Goal: Task Accomplishment & Management: Use online tool/utility

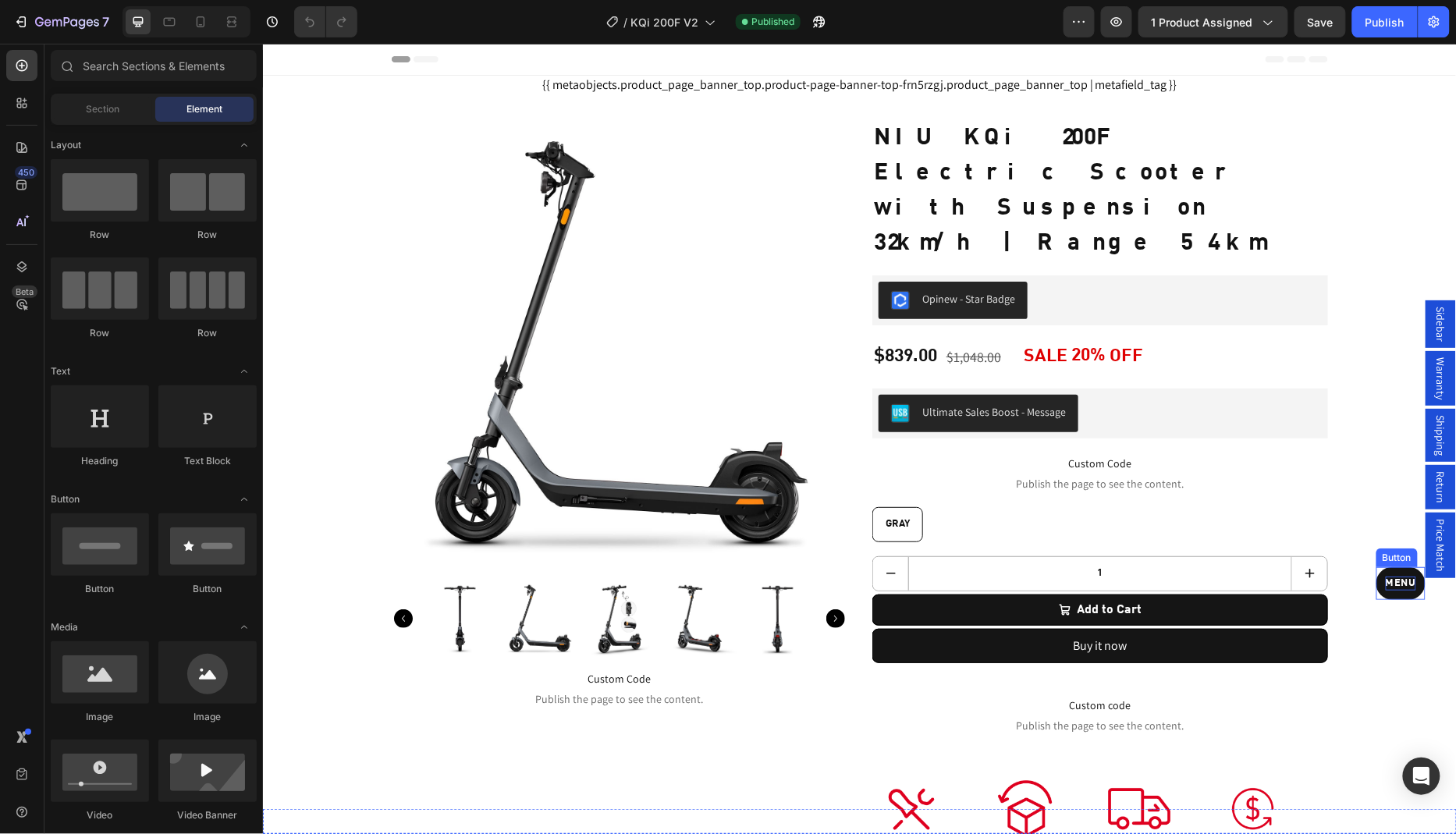
click at [1398, 585] on div "Menu" at bounding box center [1400, 582] width 30 height 14
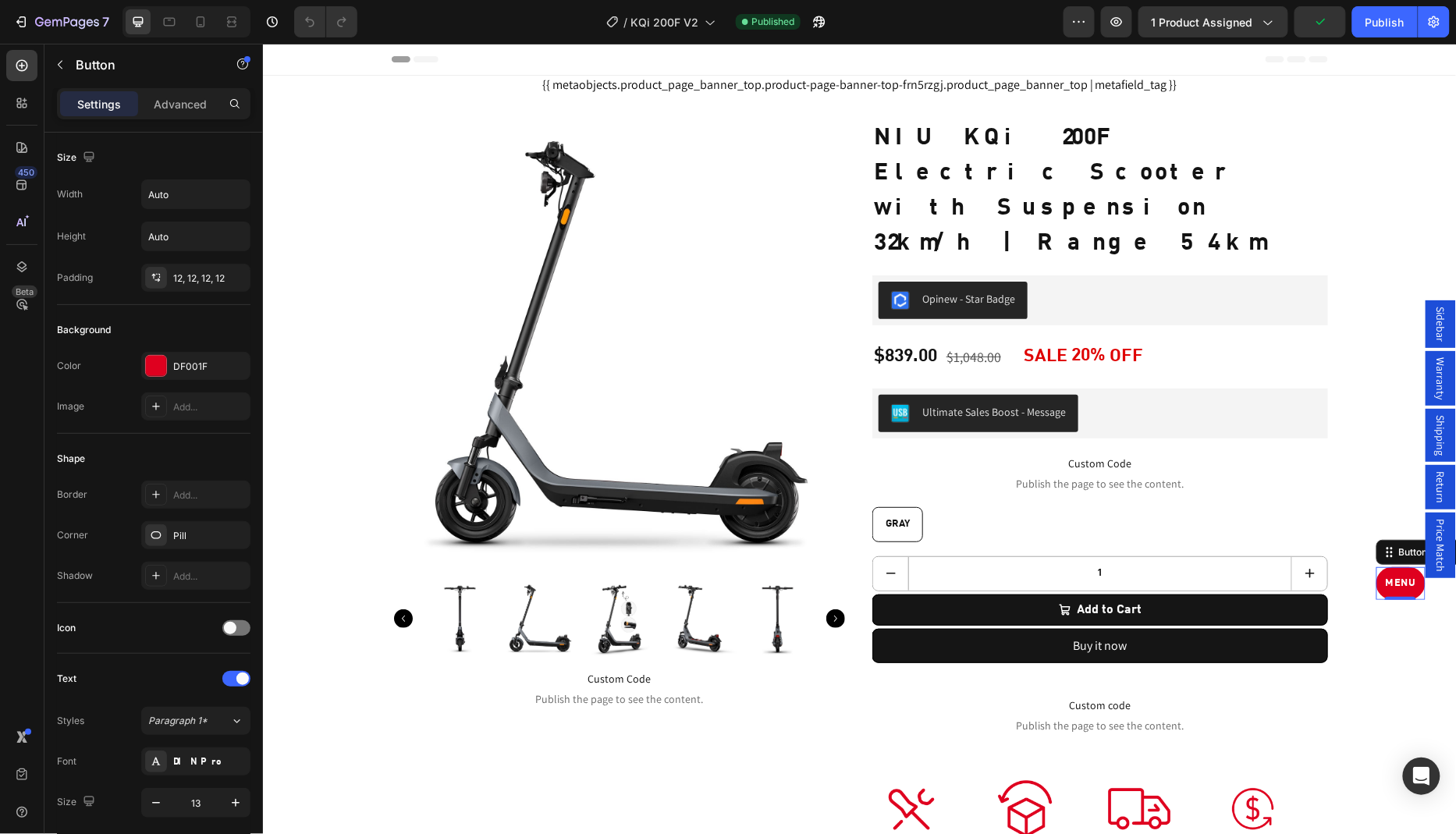
click at [1443, 341] on span "Sidebar" at bounding box center [1440, 323] width 16 height 35
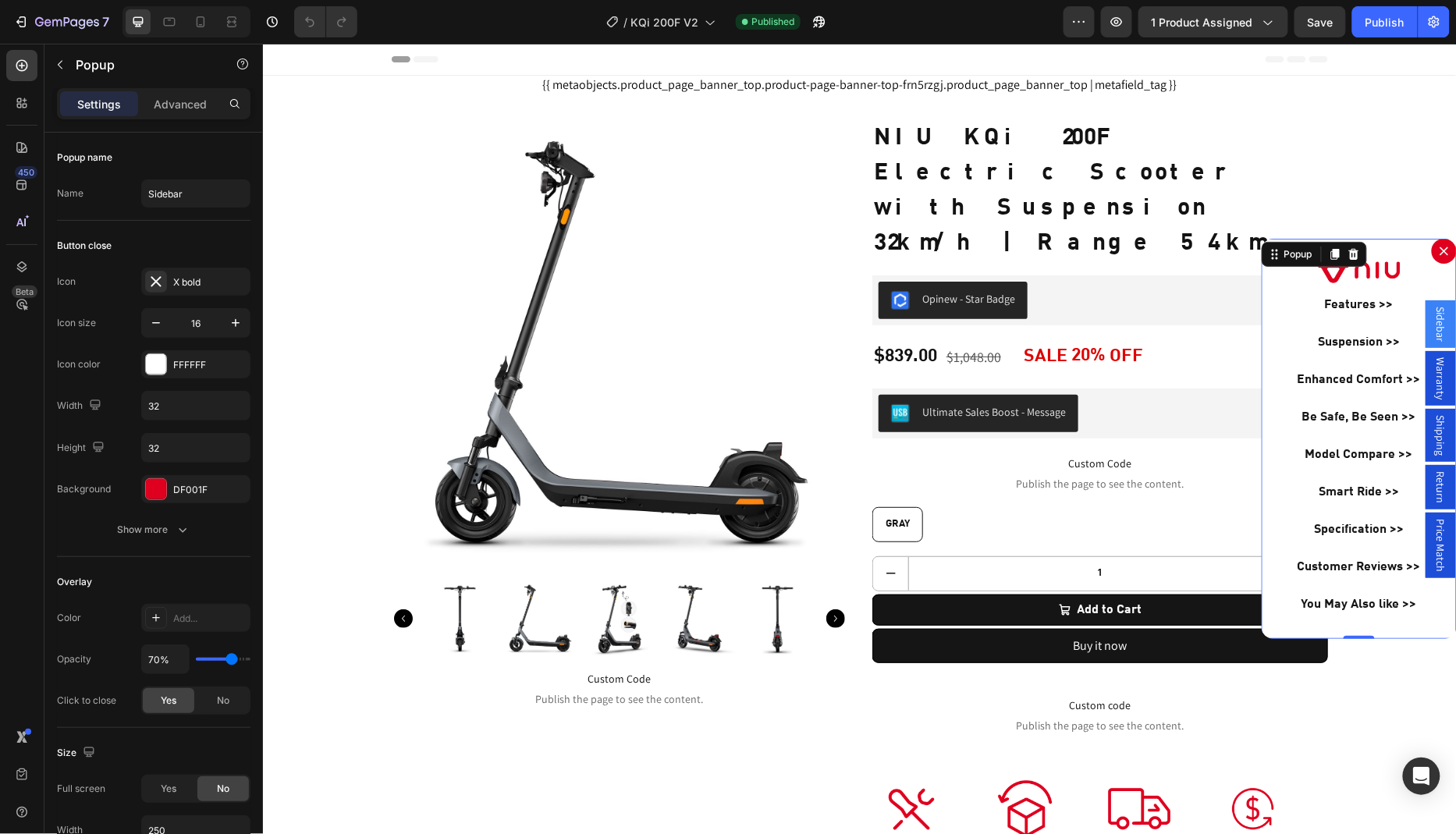
click at [1444, 341] on span "Sidebar" at bounding box center [1440, 323] width 16 height 35
click at [1295, 255] on div "Popup" at bounding box center [1298, 253] width 35 height 14
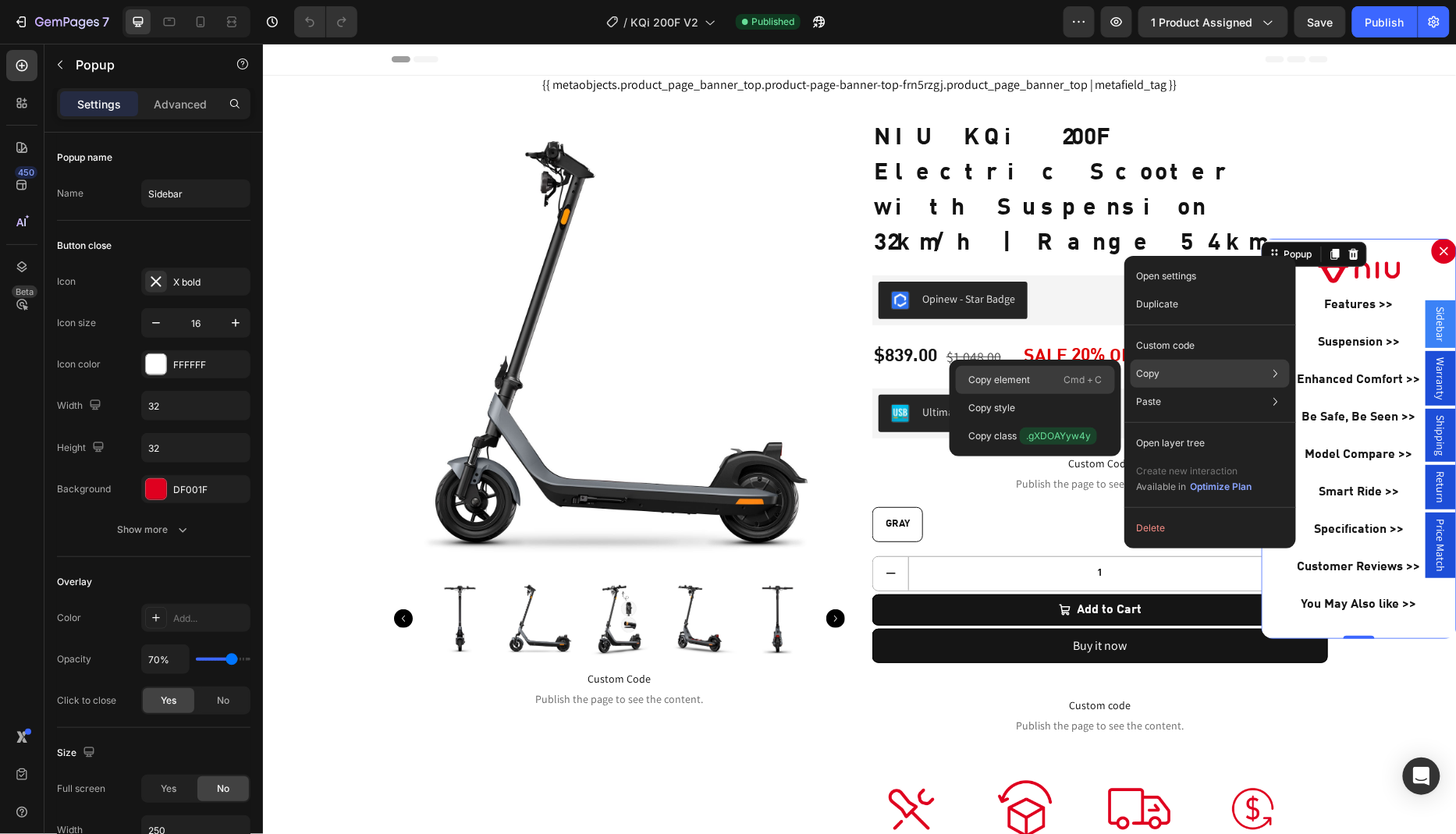
click at [1043, 394] on div "Copy element Cmd + C" at bounding box center [1034, 408] width 159 height 28
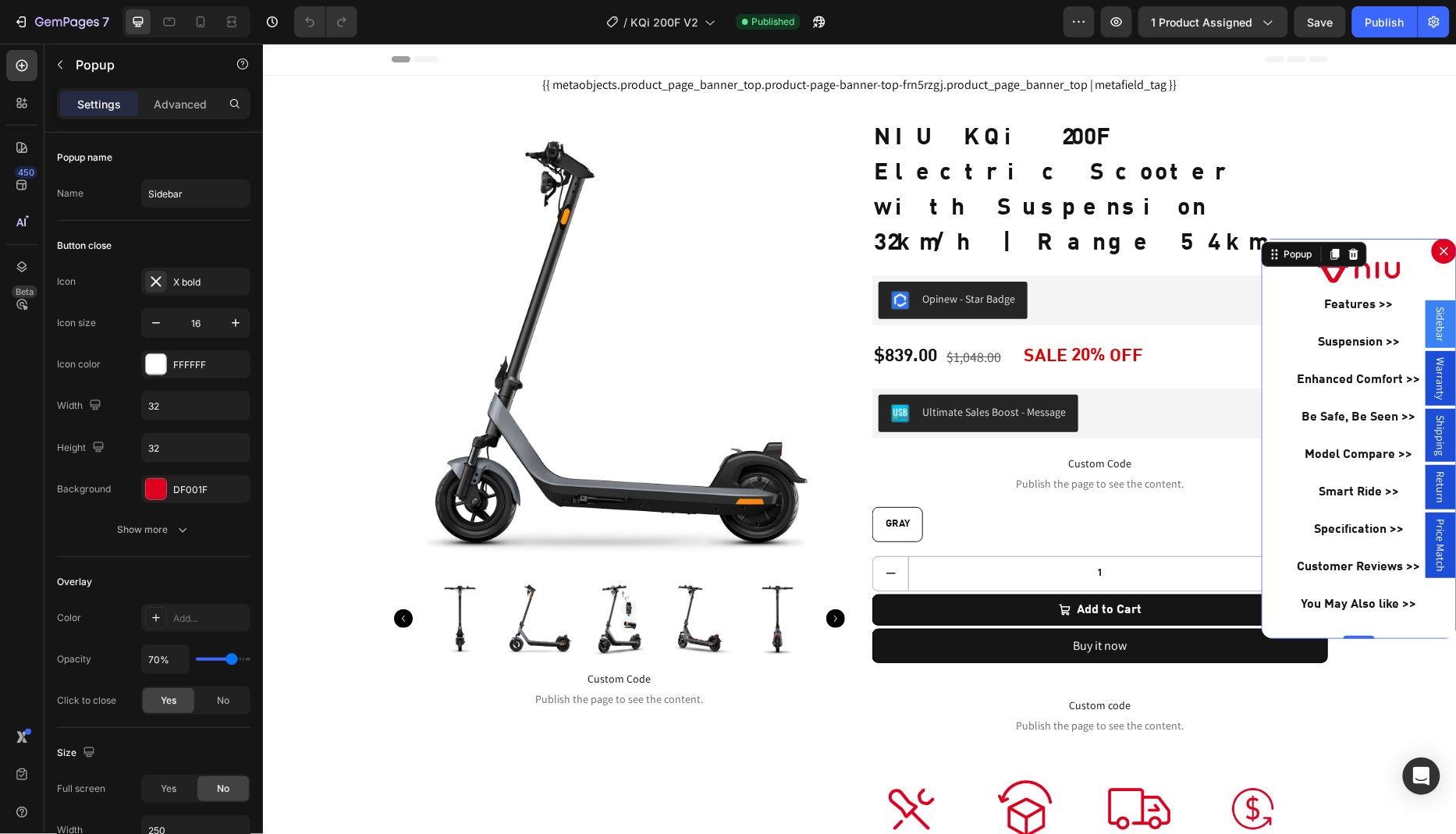
click at [1409, 718] on div "Backdrop" at bounding box center [858, 438] width 1193 height 790
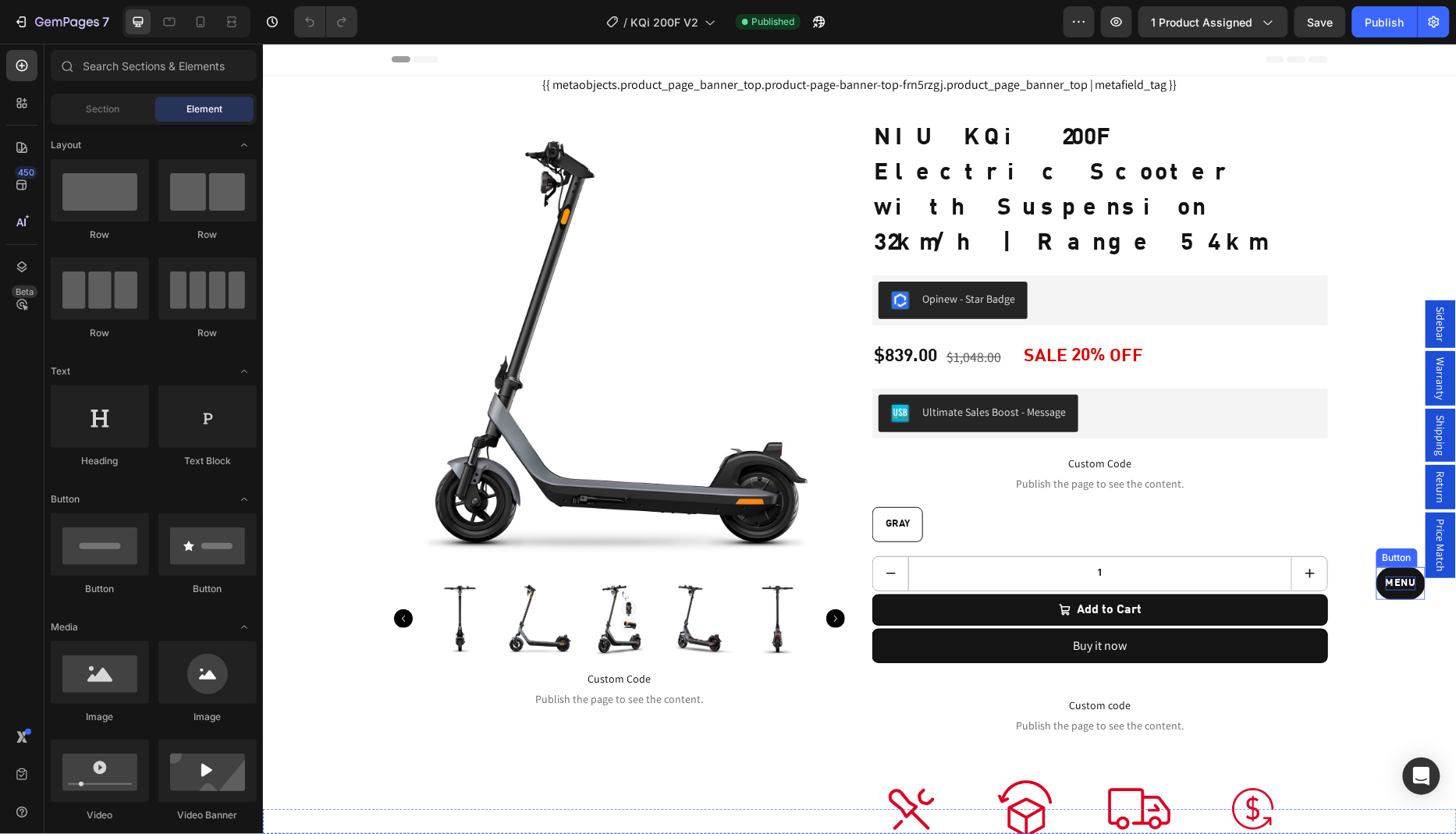
click at [1396, 585] on div "Menu" at bounding box center [1400, 582] width 30 height 14
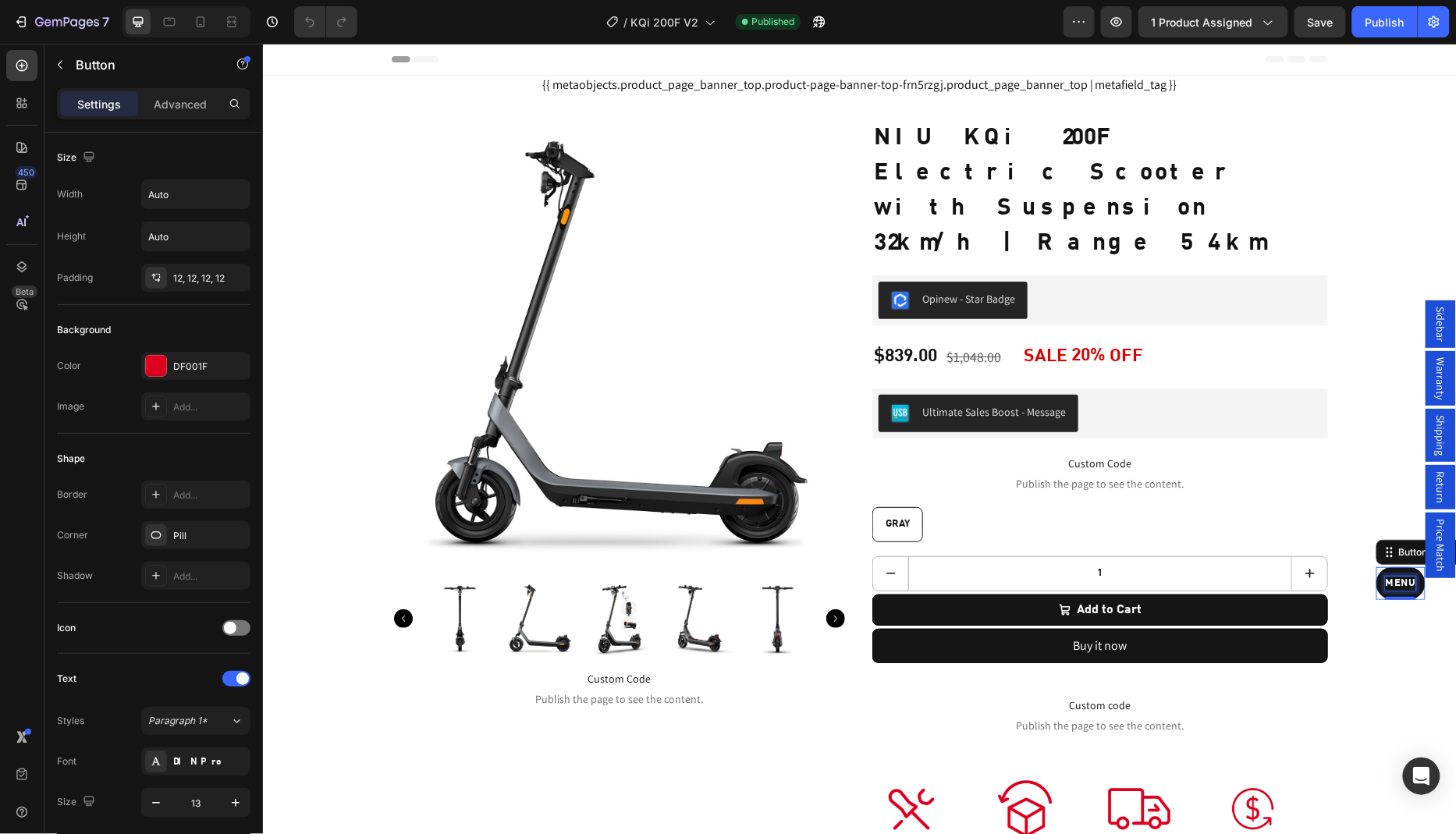
click at [1398, 585] on div "Menu" at bounding box center [1400, 582] width 30 height 14
click at [1398, 585] on p "Menu" at bounding box center [1400, 582] width 30 height 14
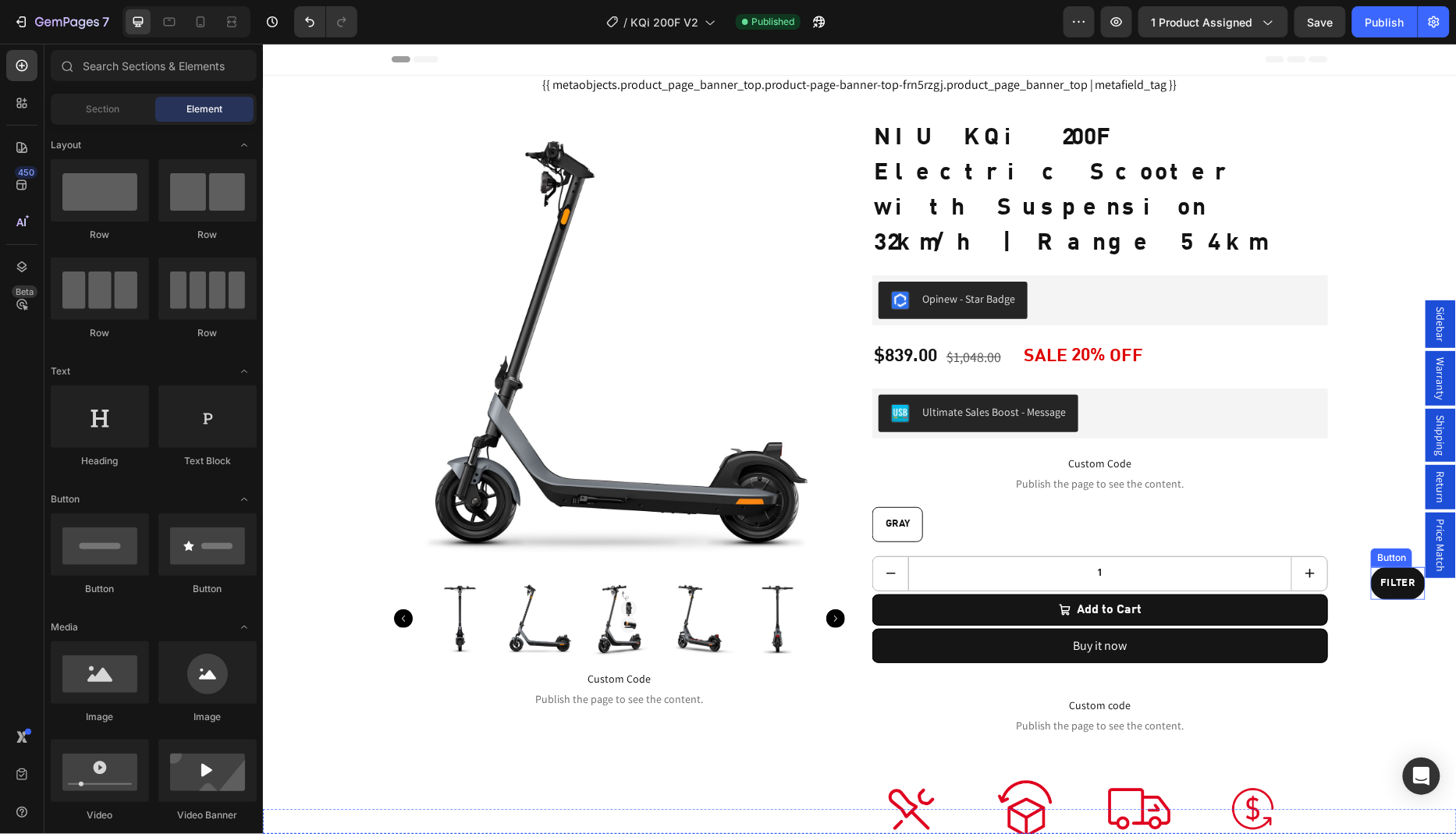
click at [1389, 571] on link "FILTER" at bounding box center [1398, 583] width 54 height 33
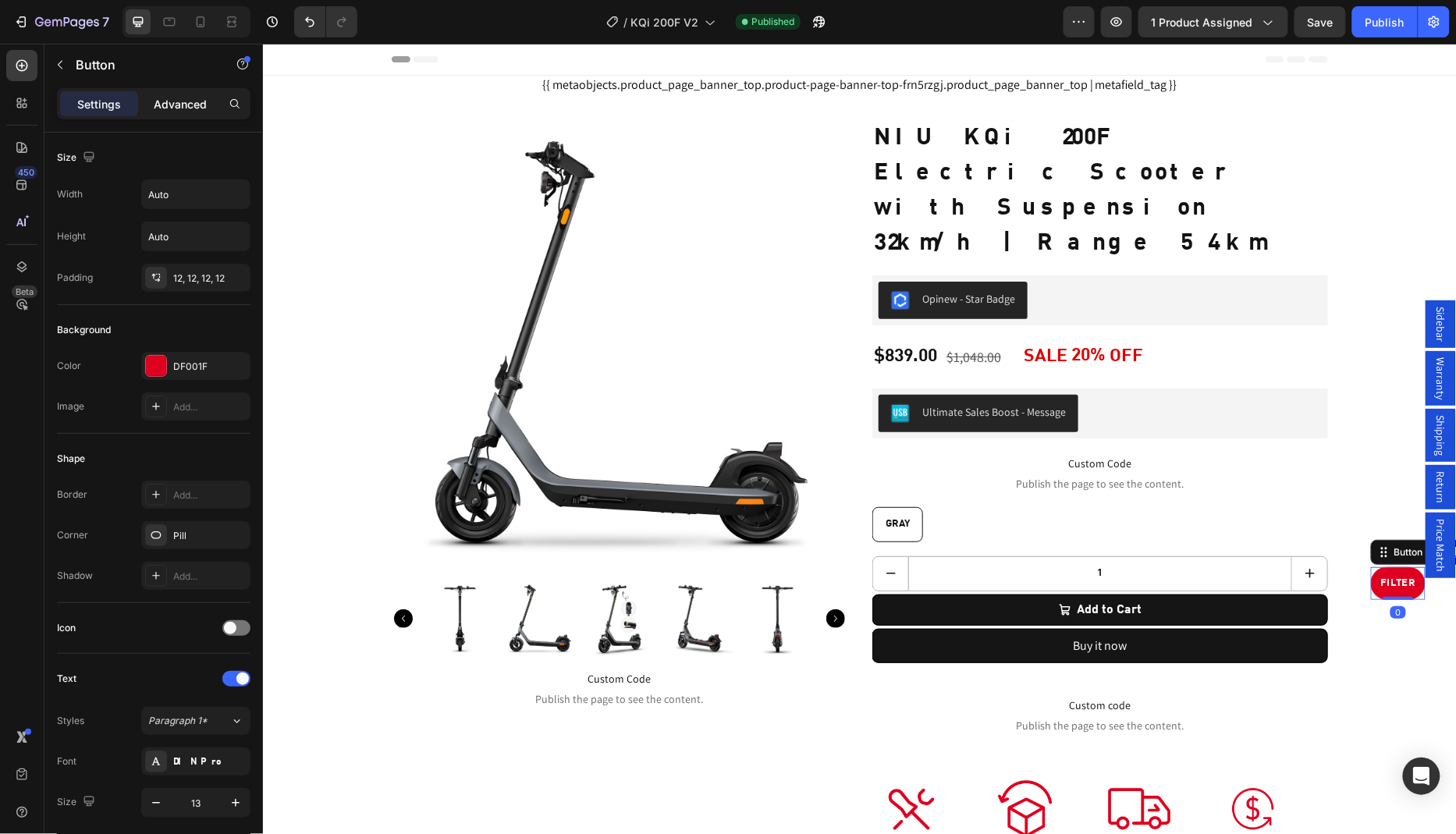
click at [181, 103] on p "Advanced" at bounding box center [180, 105] width 53 height 16
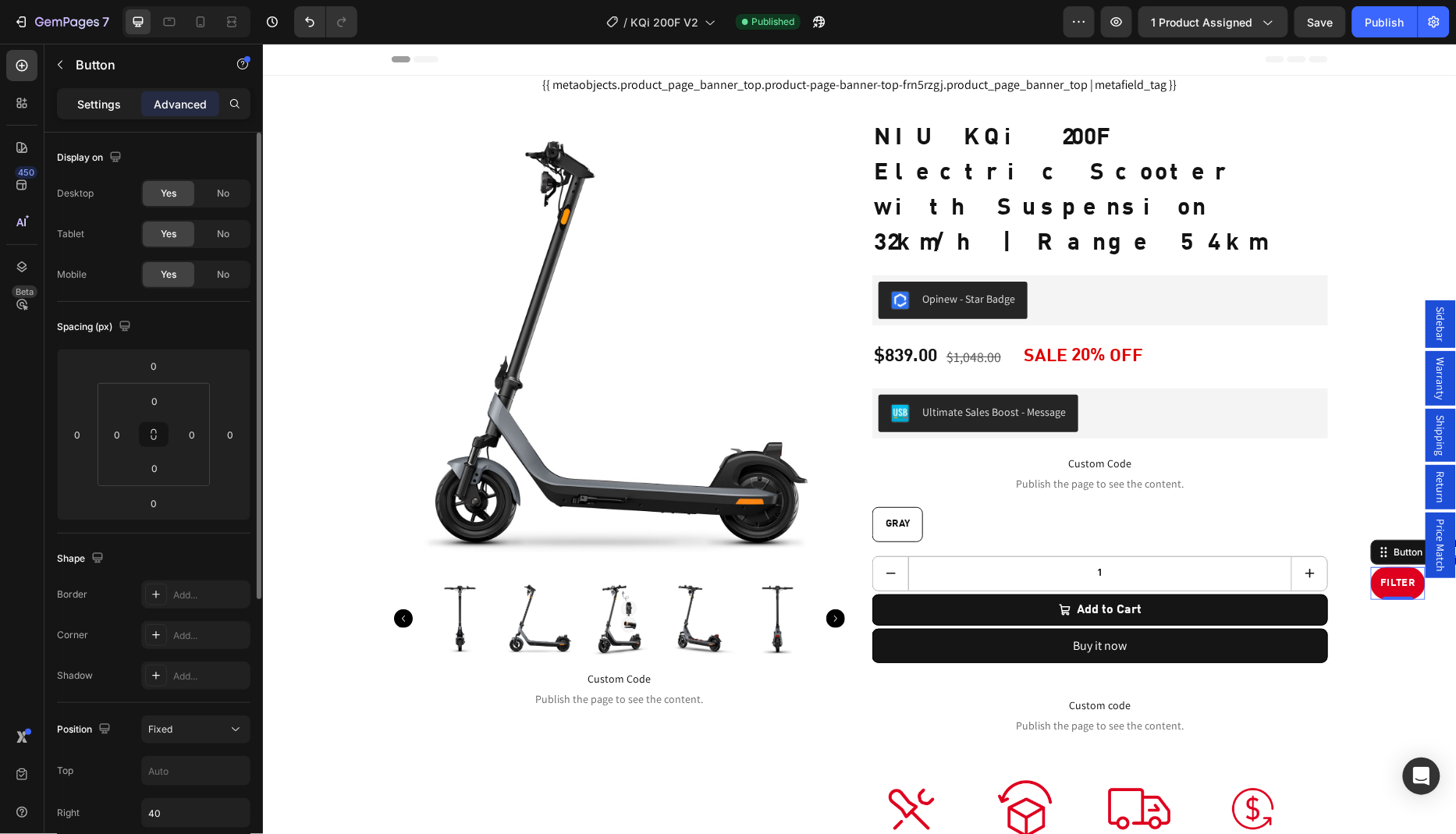
click at [82, 110] on p "Settings" at bounding box center [99, 105] width 44 height 16
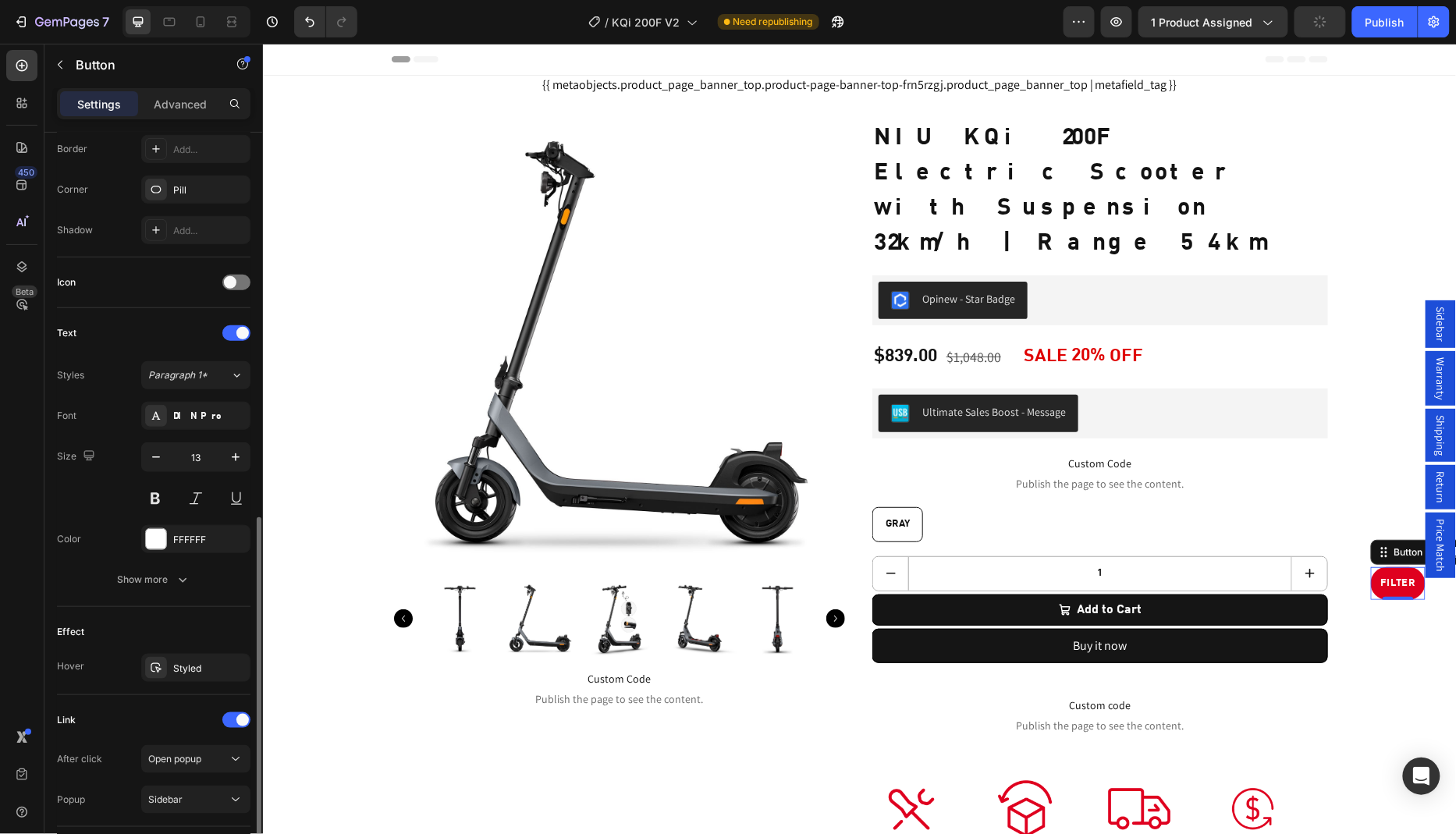
scroll to position [450, 0]
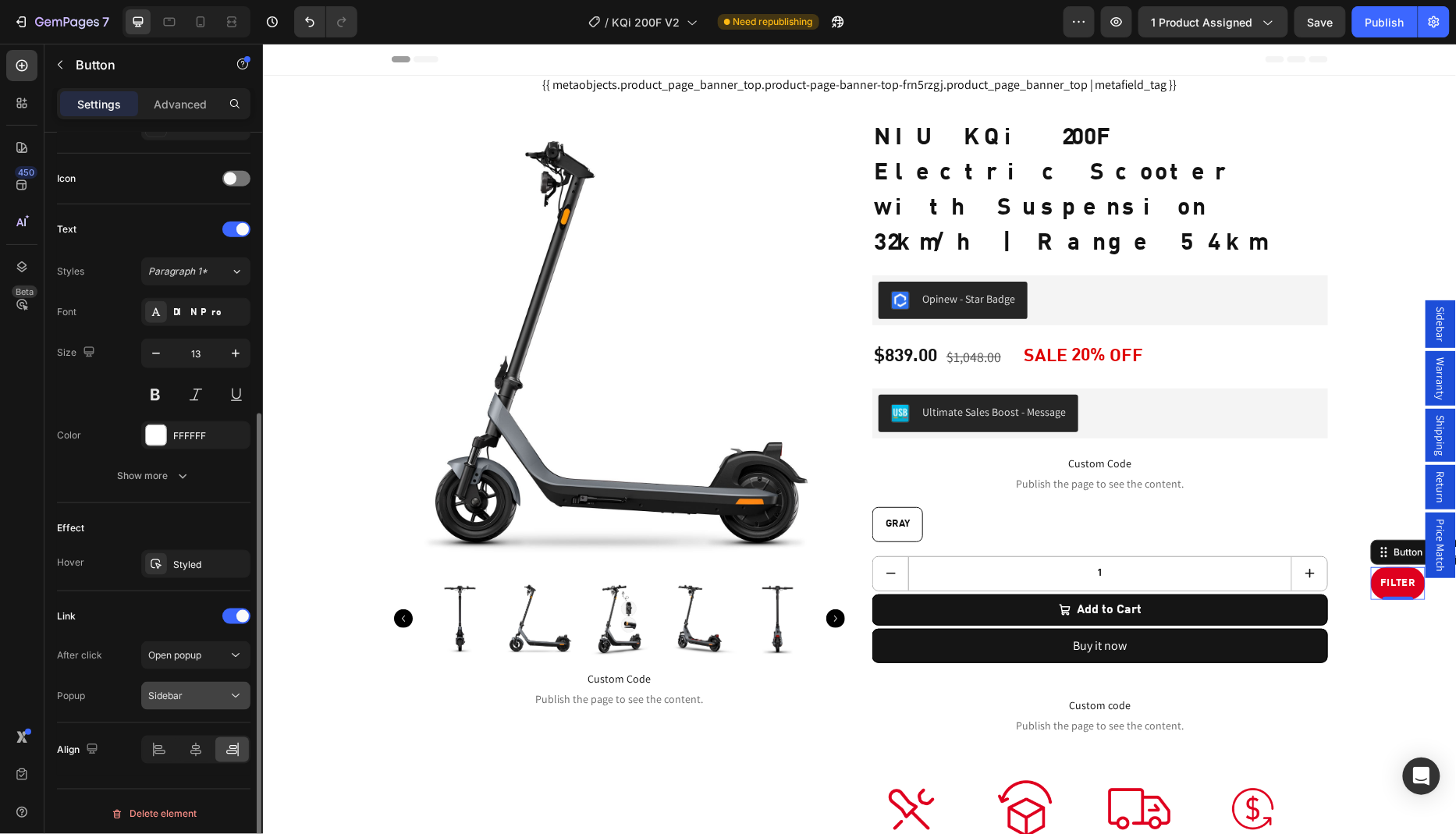
click at [195, 693] on div "Sidebar" at bounding box center [188, 695] width 80 height 14
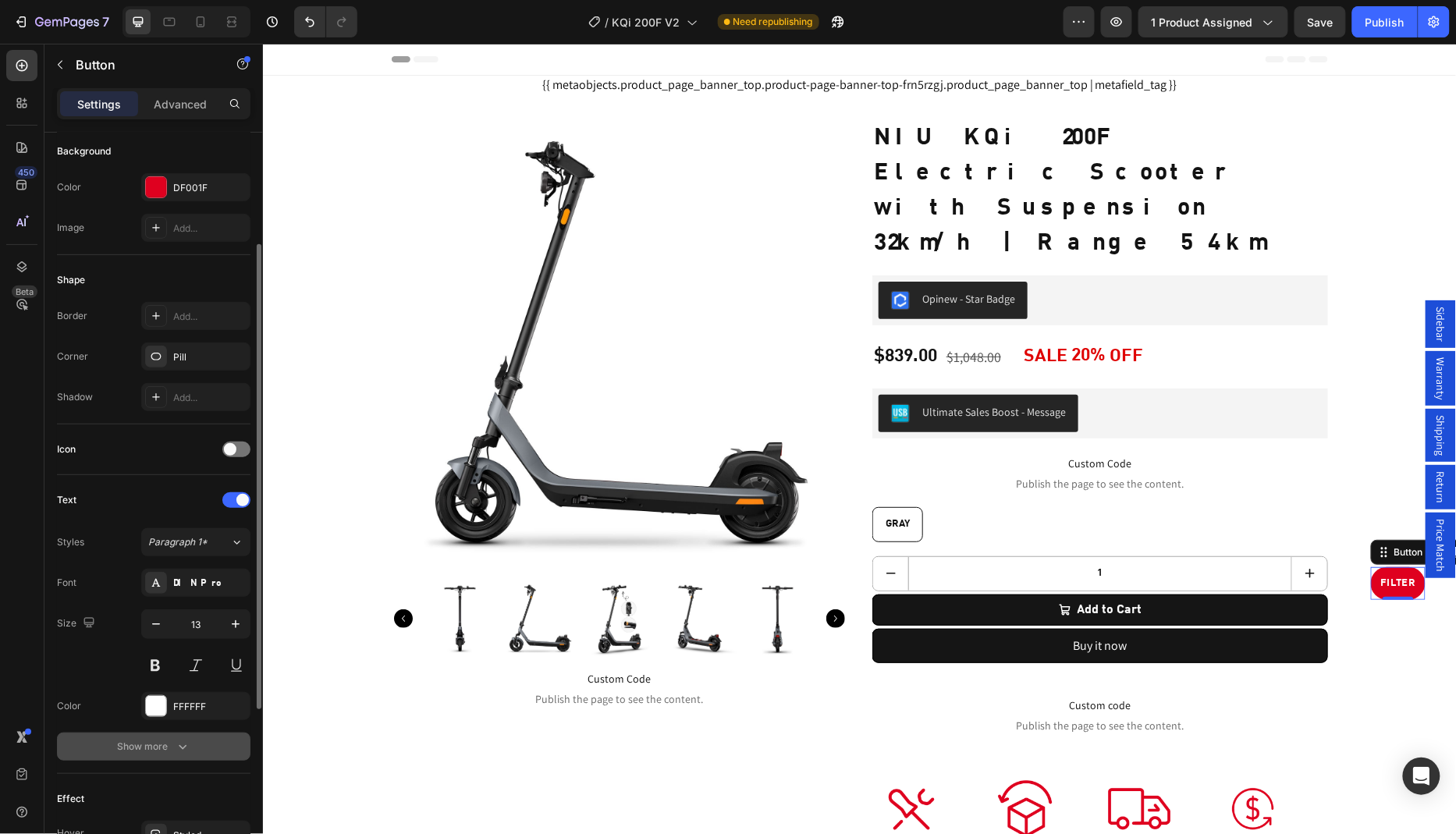
scroll to position [0, 0]
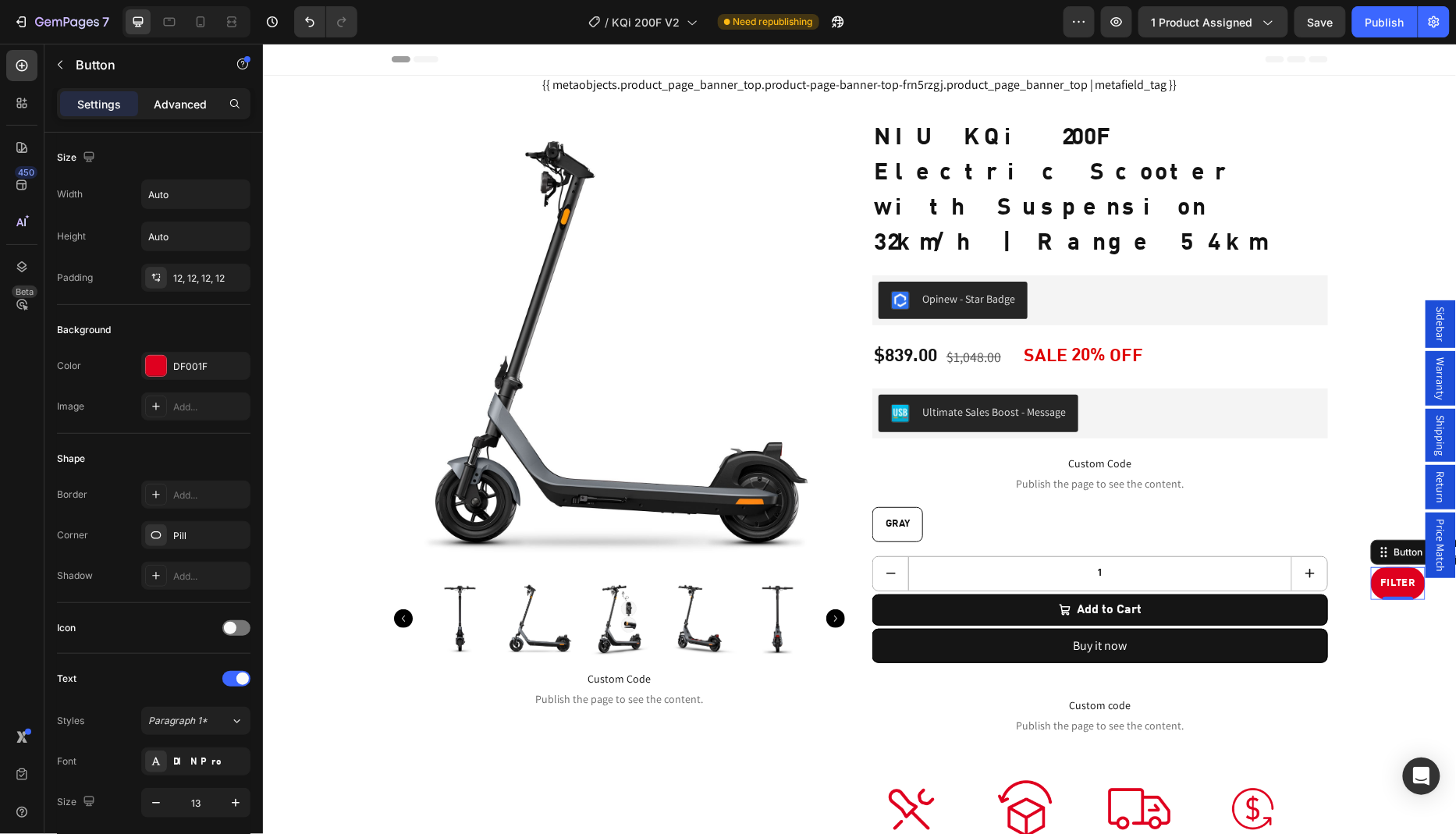
click at [184, 109] on p "Advanced" at bounding box center [180, 105] width 53 height 16
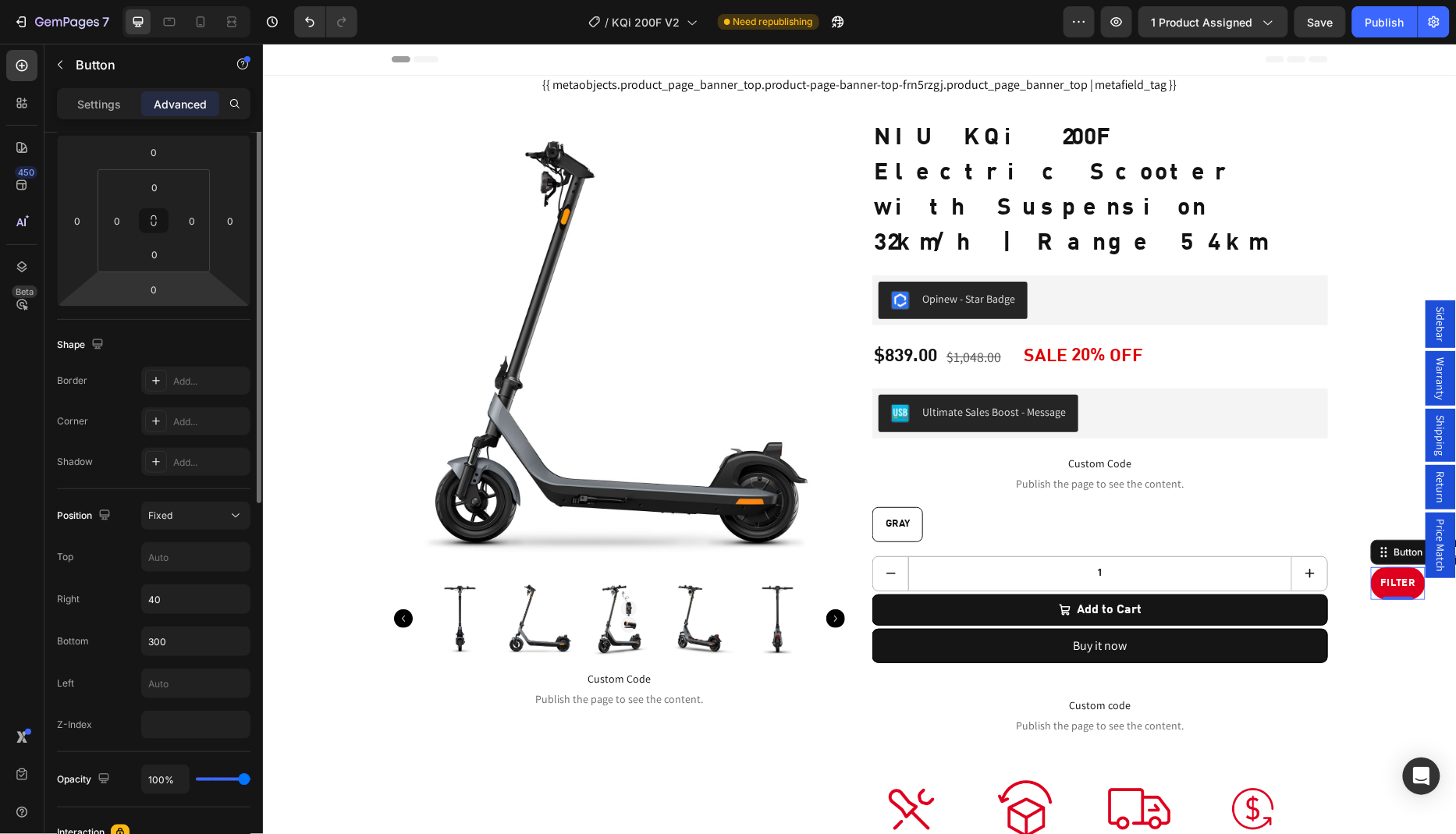
scroll to position [235, 0]
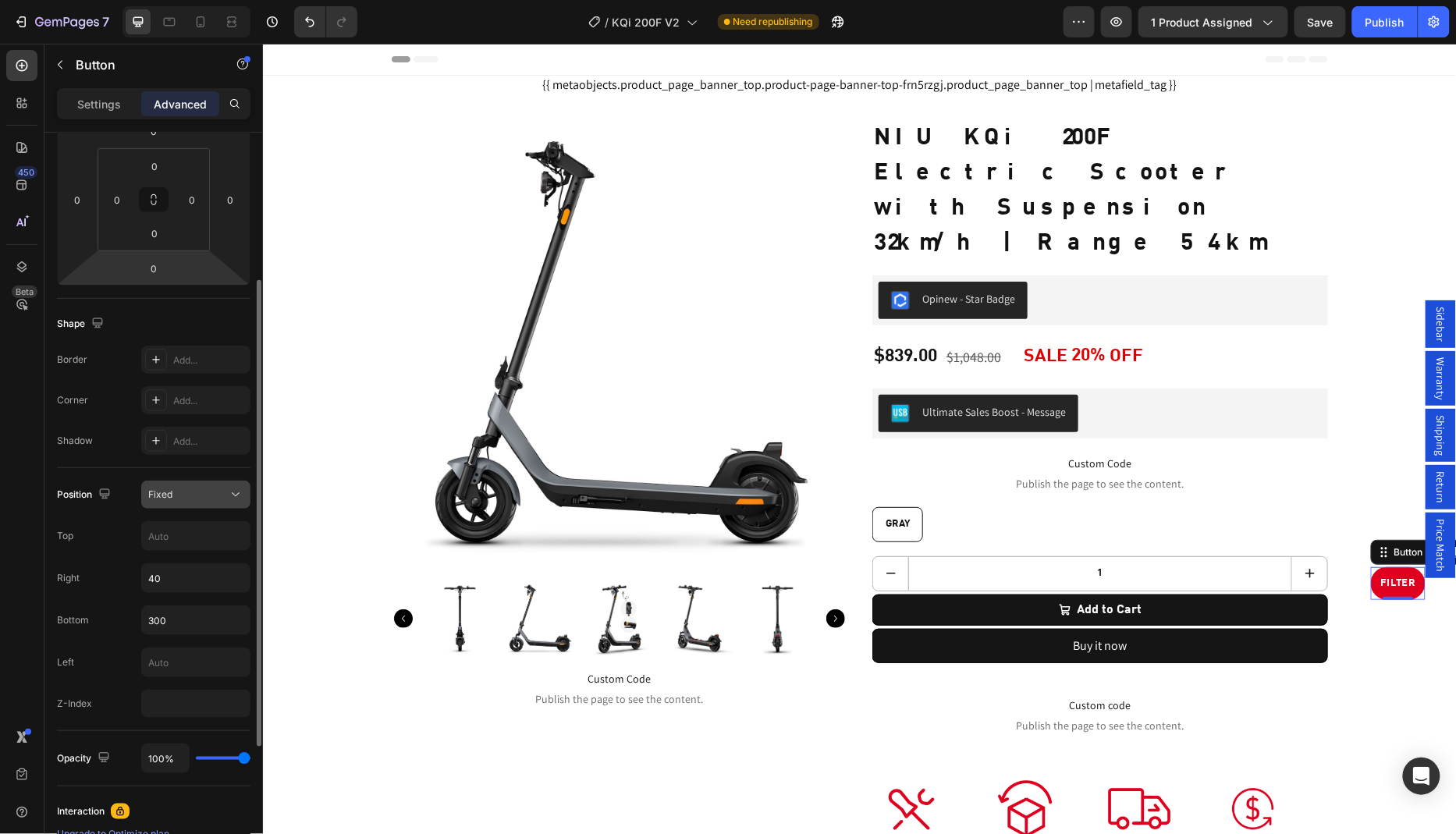
click at [214, 497] on div "Fixed" at bounding box center [188, 494] width 80 height 14
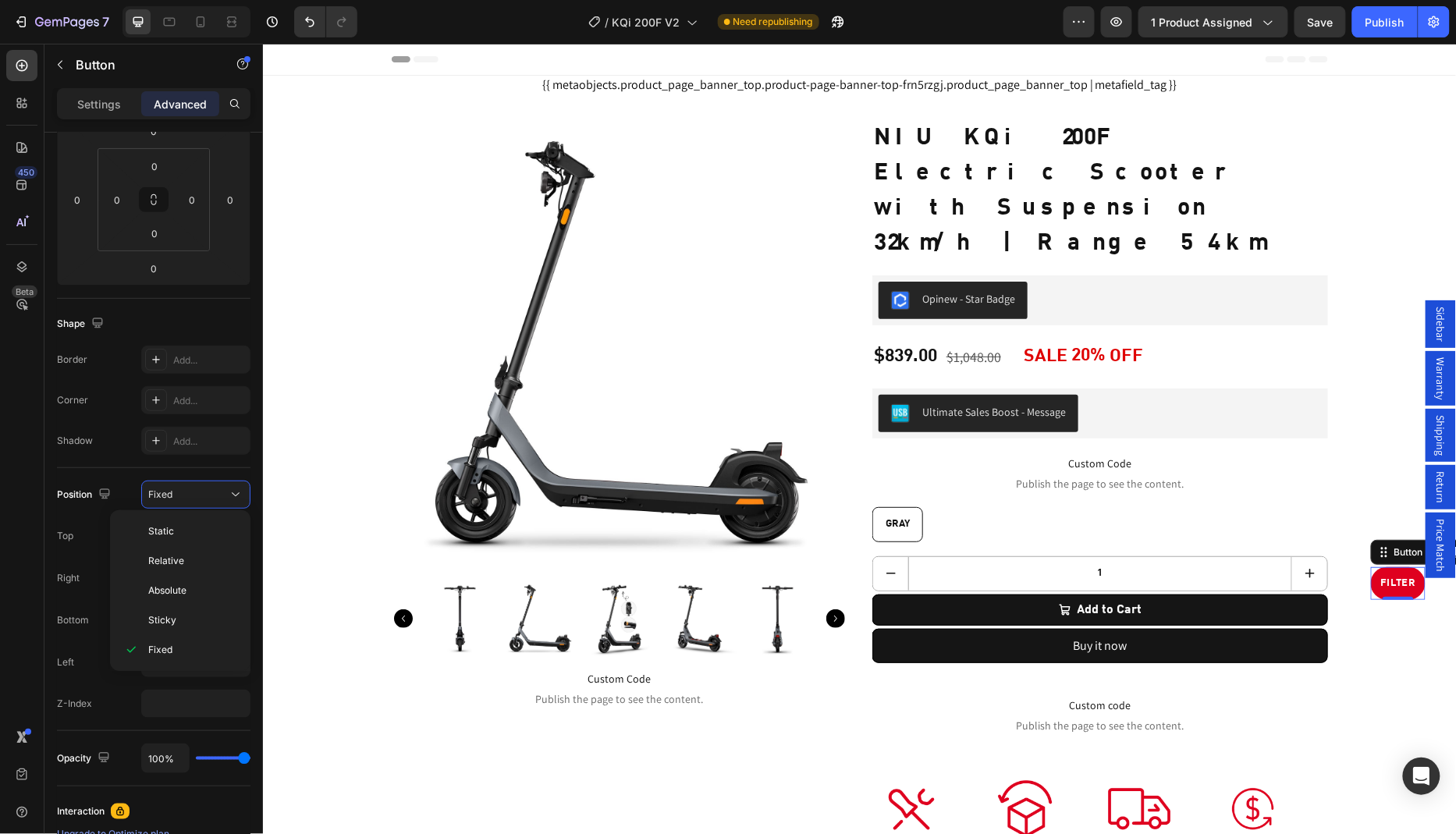
click at [17, 575] on div "450 Beta" at bounding box center [22, 386] width 31 height 672
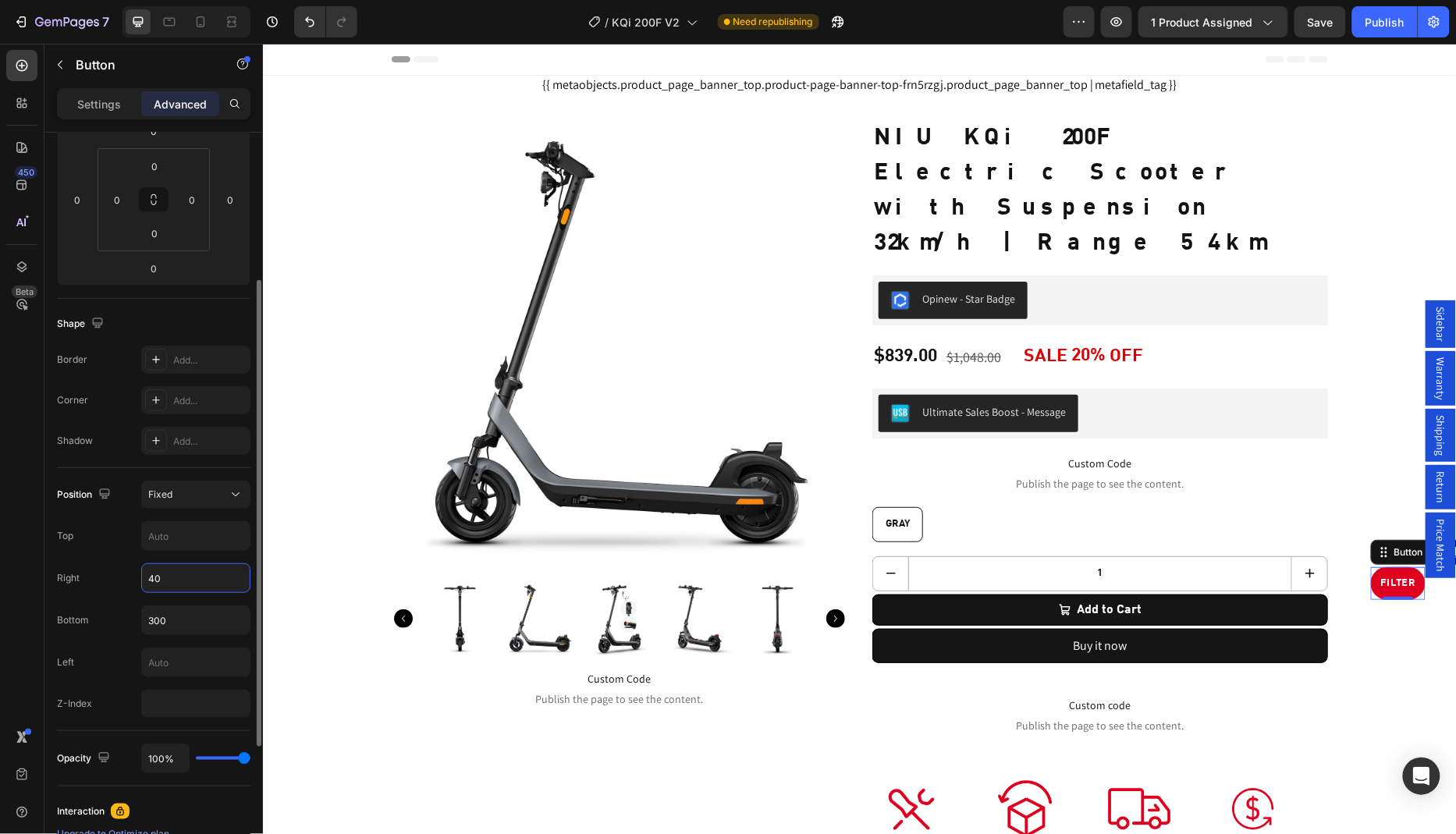
click at [193, 571] on input "40" at bounding box center [195, 578] width 108 height 28
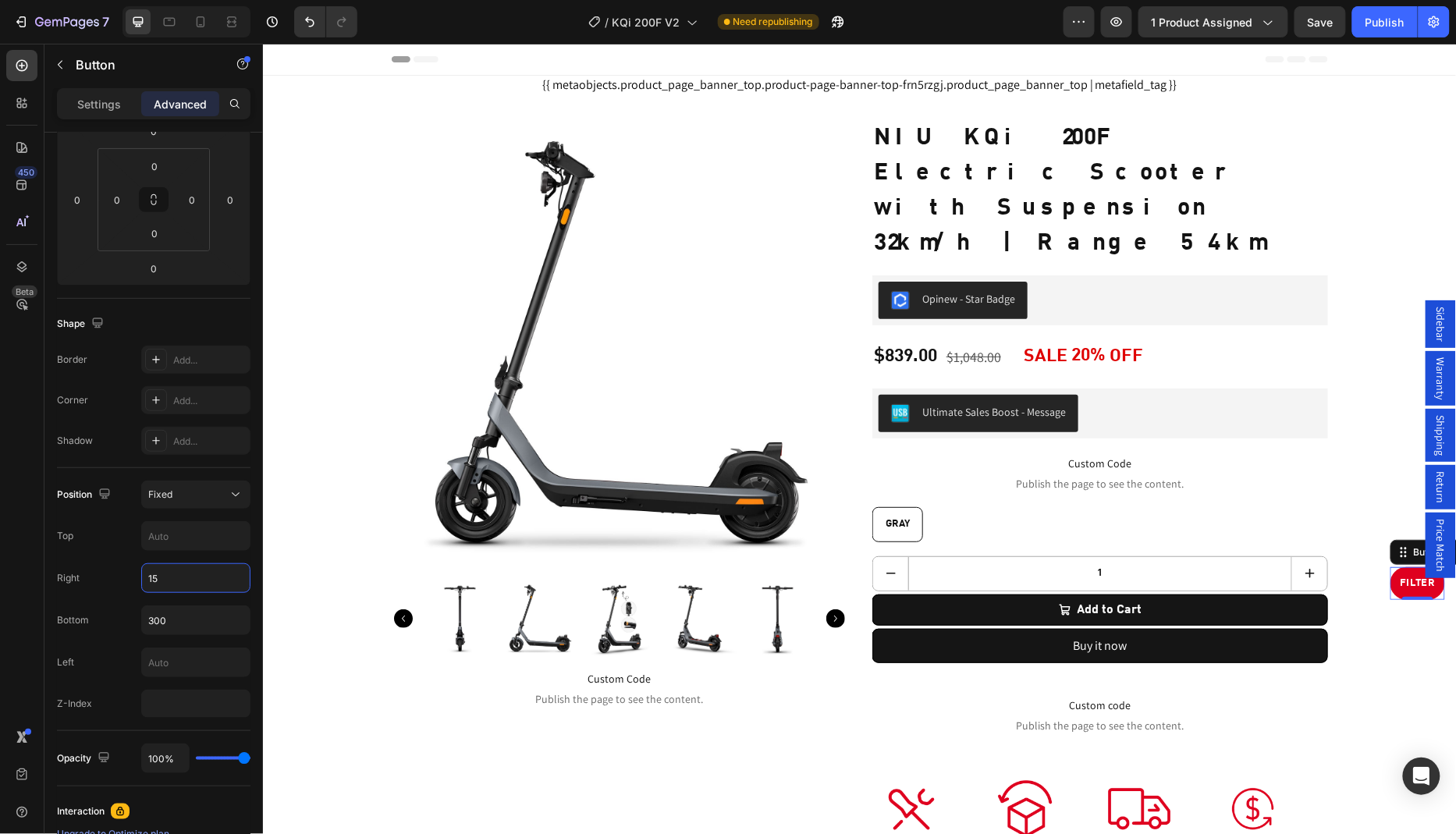
type input "15"
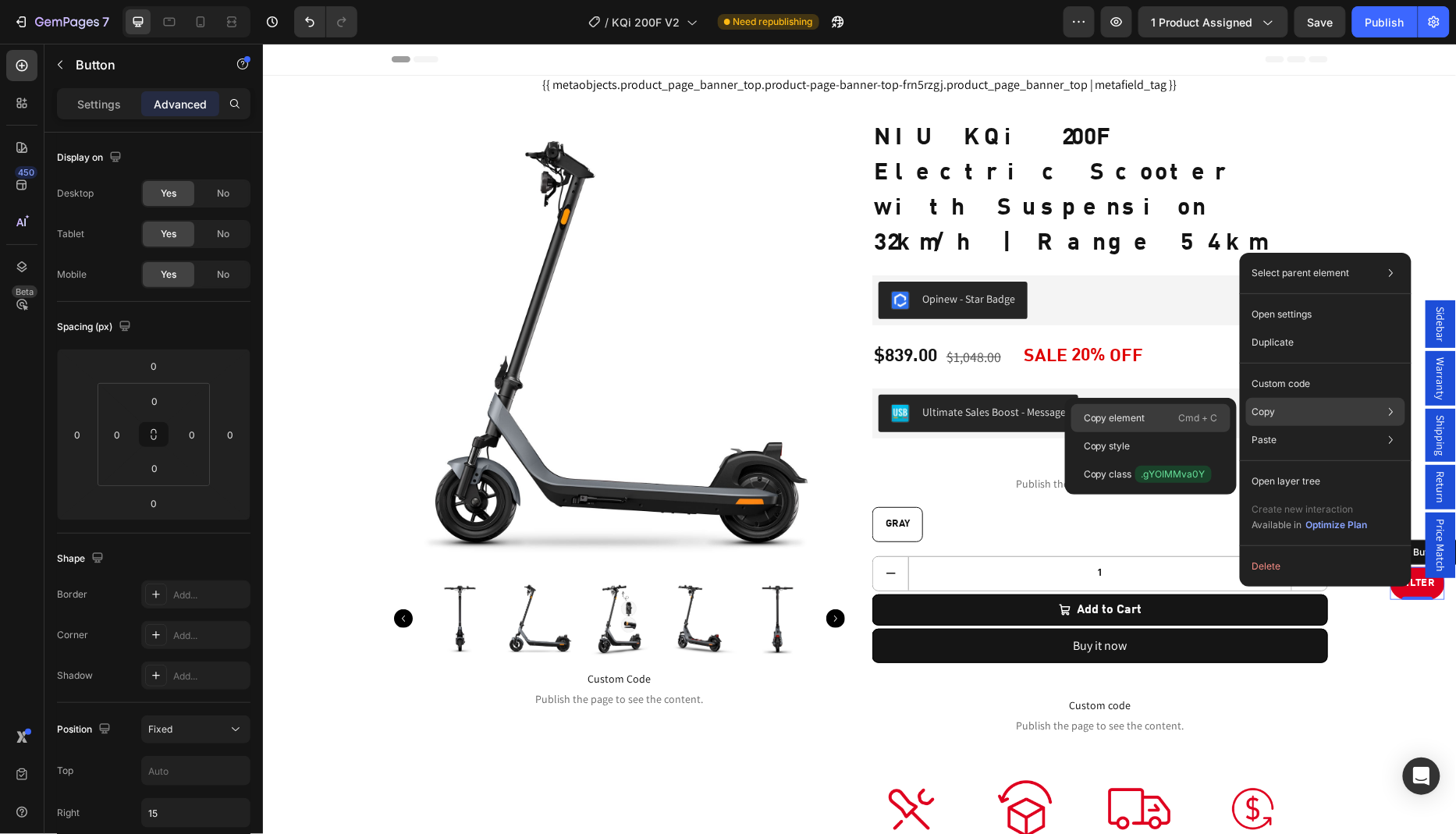
click at [1147, 432] on div "Copy element Cmd + C" at bounding box center [1150, 446] width 159 height 28
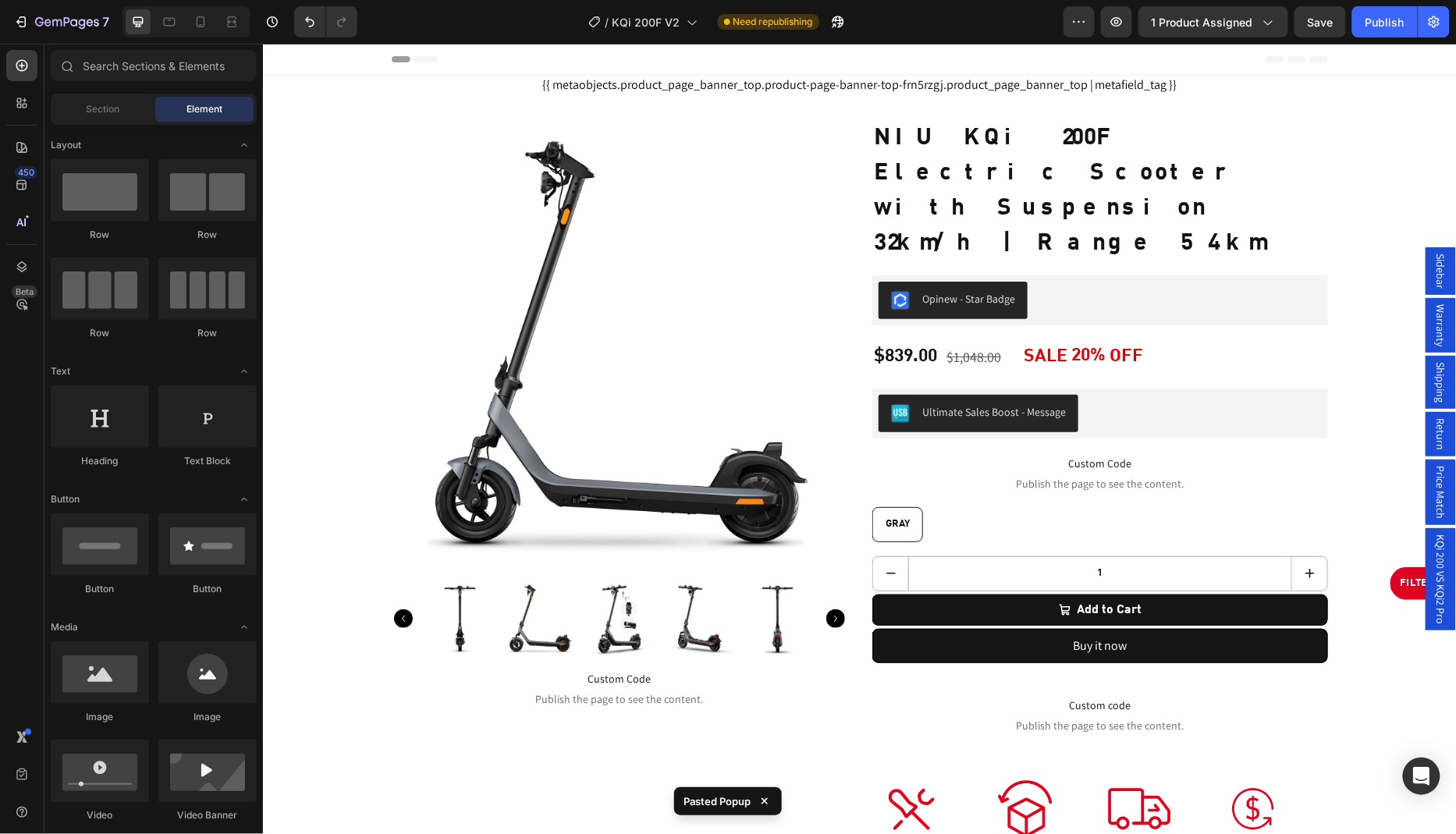
click at [1444, 288] on span "Sidebar" at bounding box center [1440, 270] width 16 height 35
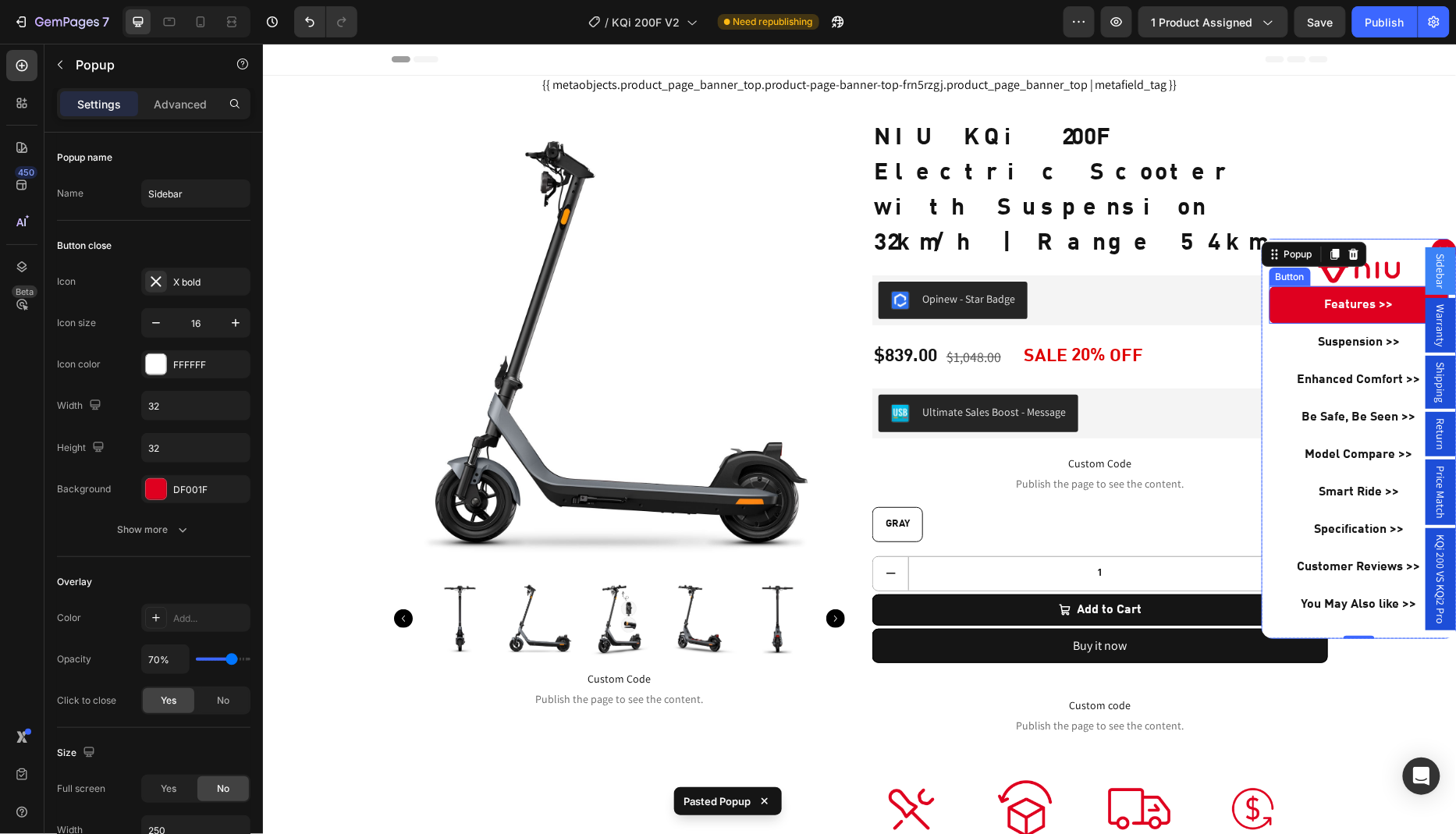
click at [1291, 306] on link "Features >>" at bounding box center [1358, 304] width 180 height 37
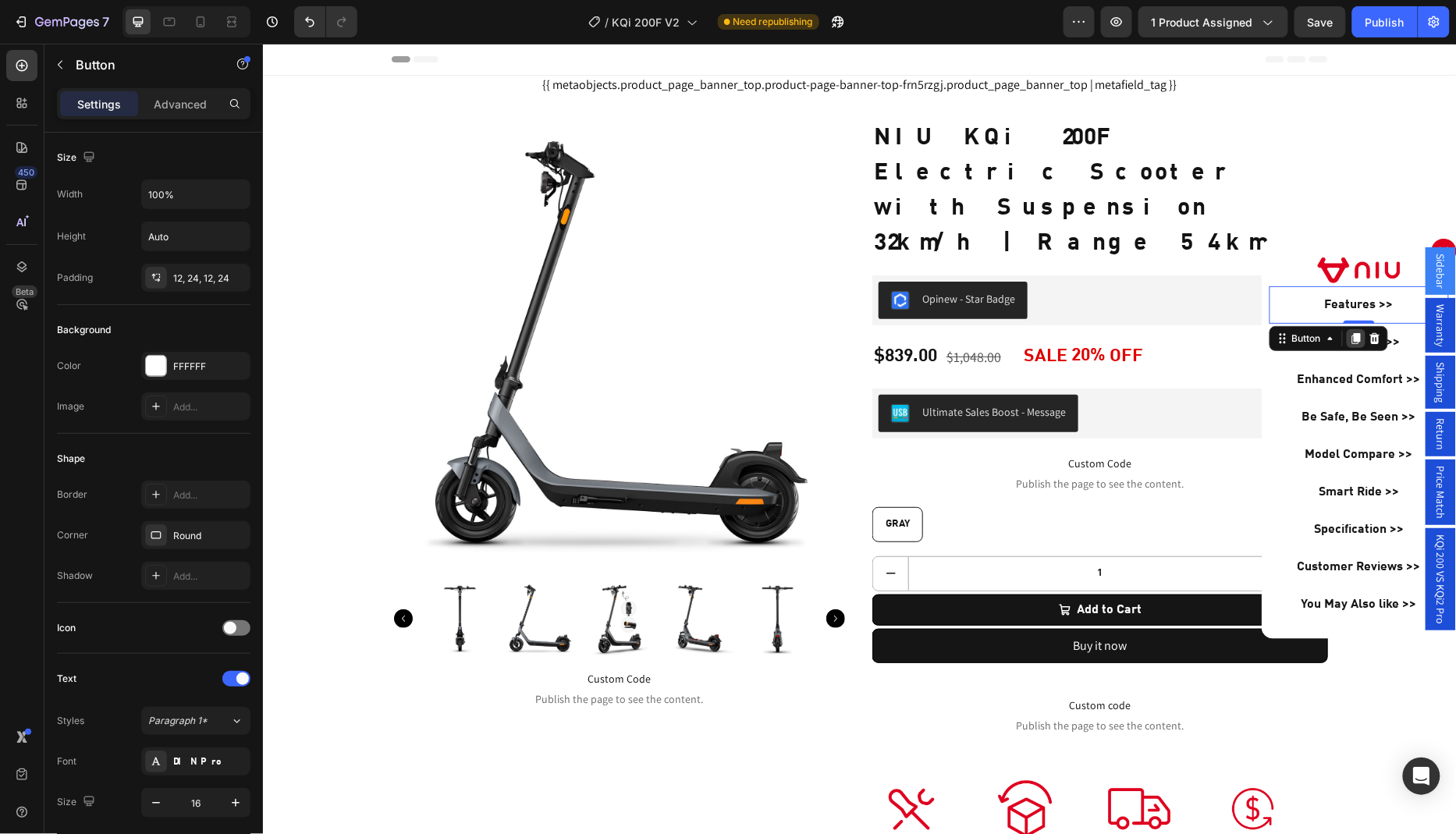
click at [1357, 333] on icon "Dialog body" at bounding box center [1356, 338] width 8 height 11
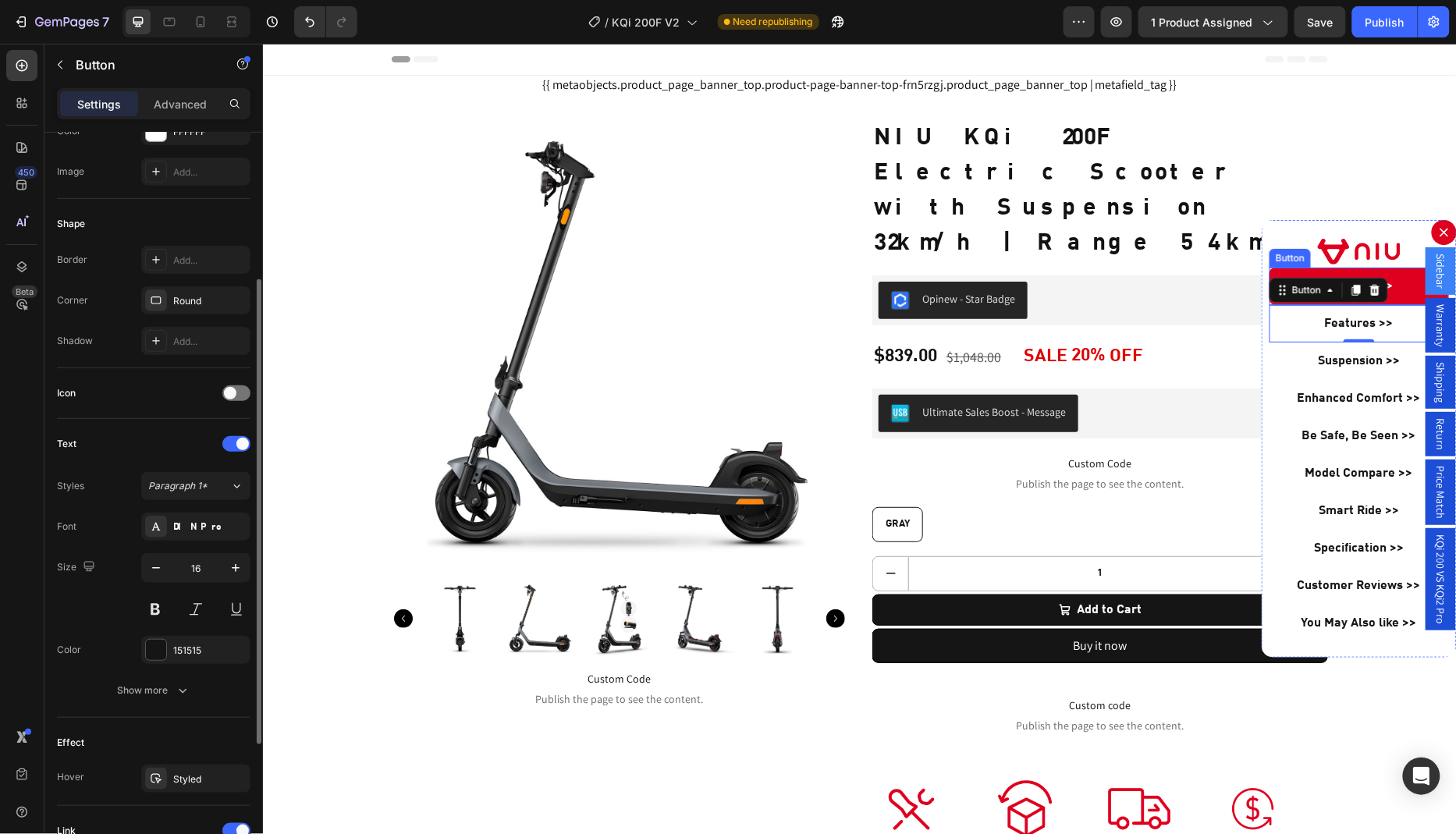
click at [1407, 277] on link "Features >>" at bounding box center [1358, 285] width 180 height 37
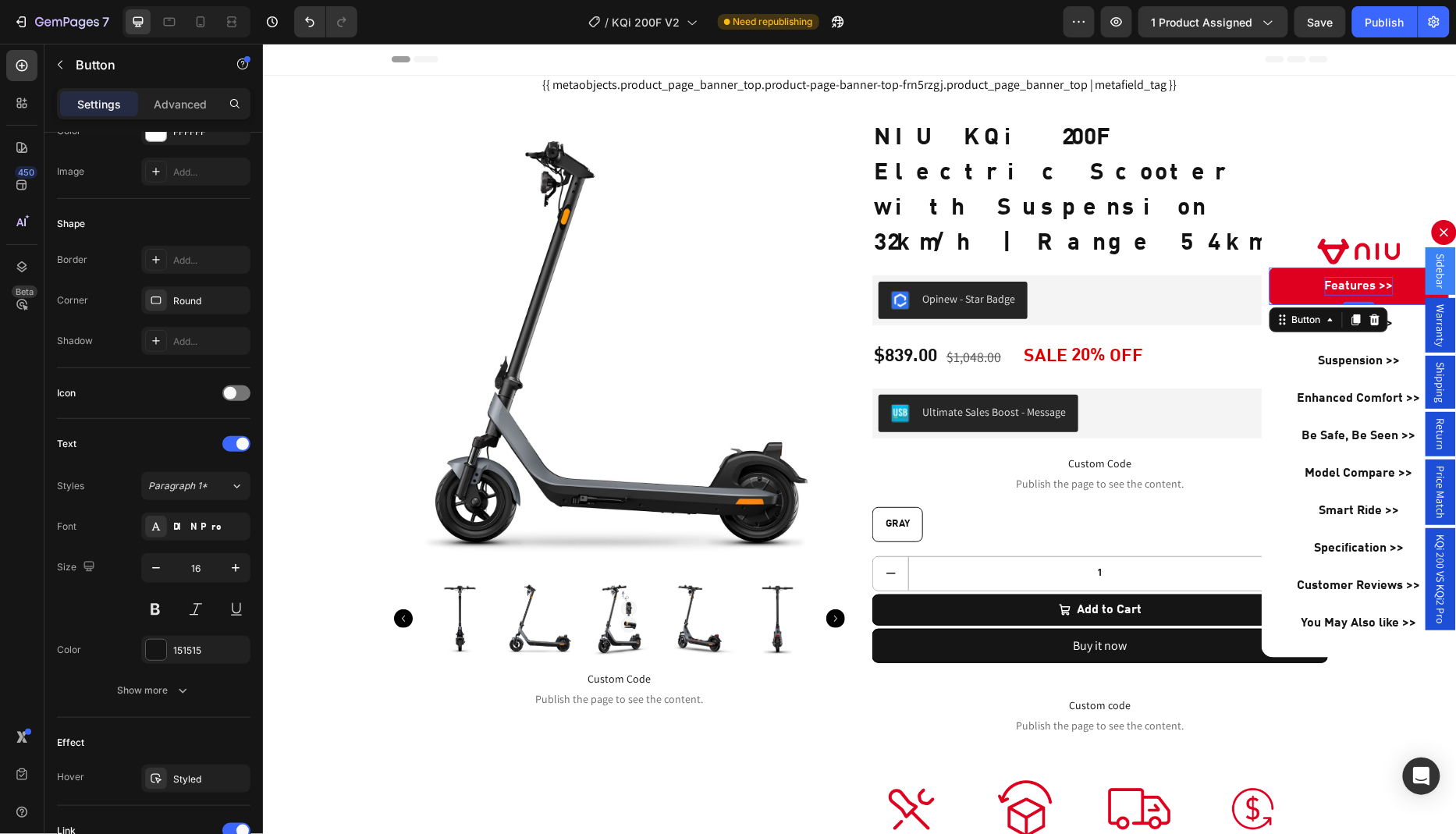
click at [1341, 288] on p "Features >>" at bounding box center [1358, 285] width 68 height 19
click at [1444, 534] on span "KQi 200 VS KQi2 Pro" at bounding box center [1440, 578] width 16 height 90
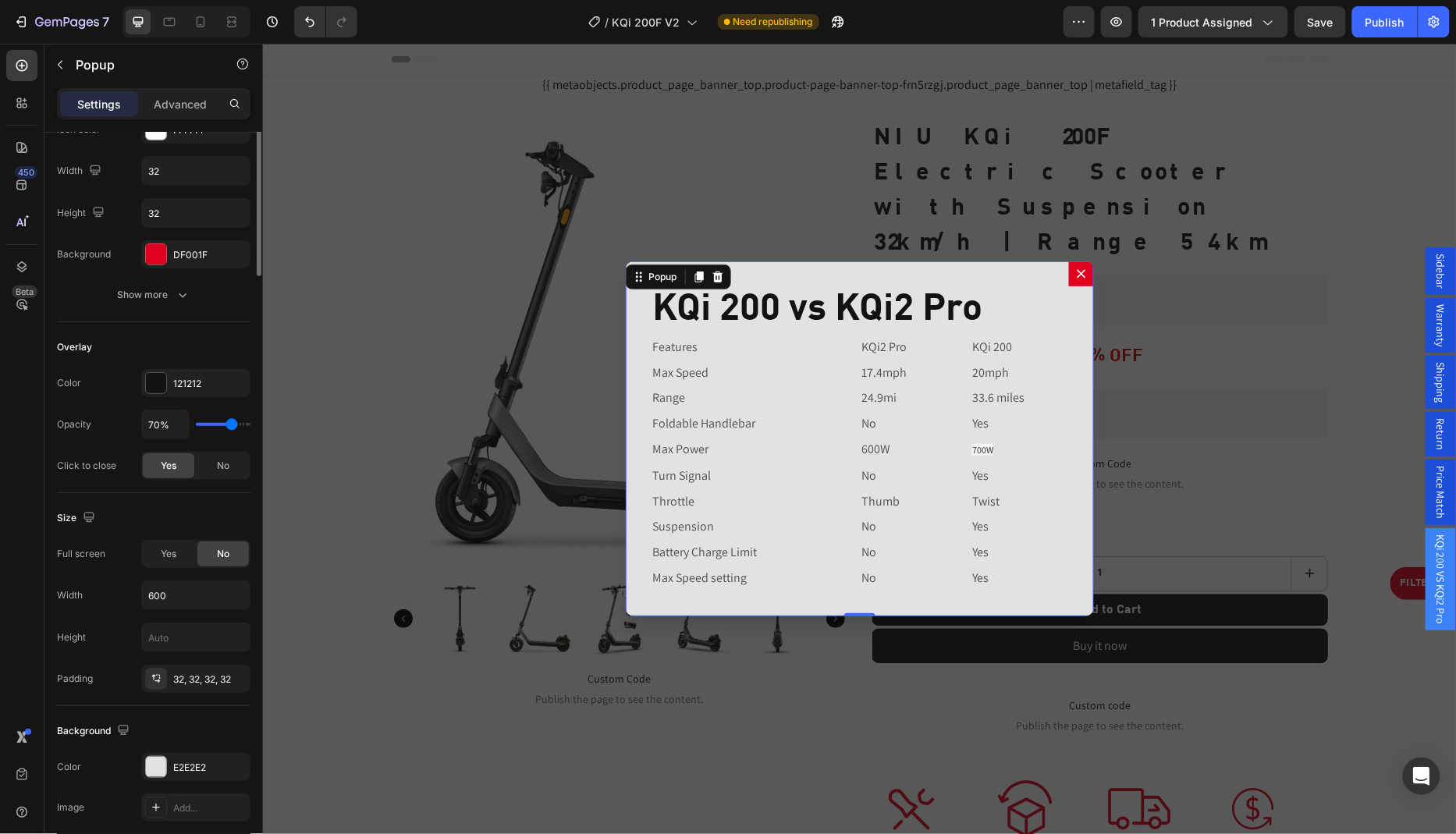
scroll to position [0, 0]
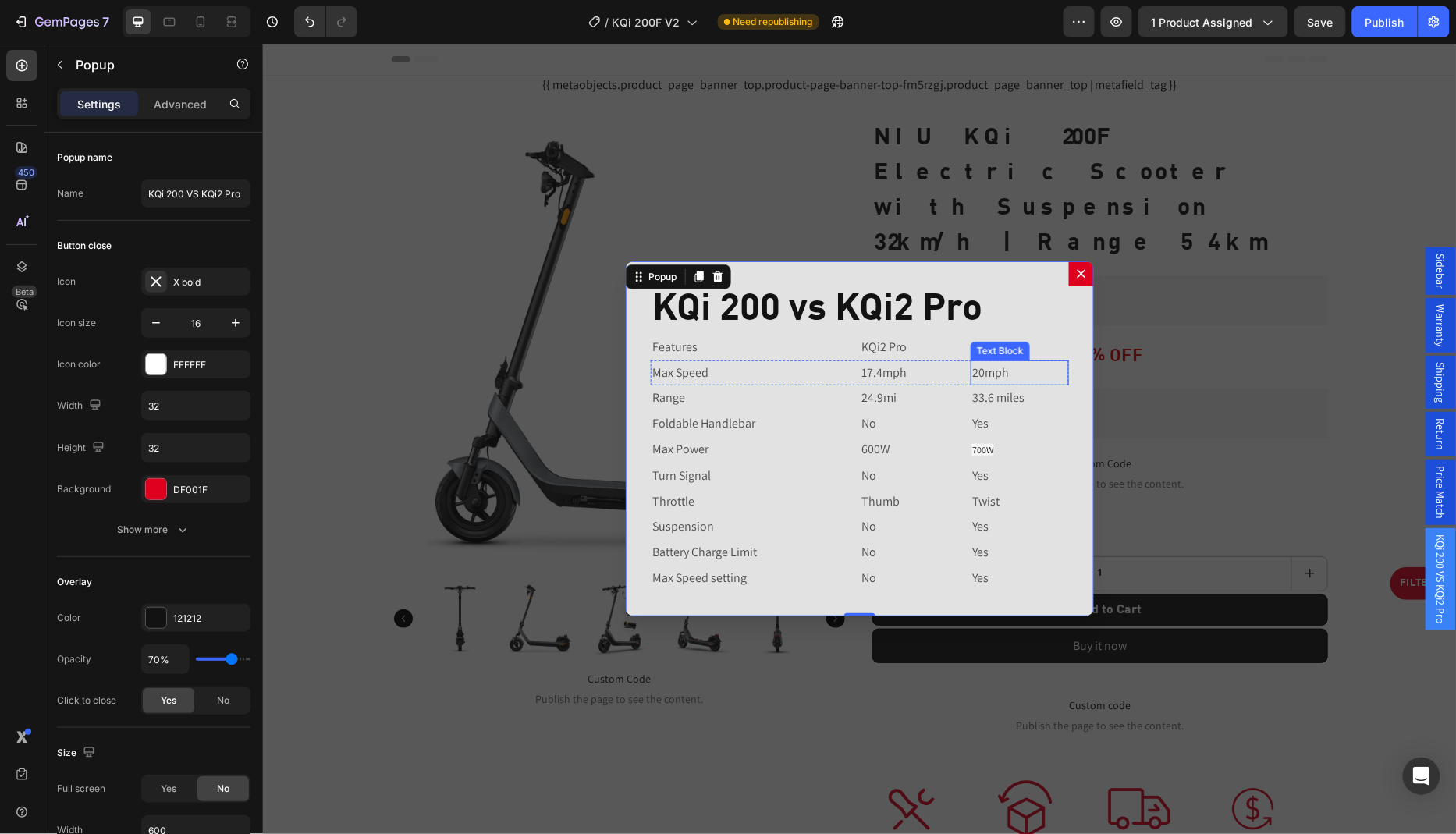
click at [1027, 378] on p "20mph" at bounding box center [1019, 372] width 96 height 22
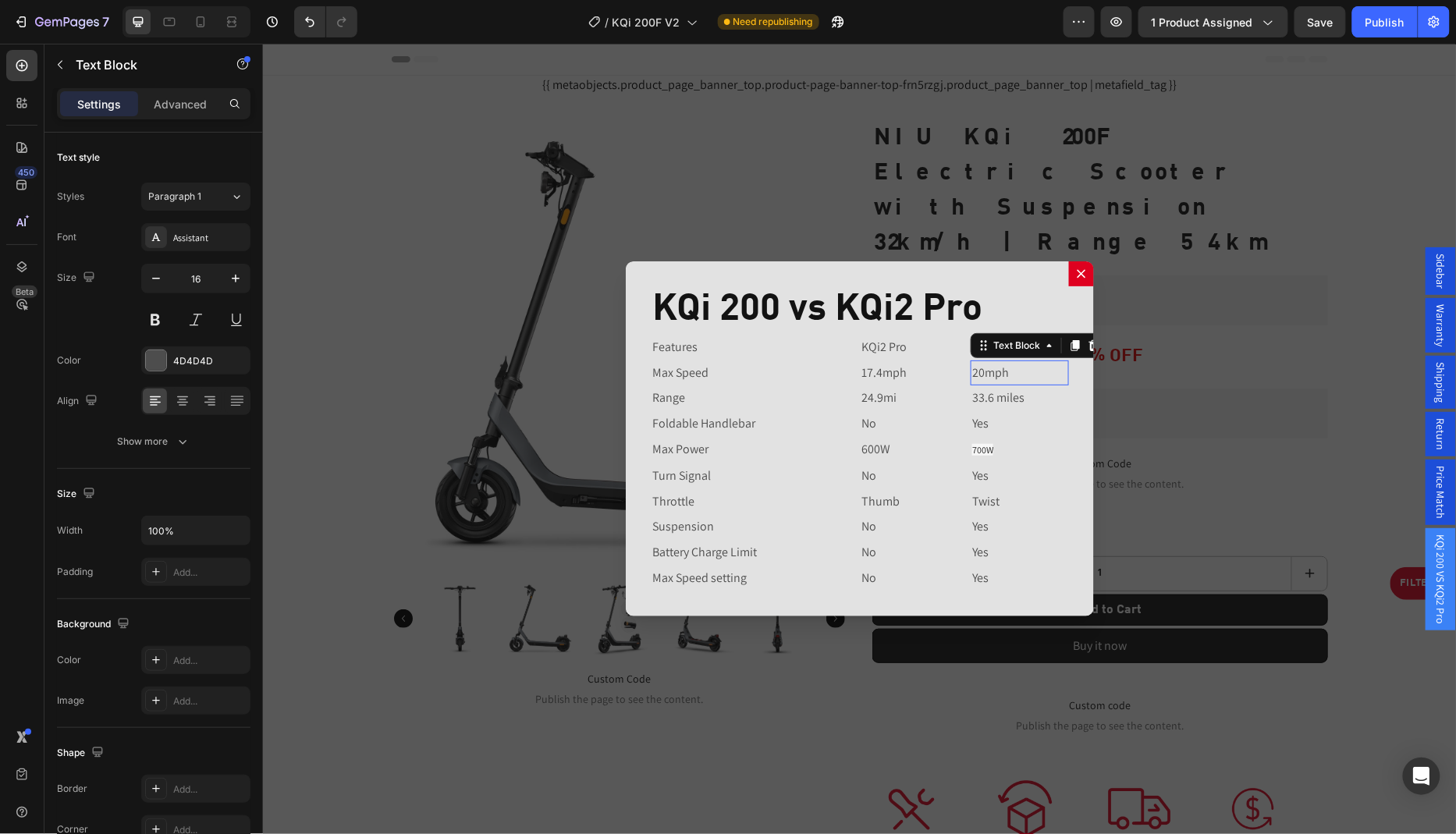
click at [1027, 378] on p "20mph" at bounding box center [1019, 372] width 96 height 22
click at [920, 366] on p "17.4mph" at bounding box center [908, 372] width 96 height 22
click at [1023, 402] on div "Text Block" at bounding box center [999, 400] width 53 height 14
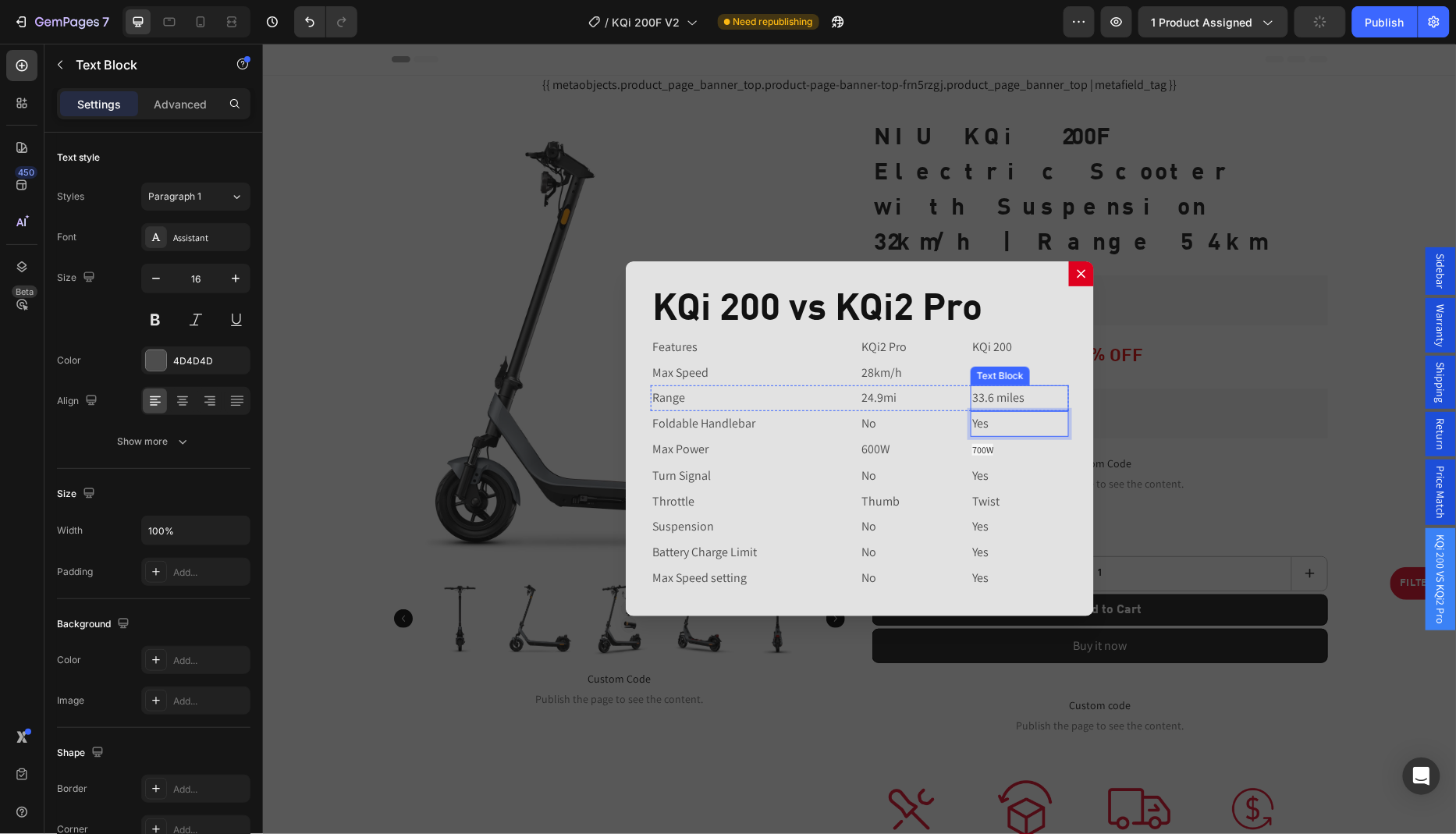
click at [1048, 395] on p "33.6 miles" at bounding box center [1019, 397] width 96 height 22
click at [908, 400] on p "24.9mi" at bounding box center [908, 397] width 96 height 22
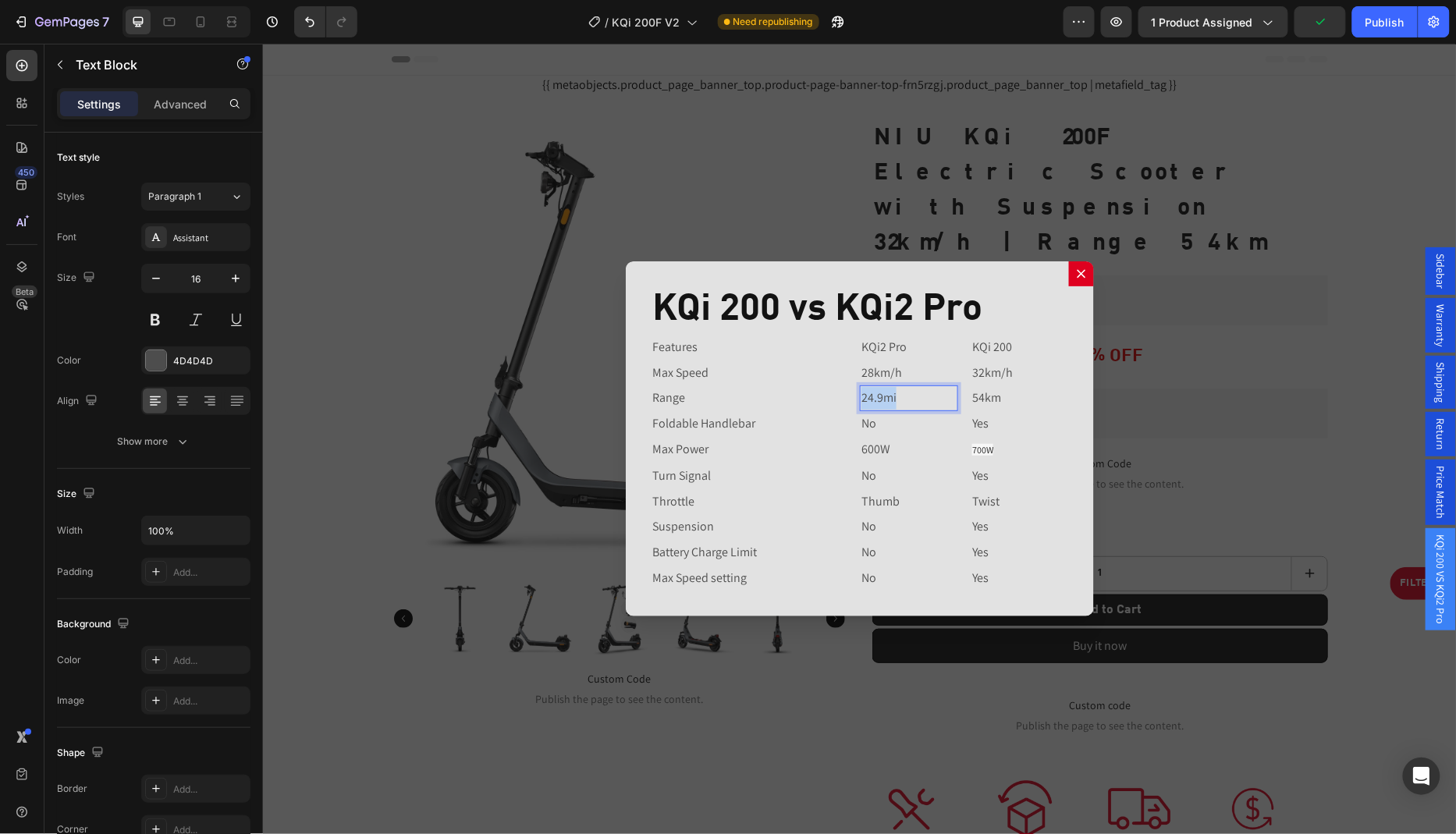
click at [908, 400] on p "24.9mi" at bounding box center [908, 397] width 96 height 22
click at [900, 591] on div "KQi 200 vs KQi2 Pro Heading Features Text Block KQi2 Pro Text Block KQi 200 Tex…" at bounding box center [859, 437] width 468 height 355
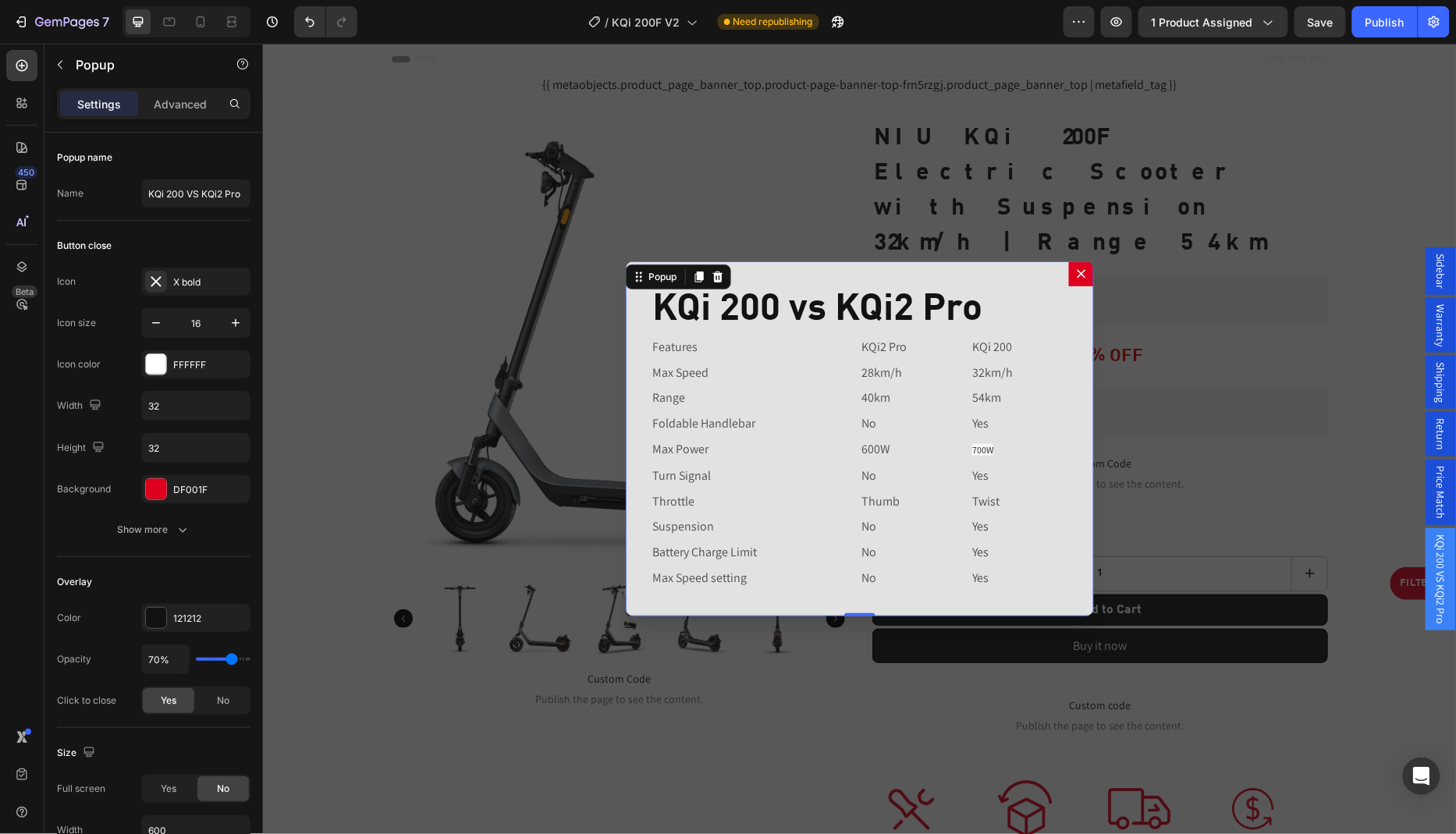
click at [913, 274] on div "KQi 200 vs KQi2 Pro Heading Features Text Block KQi2 Pro Text Block KQi 200 Tex…" at bounding box center [859, 437] width 468 height 355
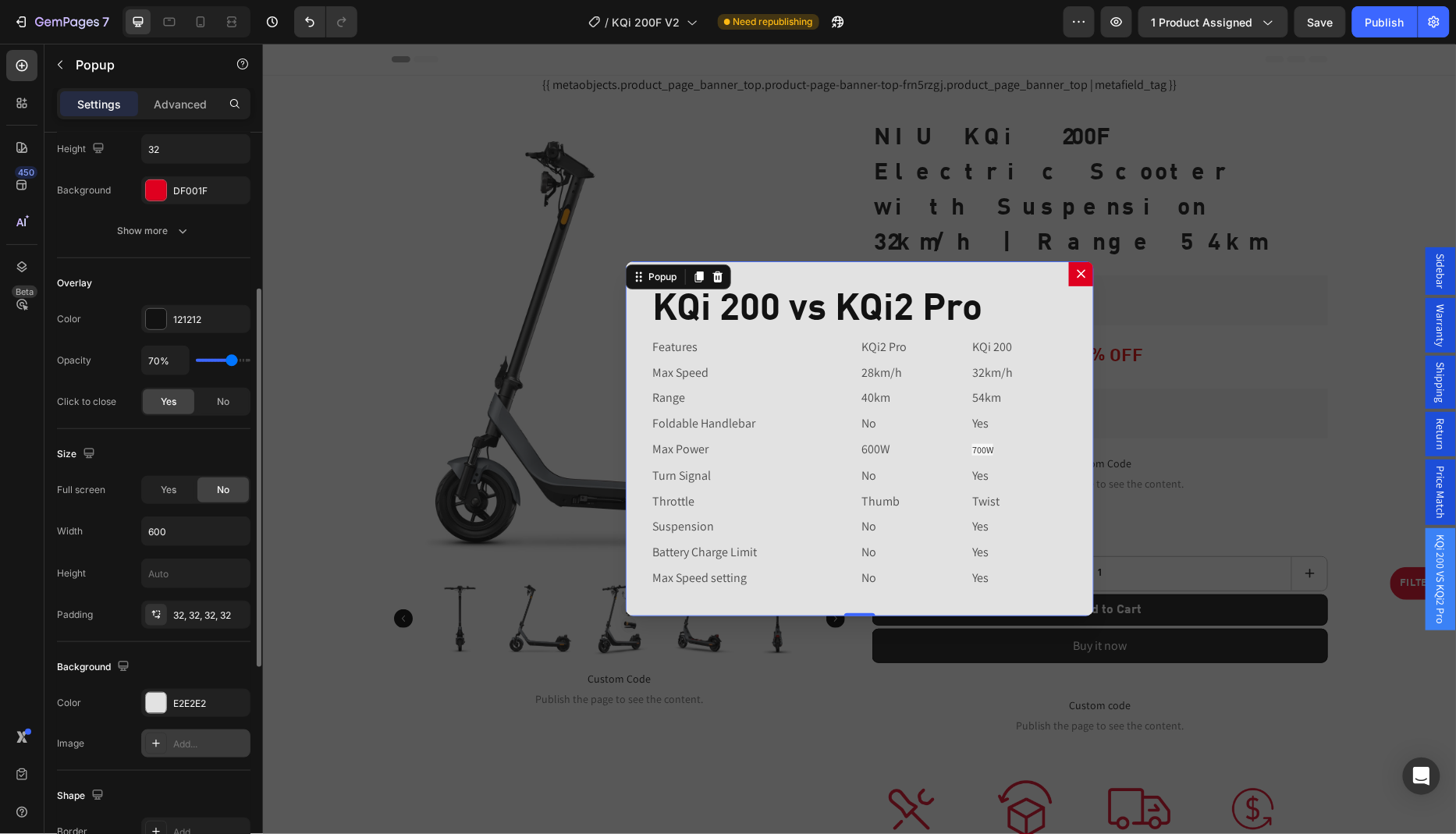
scroll to position [344, 0]
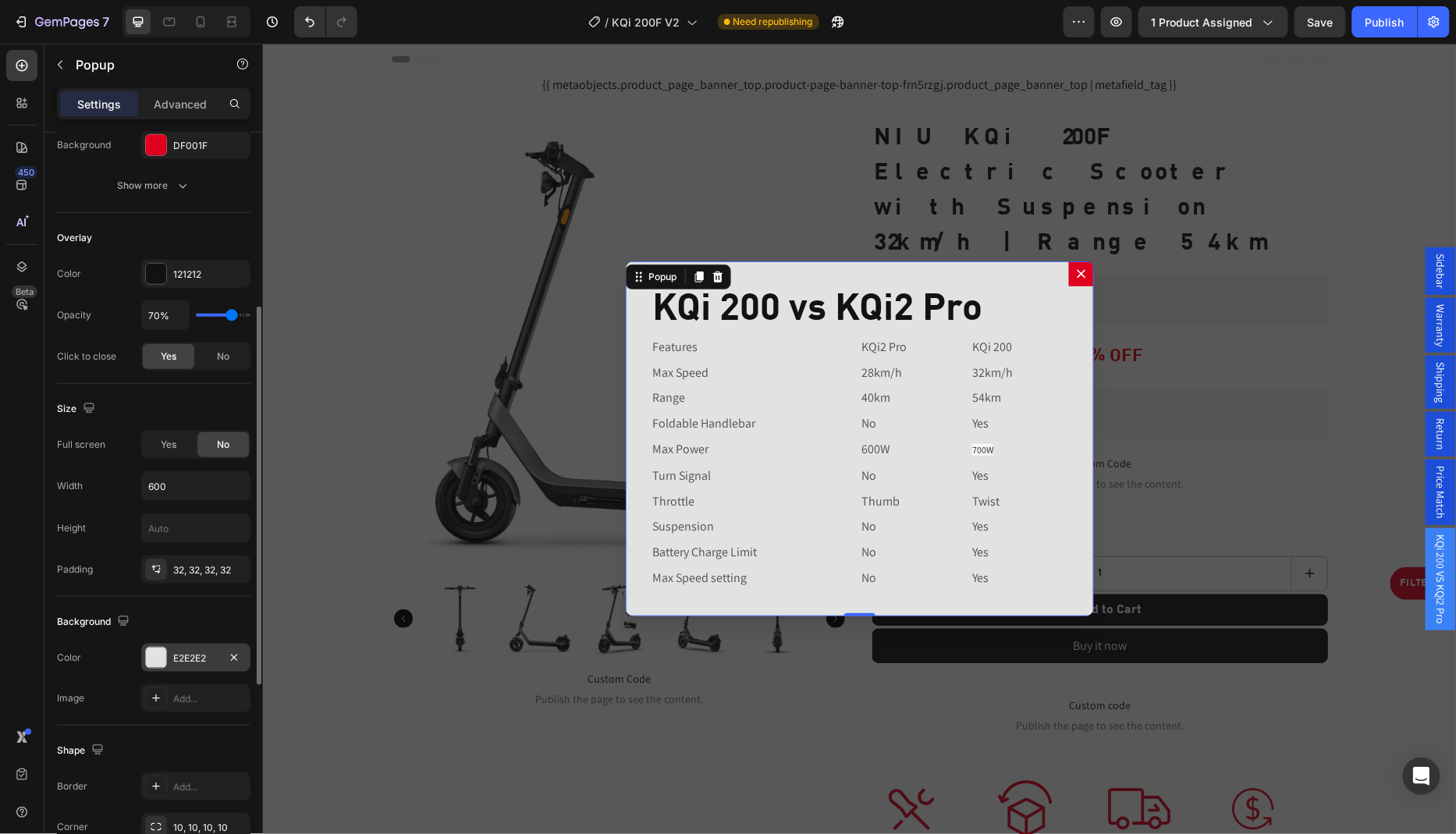
click at [196, 655] on div "E2E2E2" at bounding box center [195, 658] width 45 height 14
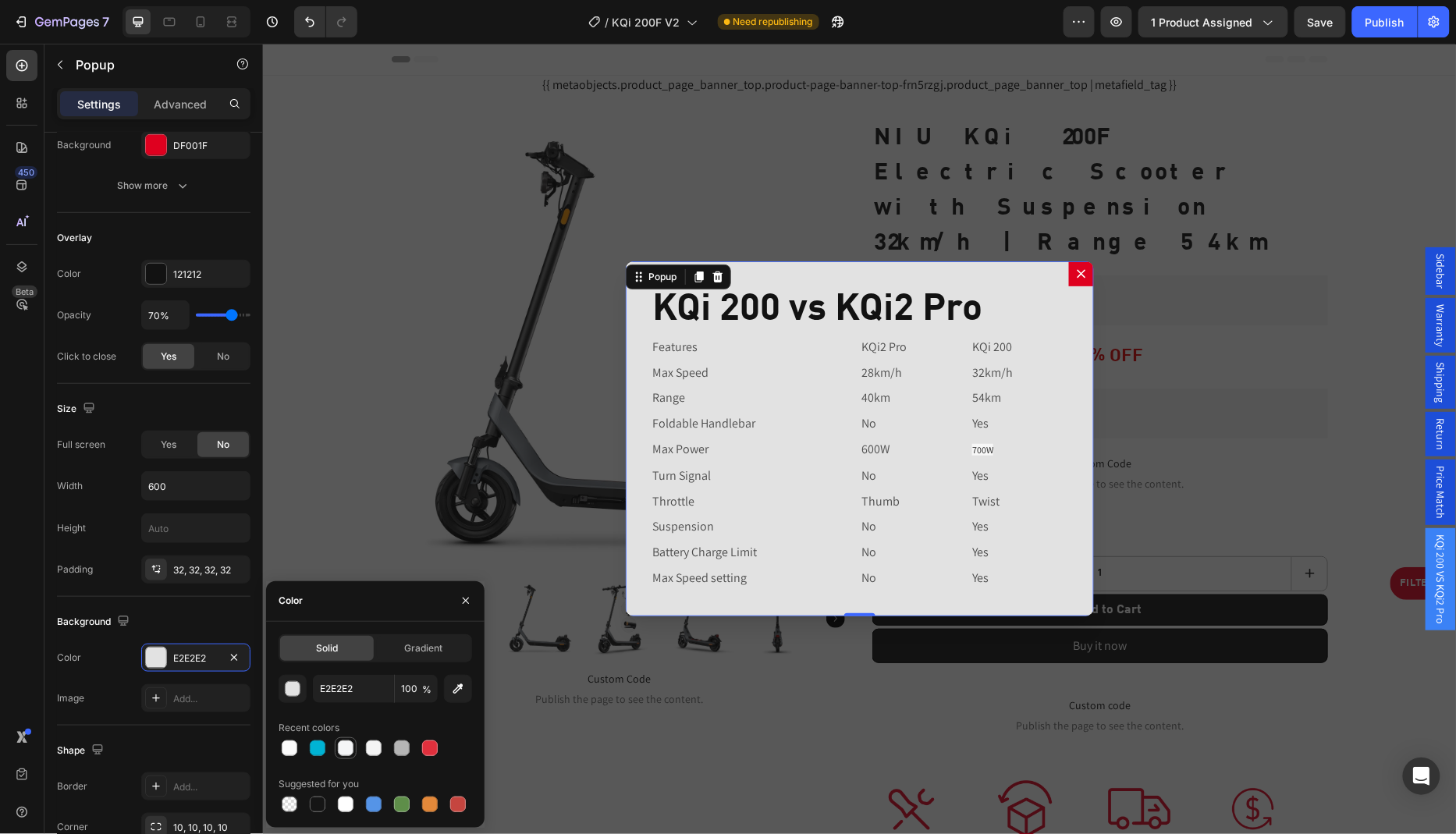
click at [340, 747] on div at bounding box center [345, 748] width 16 height 16
type input "F4F5F7"
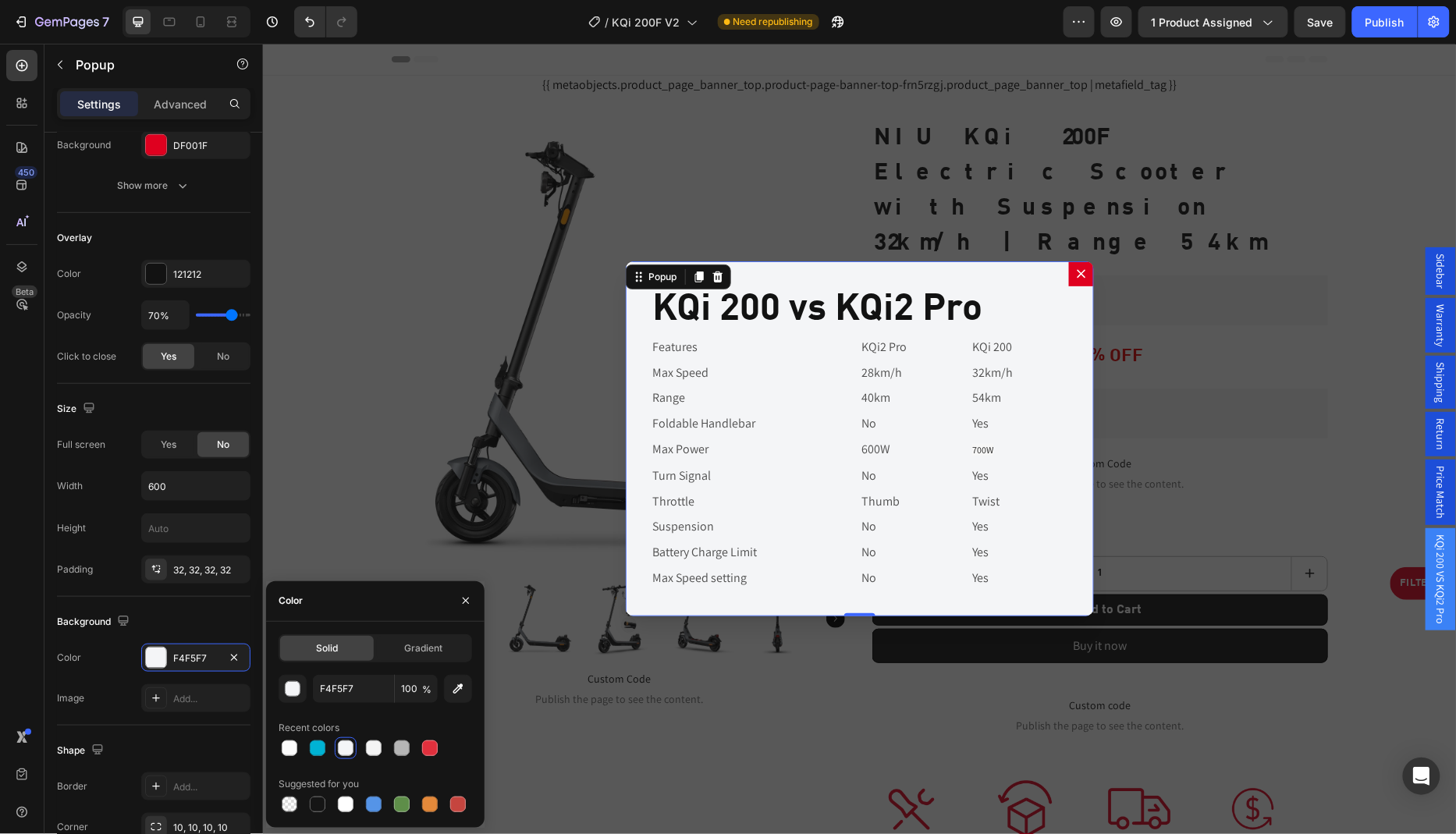
click at [0, 604] on div "450 Beta" at bounding box center [22, 439] width 44 height 790
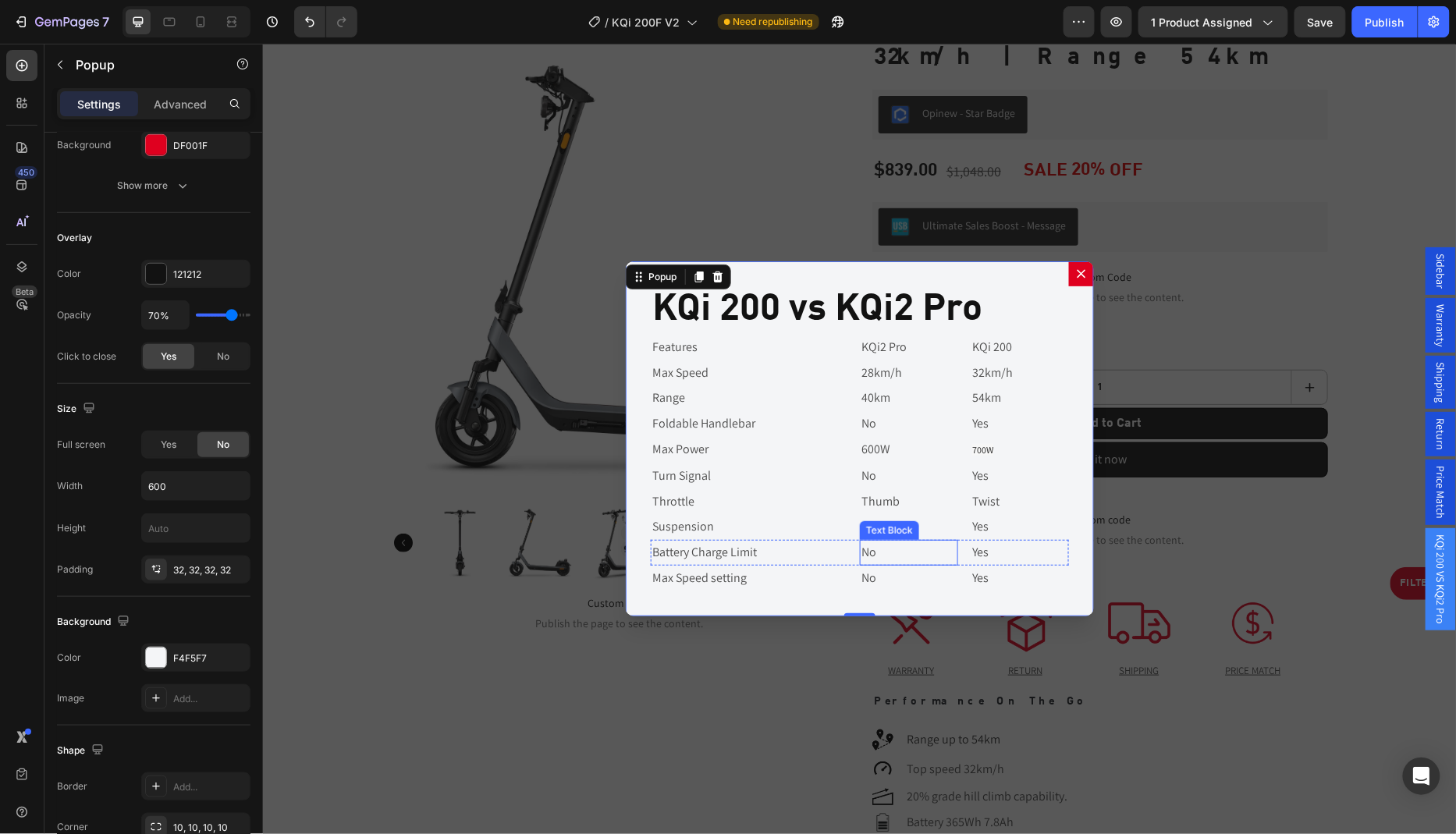
scroll to position [183, 0]
click at [1330, 23] on span "Save" at bounding box center [1320, 22] width 26 height 13
click at [1447, 288] on span "Sidebar" at bounding box center [1440, 270] width 16 height 35
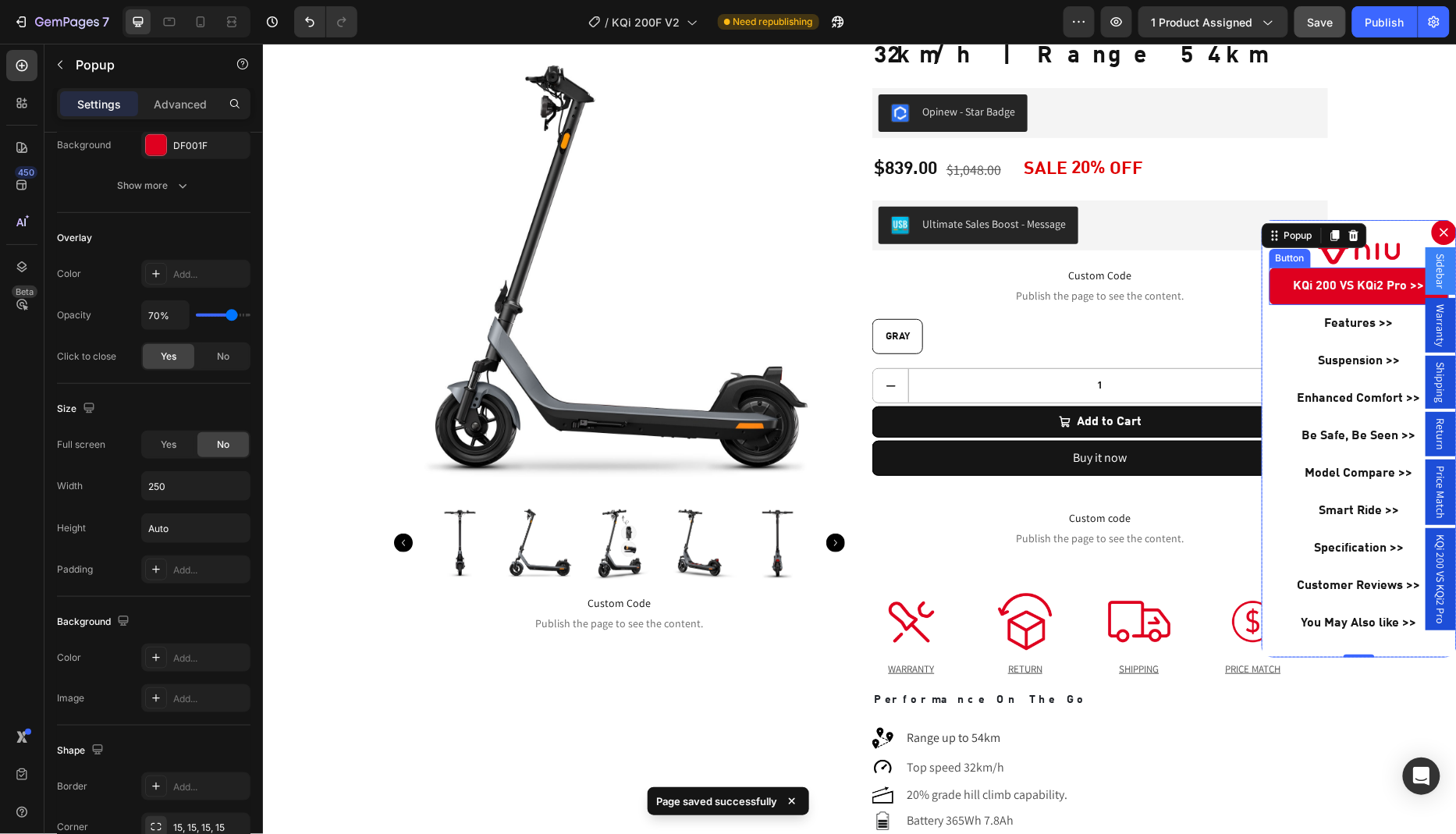
click at [1289, 287] on link "KQi 200 VS KQi2 Pro >>" at bounding box center [1358, 285] width 180 height 37
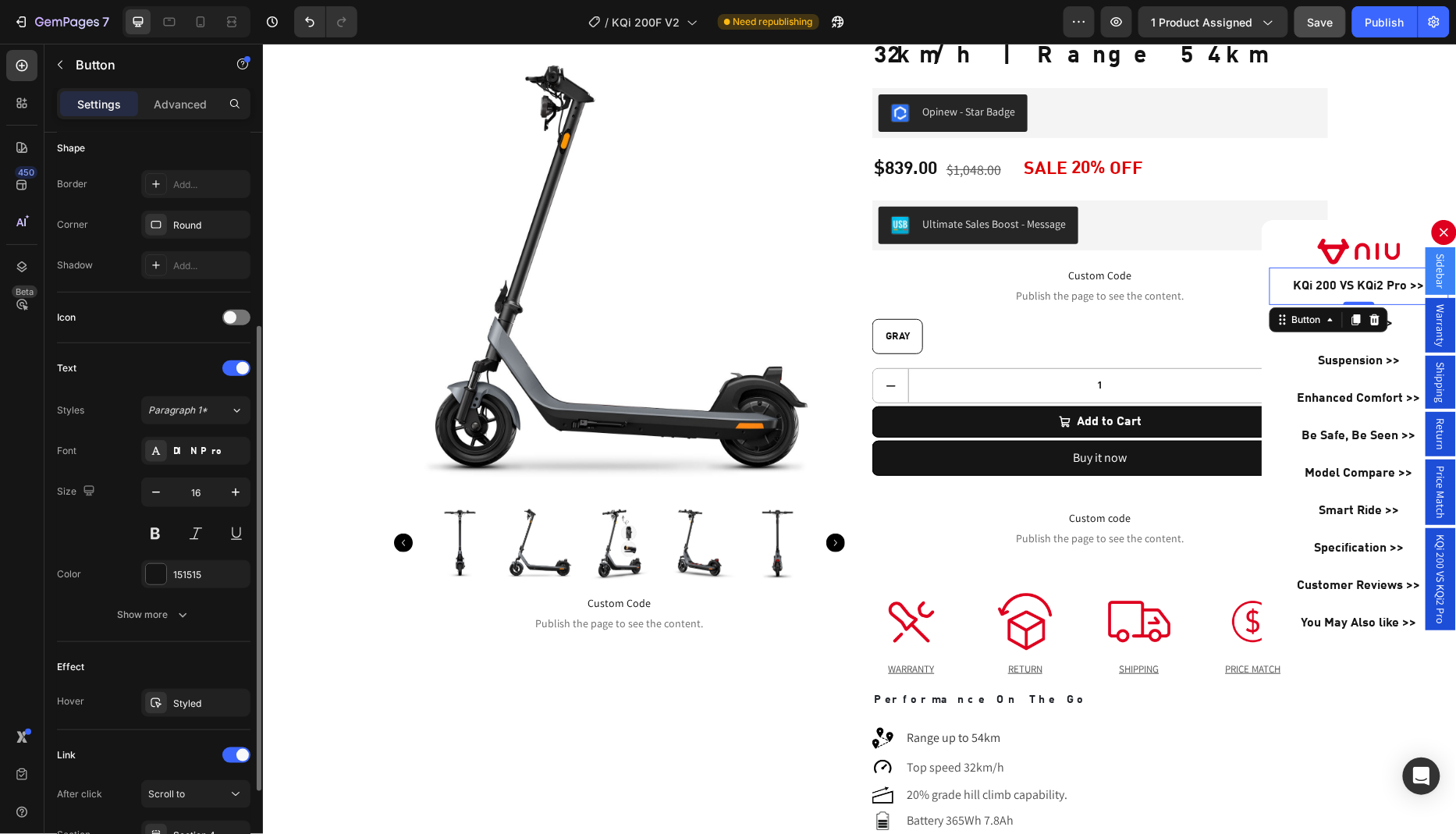
scroll to position [450, 0]
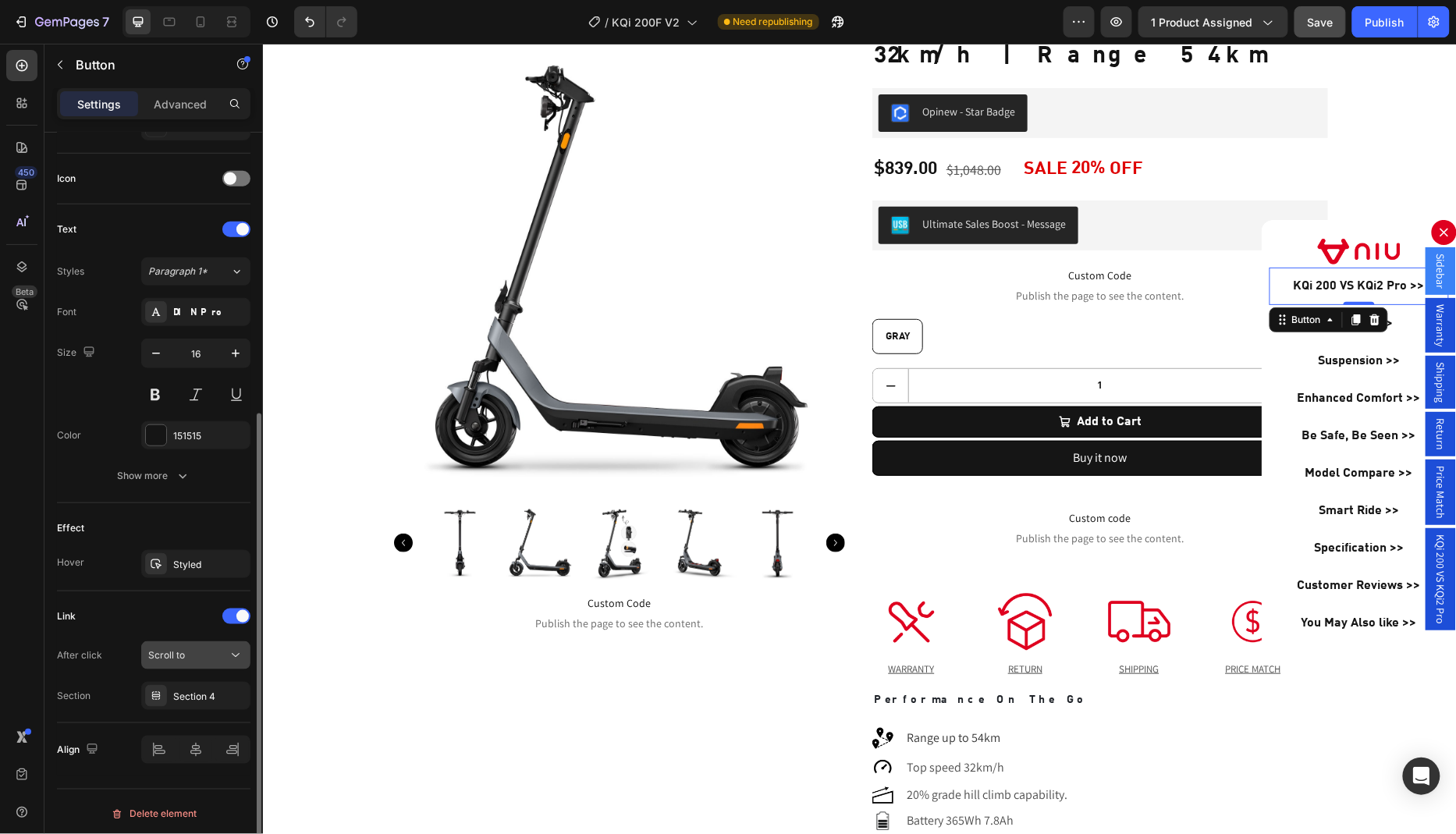
click at [223, 651] on div "Scroll to" at bounding box center [188, 655] width 80 height 14
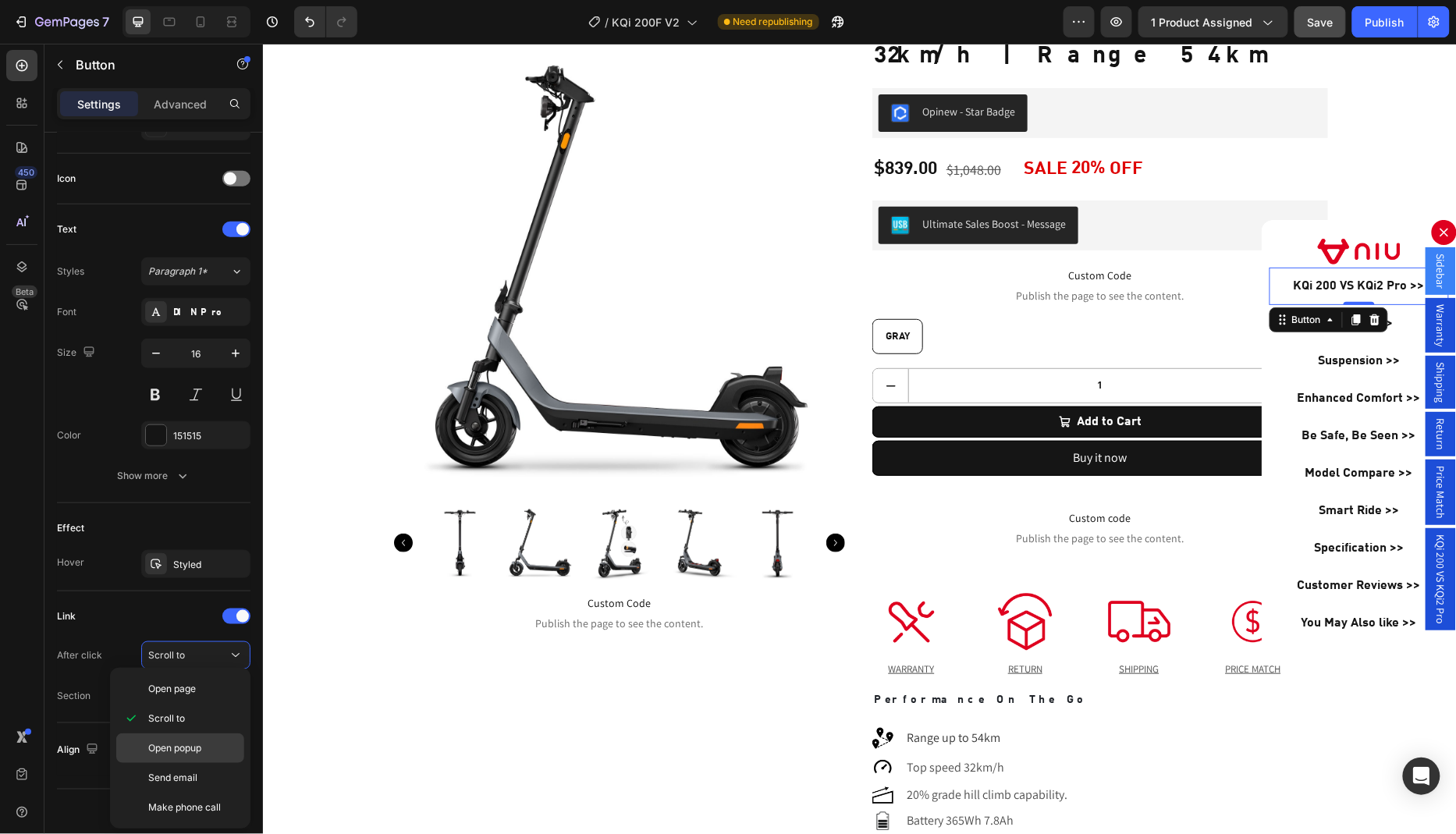
click at [198, 762] on div "Open popup" at bounding box center [180, 777] width 128 height 30
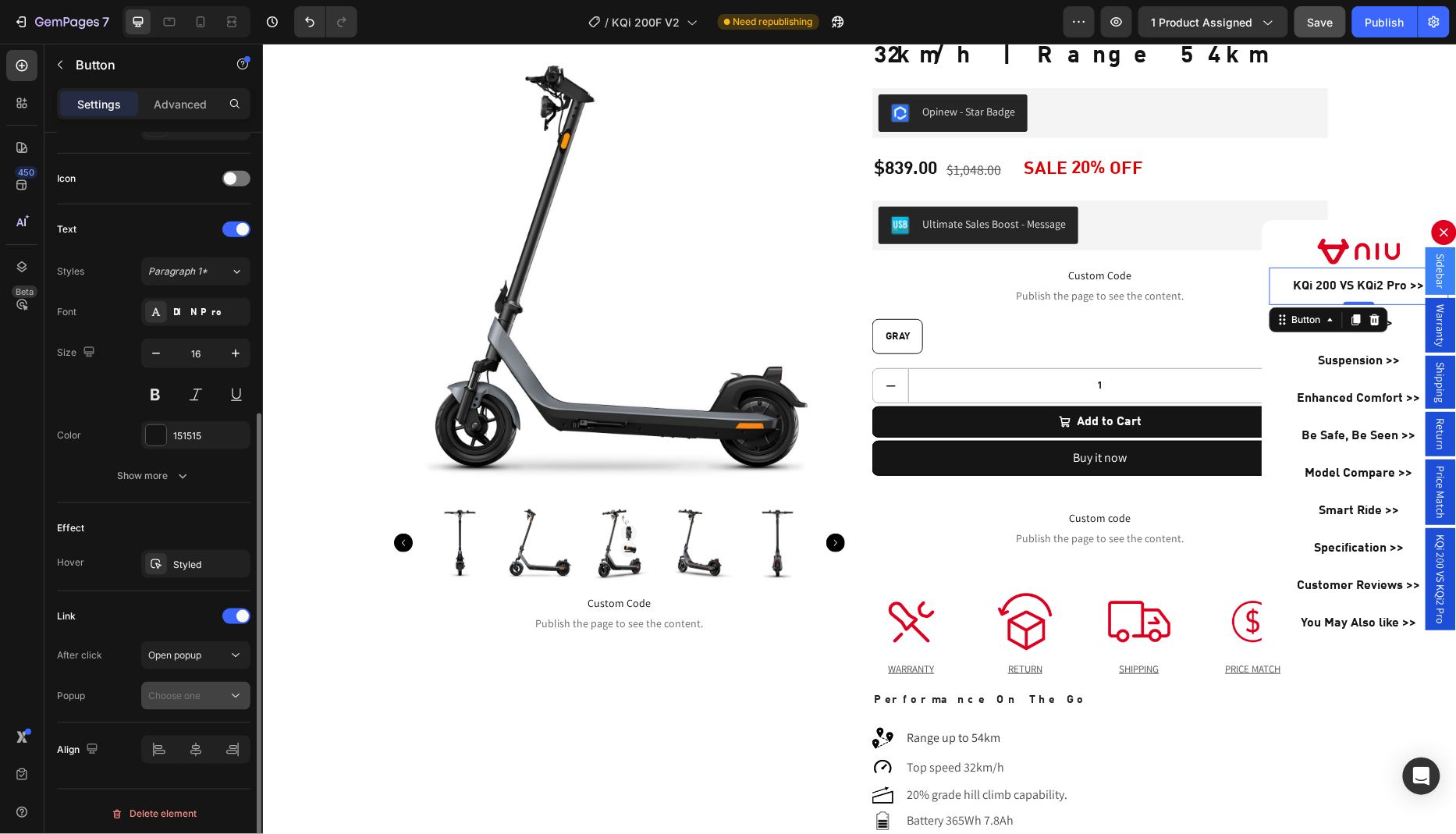
click at [200, 697] on span "Choose one" at bounding box center [174, 695] width 52 height 14
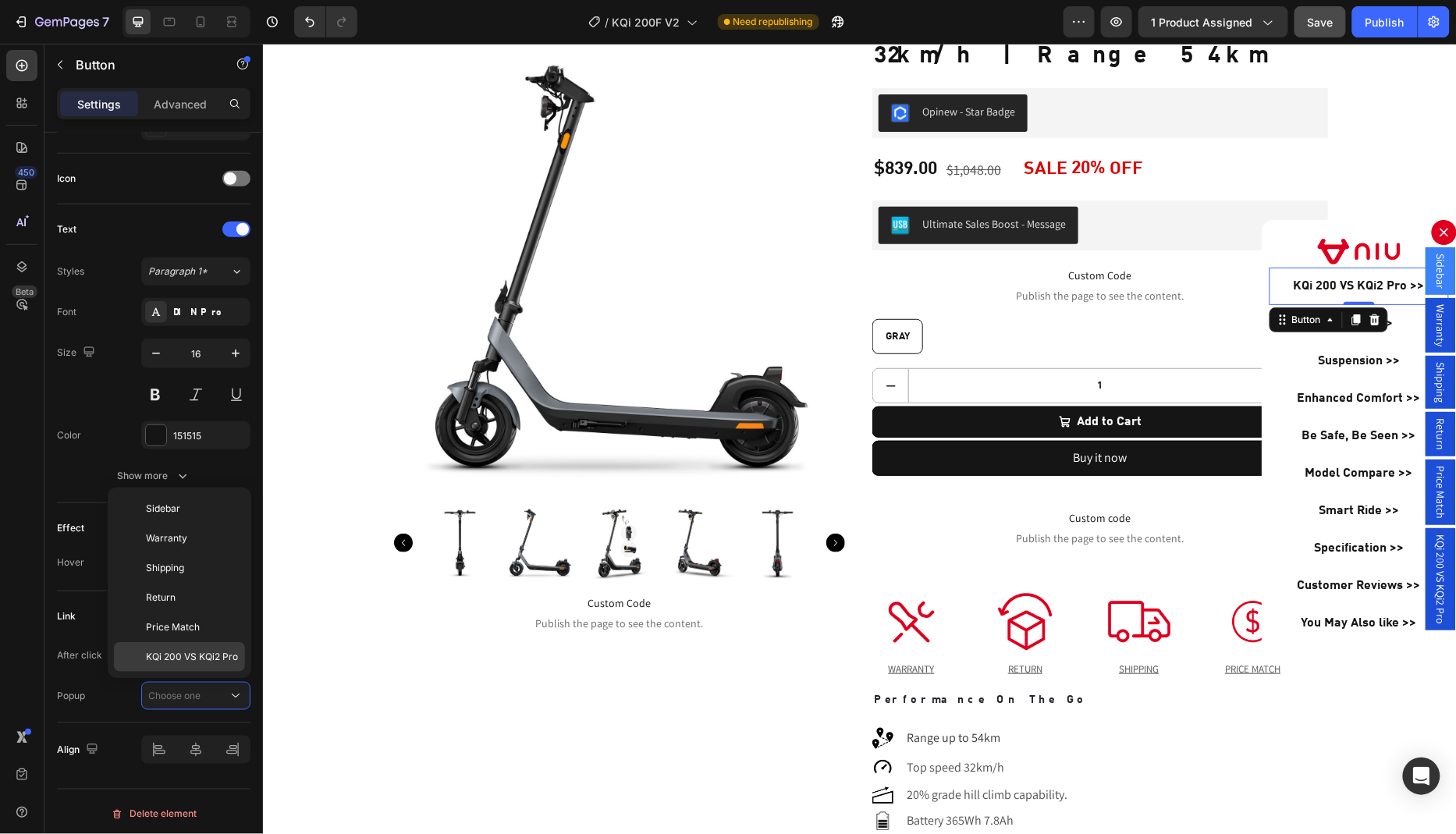
click at [200, 657] on span "KQi 200 VS KQi2 Pro" at bounding box center [192, 656] width 92 height 14
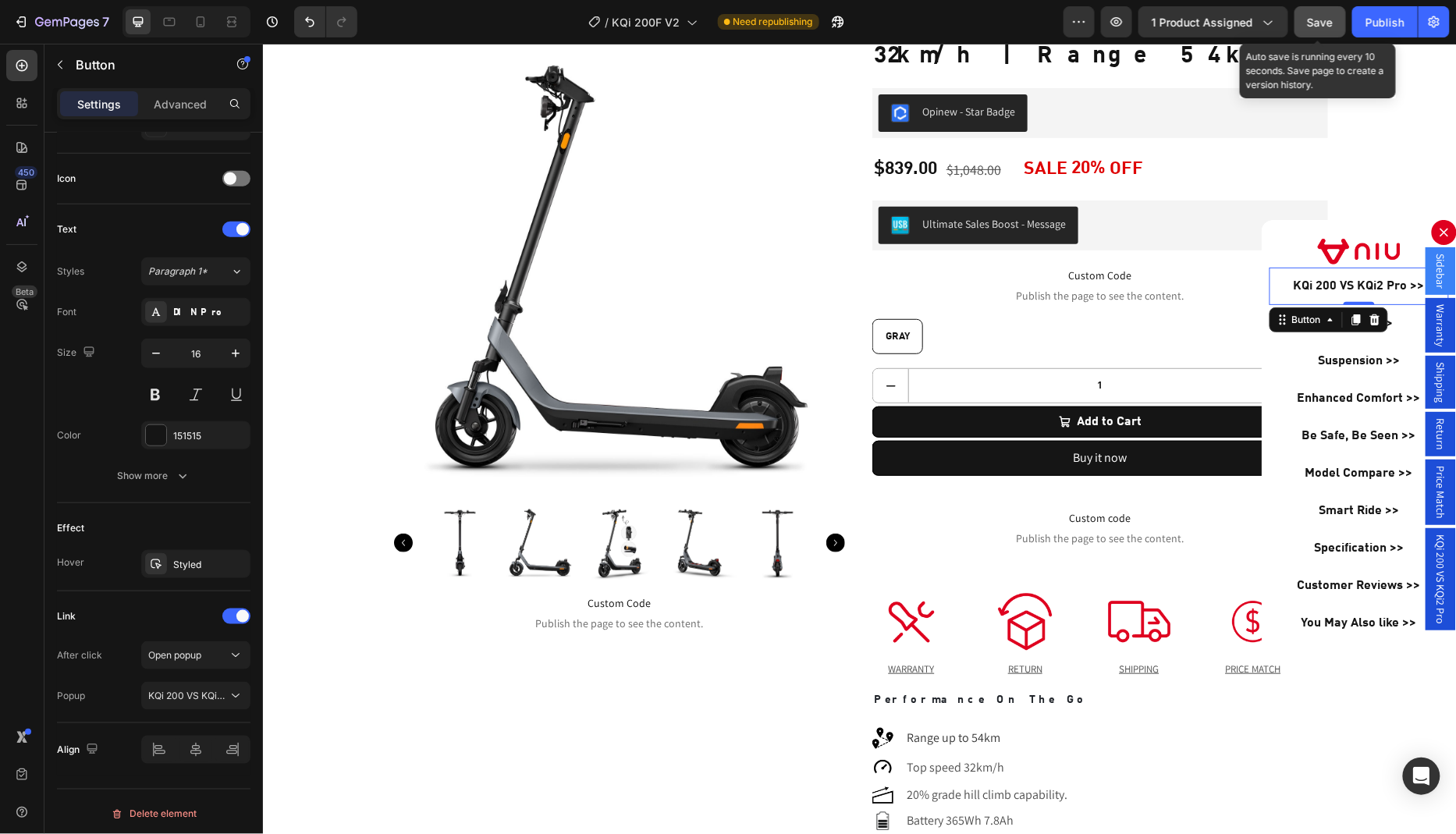
click at [1325, 23] on span "Save" at bounding box center [1320, 22] width 26 height 13
click at [1320, 29] on div "Save" at bounding box center [1320, 22] width 26 height 16
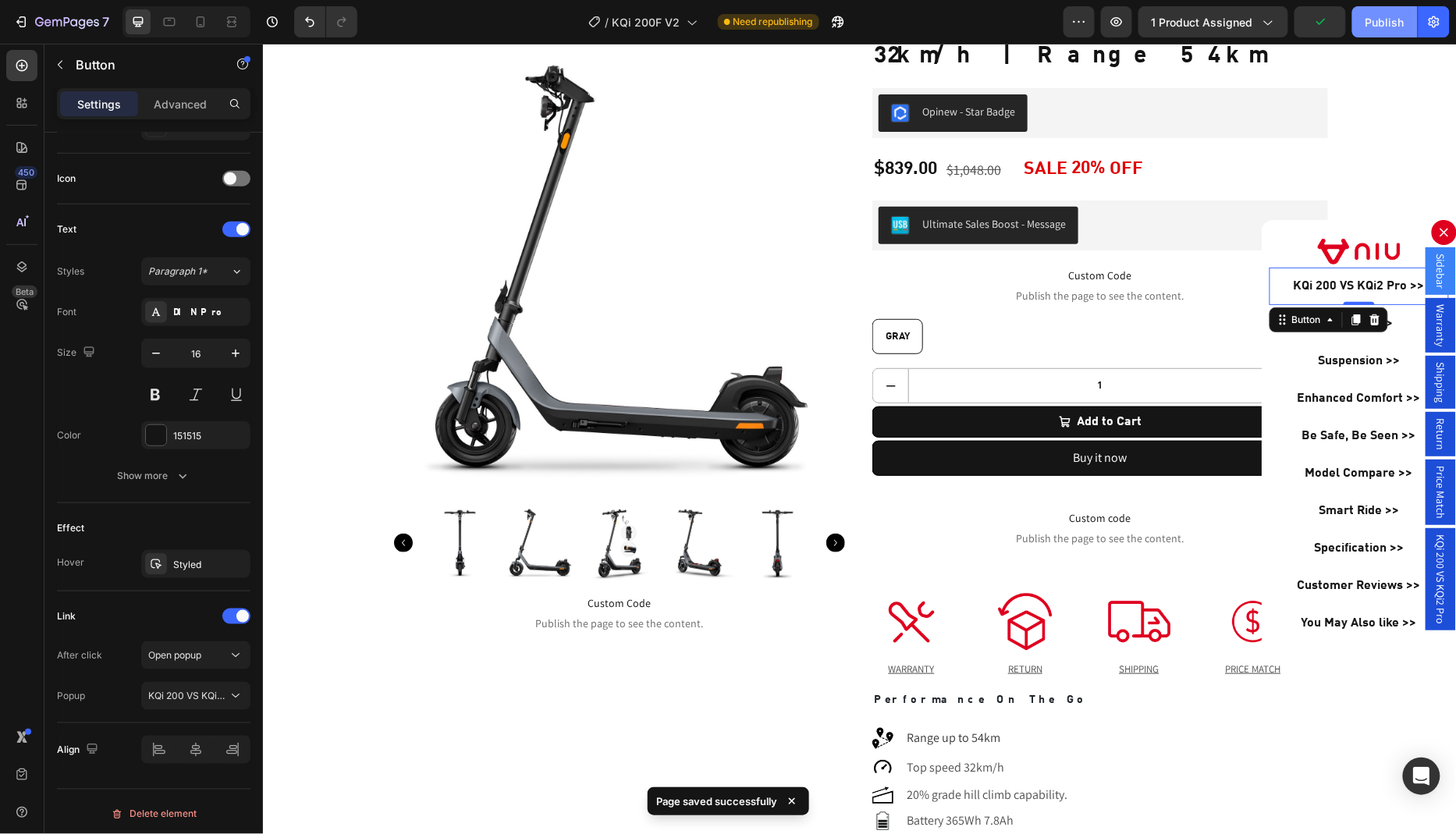
click at [1371, 28] on div "Publish" at bounding box center [1384, 22] width 39 height 16
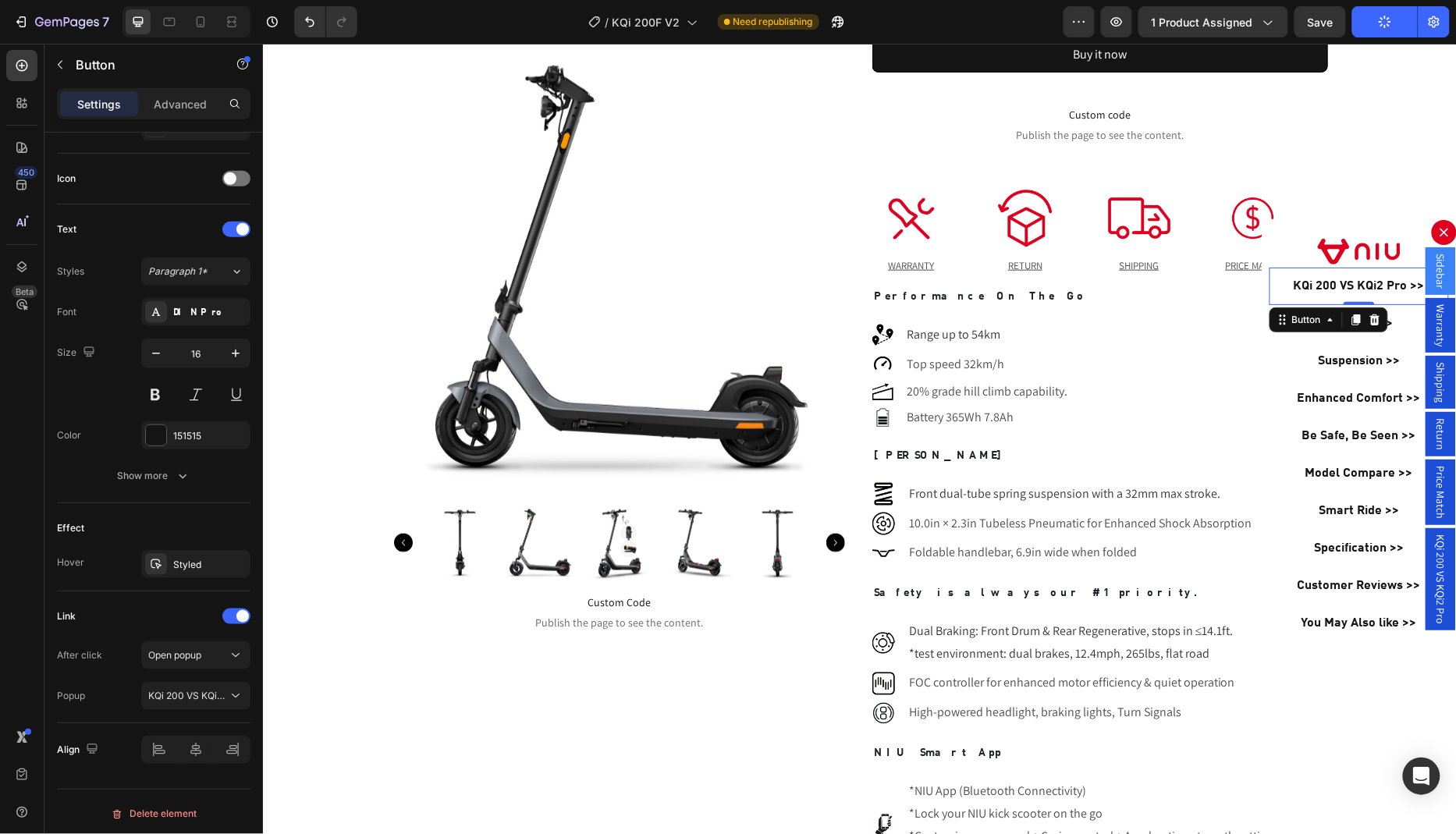
scroll to position [666, 0]
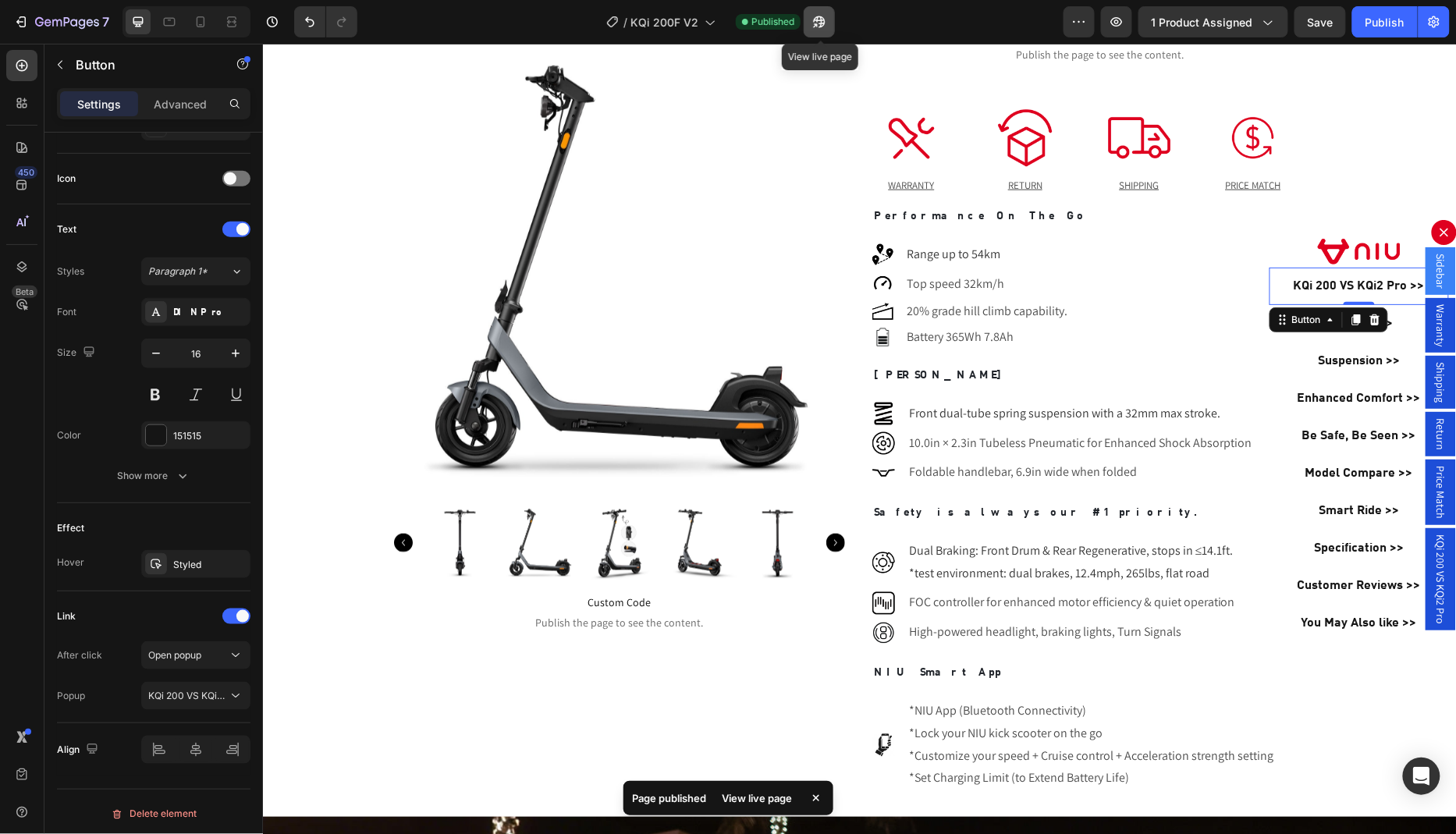
click at [818, 23] on icon "button" at bounding box center [815, 25] width 4 height 4
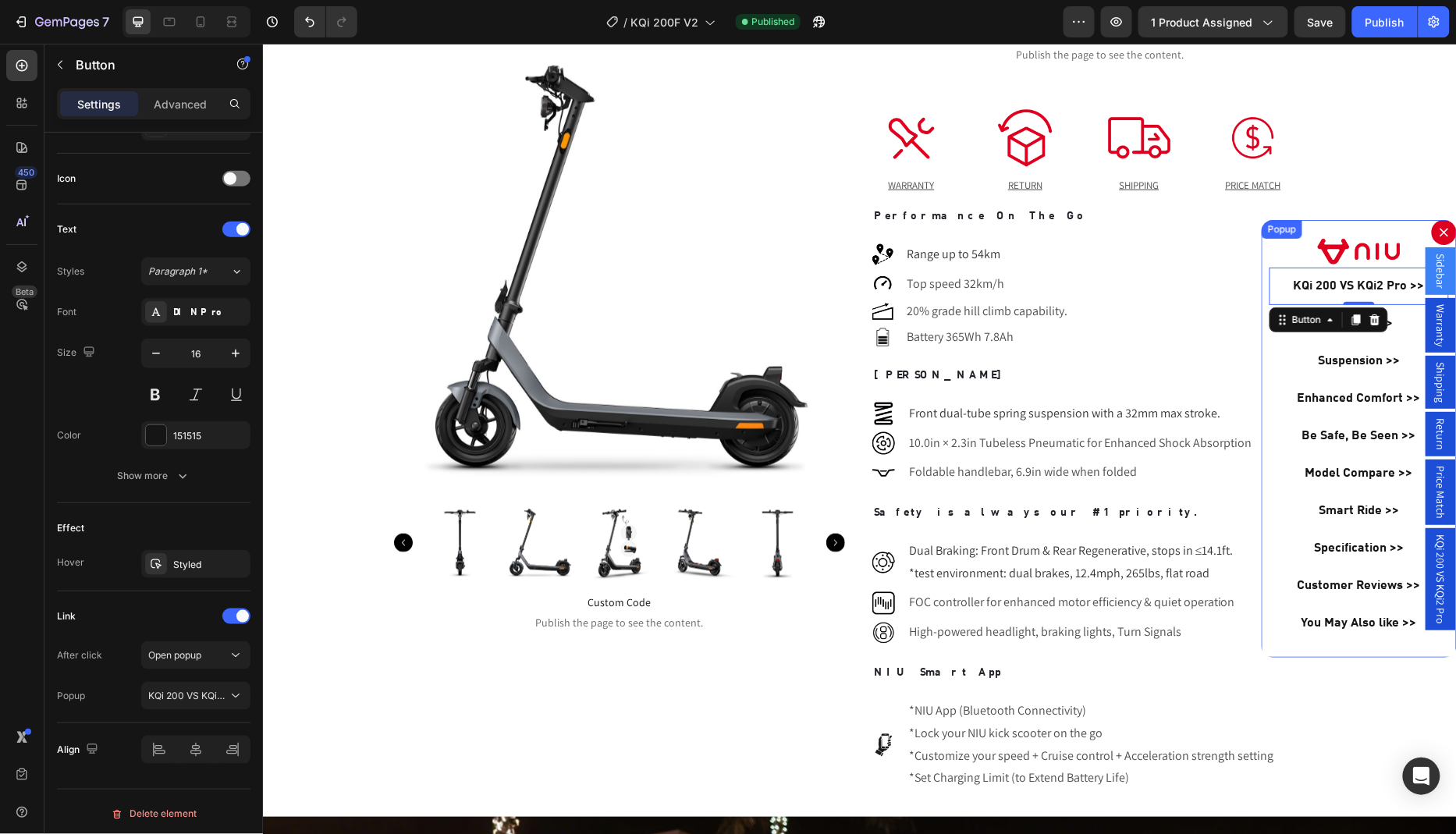
click at [1439, 230] on icon "Dialog content" at bounding box center [1443, 231] width 12 height 12
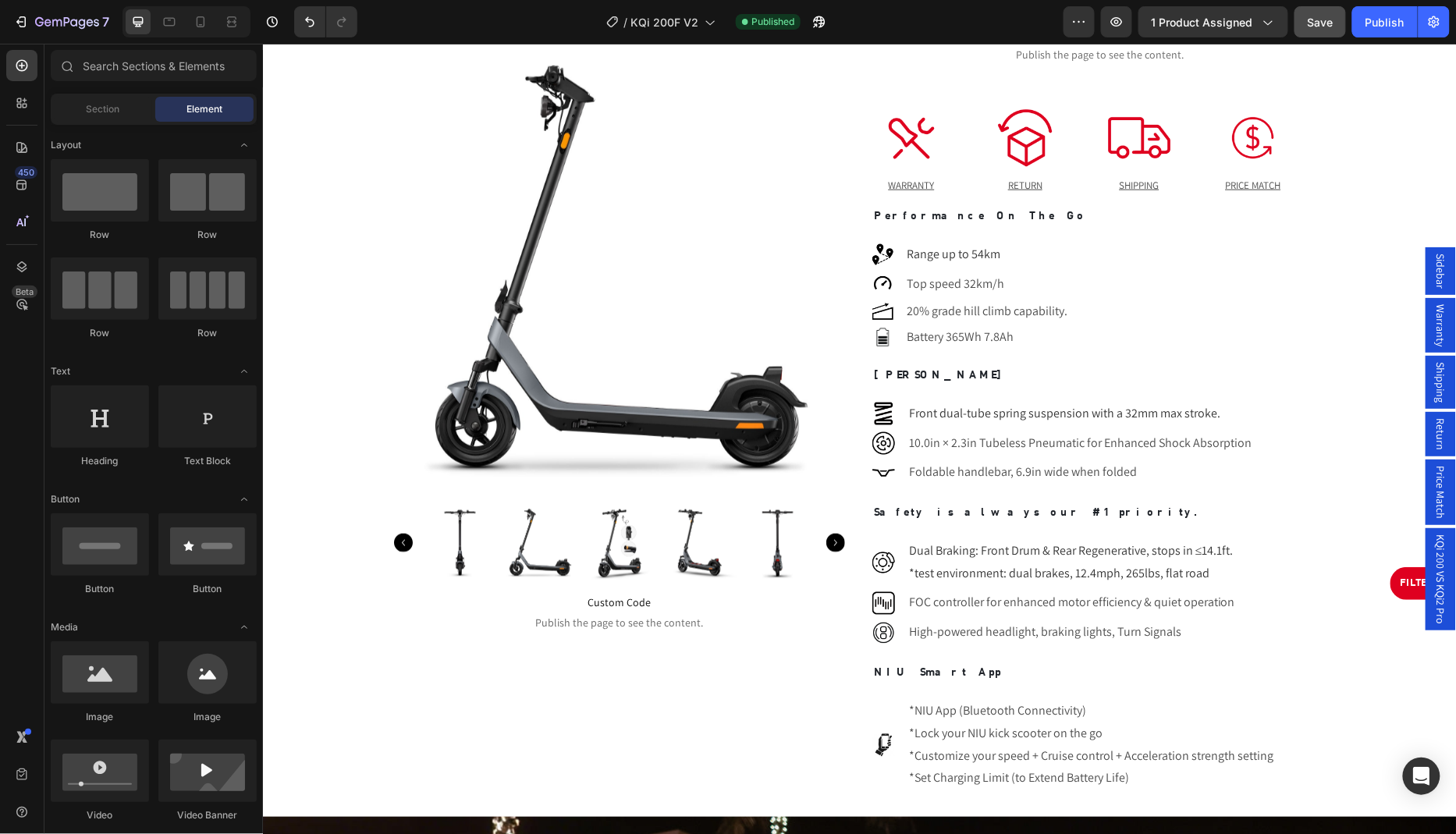
click at [1315, 24] on span "Save" at bounding box center [1320, 22] width 26 height 13
click at [1368, 31] on button "Publish" at bounding box center [1385, 22] width 66 height 31
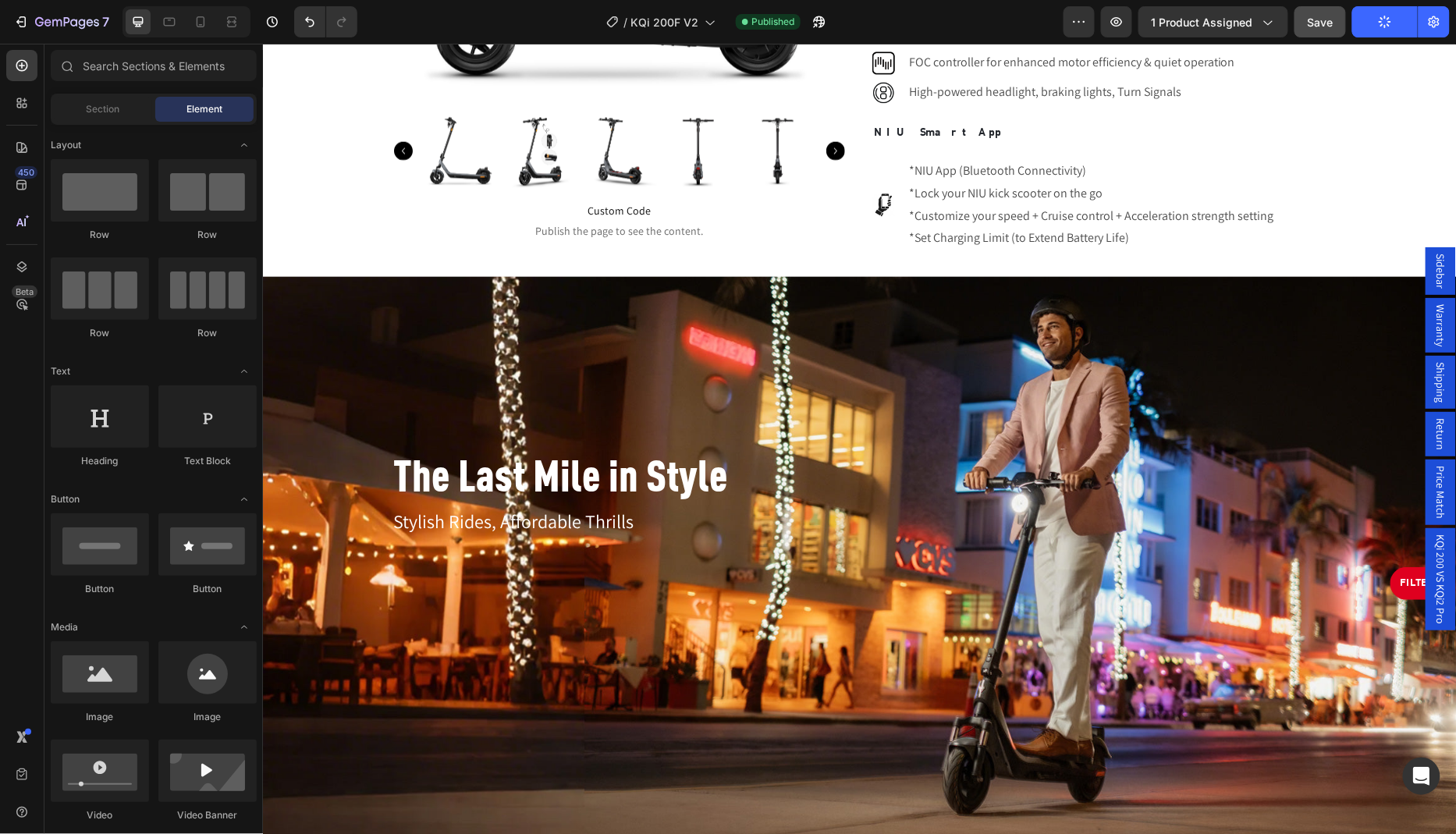
scroll to position [479, 0]
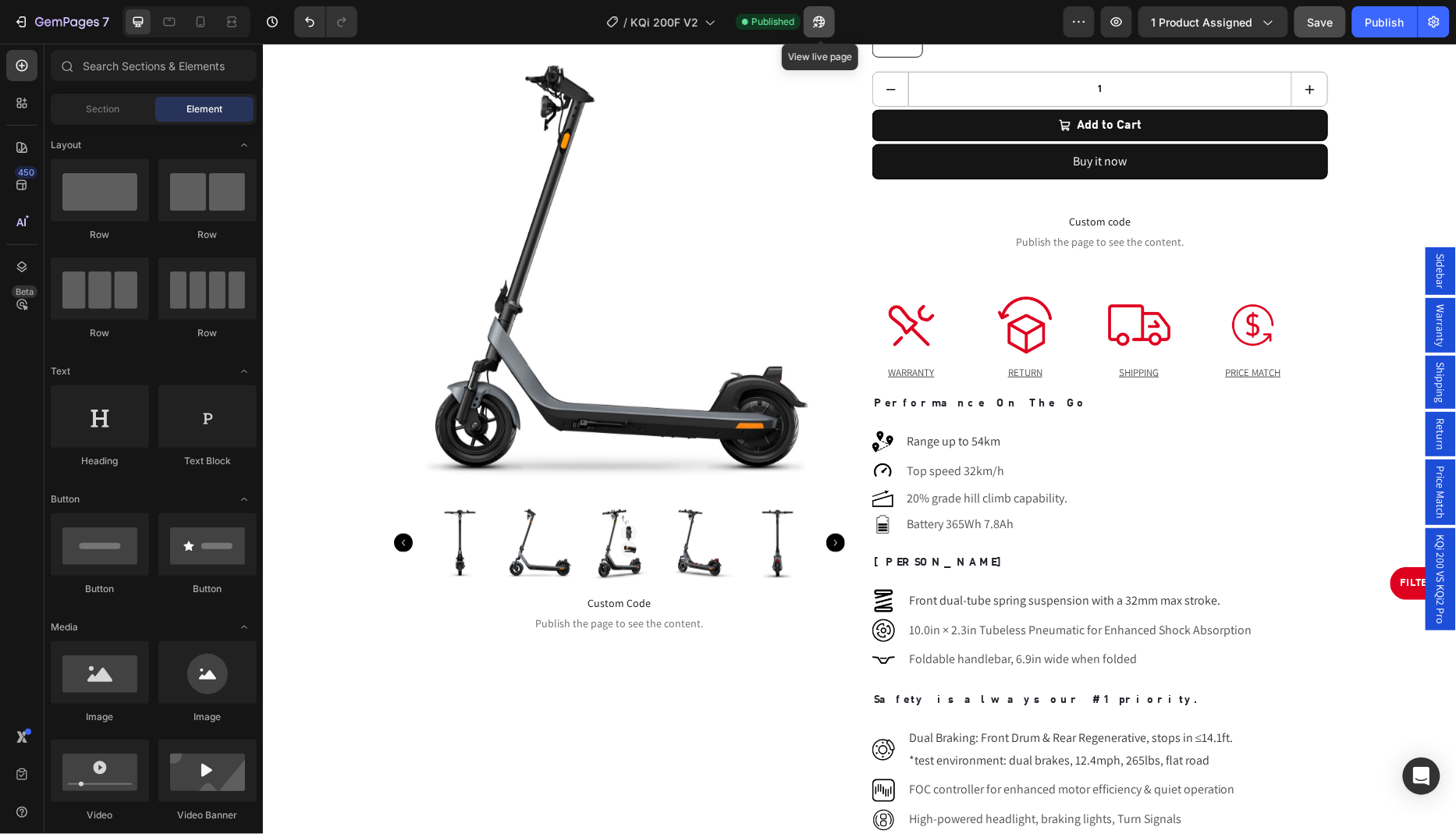
click at [814, 27] on icon "button" at bounding box center [819, 21] width 16 height 16
click at [1445, 551] on span "KQi 200 VS KQi2 Pro" at bounding box center [1440, 578] width 16 height 90
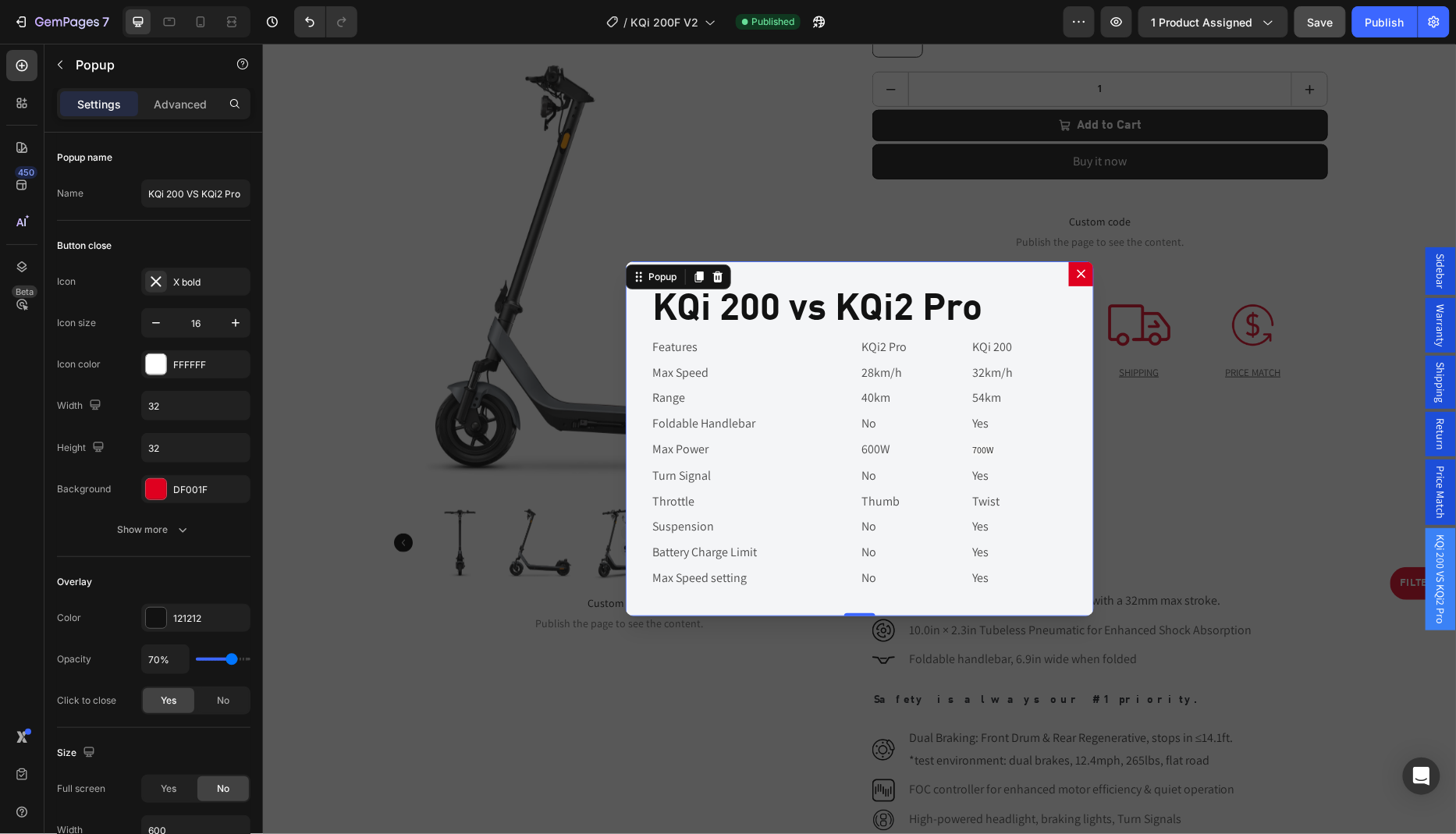
click at [1444, 288] on span "Sidebar" at bounding box center [1440, 270] width 16 height 35
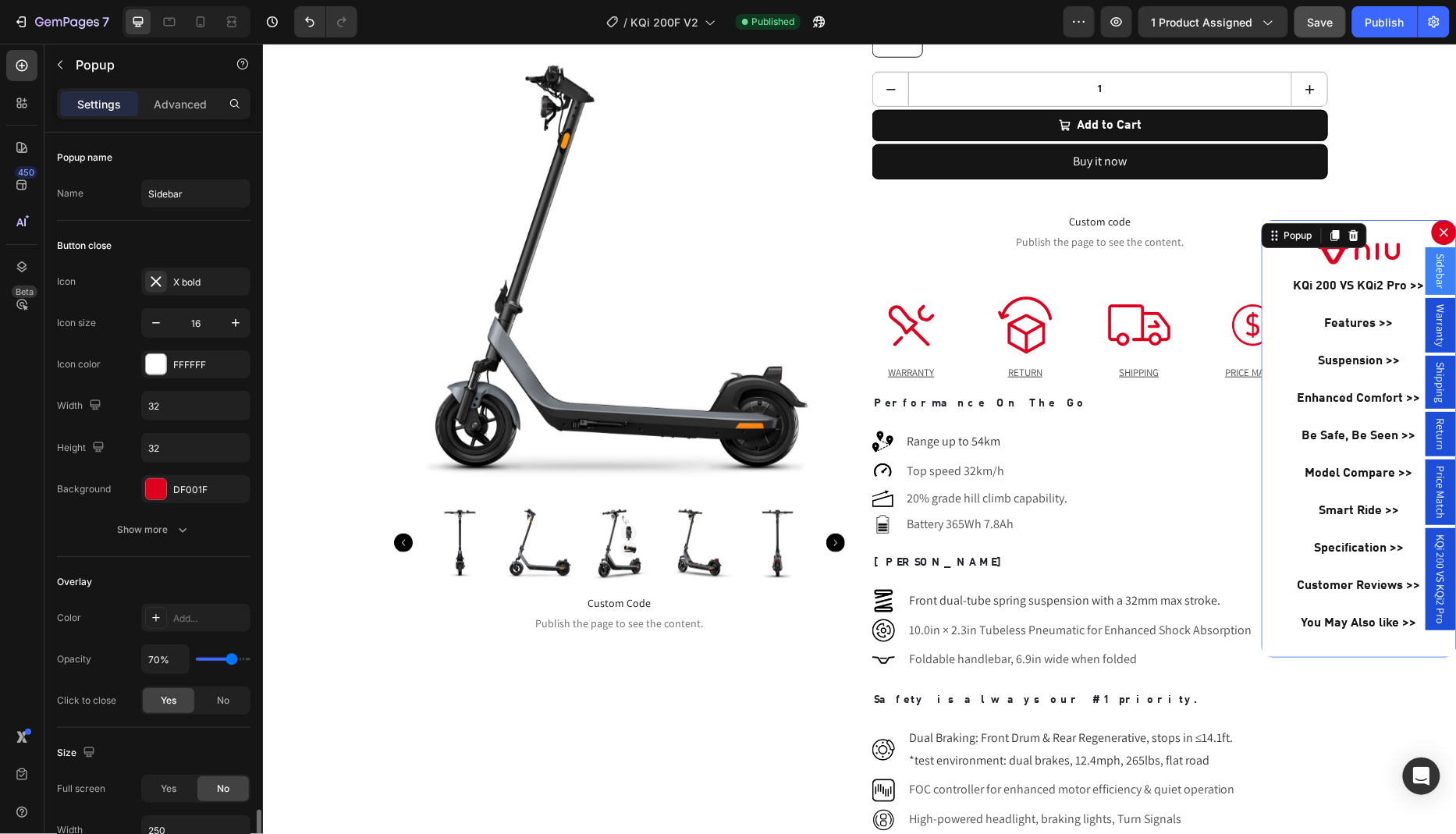
scroll to position [450, 0]
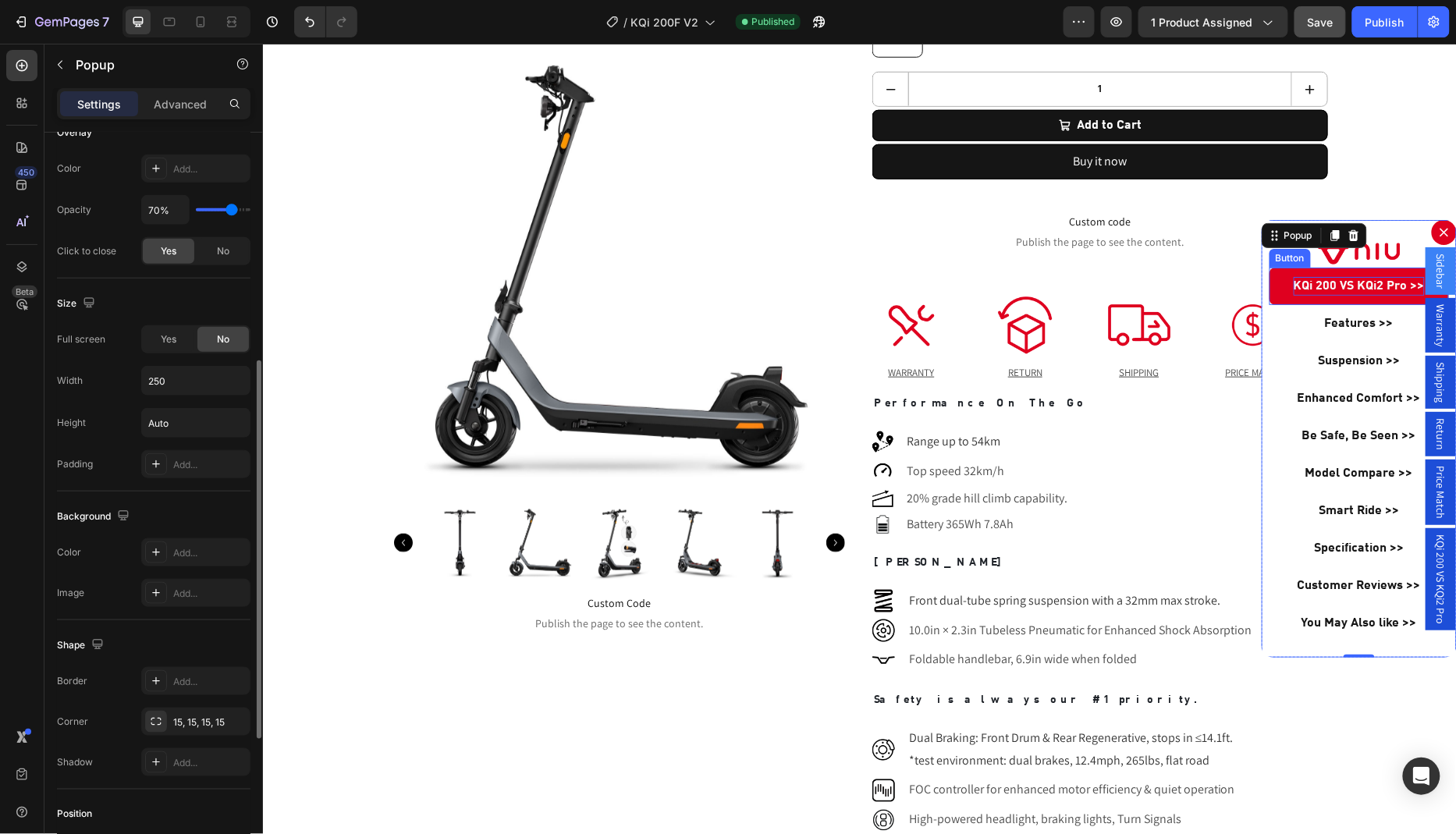
click at [1318, 279] on p "KQi 200 VS KQi2 Pro >>" at bounding box center [1358, 285] width 131 height 19
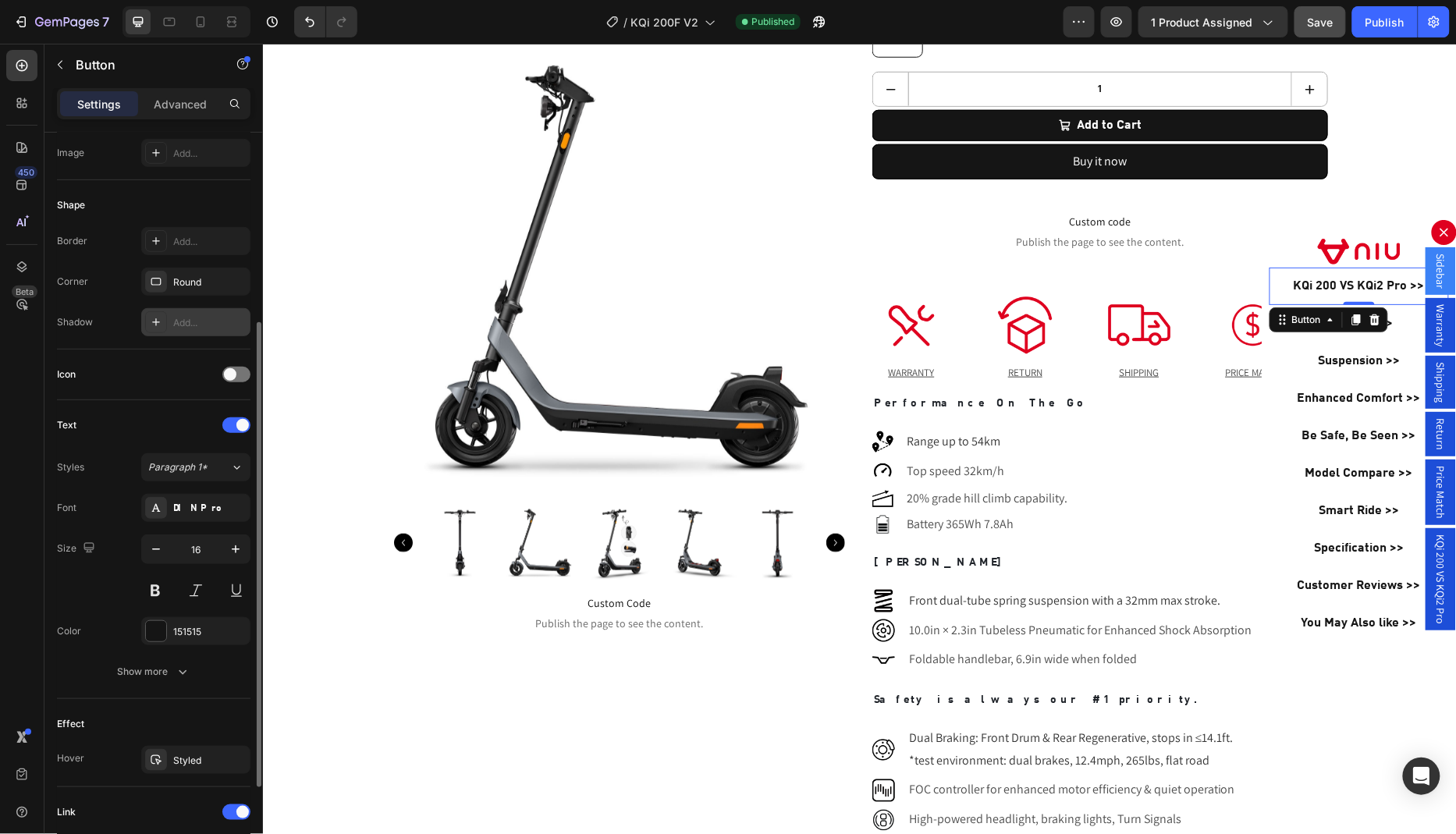
scroll to position [273, 0]
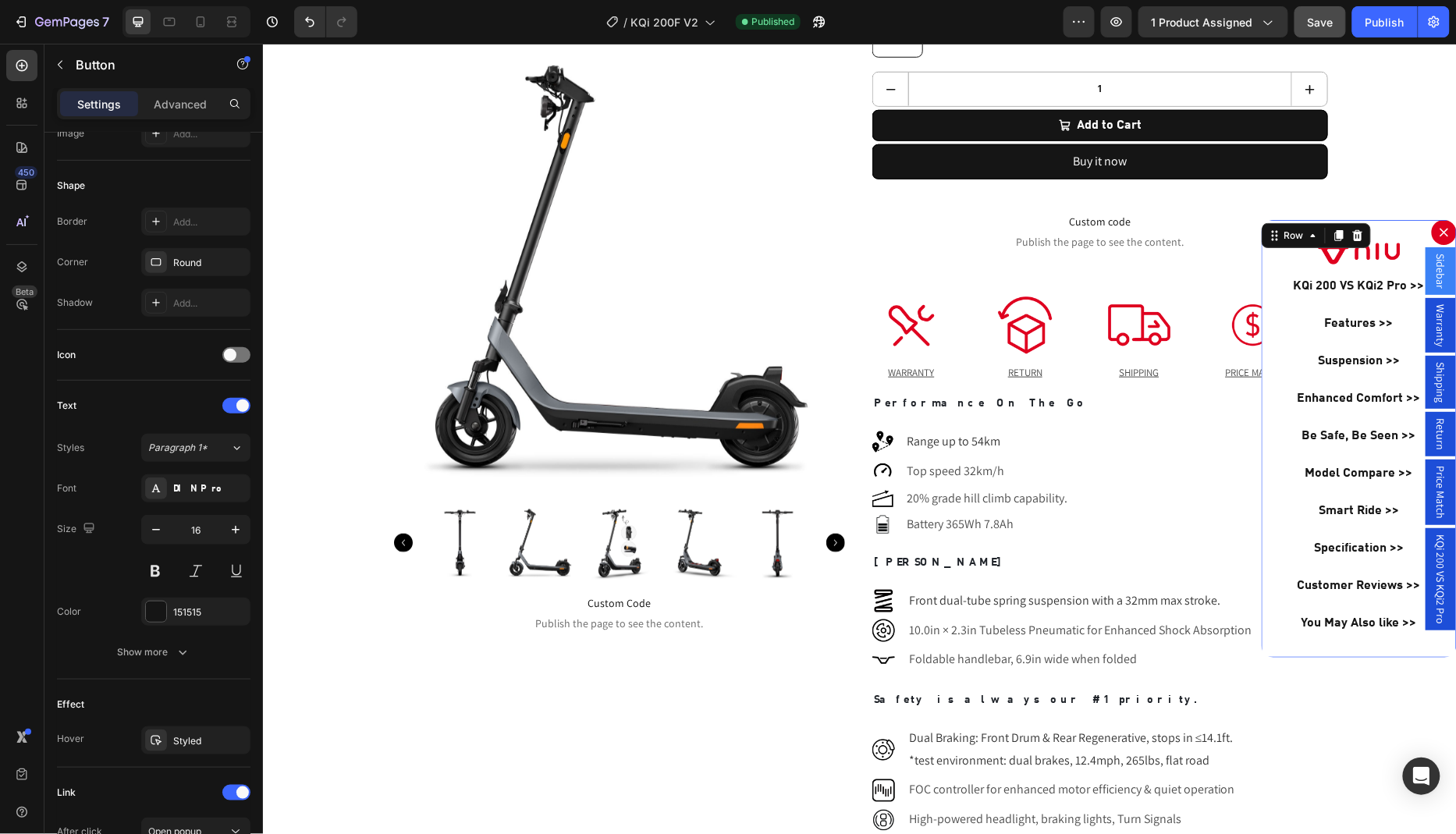
click at [1290, 650] on div "Image KQi 200 VS KQi2 Pro >> Button Features >> Button Suspension >> Button Enh…" at bounding box center [1358, 437] width 195 height 437
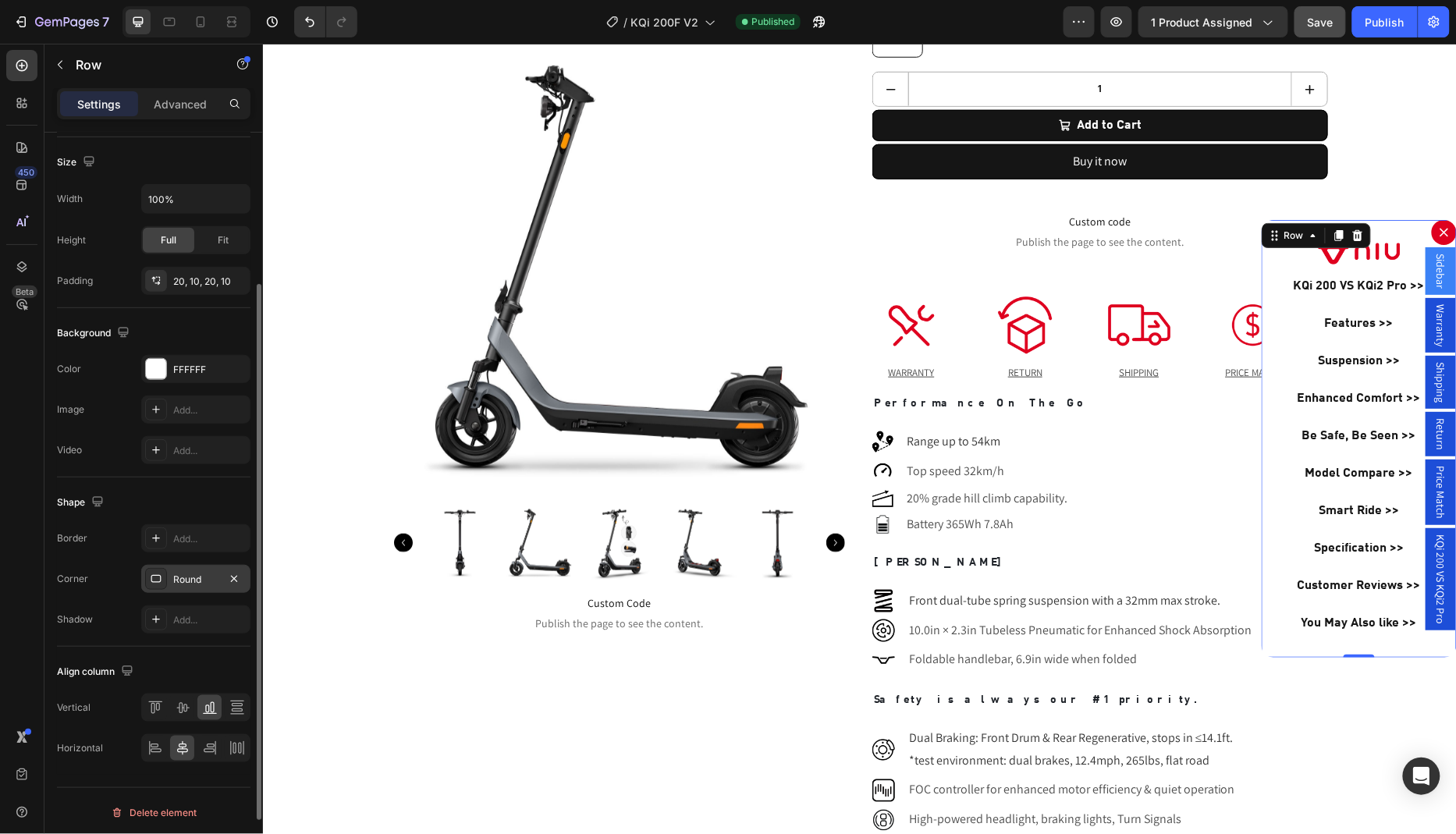
scroll to position [0, 0]
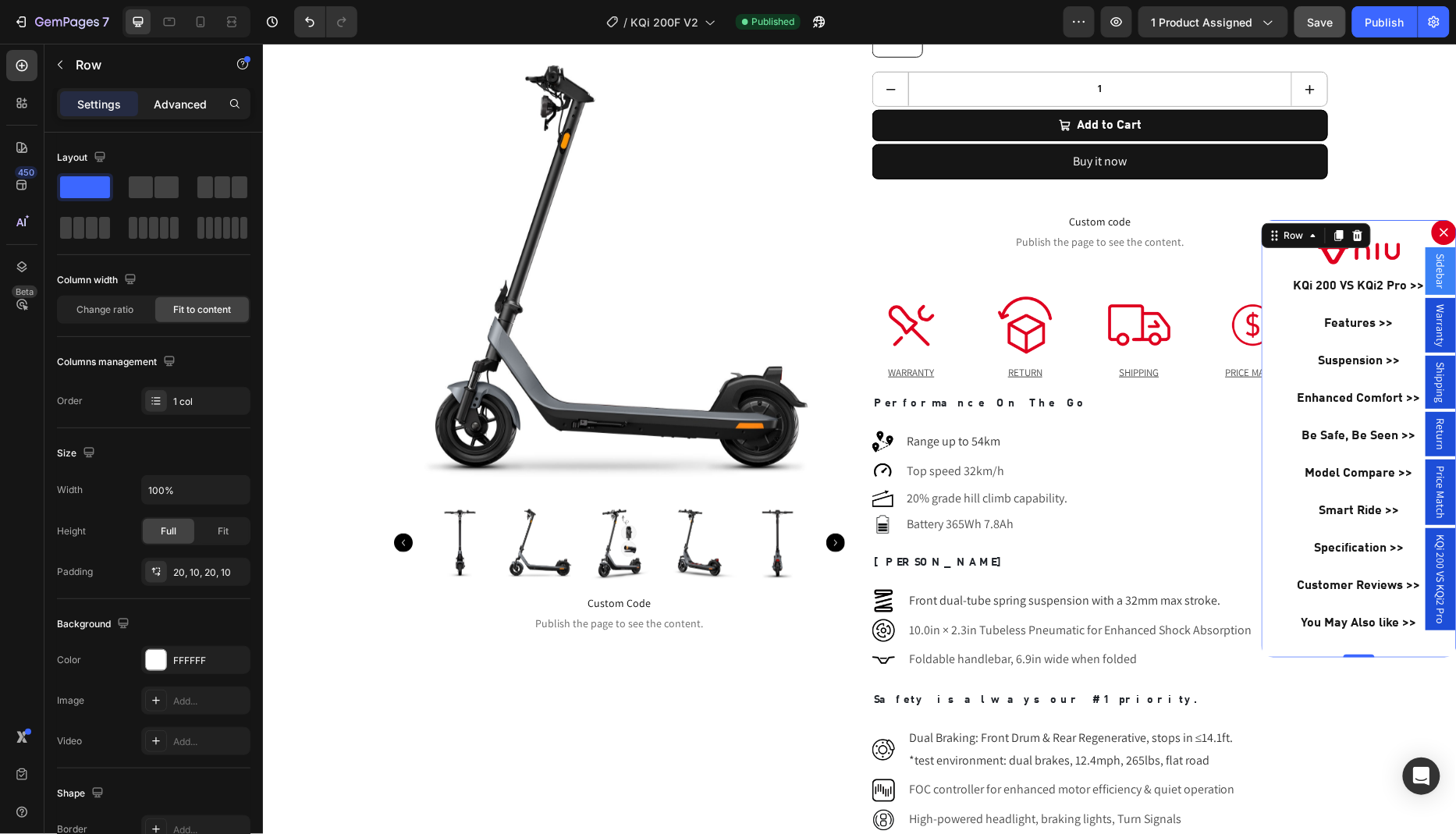
click at [175, 107] on p "Advanced" at bounding box center [180, 105] width 53 height 16
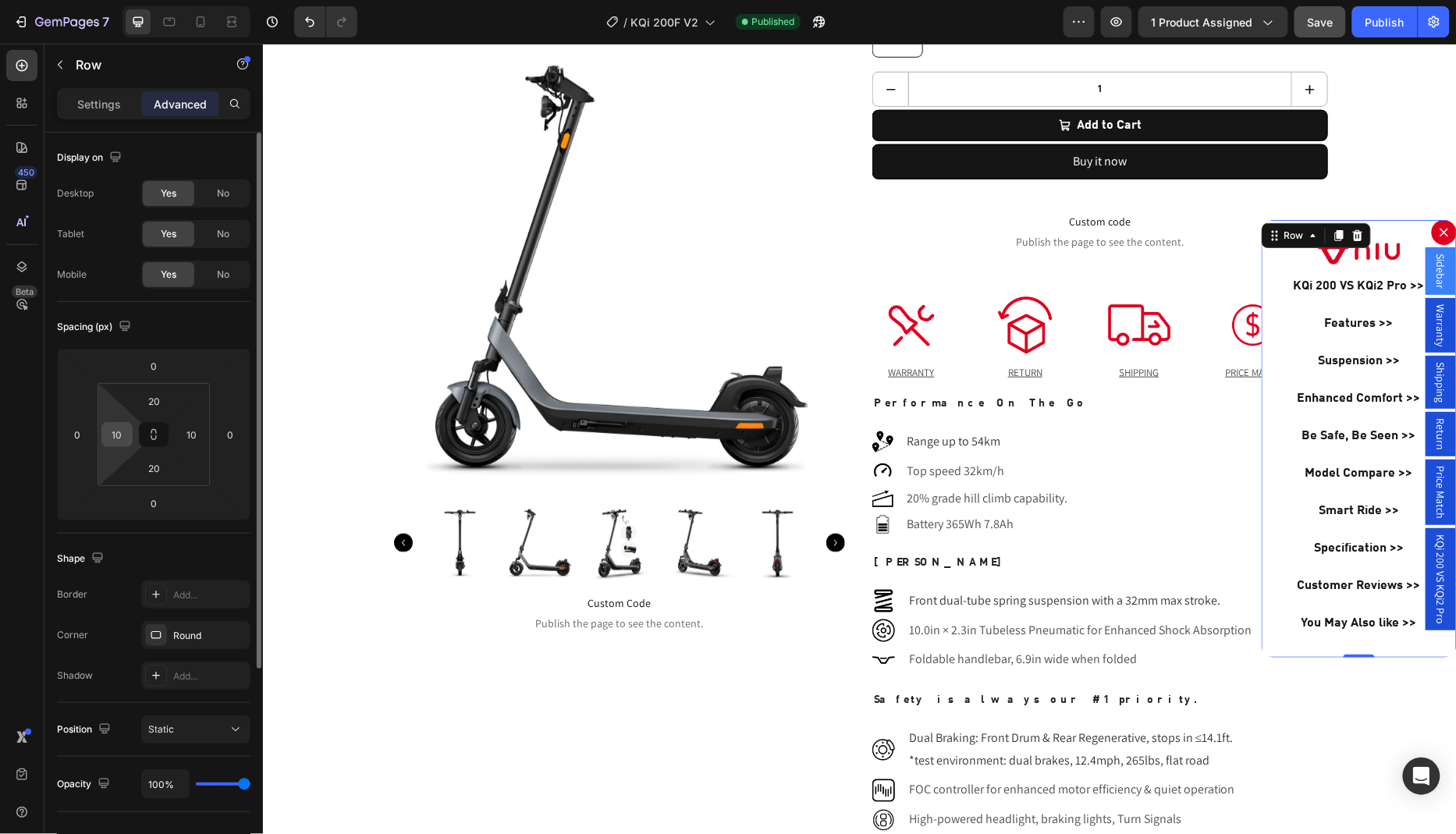
click at [124, 436] on input "10" at bounding box center [117, 434] width 23 height 23
type input "5"
click at [198, 431] on input "10" at bounding box center [192, 434] width 23 height 23
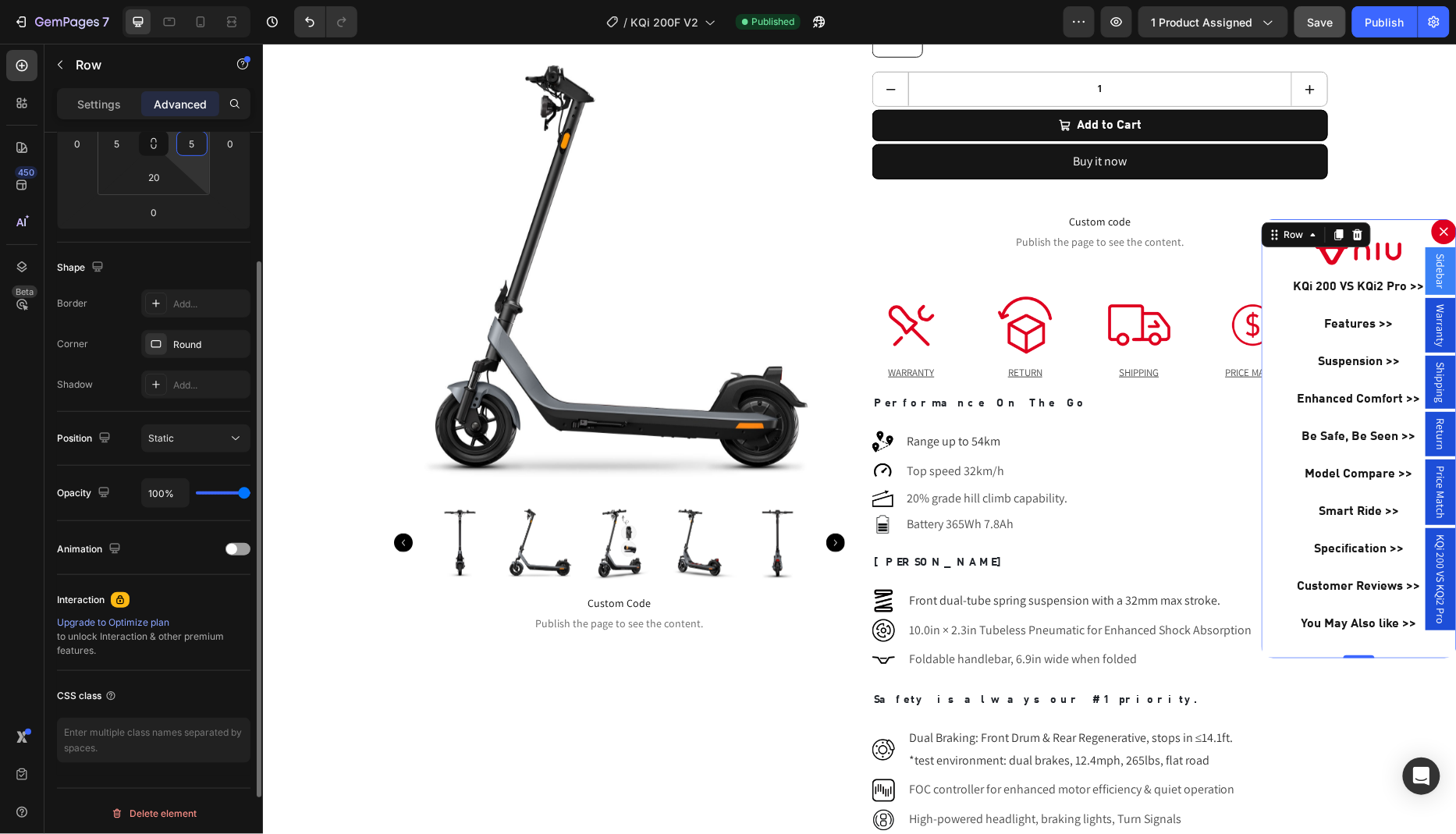
scroll to position [209, 0]
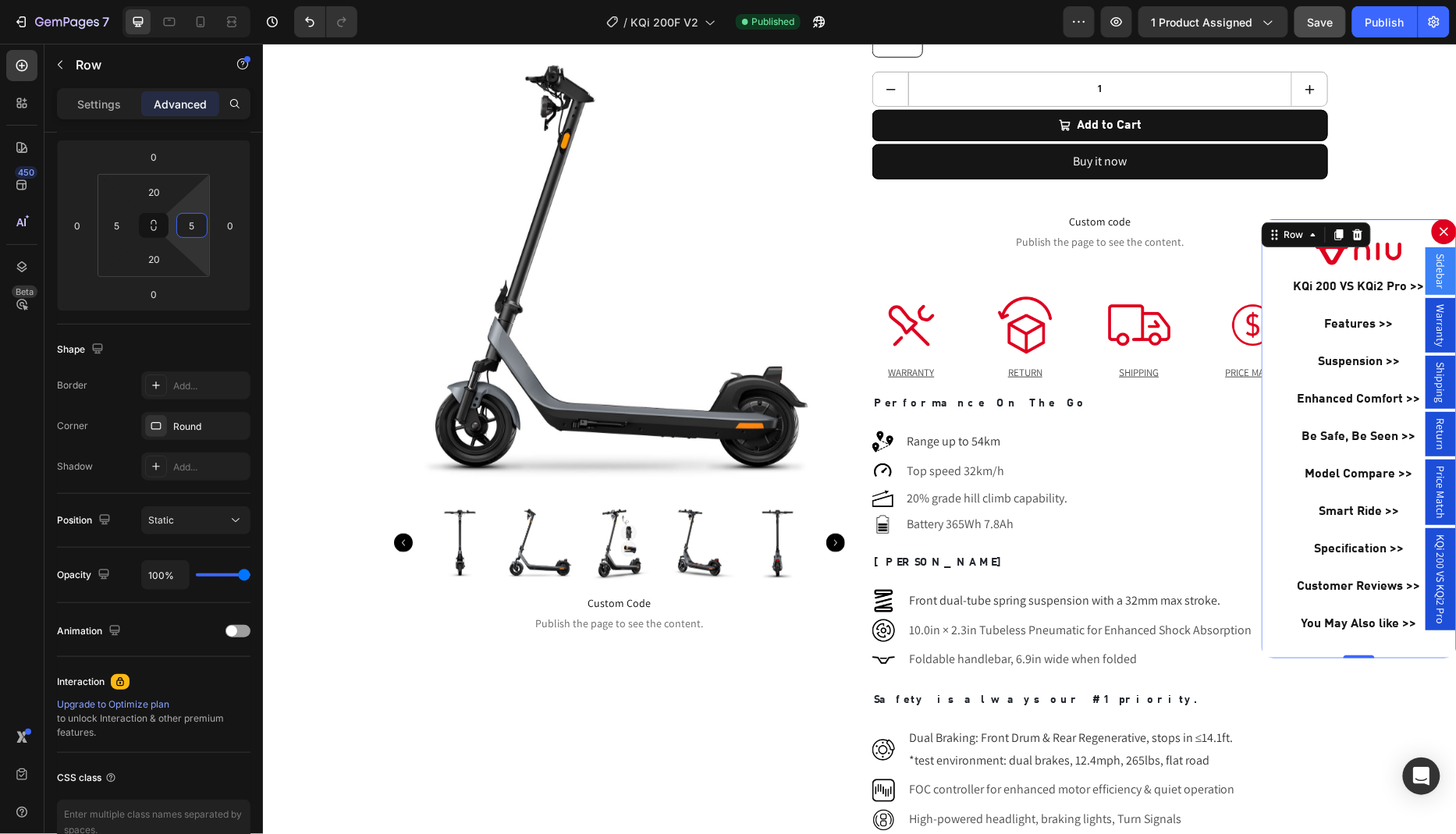
type input "5"
click at [91, 119] on div "Settings Advanced" at bounding box center [153, 110] width 218 height 44
click at [91, 110] on p "Settings" at bounding box center [99, 105] width 44 height 16
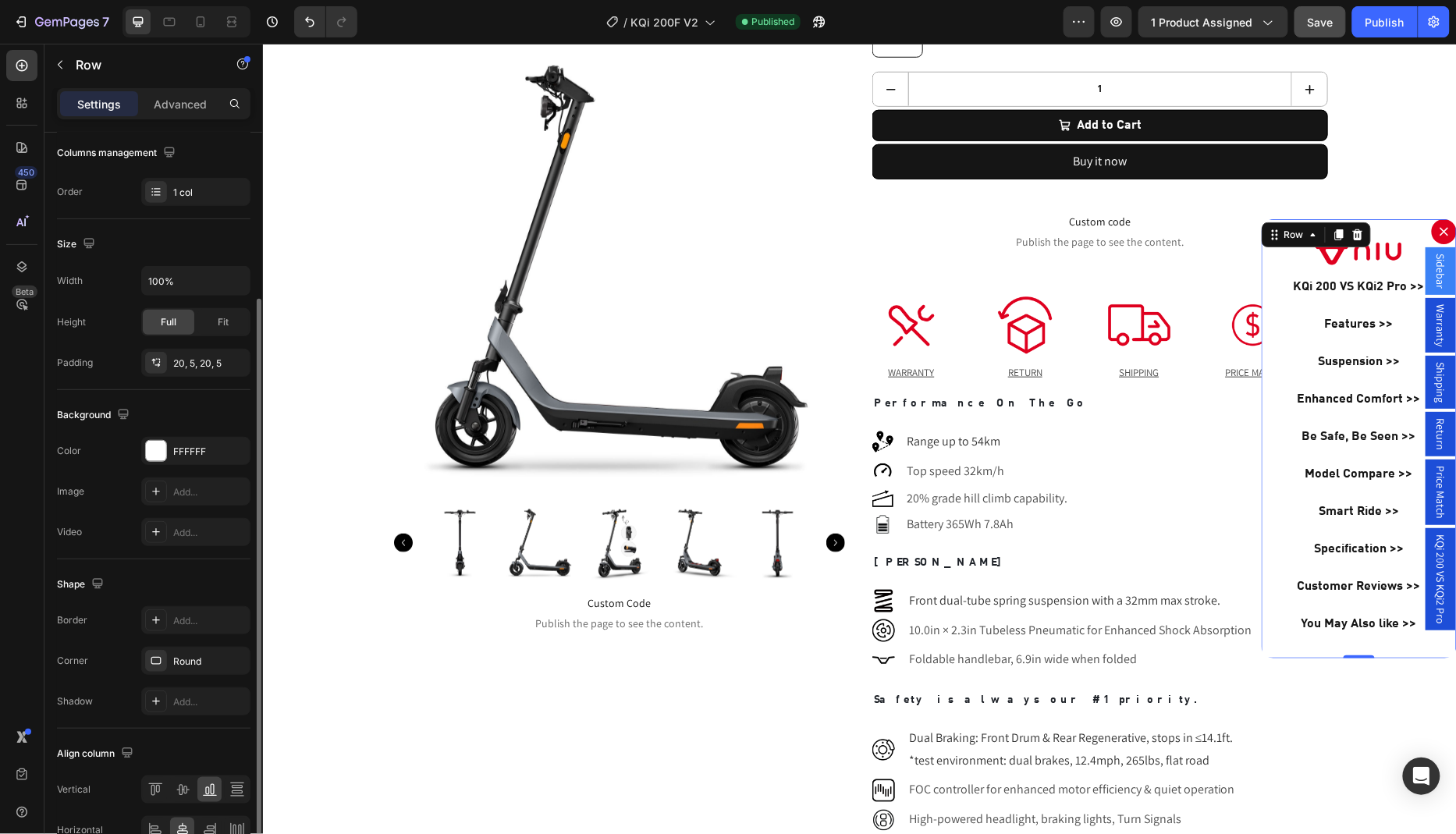
scroll to position [291, 0]
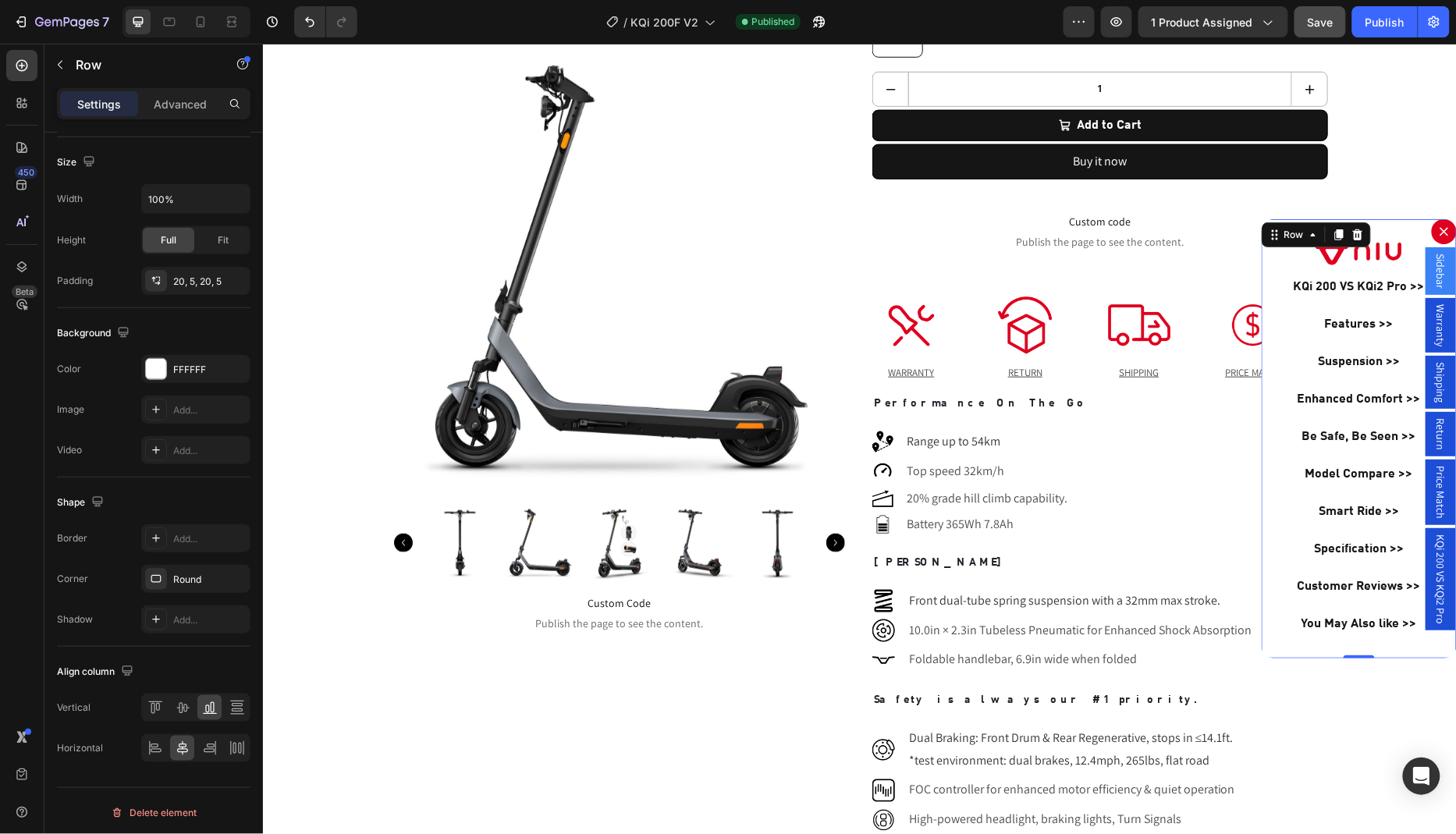
click at [1285, 648] on div "Image KQi 200 VS KQi2 Pro >> Button Features >> Button Suspension >> Button Enh…" at bounding box center [1358, 437] width 195 height 439
click at [1286, 235] on div "Row" at bounding box center [1293, 234] width 26 height 14
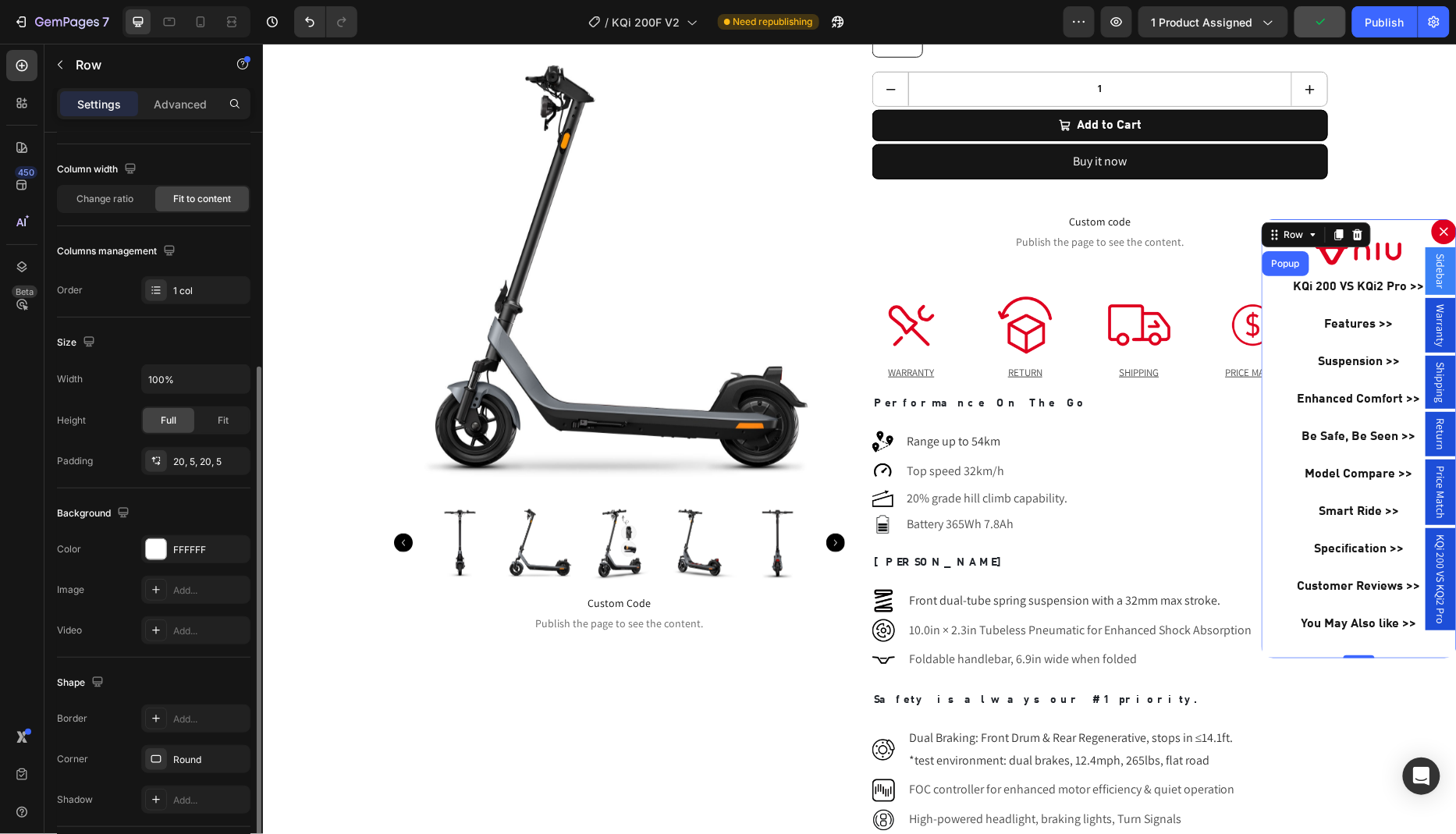
scroll to position [0, 0]
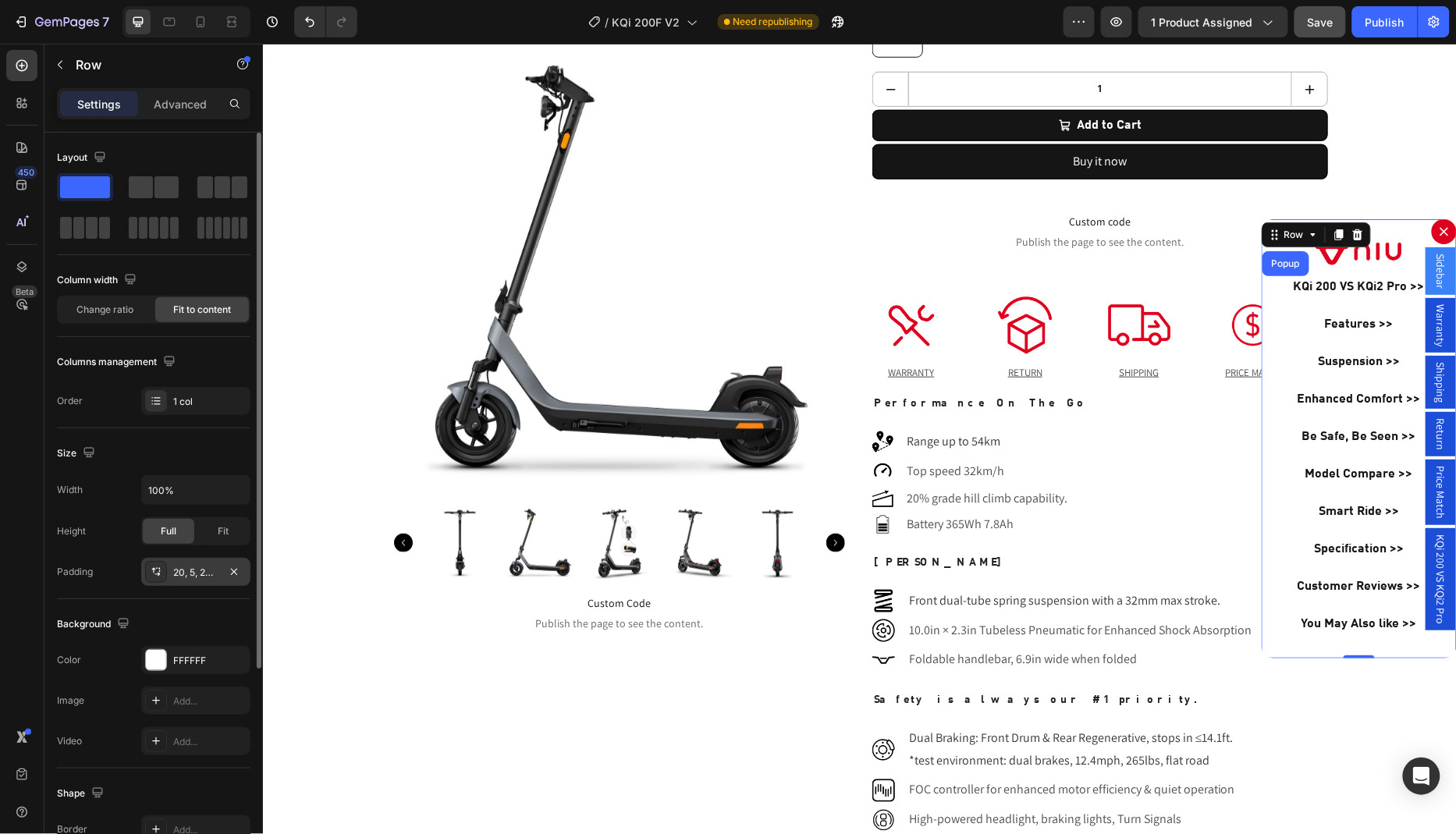
click at [196, 576] on div "20, 5, 20, 5" at bounding box center [195, 571] width 110 height 28
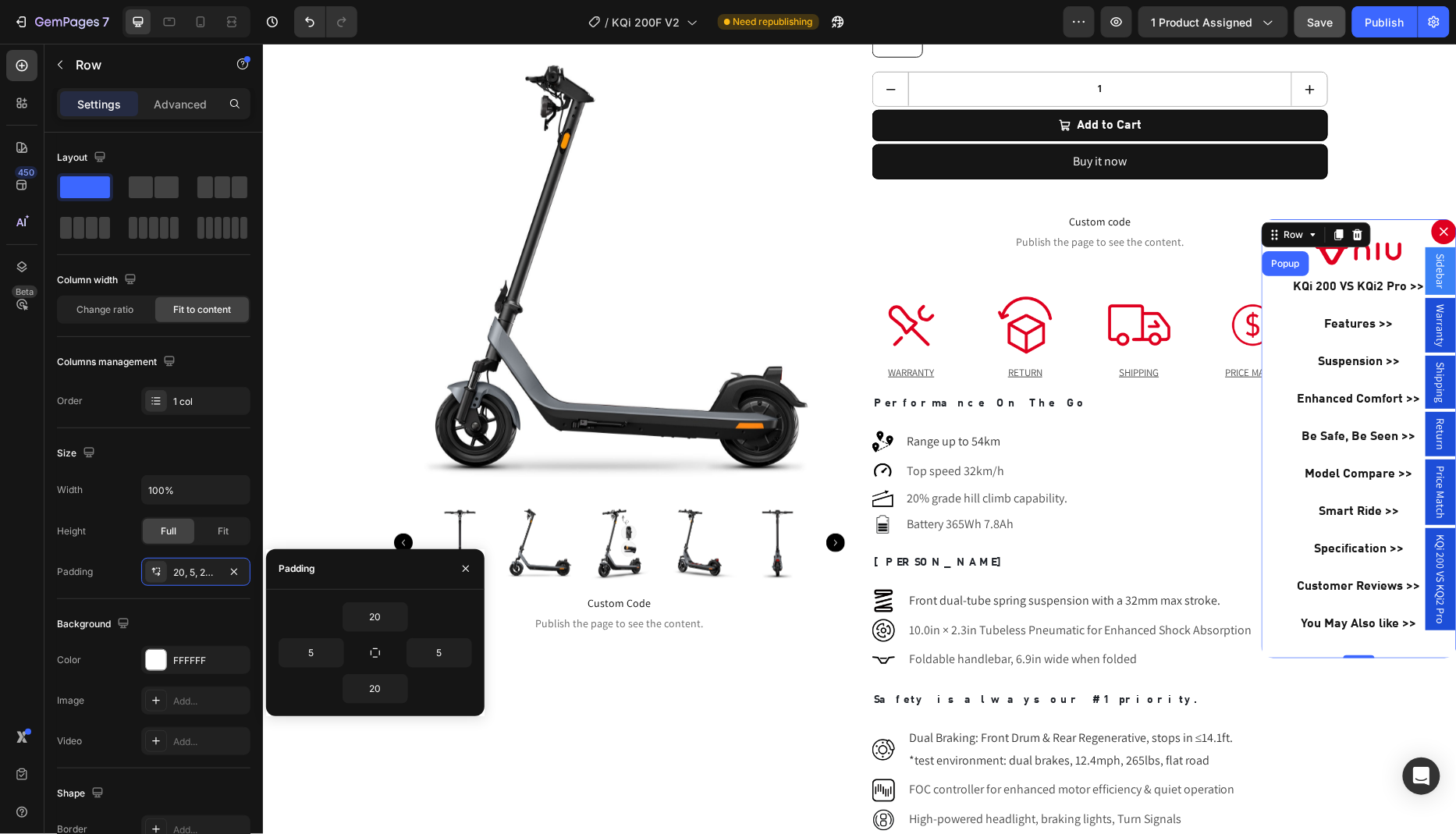
click at [0, 569] on div "450 Beta" at bounding box center [22, 439] width 44 height 790
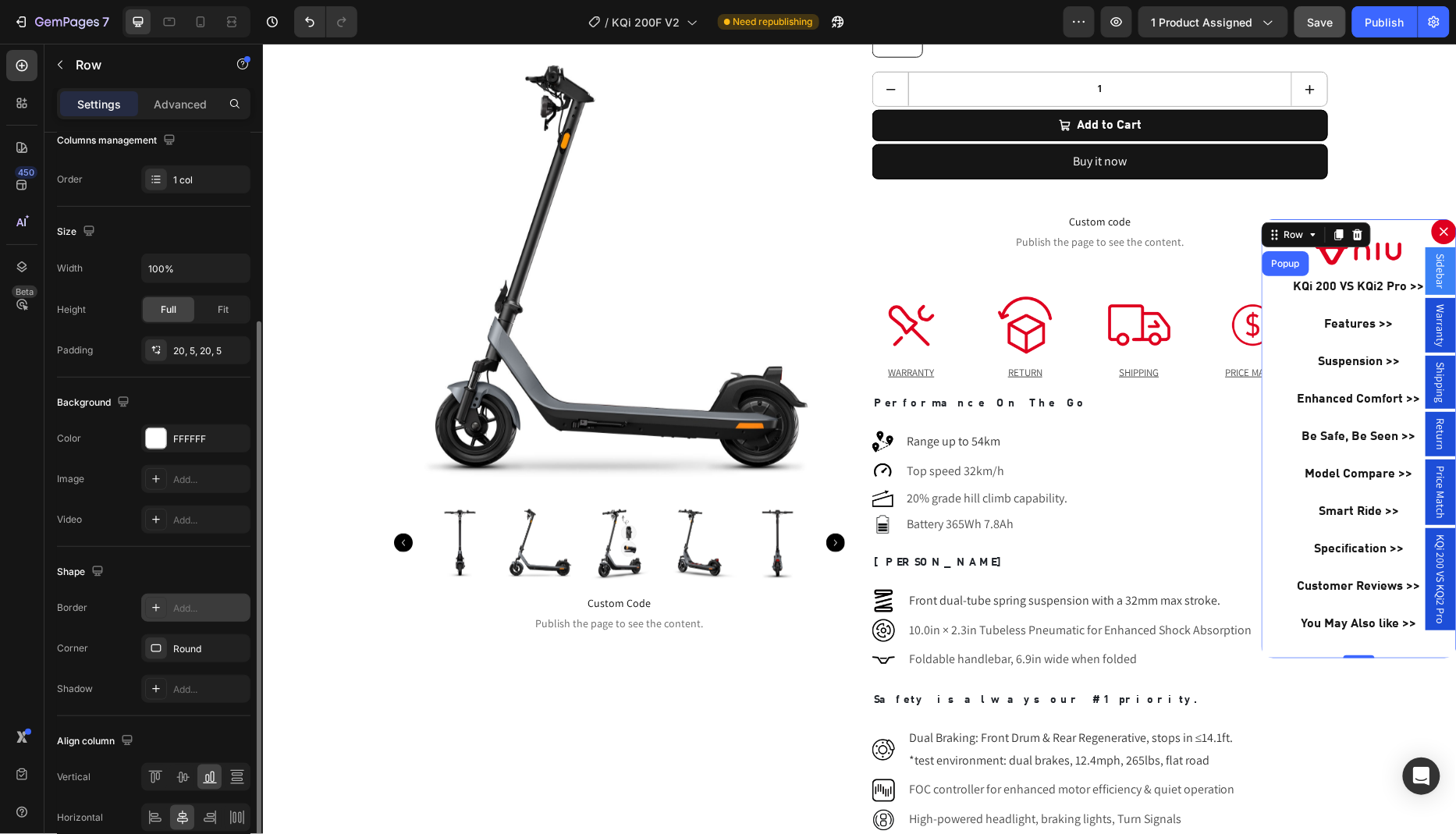
scroll to position [291, 0]
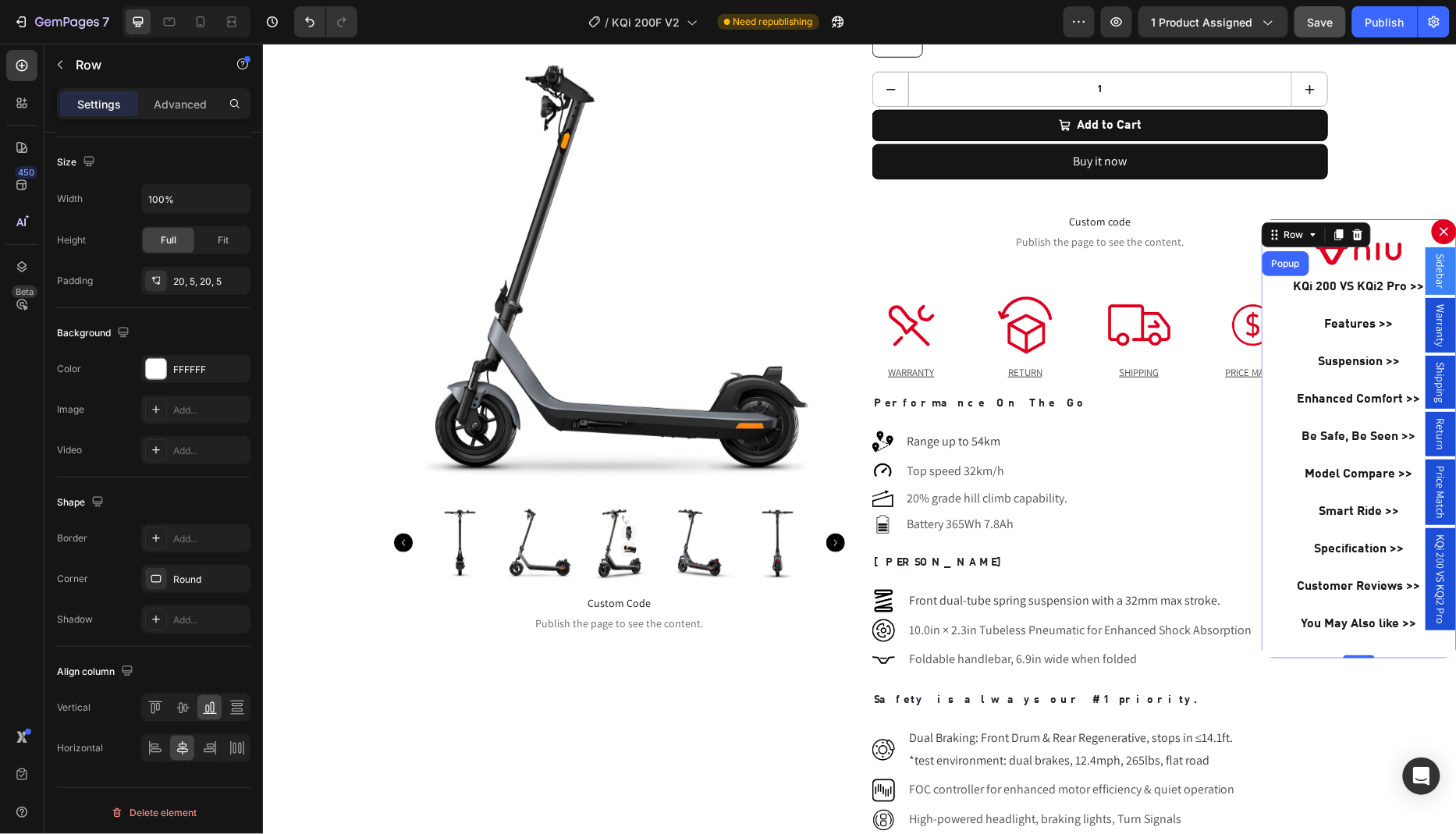
click at [1268, 649] on div "Image KQi 200 VS KQi2 Pro >> Button Features >> Button Suspension >> Button Enh…" at bounding box center [1358, 437] width 195 height 439
click at [1283, 235] on div "Row" at bounding box center [1293, 234] width 26 height 14
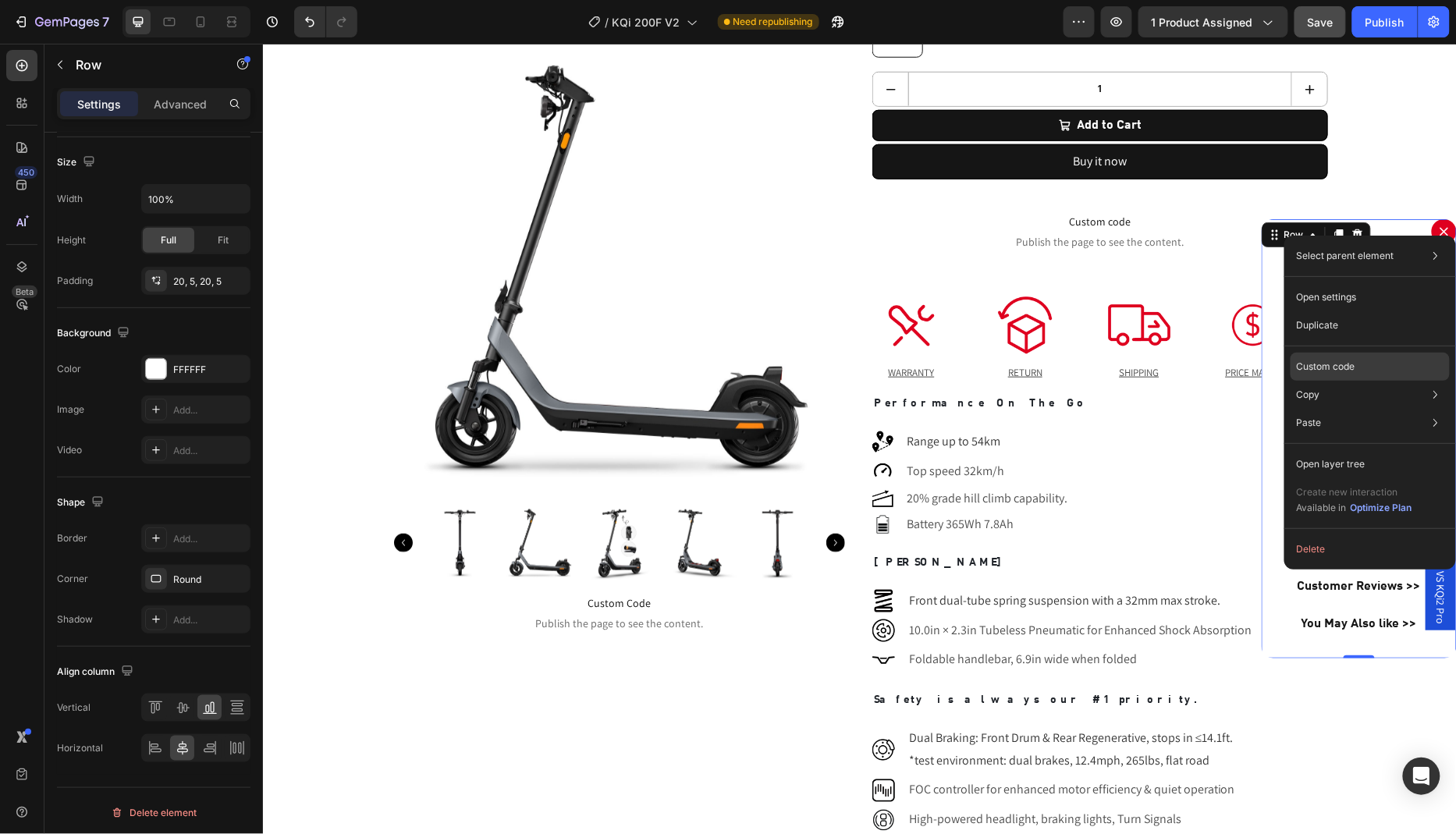
click at [1339, 370] on p "Custom code" at bounding box center [1325, 366] width 58 height 14
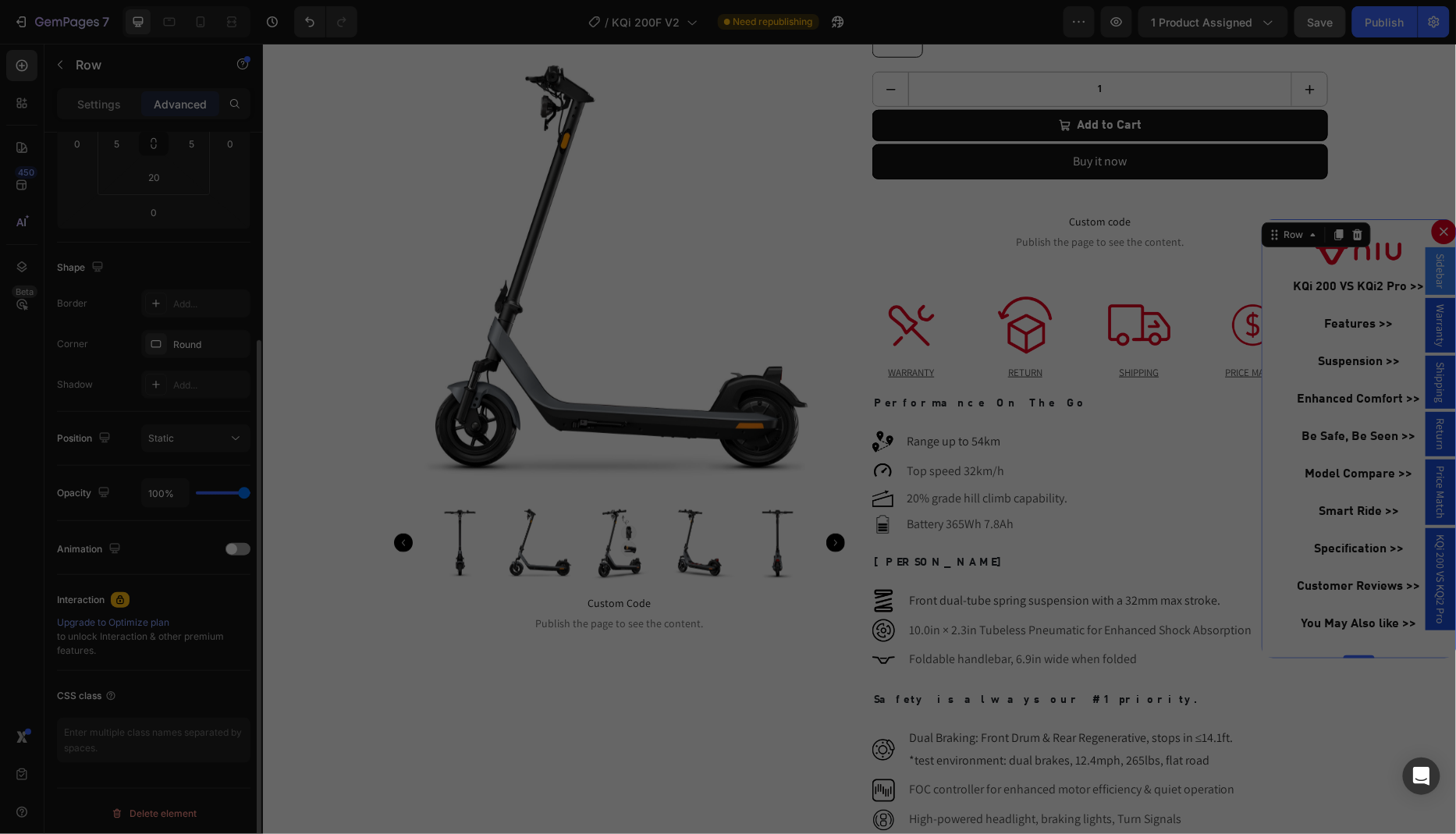
scroll to position [290, 0]
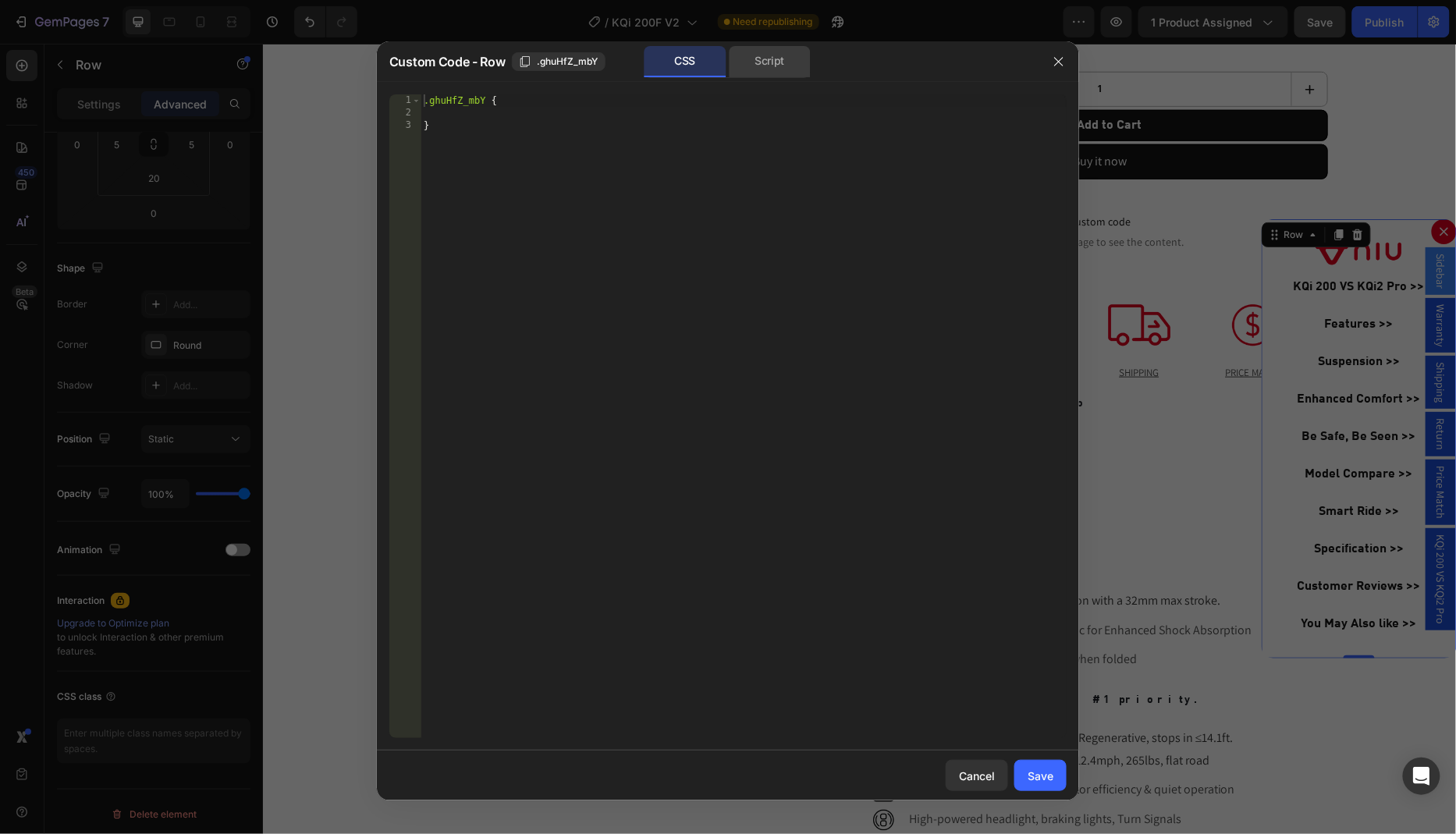
click at [783, 68] on div "Script" at bounding box center [769, 62] width 82 height 31
click at [1058, 62] on icon "button" at bounding box center [1058, 62] width 8 height 8
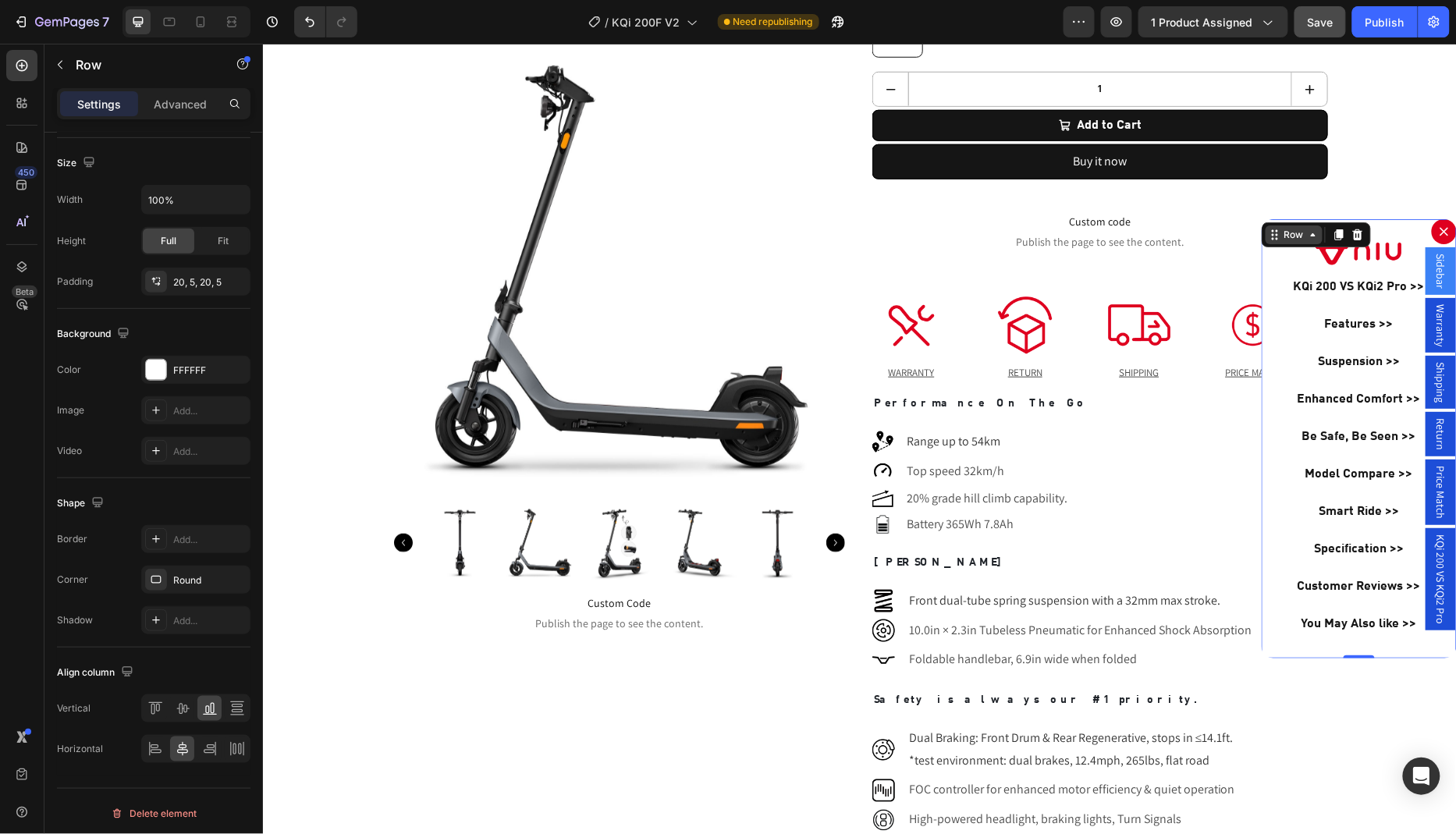
click at [1272, 237] on icon "Dialog body" at bounding box center [1273, 234] width 12 height 12
click at [199, 23] on icon at bounding box center [200, 21] width 16 height 16
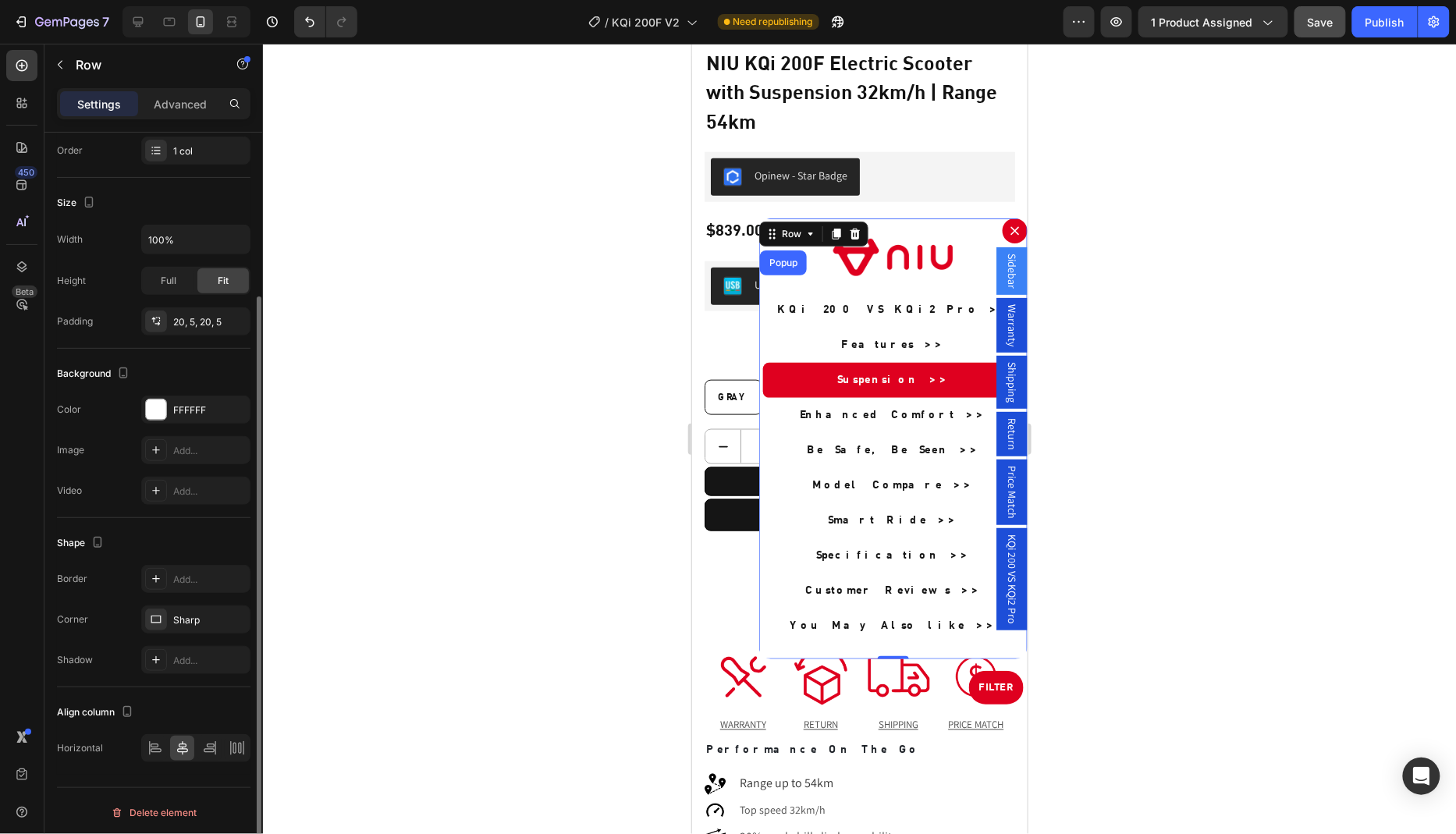
scroll to position [599, 0]
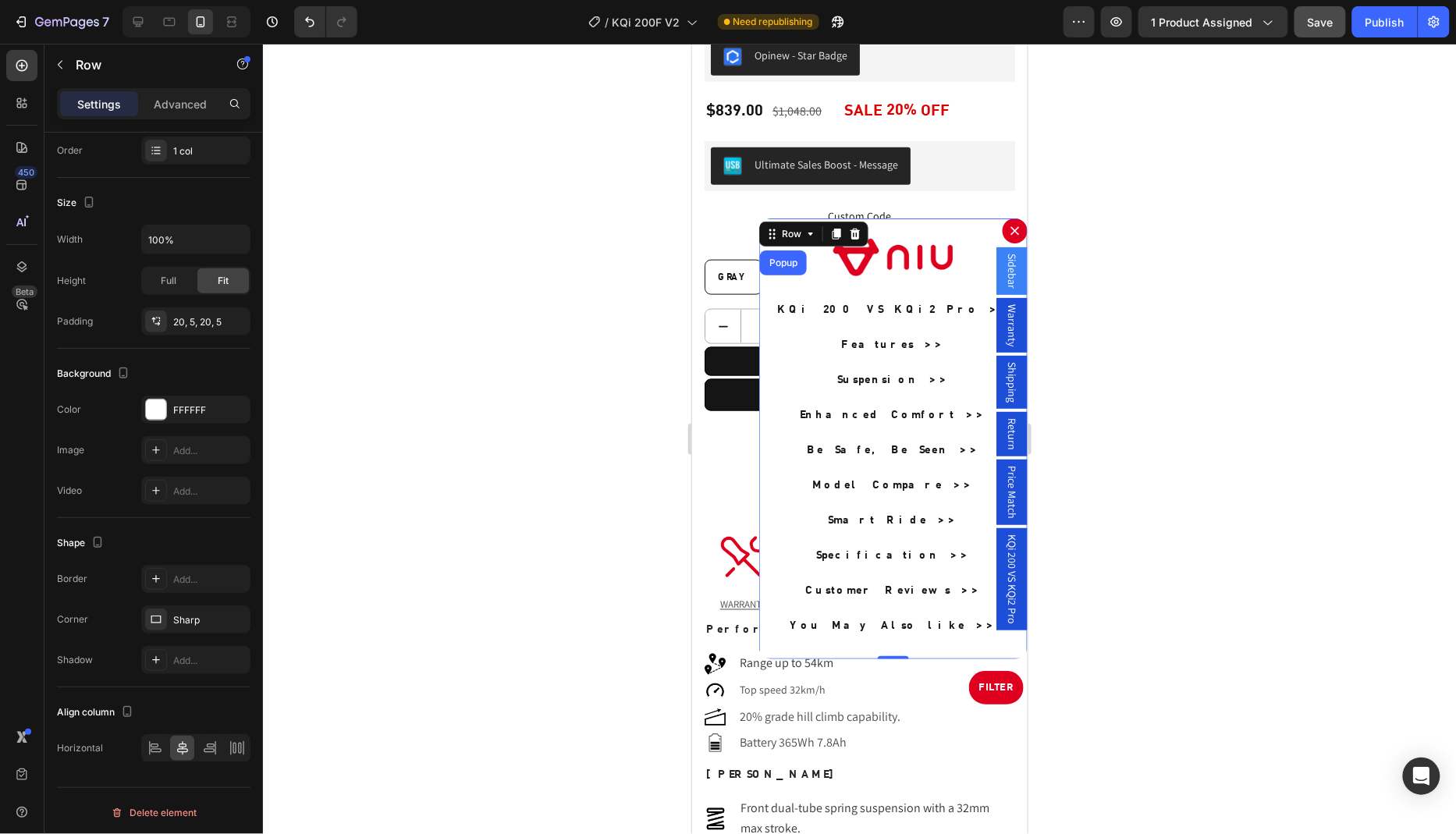
click at [1131, 310] on div at bounding box center [859, 439] width 1192 height 790
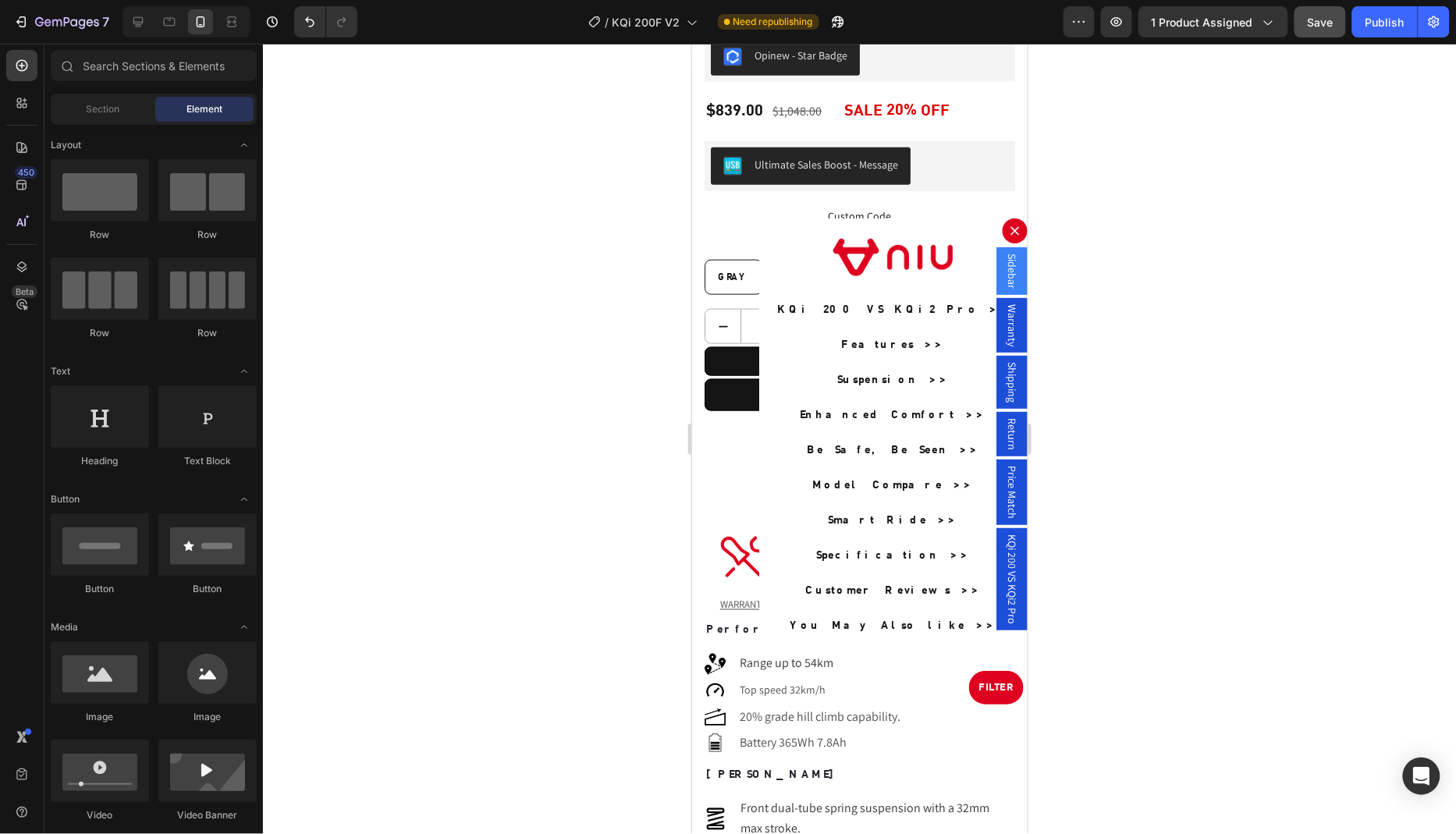
click at [1016, 288] on span "Sidebar" at bounding box center [1010, 270] width 16 height 35
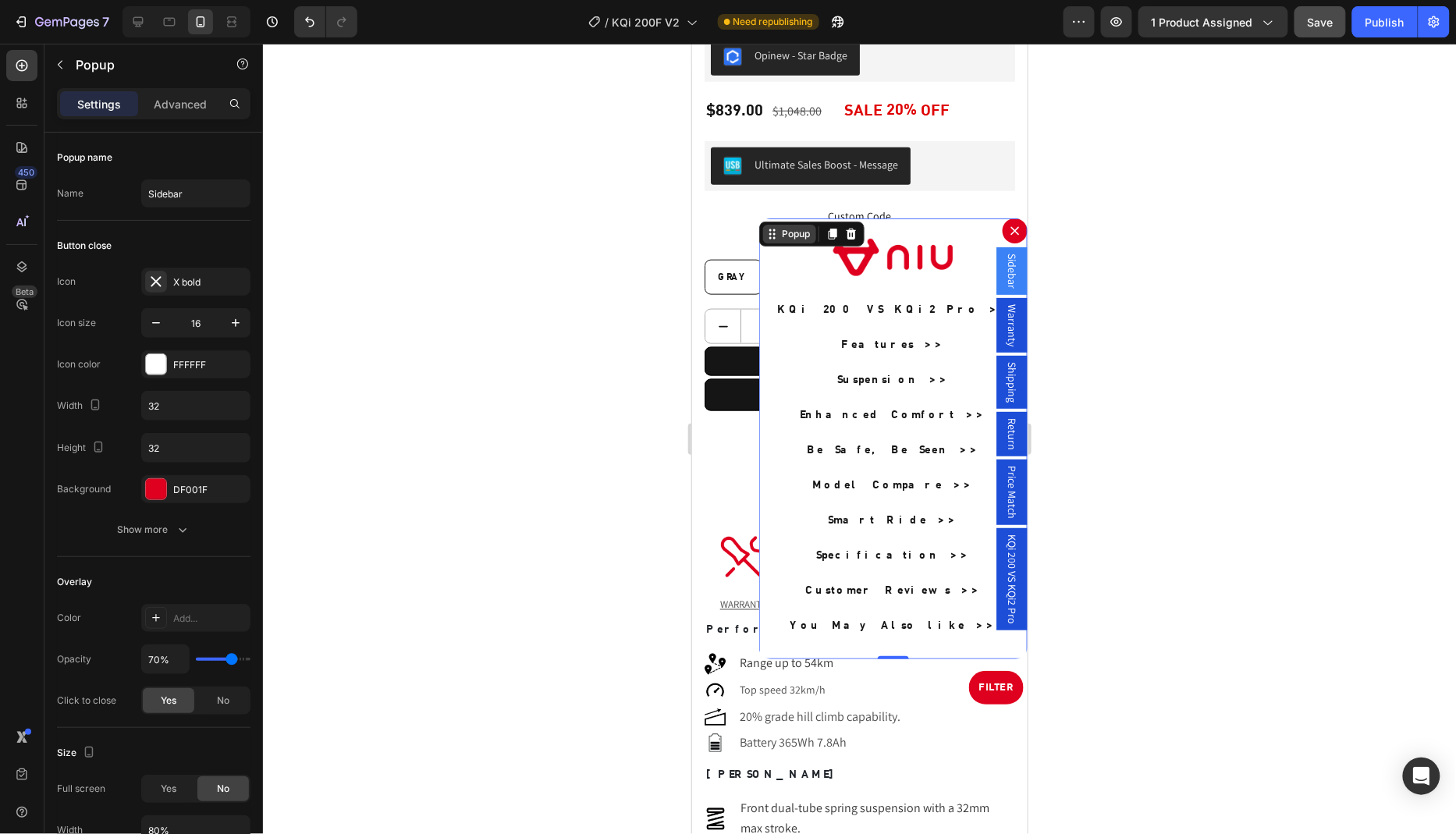
click at [791, 236] on div "Popup" at bounding box center [795, 233] width 35 height 14
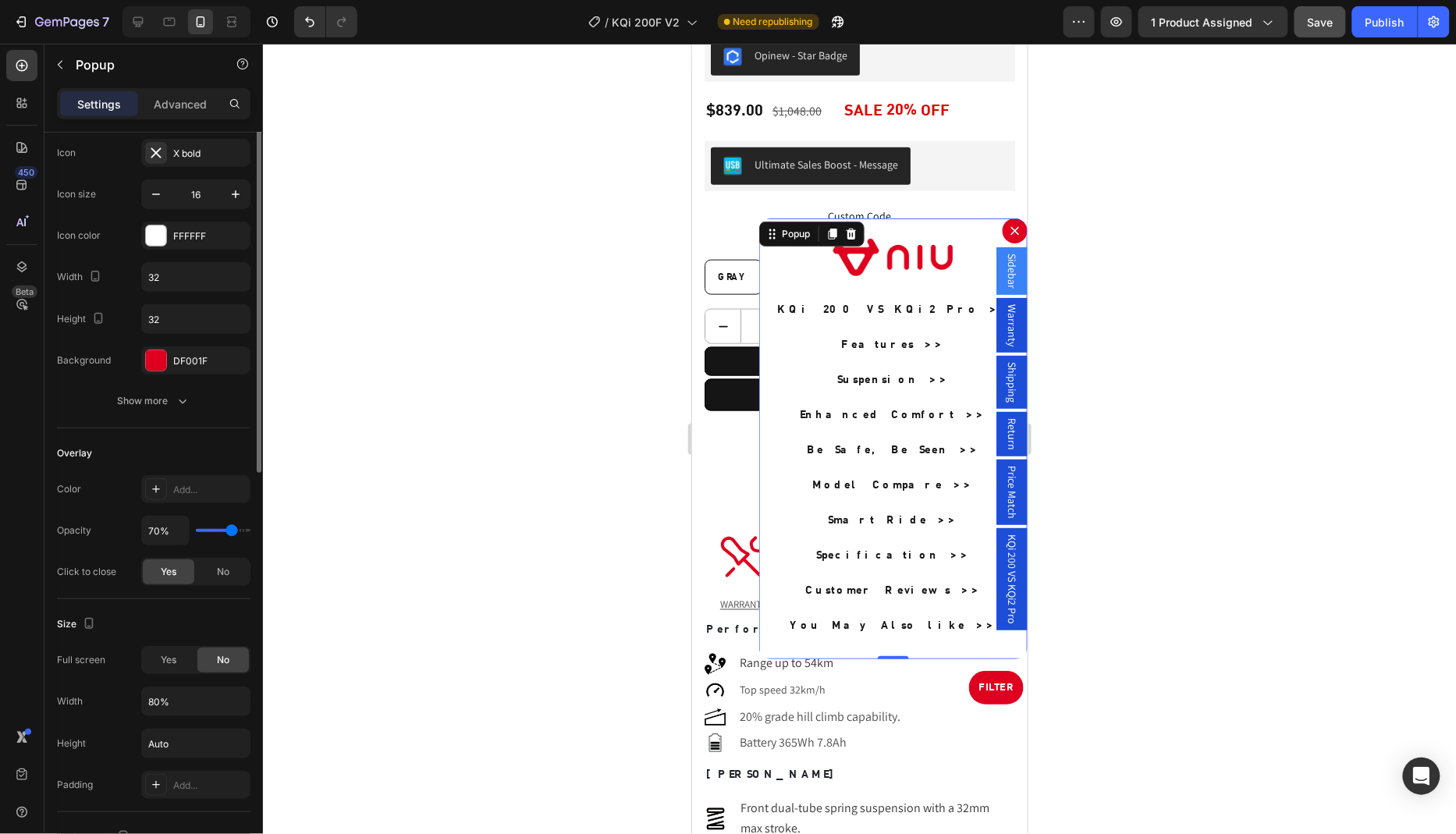
scroll to position [151, 0]
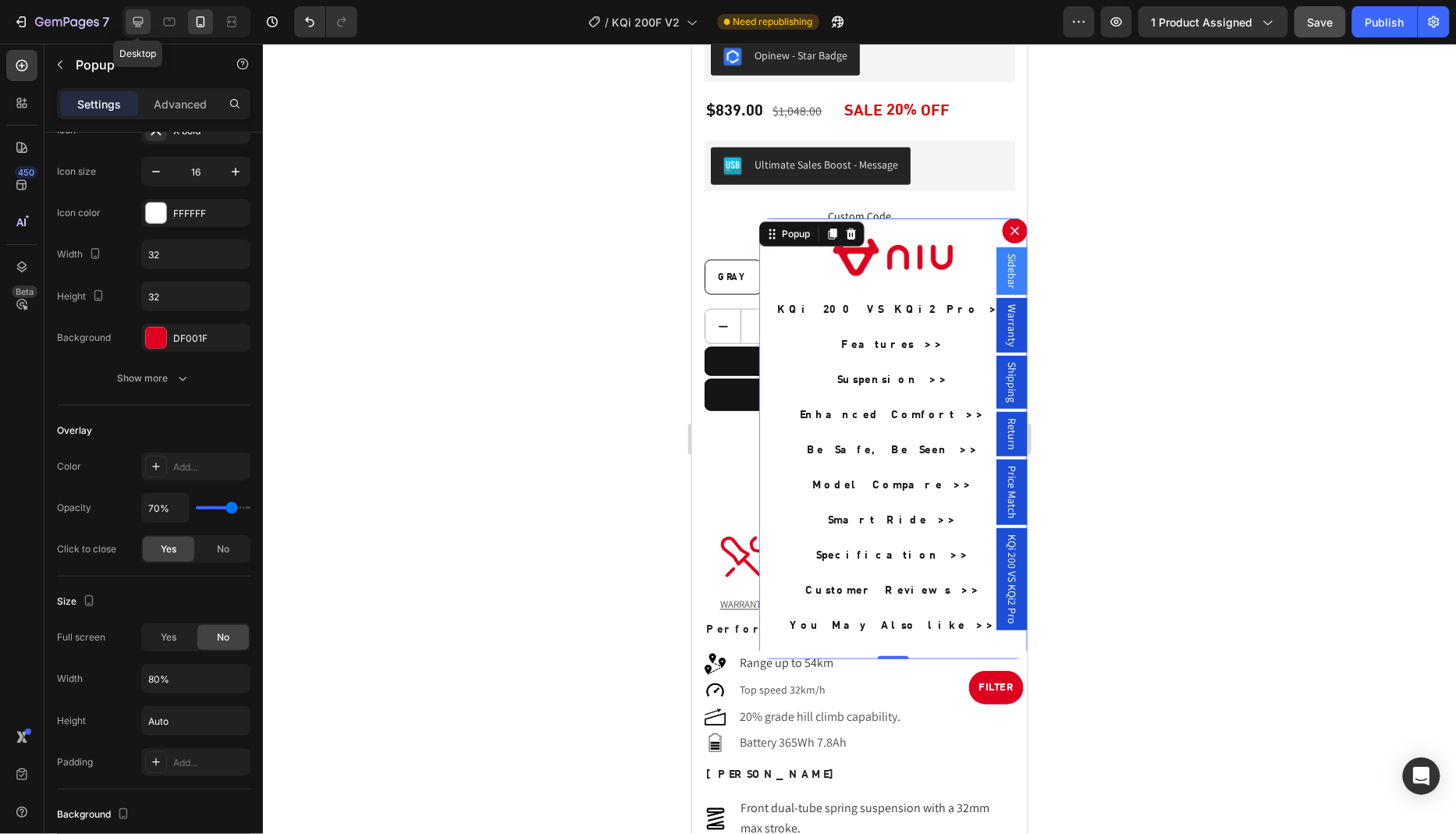
click at [138, 21] on icon at bounding box center [138, 22] width 10 height 10
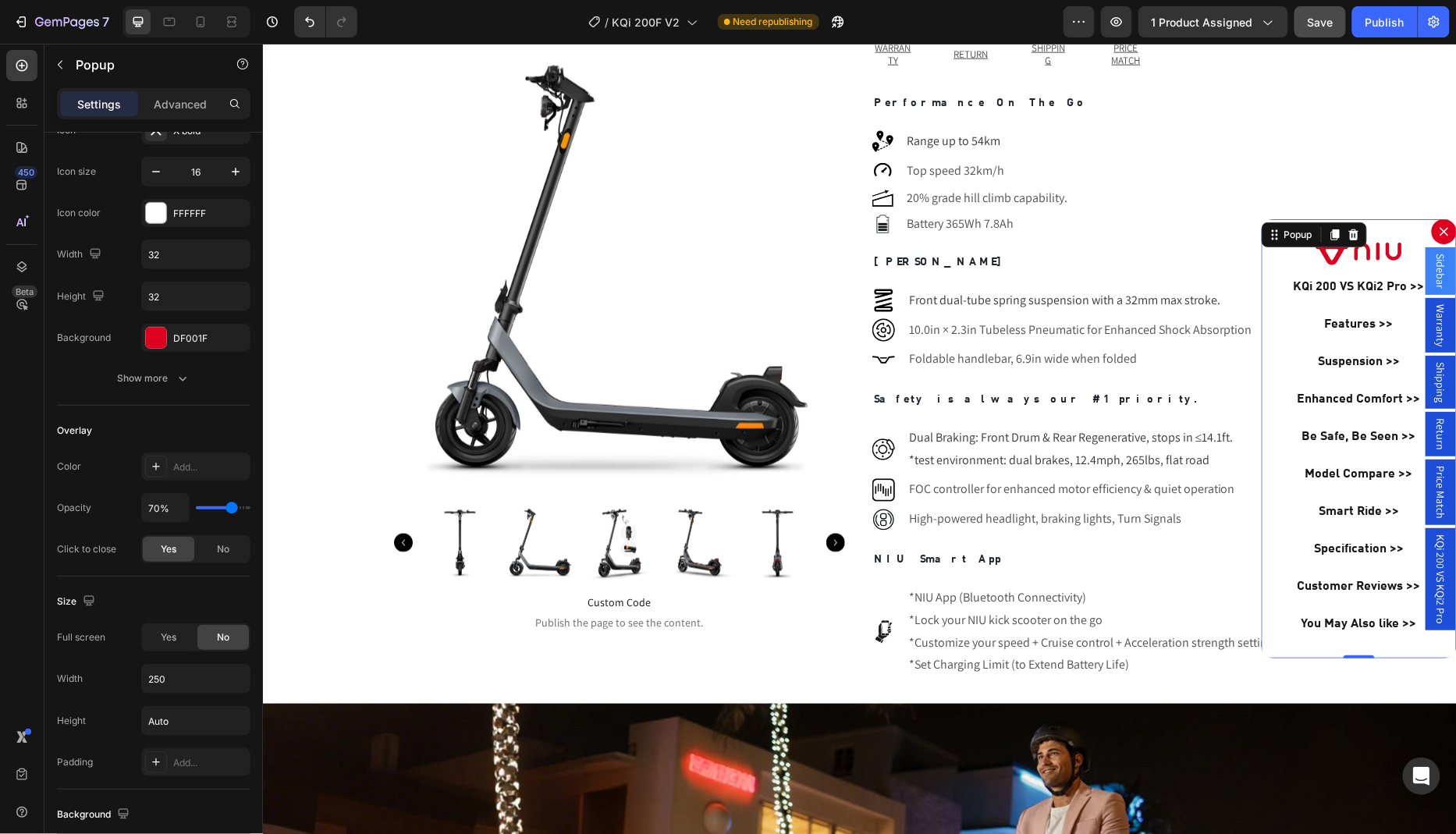
scroll to position [792, 0]
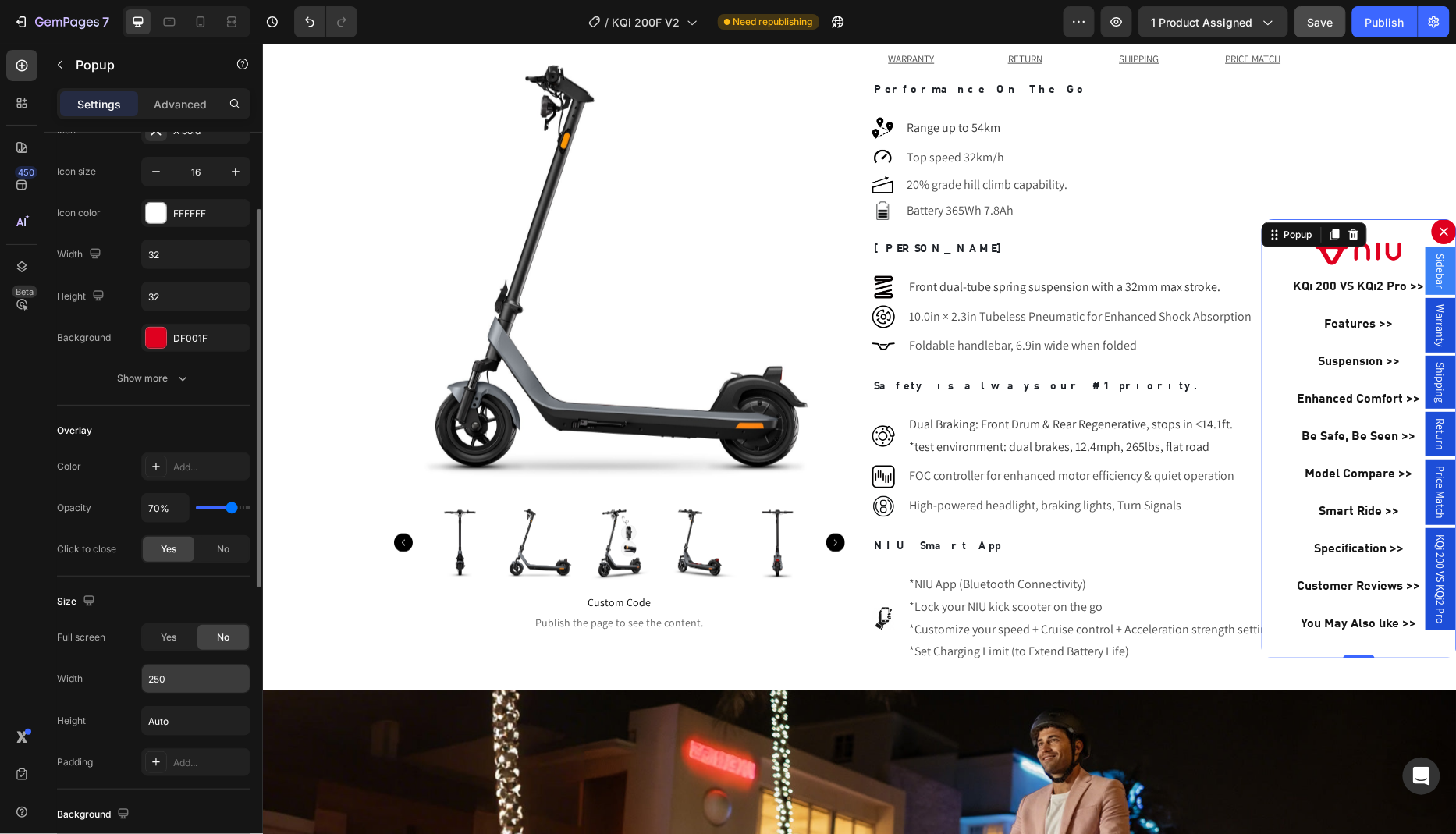
click at [198, 676] on input "250" at bounding box center [195, 678] width 108 height 28
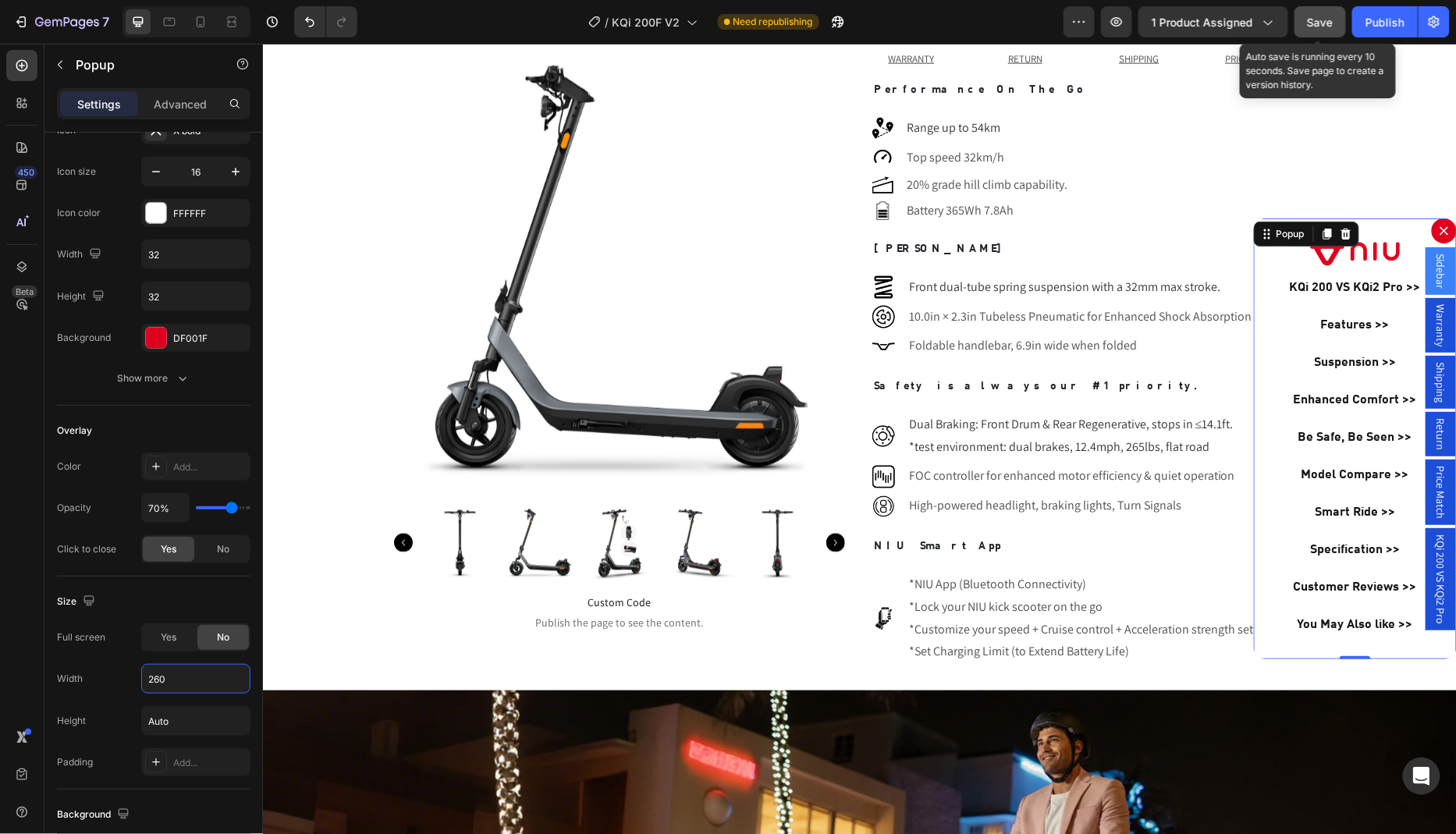
type input "260"
click at [1323, 24] on span "Save" at bounding box center [1320, 22] width 26 height 13
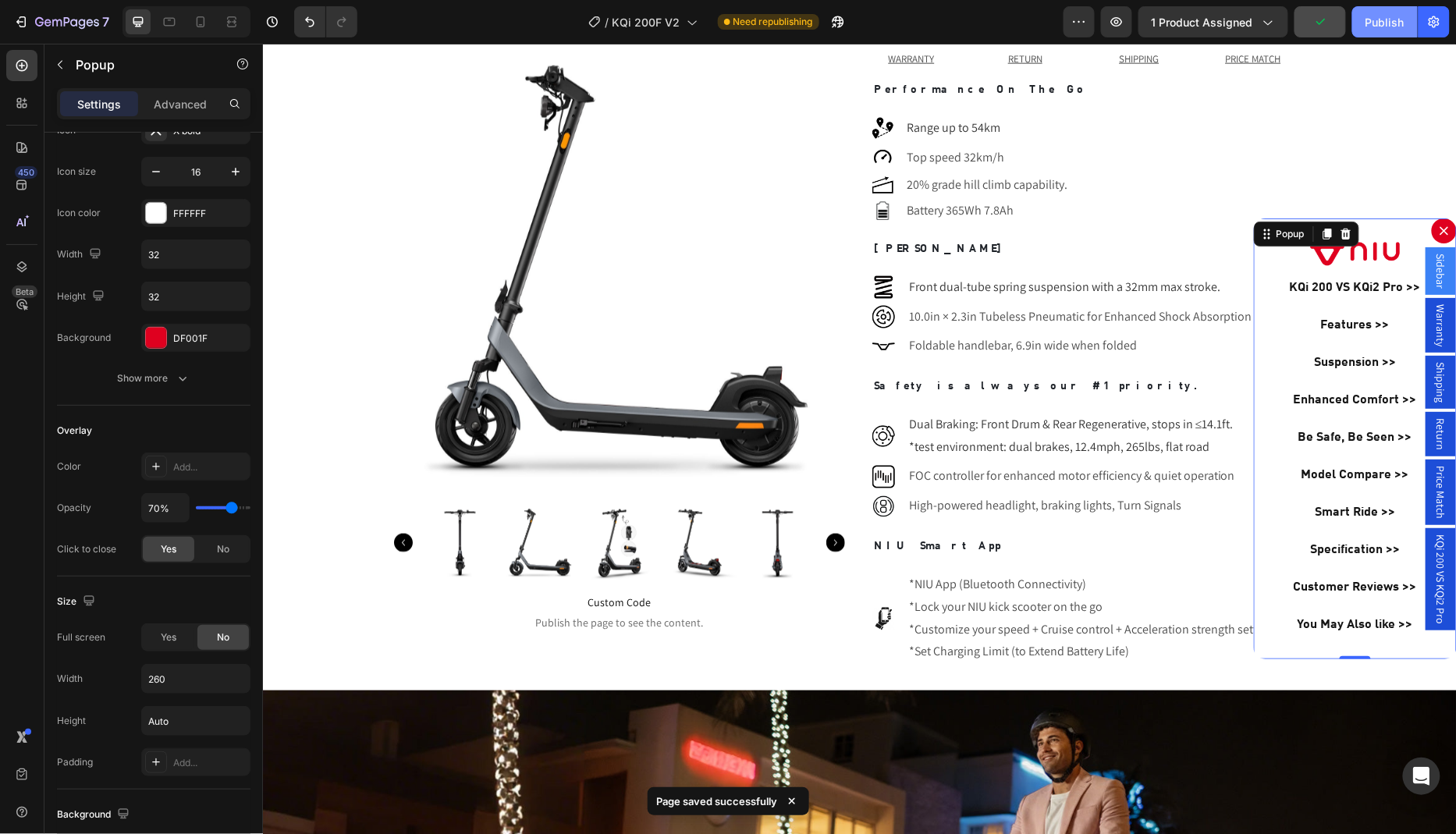
click at [1379, 35] on button "Publish" at bounding box center [1385, 22] width 66 height 31
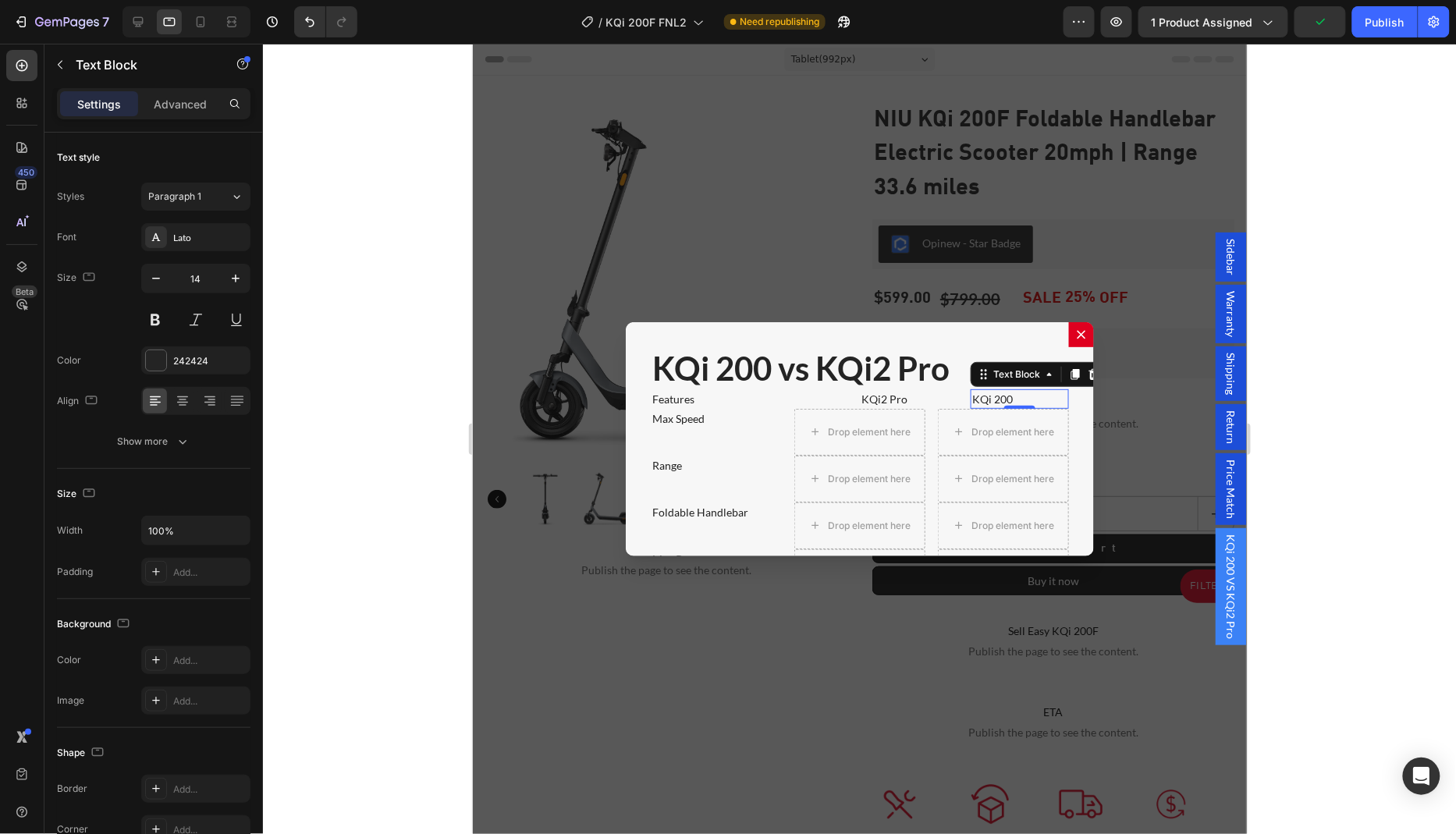
scroll to position [1078, 0]
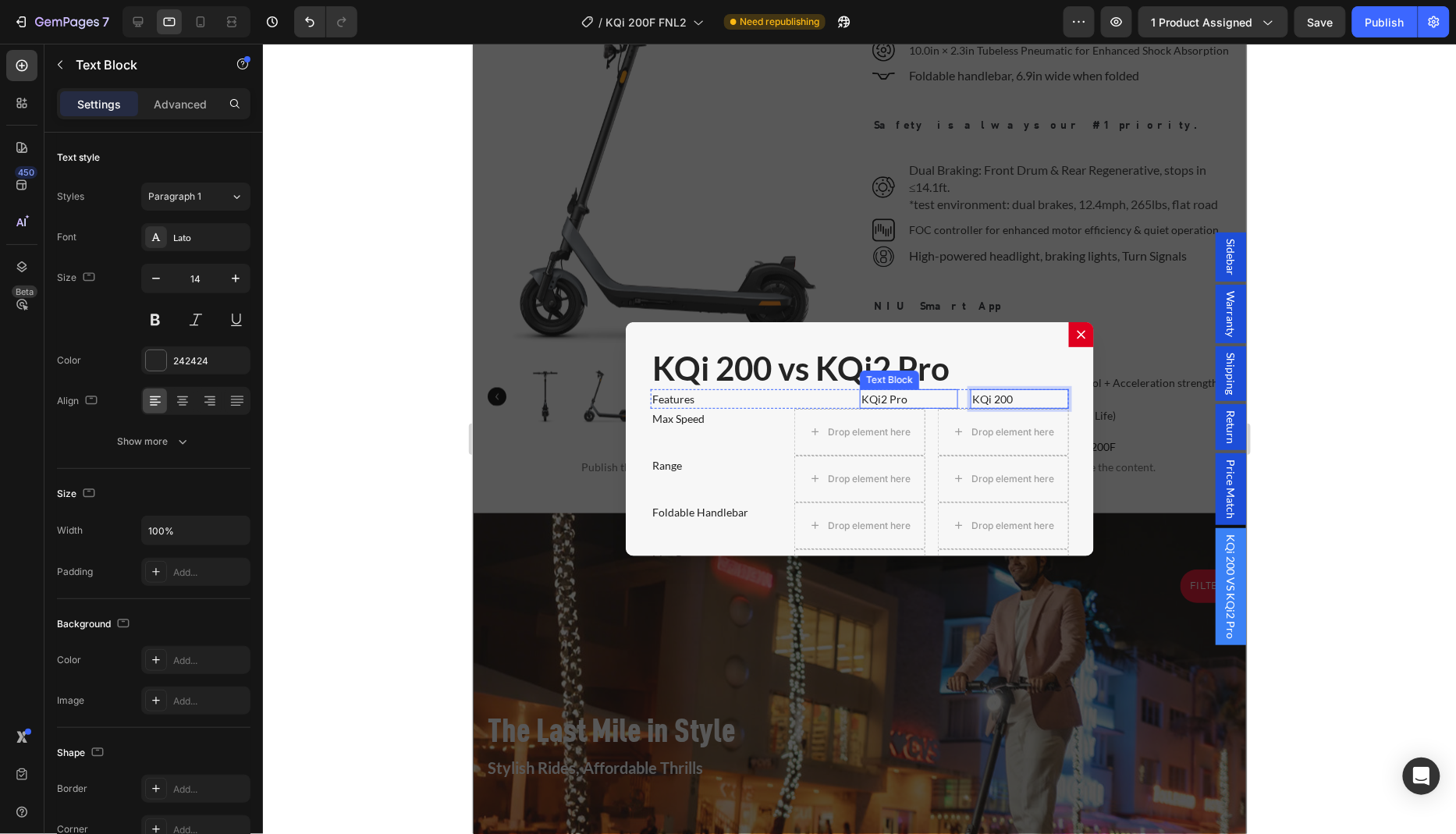
click at [918, 391] on p "KQi2 Pro" at bounding box center [908, 398] width 96 height 16
click at [673, 433] on div "Max Speed Text Block" at bounding box center [715, 431] width 131 height 47
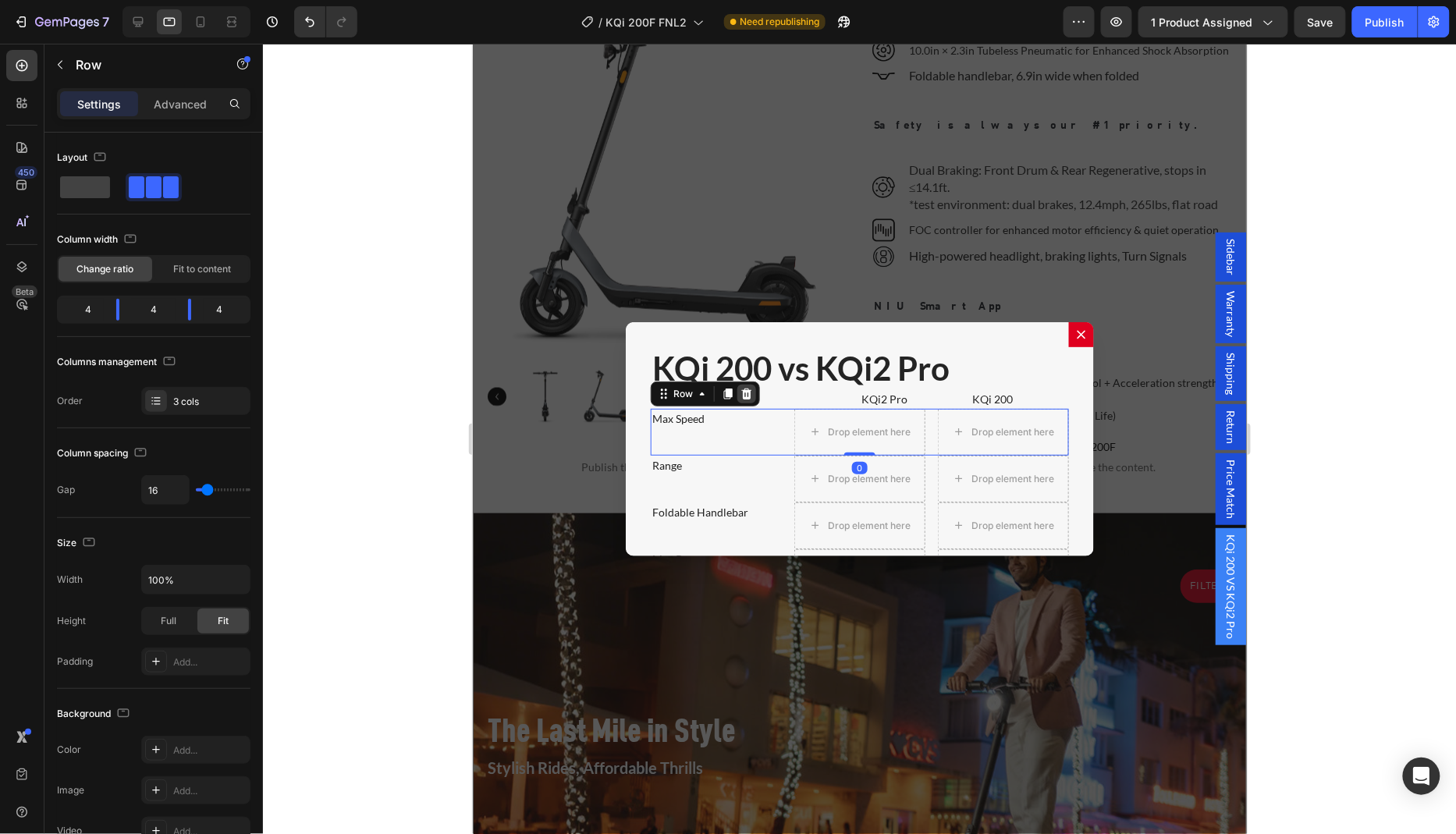
click at [741, 388] on icon "Dialog body" at bounding box center [746, 393] width 10 height 11
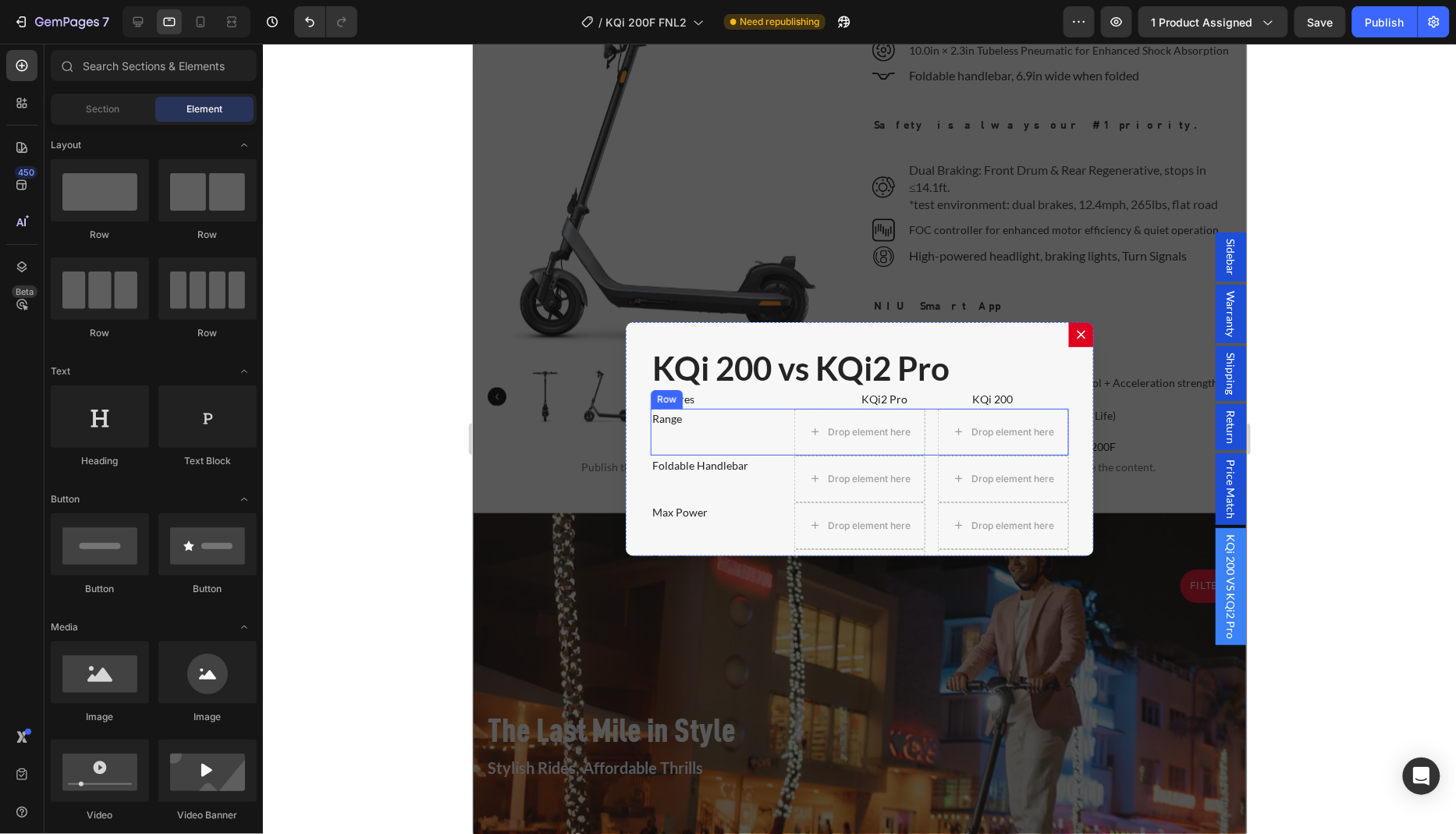
click at [715, 422] on div "Range Text Block" at bounding box center [715, 431] width 131 height 47
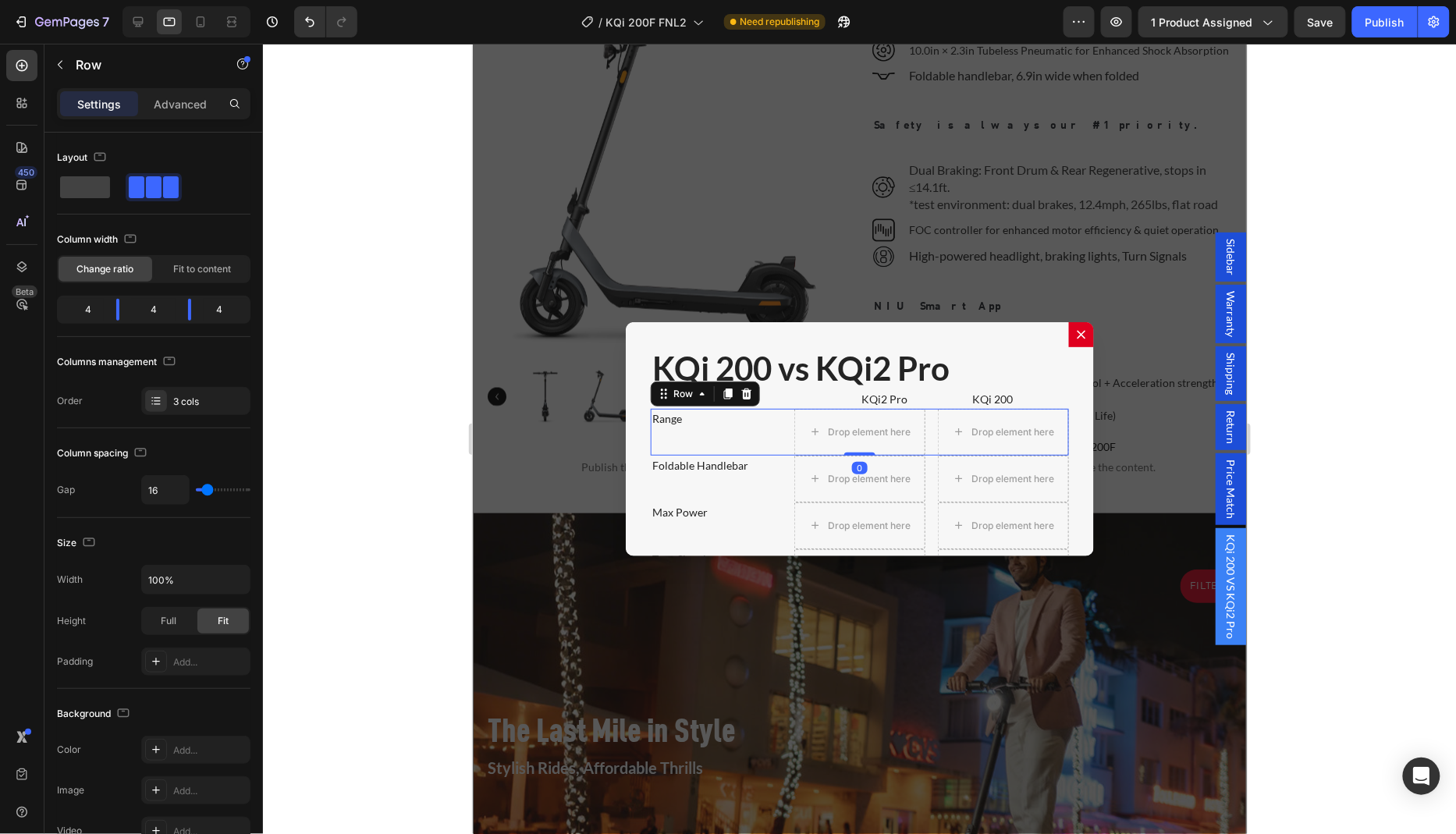
click at [748, 384] on div "Row" at bounding box center [704, 393] width 110 height 25
click at [741, 388] on icon "Dialog body" at bounding box center [746, 393] width 10 height 11
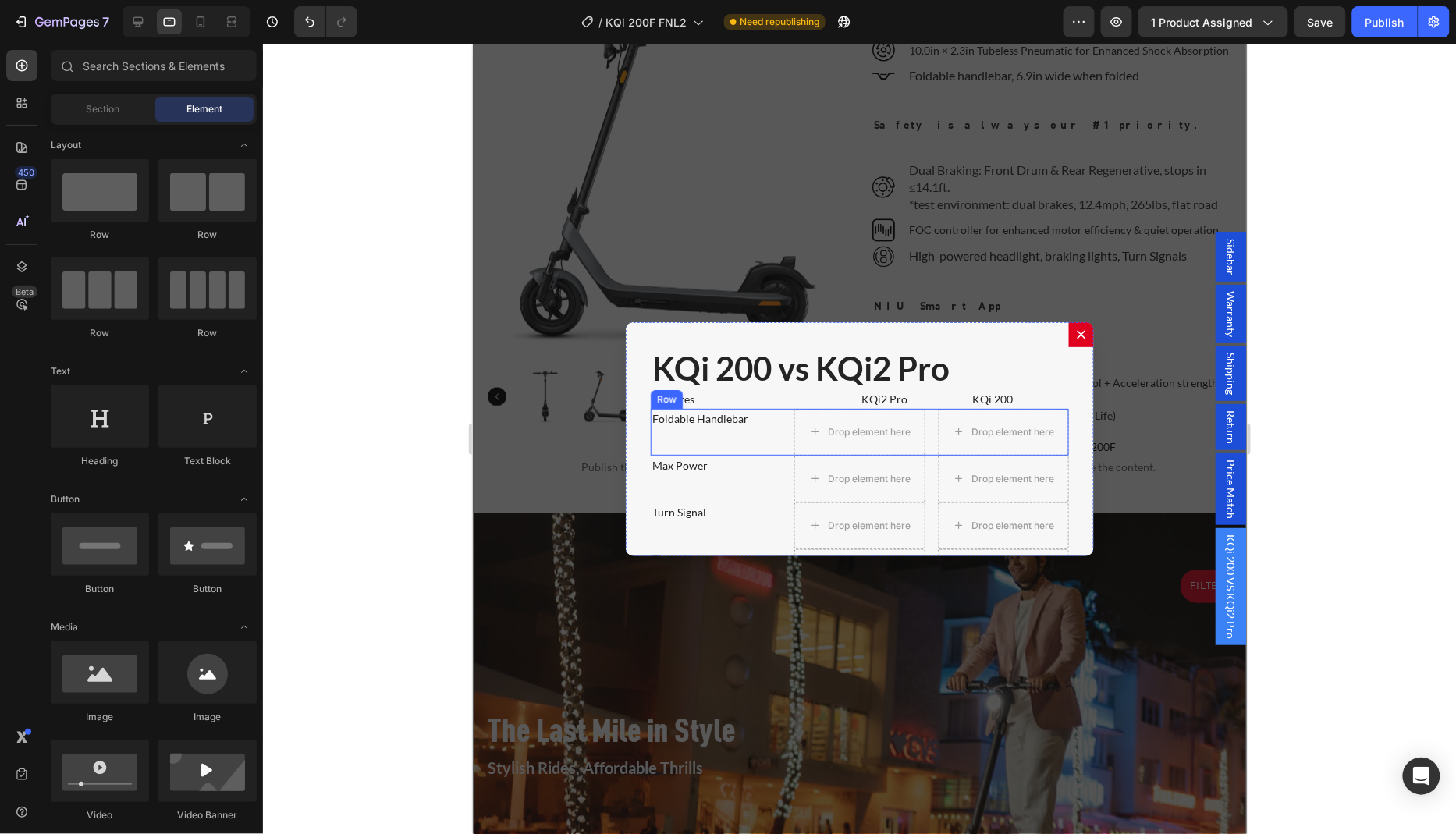
click at [717, 436] on div "Foldable Handlebar Text Block" at bounding box center [715, 431] width 131 height 47
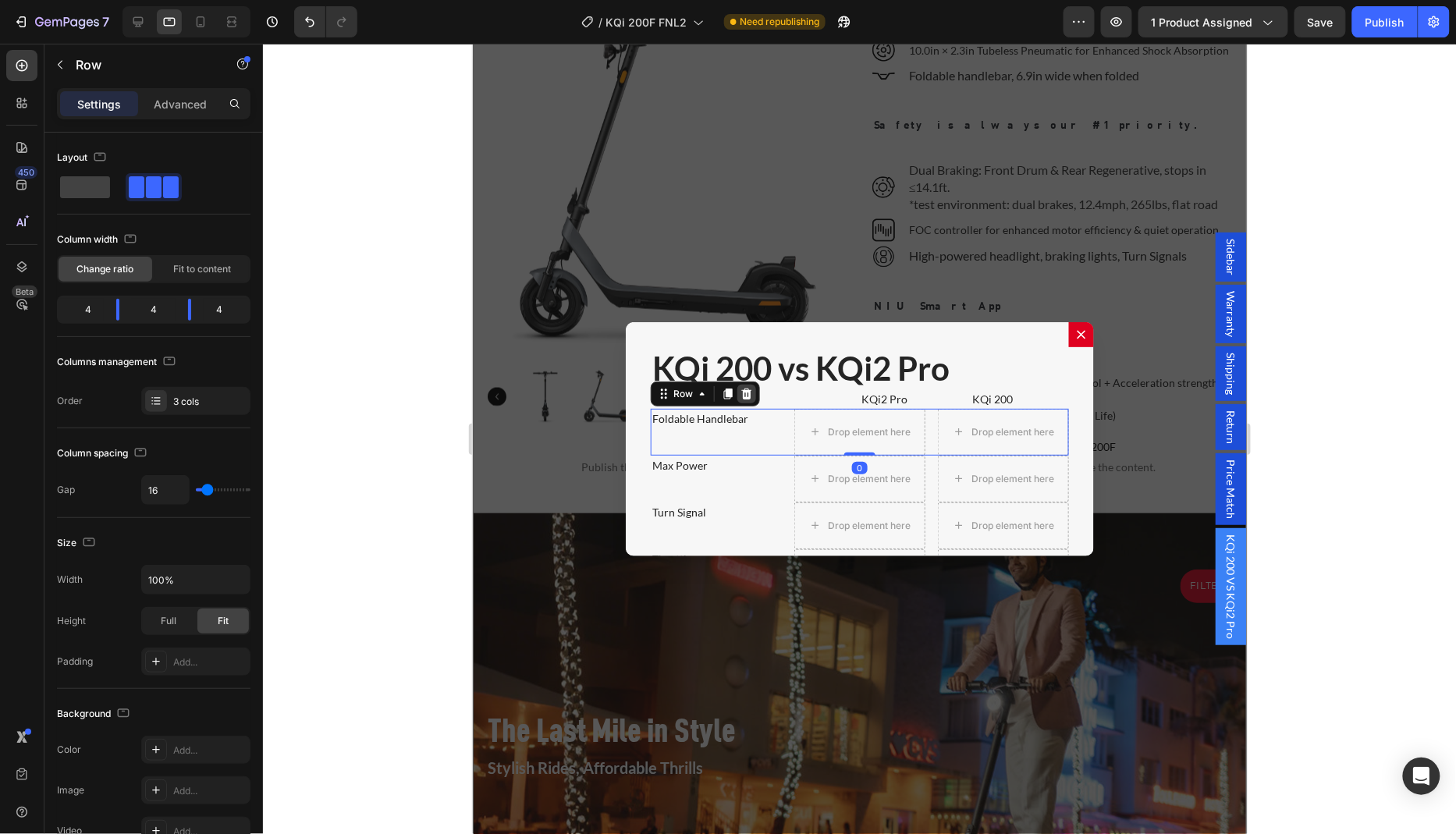
click at [741, 388] on icon "Dialog body" at bounding box center [746, 393] width 10 height 11
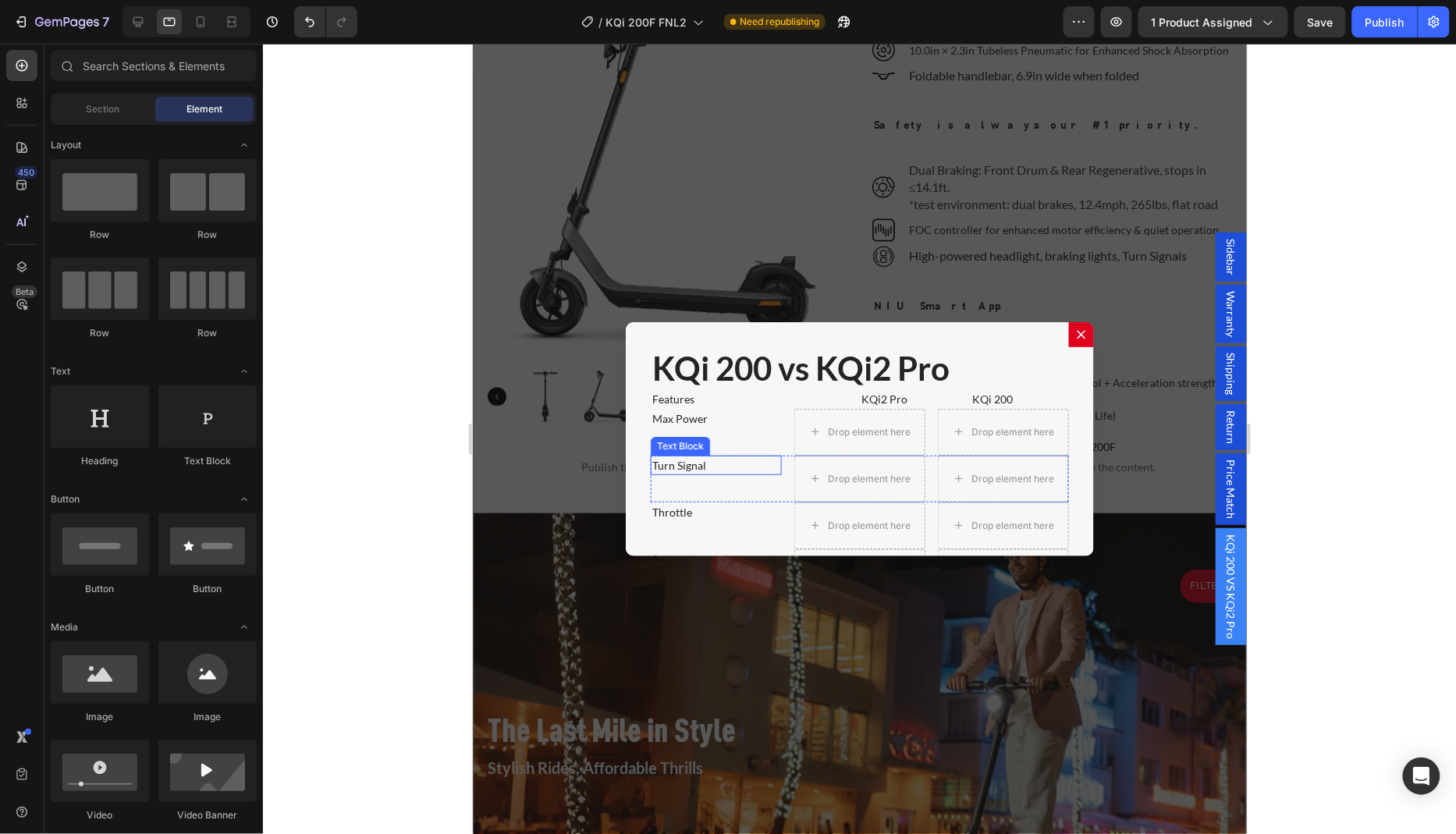
click at [715, 439] on div "Max Power Text Block" at bounding box center [715, 431] width 131 height 47
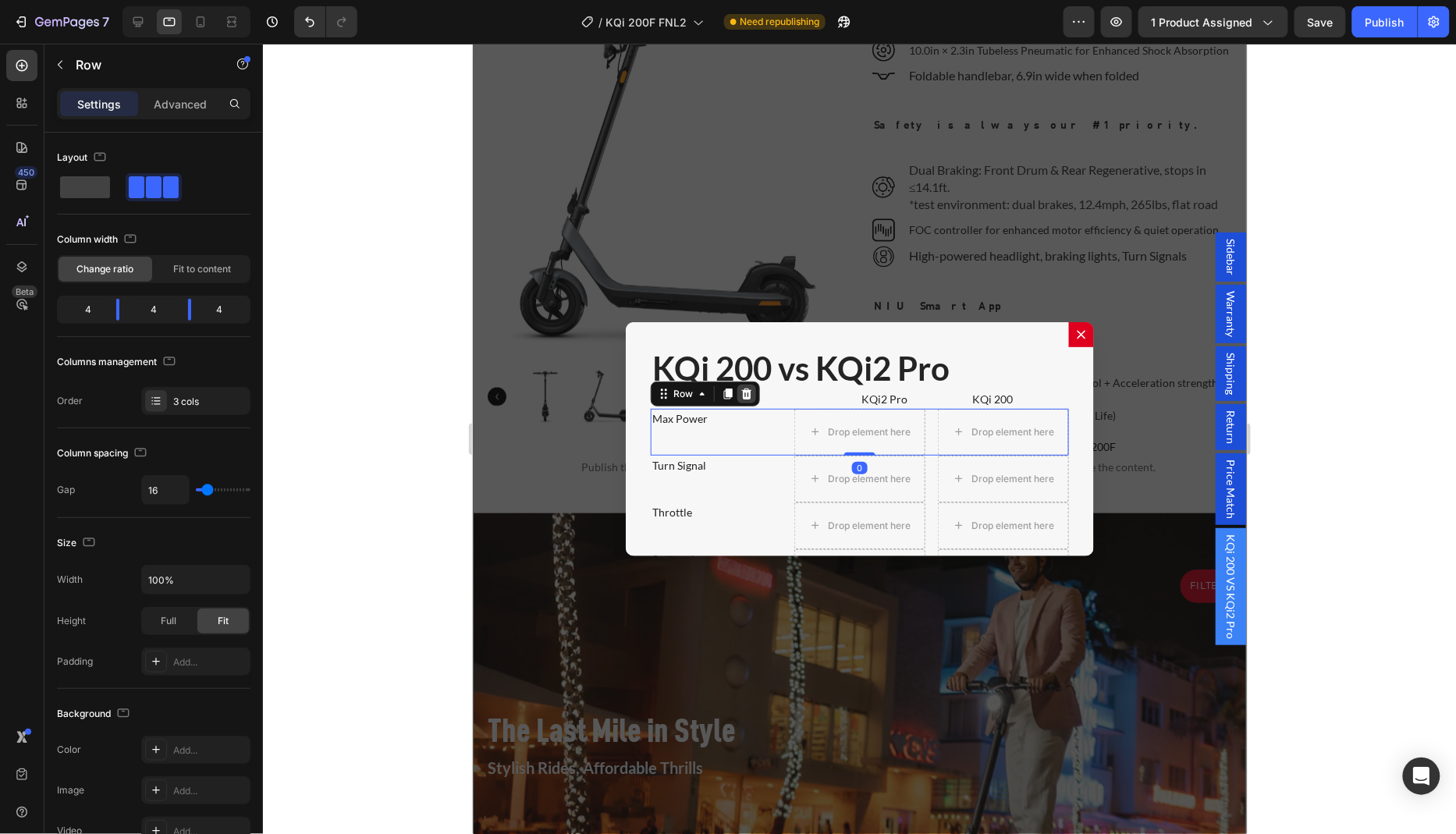
click at [740, 390] on icon "Dialog body" at bounding box center [745, 393] width 12 height 12
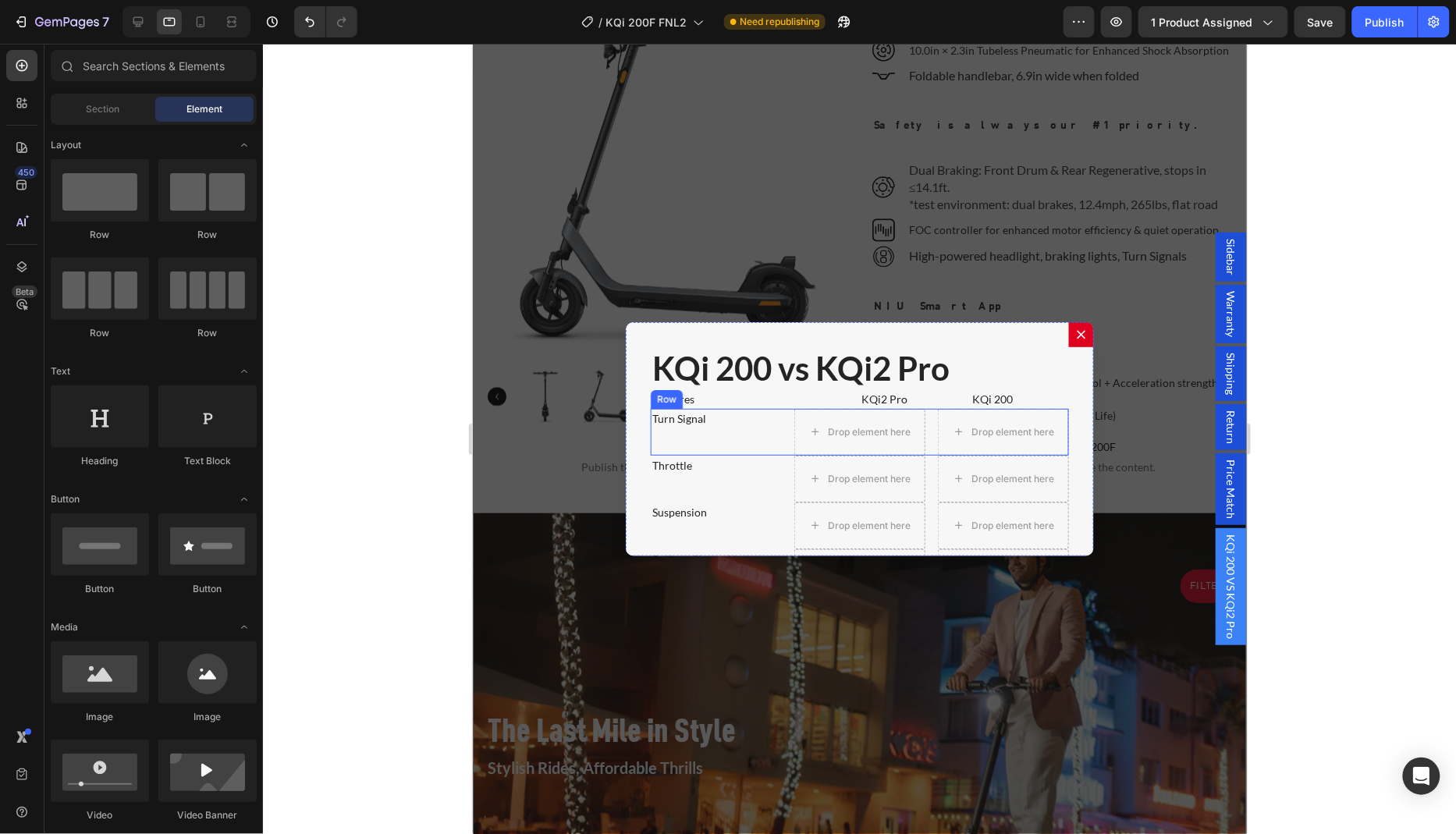
click at [721, 437] on div "Turn Signal Text Block" at bounding box center [715, 431] width 131 height 47
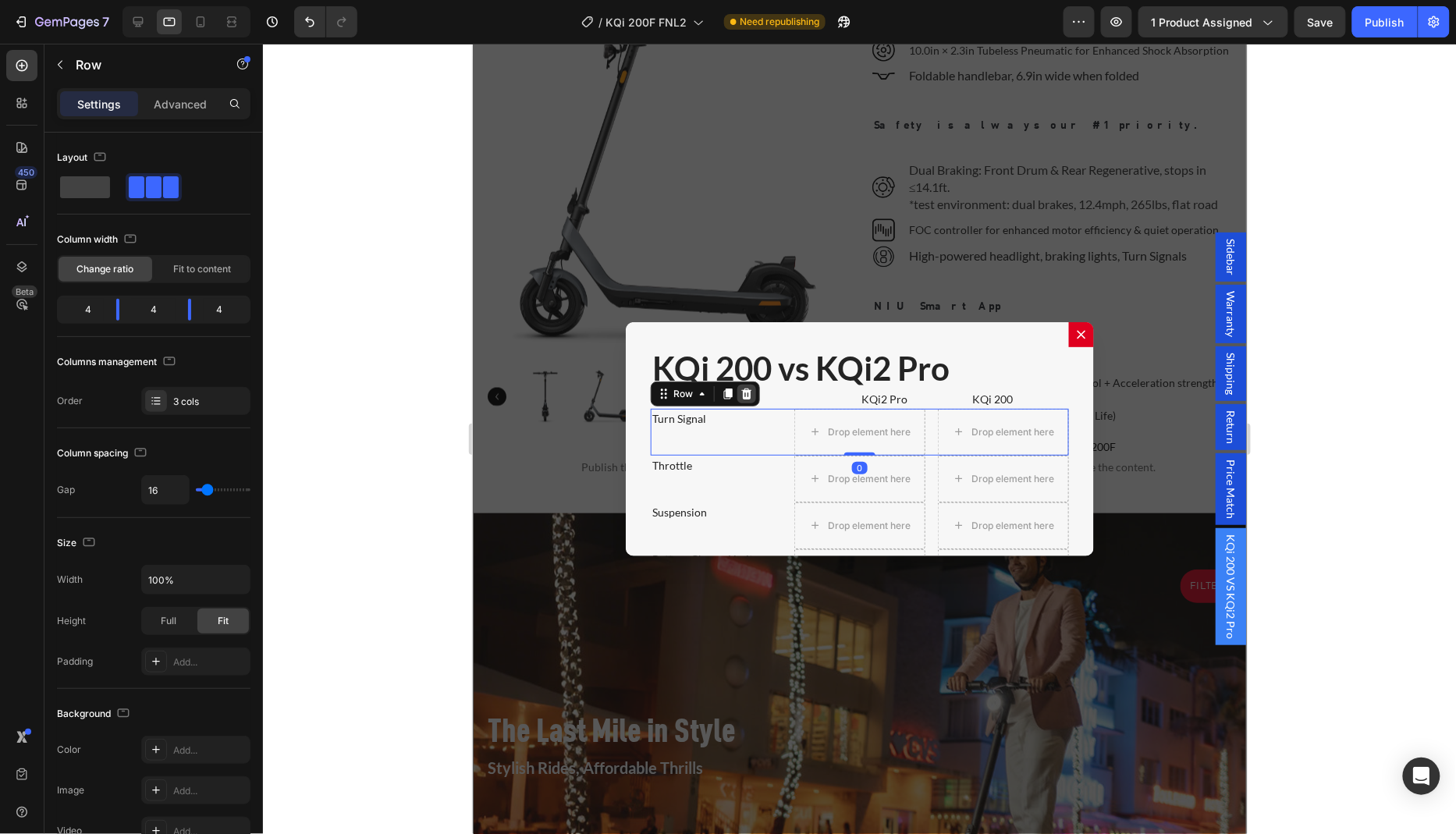
click at [741, 388] on icon "Dialog body" at bounding box center [746, 393] width 10 height 11
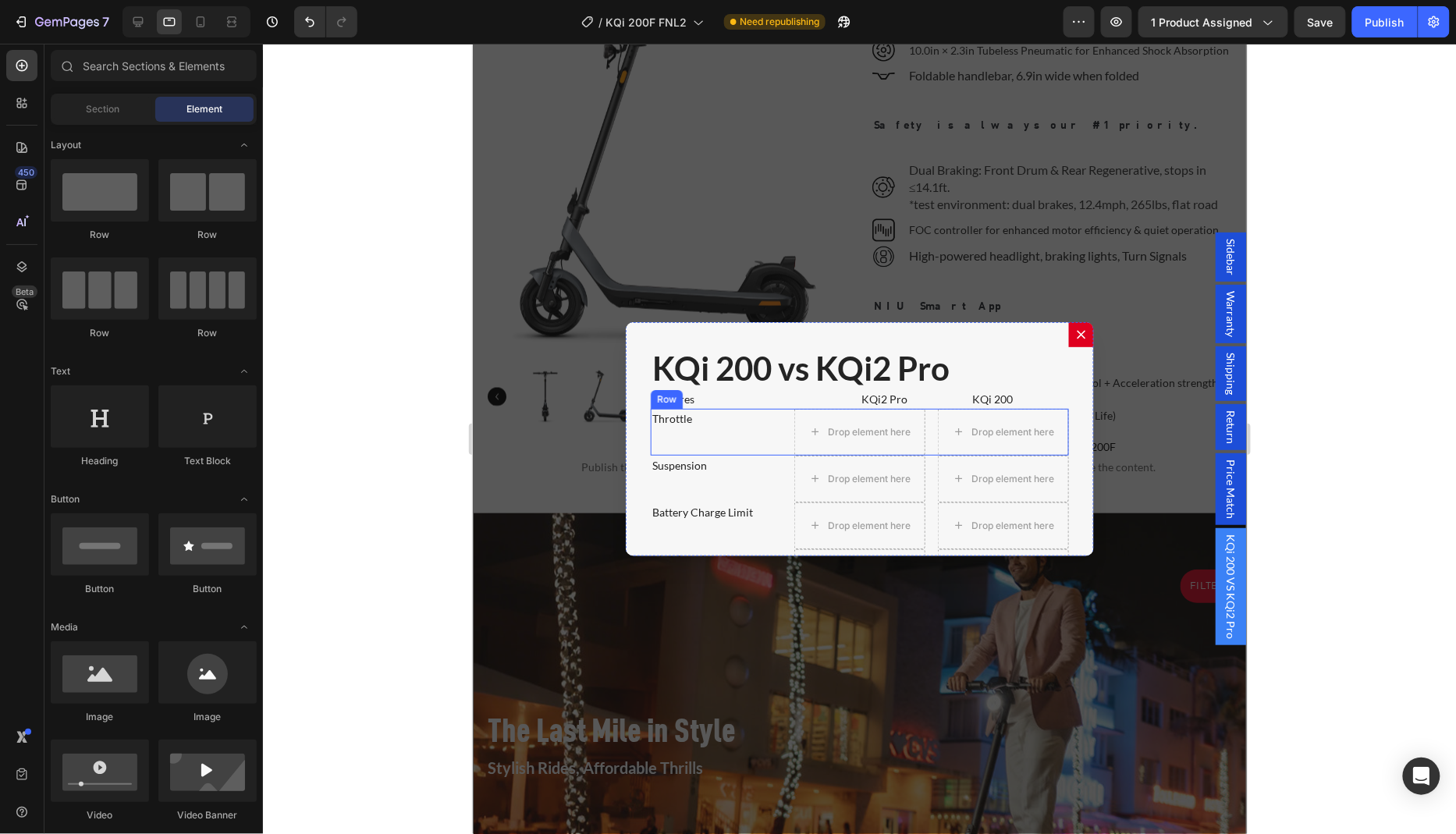
click at [720, 427] on div "Throttle Text Block" at bounding box center [715, 431] width 131 height 47
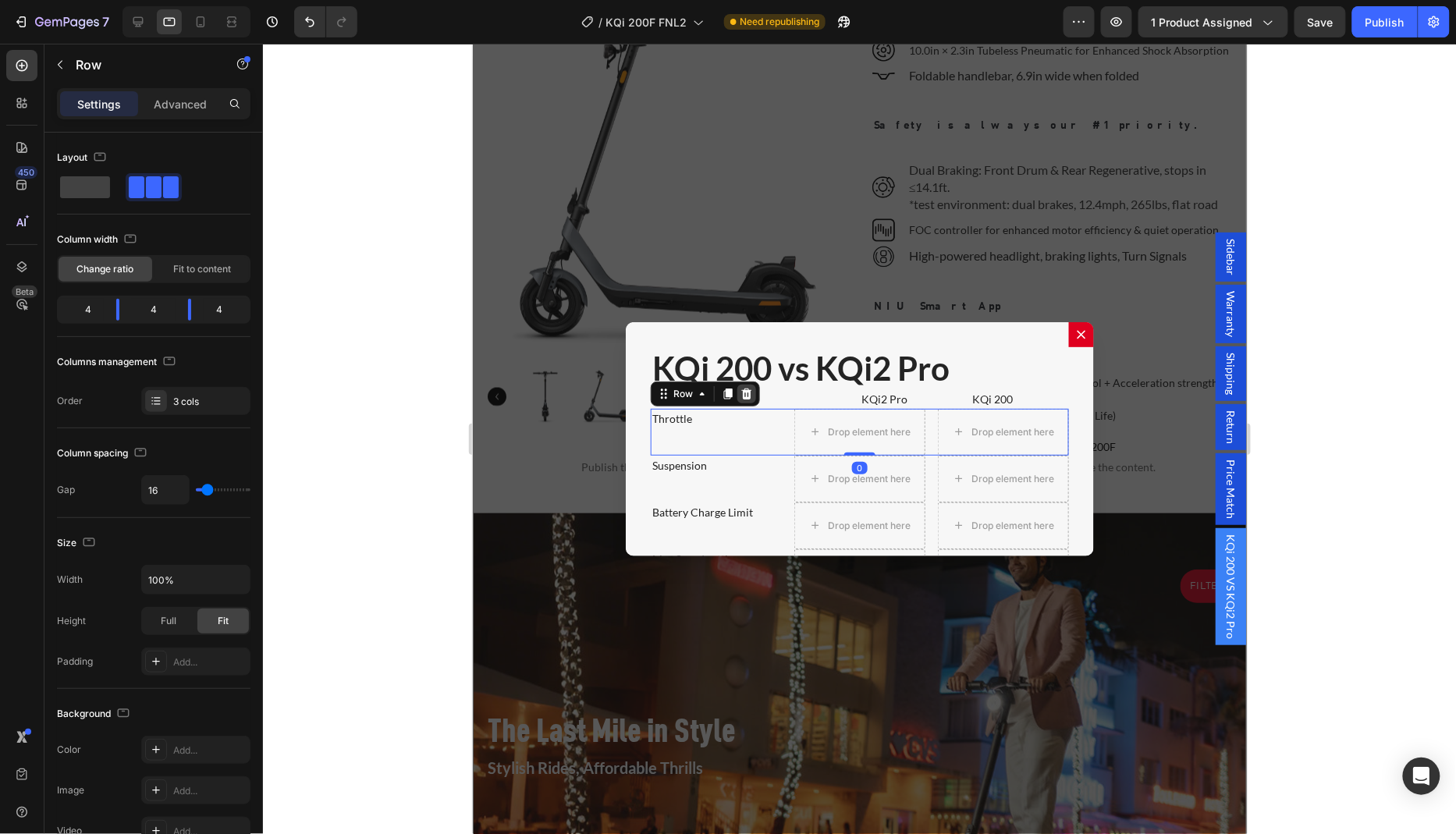
click at [741, 388] on icon "Dialog body" at bounding box center [746, 393] width 10 height 11
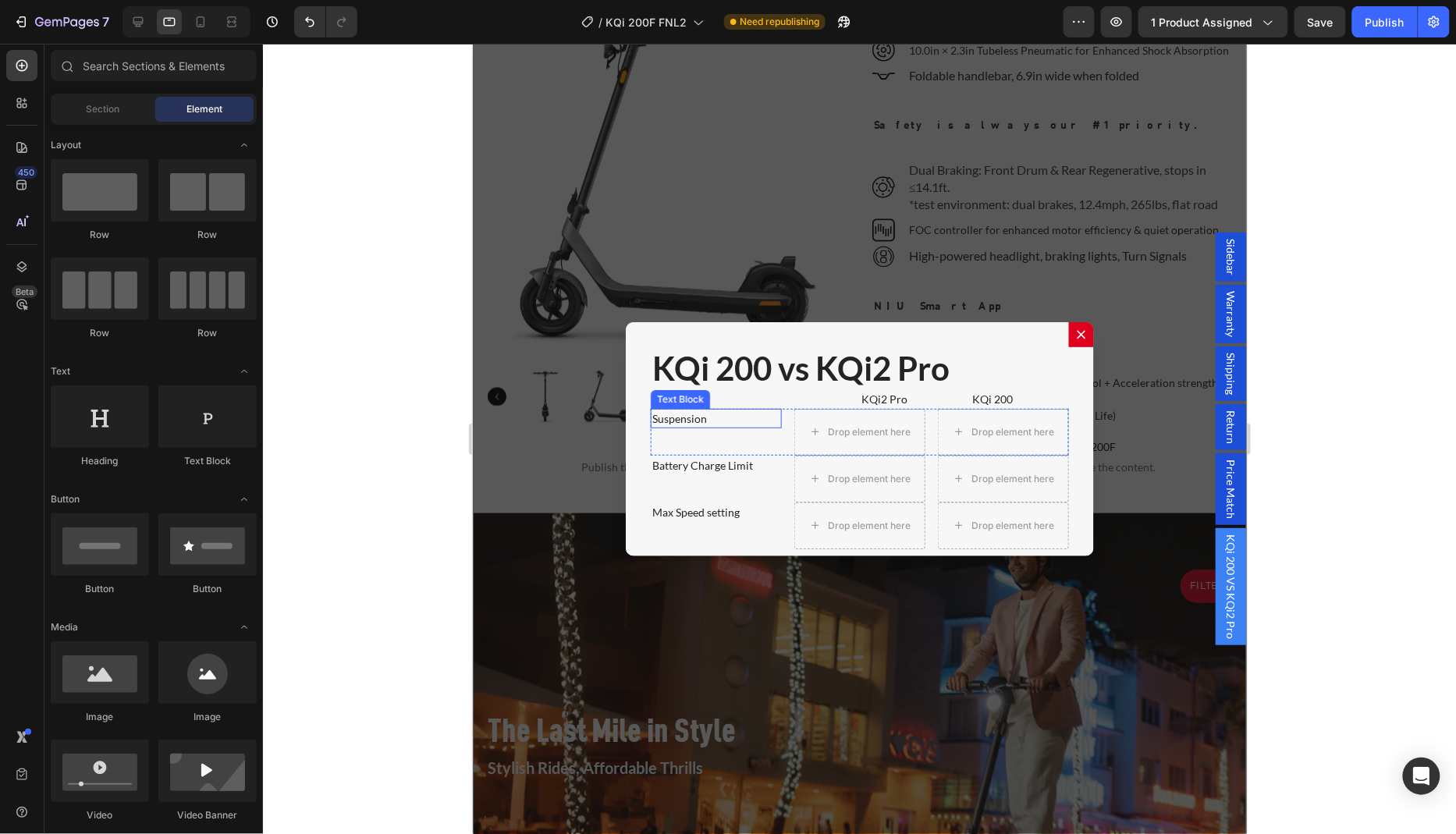
click at [717, 422] on div "Suspension Text Block" at bounding box center [715, 431] width 131 height 47
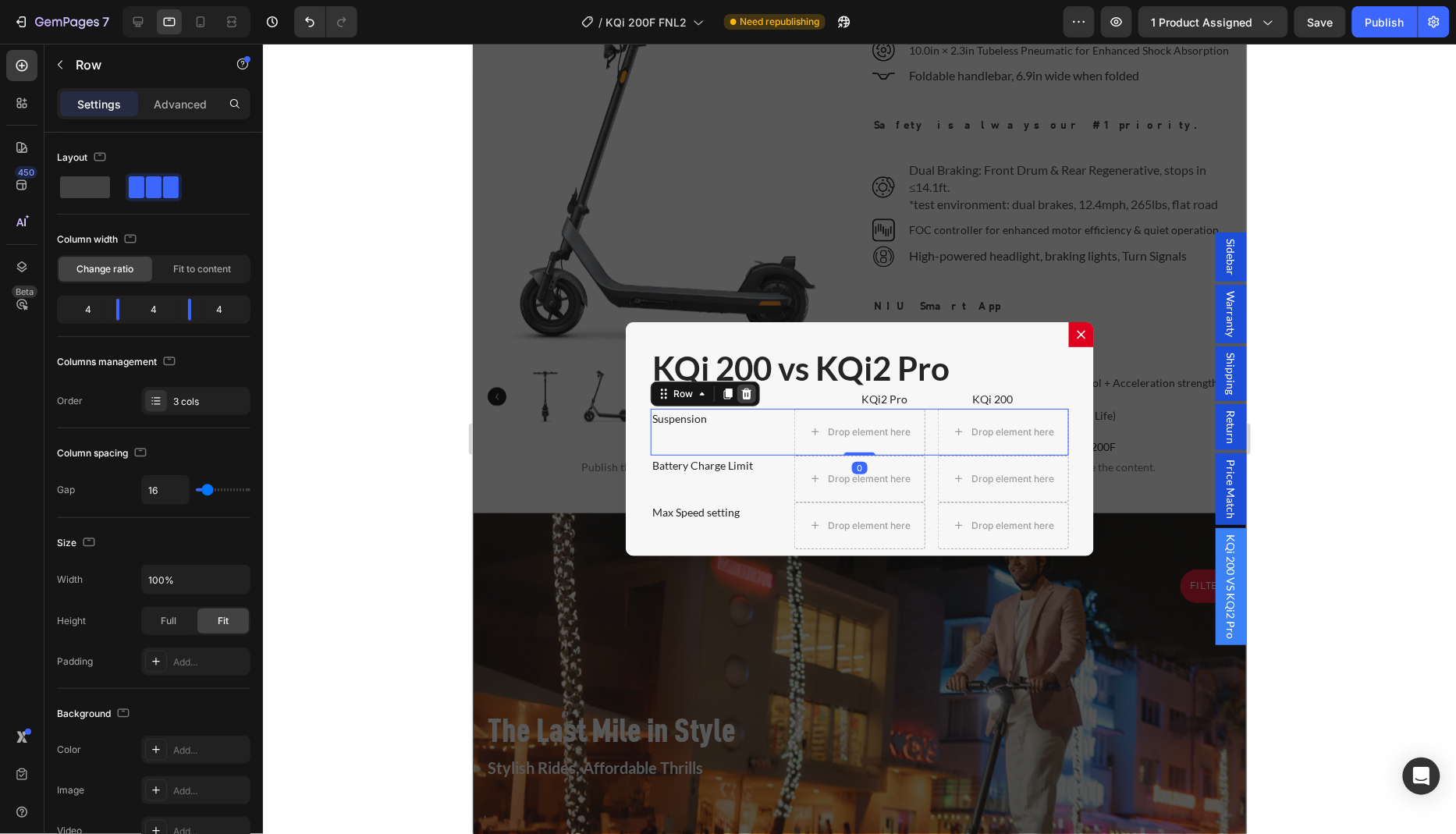
click at [740, 389] on icon "Dialog body" at bounding box center [745, 393] width 12 height 12
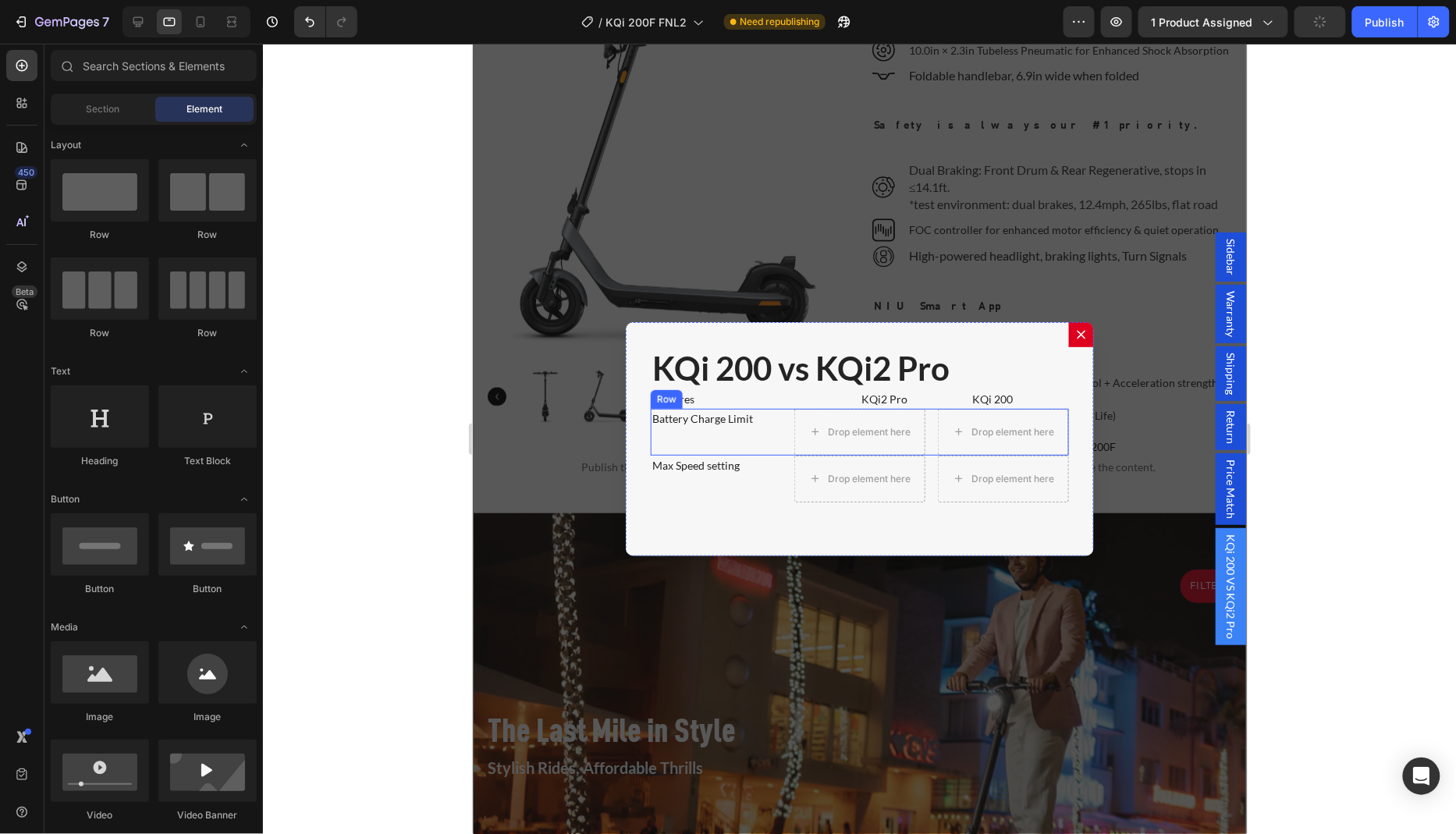
click at [718, 440] on div "Battery Charge Limit Text Block" at bounding box center [715, 431] width 131 height 47
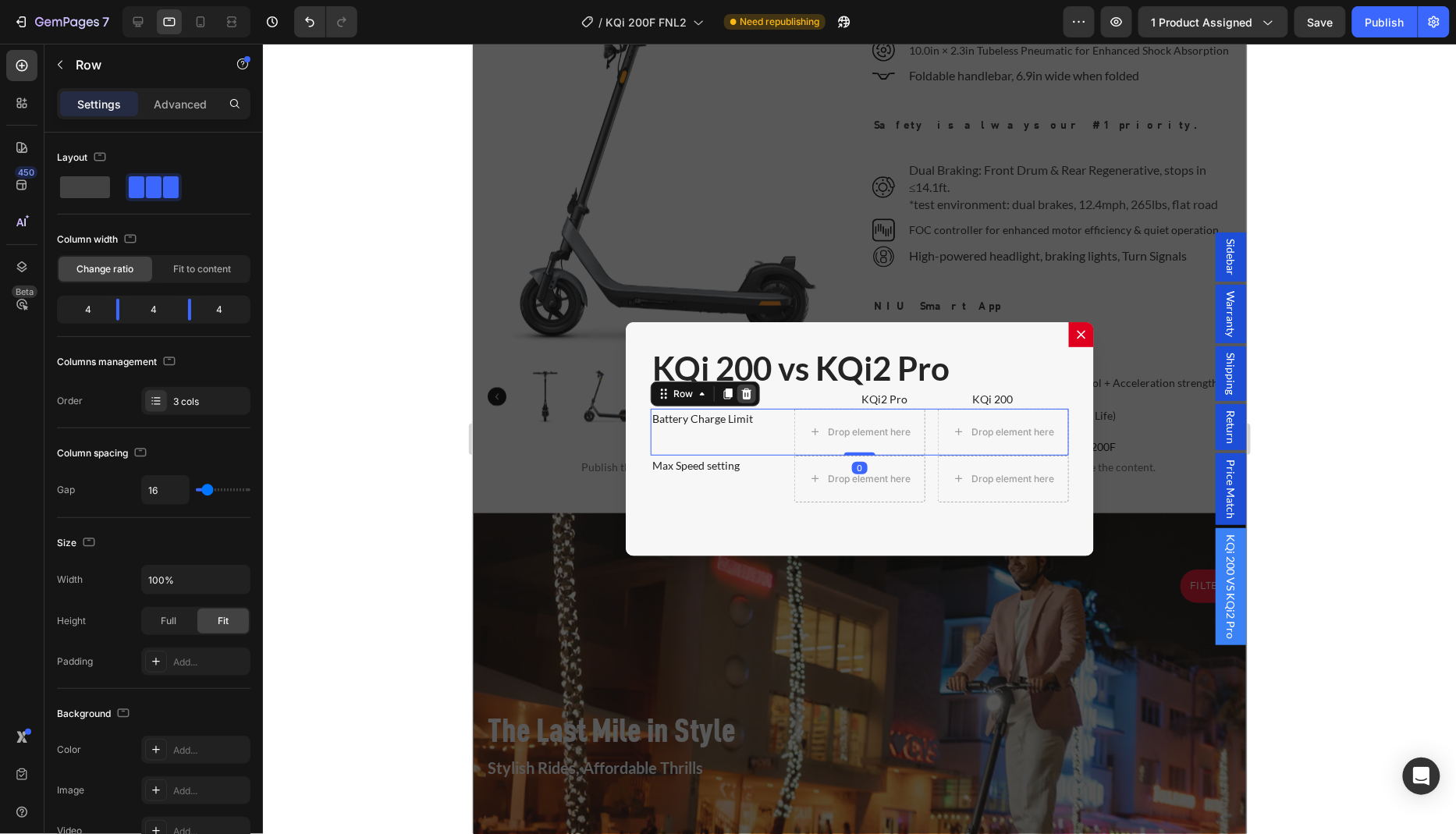
click at [741, 388] on icon "Dialog body" at bounding box center [746, 393] width 10 height 11
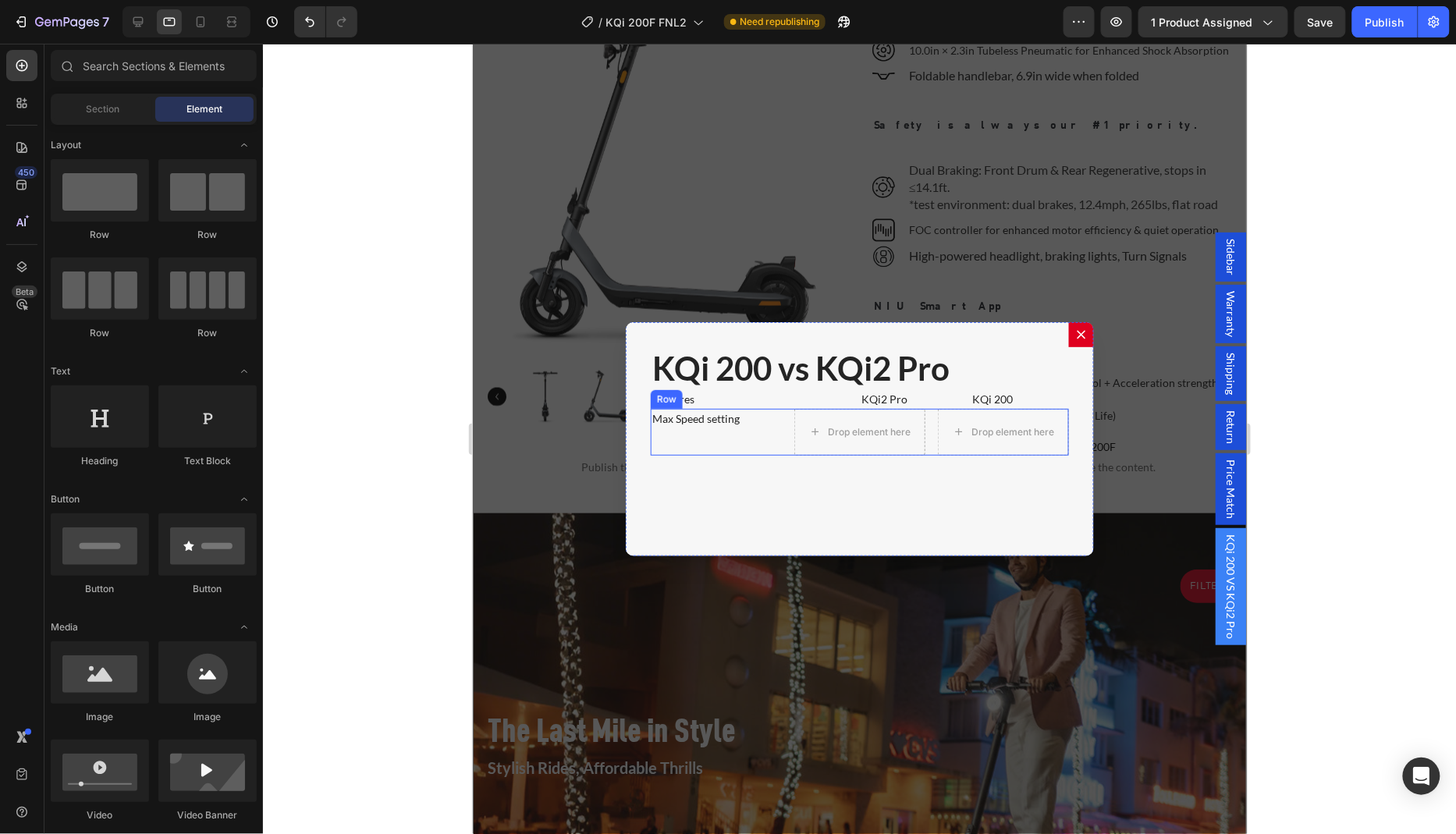
click at [724, 431] on div "Max Speed setting Text Block" at bounding box center [715, 431] width 131 height 47
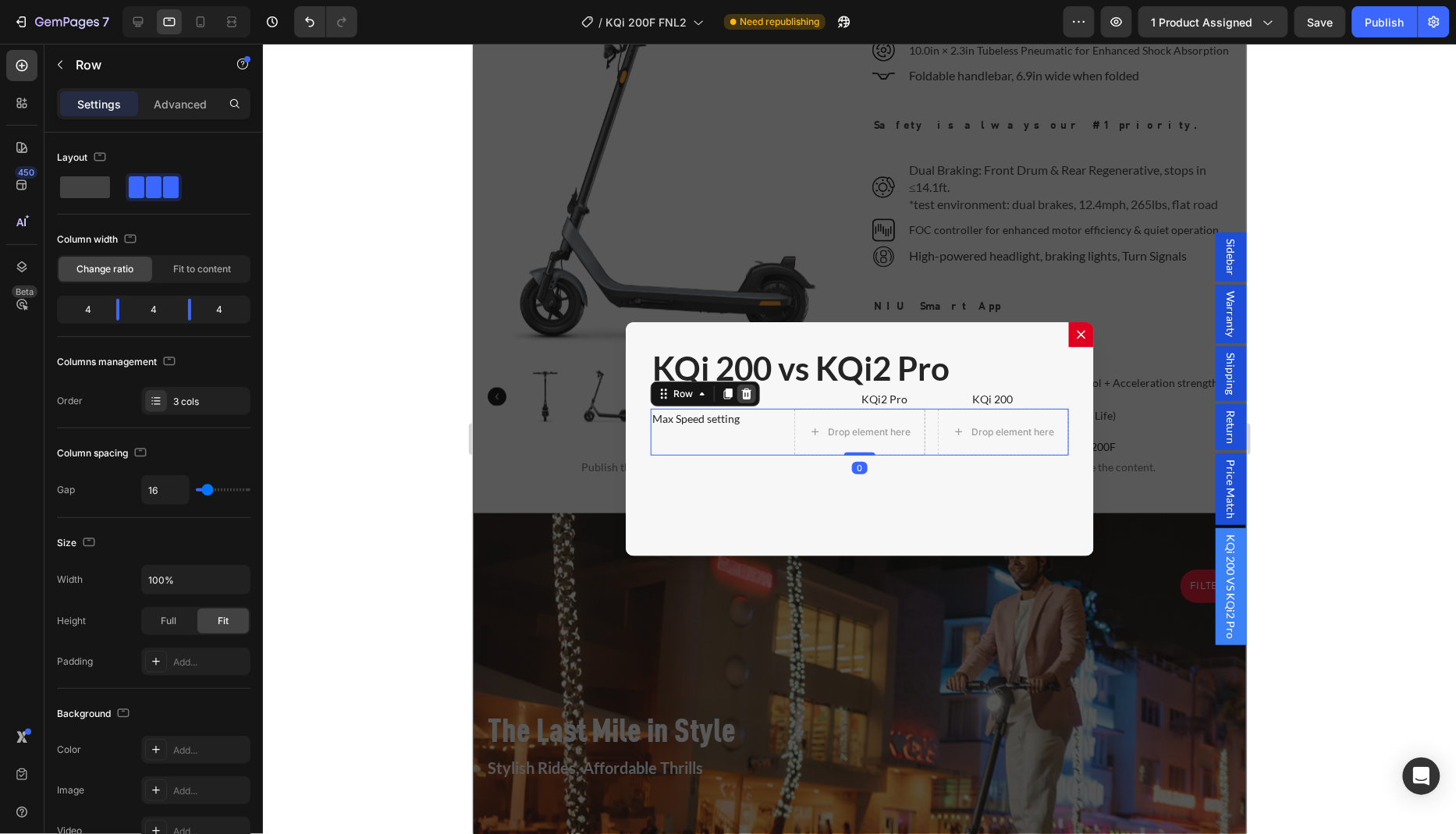
click at [741, 391] on icon "Dialog body" at bounding box center [746, 393] width 10 height 11
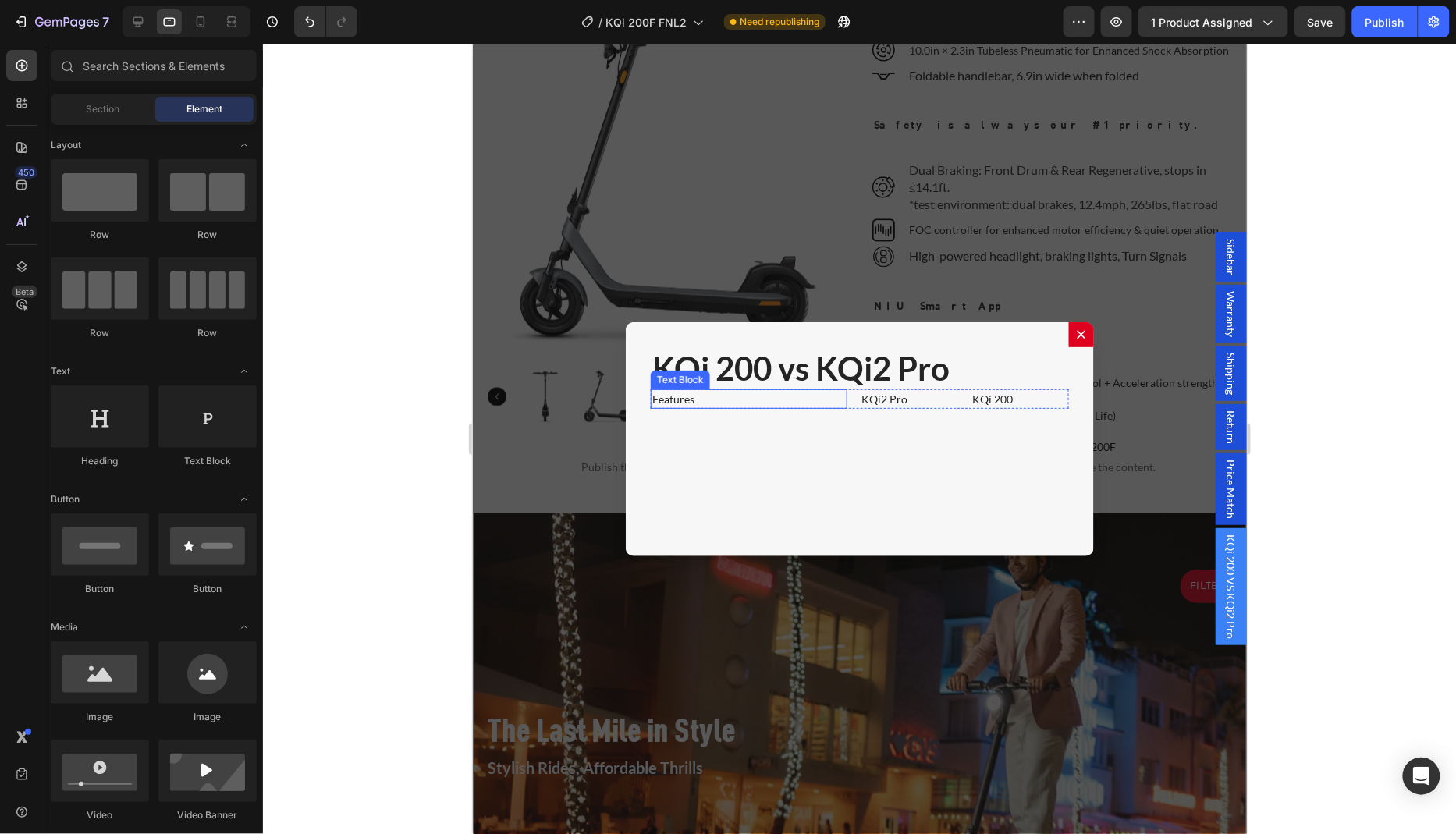
click at [735, 394] on p "Features" at bounding box center [748, 398] width 194 height 16
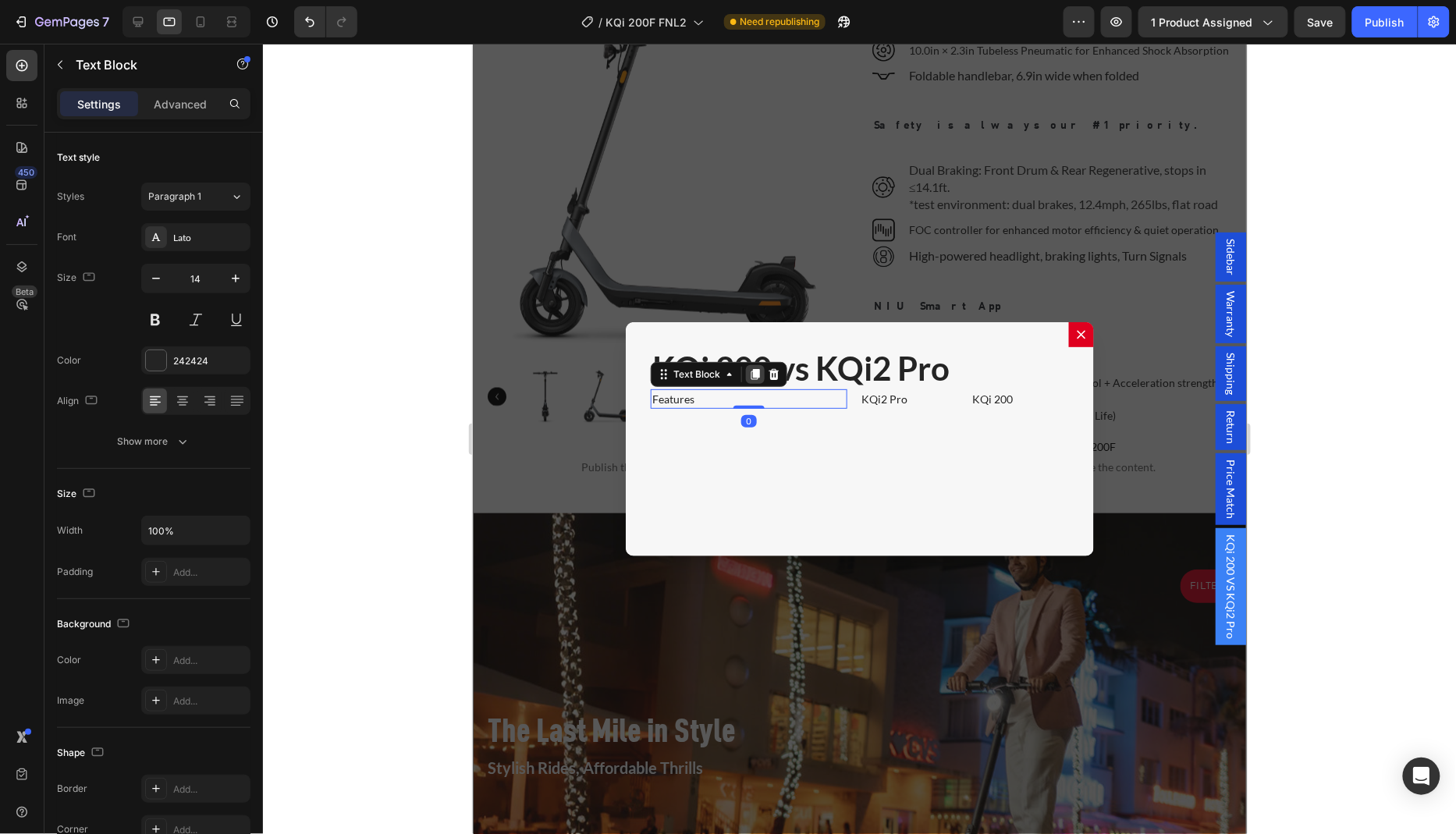
click at [750, 369] on icon "Dialog body" at bounding box center [754, 373] width 8 height 11
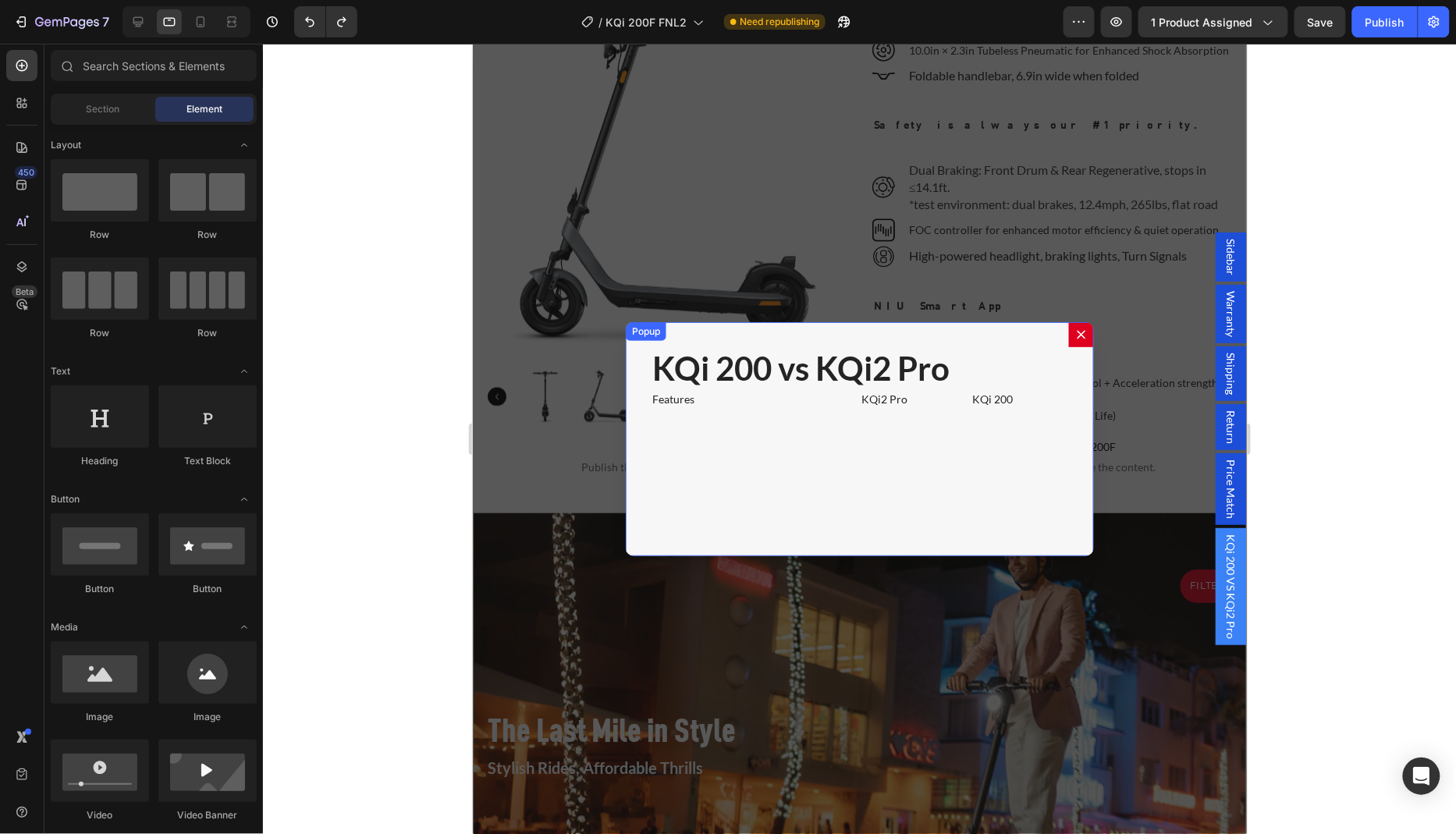
click at [709, 485] on div "KQi 200 vs KQi2 Pro Heading Features Text Block KQi2 Pro Text Block KQi 200 Tex…" at bounding box center [859, 438] width 468 height 234
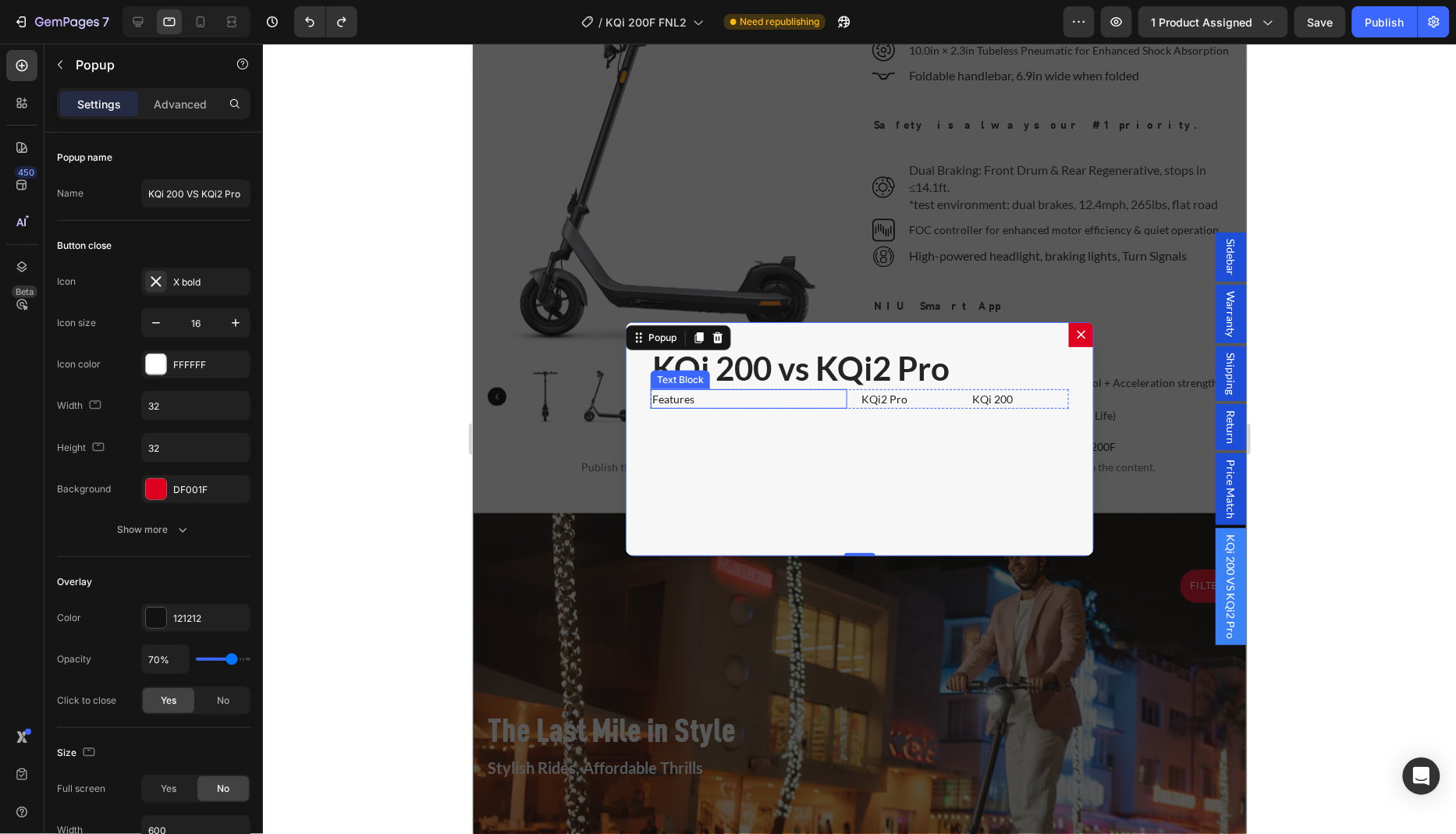
click at [684, 396] on p "Features" at bounding box center [748, 398] width 194 height 16
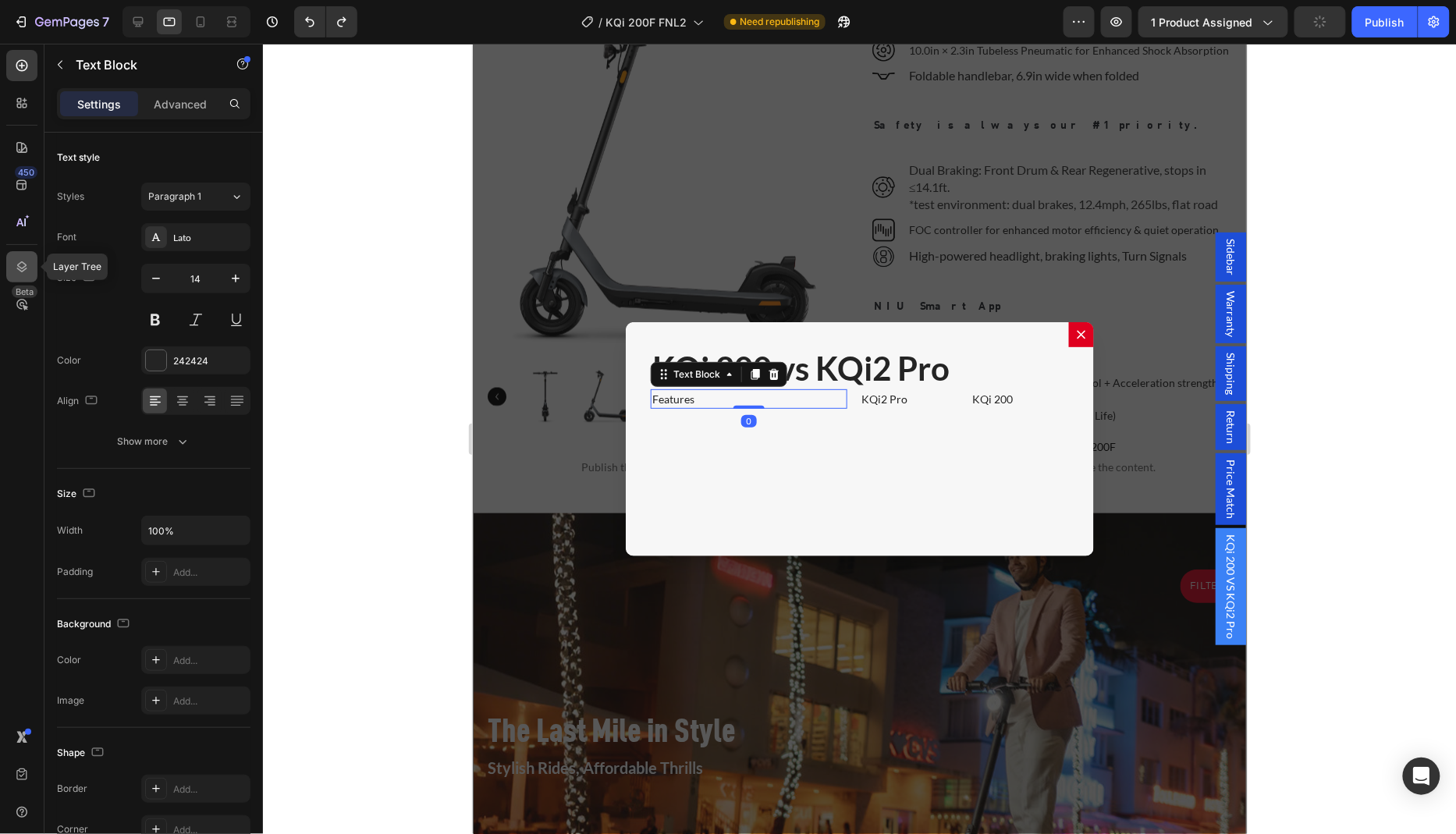
click at [13, 269] on div at bounding box center [22, 267] width 31 height 31
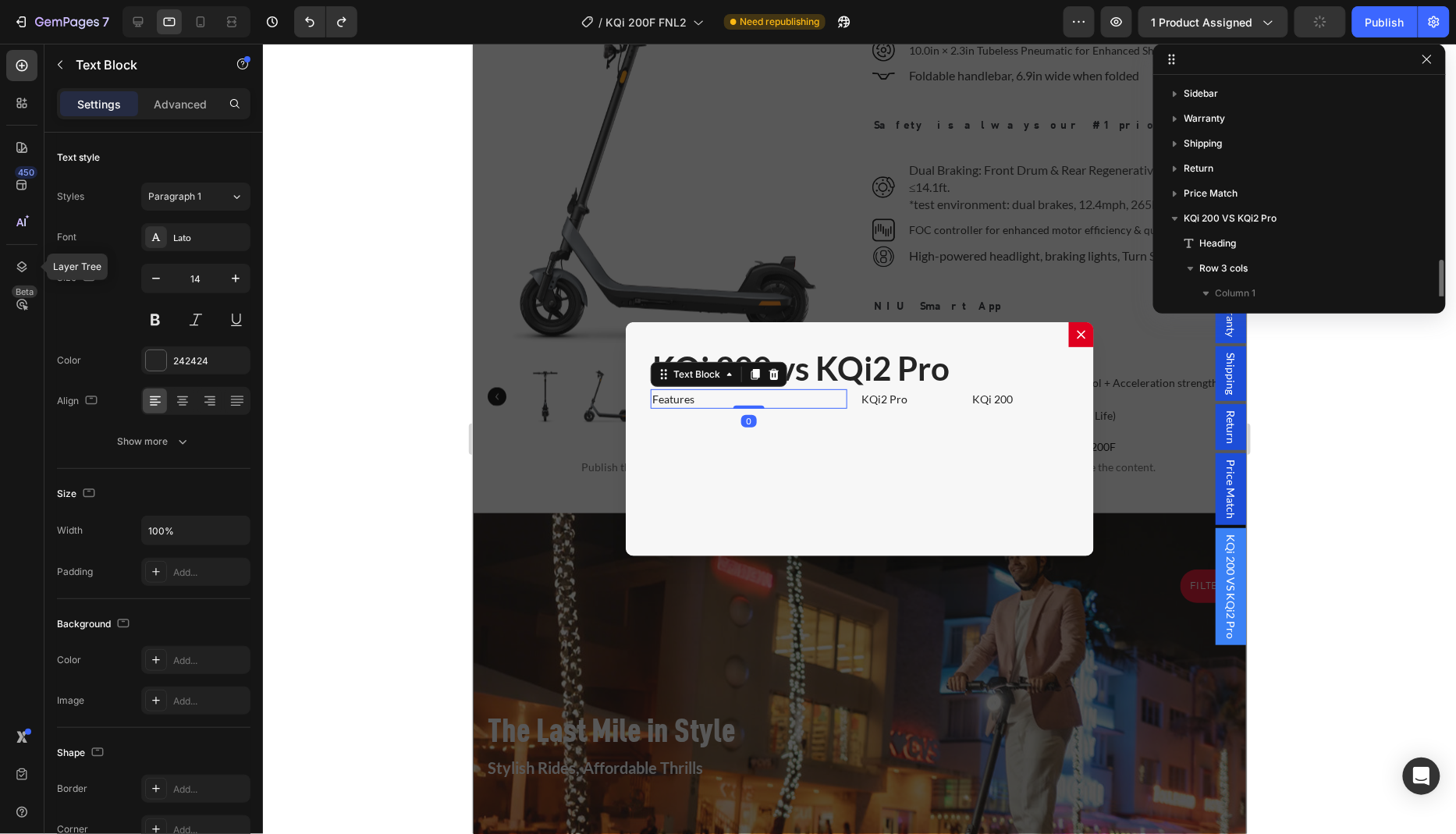
scroll to position [134, 0]
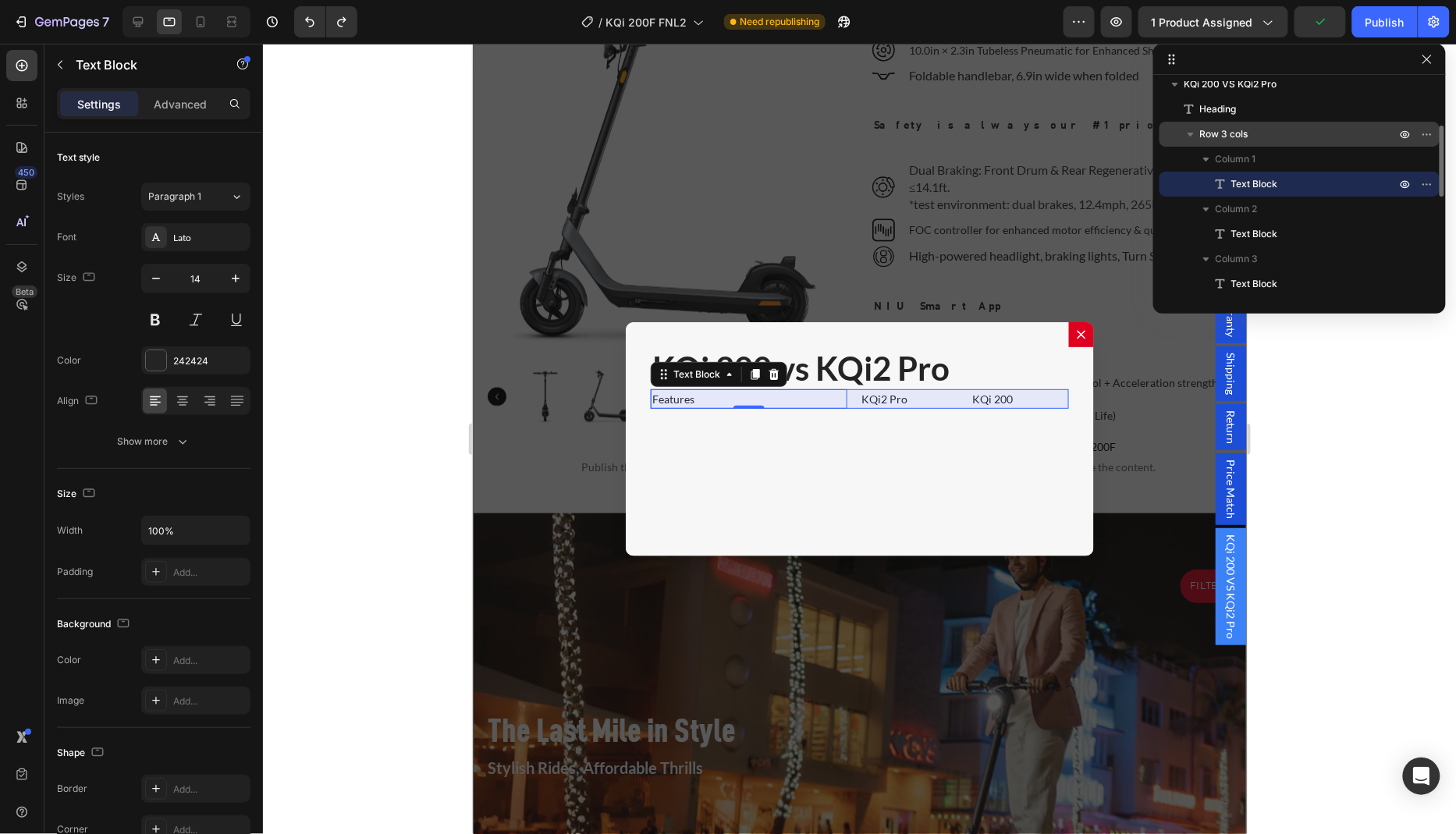
click at [1238, 140] on div "Row 3 cols" at bounding box center [1299, 134] width 268 height 25
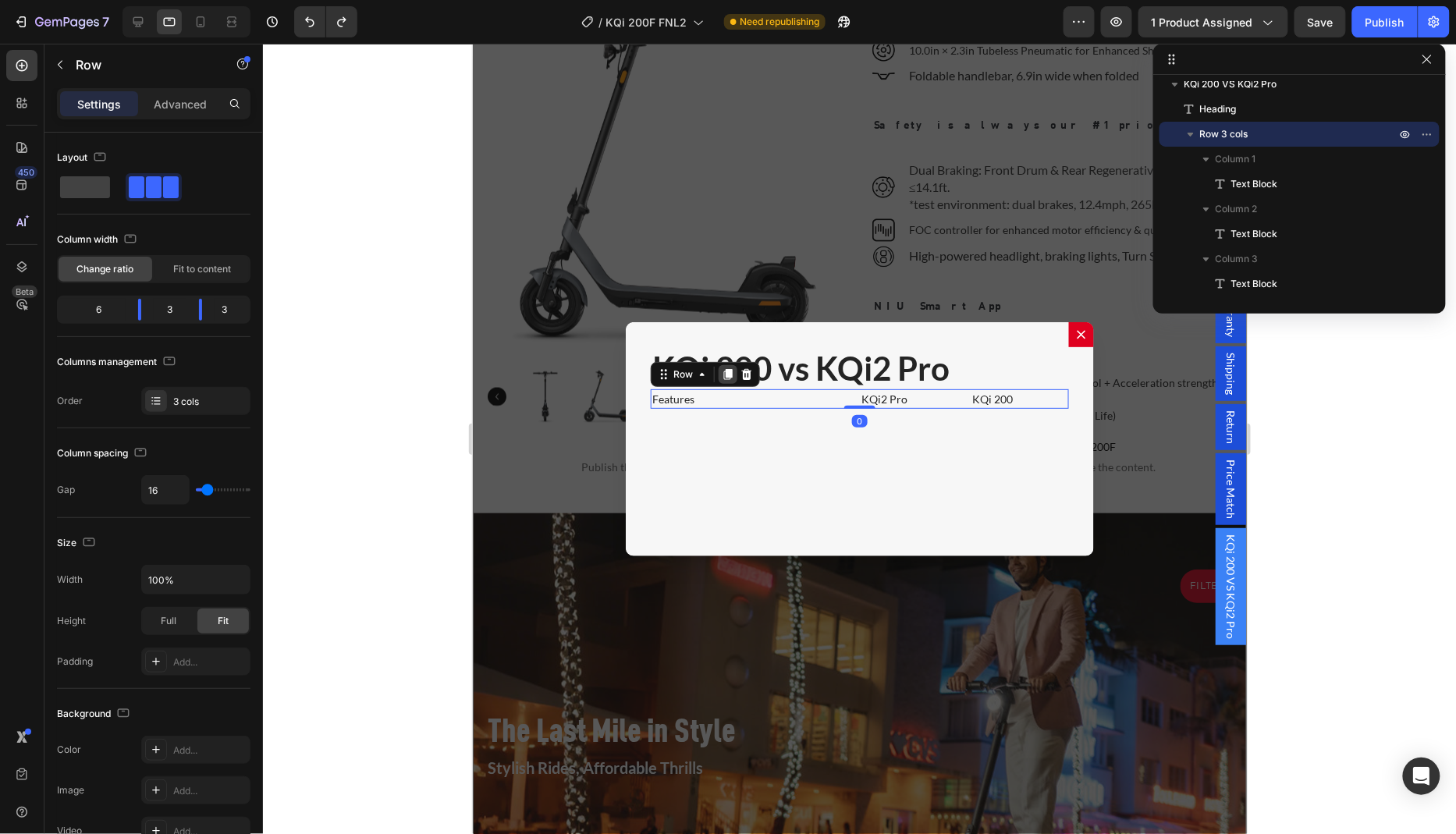
click at [723, 368] on icon "Dialog body" at bounding box center [727, 373] width 8 height 11
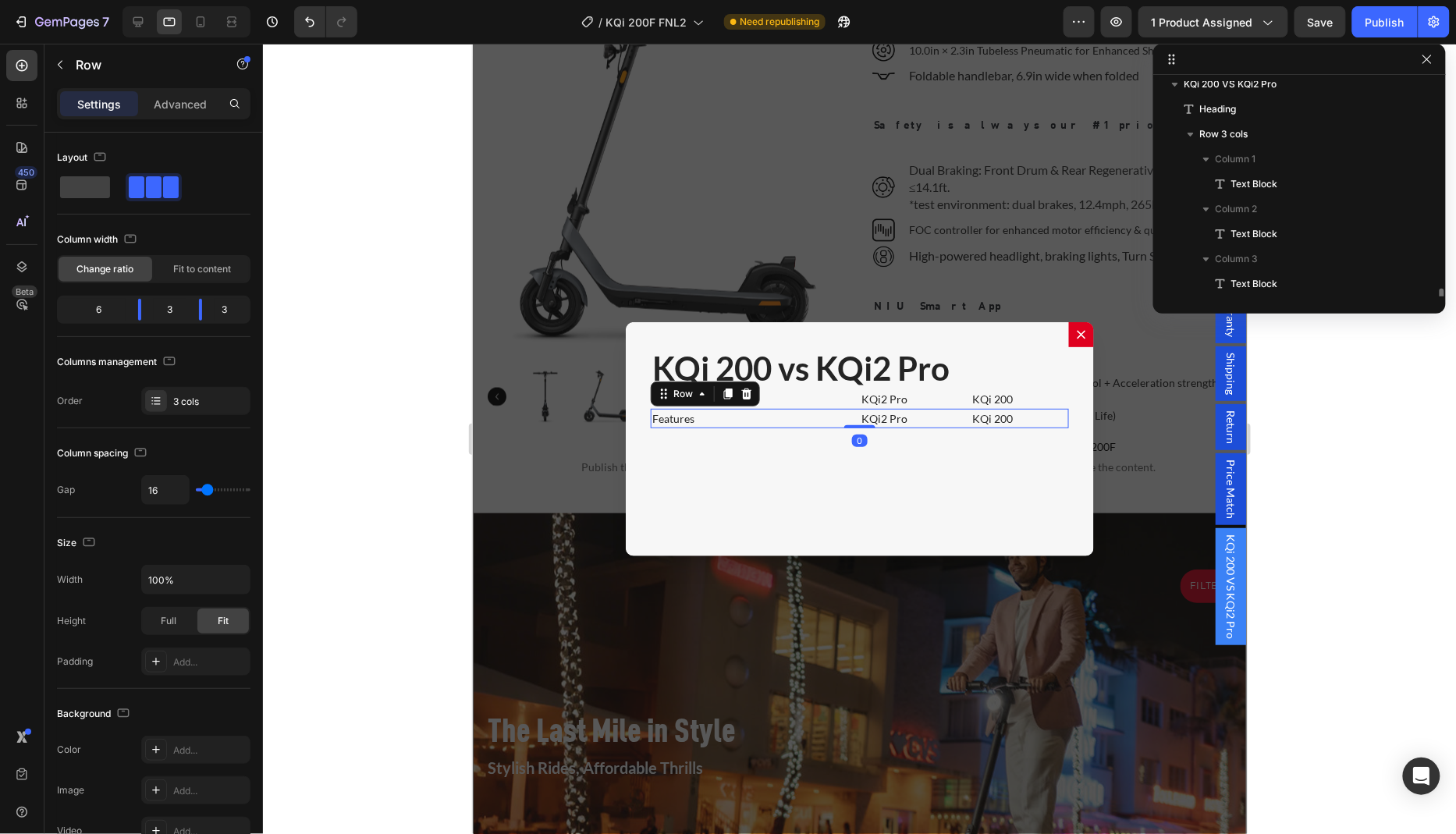
scroll to position [259, 0]
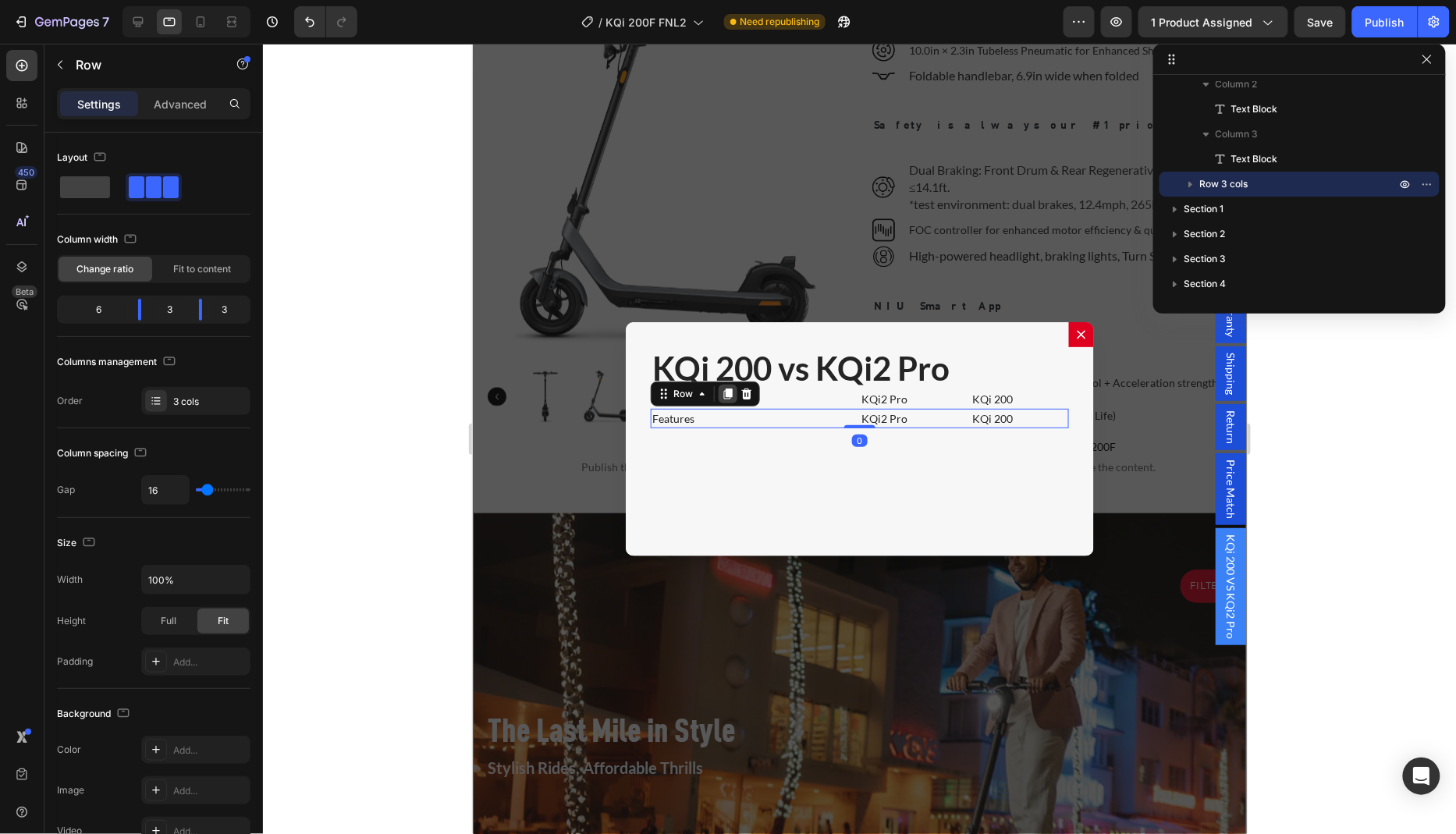
click at [723, 388] on icon "Dialog body" at bounding box center [727, 393] width 8 height 11
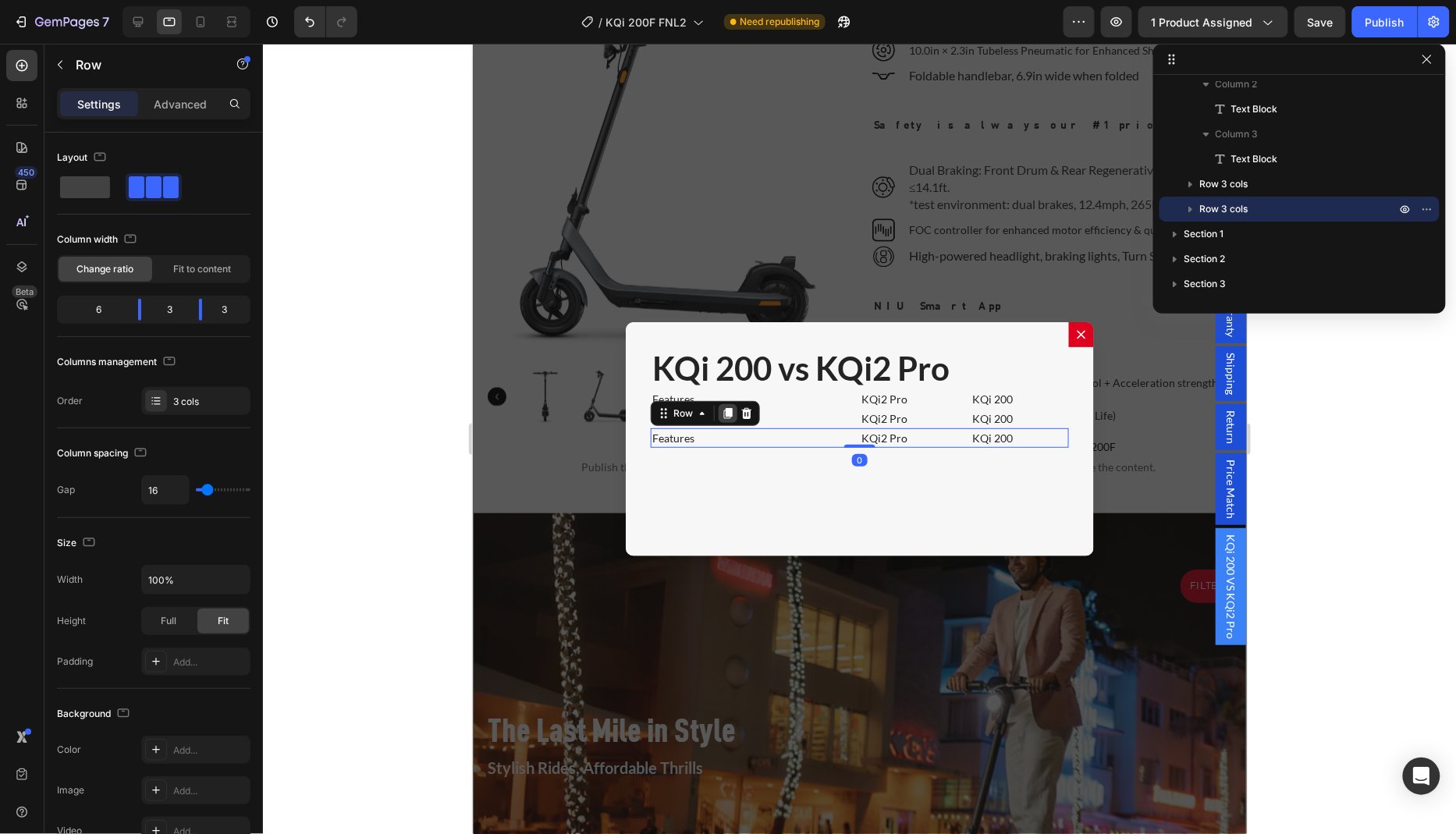
click at [723, 408] on icon "Dialog body" at bounding box center [727, 412] width 8 height 11
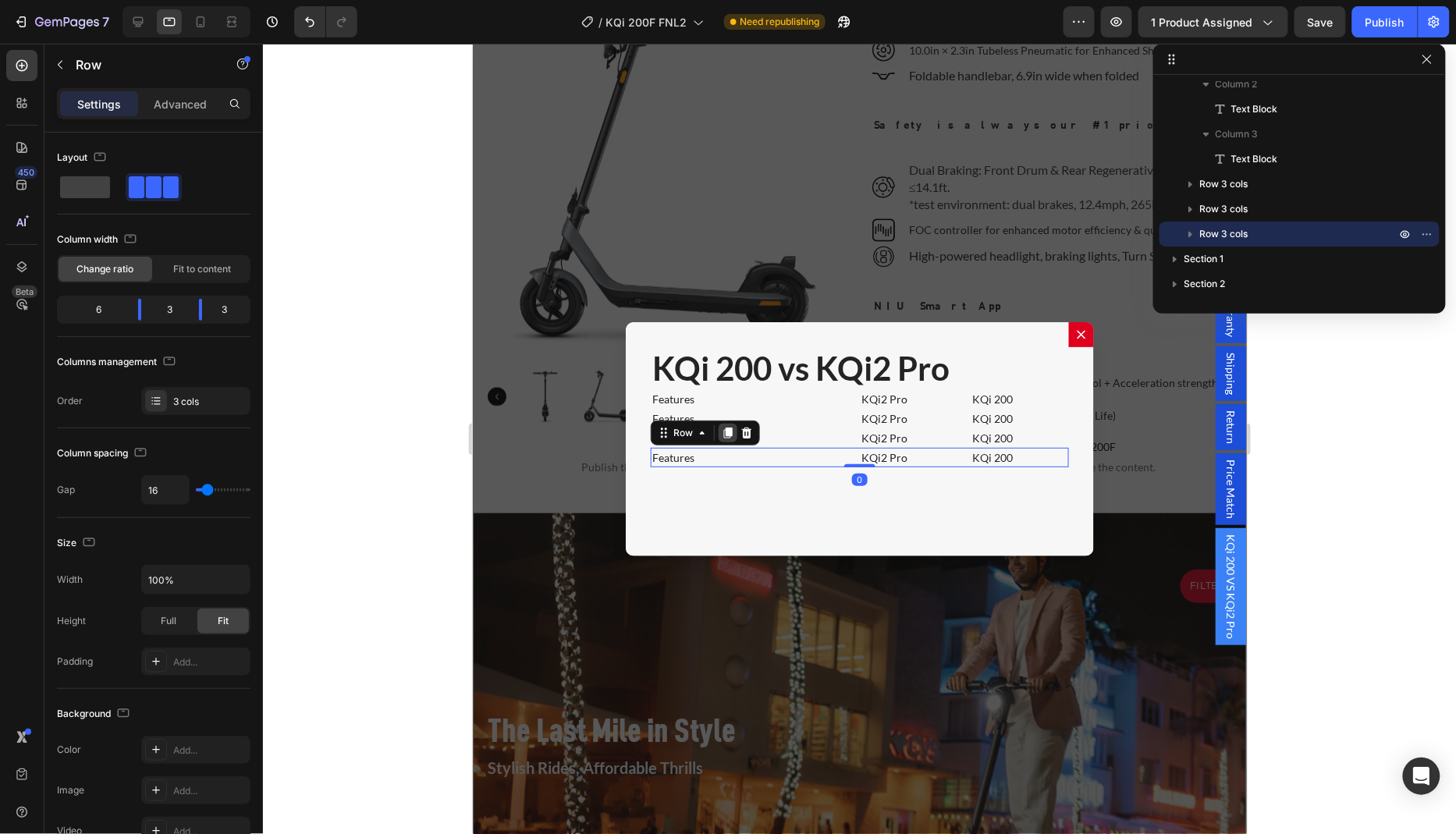
click at [723, 426] on icon "Dialog body" at bounding box center [727, 431] width 8 height 11
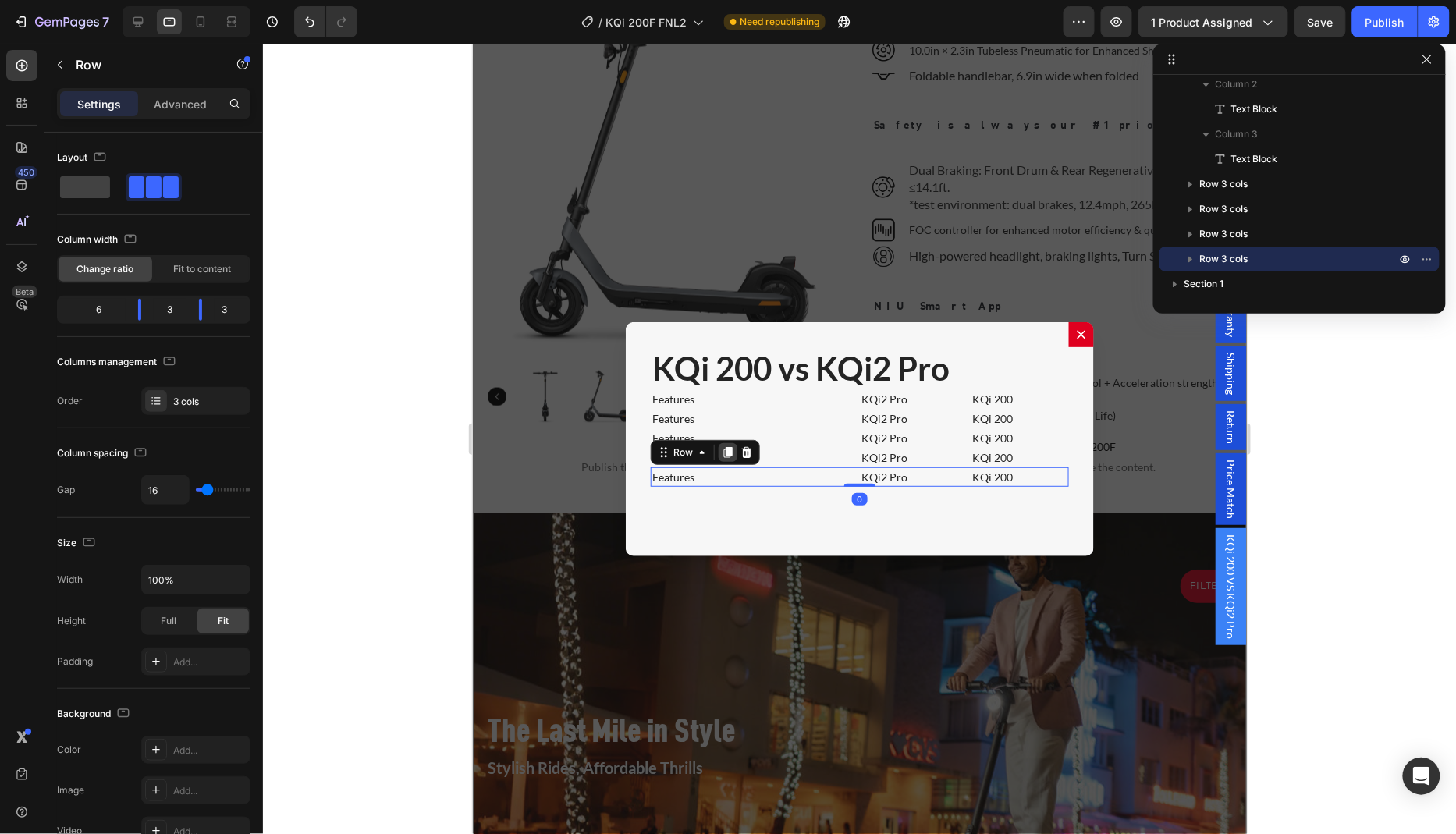
click at [722, 450] on icon "Dialog body" at bounding box center [726, 451] width 12 height 12
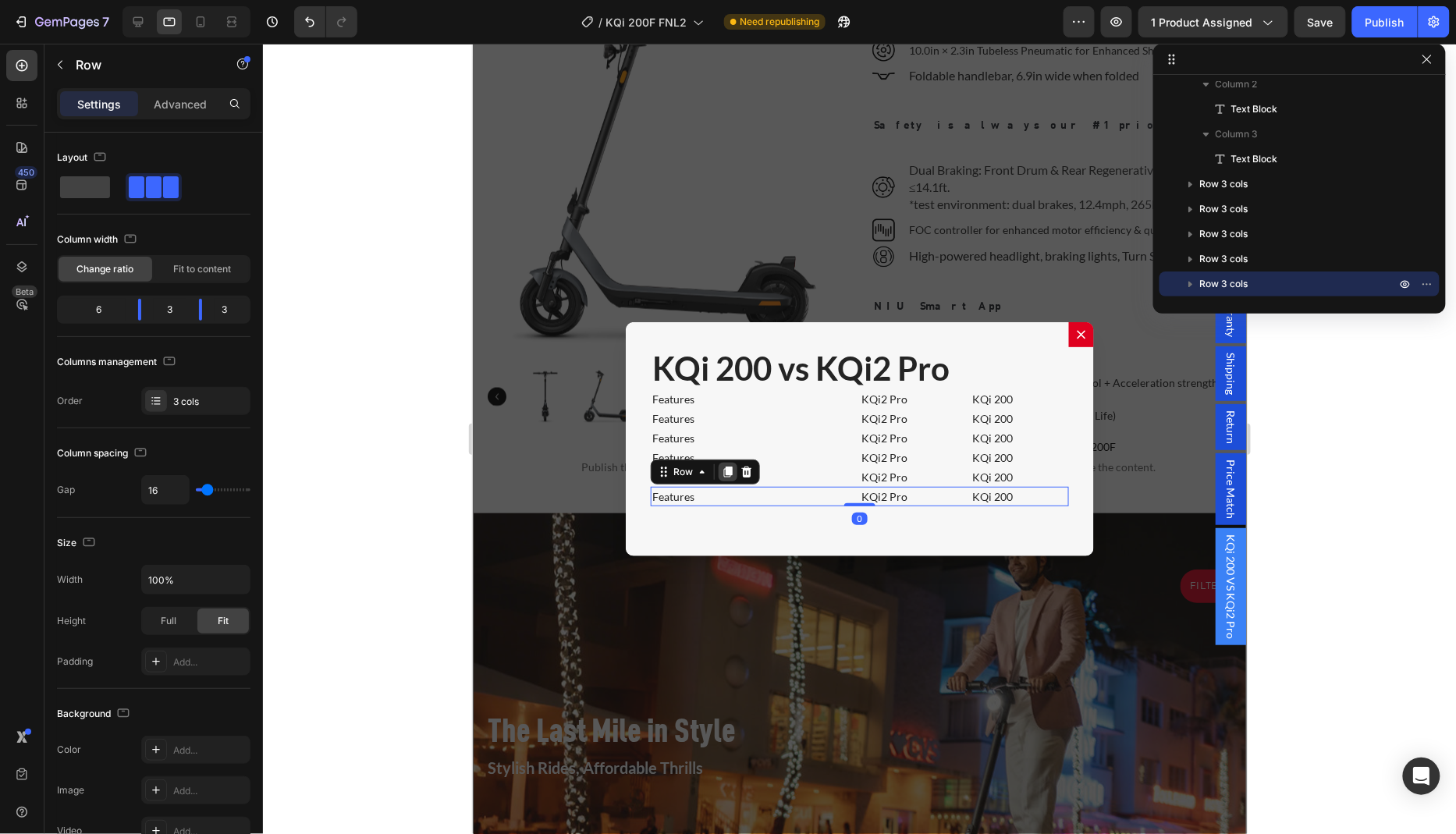
click at [722, 470] on icon "Dialog body" at bounding box center [726, 471] width 12 height 12
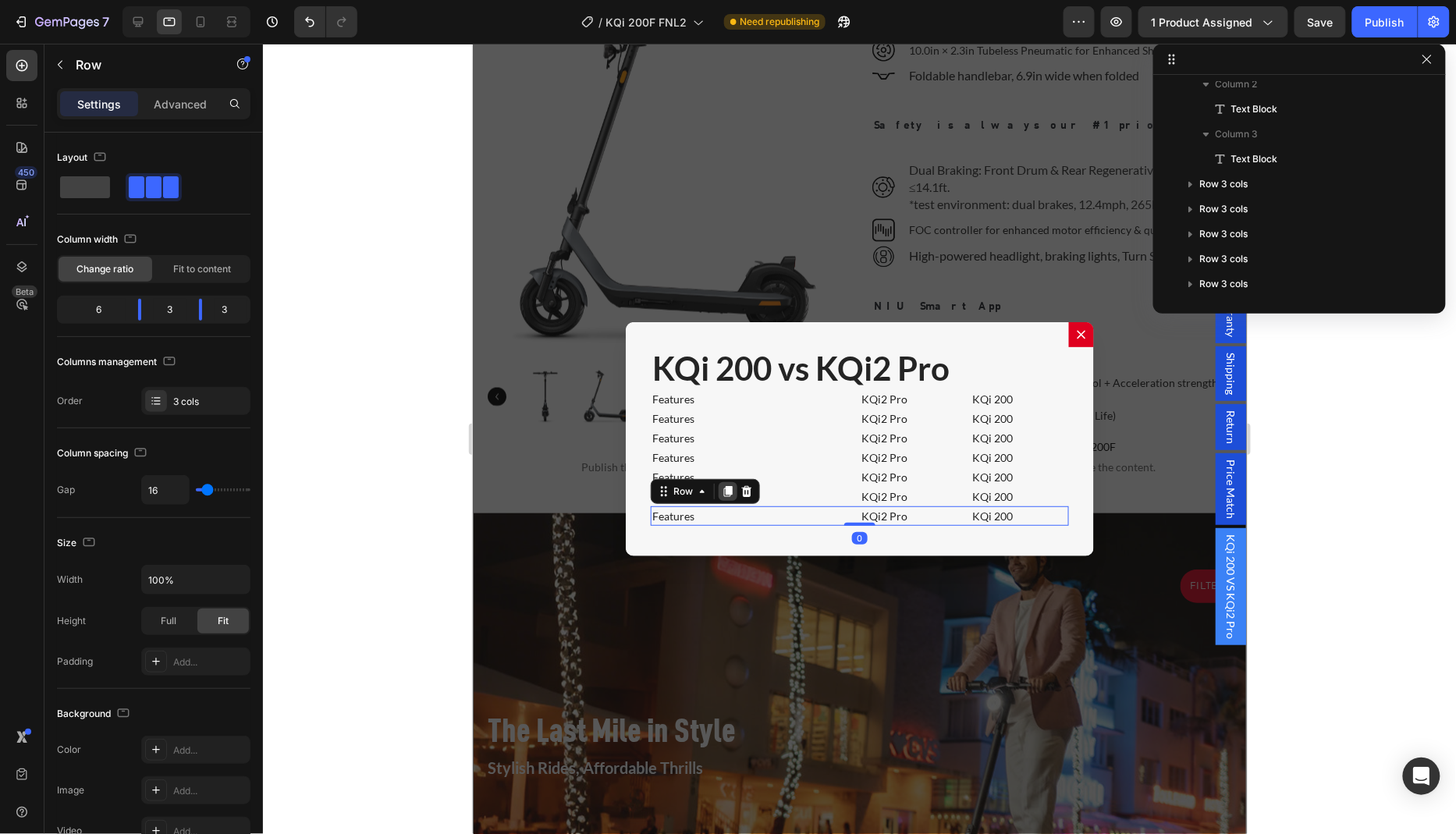
scroll to position [384, 0]
click at [723, 485] on icon "Dialog body" at bounding box center [727, 490] width 8 height 11
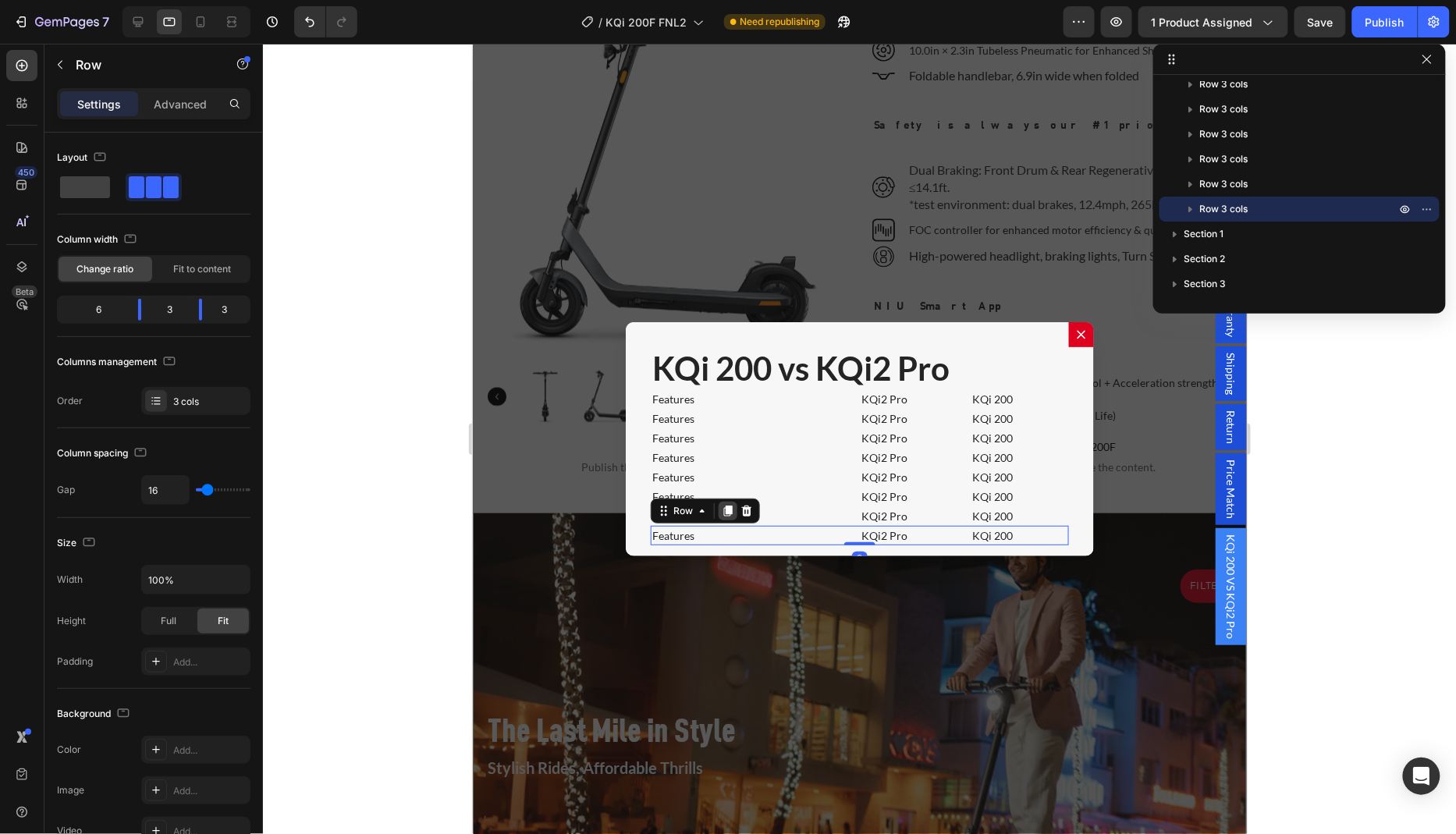
click at [723, 505] on icon "Dialog body" at bounding box center [727, 510] width 8 height 11
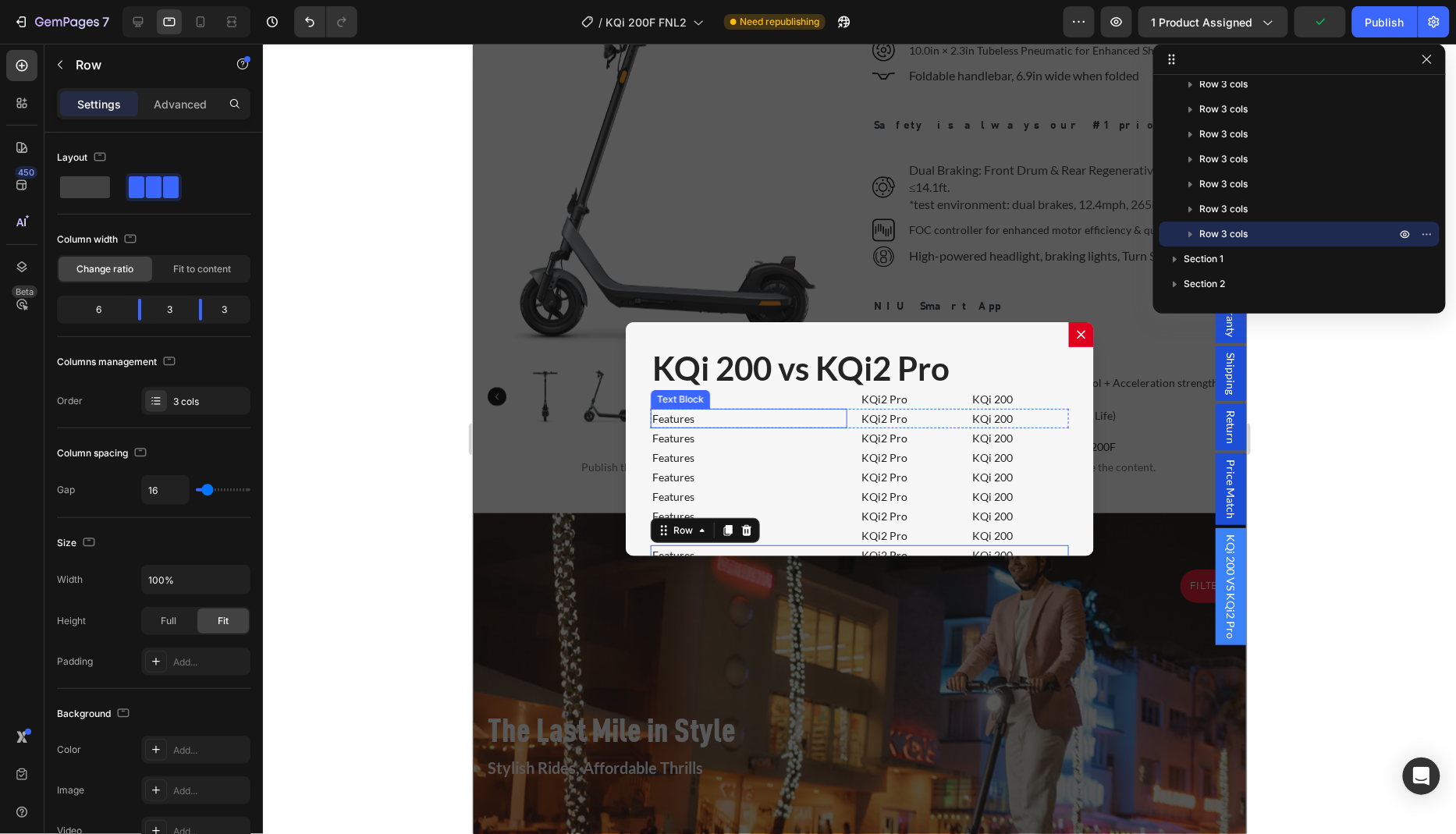
click at [712, 413] on p "Features" at bounding box center [748, 417] width 194 height 16
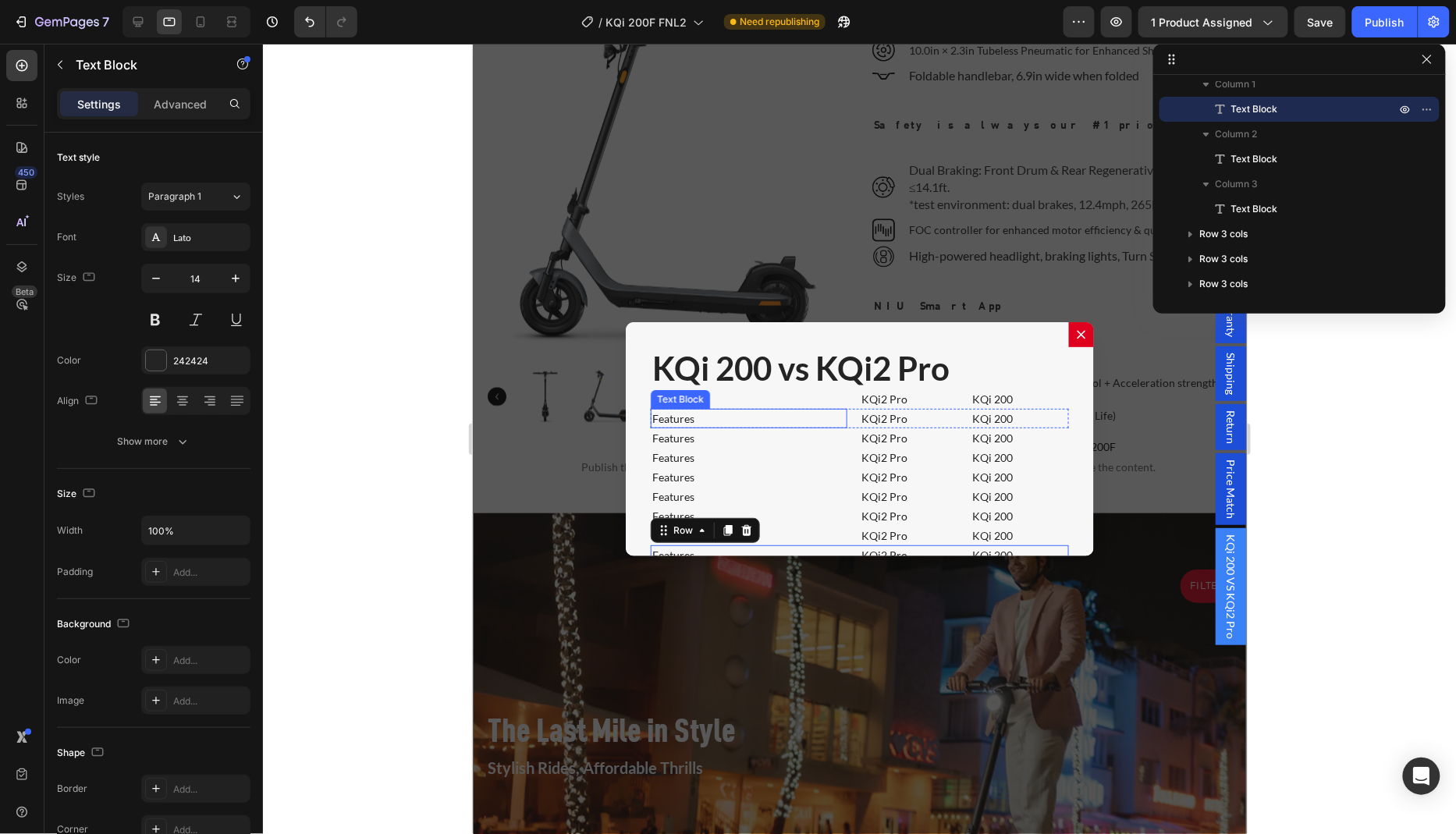
click at [712, 413] on p "Features" at bounding box center [748, 417] width 194 height 16
click at [717, 429] on p "Features" at bounding box center [748, 437] width 194 height 16
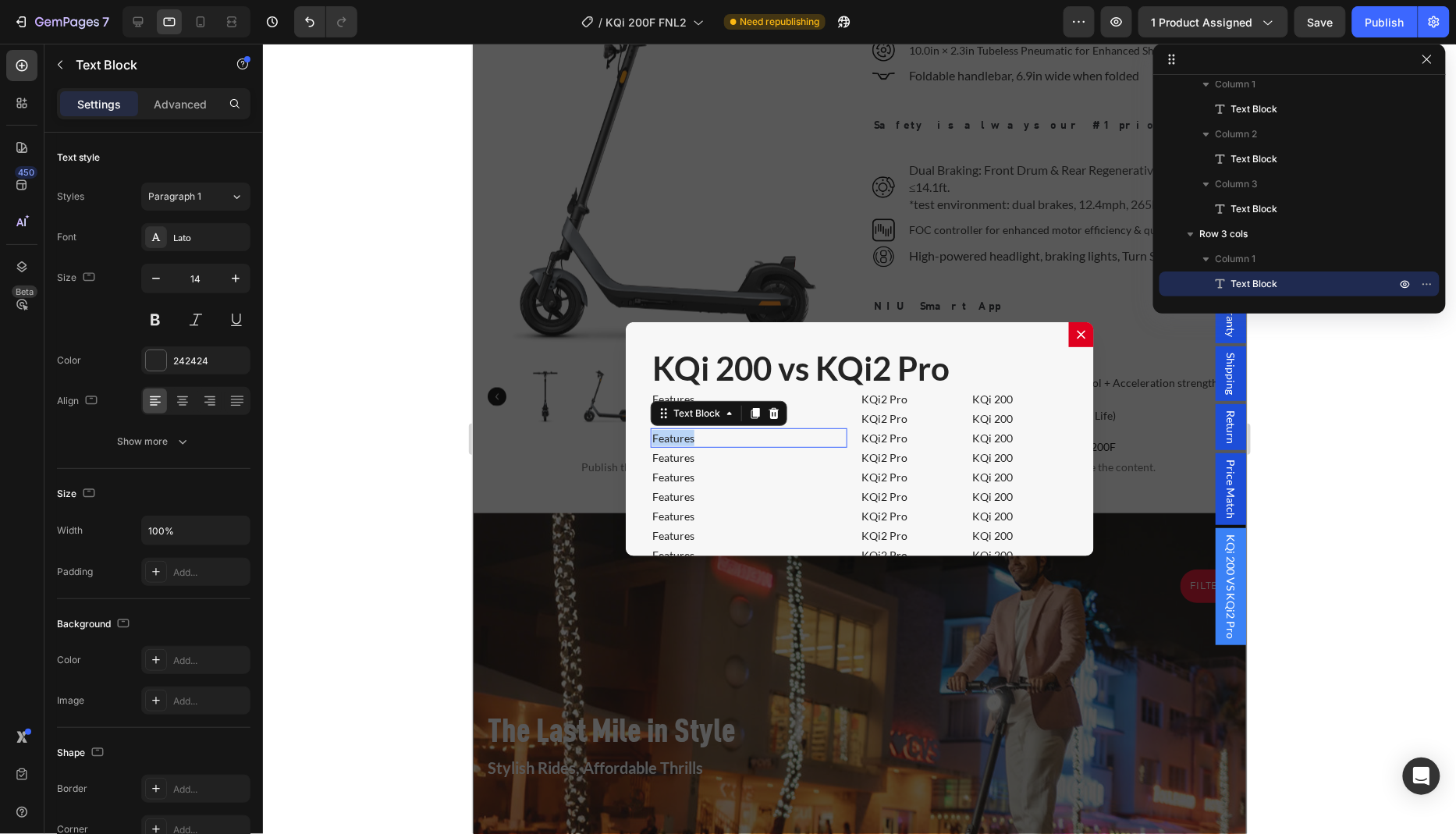
click at [717, 429] on p "Features" at bounding box center [748, 437] width 194 height 16
click at [729, 452] on p "Features" at bounding box center [748, 457] width 194 height 16
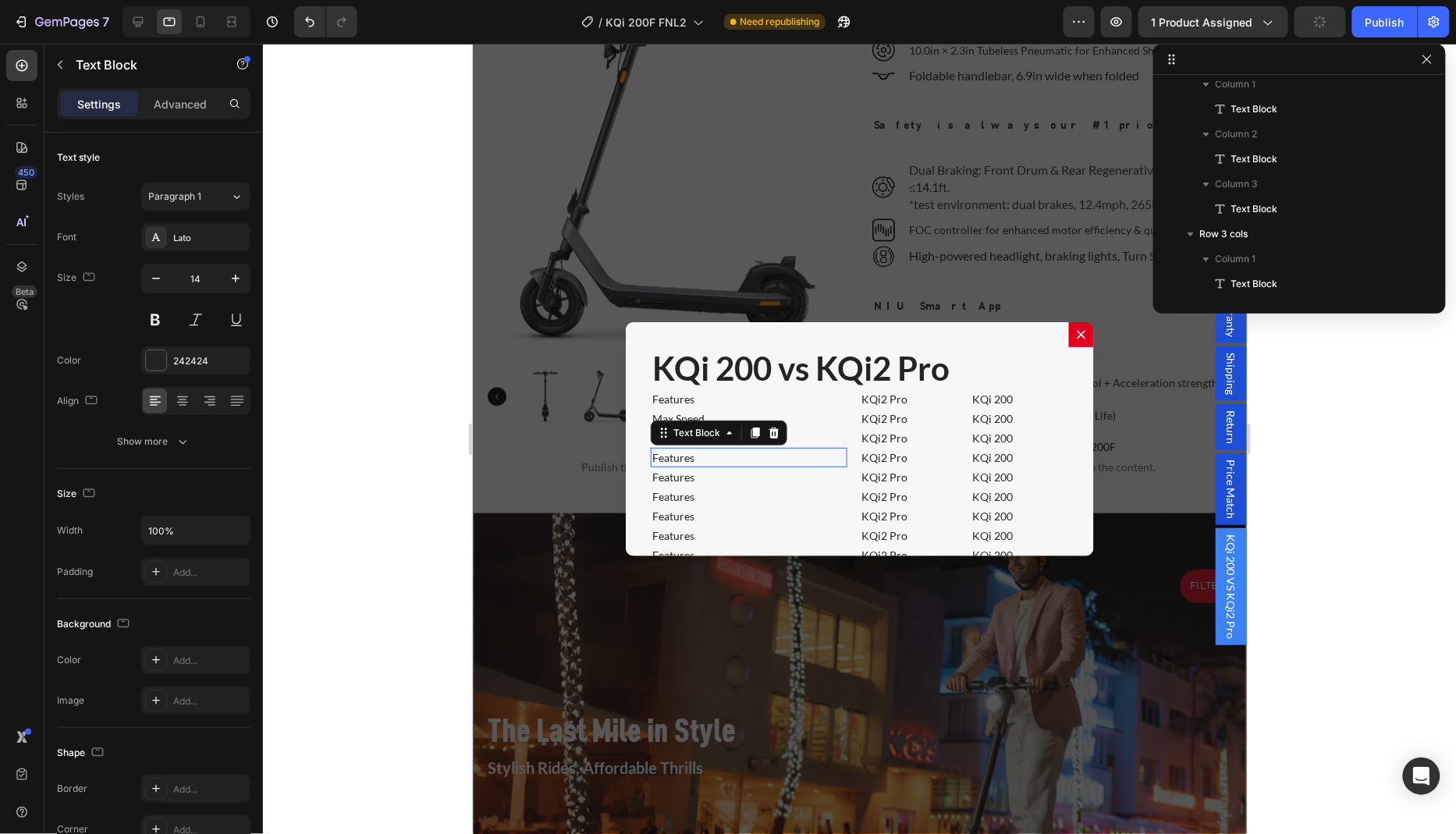
click at [729, 452] on p "Features" at bounding box center [748, 457] width 194 height 16
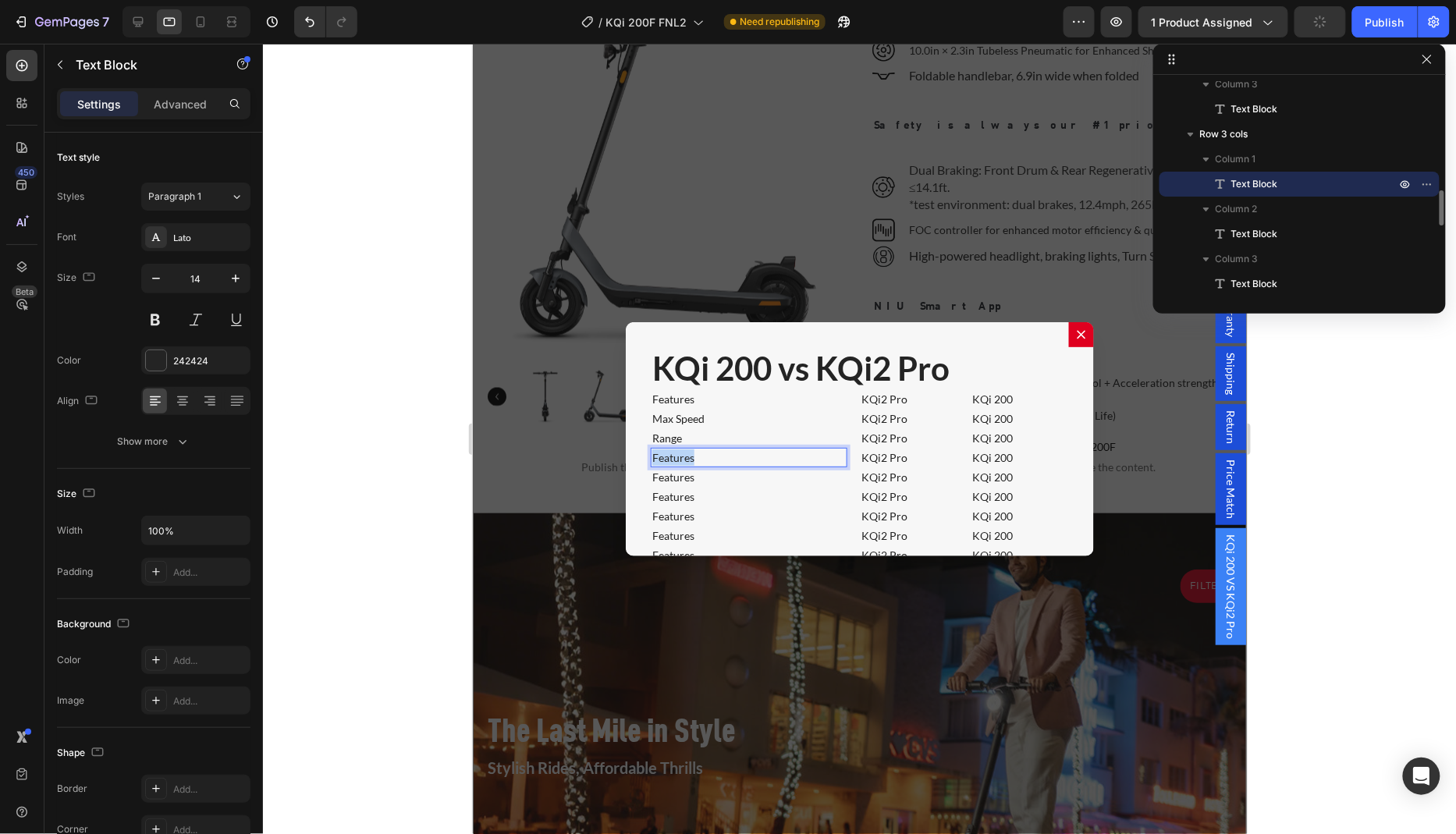
click at [729, 452] on p "Features" at bounding box center [748, 457] width 194 height 16
click at [721, 468] on p "Features" at bounding box center [748, 476] width 194 height 16
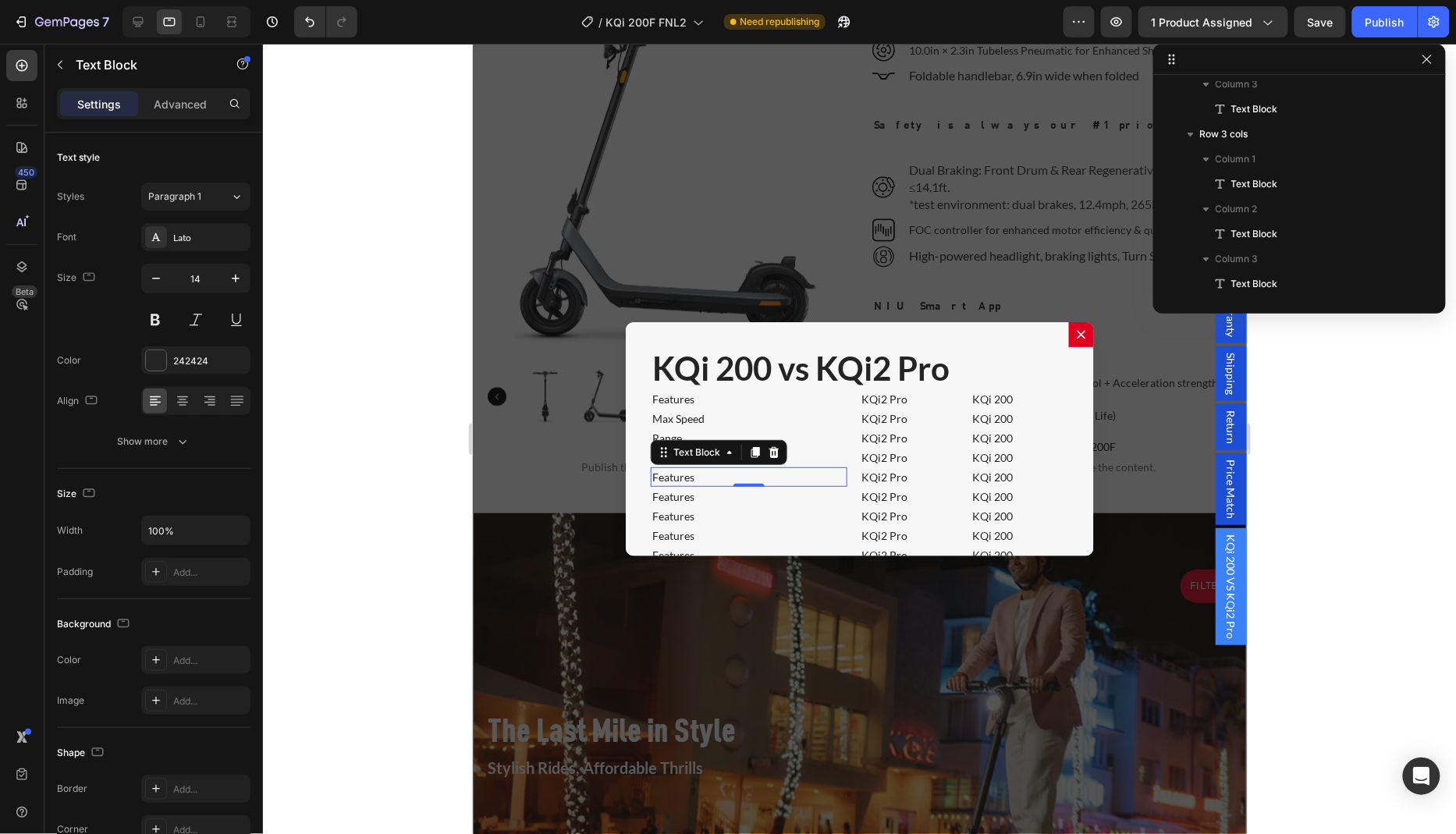
scroll to position [833, 0]
click at [721, 468] on p "Features" at bounding box center [748, 476] width 194 height 16
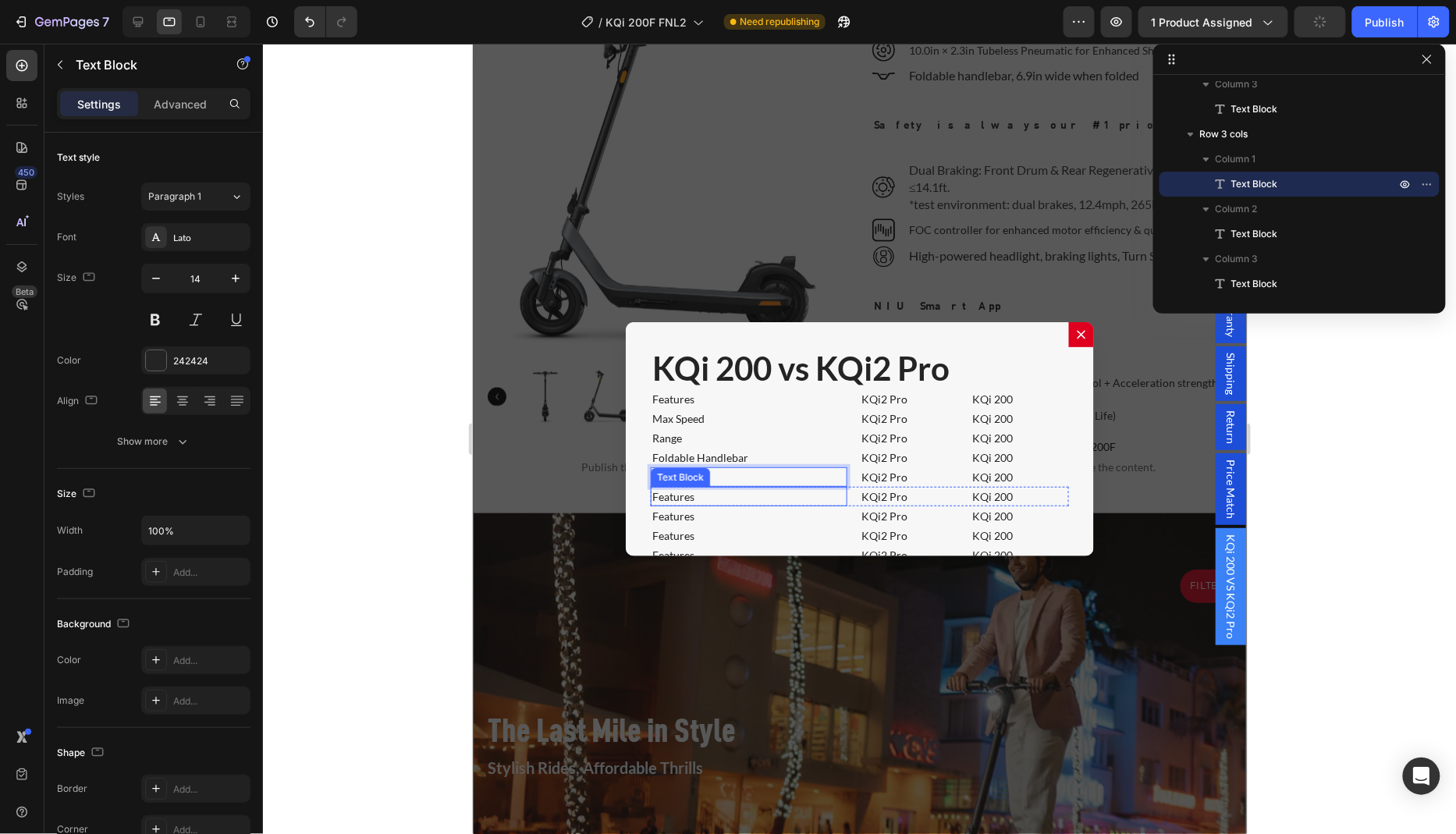
click at [735, 487] on p "Features" at bounding box center [748, 496] width 194 height 16
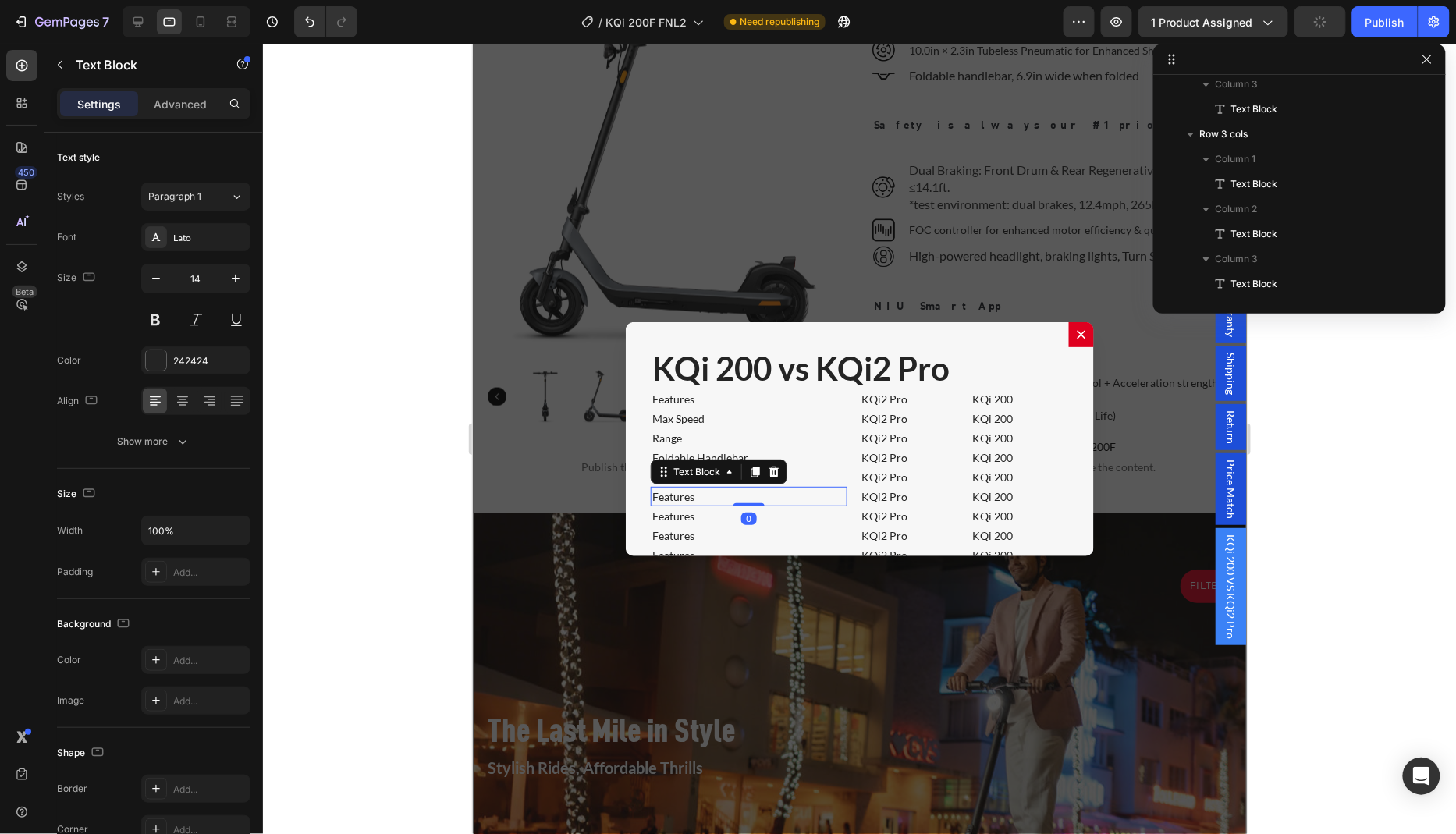
scroll to position [1008, 0]
click at [735, 487] on p "Features" at bounding box center [748, 496] width 194 height 16
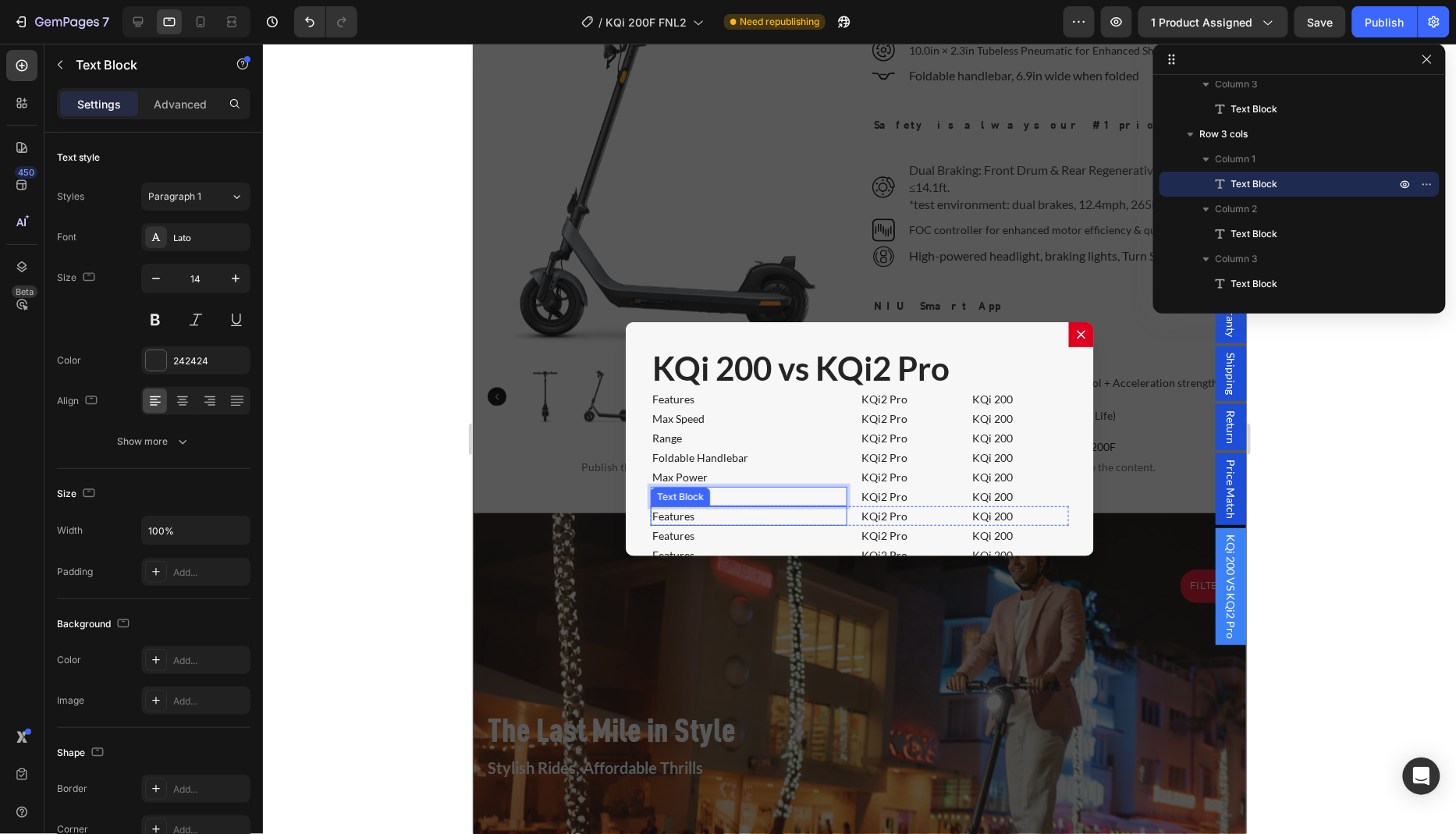
click at [704, 510] on p "Features" at bounding box center [748, 515] width 194 height 16
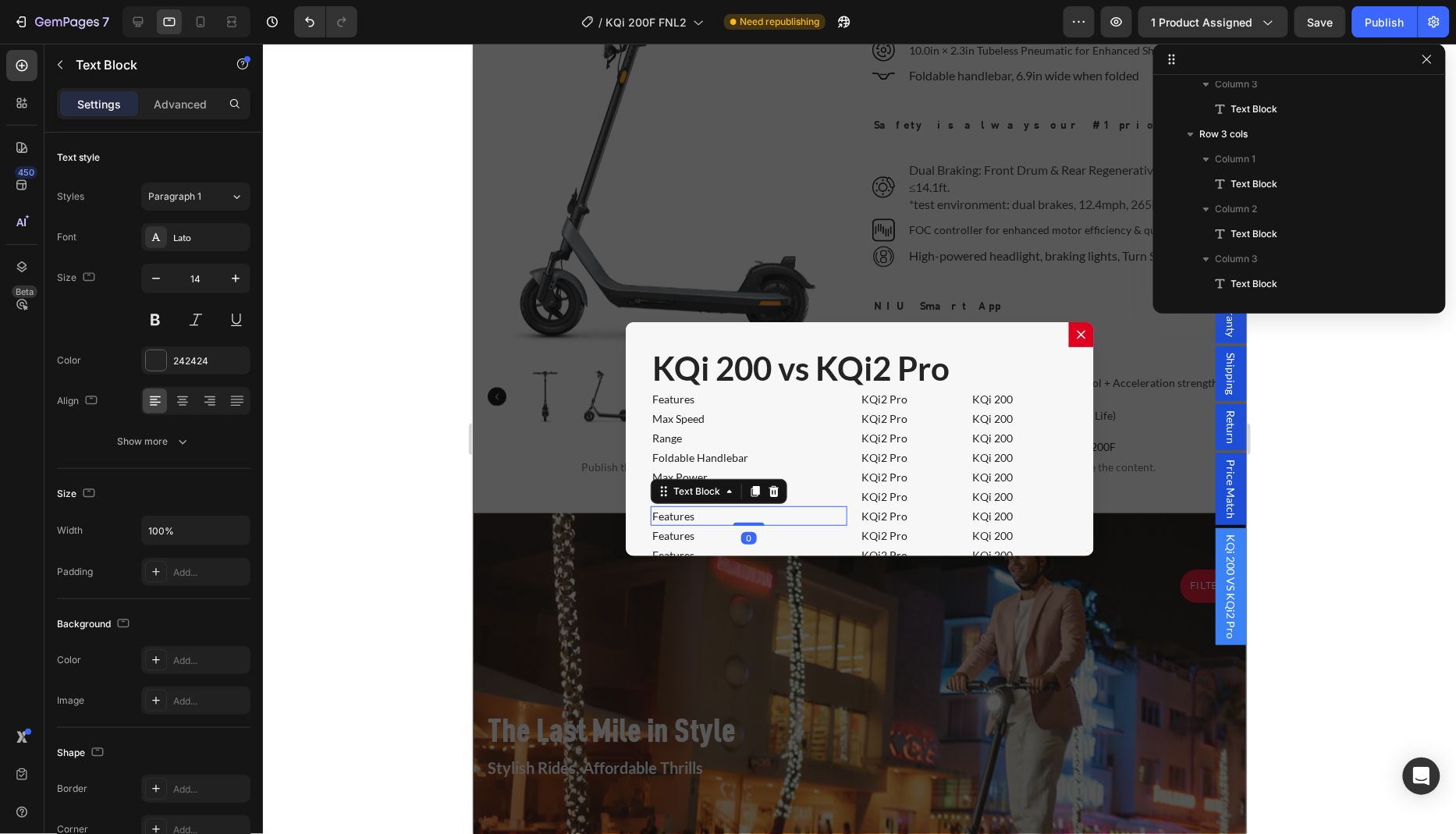
scroll to position [1182, 0]
click at [704, 510] on p "Features" at bounding box center [748, 515] width 194 height 16
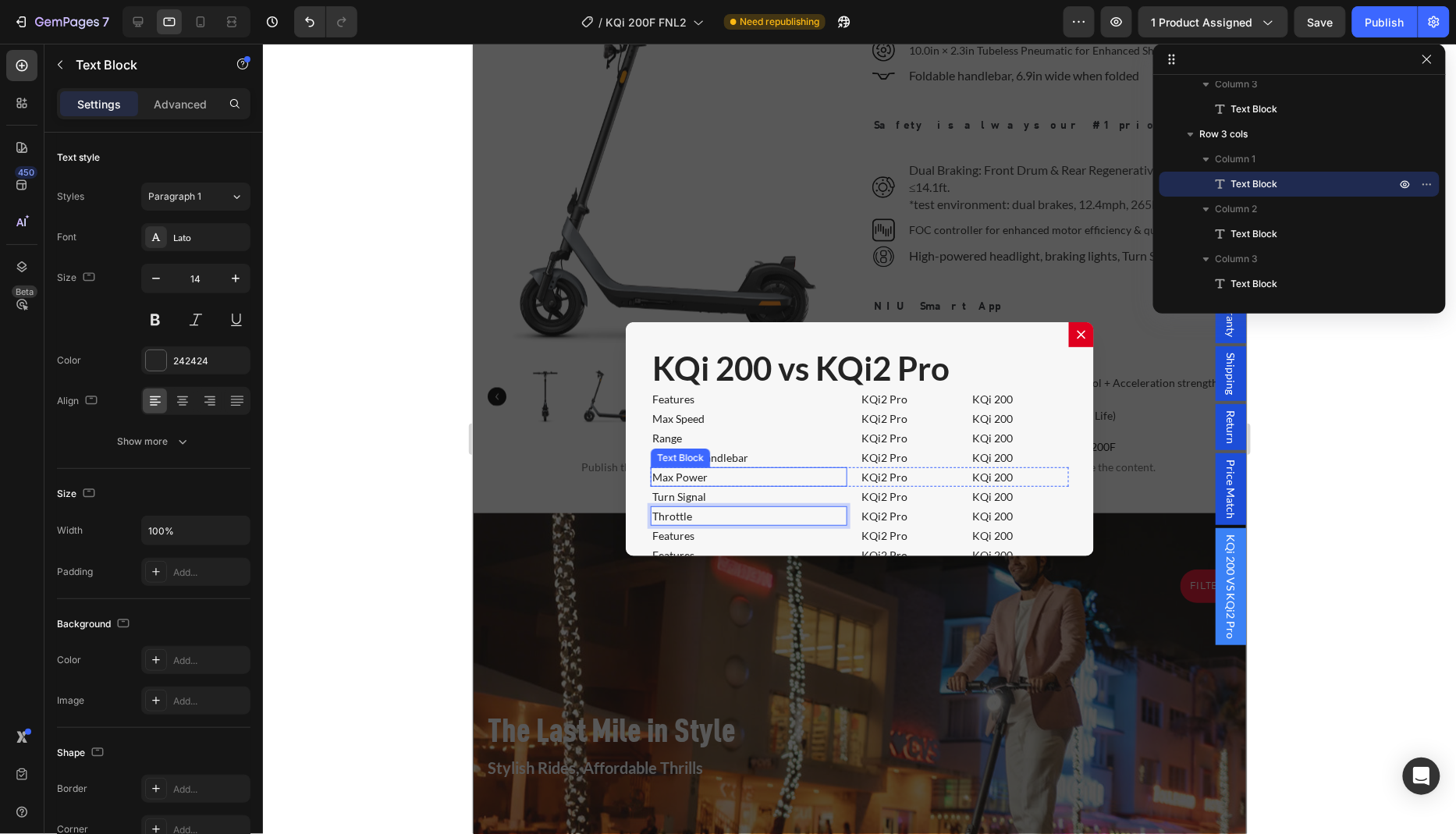
scroll to position [21, 0]
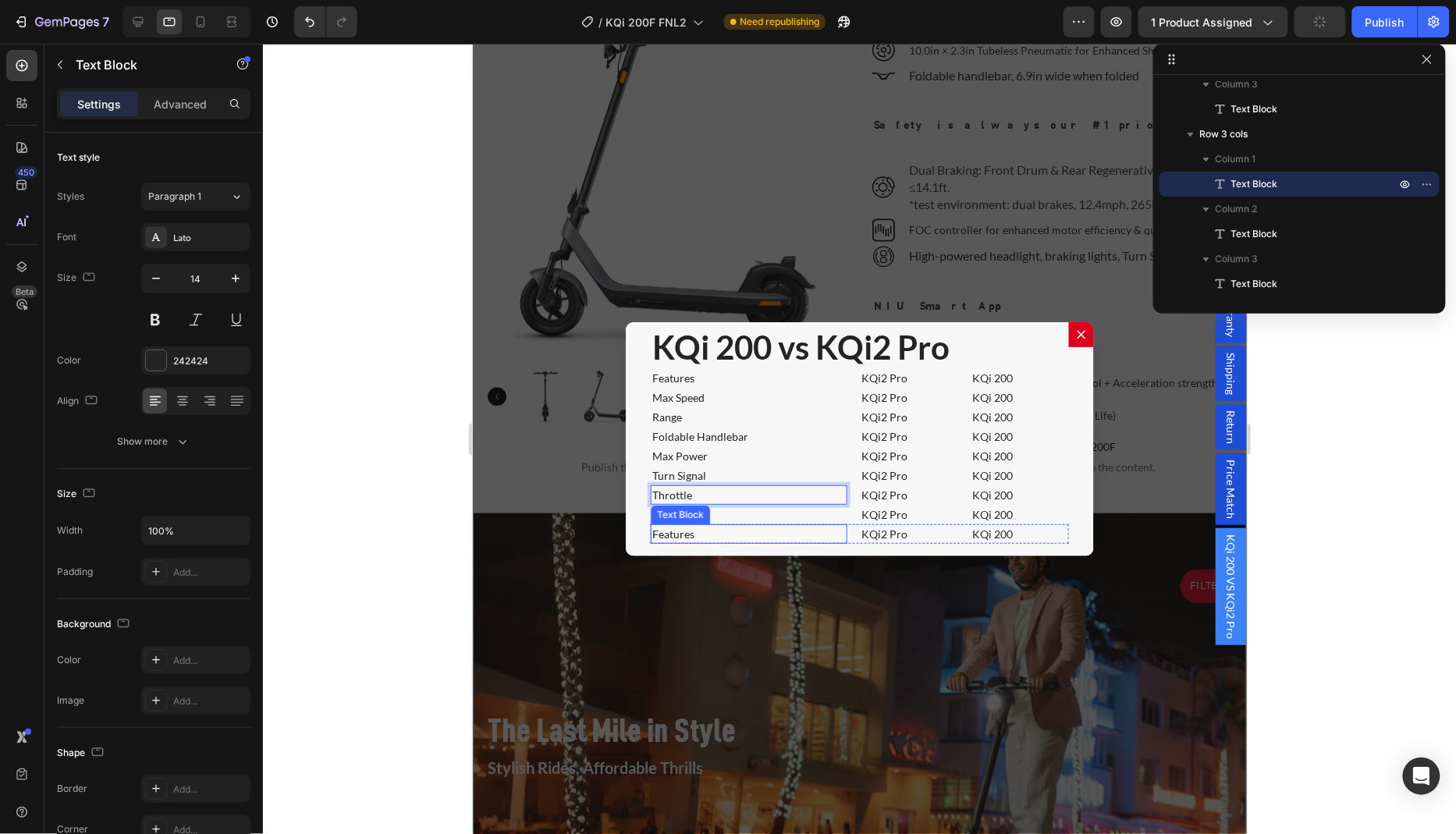
click at [740, 514] on p "Features" at bounding box center [748, 514] width 194 height 16
click at [740, 514] on div "Features Text Block" at bounding box center [748, 514] width 197 height 20
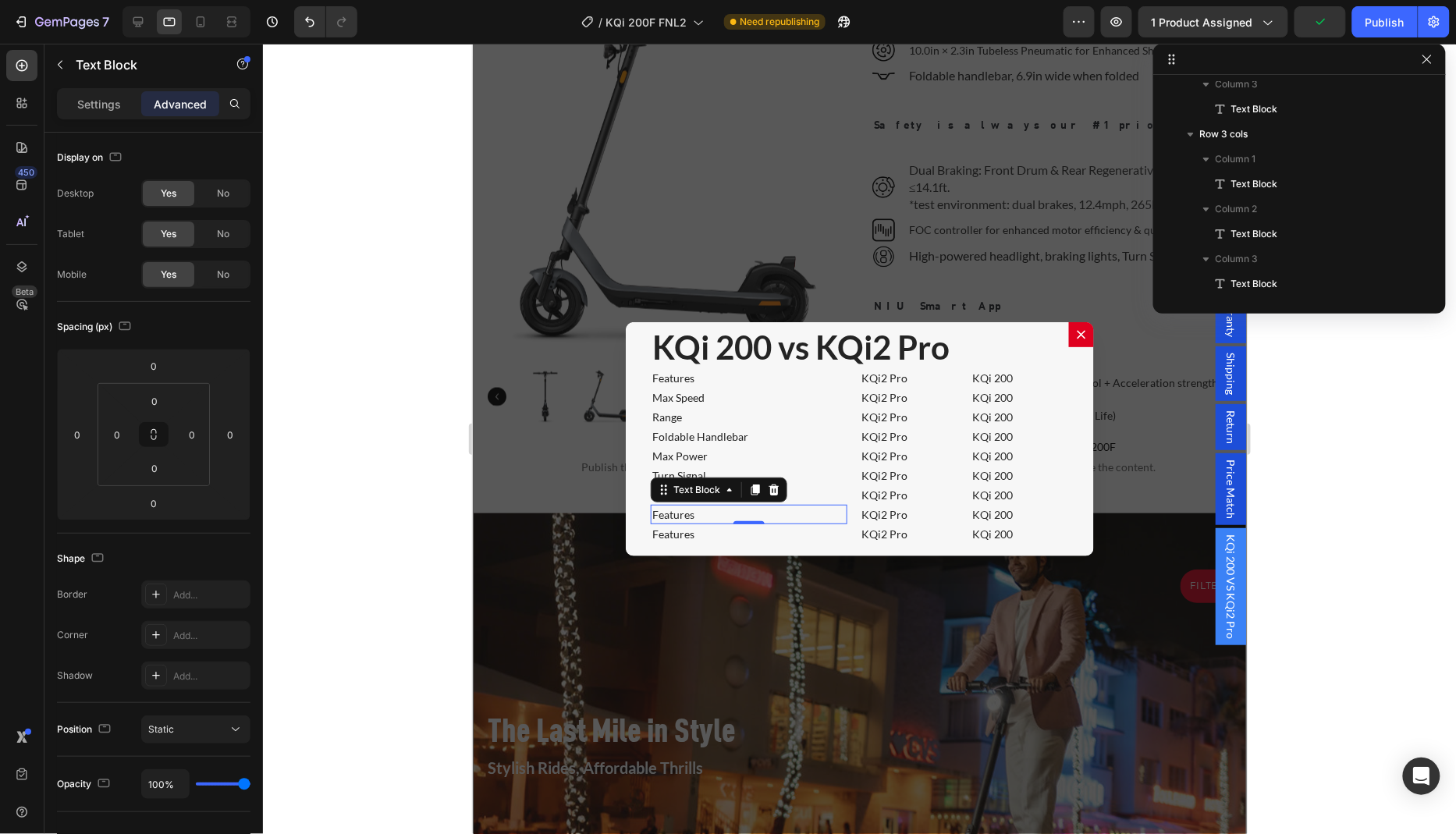
scroll to position [1357, 0]
click at [732, 509] on div "Features" at bounding box center [748, 514] width 197 height 20
click at [696, 506] on p "Features" at bounding box center [748, 514] width 194 height 16
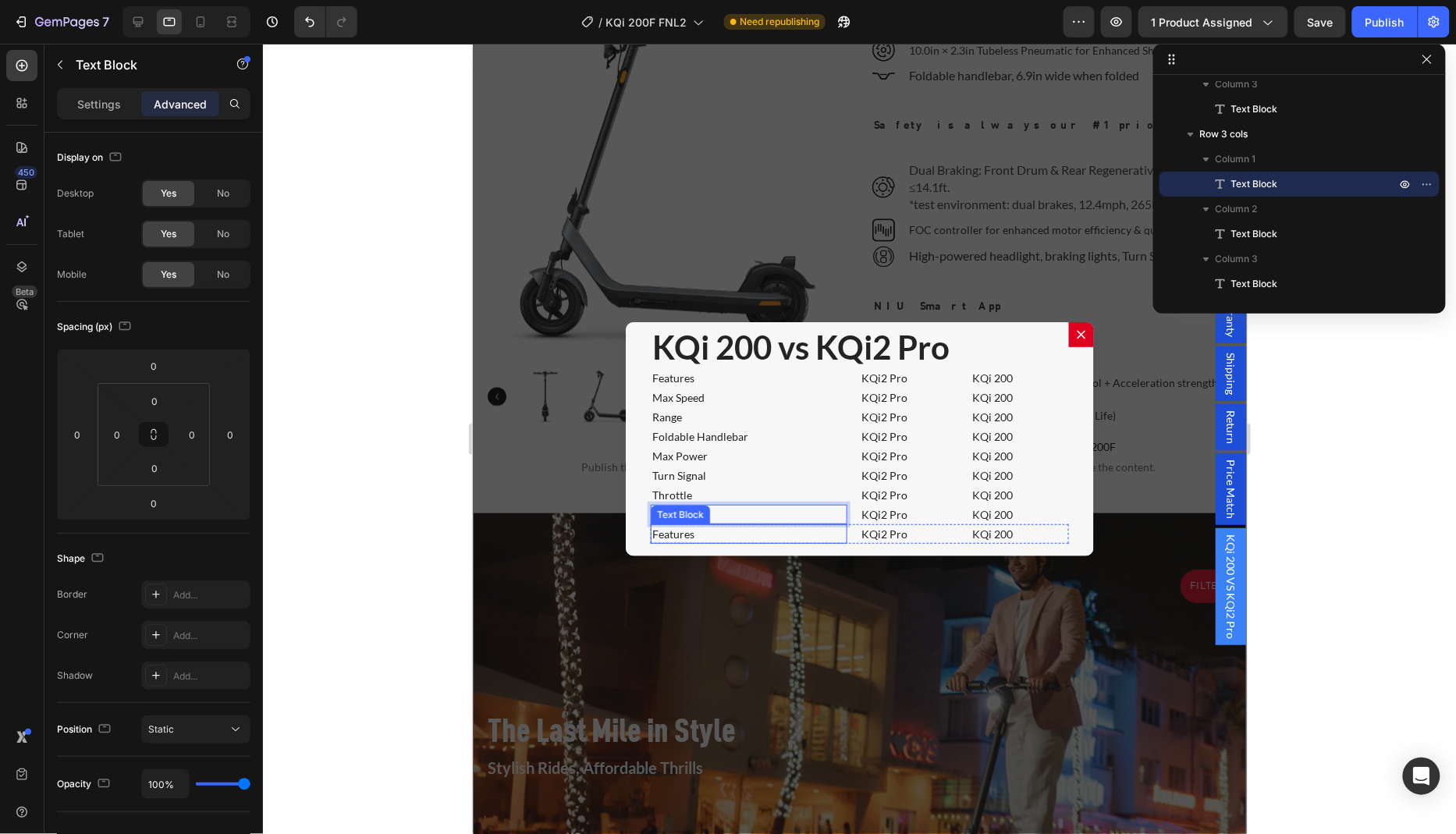
click at [719, 526] on p "Features" at bounding box center [748, 533] width 194 height 16
click at [727, 544] on div "KQi 200 vs KQi2 Pro Heading Features Text Block KQi2 Pro Text Block KQi 200 Tex…" at bounding box center [859, 438] width 468 height 234
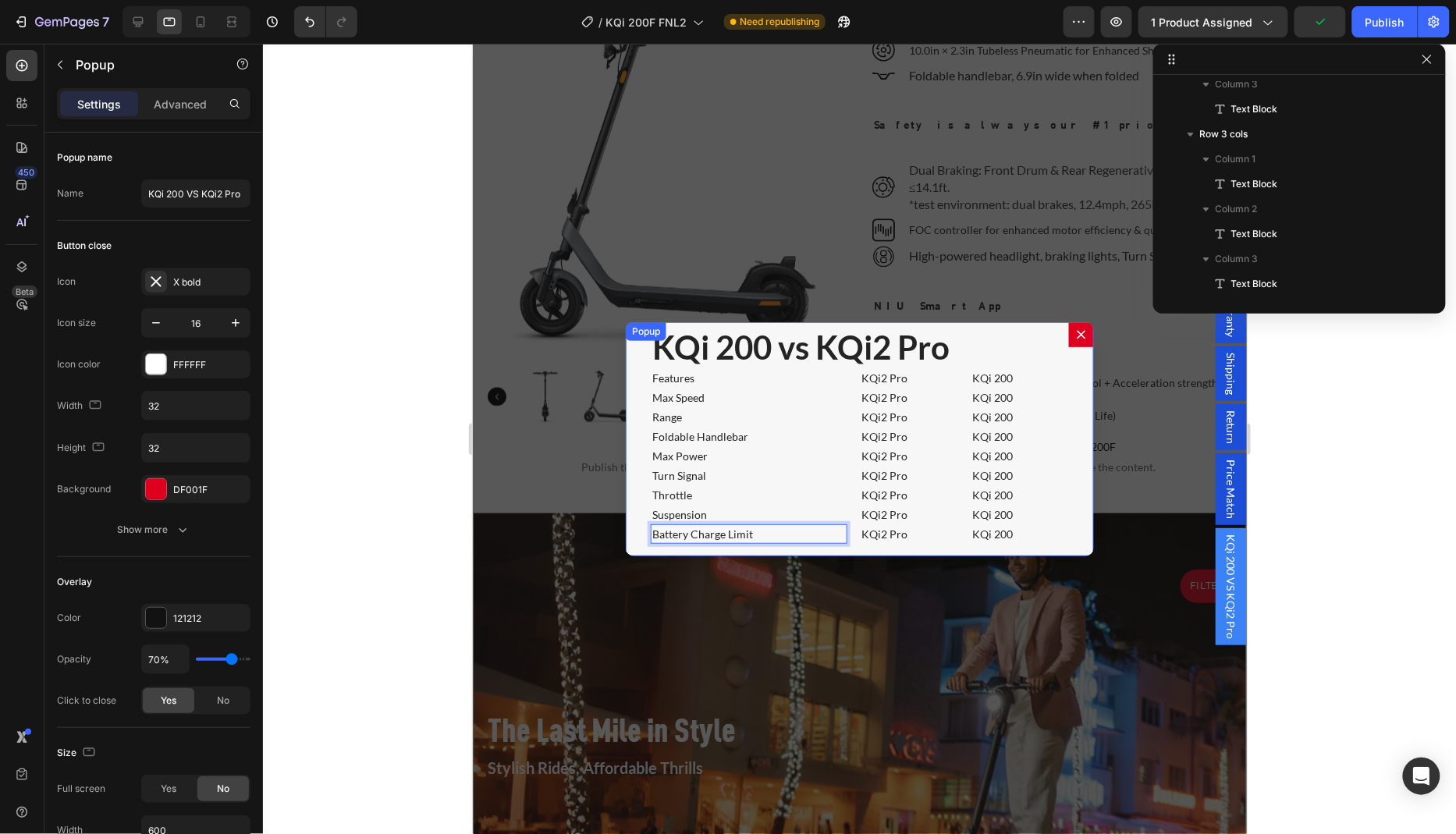
scroll to position [35, 0]
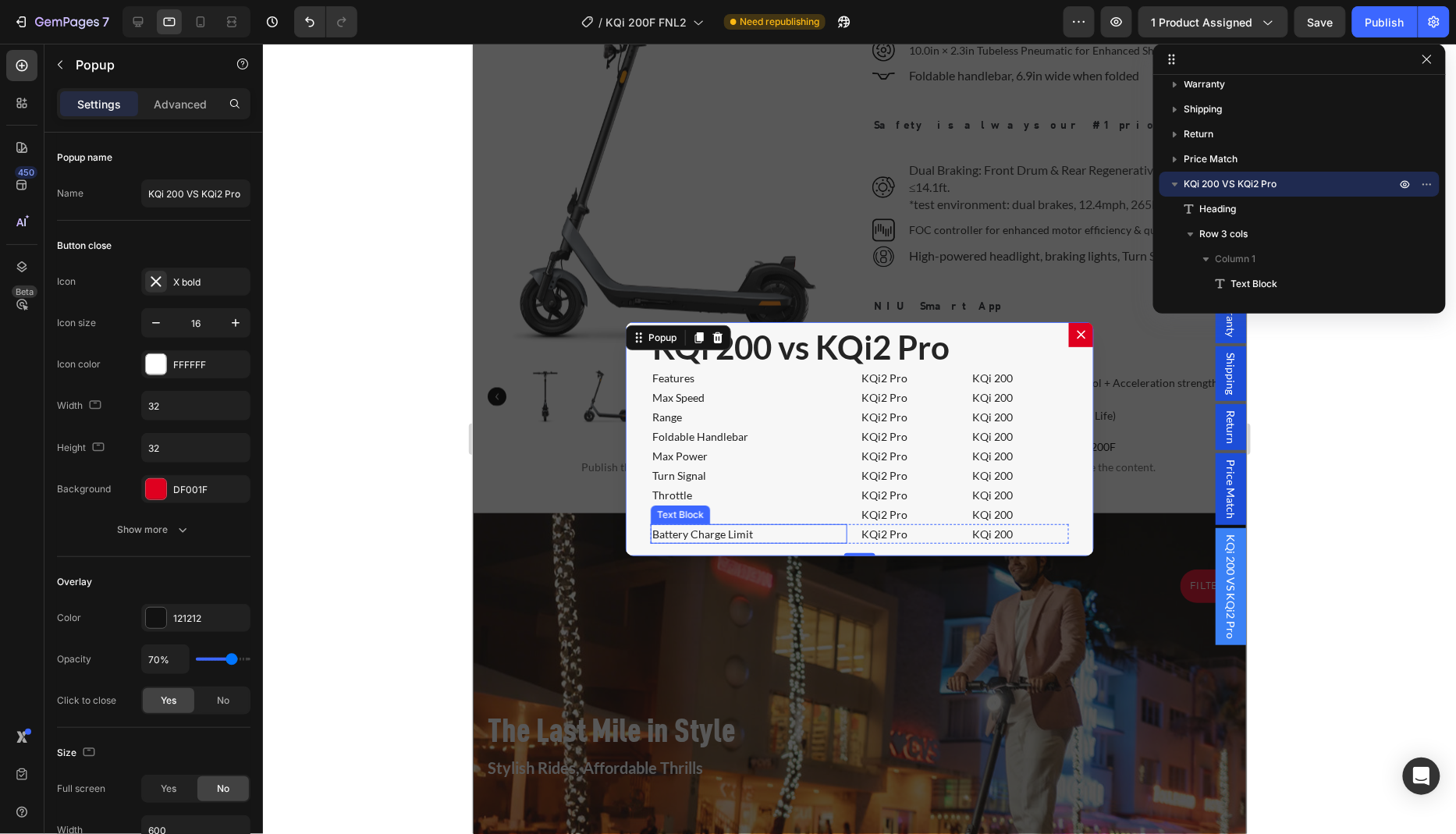
click at [845, 533] on div "Battery Charge Limit" at bounding box center [748, 533] width 197 height 20
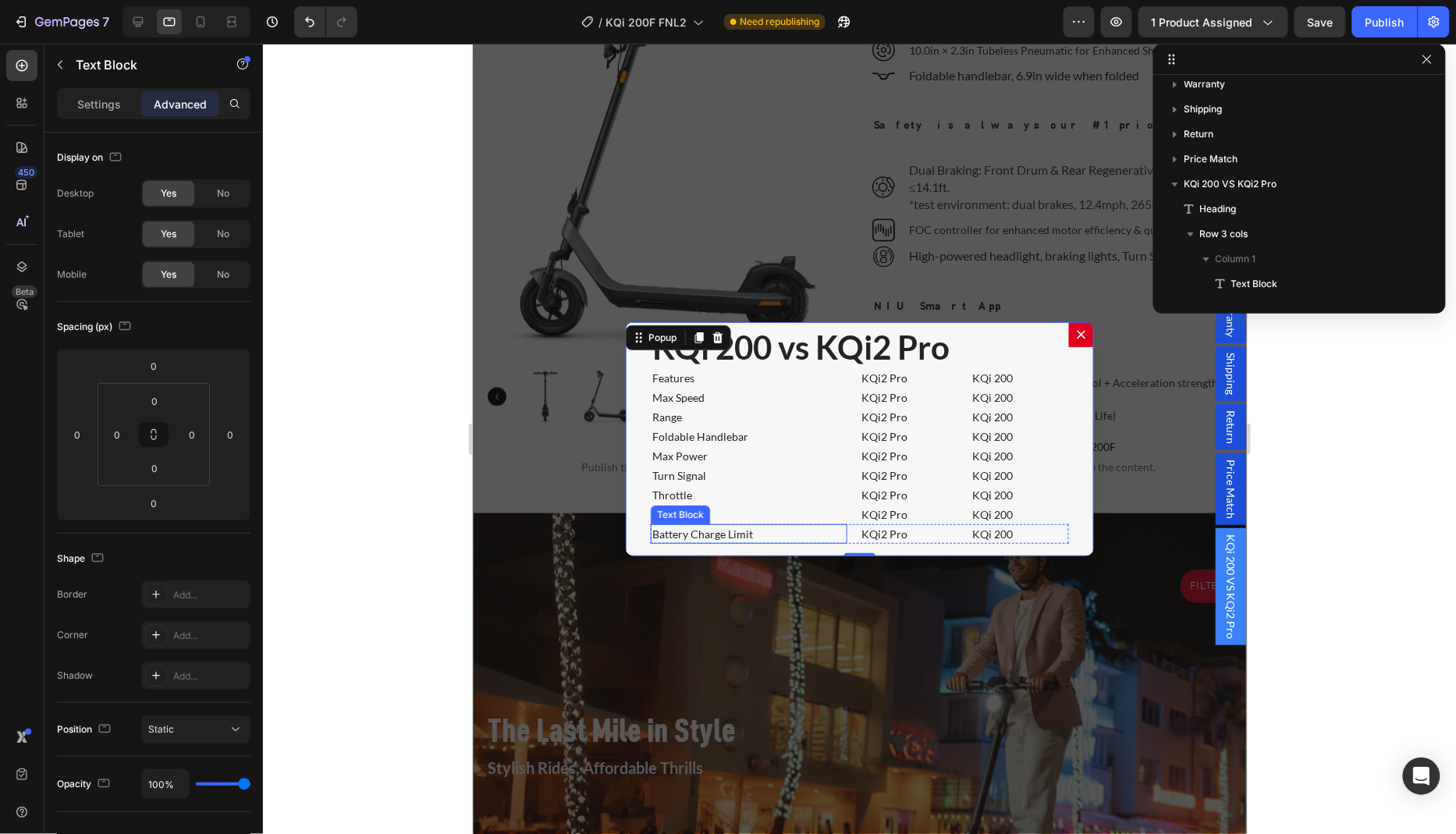
scroll to position [1532, 0]
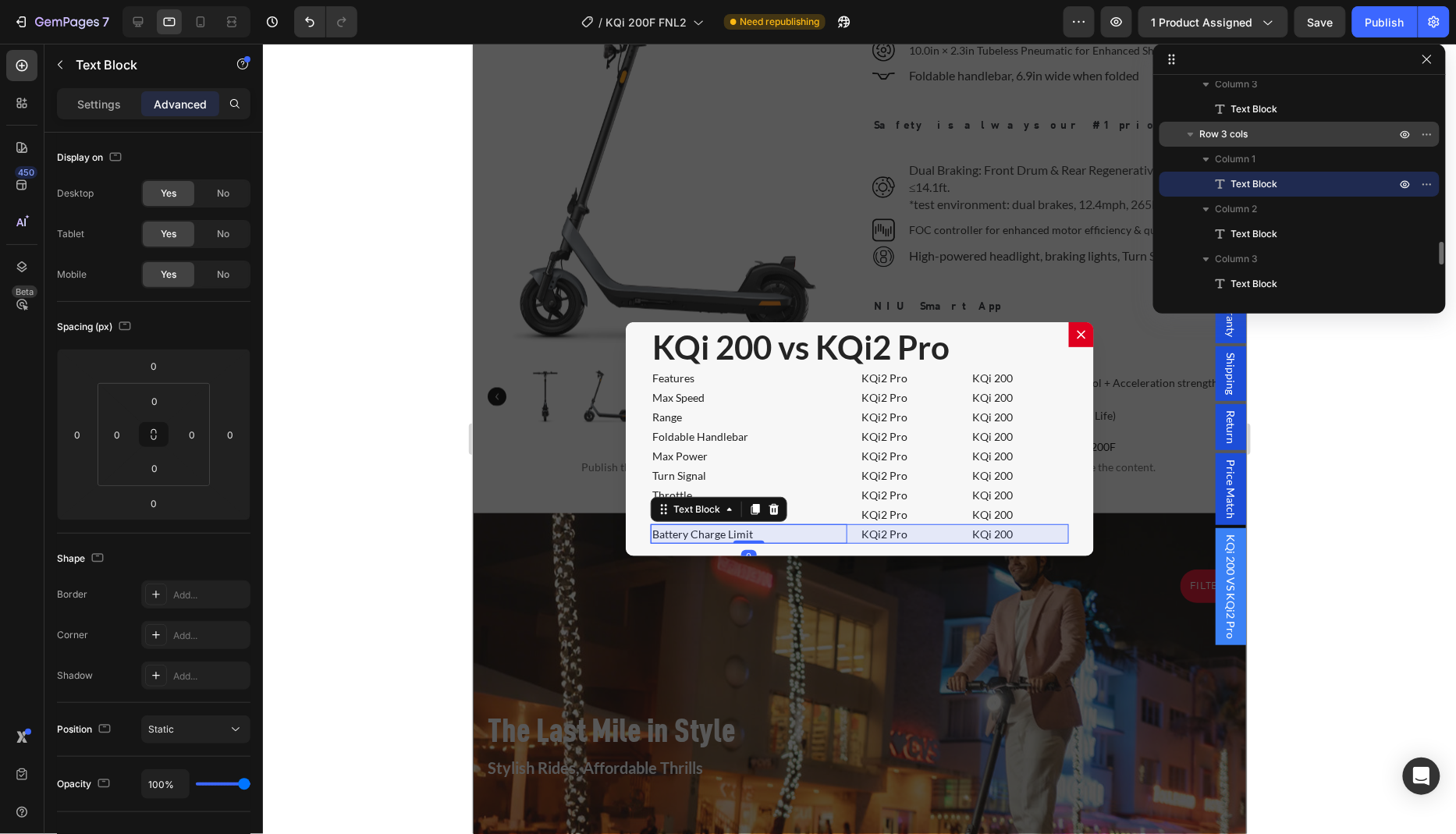
click at [1234, 132] on span "Row 3 cols" at bounding box center [1224, 133] width 49 height 16
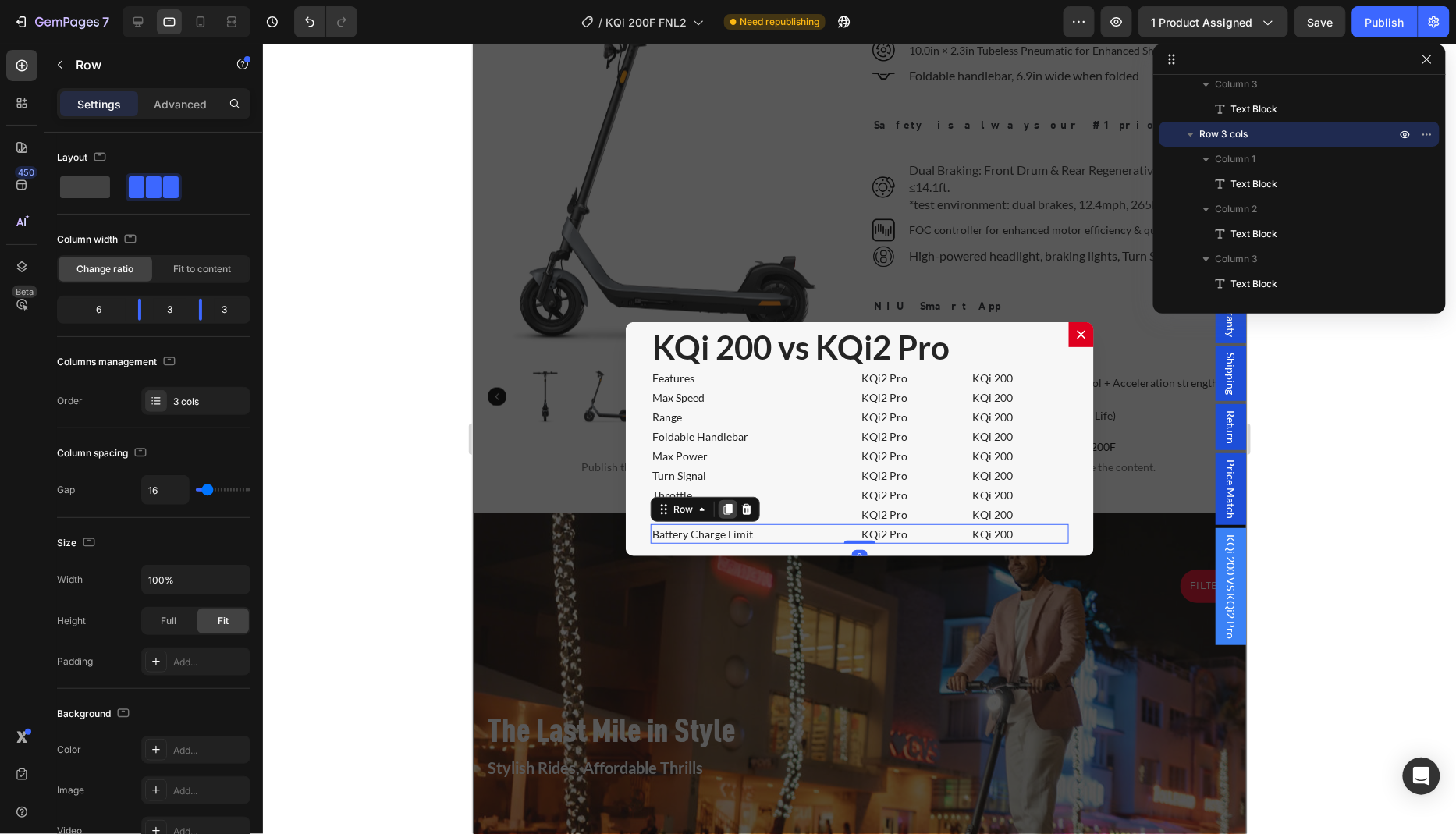
click at [723, 503] on icon "Dialog body" at bounding box center [727, 508] width 8 height 11
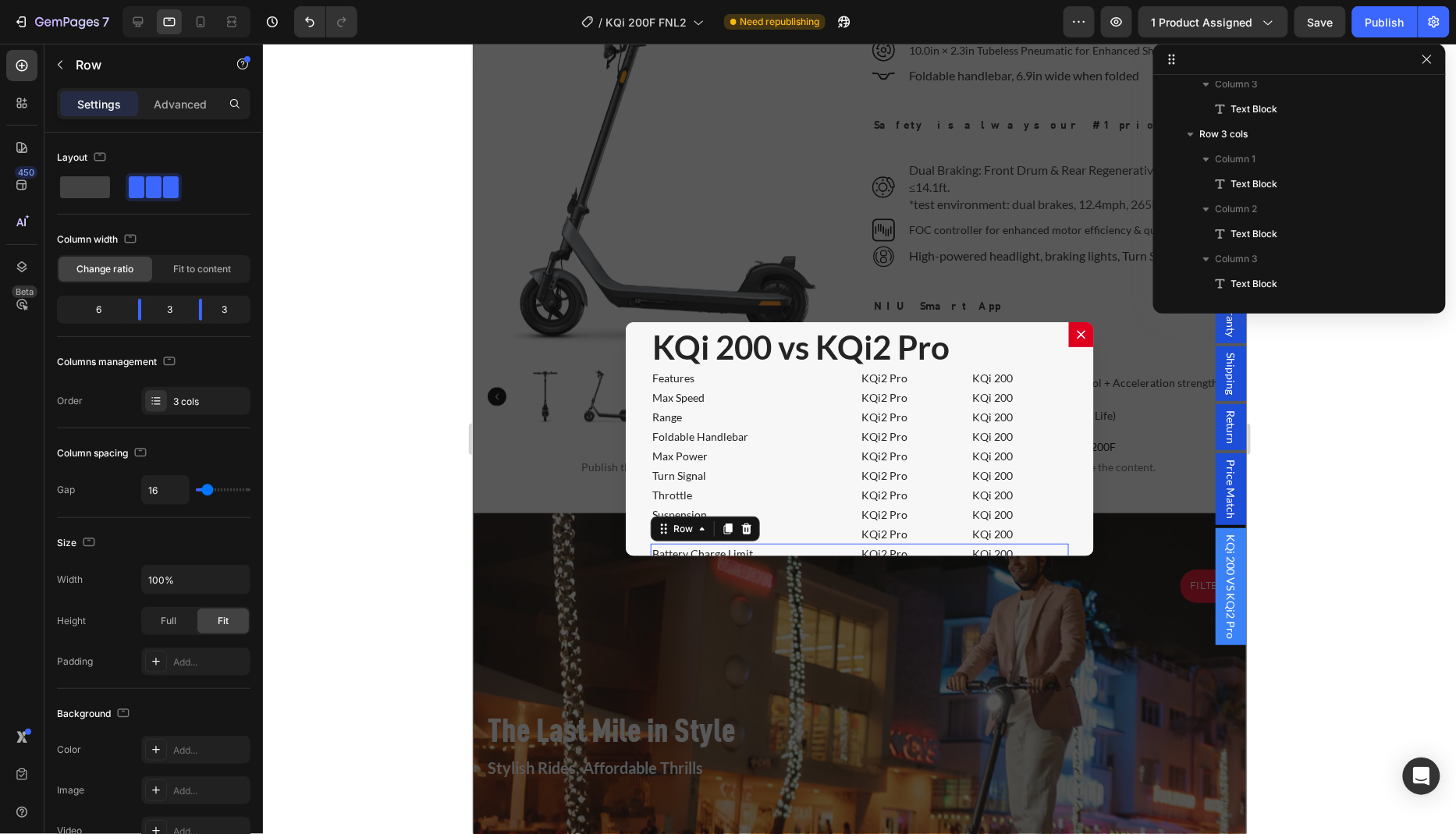
scroll to position [1656, 0]
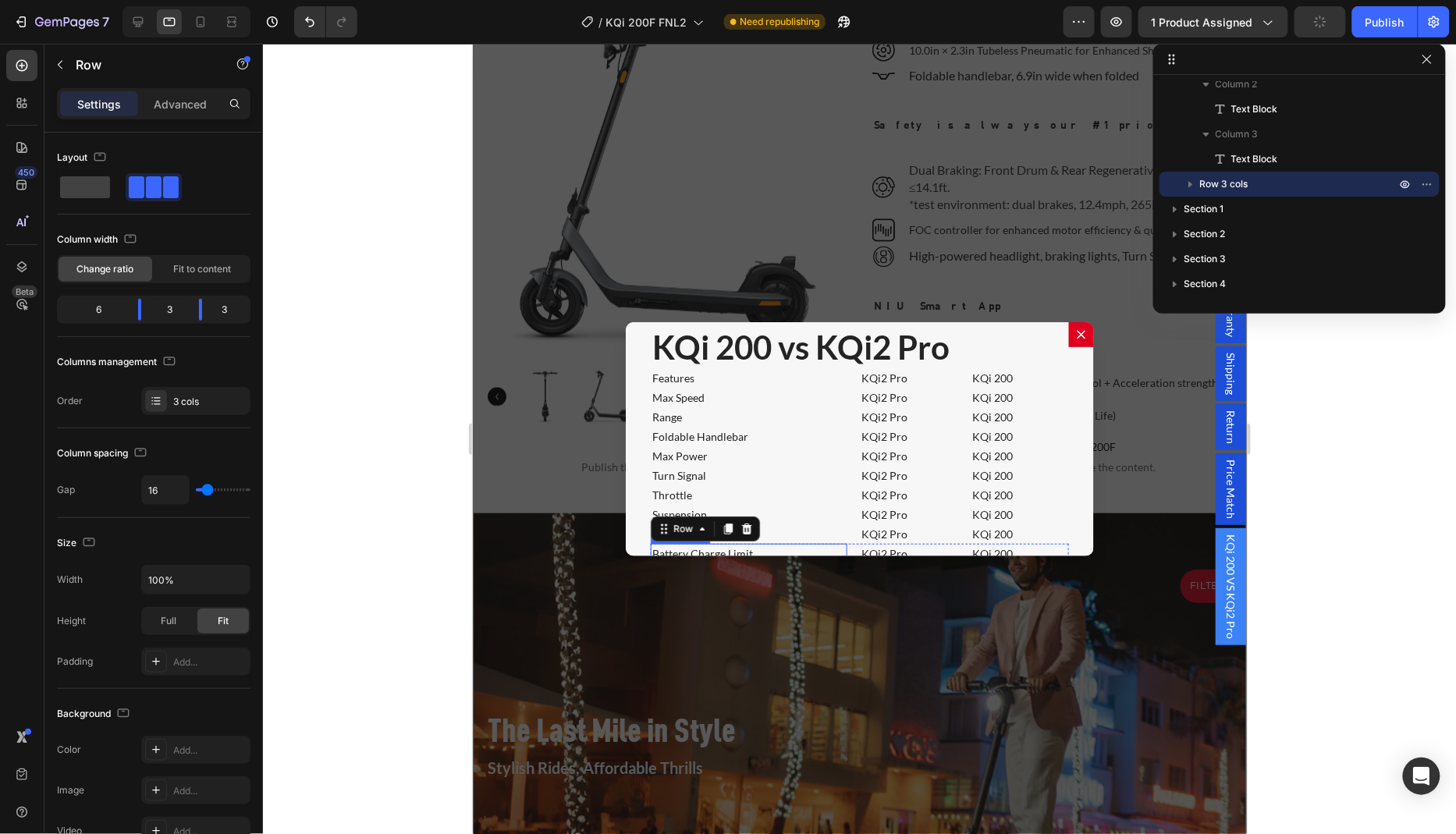
click at [747, 547] on p "Battery Charge Limit" at bounding box center [748, 552] width 194 height 16
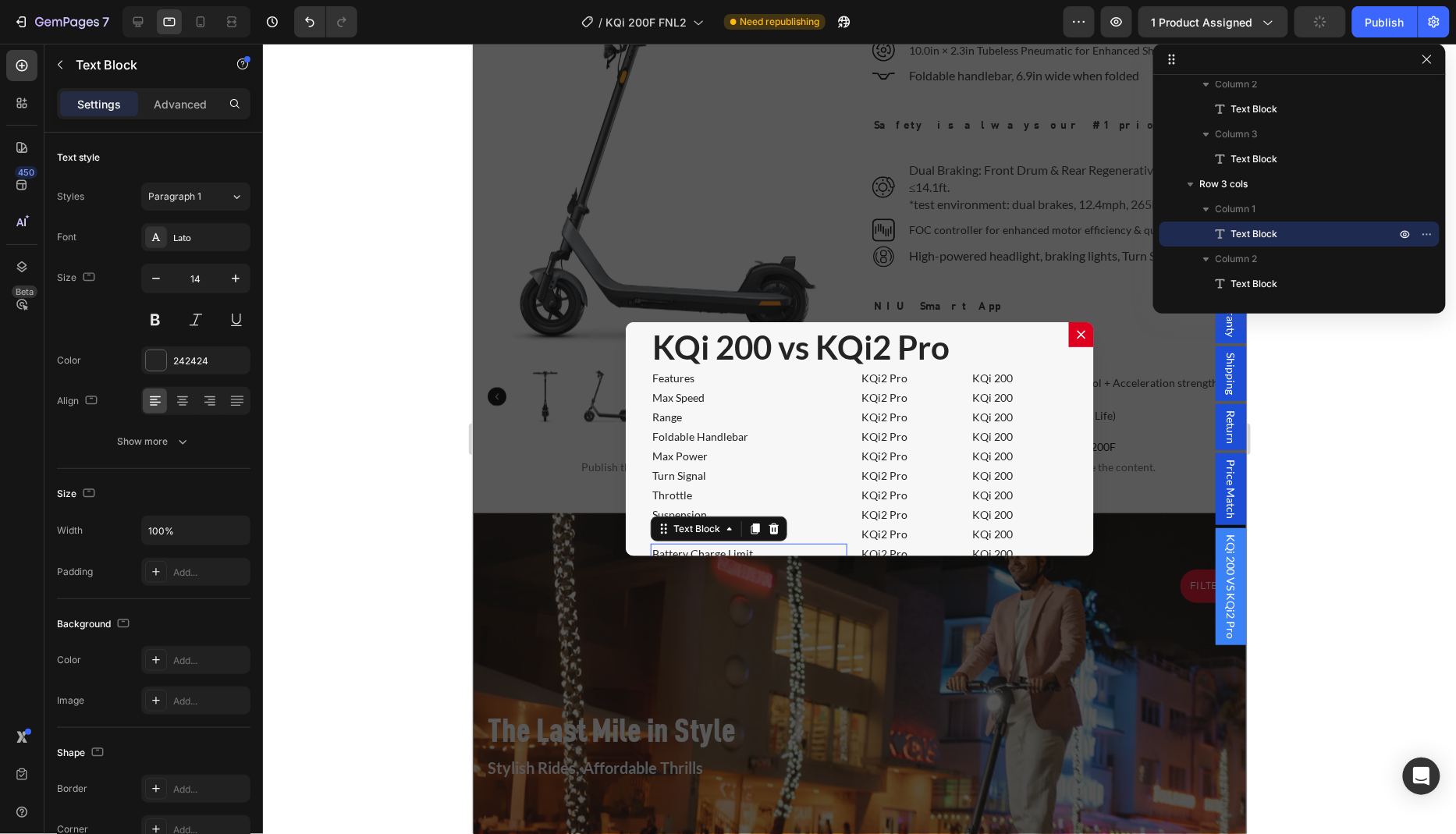
click at [747, 547] on p "Battery Charge Limit" at bounding box center [748, 552] width 194 height 16
click at [990, 328] on p "KQi 200 vs KQi2 Pro" at bounding box center [859, 346] width 415 height 39
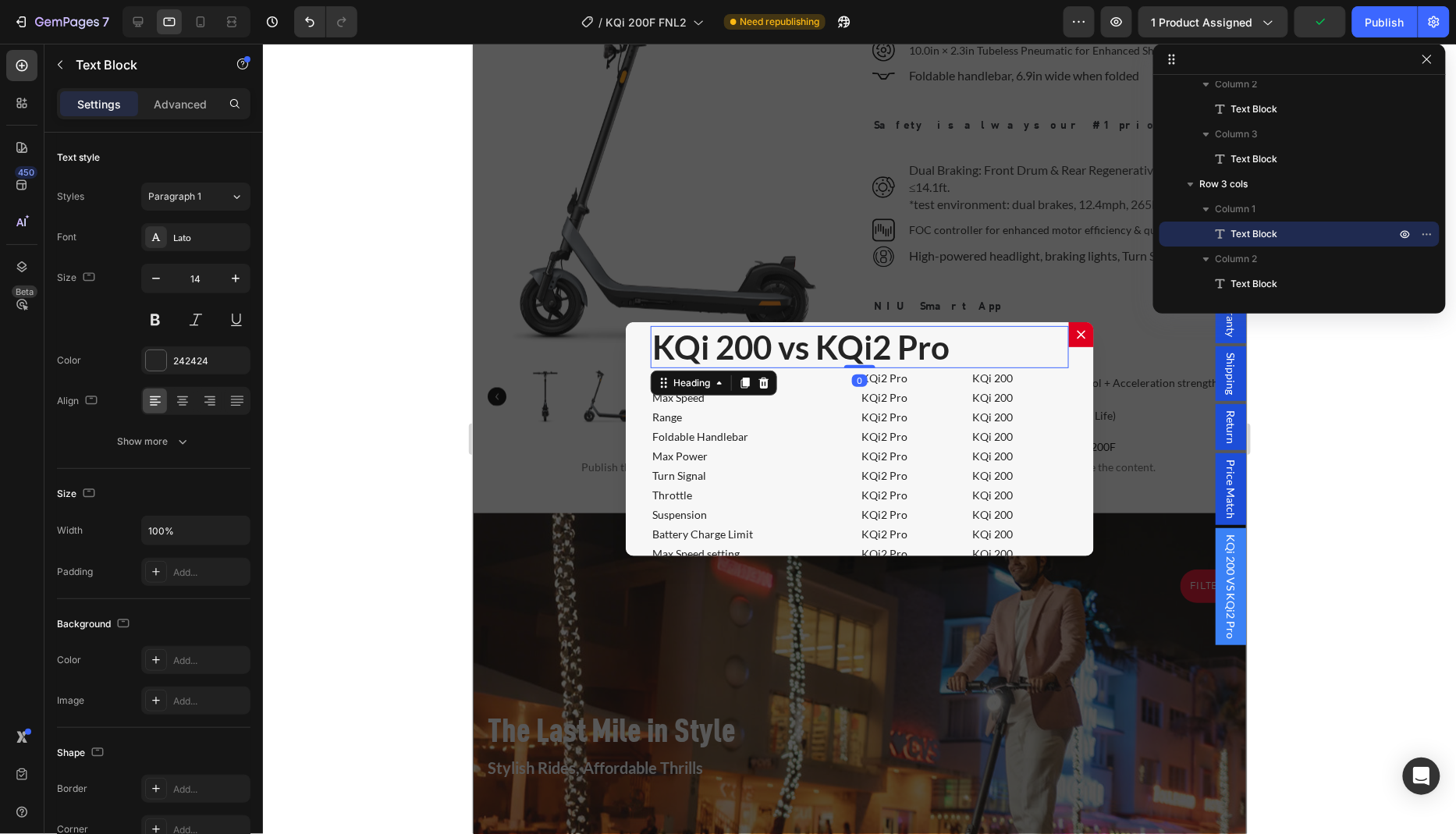
scroll to position [59, 0]
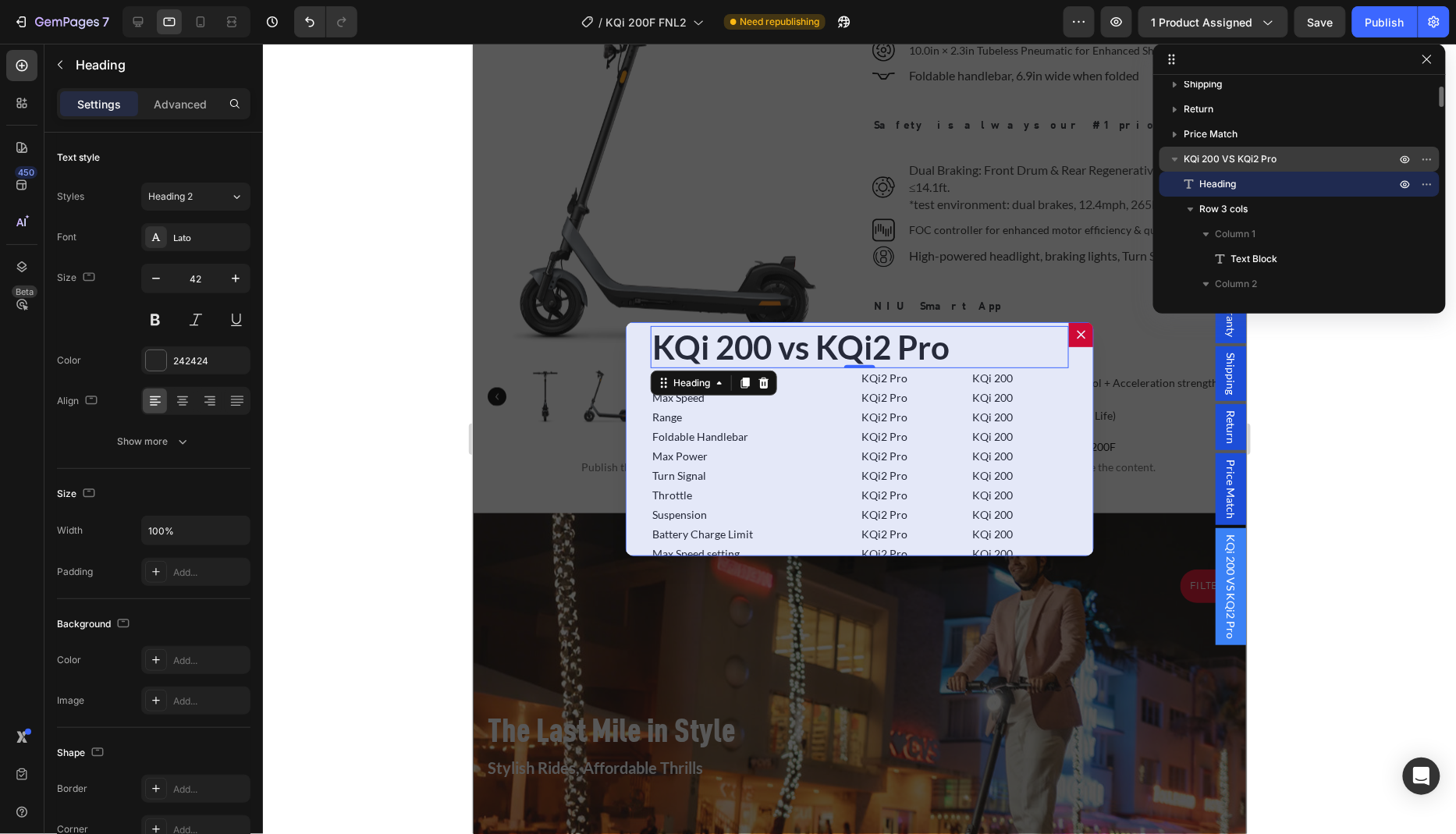
click at [1230, 152] on span "KQi 200 VS KQi2 Pro" at bounding box center [1230, 159] width 93 height 16
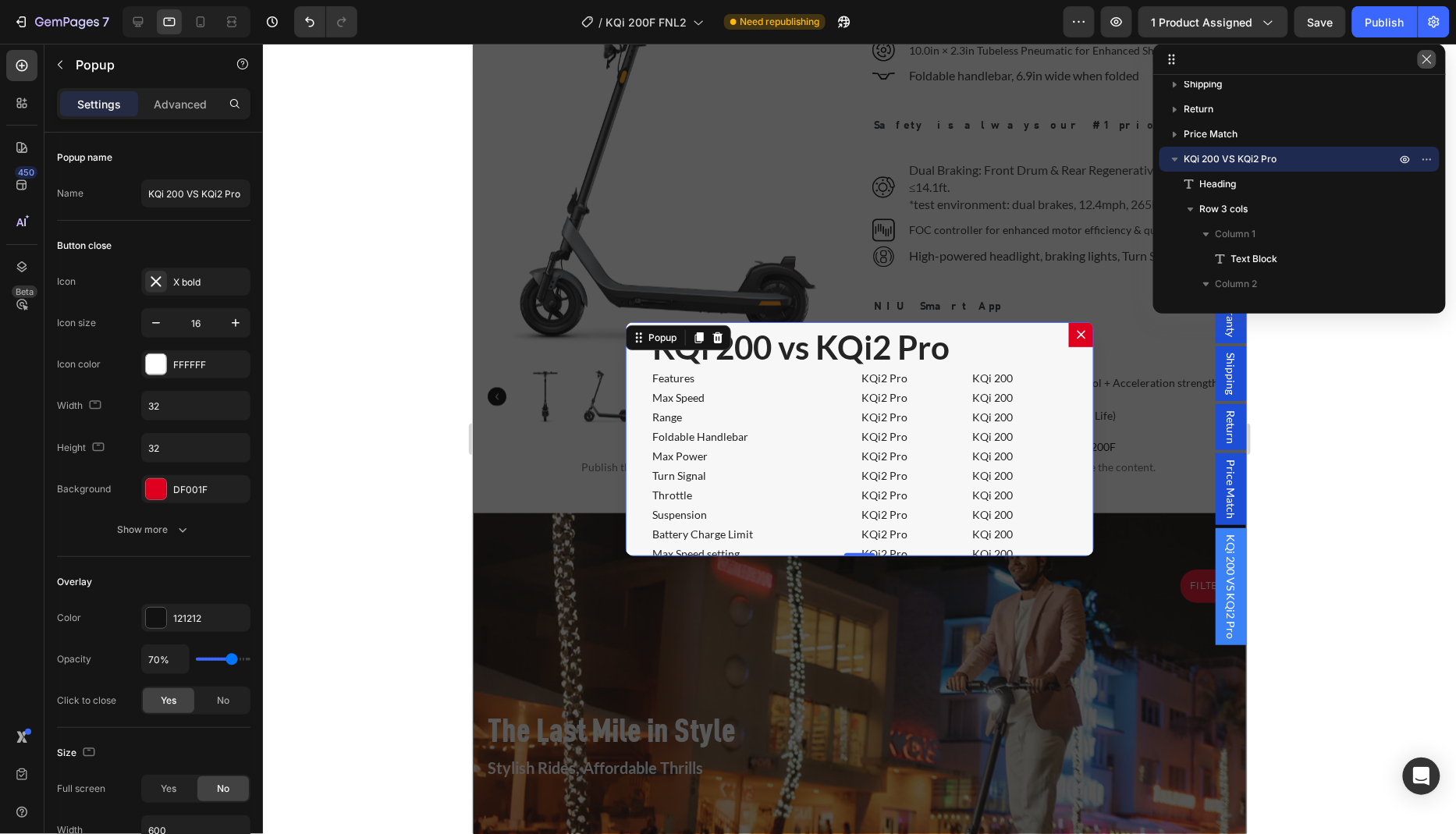
click at [1425, 62] on icon "button" at bounding box center [1426, 58] width 12 height 12
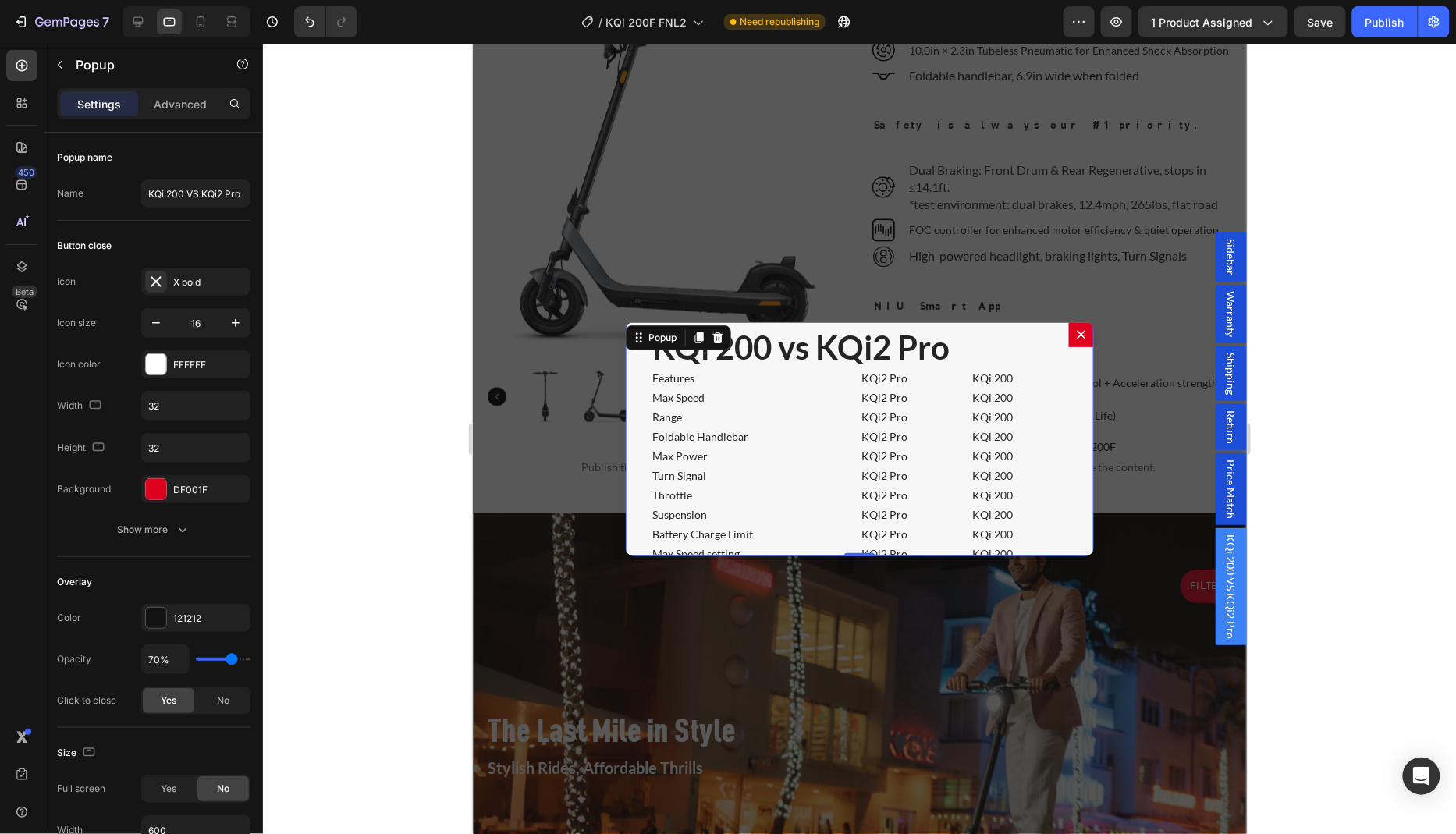
click at [1230, 564] on span "KQi 200 VS KQi2 Pro" at bounding box center [1230, 585] width 16 height 105
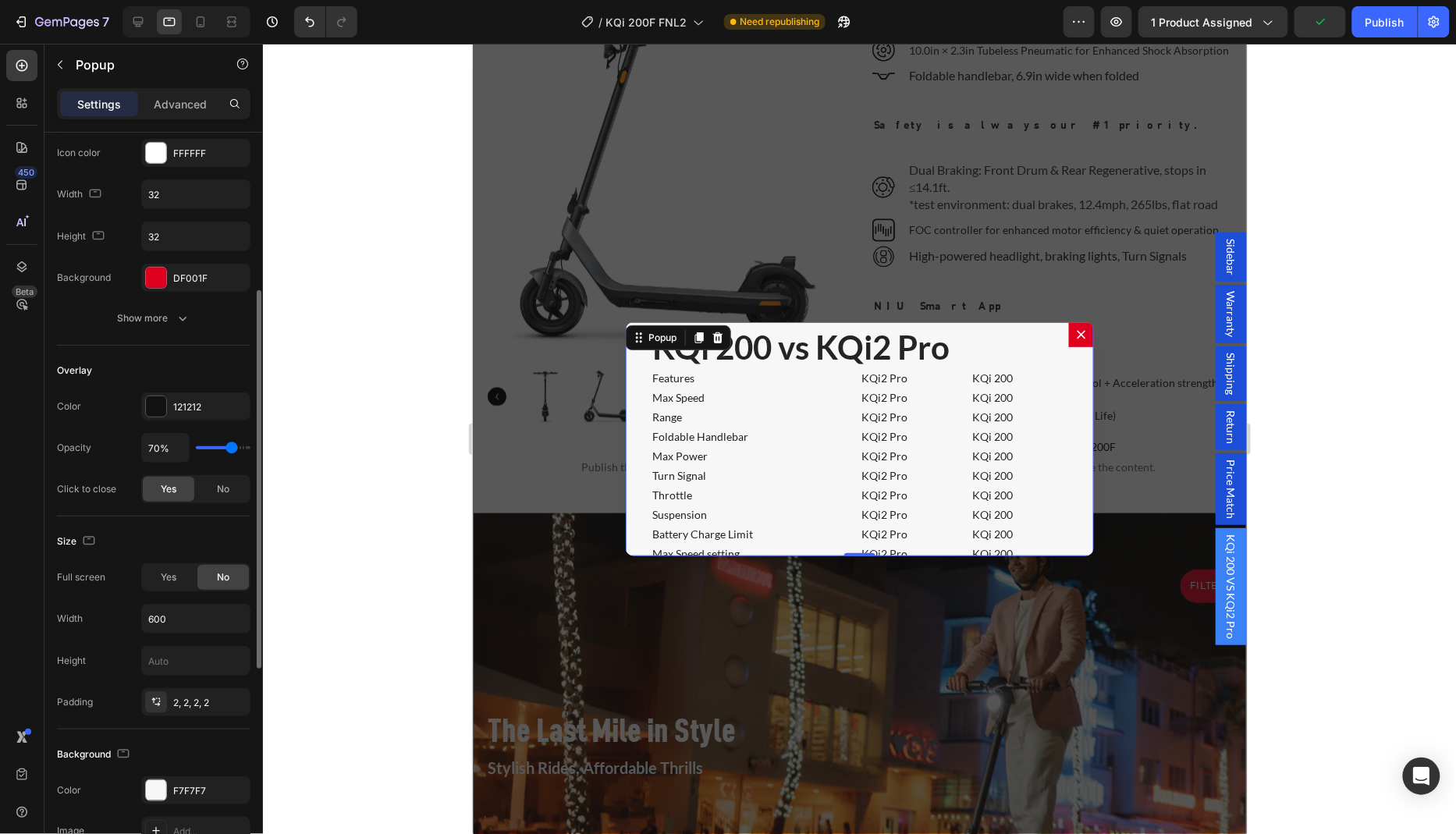
scroll to position [254, 0]
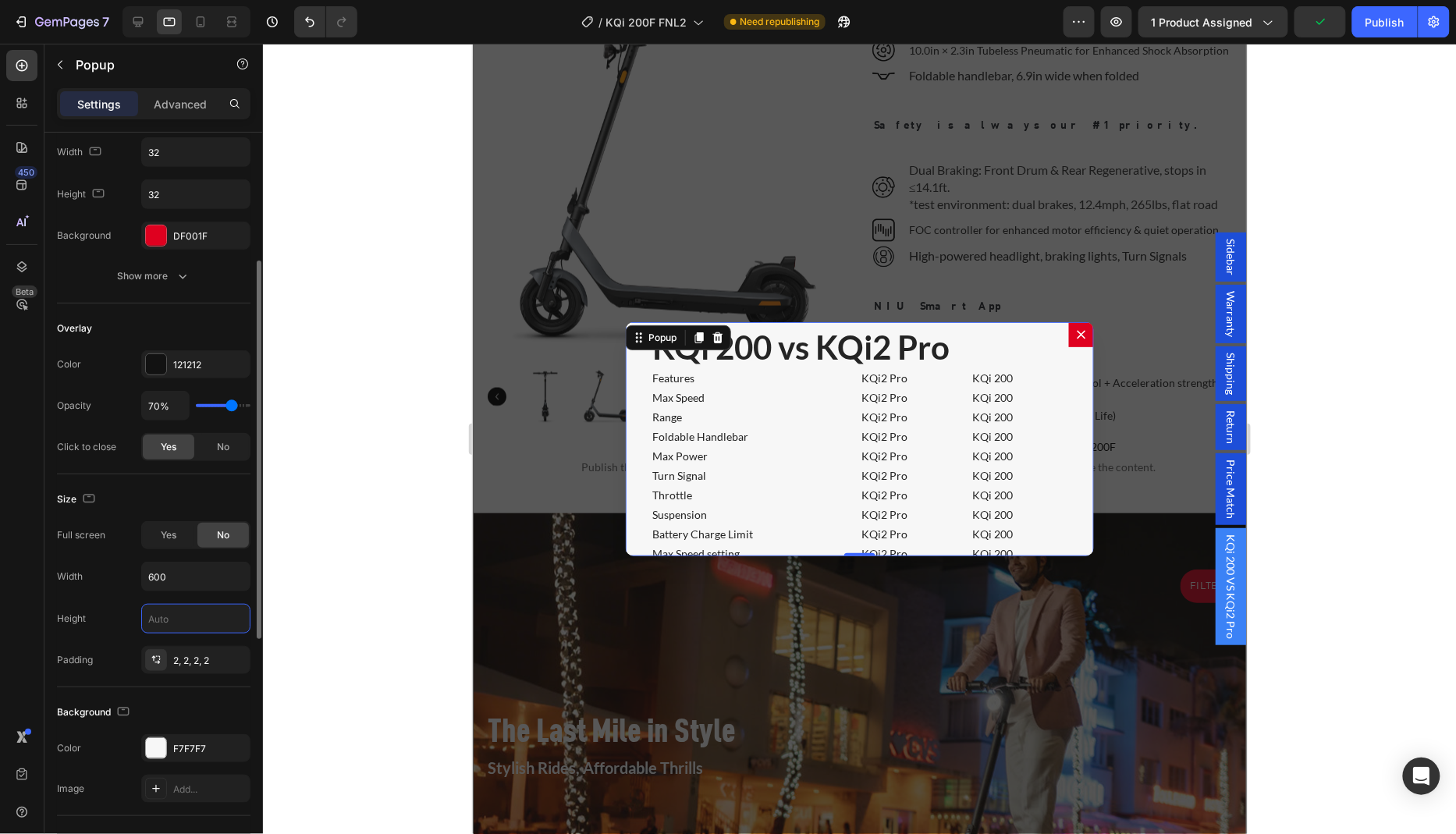
click at [192, 615] on input "text" at bounding box center [195, 618] width 108 height 28
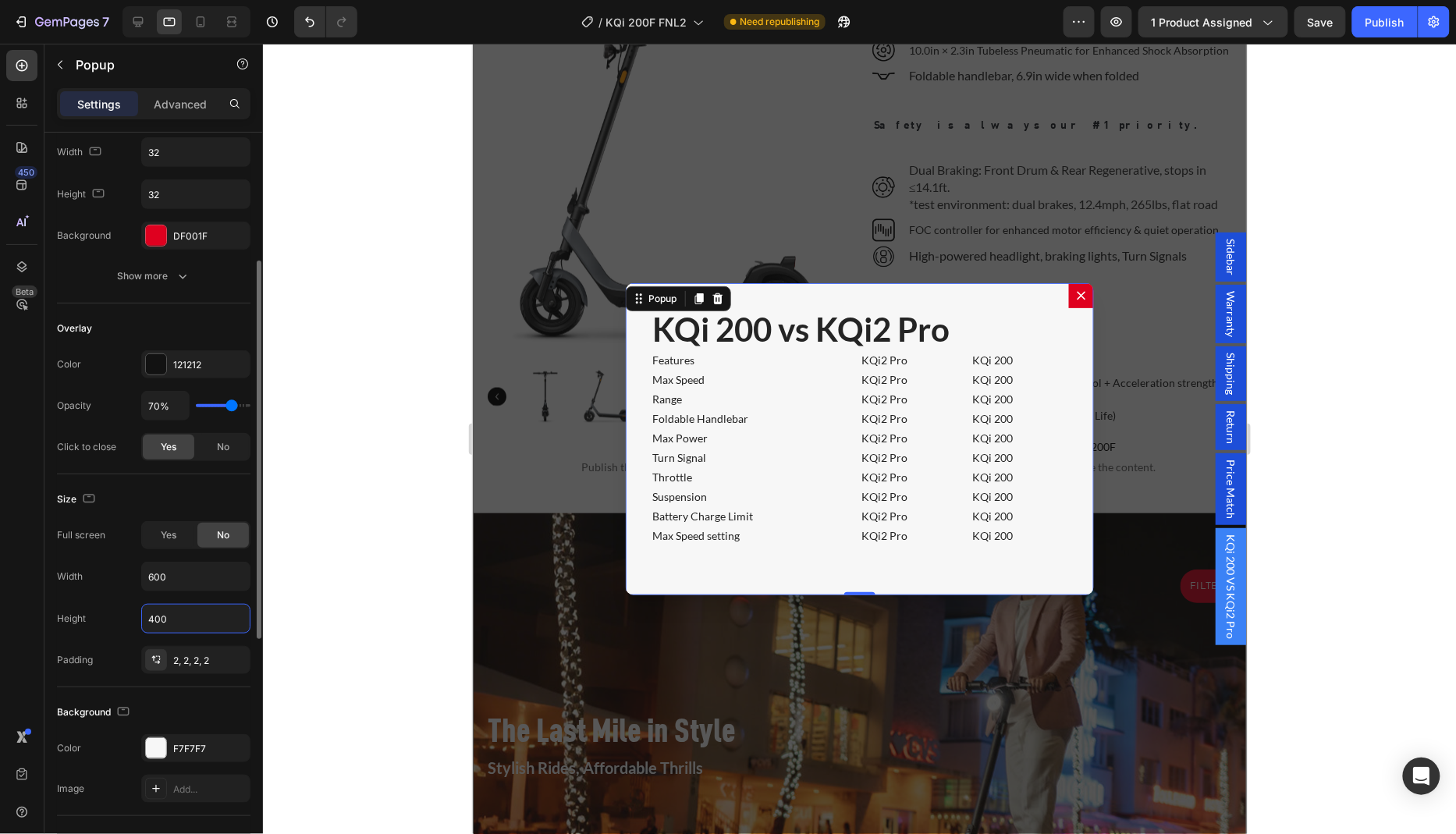
scroll to position [0, 0]
type input "400"
click at [997, 324] on p "KQi 200 vs KQi2 Pro" at bounding box center [859, 328] width 415 height 39
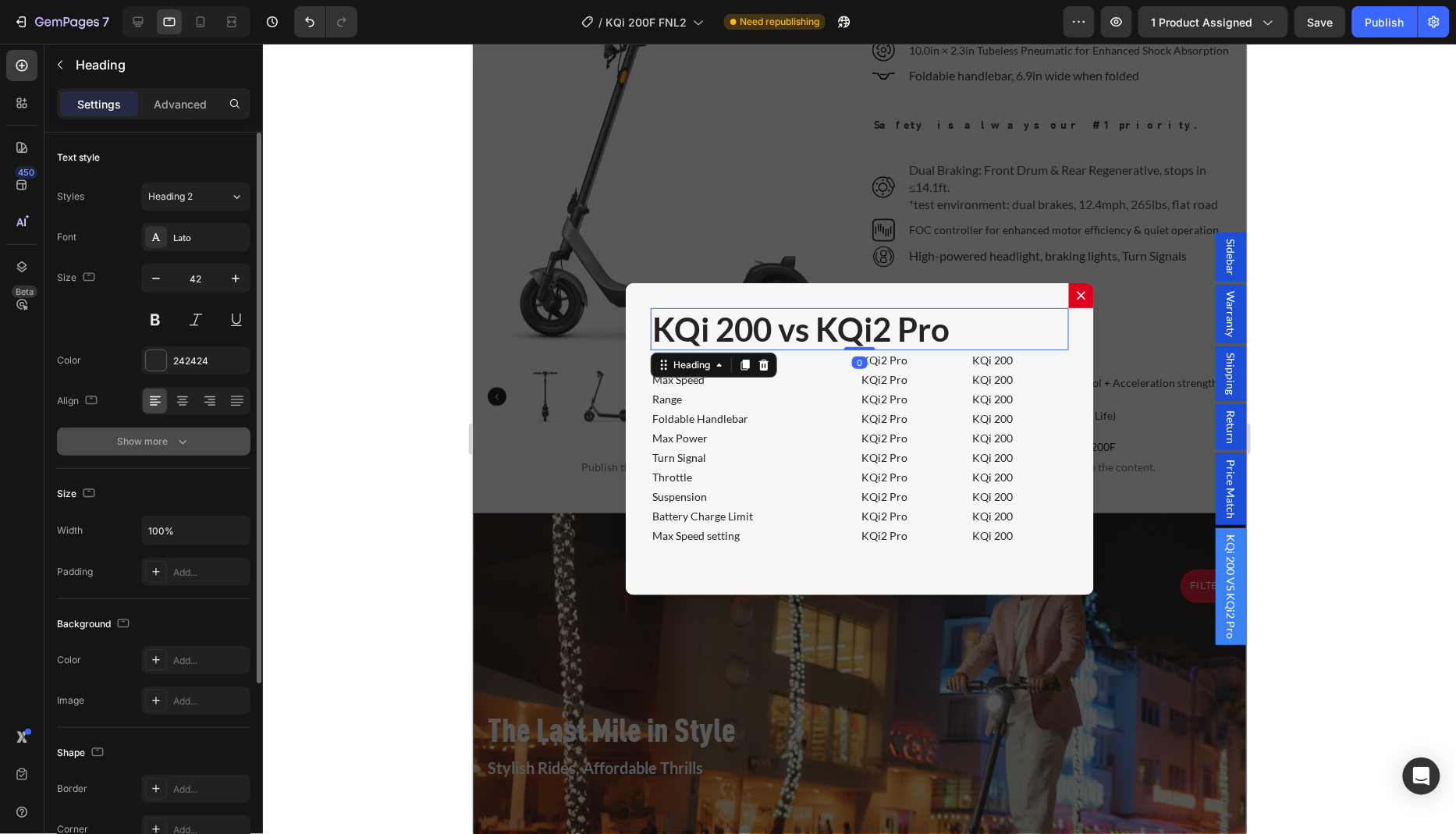
click at [177, 441] on icon "button" at bounding box center [182, 441] width 16 height 16
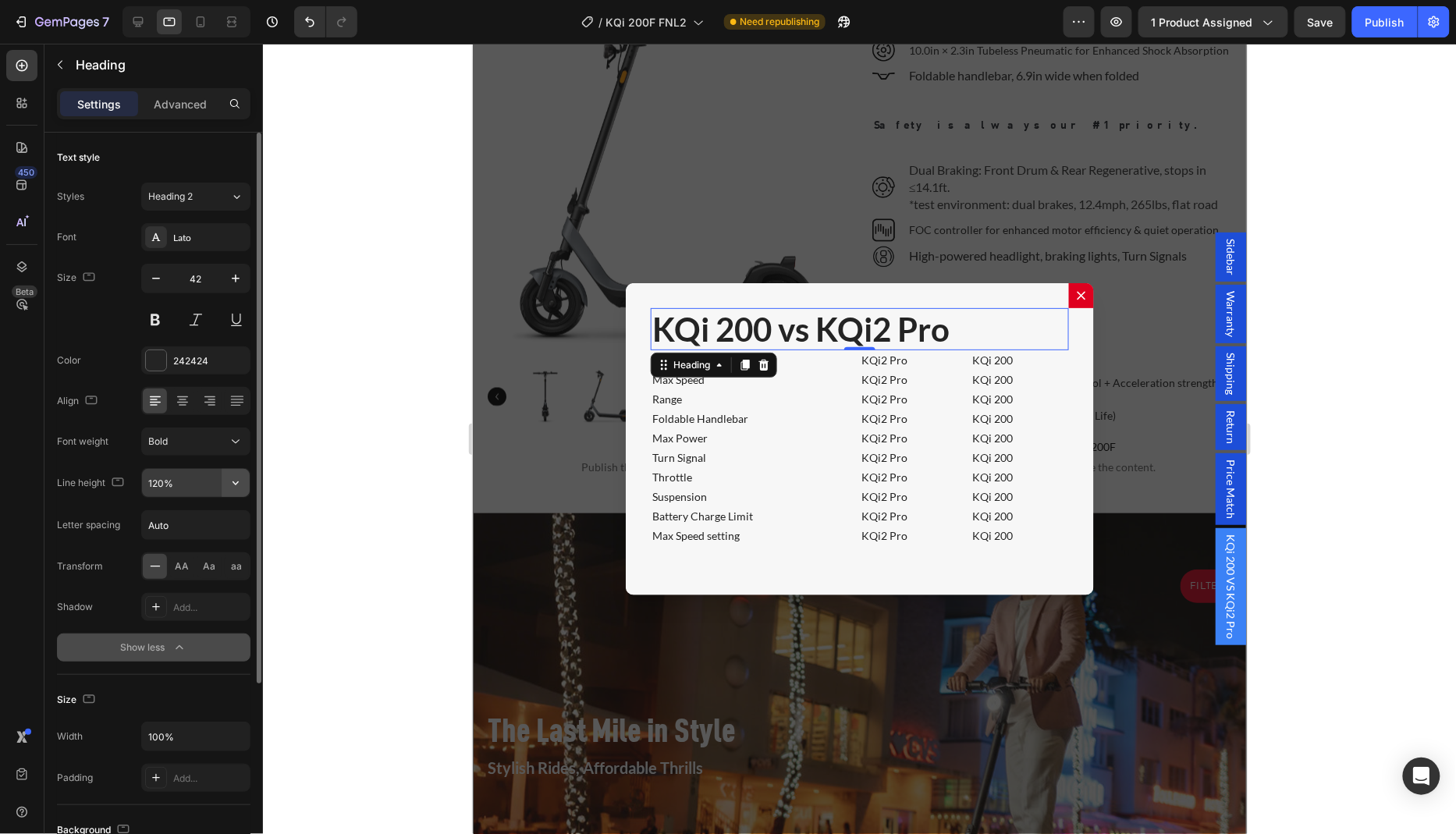
click at [231, 482] on icon "button" at bounding box center [236, 482] width 16 height 16
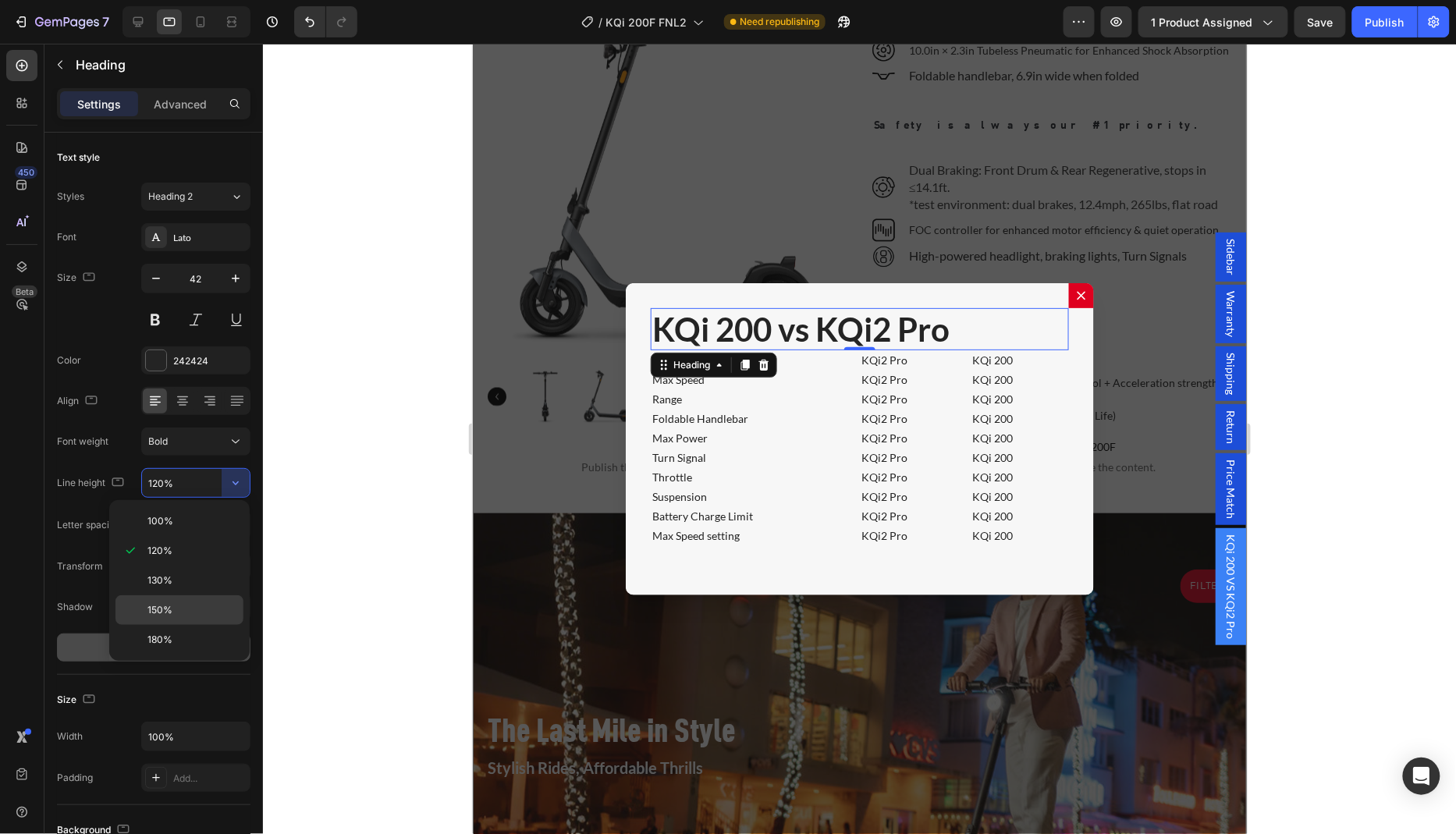
click at [188, 613] on p "150%" at bounding box center [192, 609] width 89 height 14
type input "150%"
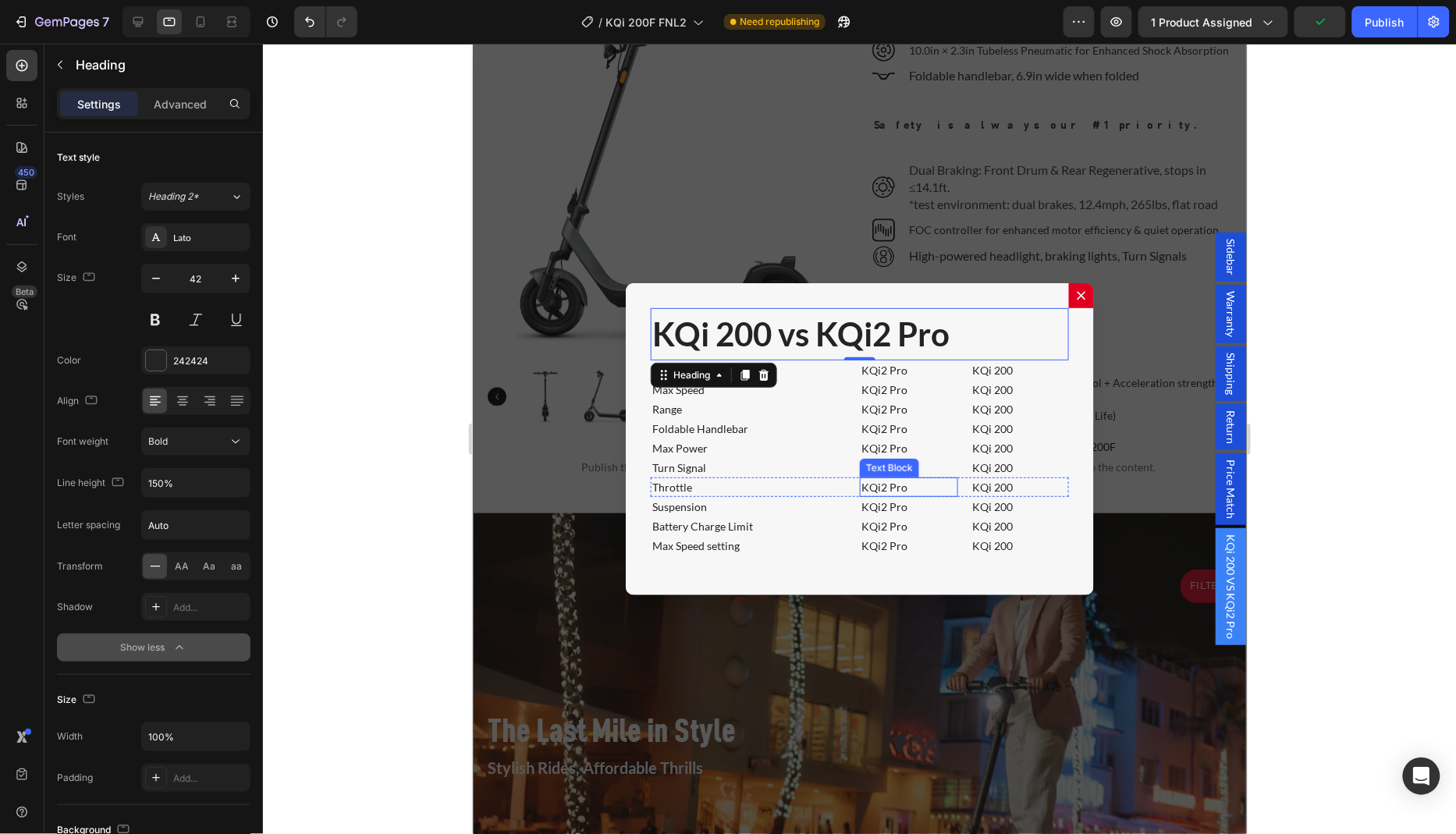
click at [898, 478] on p "KQi2 Pro" at bounding box center [908, 487] width 96 height 16
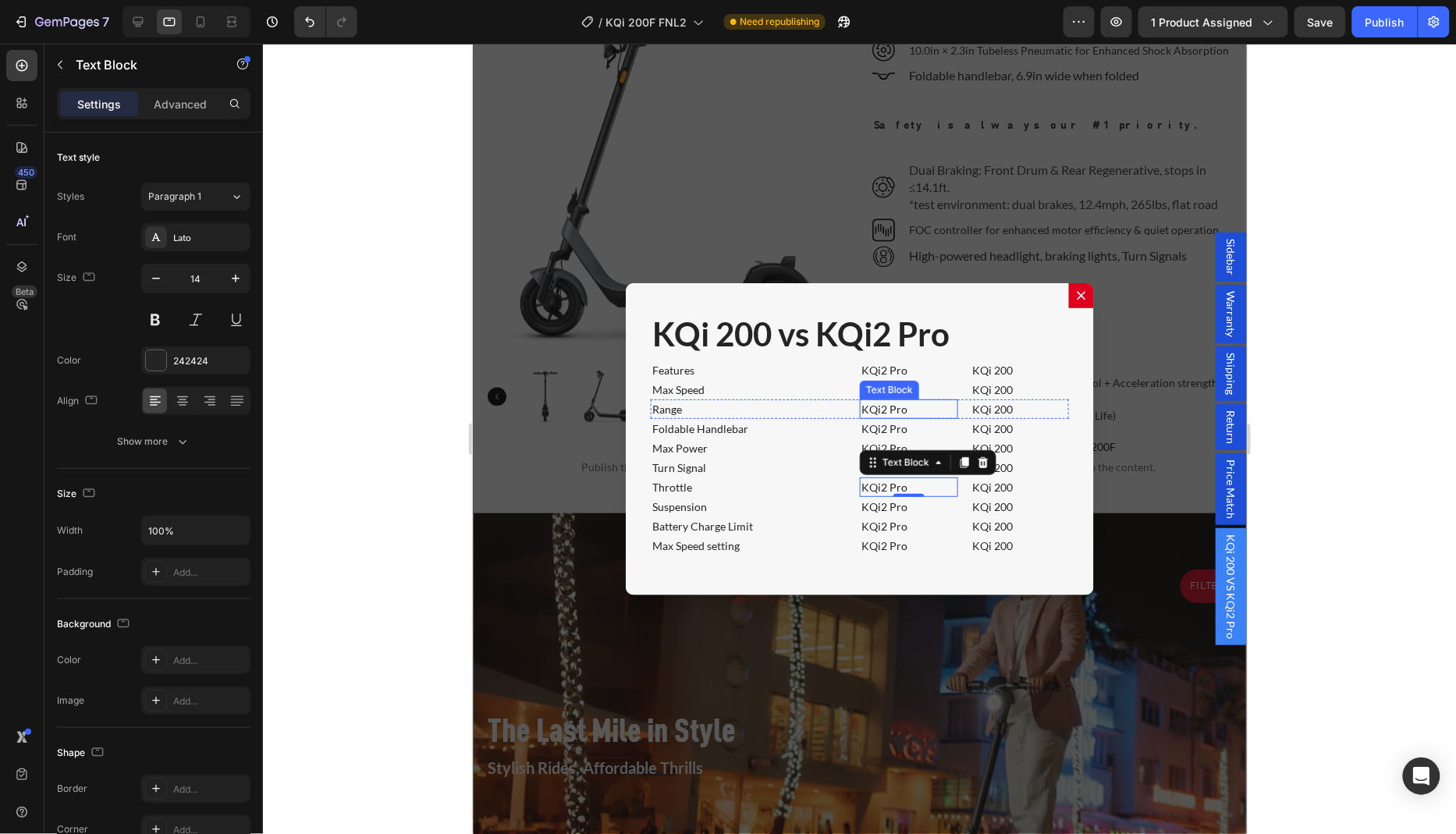
click at [885, 382] on div "Text Block" at bounding box center [889, 389] width 53 height 14
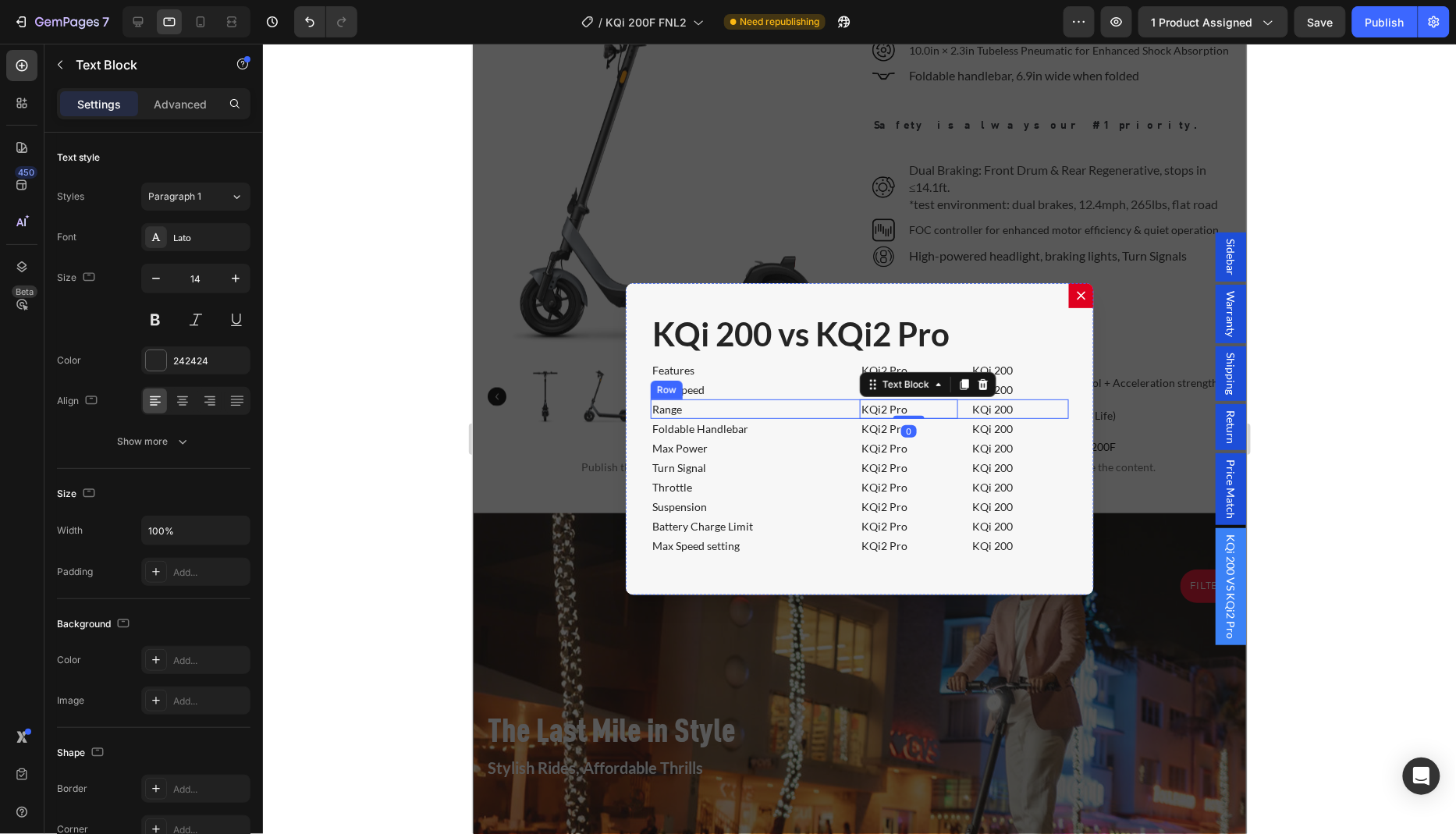
click at [964, 404] on div "Range Text Block KQi2 Pro Text Block 0 KQi 200 Text Block Row" at bounding box center [859, 408] width 418 height 20
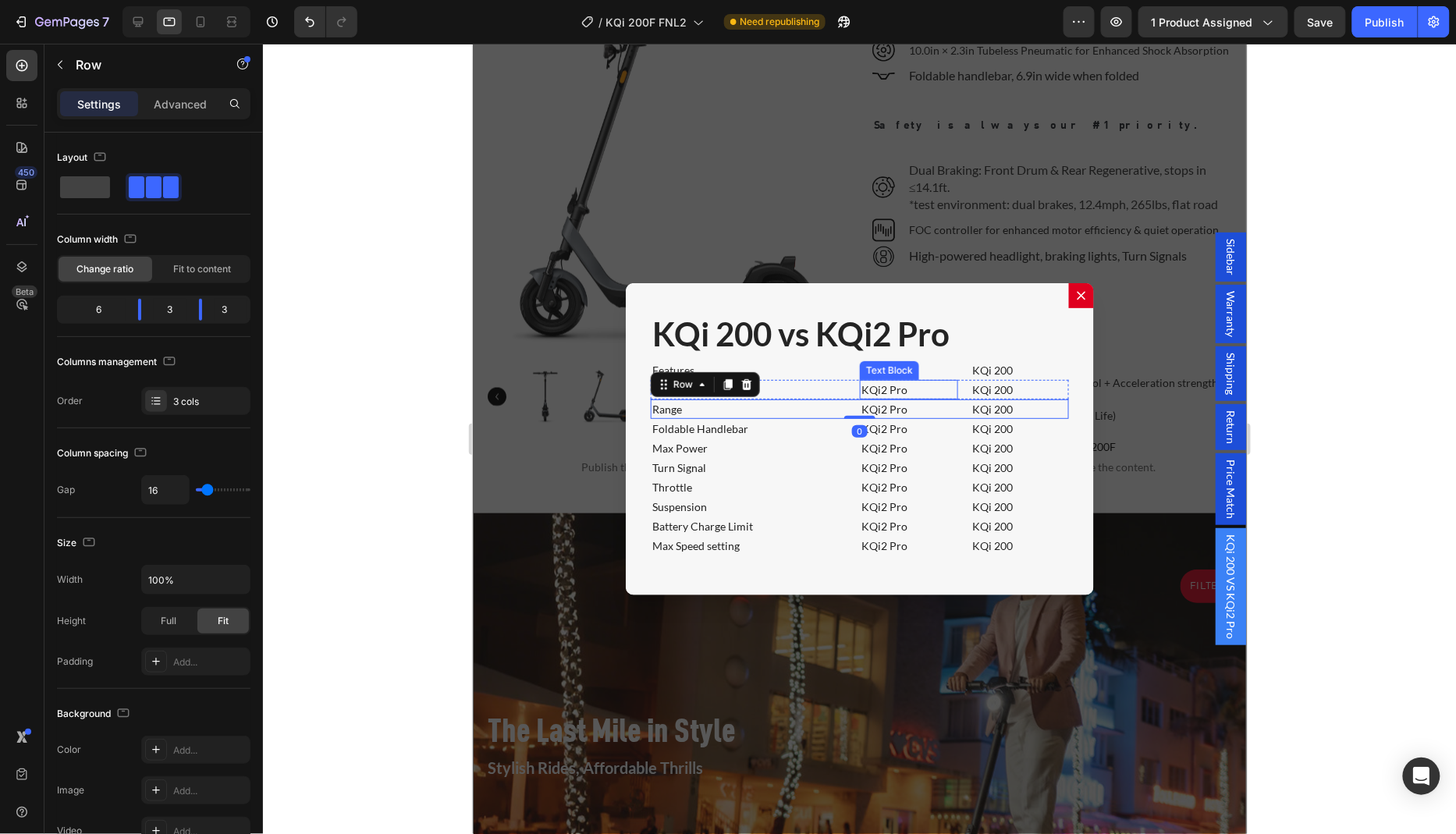
click at [917, 380] on p "KQi2 Pro" at bounding box center [908, 389] width 96 height 16
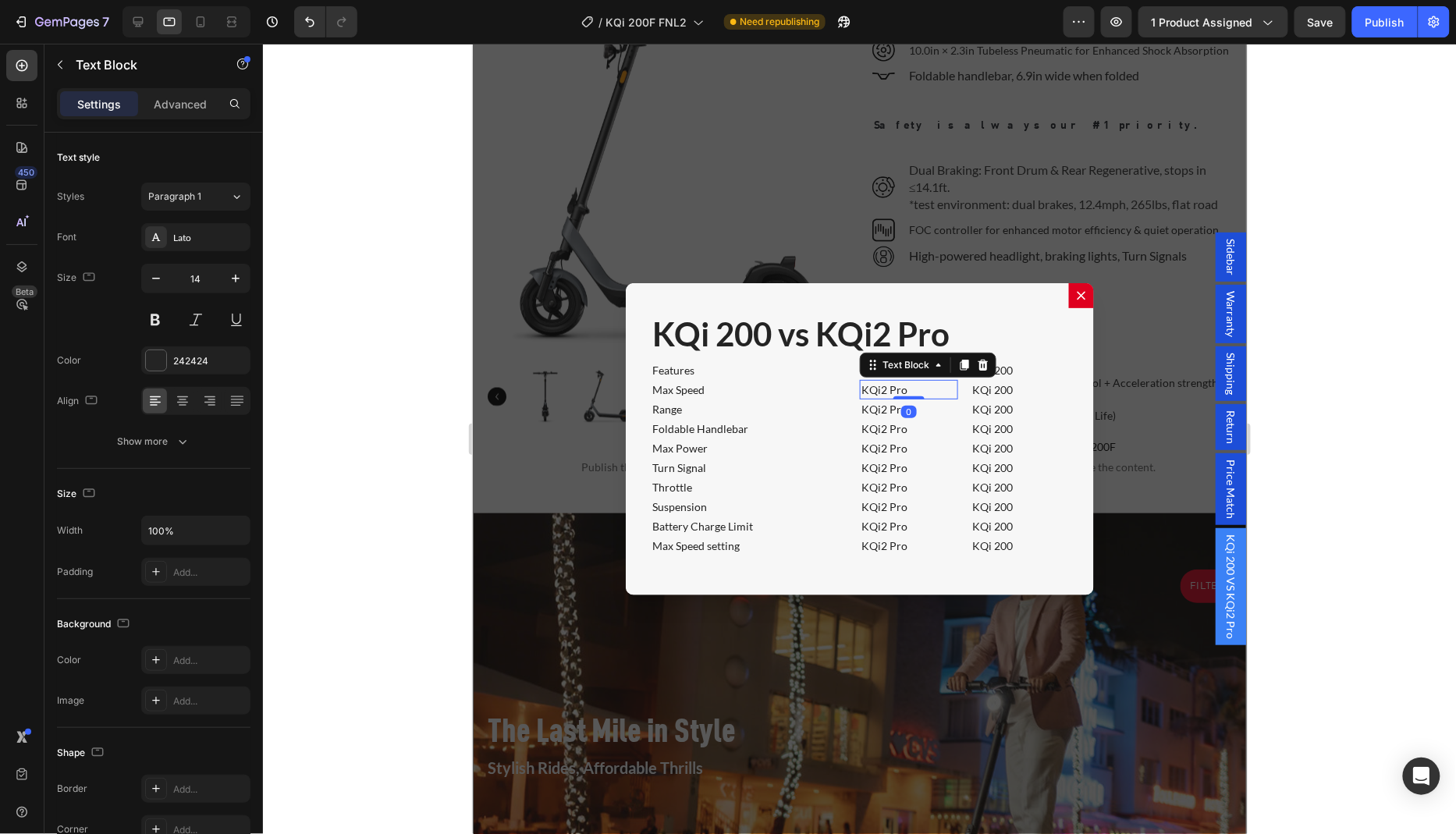
click at [917, 380] on p "KQi2 Pro" at bounding box center [908, 389] width 96 height 16
click at [1006, 383] on p "KQi 200" at bounding box center [1019, 389] width 96 height 16
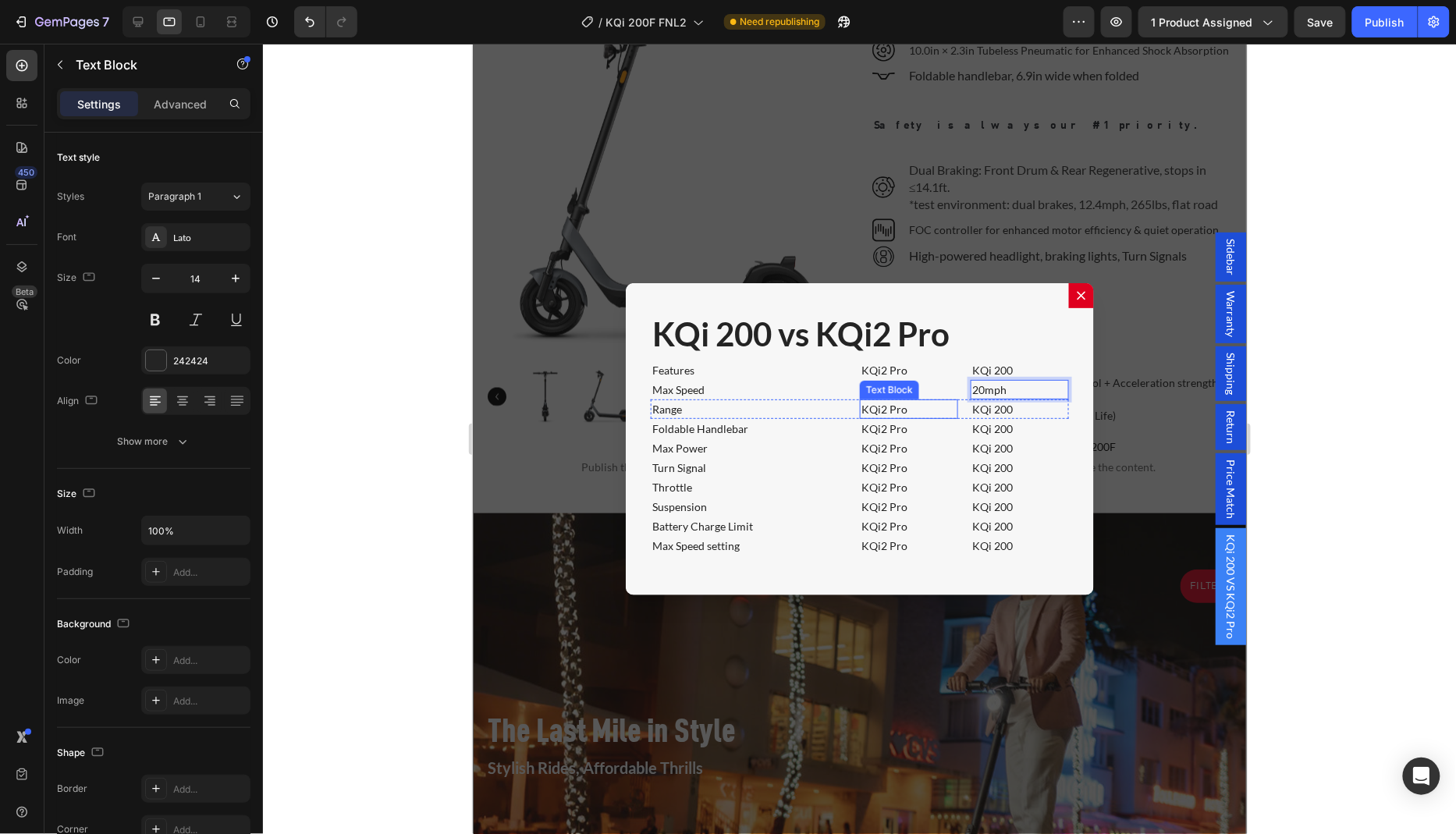
click at [924, 400] on p "KQi2 Pro" at bounding box center [908, 408] width 96 height 16
click at [1003, 403] on p "KQi 200" at bounding box center [1019, 408] width 96 height 16
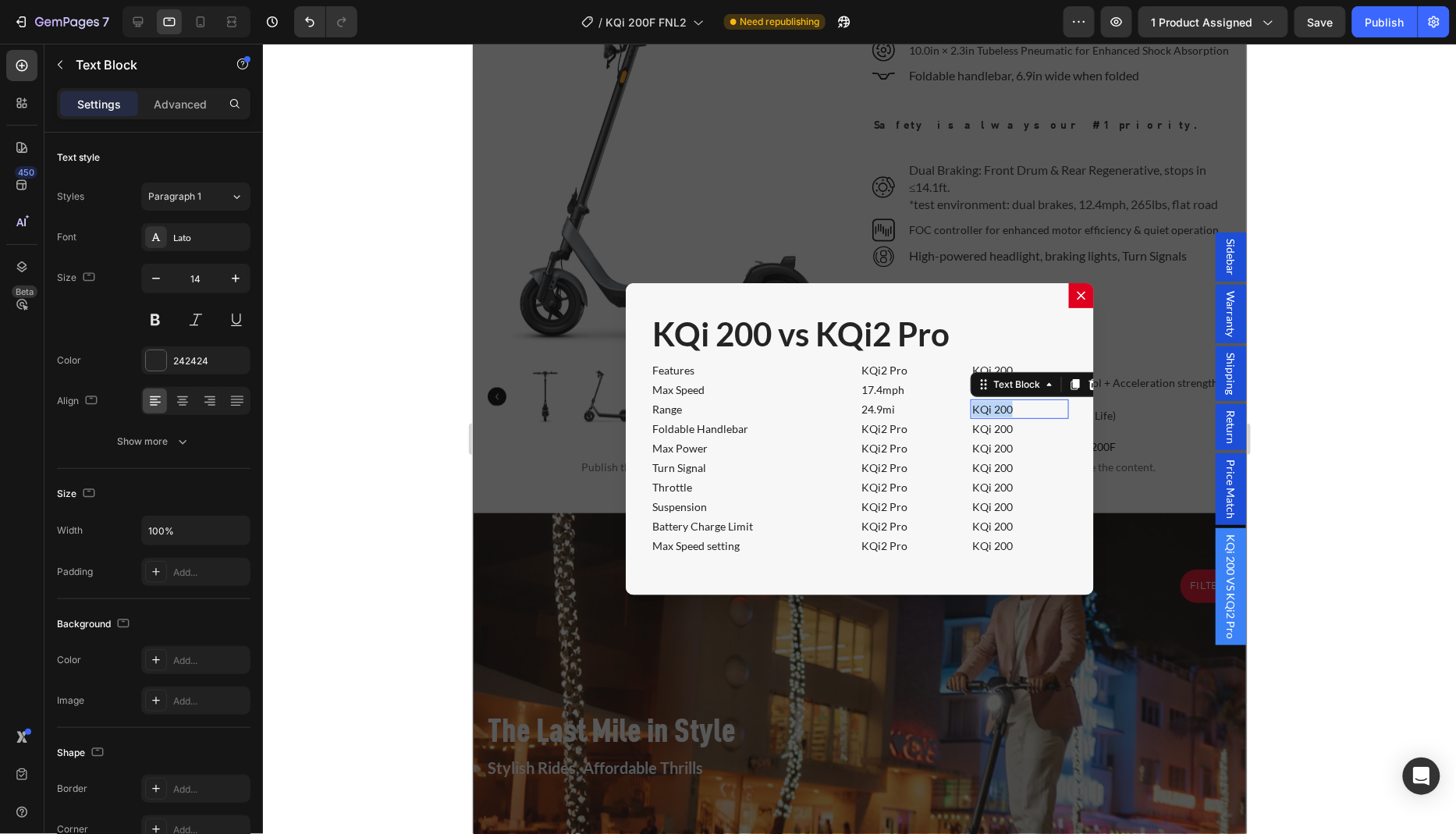
click at [1003, 403] on p "KQi 200" at bounding box center [1019, 408] width 96 height 16
click at [933, 420] on p "KQi2 Pro" at bounding box center [908, 428] width 96 height 16
click at [1017, 420] on p "KQi 200" at bounding box center [1019, 428] width 96 height 16
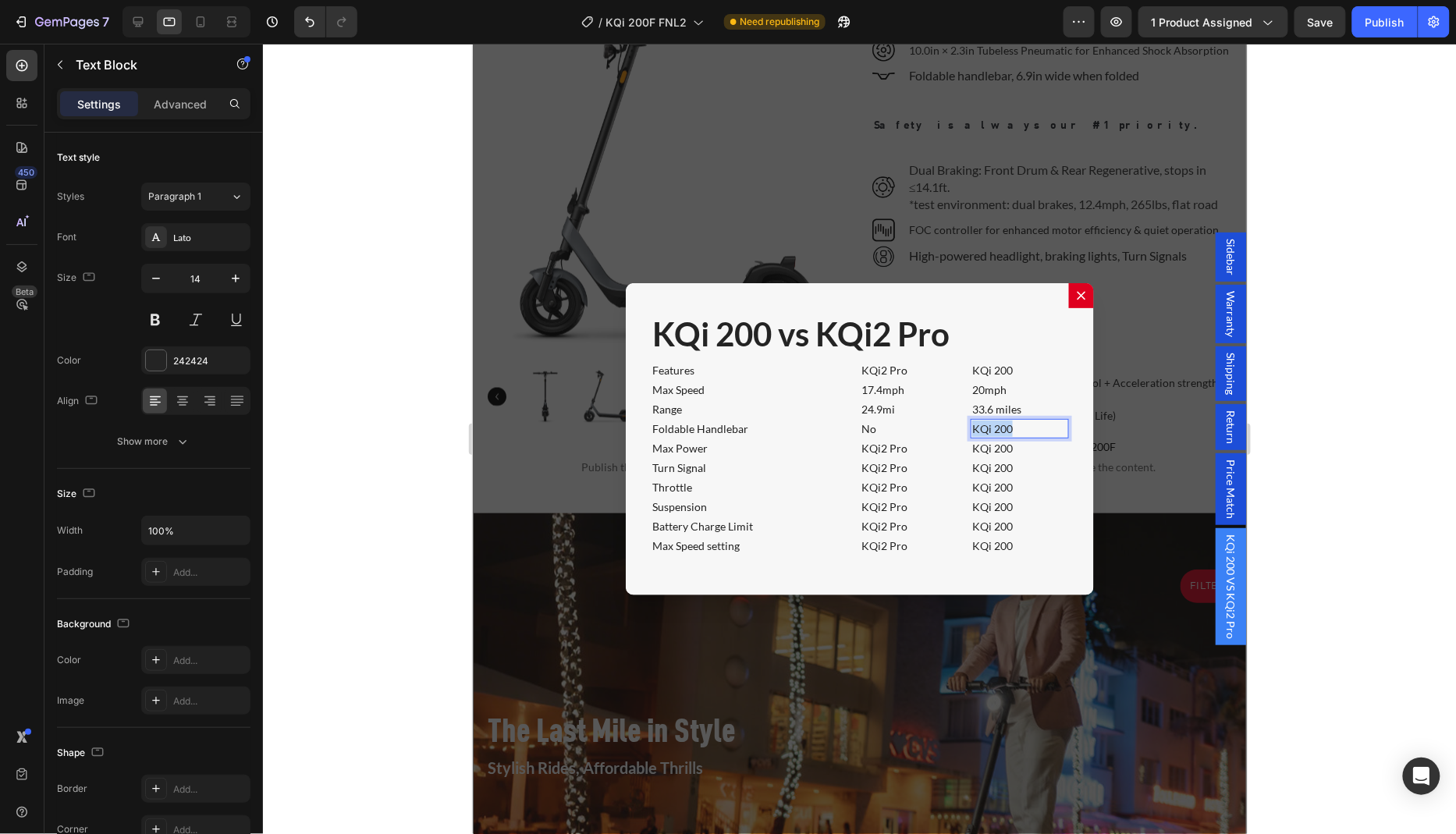
click at [1017, 420] on p "KQi 200" at bounding box center [1019, 428] width 96 height 16
click at [910, 441] on p "KQi2 Pro" at bounding box center [908, 447] width 96 height 16
click at [1018, 439] on p "KQi 200" at bounding box center [1019, 447] width 96 height 16
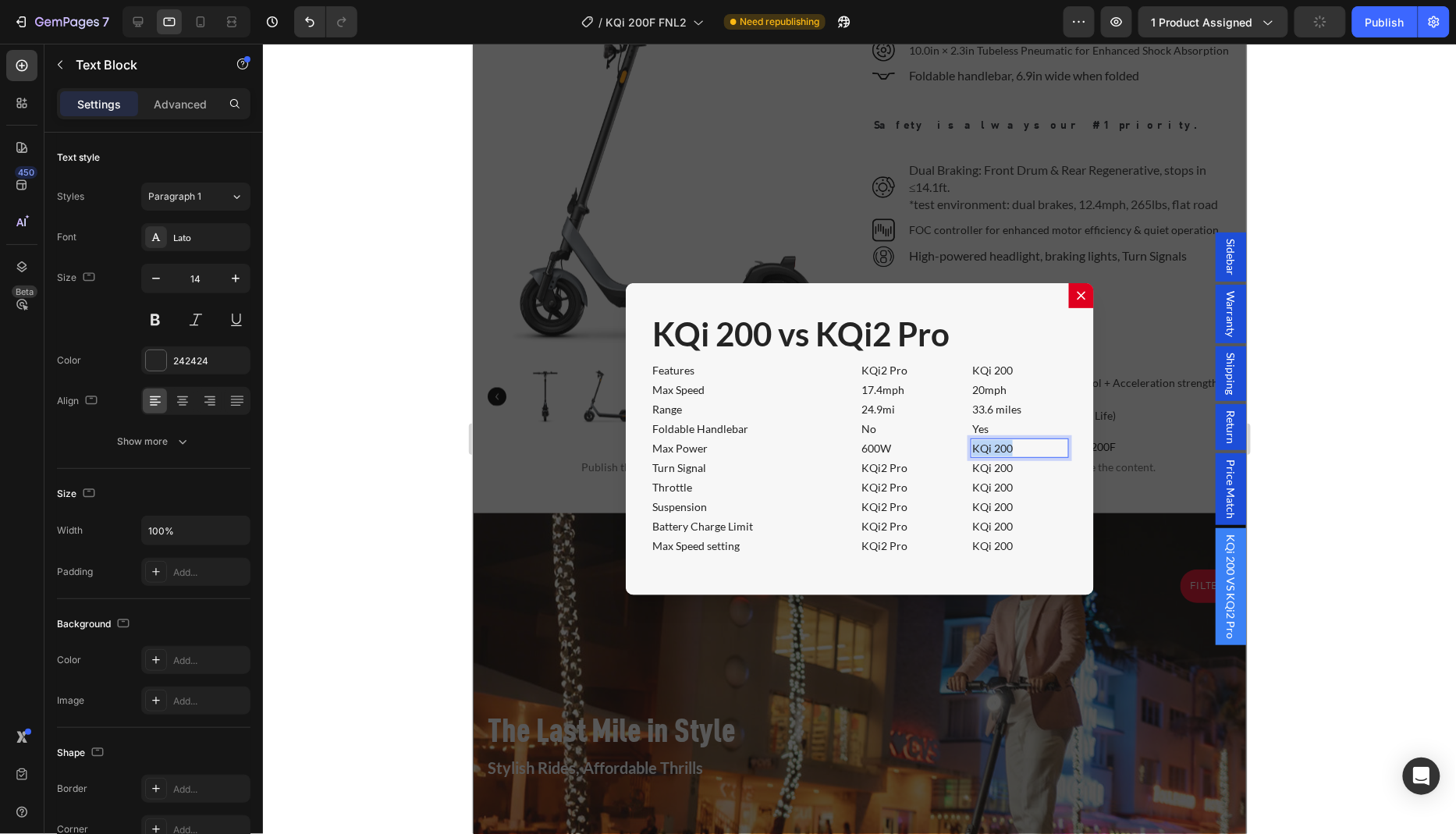
click at [1018, 439] on p "KQi 200" at bounding box center [1019, 447] width 96 height 16
click at [929, 461] on p "KQi2 Pro" at bounding box center [908, 468] width 96 height 16
click at [1044, 464] on p "KQi 200" at bounding box center [1019, 468] width 96 height 16
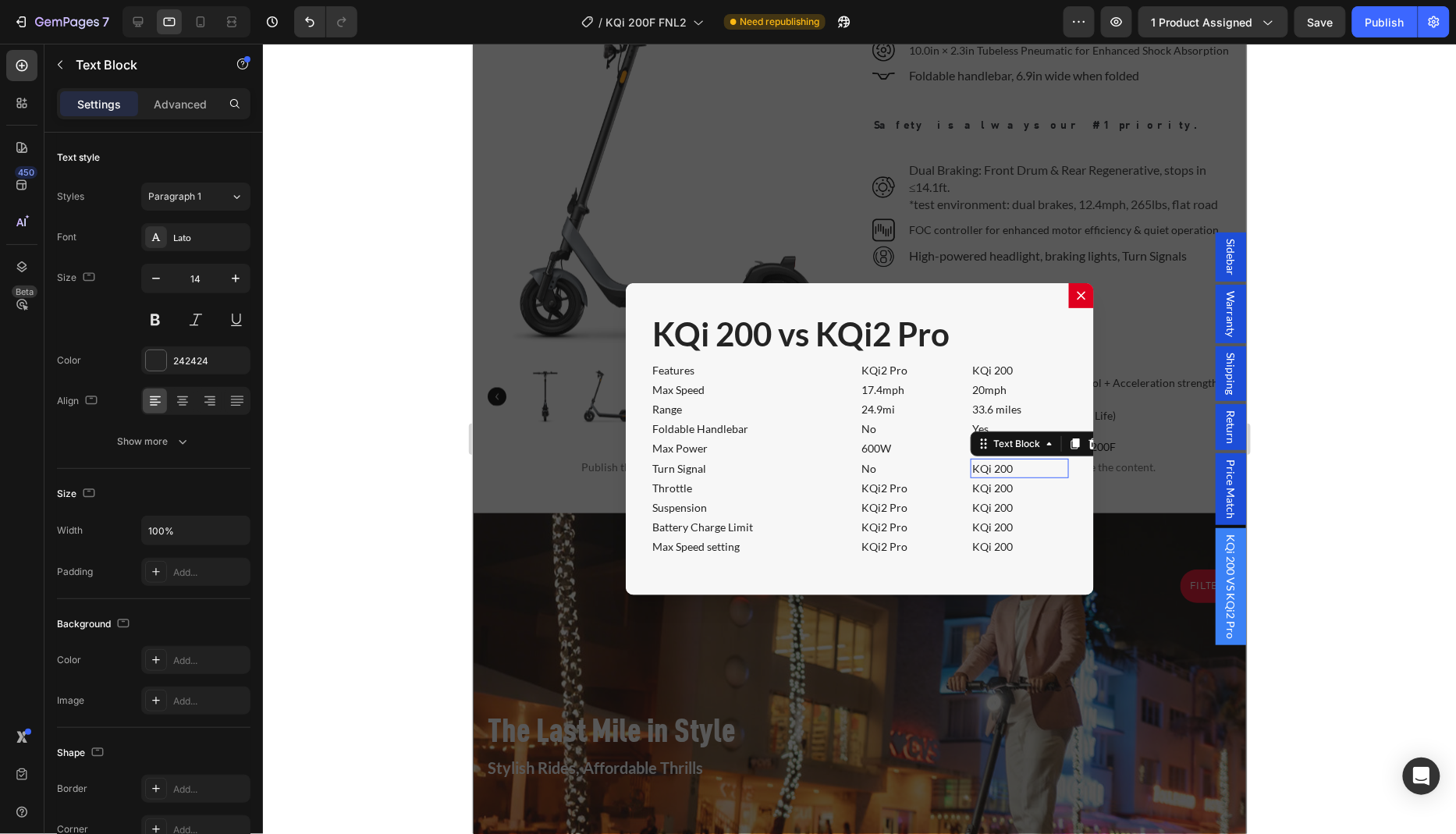
click at [1044, 464] on p "KQi 200" at bounding box center [1019, 468] width 96 height 16
click at [913, 482] on p "KQi2 Pro" at bounding box center [908, 487] width 96 height 16
click at [1025, 481] on p "KQi 200" at bounding box center [1019, 487] width 96 height 16
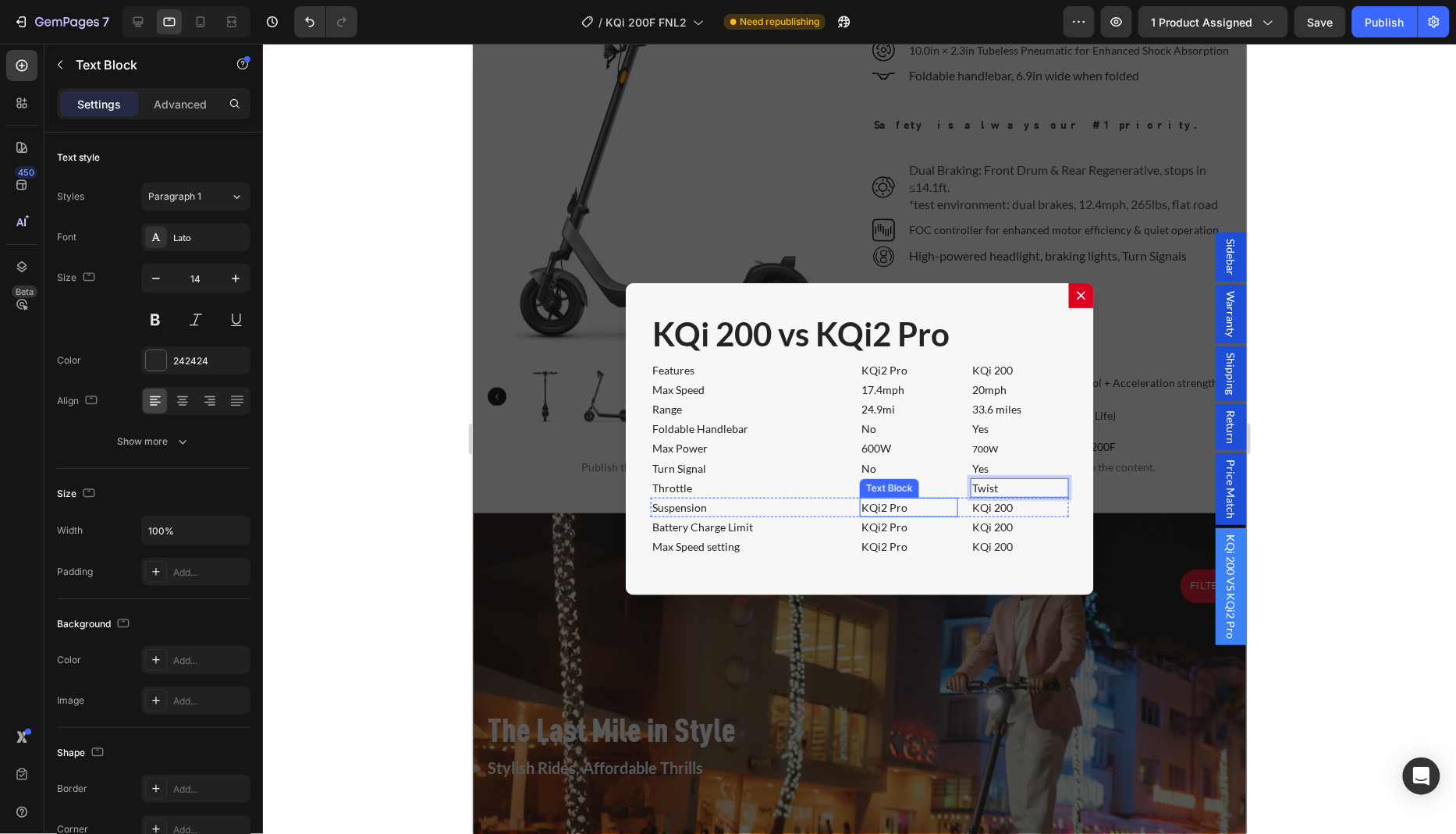
click at [928, 501] on p "KQi2 Pro" at bounding box center [908, 506] width 96 height 16
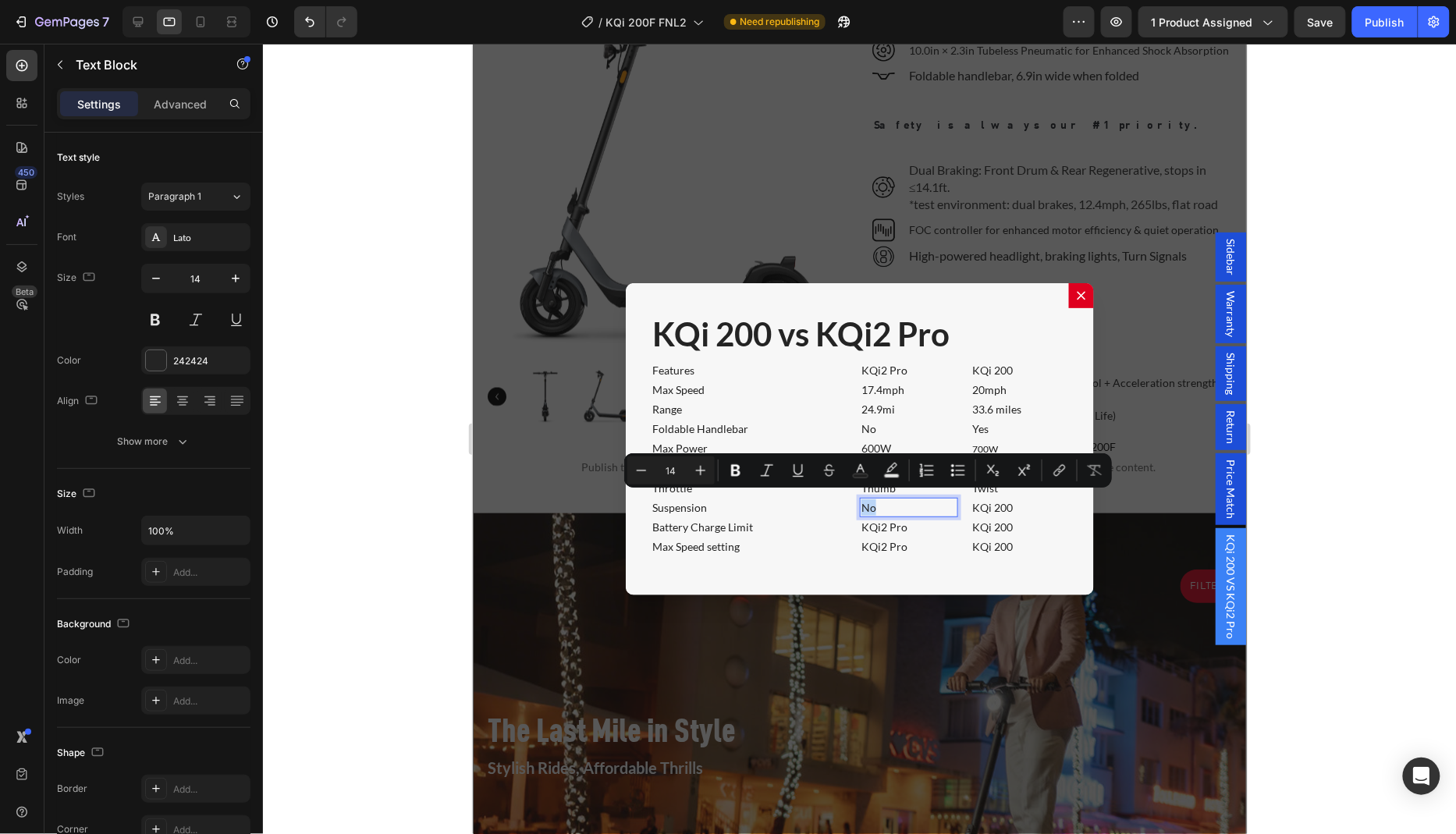
copy p "No"
click at [925, 520] on p "KQi2 Pro" at bounding box center [908, 526] width 96 height 16
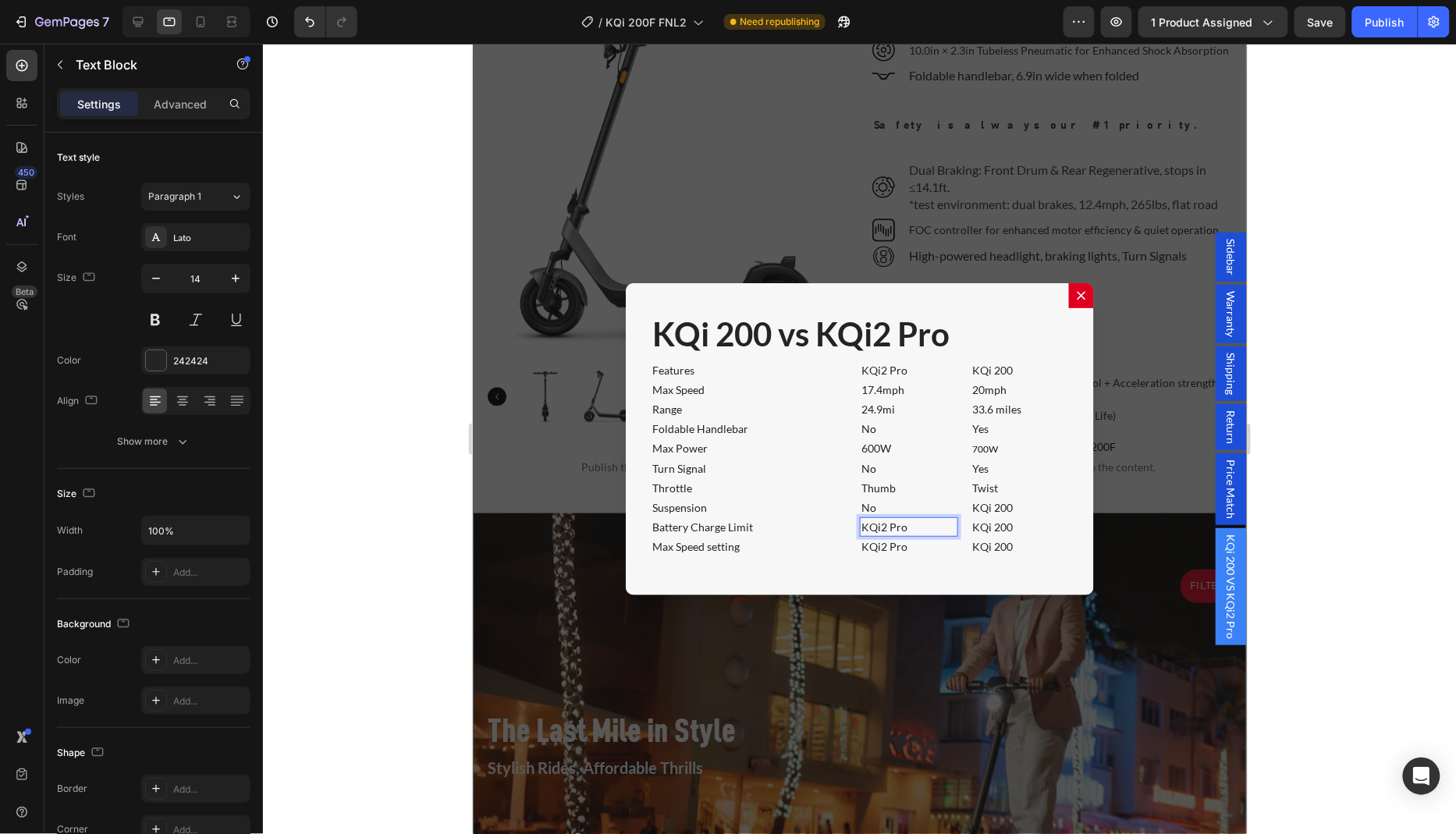
click at [925, 520] on p "KQi2 Pro" at bounding box center [908, 526] width 96 height 16
click at [926, 541] on p "KQi2 Pro" at bounding box center [908, 546] width 96 height 16
click at [1053, 501] on p "KQi 200" at bounding box center [1019, 506] width 96 height 16
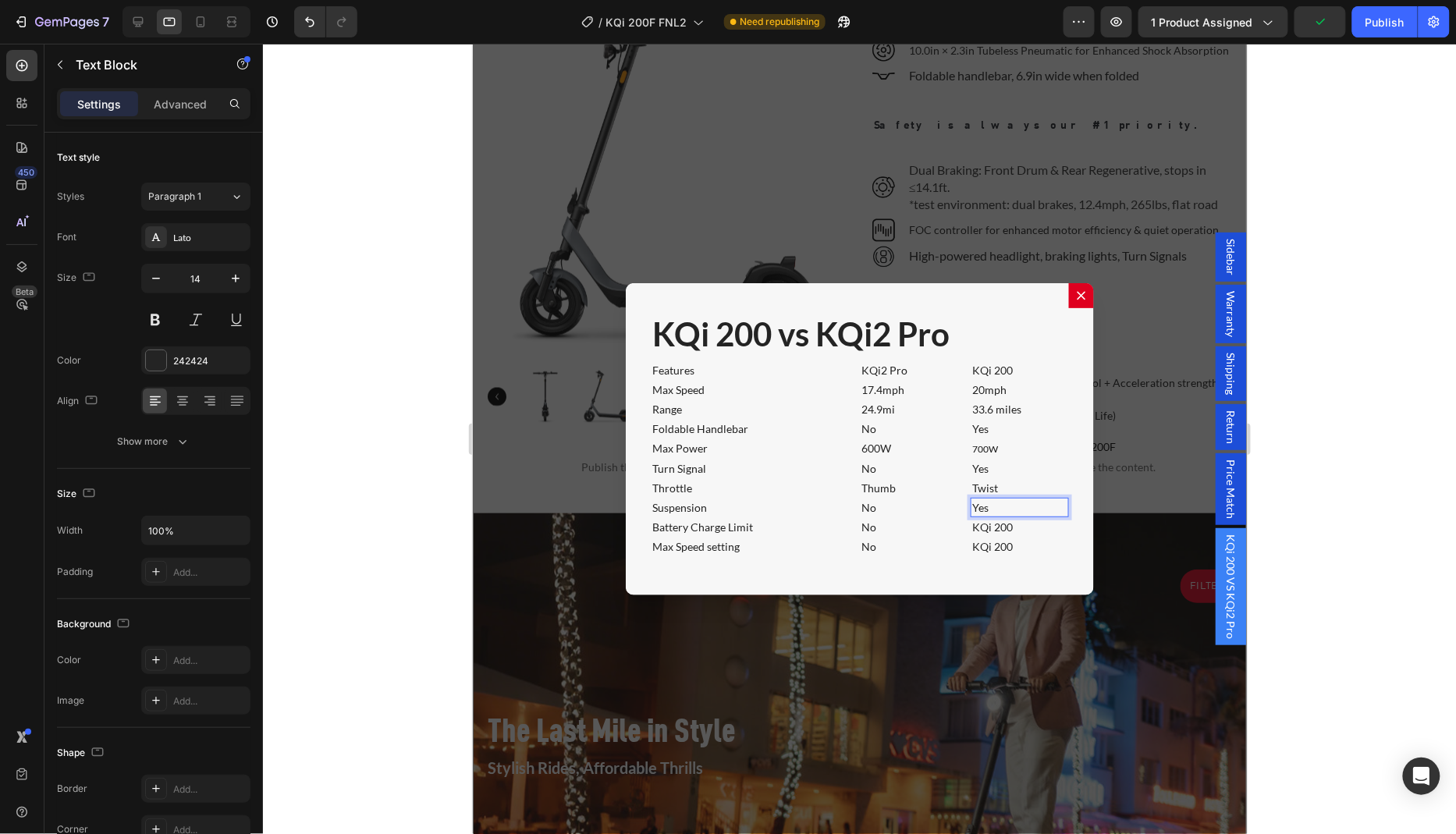
click at [1028, 499] on p "Yes" at bounding box center [1019, 506] width 96 height 16
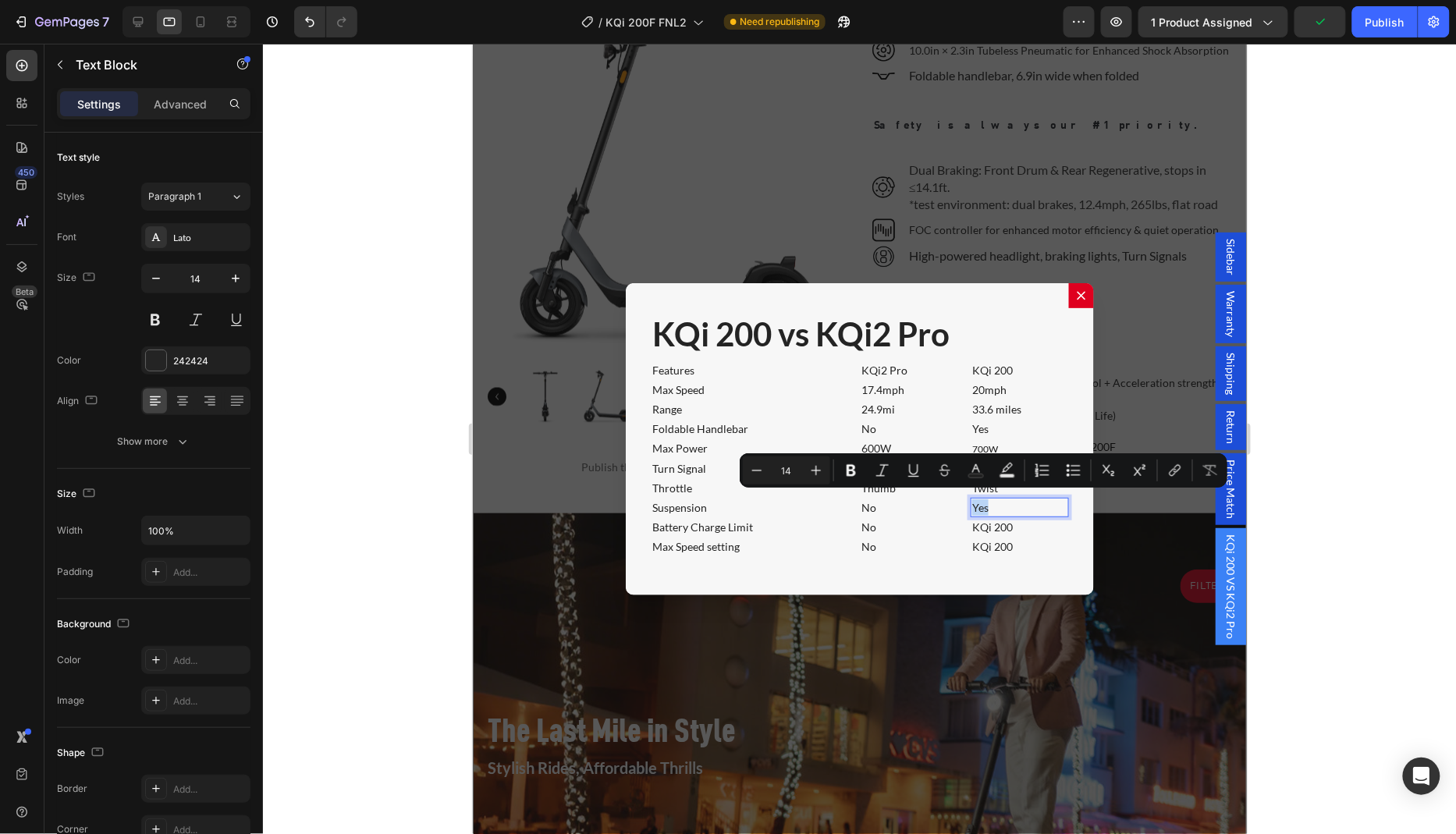
copy p "Yes"
click at [1035, 524] on p "KQi 200" at bounding box center [1019, 526] width 96 height 16
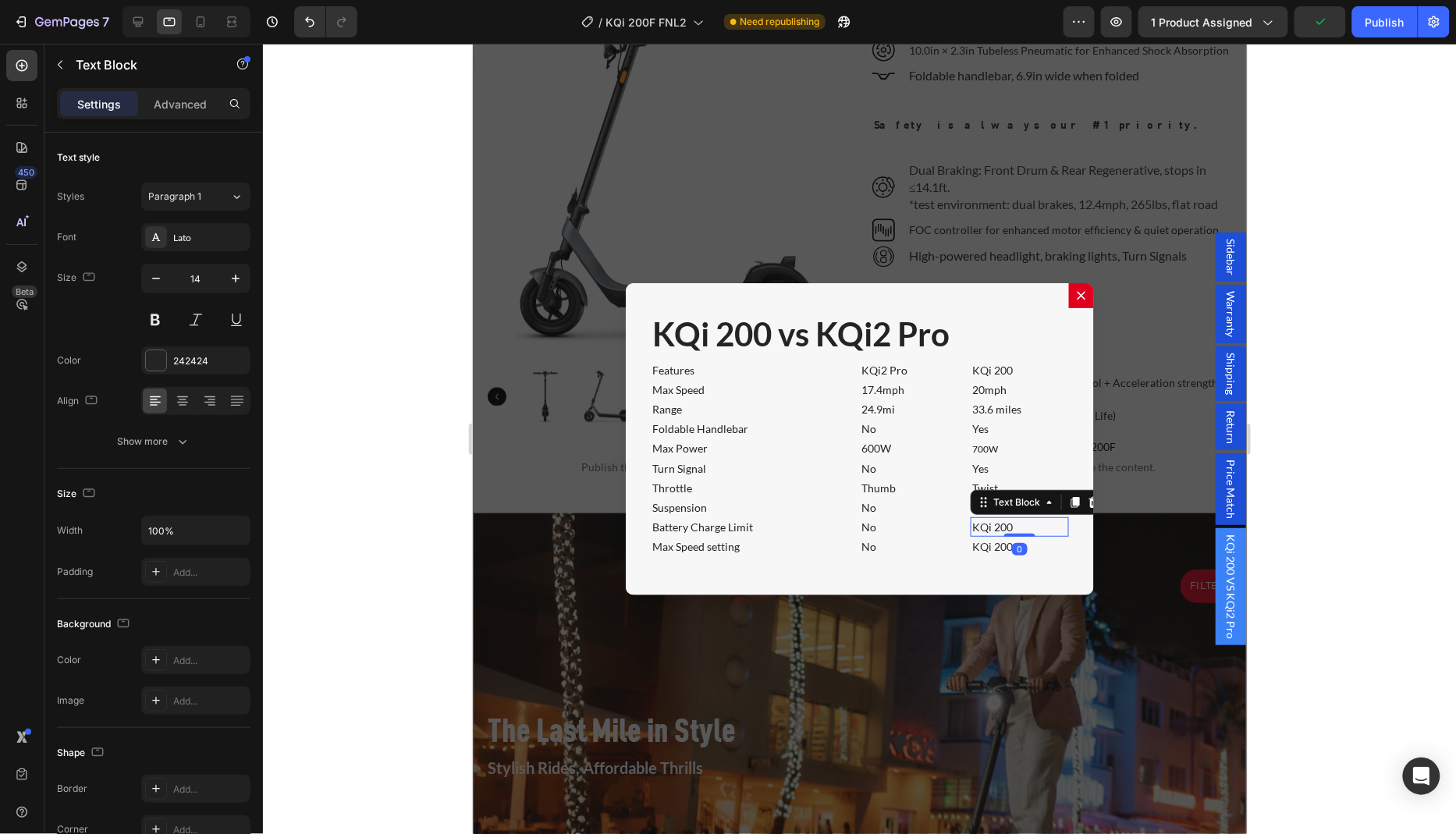
click at [1035, 524] on p "KQi 200" at bounding box center [1019, 526] width 96 height 16
click at [1038, 539] on p "KQi 200" at bounding box center [1019, 546] width 96 height 16
click at [1001, 572] on div "KQi 200 vs KQi2 Pro Heading Features Text Block KQi2 Pro Text Block KQi 200 Tex…" at bounding box center [859, 438] width 468 height 312
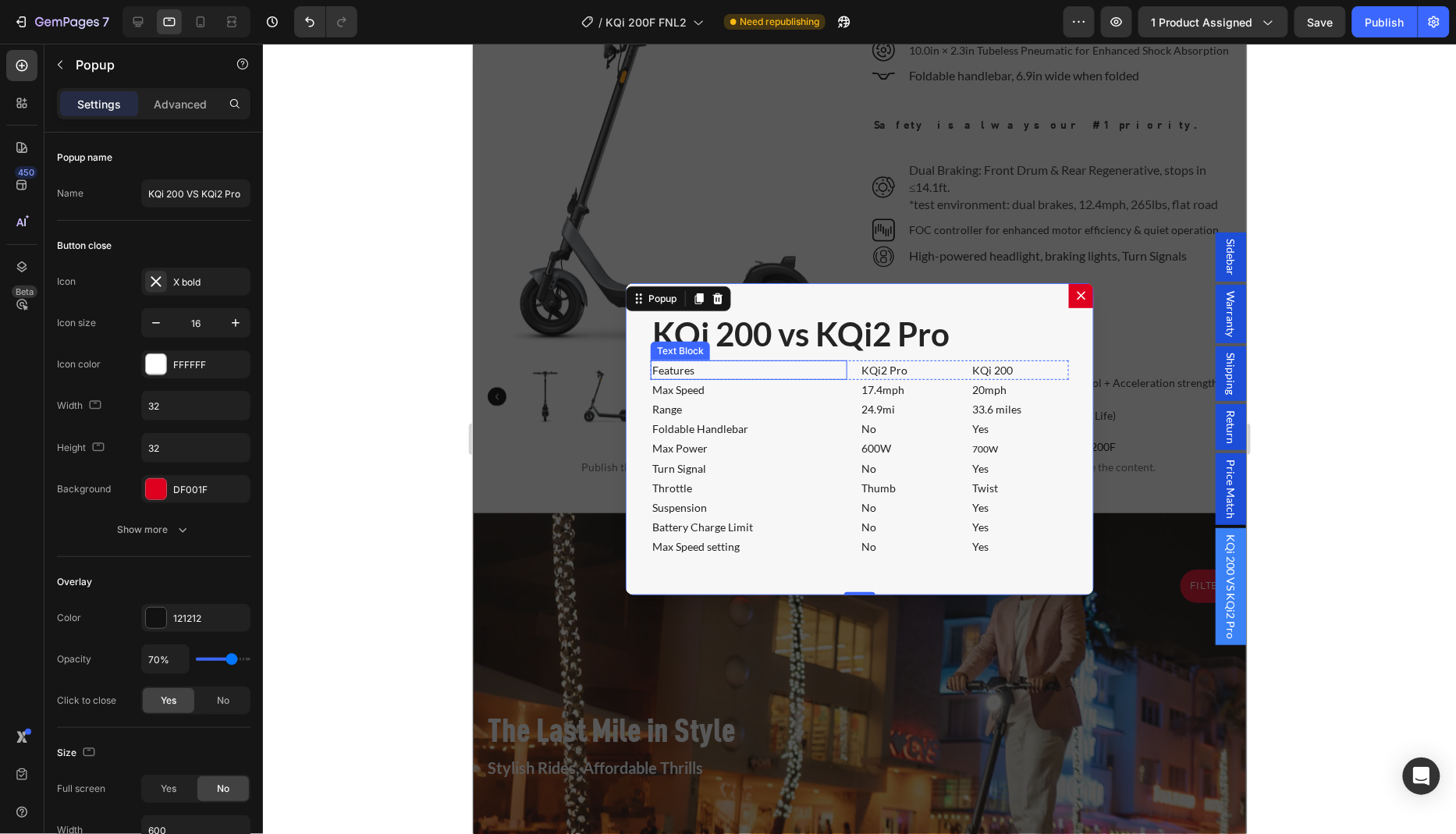
click at [726, 363] on p "Features" at bounding box center [748, 370] width 194 height 16
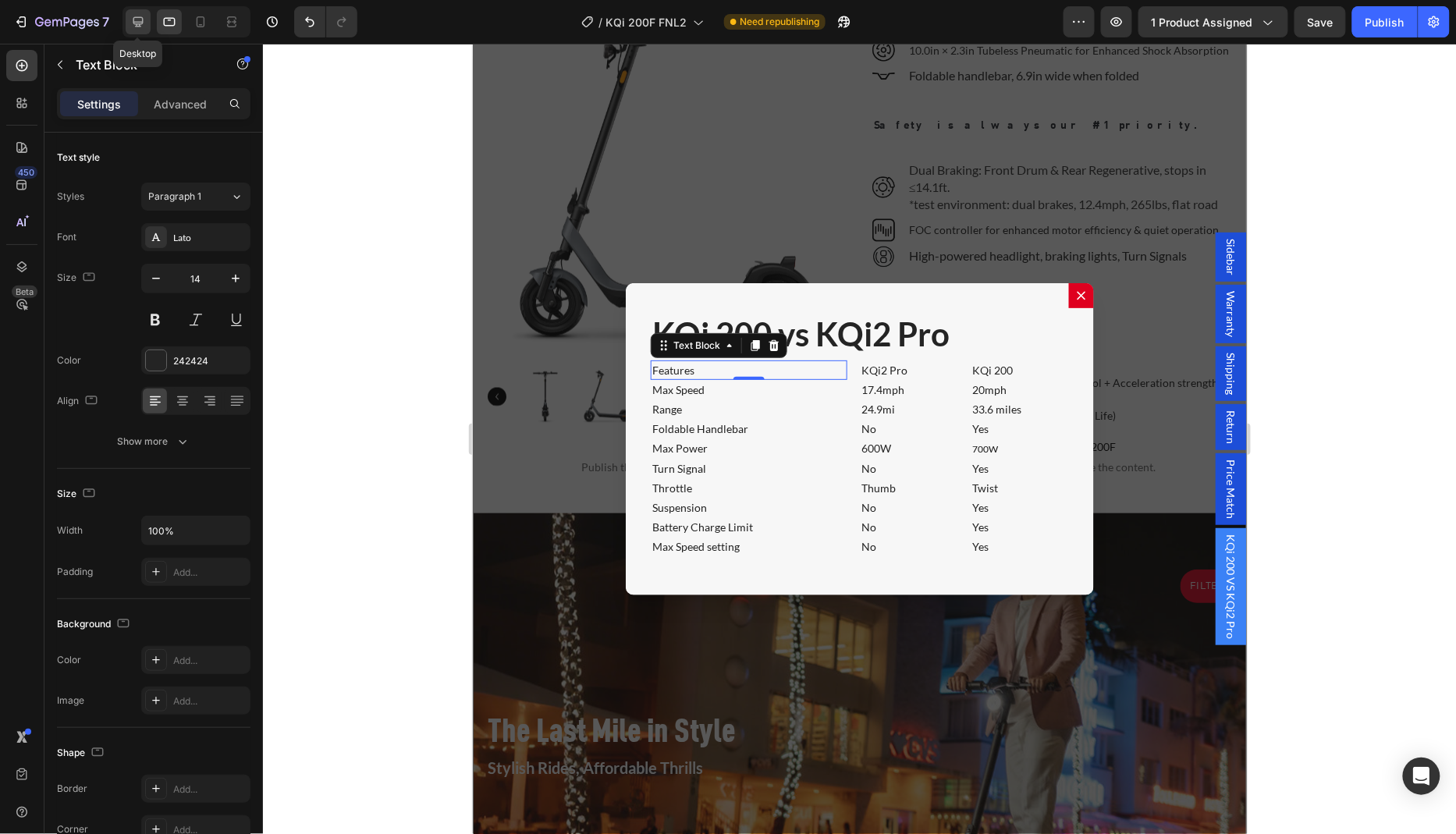
click at [139, 27] on icon at bounding box center [138, 21] width 16 height 16
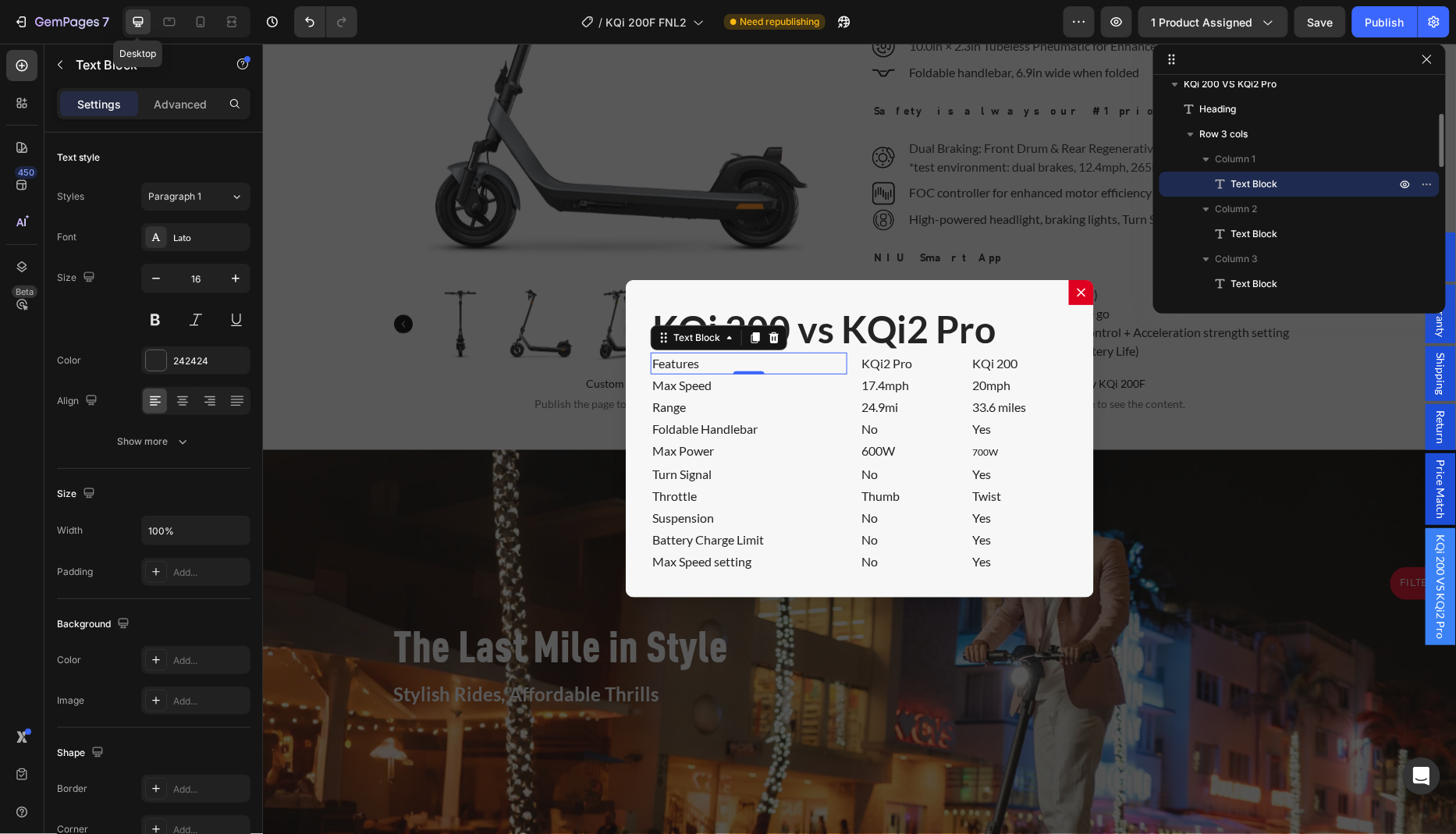
scroll to position [1332, 0]
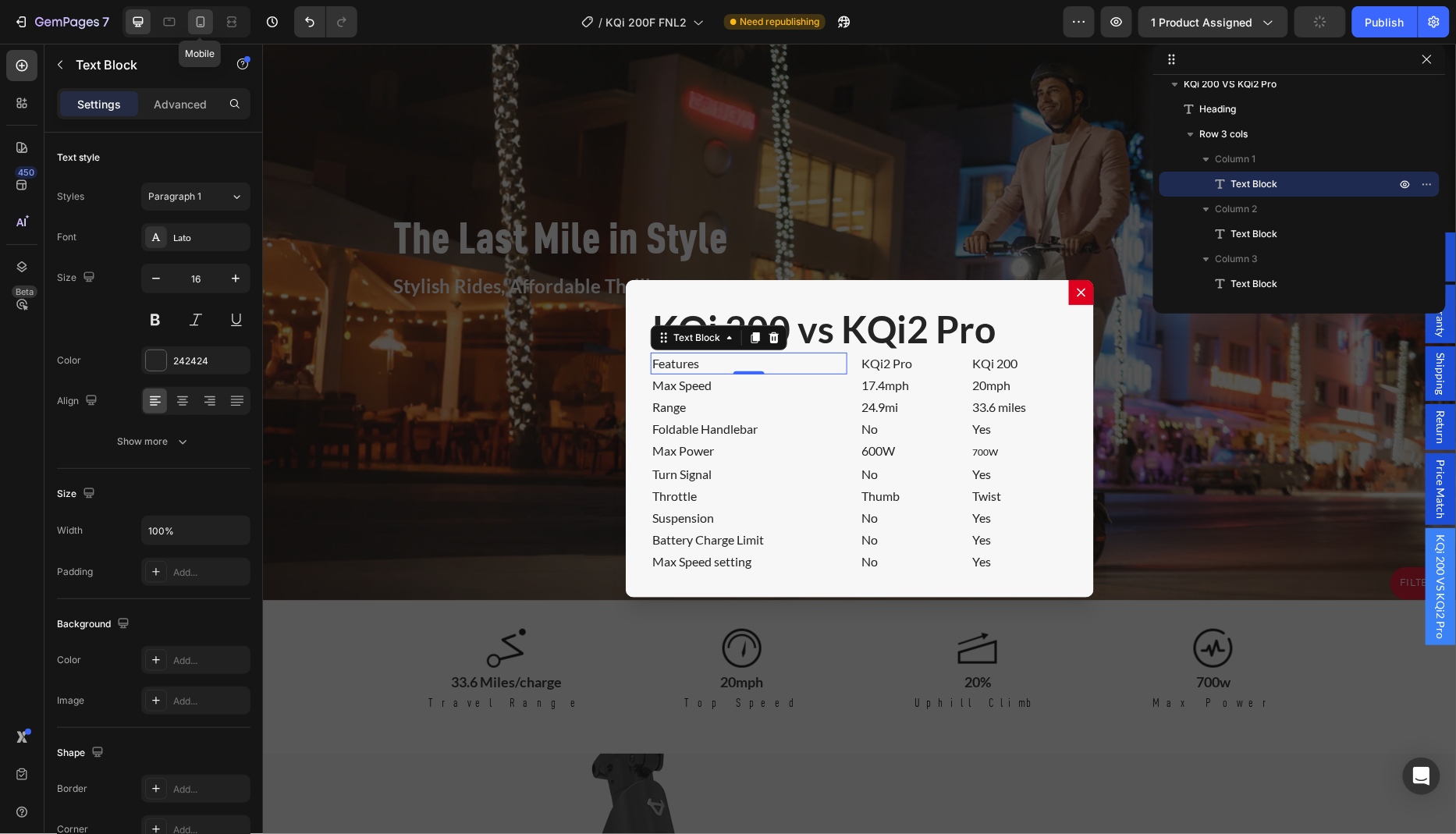
click at [201, 23] on icon at bounding box center [200, 21] width 16 height 16
type input "14"
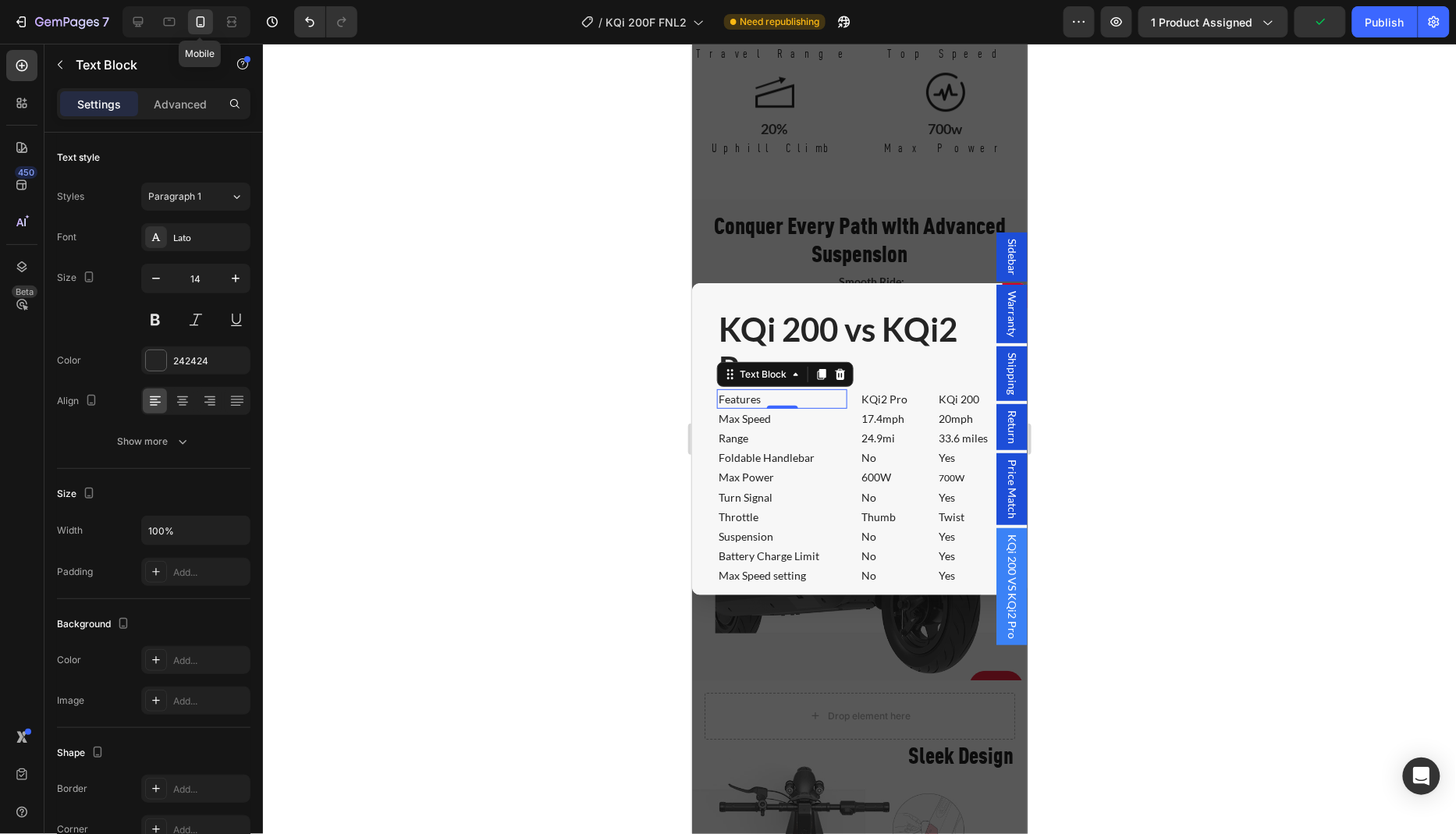
scroll to position [1590, 0]
click at [925, 347] on p "KQi 200 vs KQi2 Pro" at bounding box center [859, 348] width 282 height 79
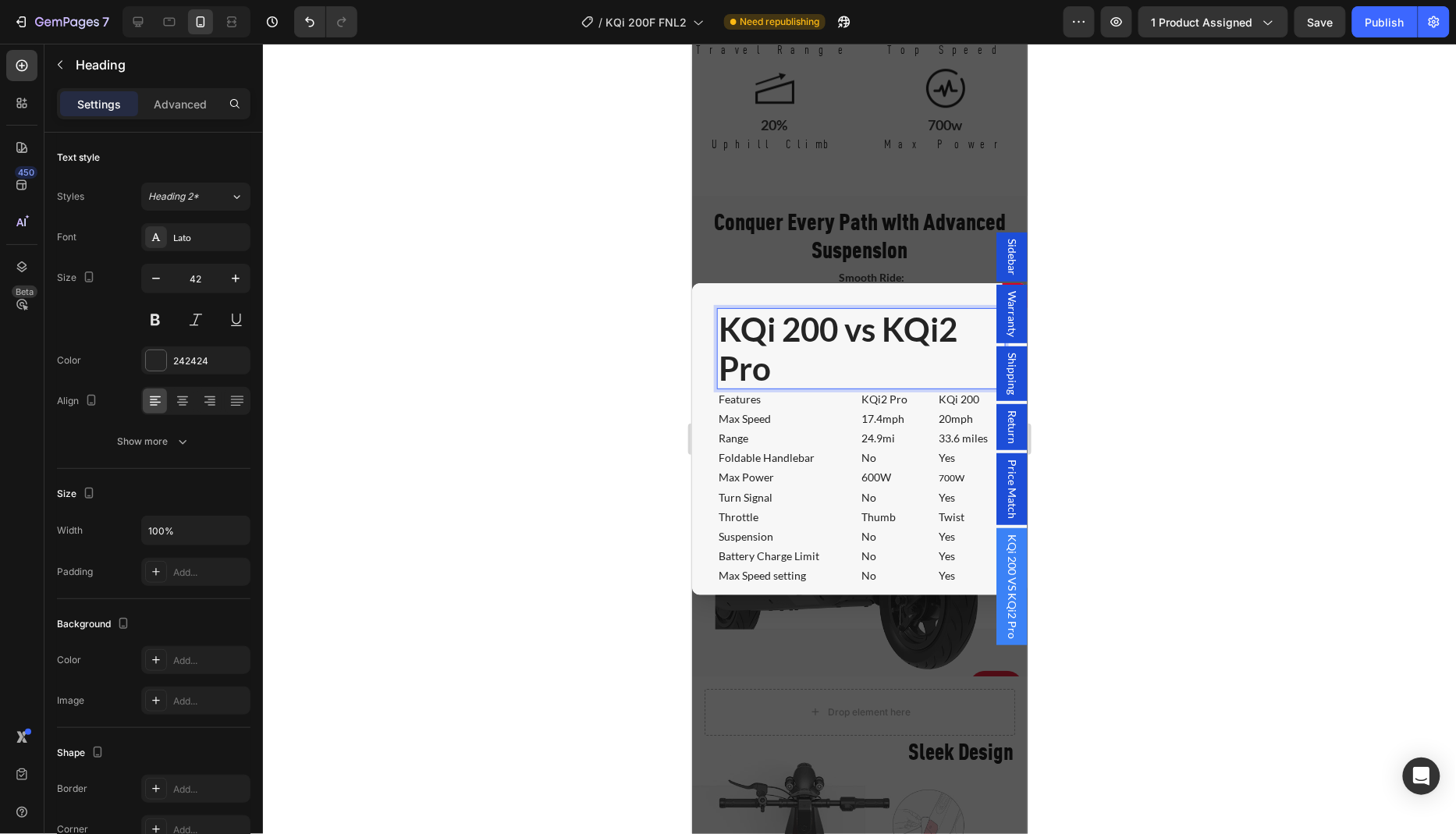
click at [903, 348] on p "KQi 200 vs KQi2 Pro" at bounding box center [859, 348] width 282 height 79
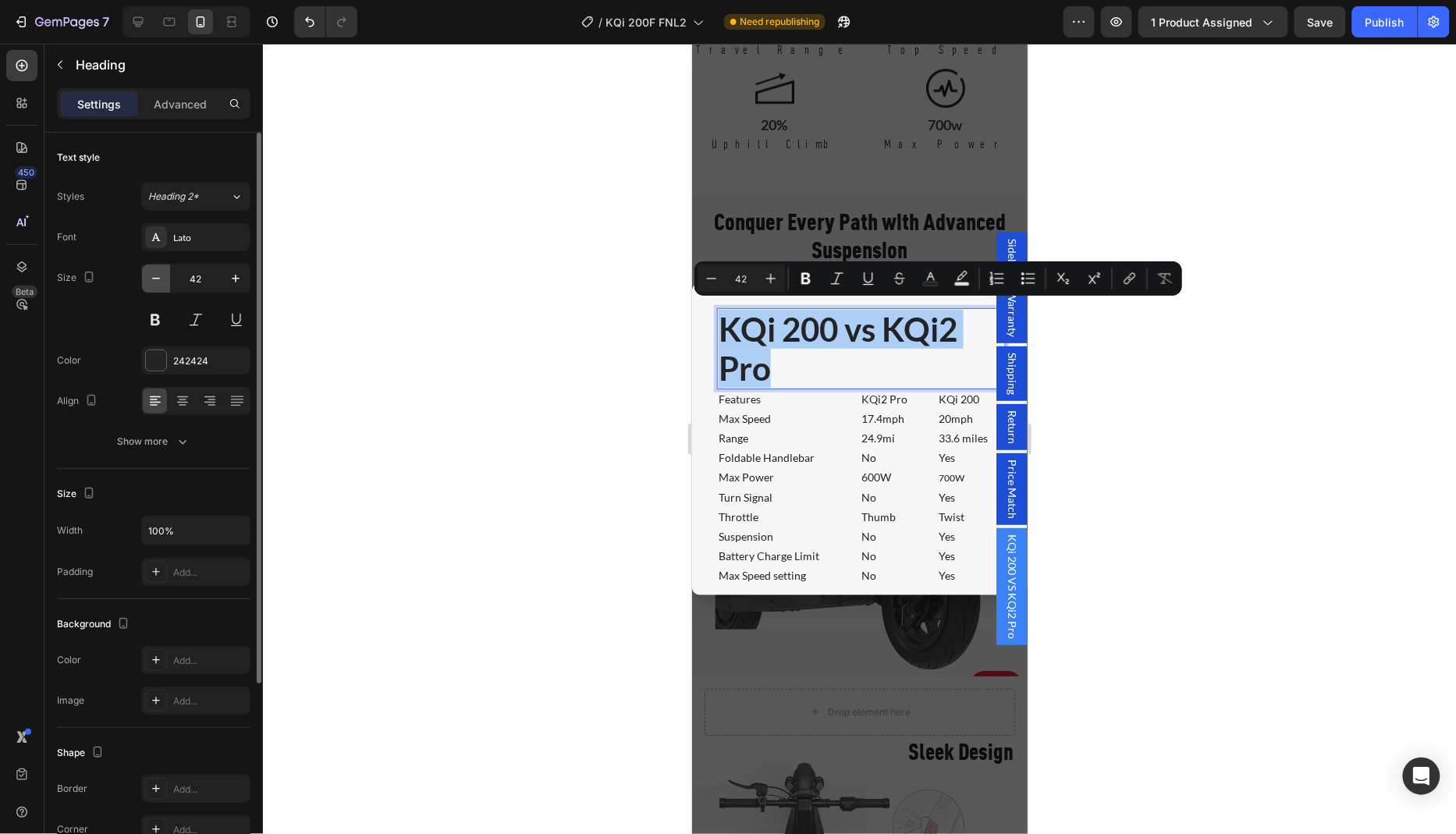
click at [148, 277] on icon "button" at bounding box center [156, 278] width 16 height 16
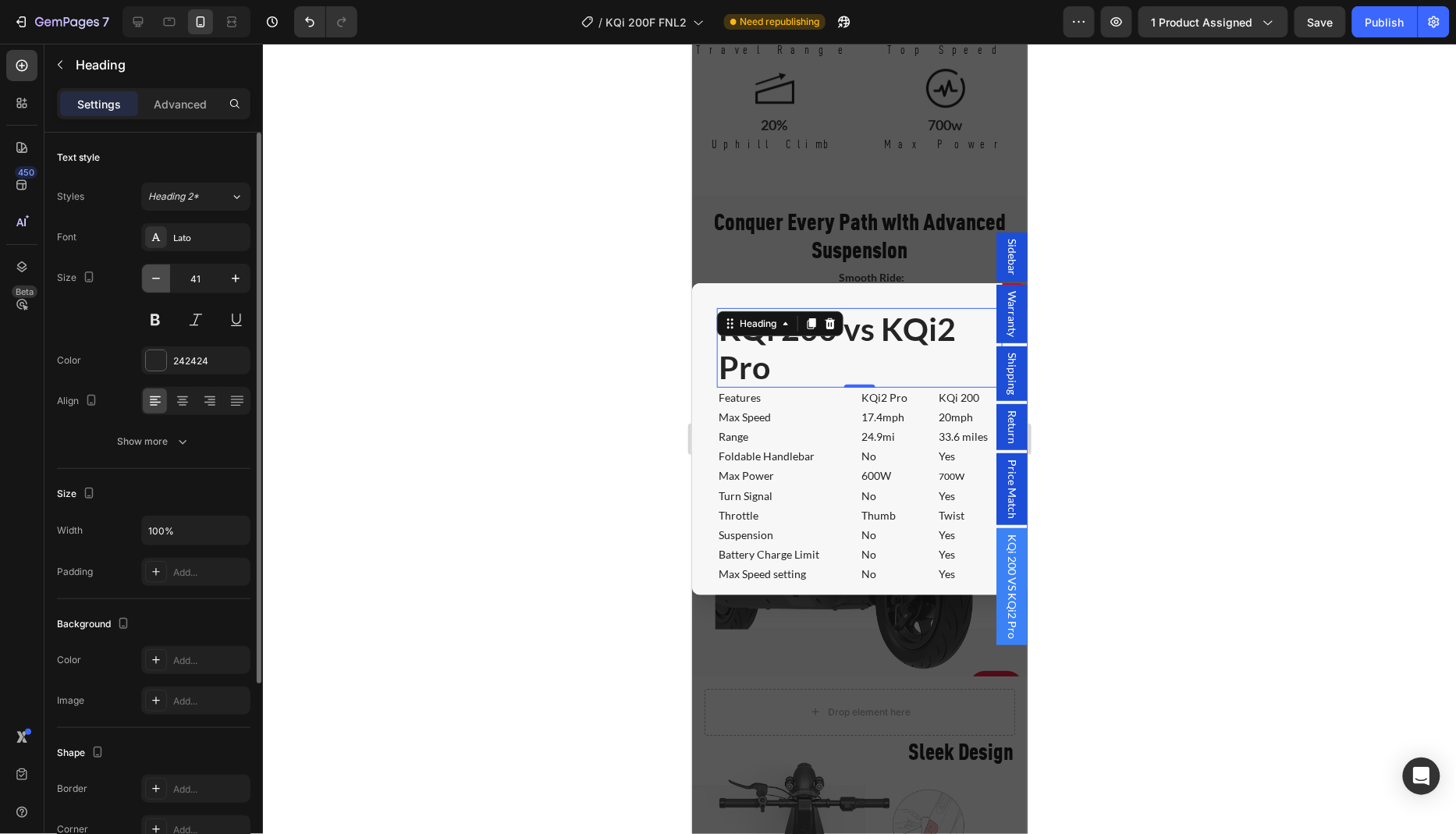
click at [148, 277] on icon "button" at bounding box center [156, 278] width 16 height 16
type input "40"
click at [194, 239] on div "Lato" at bounding box center [209, 237] width 73 height 14
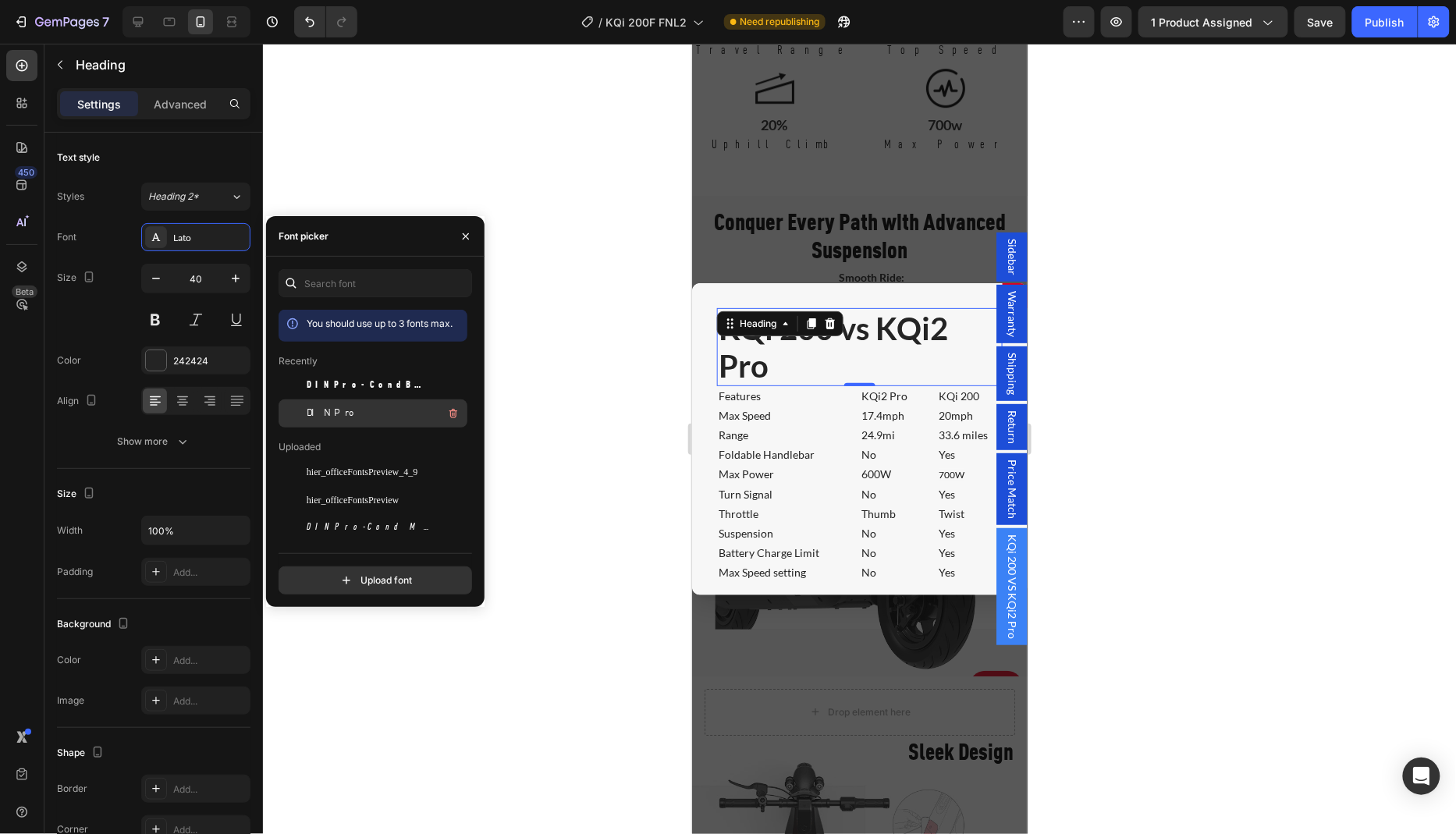
click at [326, 418] on span "DINPro" at bounding box center [330, 413] width 48 height 14
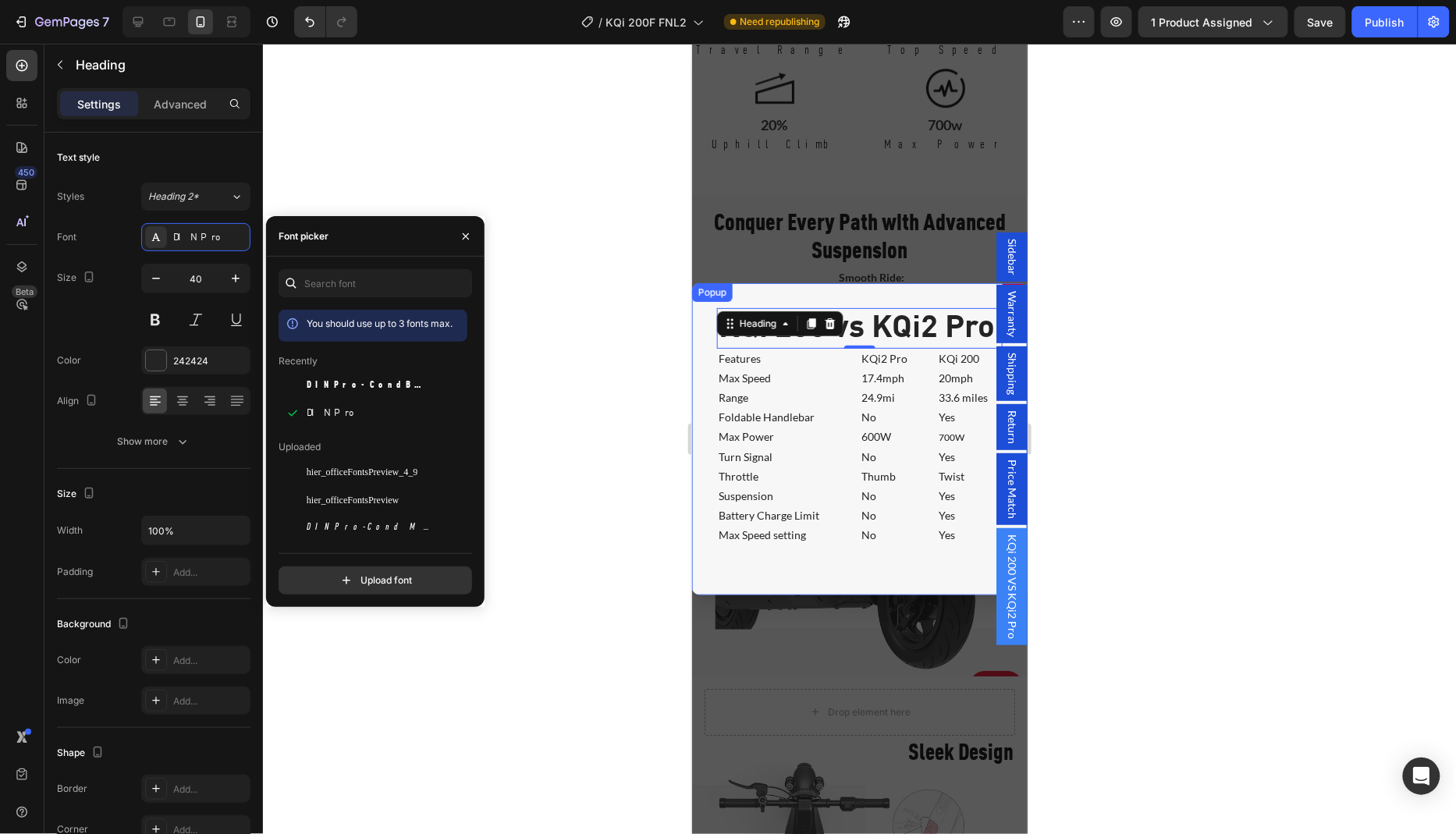
click at [905, 569] on div "KQi 200 vs KQi2 Pro Heading 0 Features Text Block KQi2 Pro Text Block KQi 200 T…" at bounding box center [858, 438] width 335 height 312
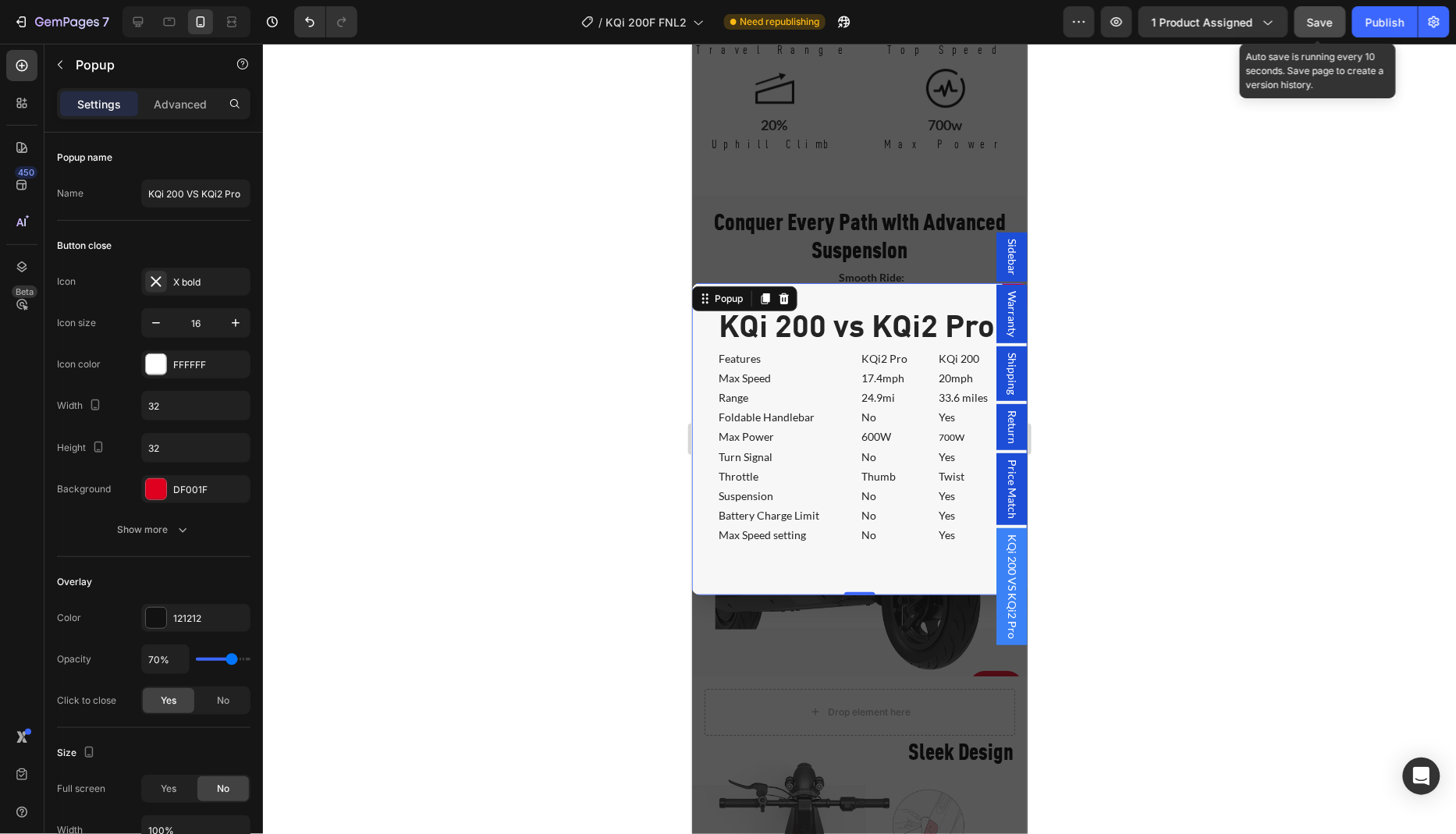
click at [1306, 21] on button "Save" at bounding box center [1320, 22] width 52 height 31
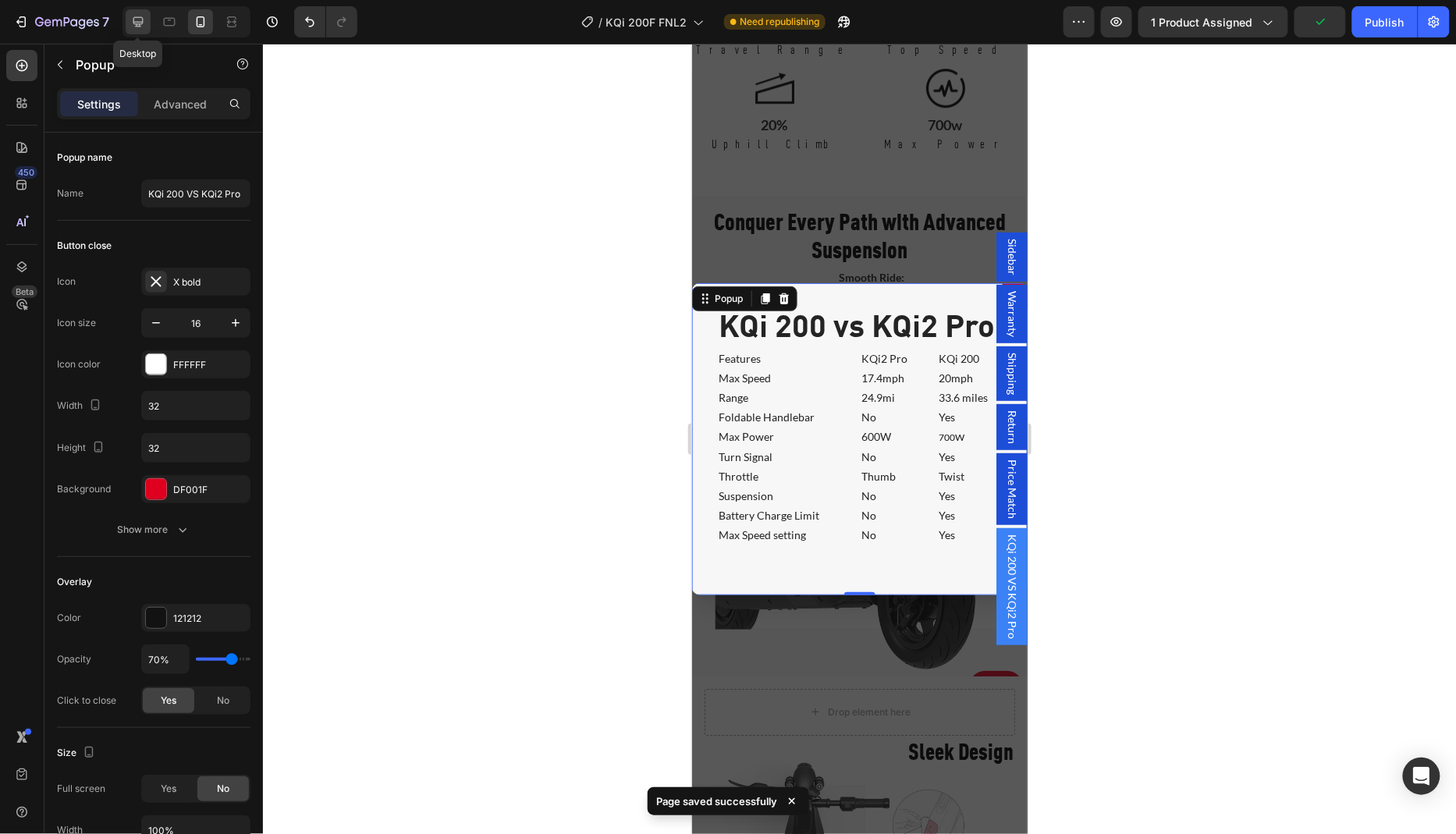
click at [136, 23] on icon at bounding box center [138, 22] width 10 height 10
type input "600"
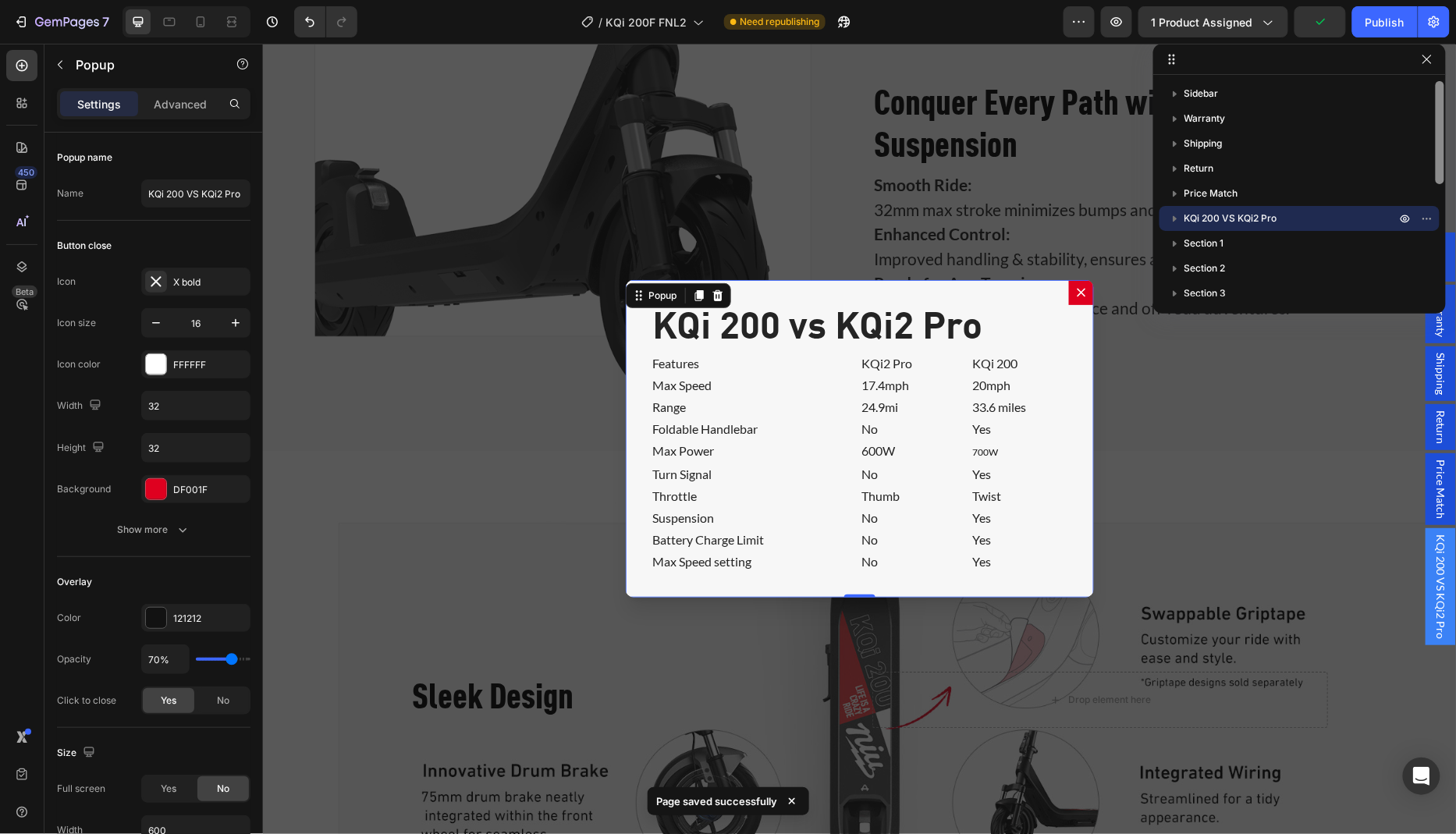
scroll to position [1777, 0]
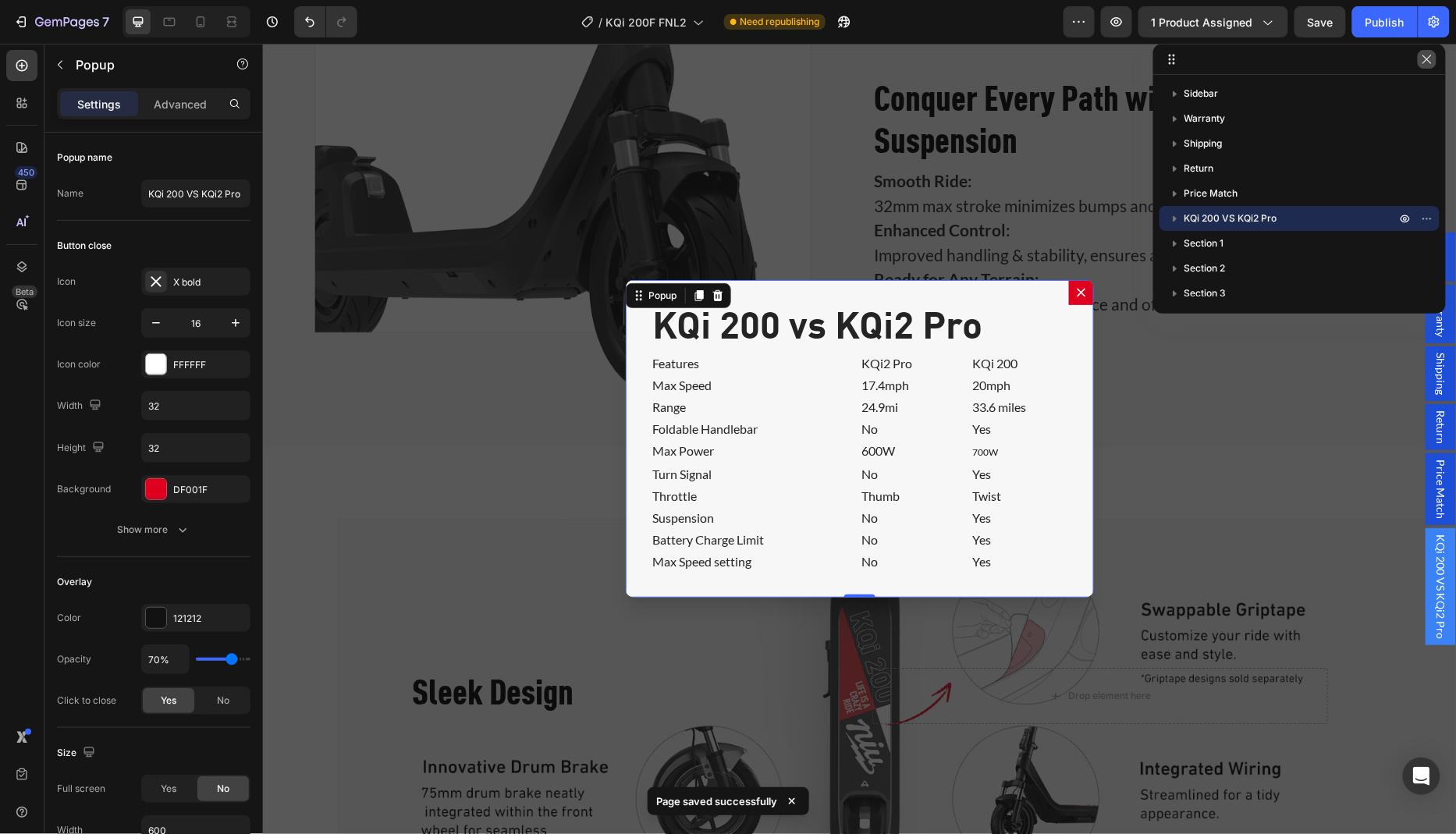
click at [1432, 58] on icon "button" at bounding box center [1426, 58] width 12 height 12
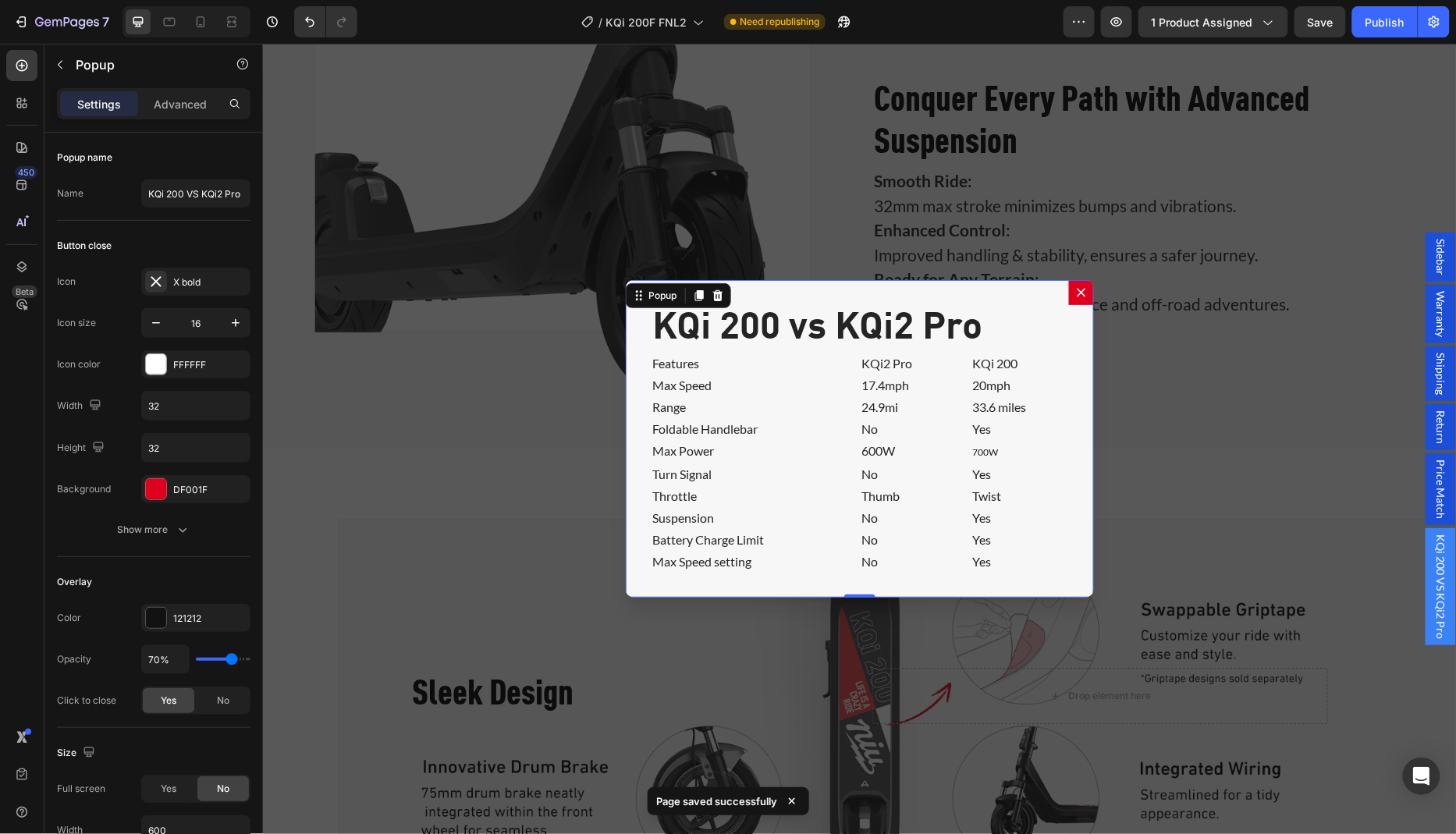
click at [1442, 274] on span "Sidebar" at bounding box center [1440, 256] width 16 height 37
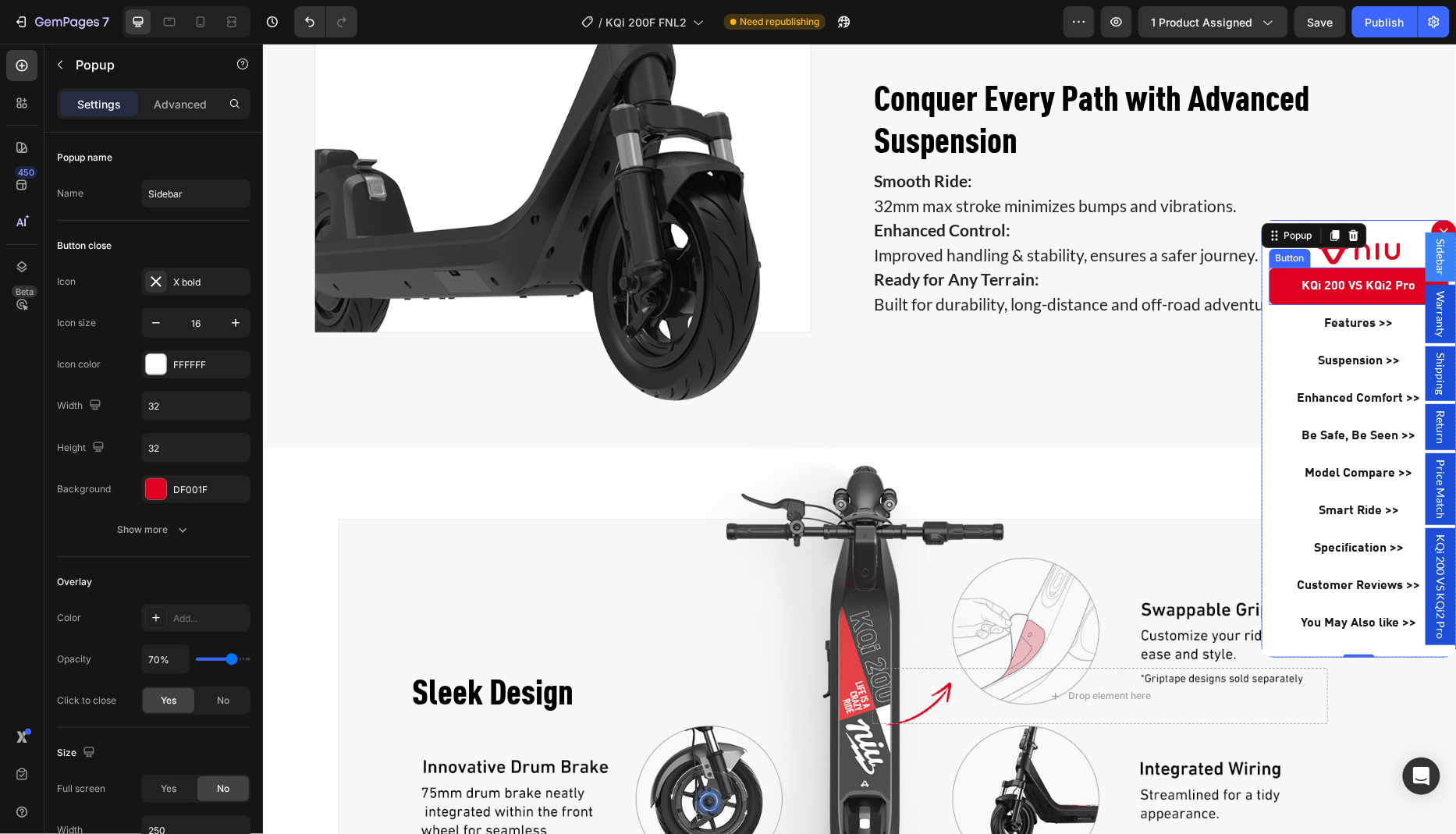
click at [1286, 289] on link "KQi 200 VS KQi2 Pro" at bounding box center [1358, 285] width 180 height 37
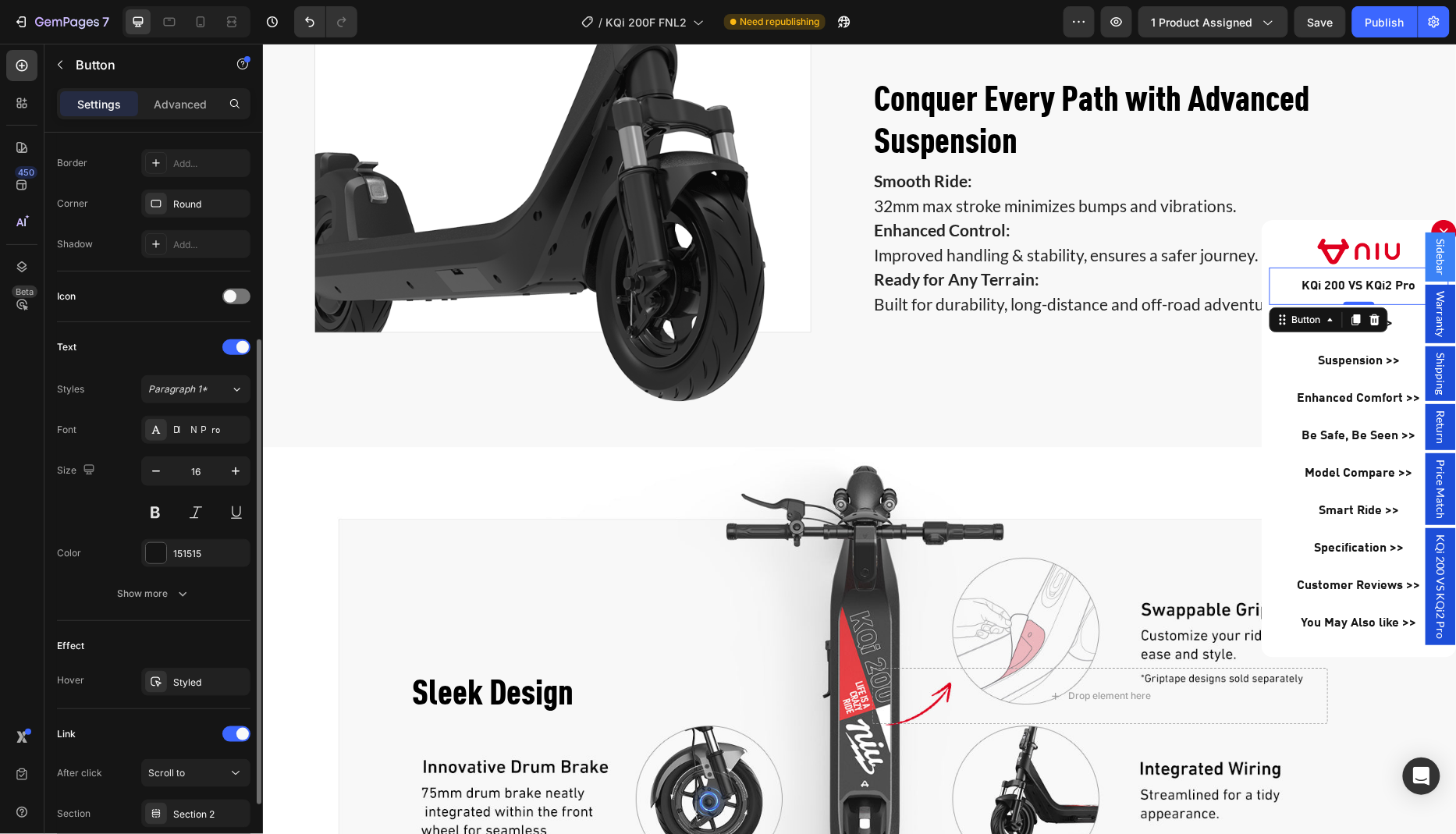
scroll to position [450, 0]
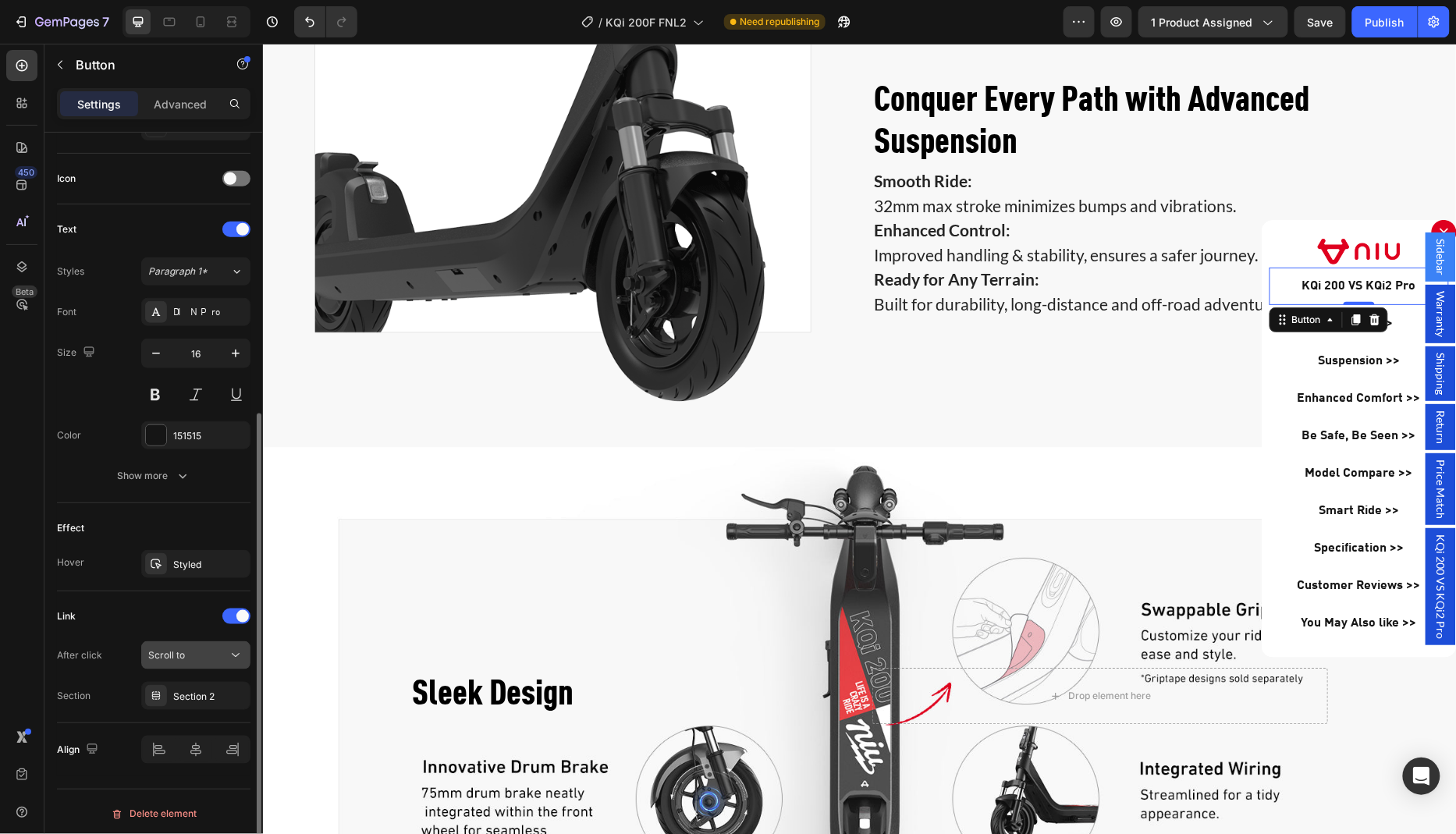
click at [186, 648] on div "Scroll to" at bounding box center [188, 655] width 80 height 14
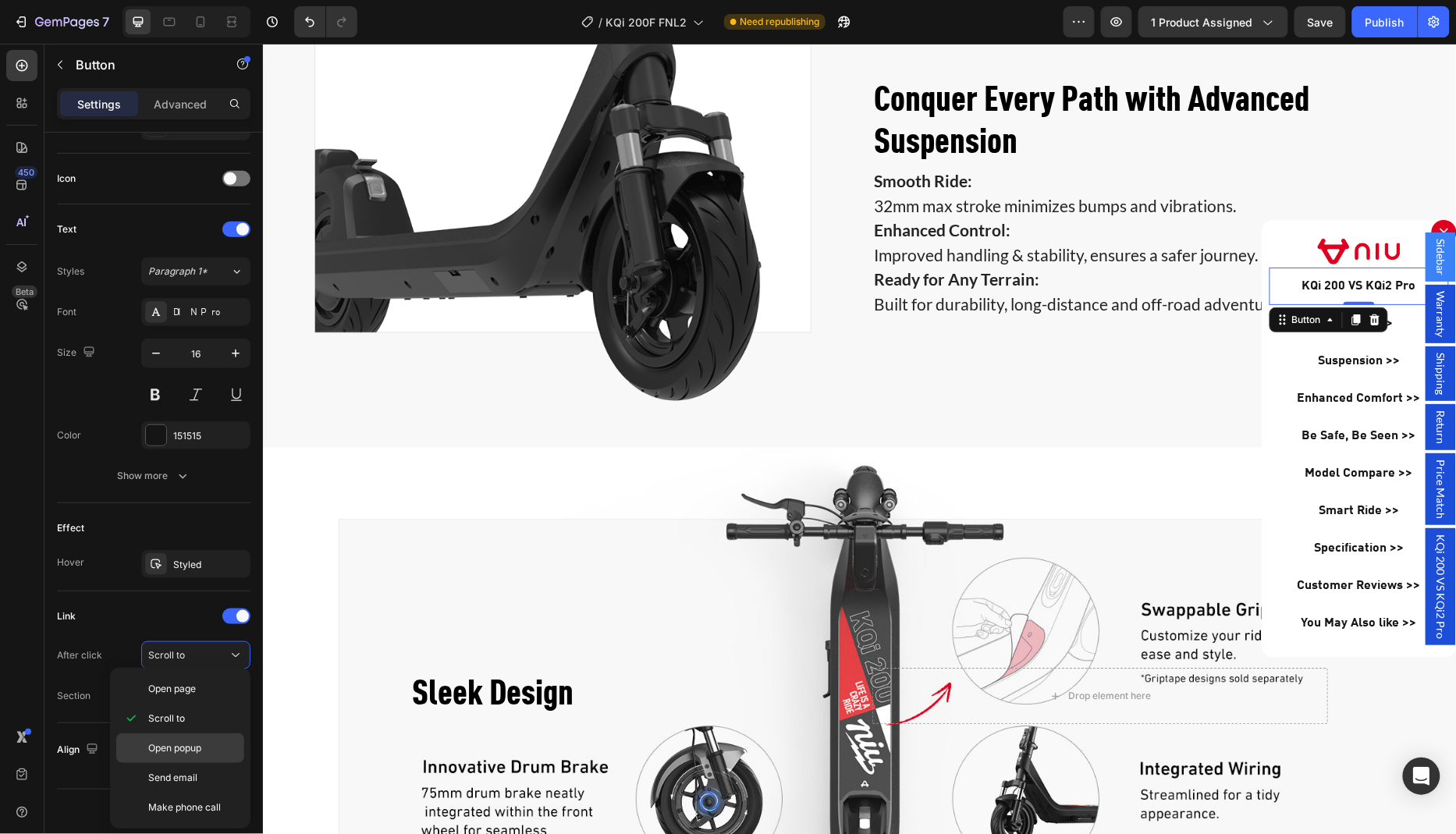
click at [190, 747] on span "Open popup" at bounding box center [175, 748] width 53 height 14
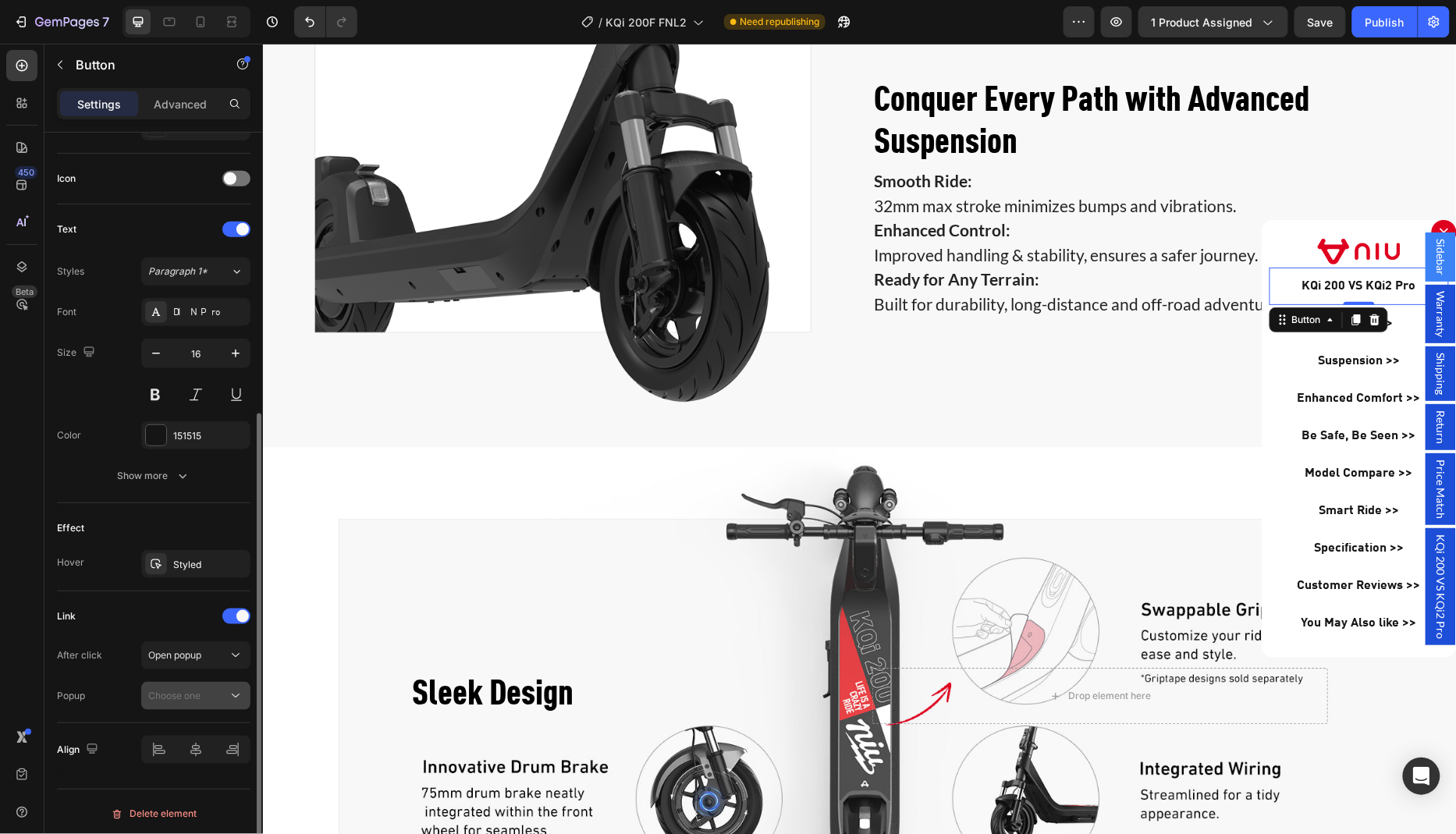
click at [186, 682] on button "Choose one" at bounding box center [195, 696] width 110 height 28
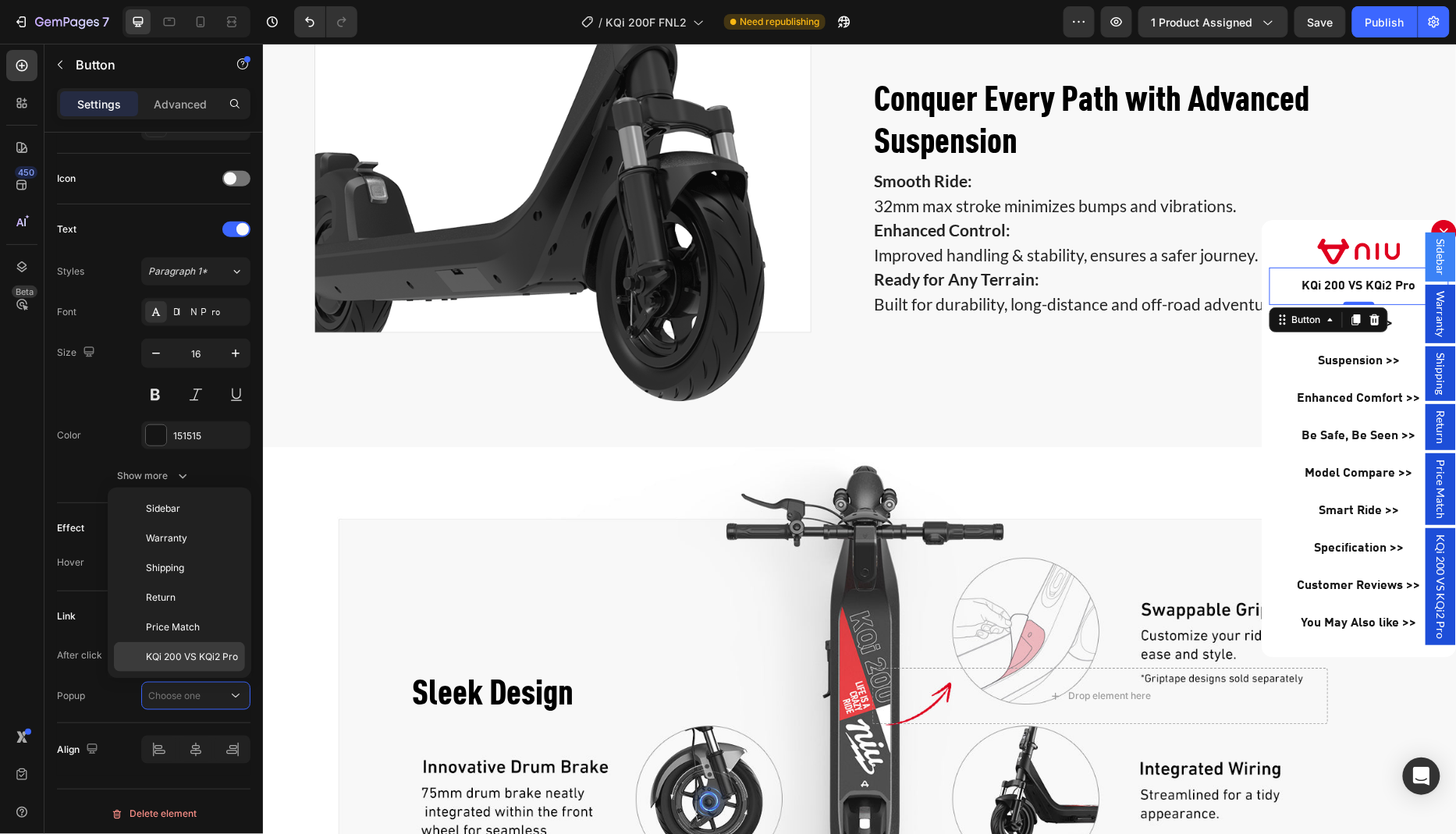
click at [190, 652] on span "KQi 200 VS KQi2 Pro" at bounding box center [192, 656] width 92 height 14
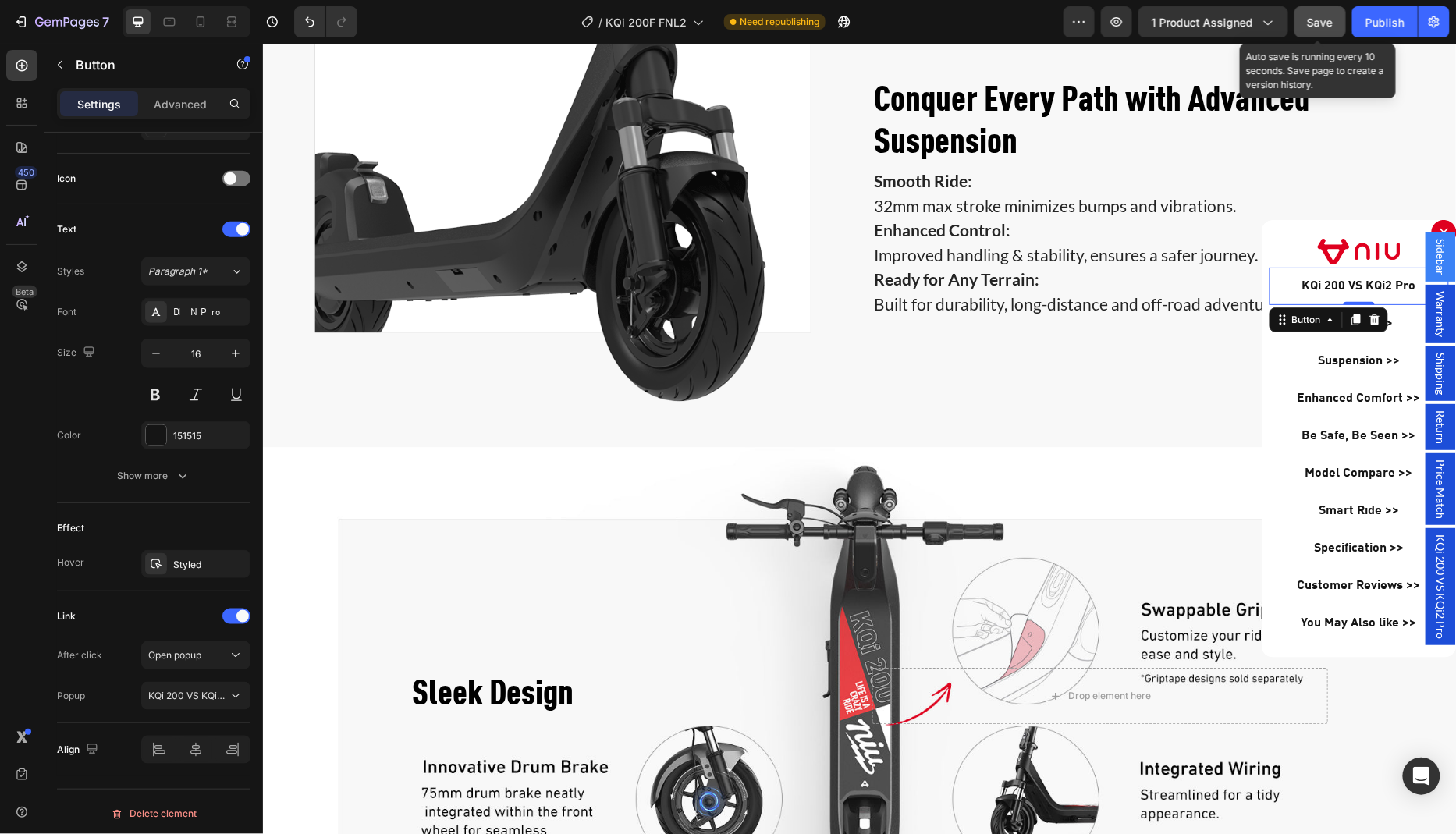
click at [1322, 28] on div "Save" at bounding box center [1320, 22] width 26 height 16
click at [1324, 23] on span "Save" at bounding box center [1320, 22] width 26 height 13
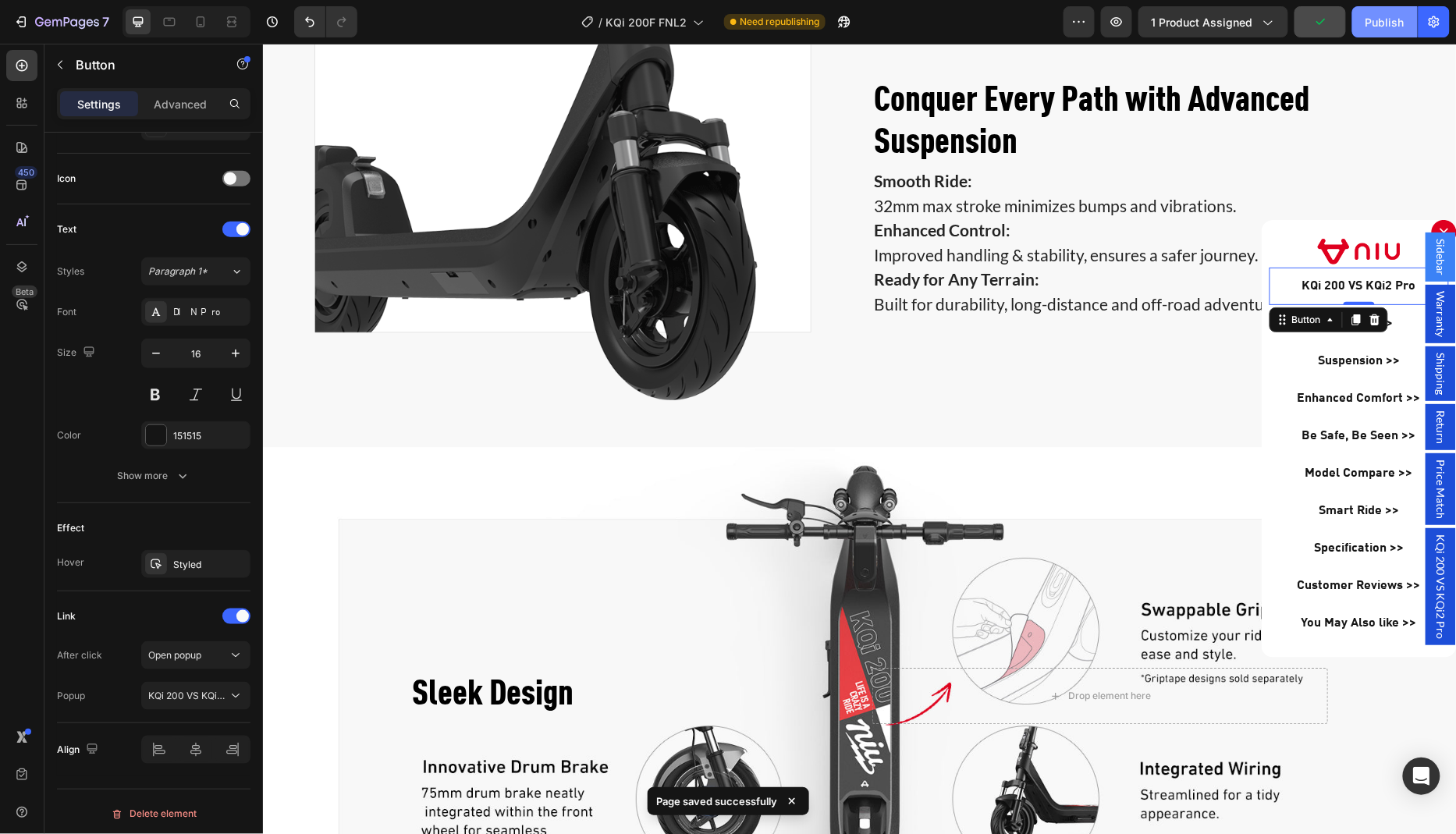
click at [1384, 33] on button "Publish" at bounding box center [1385, 22] width 66 height 31
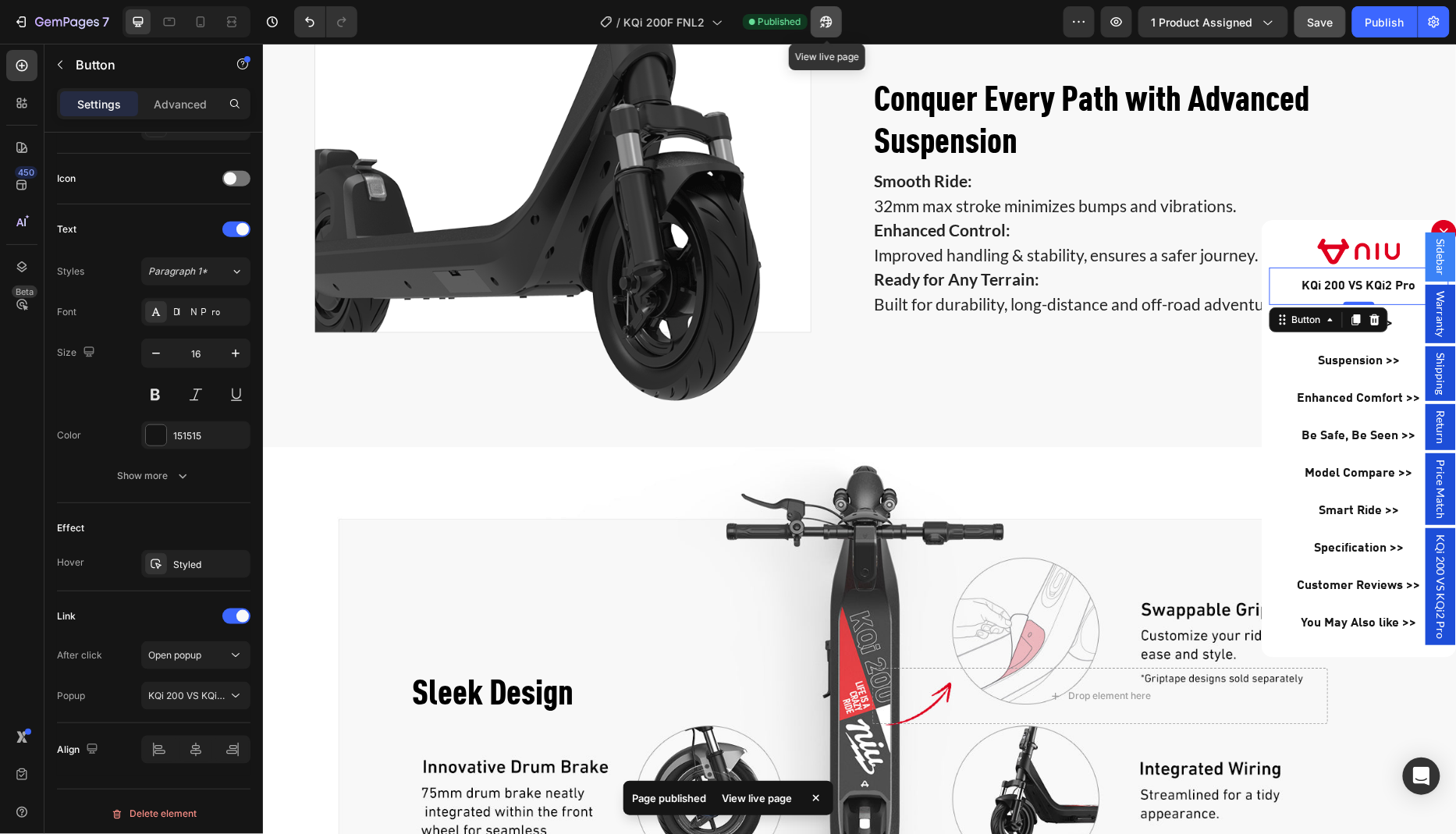
click at [828, 22] on icon "button" at bounding box center [826, 21] width 16 height 16
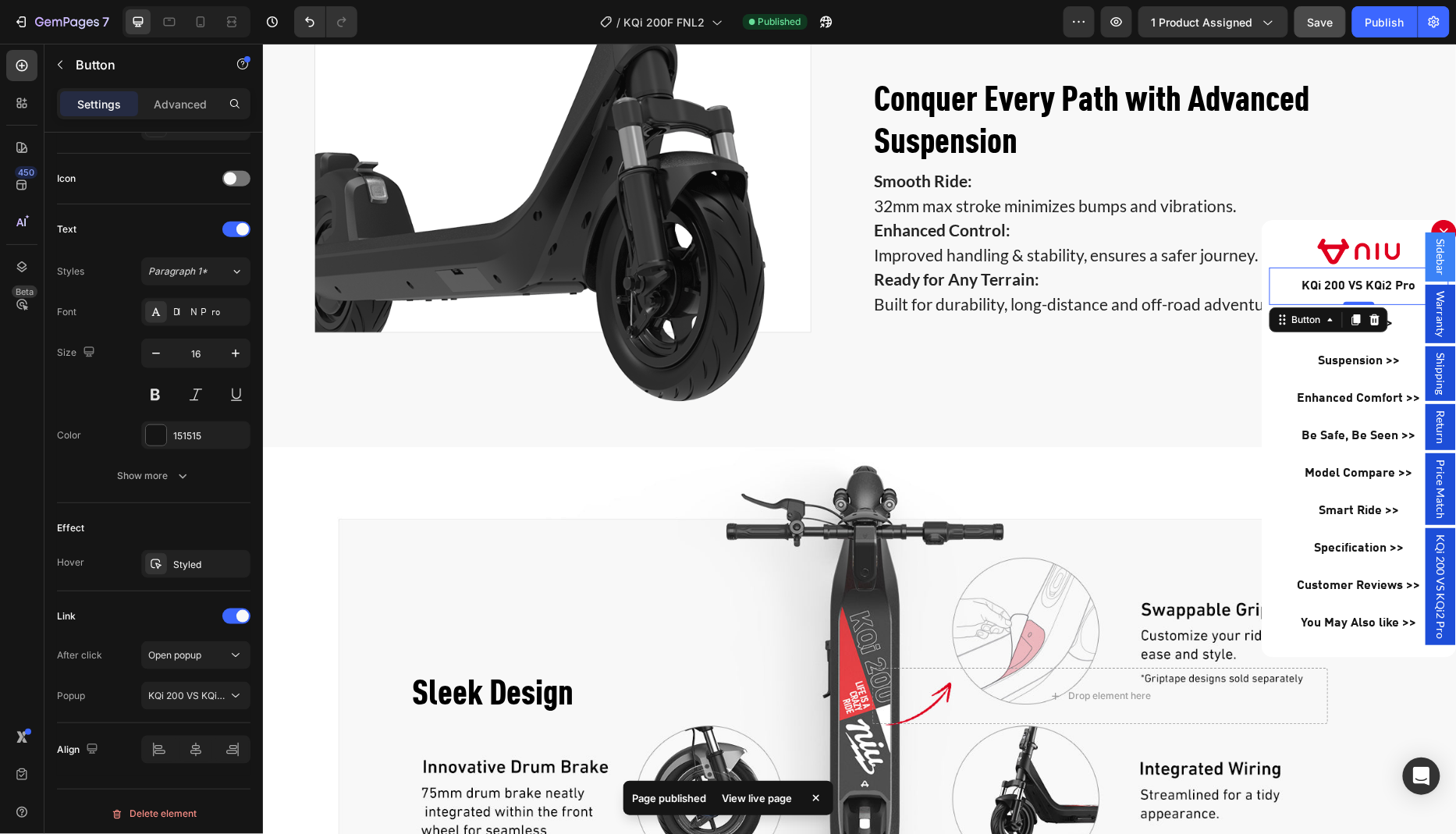
click at [1444, 538] on span "KQi 200 VS KQi2 Pro" at bounding box center [1440, 585] width 16 height 105
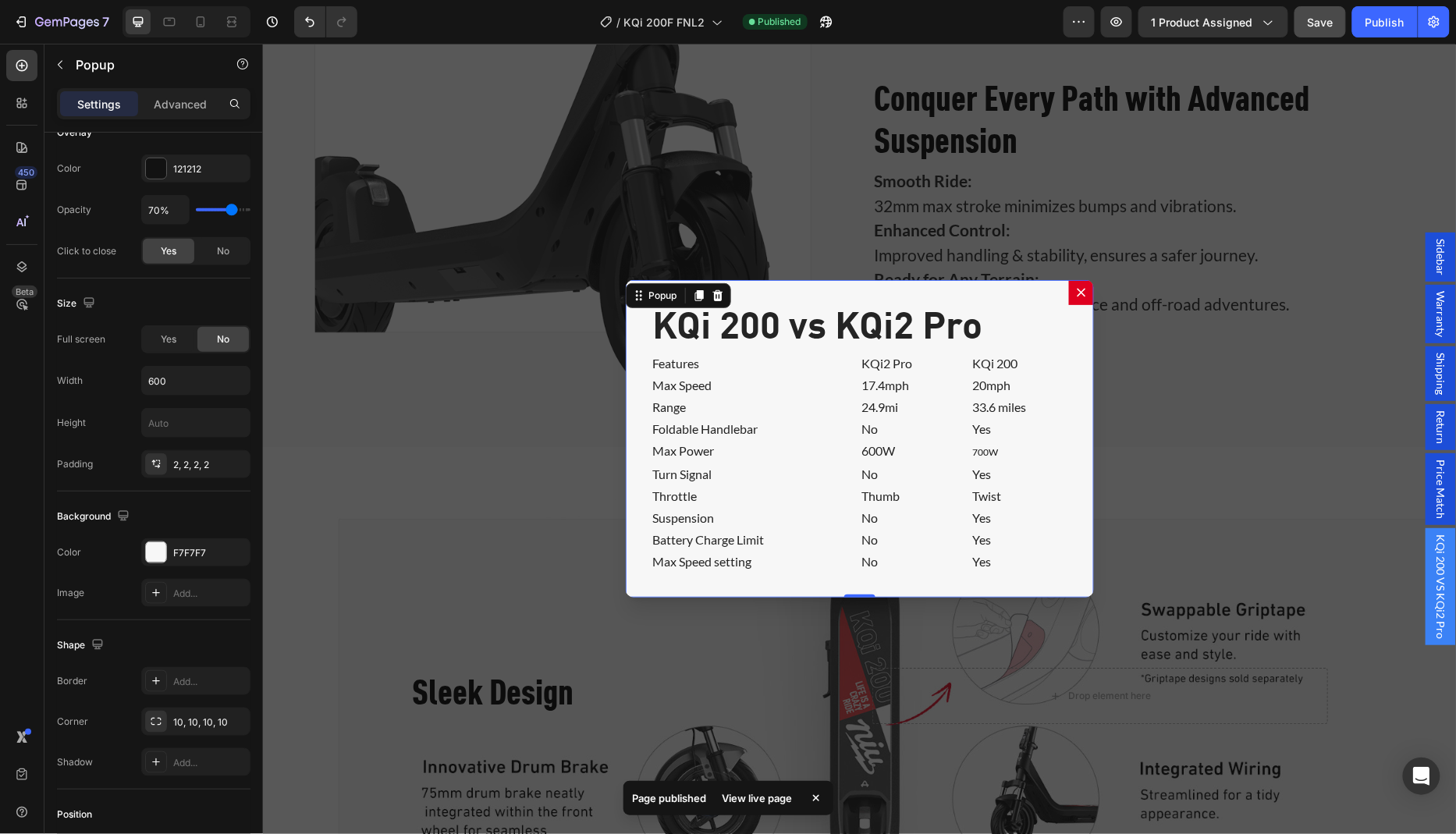
scroll to position [0, 0]
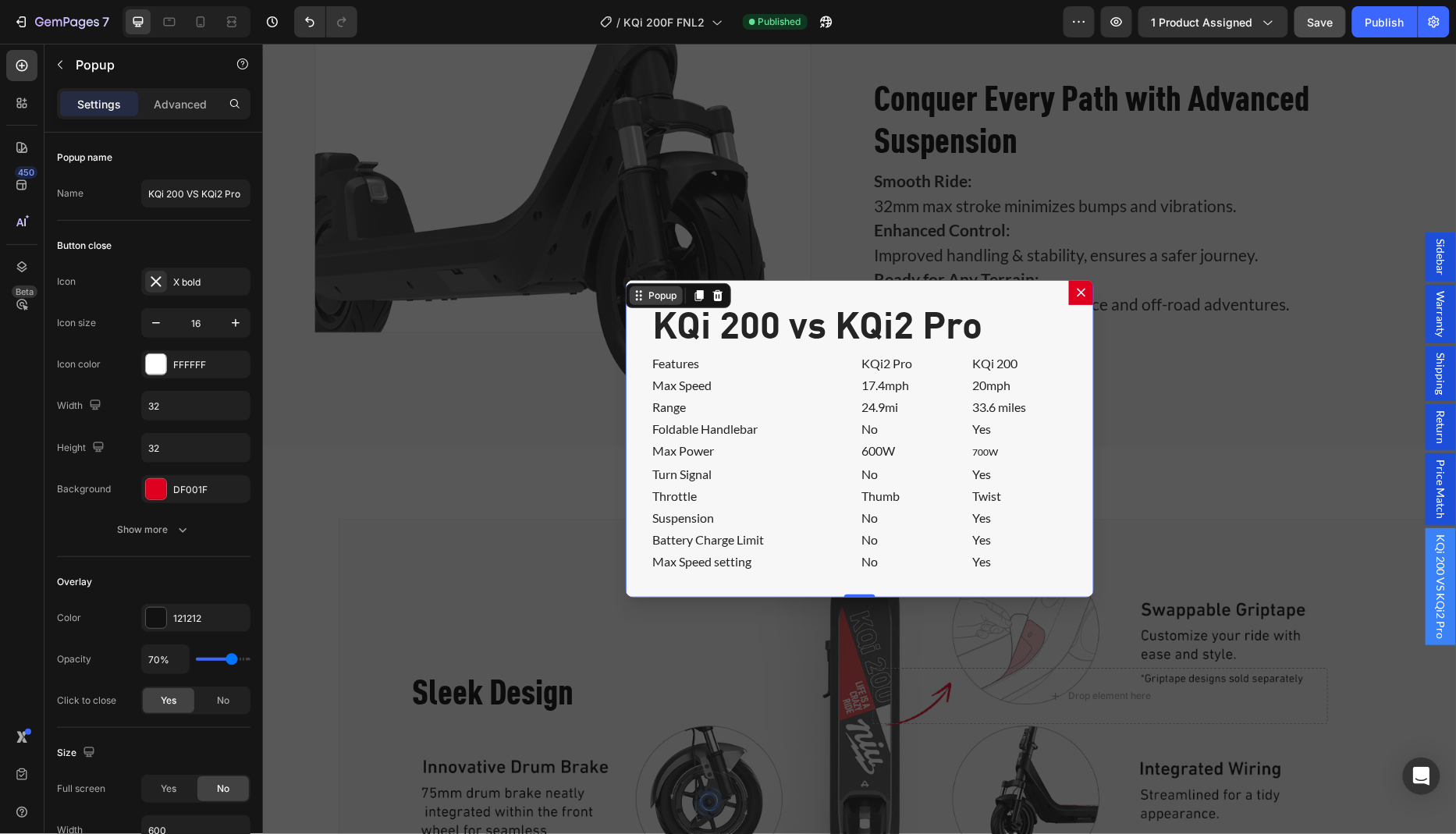
click at [659, 302] on div "Popup" at bounding box center [661, 295] width 35 height 14
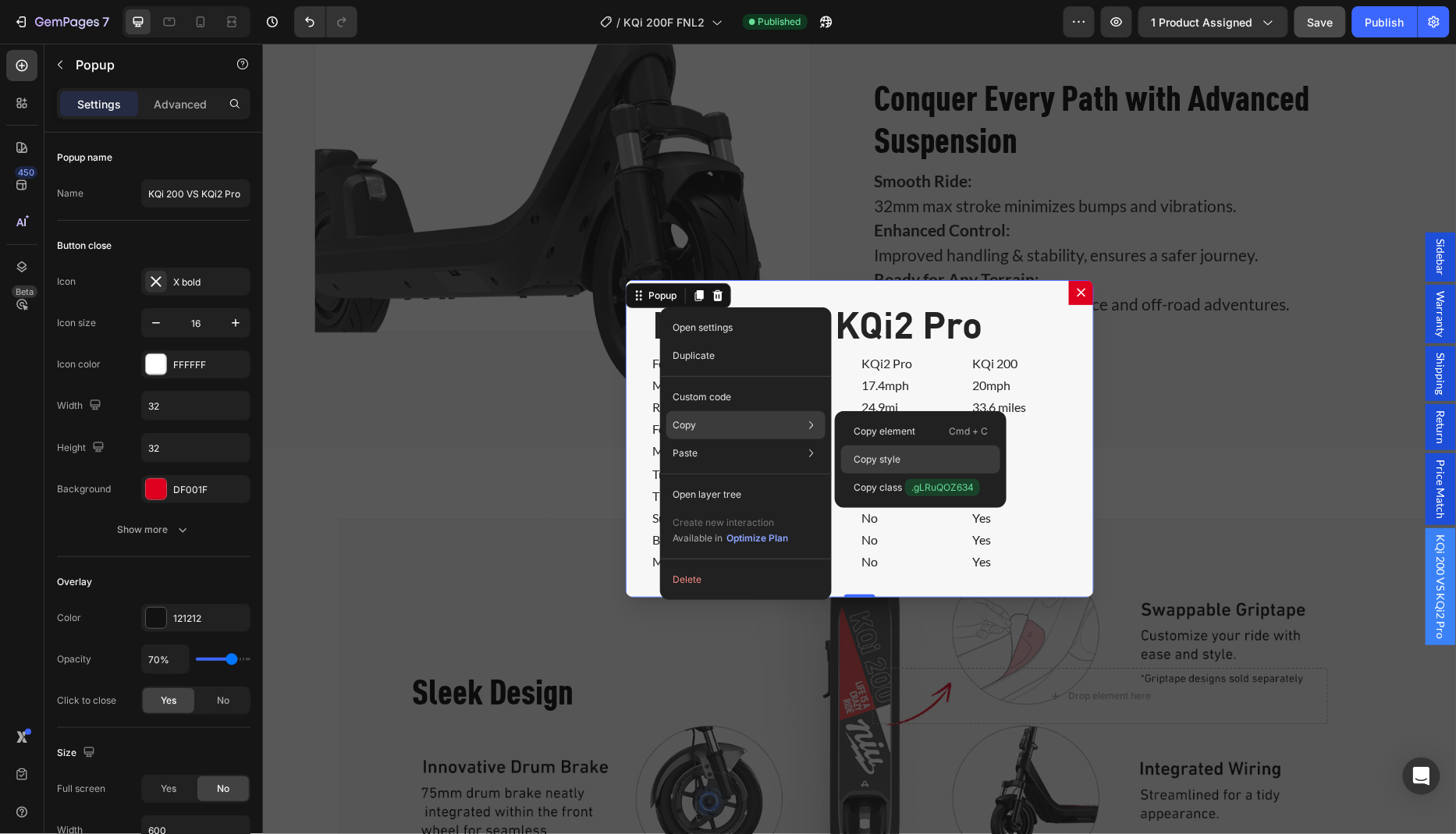
click at [910, 473] on div "Copy style" at bounding box center [920, 487] width 159 height 28
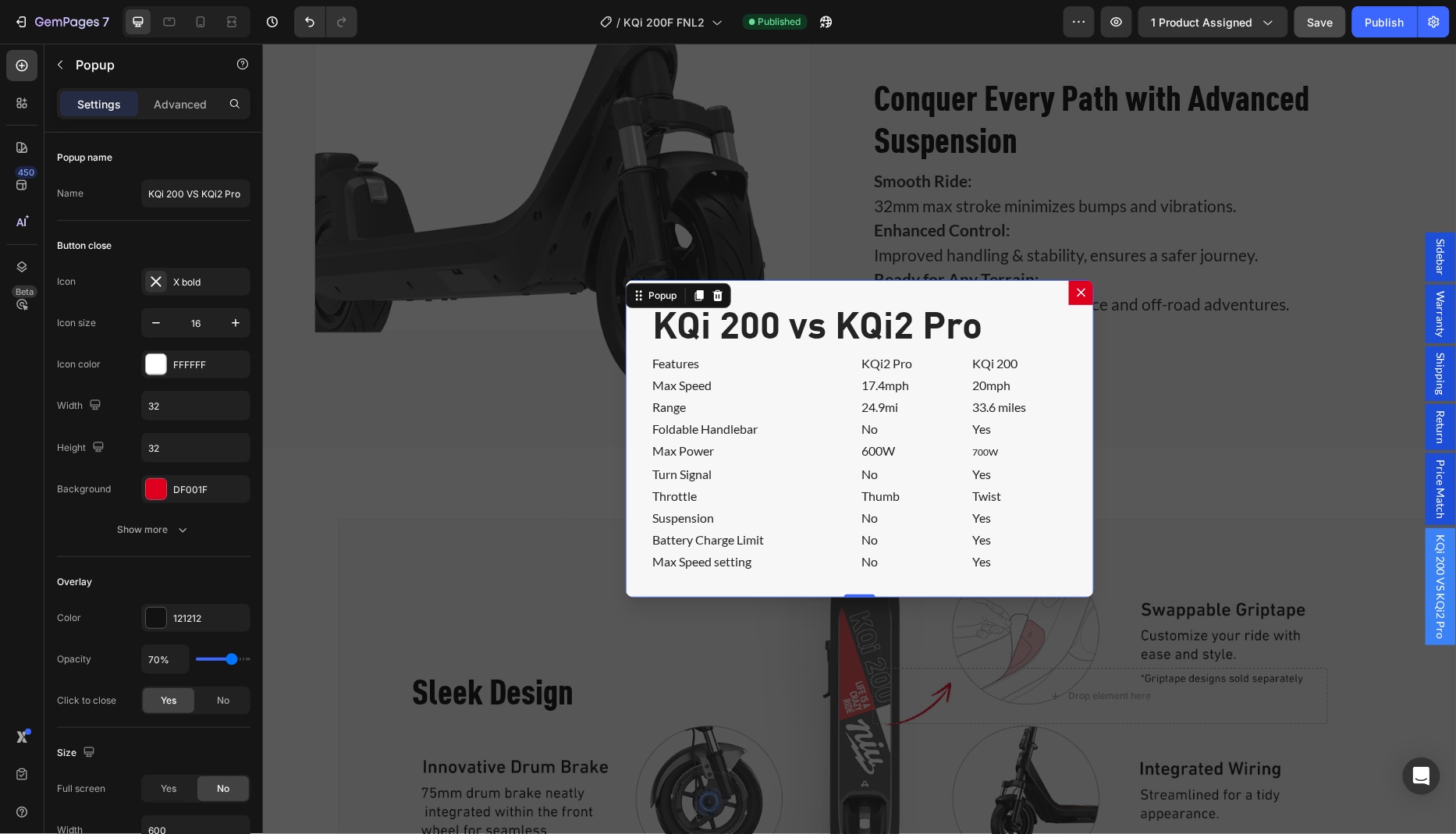
click at [1080, 298] on icon "Dialog content" at bounding box center [1080, 291] width 12 height 12
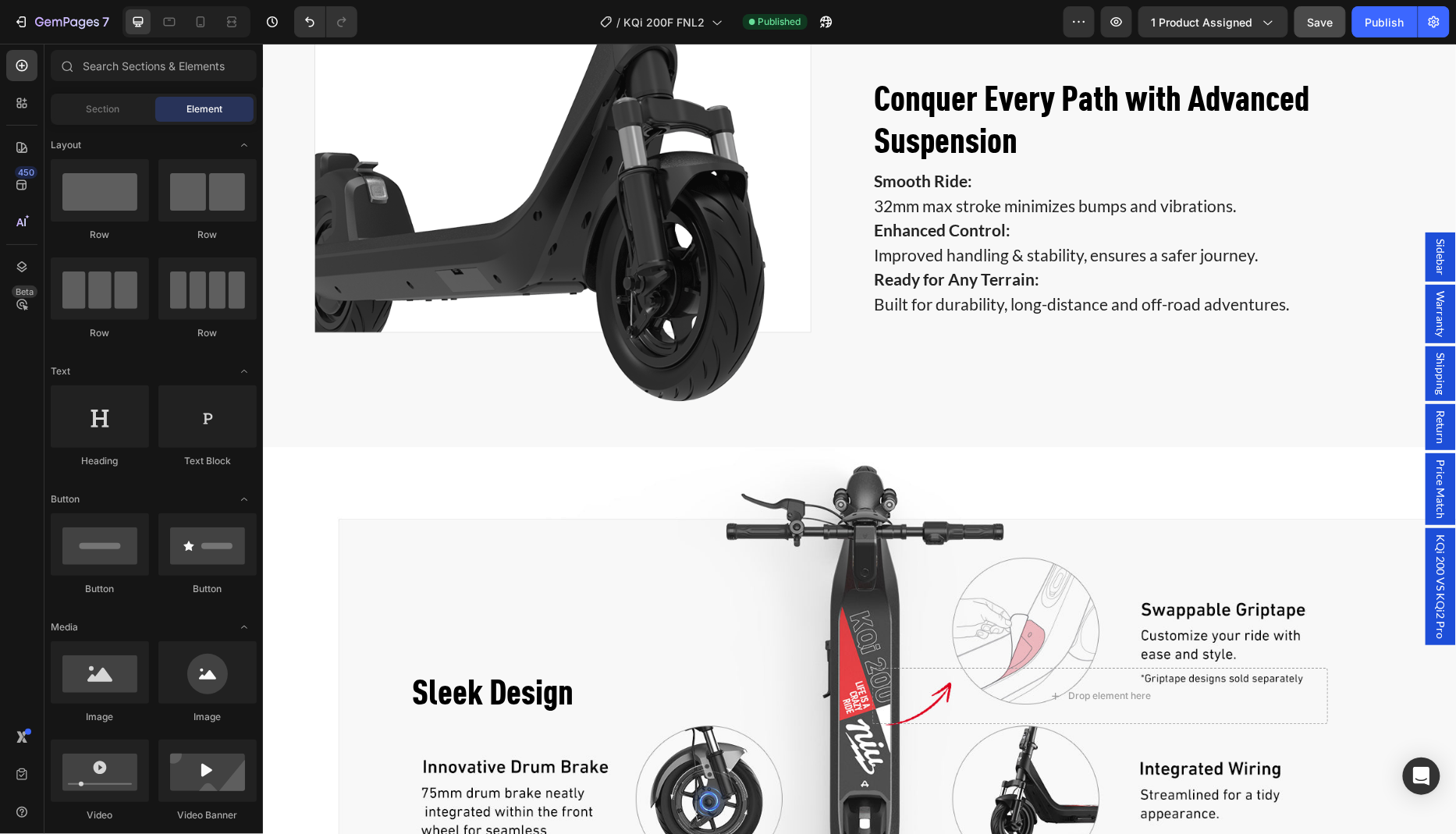
click at [1444, 274] on span "Sidebar" at bounding box center [1440, 256] width 16 height 37
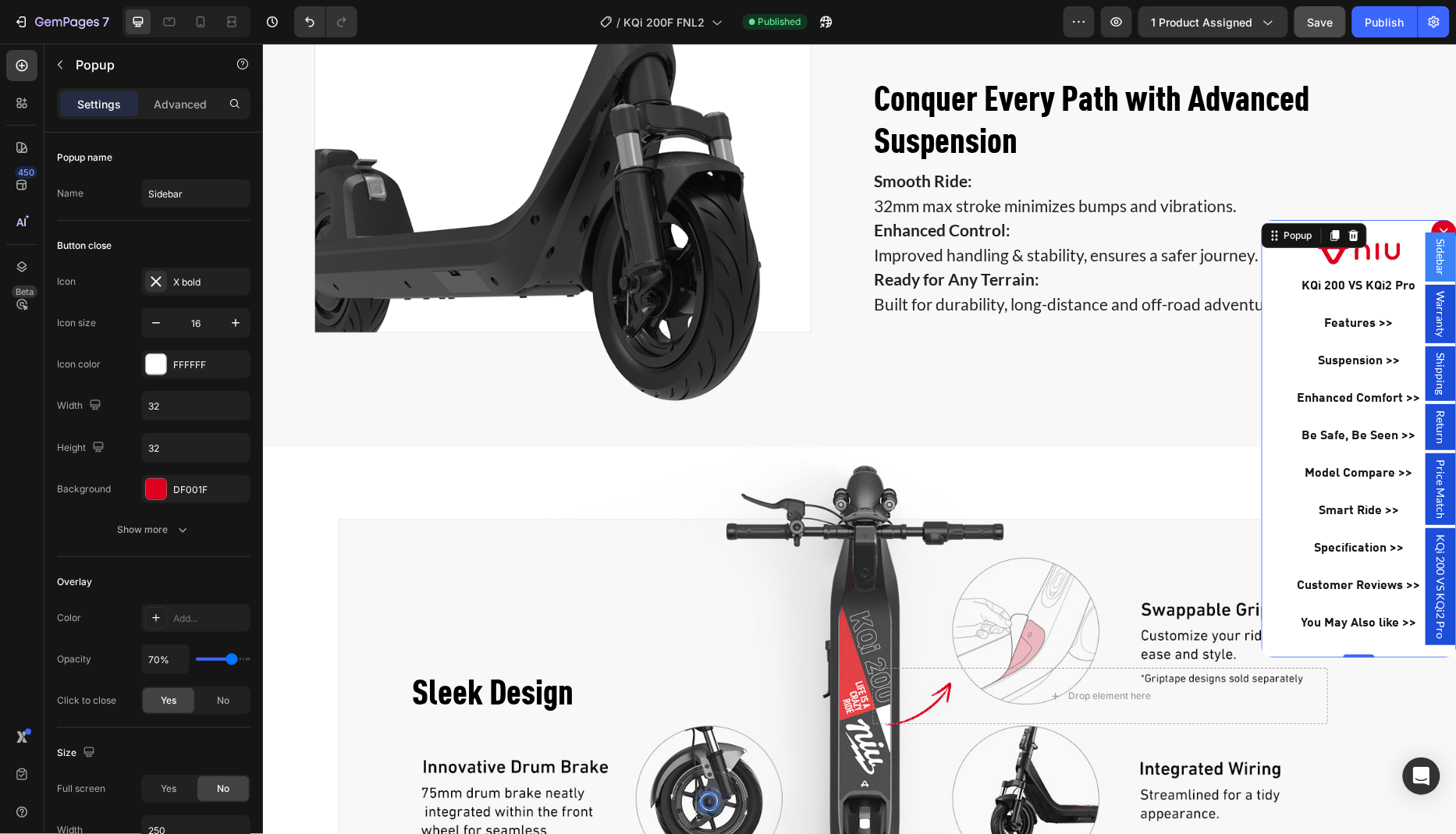
click at [1440, 230] on icon "Dialog content" at bounding box center [1443, 231] width 12 height 12
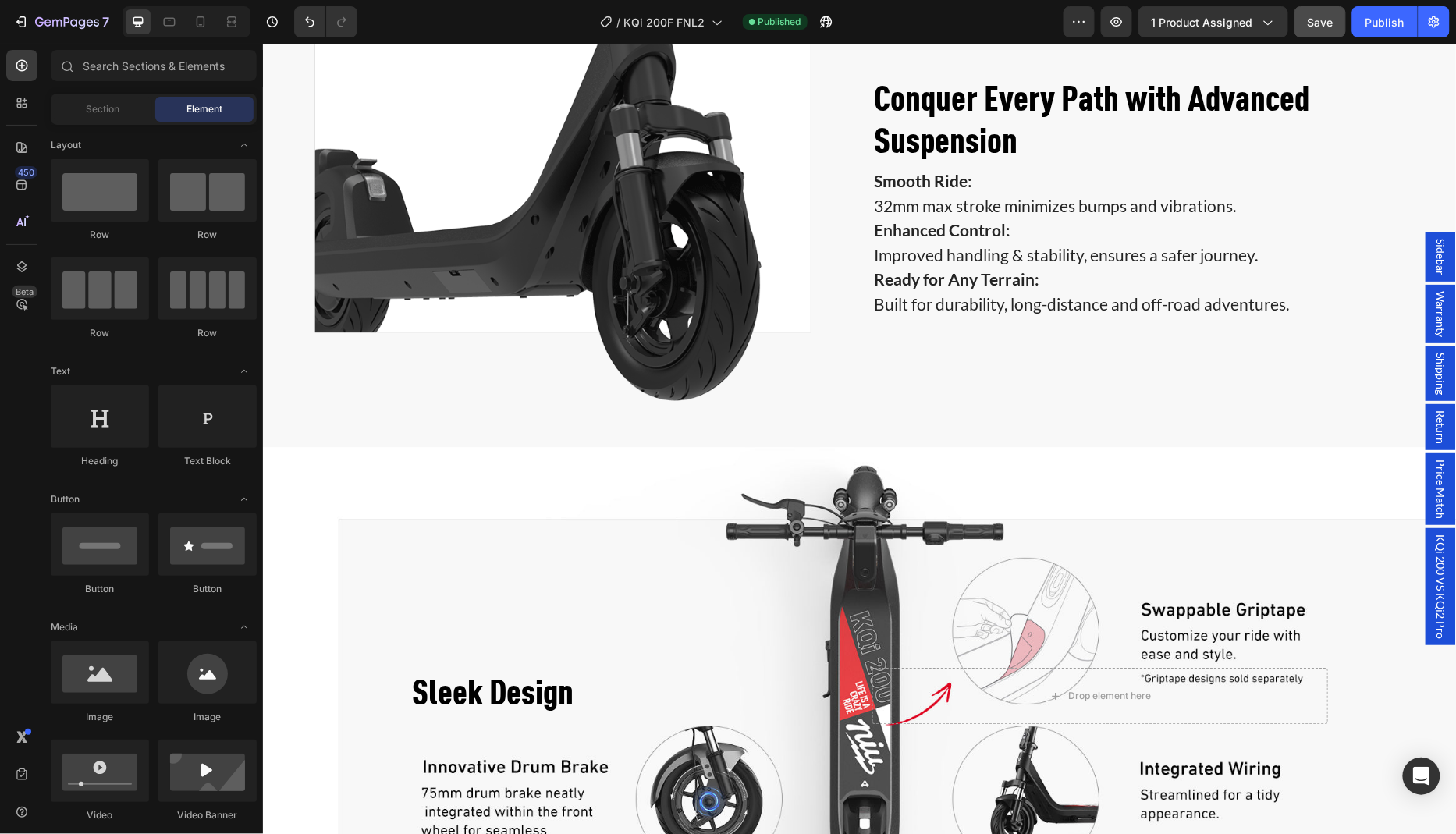
click at [1445, 533] on span "KQi 200 VS KQi2 Pro" at bounding box center [1440, 585] width 16 height 105
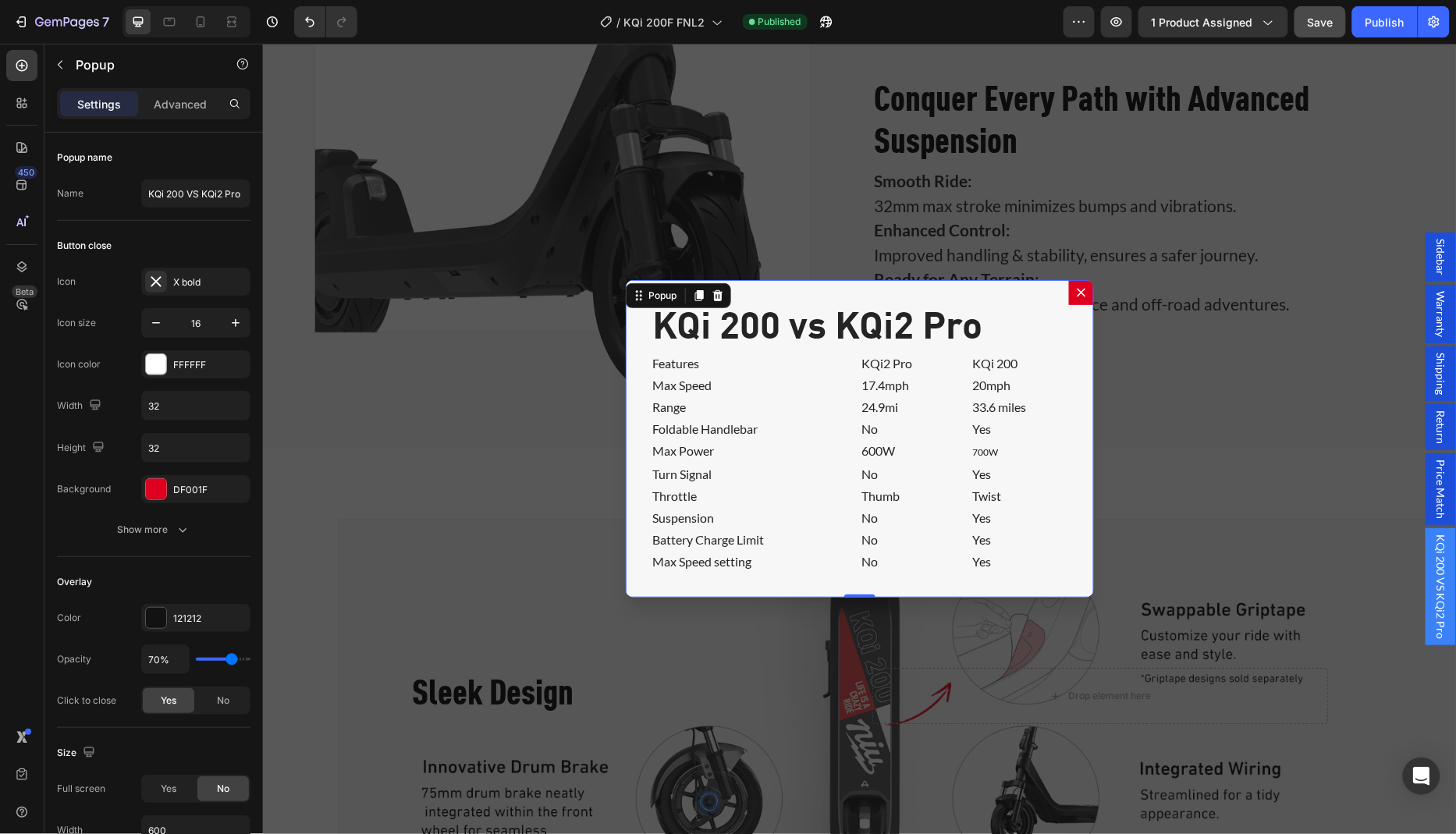
click at [1076, 298] on icon "Dialog content" at bounding box center [1080, 291] width 12 height 12
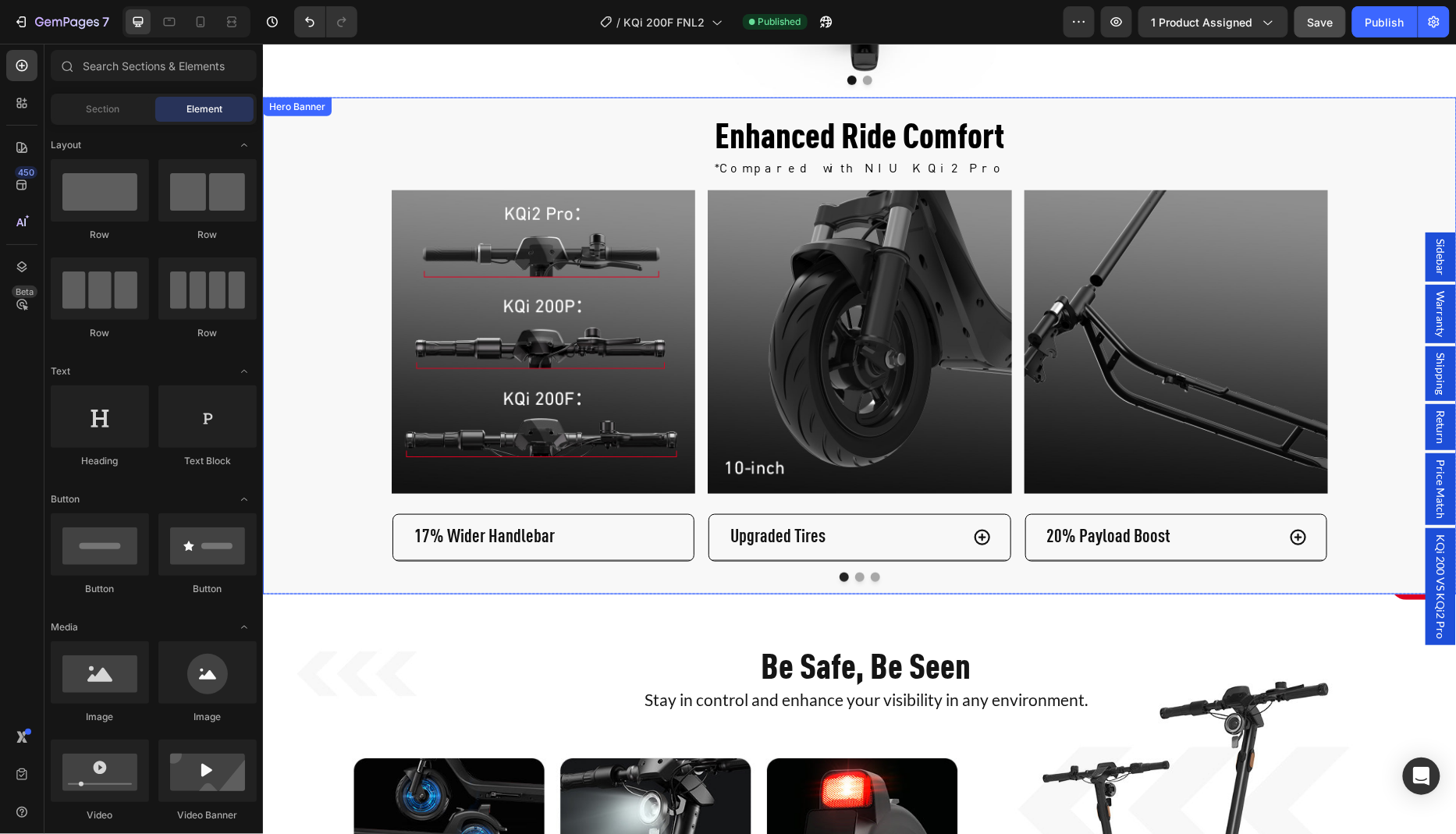
scroll to position [2630, 0]
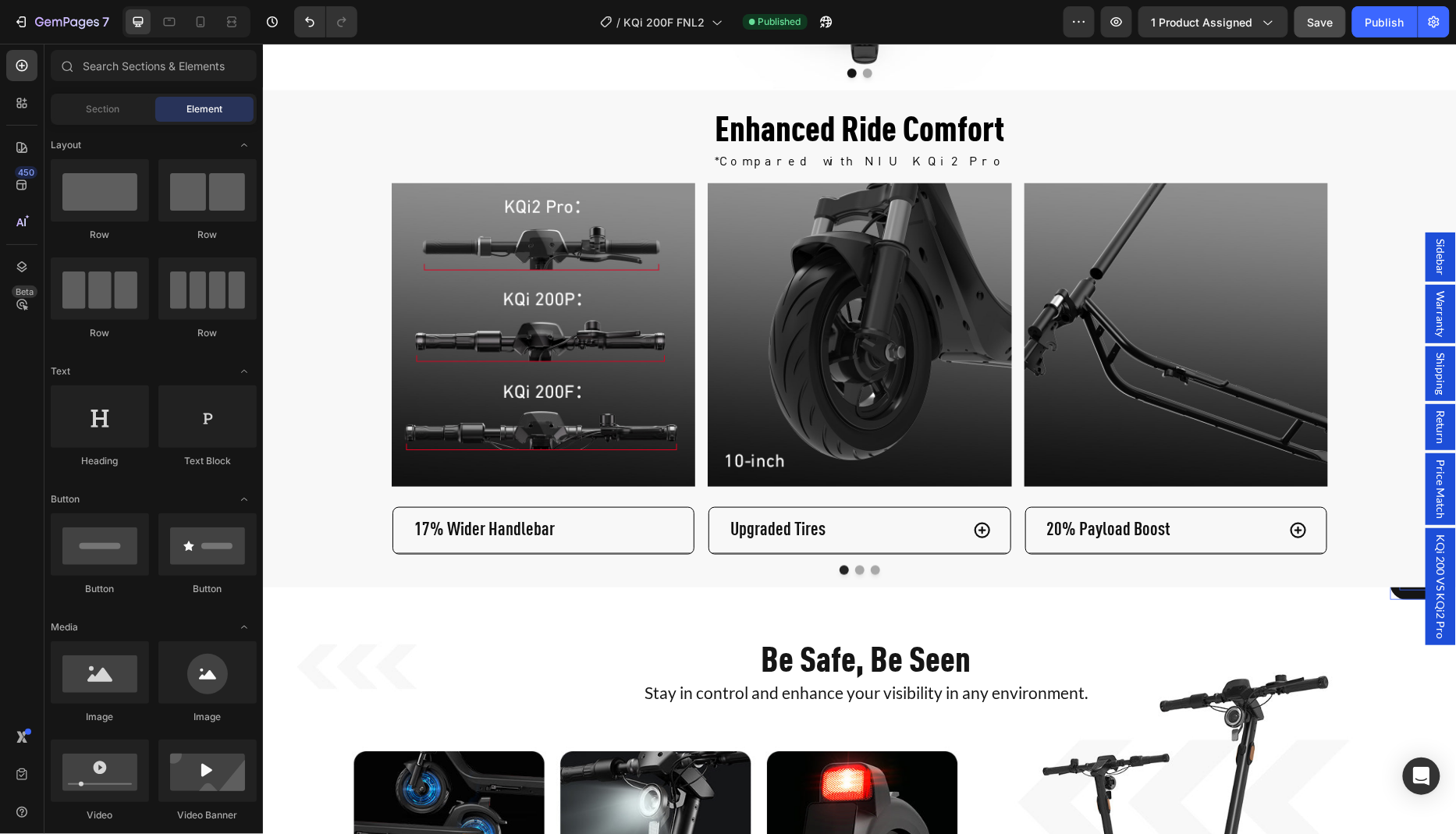
click at [1405, 578] on p "FILTER" at bounding box center [1417, 582] width 36 height 14
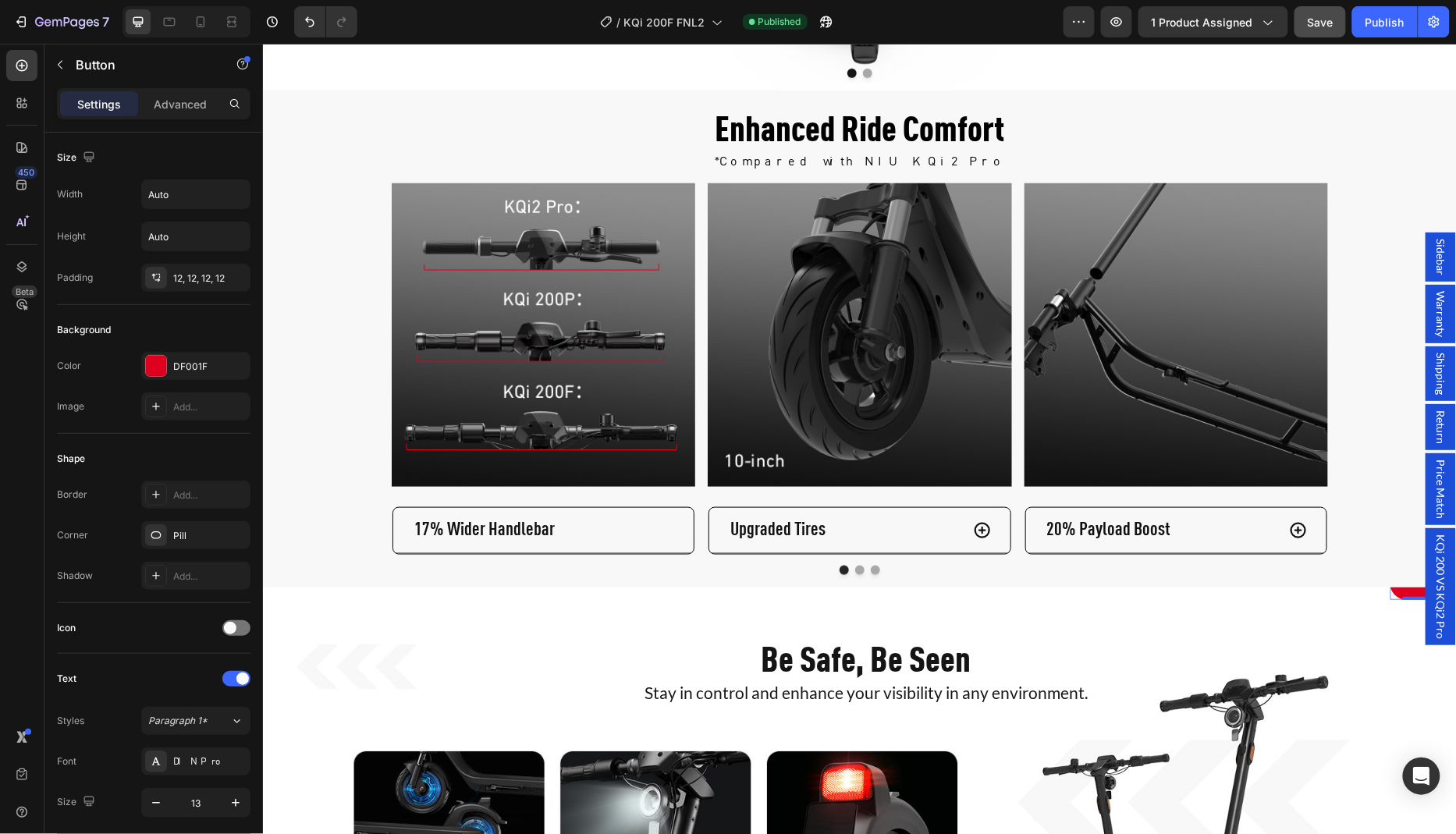
click at [1316, 33] on button "Save" at bounding box center [1320, 22] width 52 height 31
click at [1372, 26] on div "Publish" at bounding box center [1384, 22] width 39 height 16
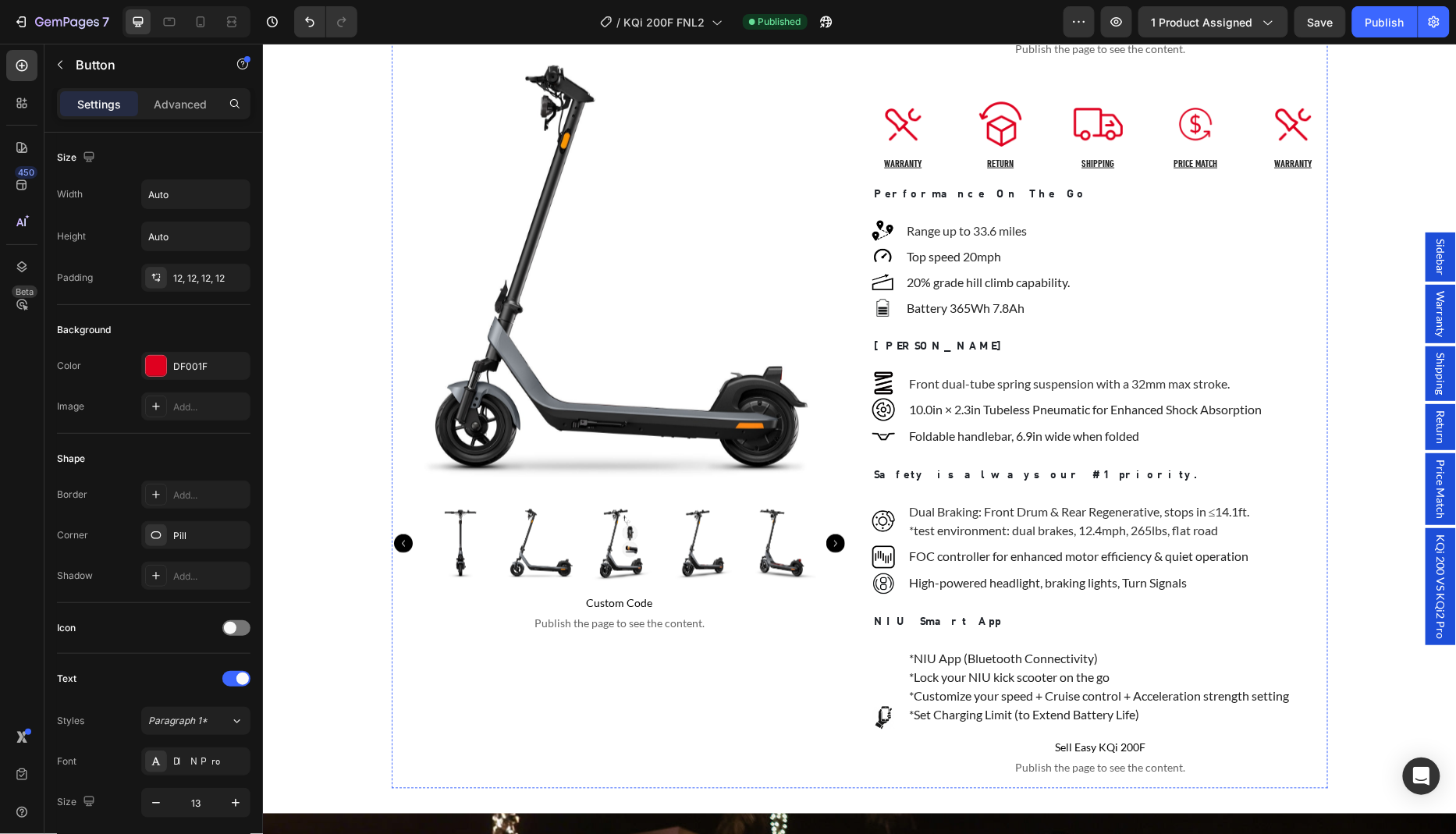
scroll to position [769, 0]
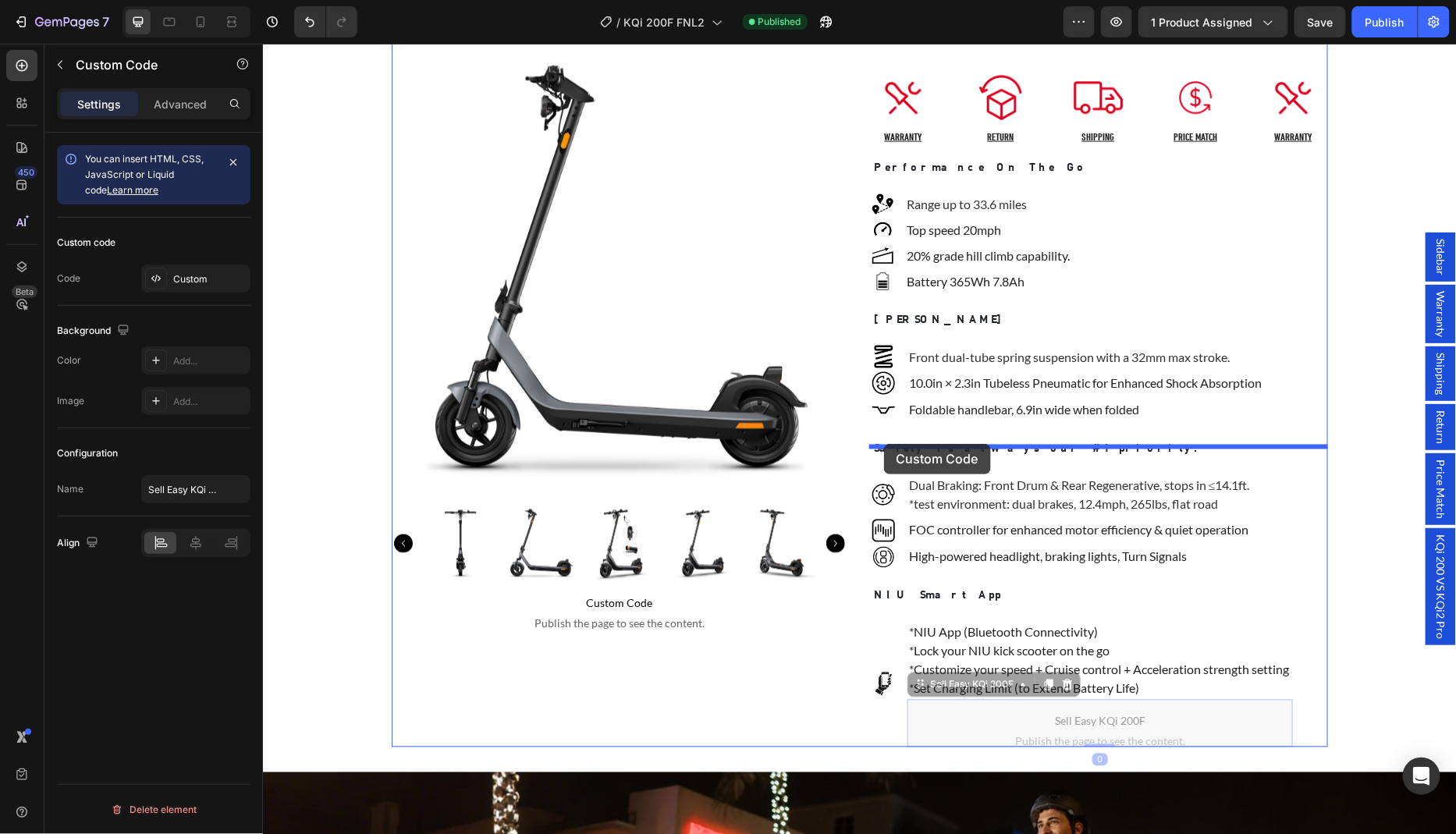
drag, startPoint x: 939, startPoint y: 519, endPoint x: 884, endPoint y: 444, distance: 93.0
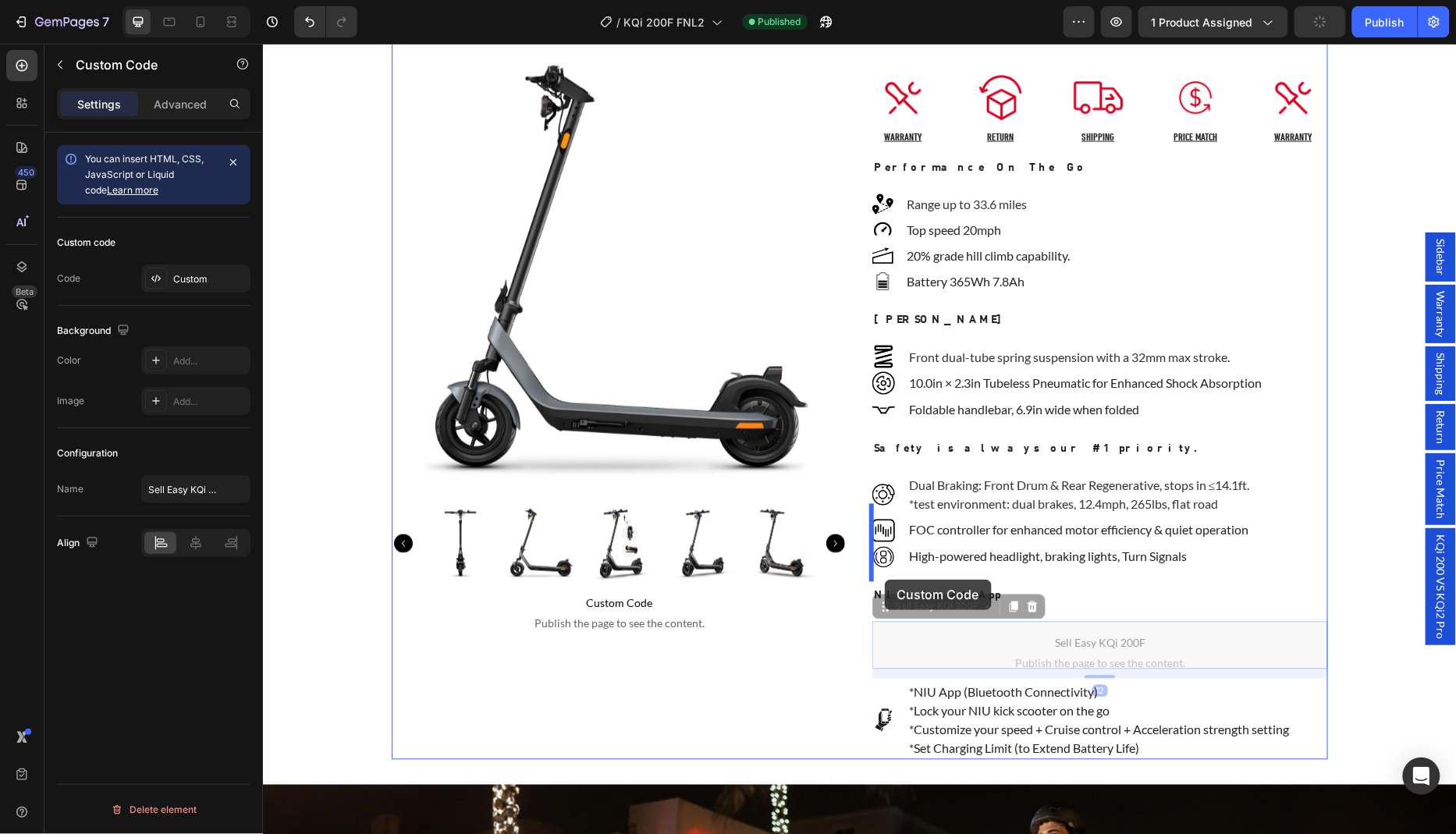
drag, startPoint x: 889, startPoint y: 437, endPoint x: 884, endPoint y: 579, distance: 142.1
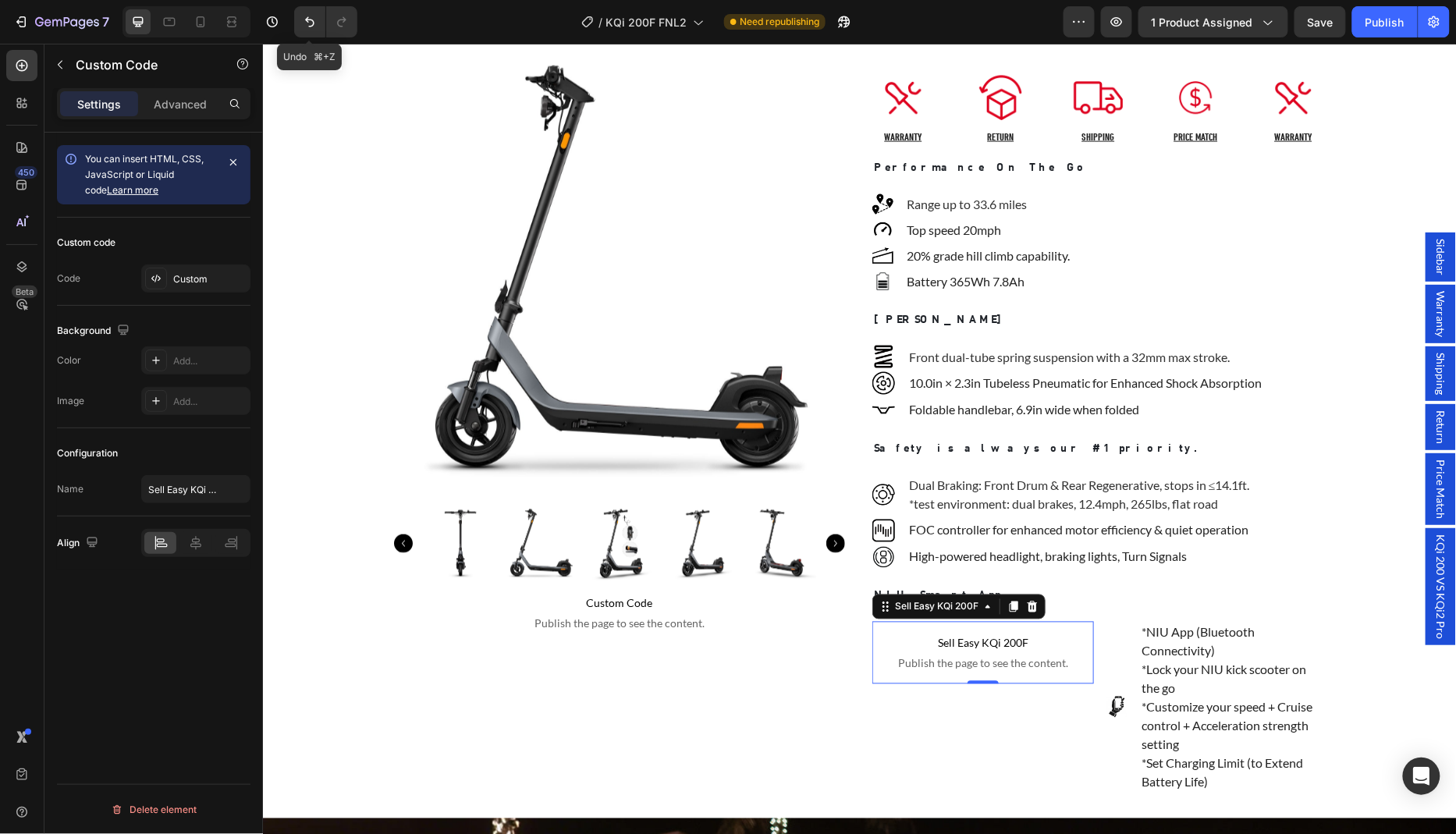
click at [308, 25] on icon "Undo/Redo" at bounding box center [310, 21] width 16 height 16
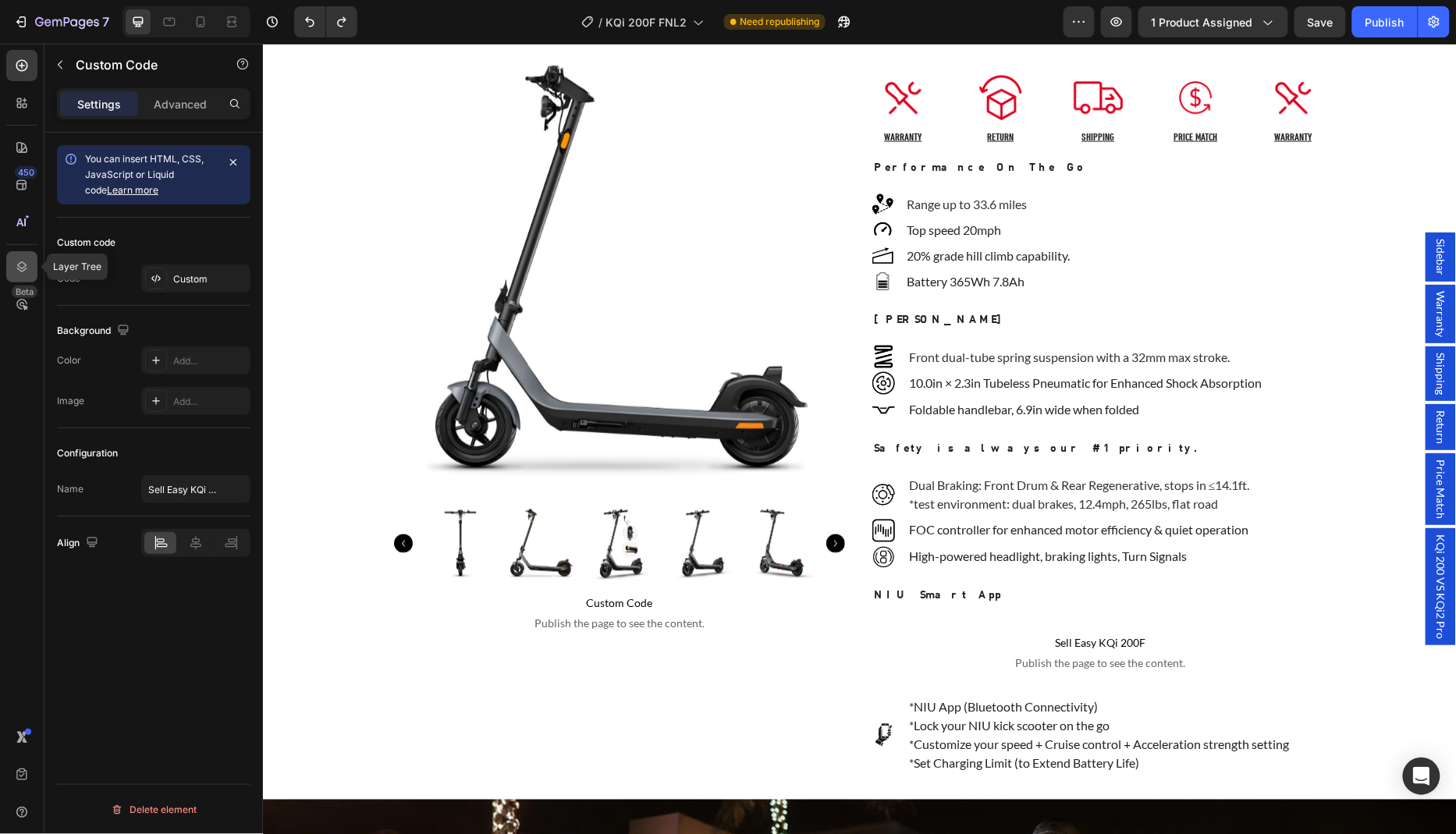
click at [26, 260] on icon at bounding box center [21, 267] width 16 height 16
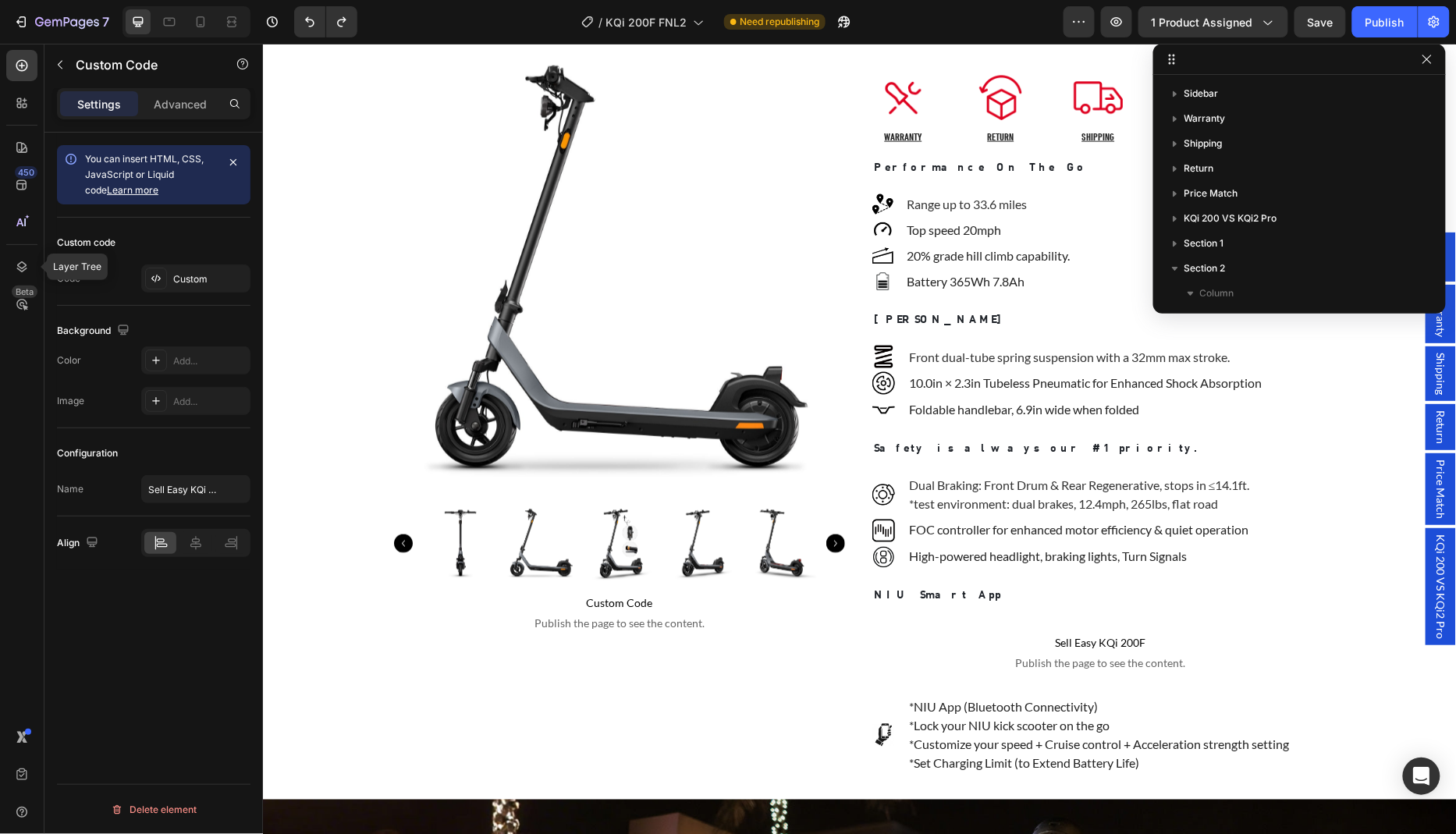
scroll to position [659, 0]
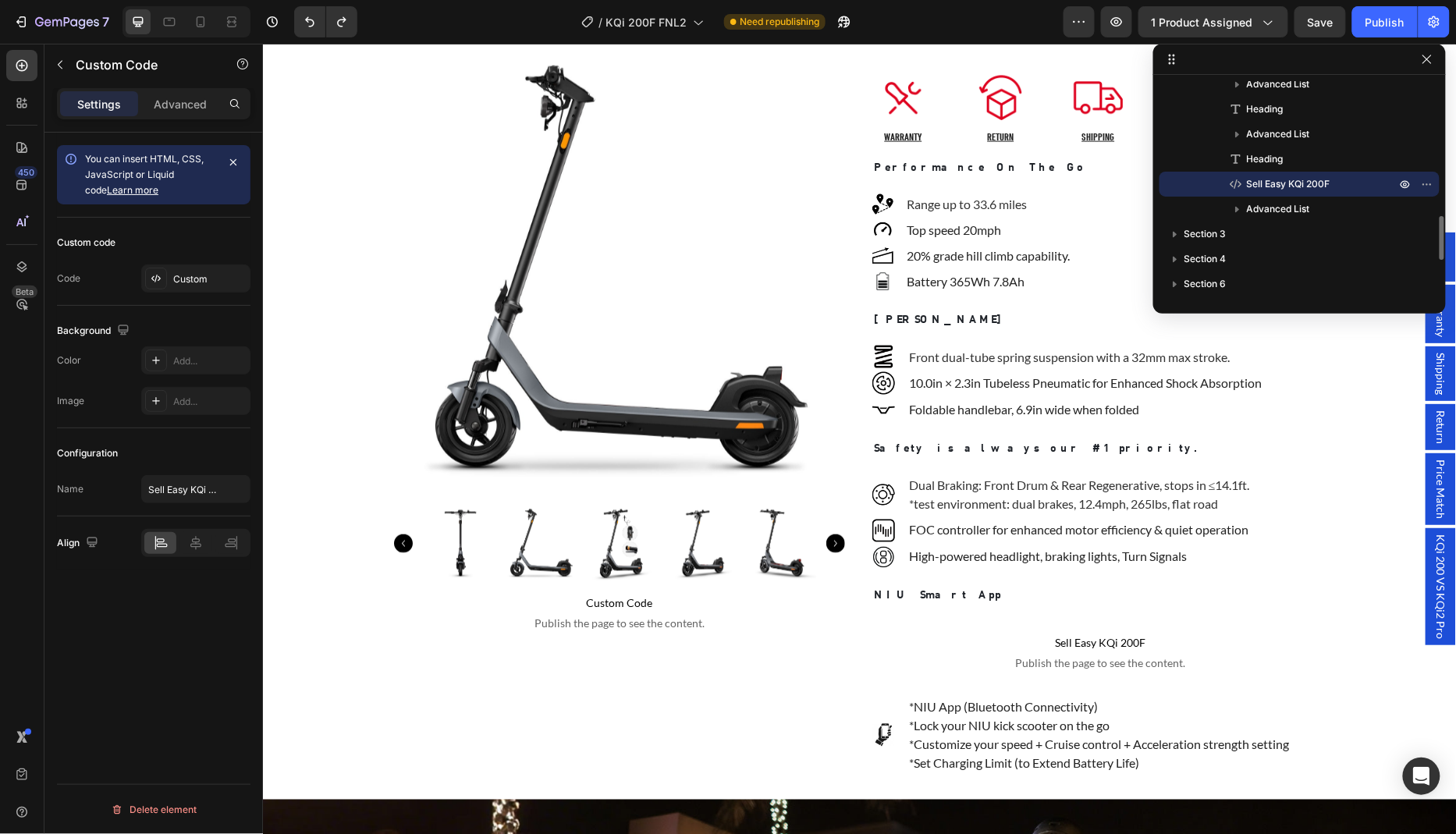
click at [1267, 186] on span "Sell Easy KQi 200F" at bounding box center [1288, 184] width 83 height 16
click at [1065, 633] on span "Sell Easy KQi 200F" at bounding box center [1099, 642] width 455 height 19
click at [1124, 697] on p "*NIU App (Bluetooth Connectivity)" at bounding box center [1099, 706] width 382 height 19
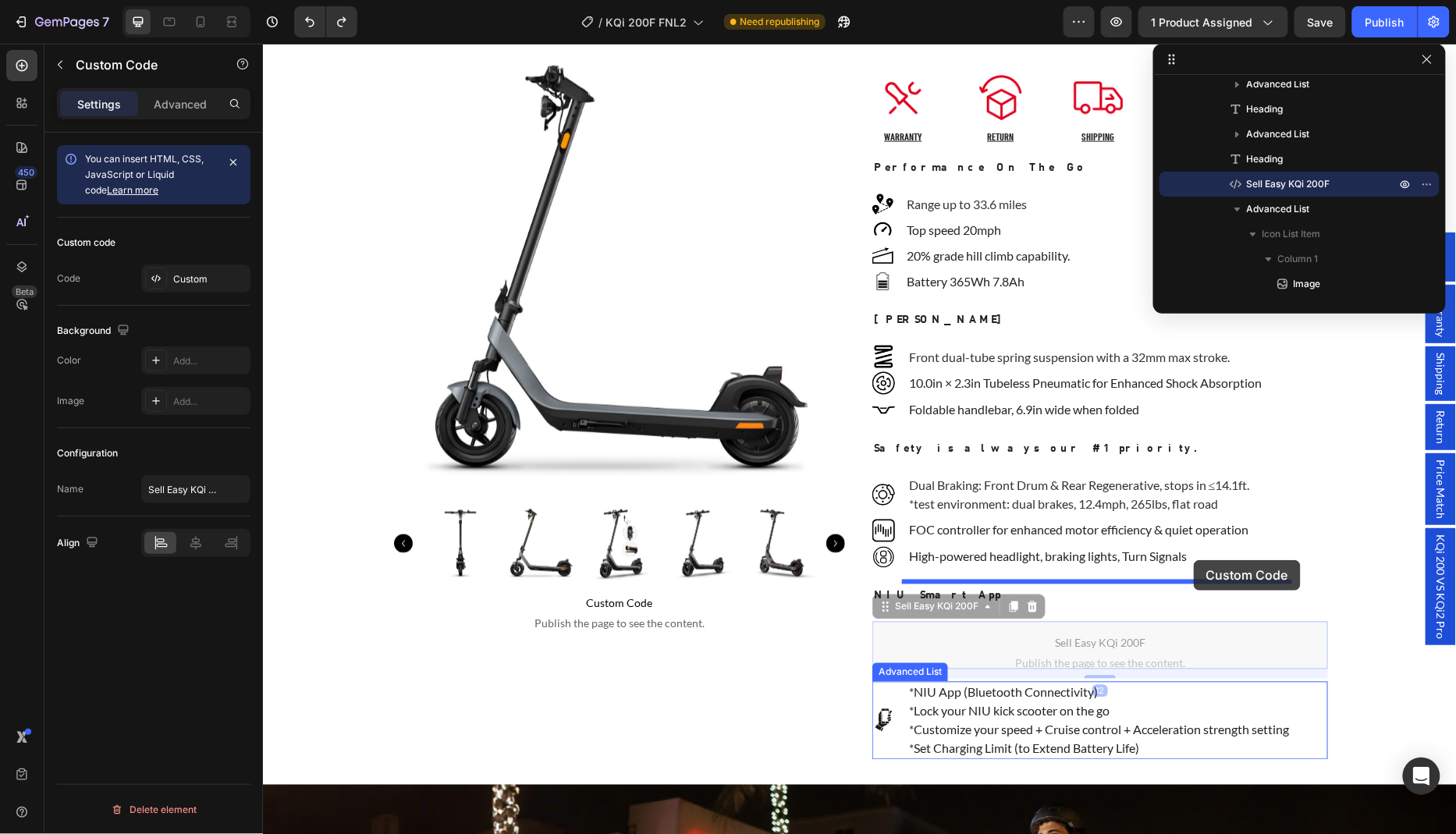
drag, startPoint x: 889, startPoint y: 436, endPoint x: 1192, endPoint y: 559, distance: 327.0
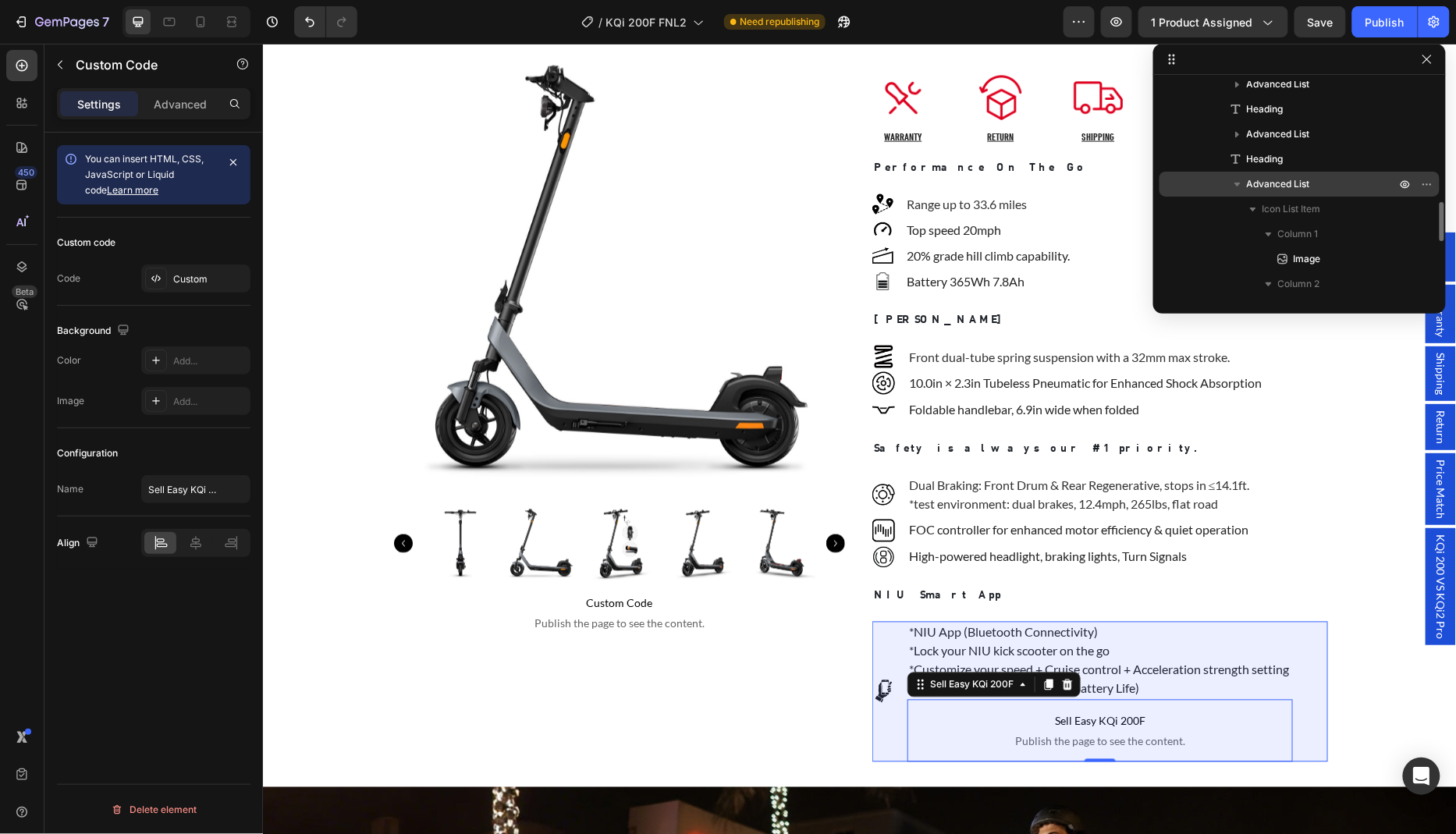
click at [1294, 183] on span "Advanced List" at bounding box center [1278, 184] width 63 height 16
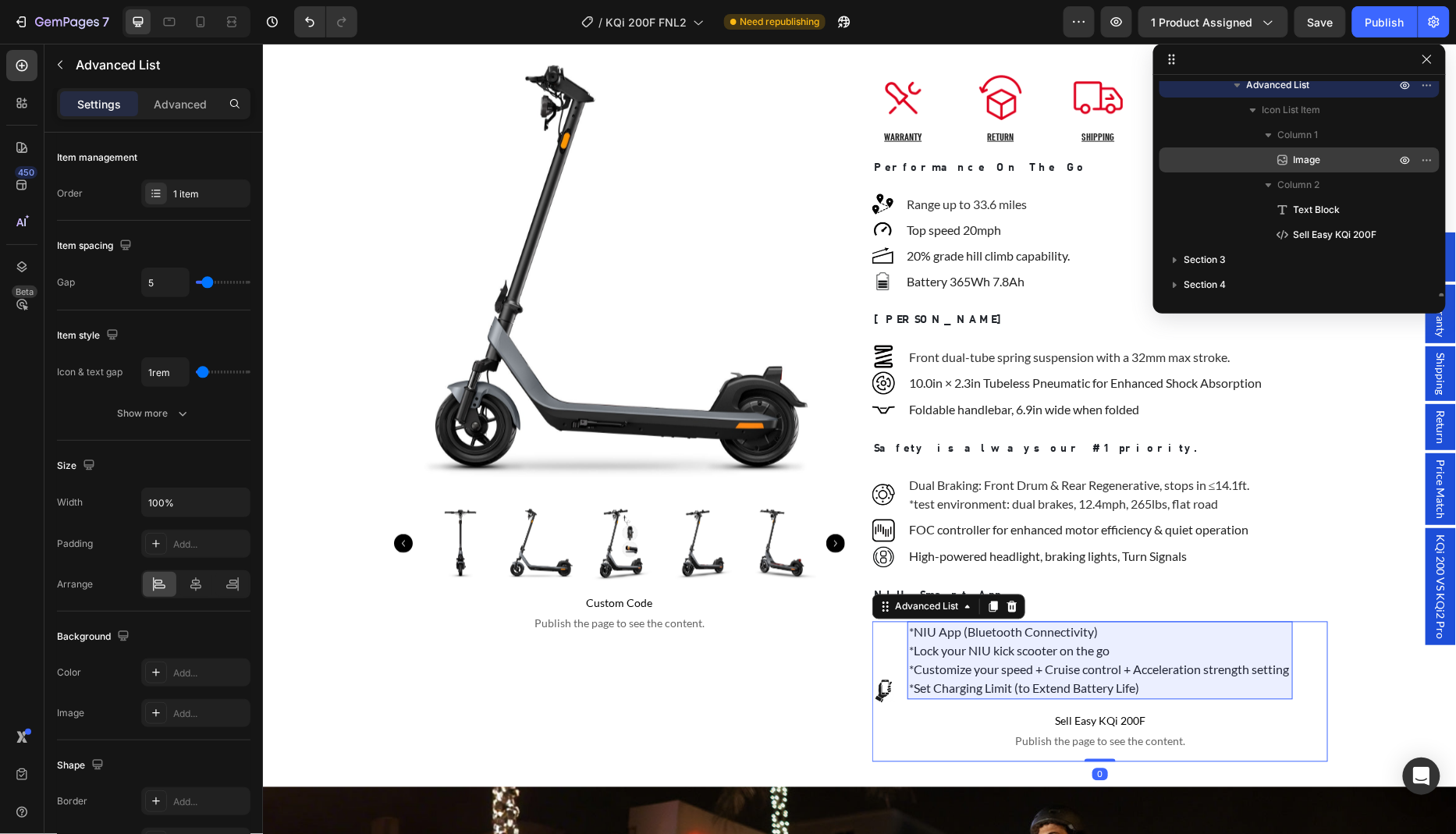
scroll to position [880, 0]
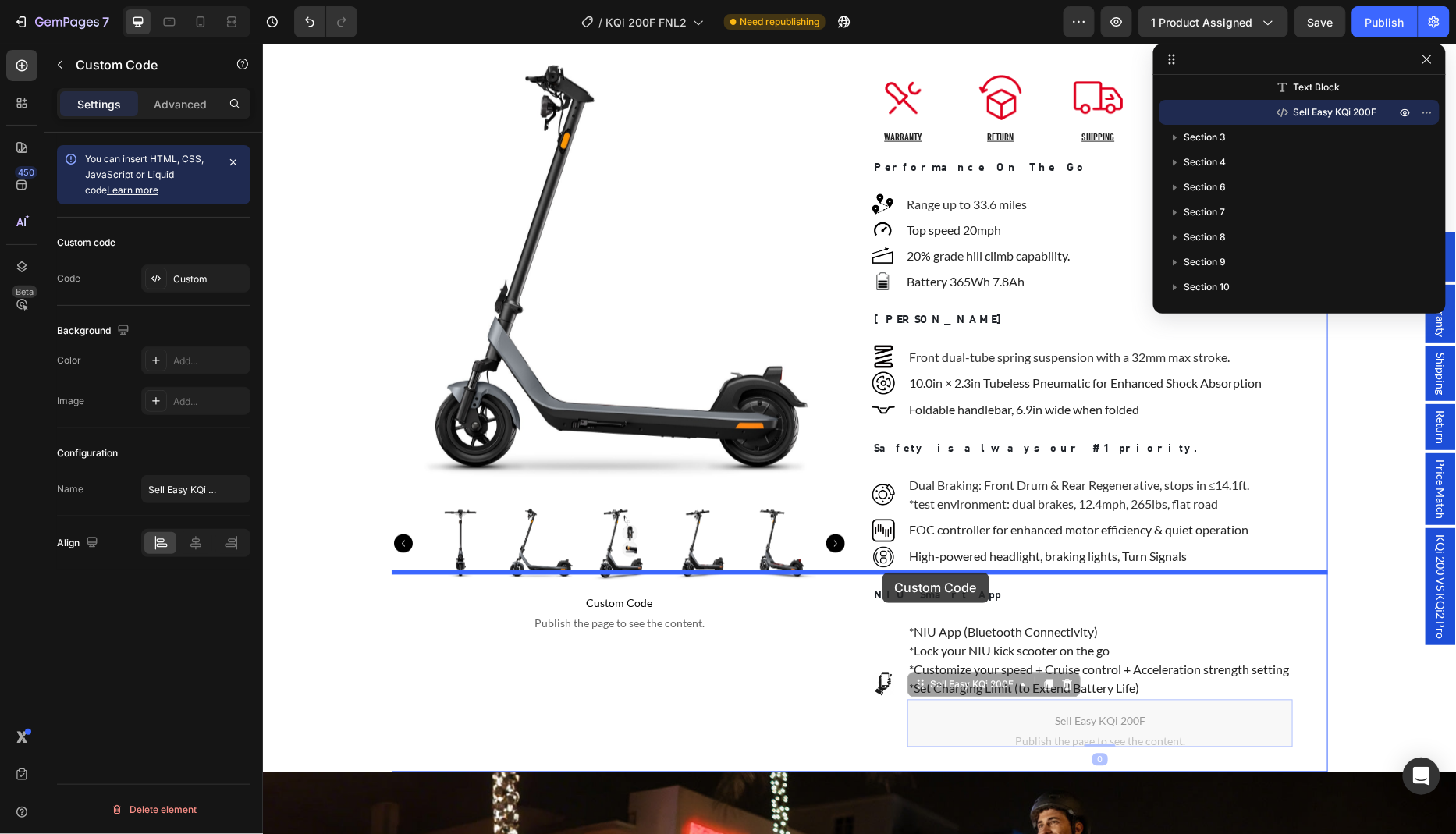
drag, startPoint x: 928, startPoint y: 517, endPoint x: 881, endPoint y: 571, distance: 71.6
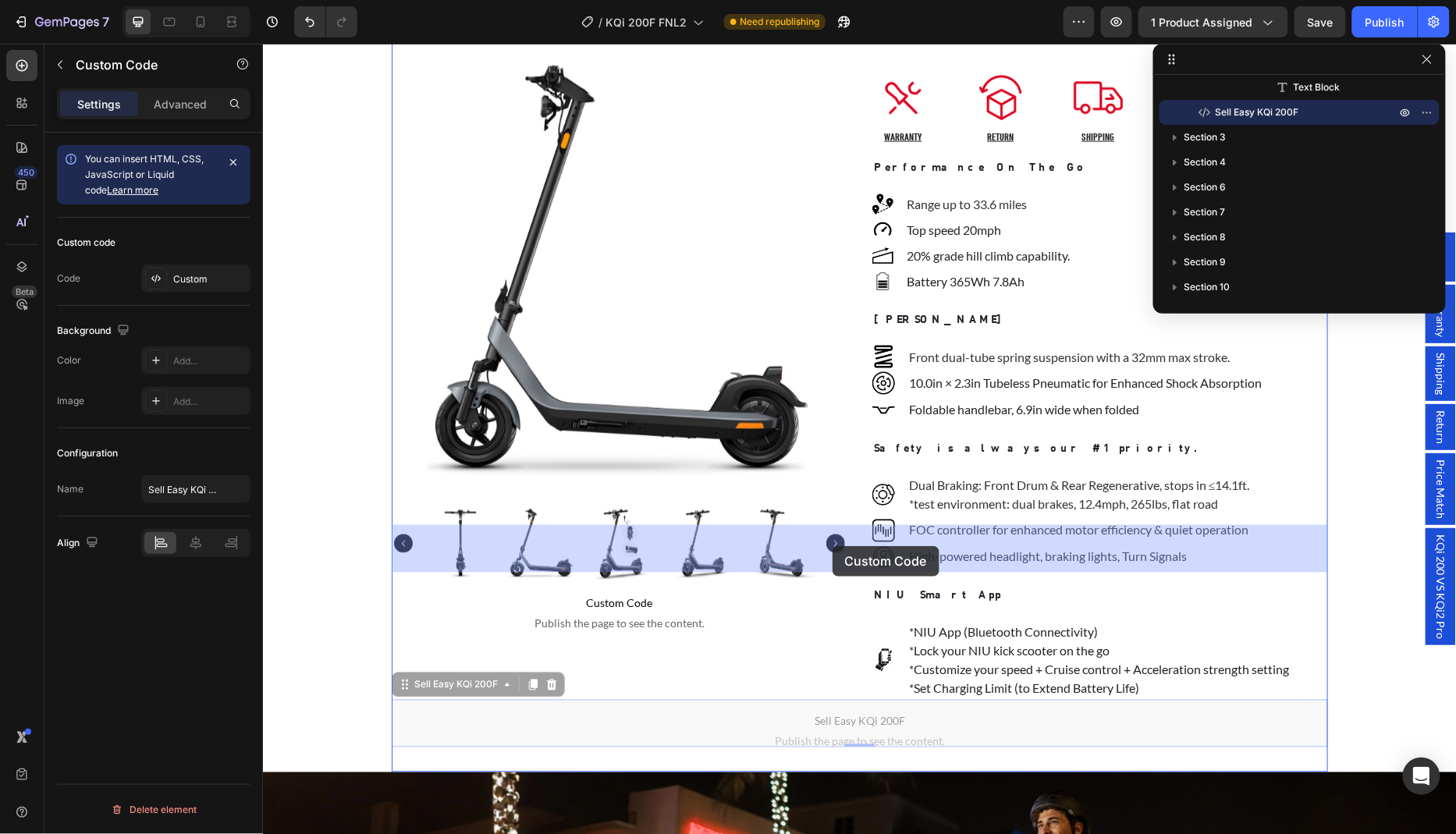
drag, startPoint x: 667, startPoint y: 551, endPoint x: 832, endPoint y: 545, distance: 165.1
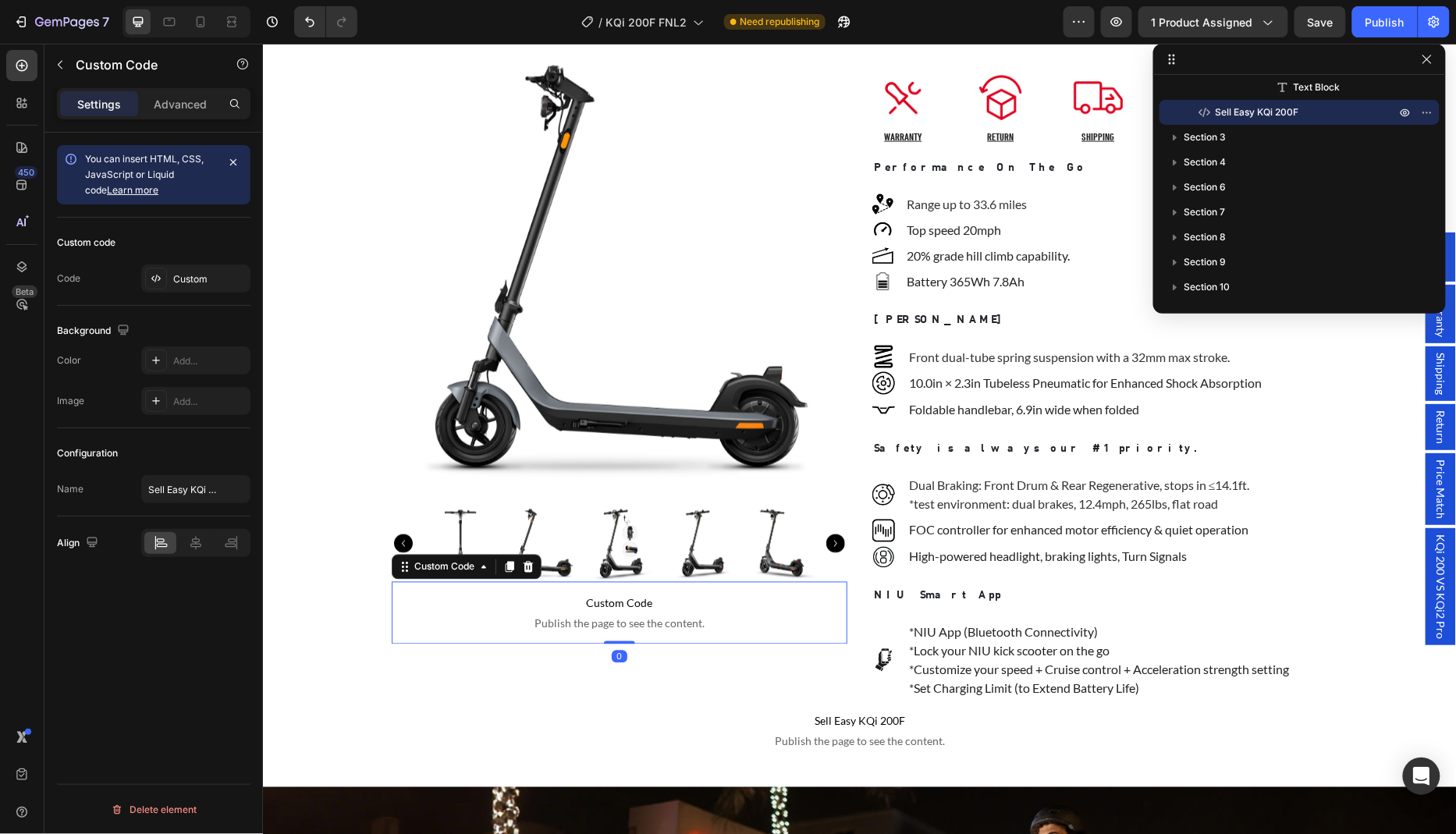
scroll to position [259, 0]
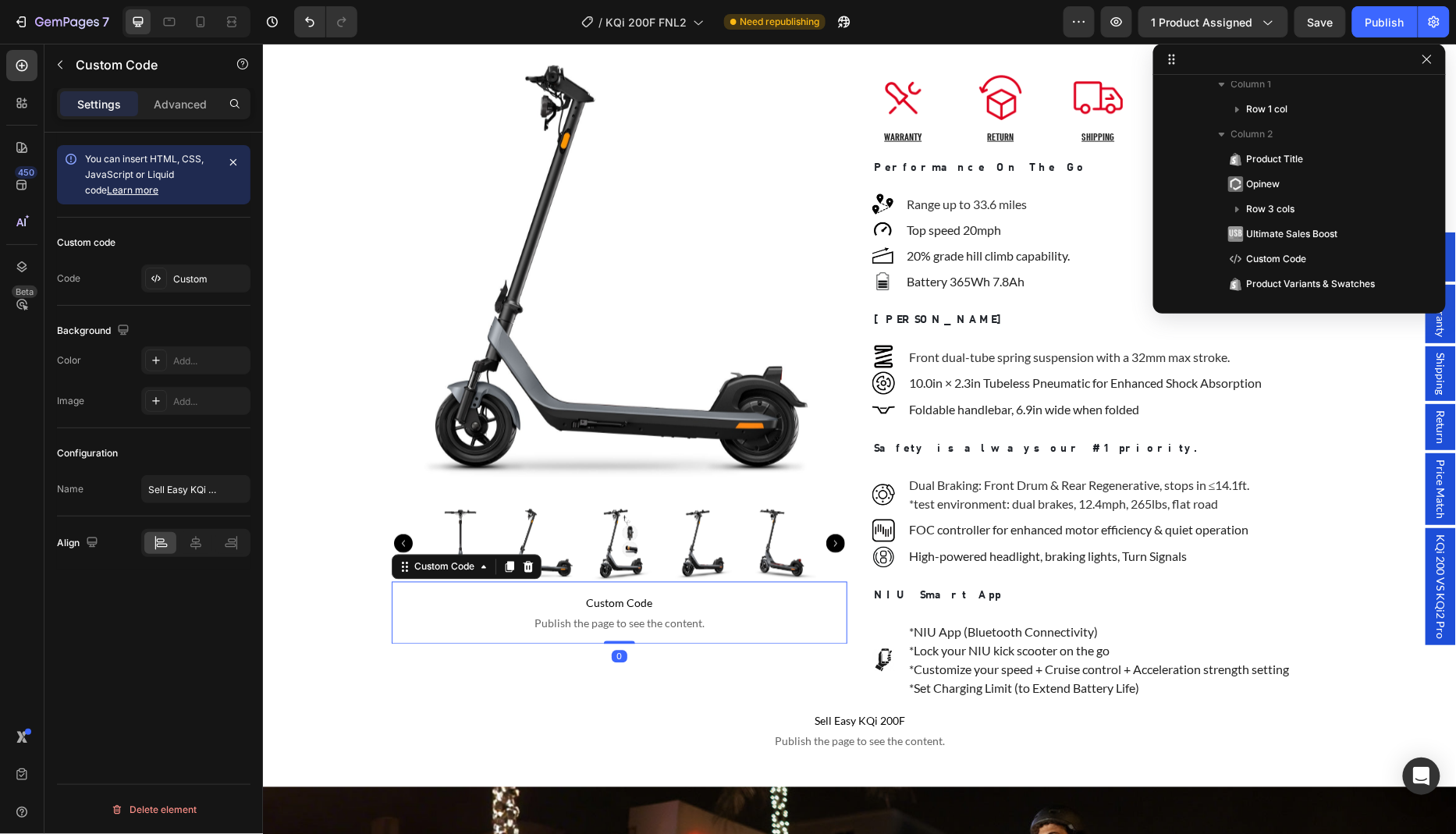
click at [847, 581] on p "Custom Code Publish the page to see the content." at bounding box center [618, 613] width 455 height 63
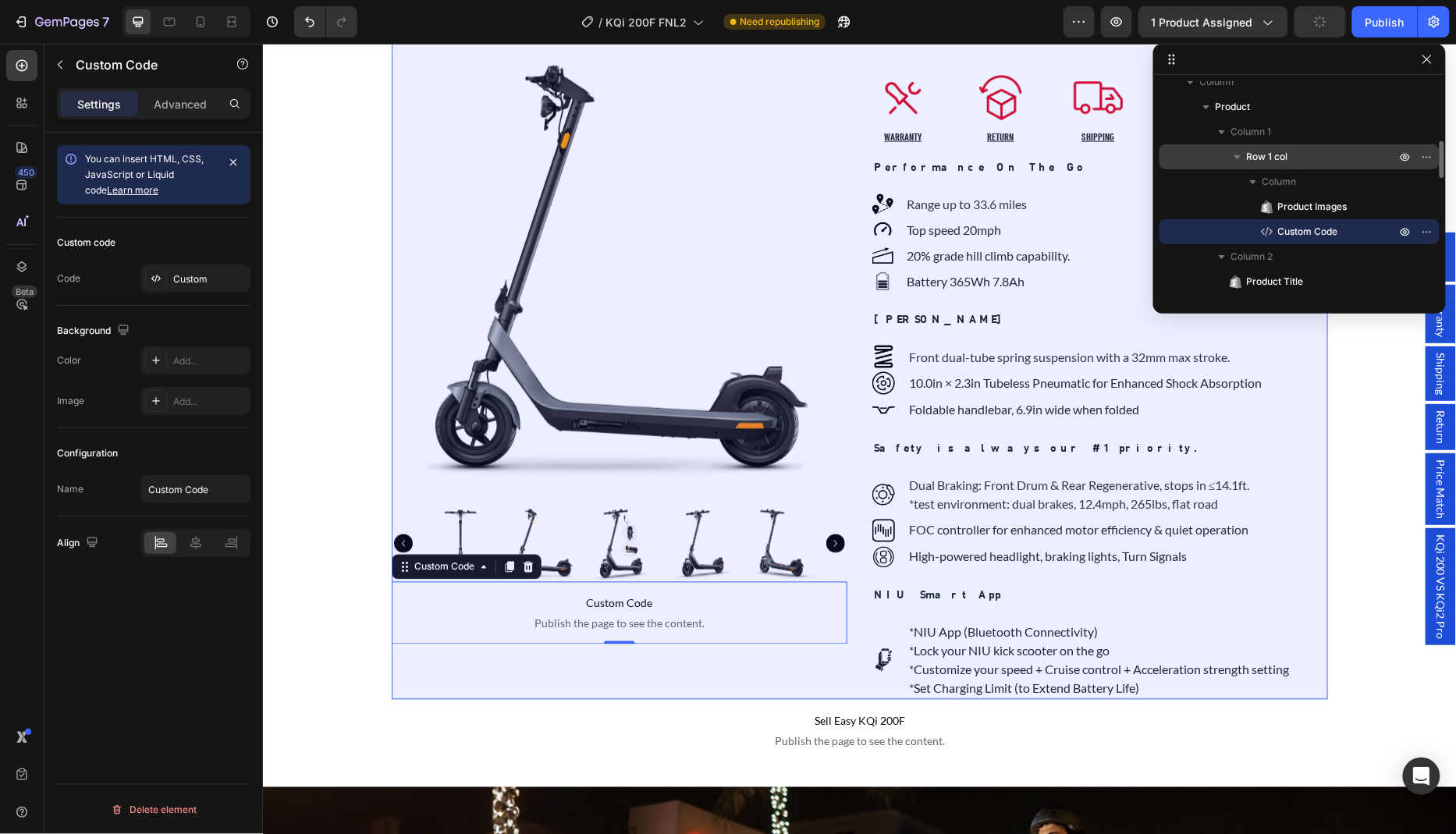
scroll to position [207, 0]
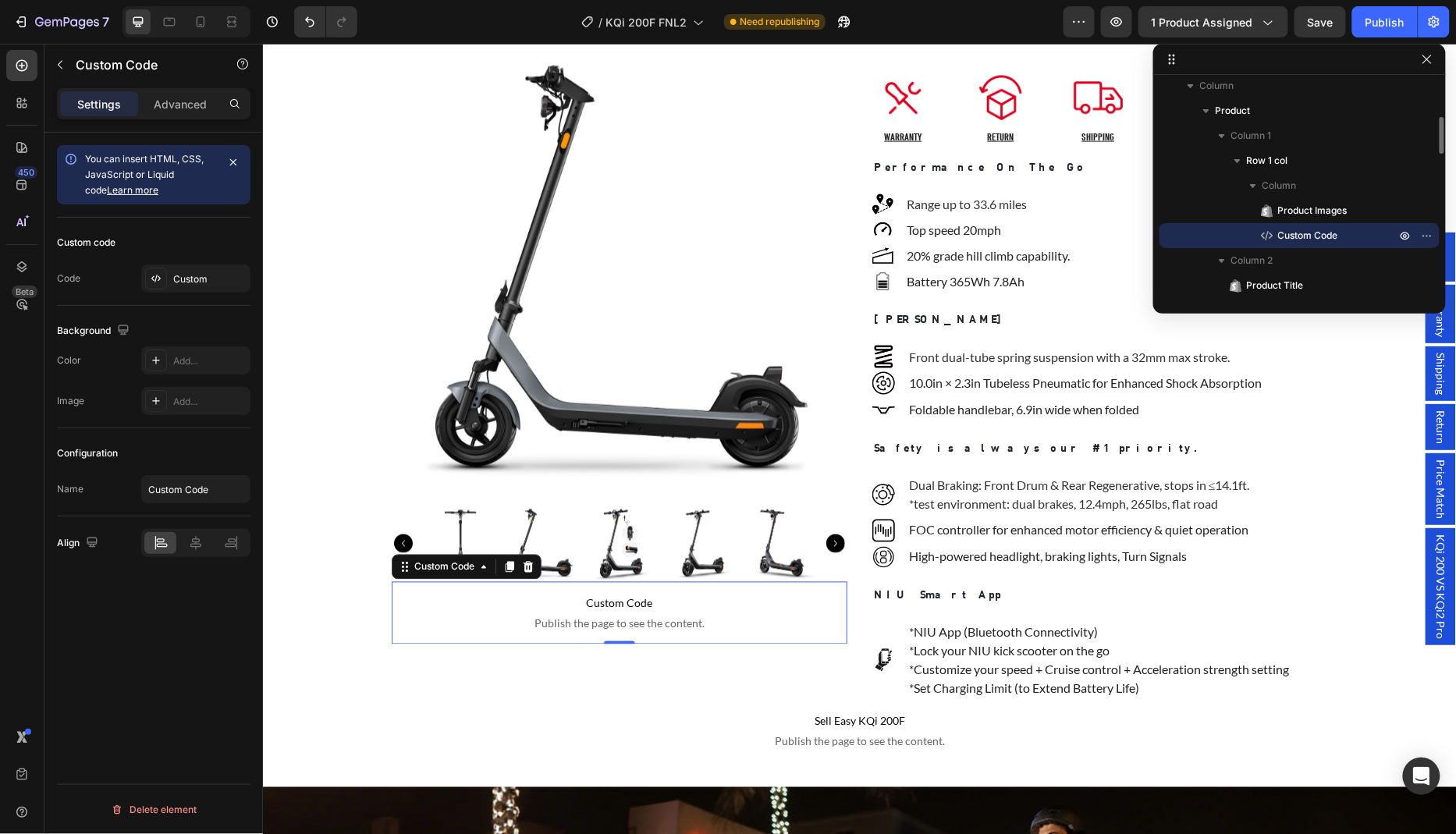
click at [1309, 237] on span "Custom Code" at bounding box center [1308, 235] width 60 height 16
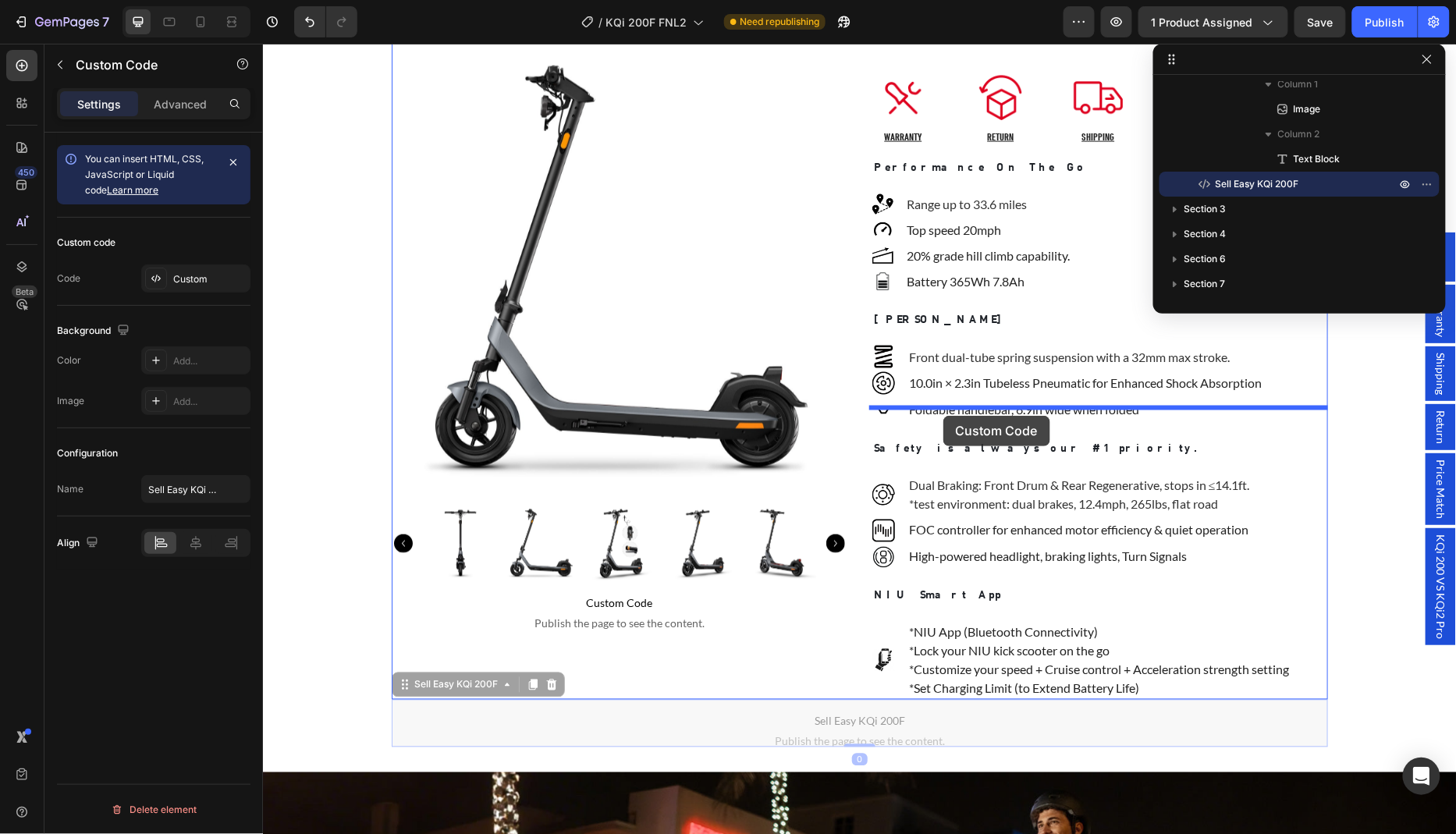
drag, startPoint x: 782, startPoint y: 561, endPoint x: 942, endPoint y: 415, distance: 216.6
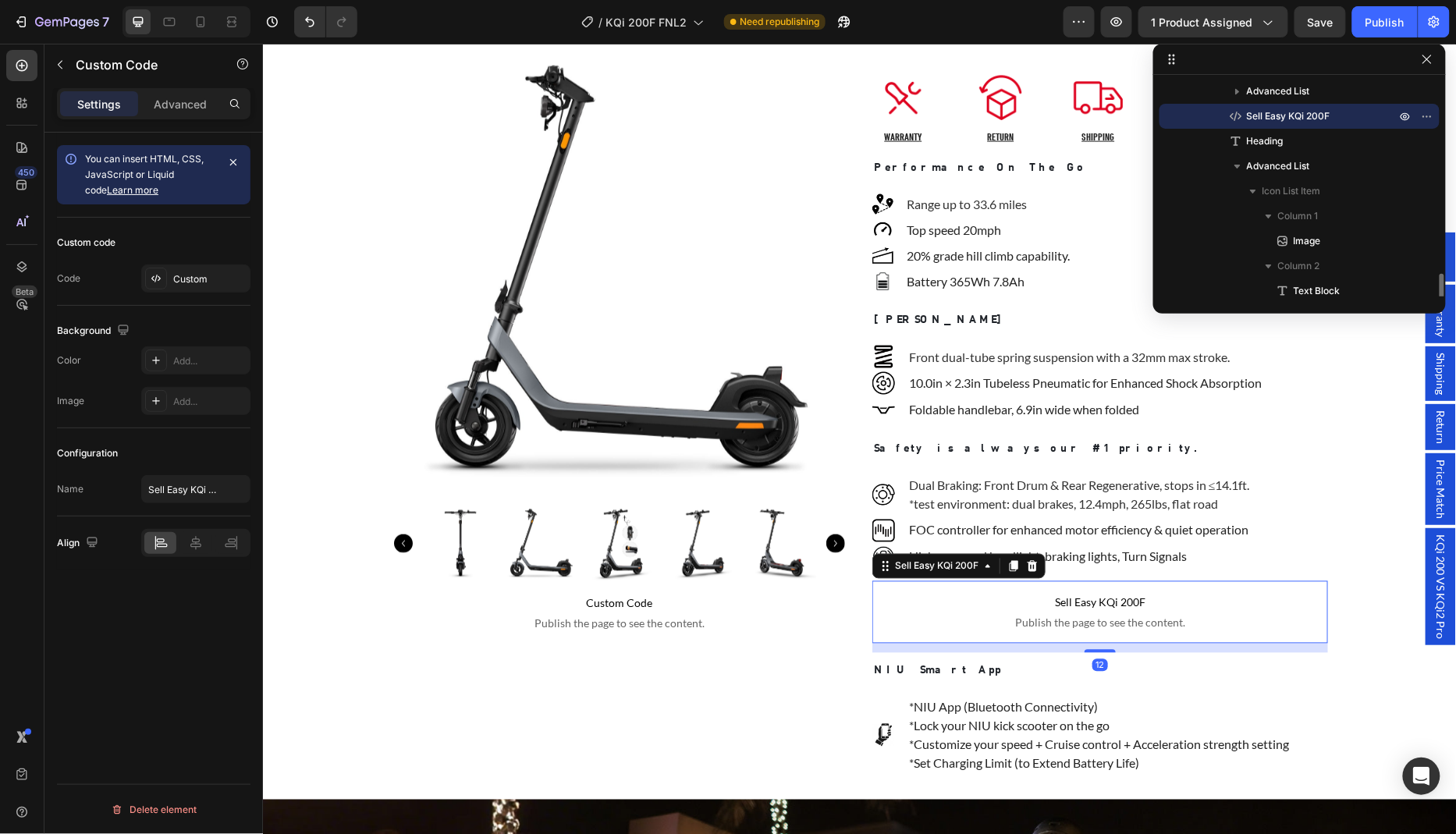
scroll to position [731, 0]
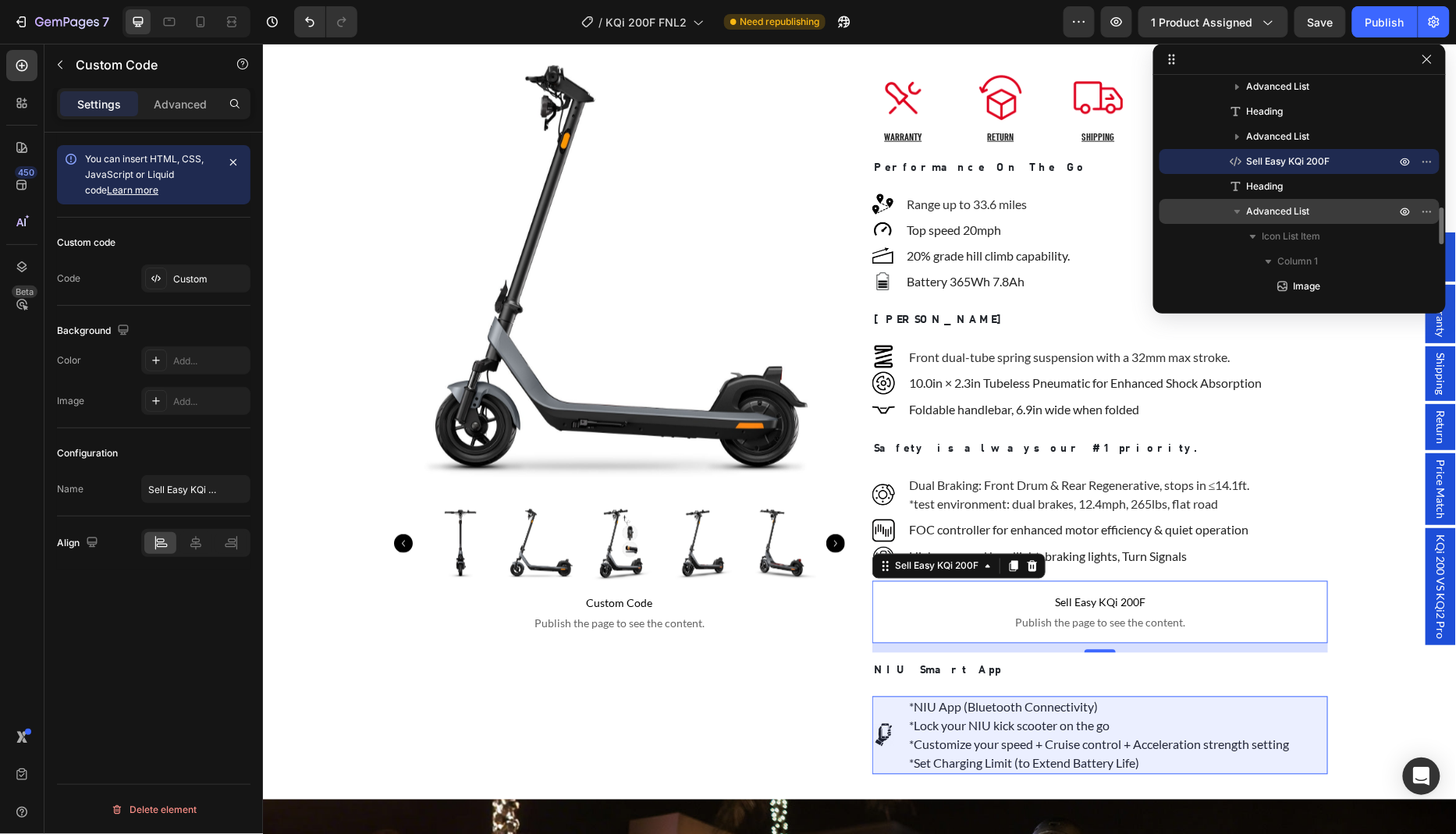
click at [1240, 215] on icon "button" at bounding box center [1237, 211] width 16 height 16
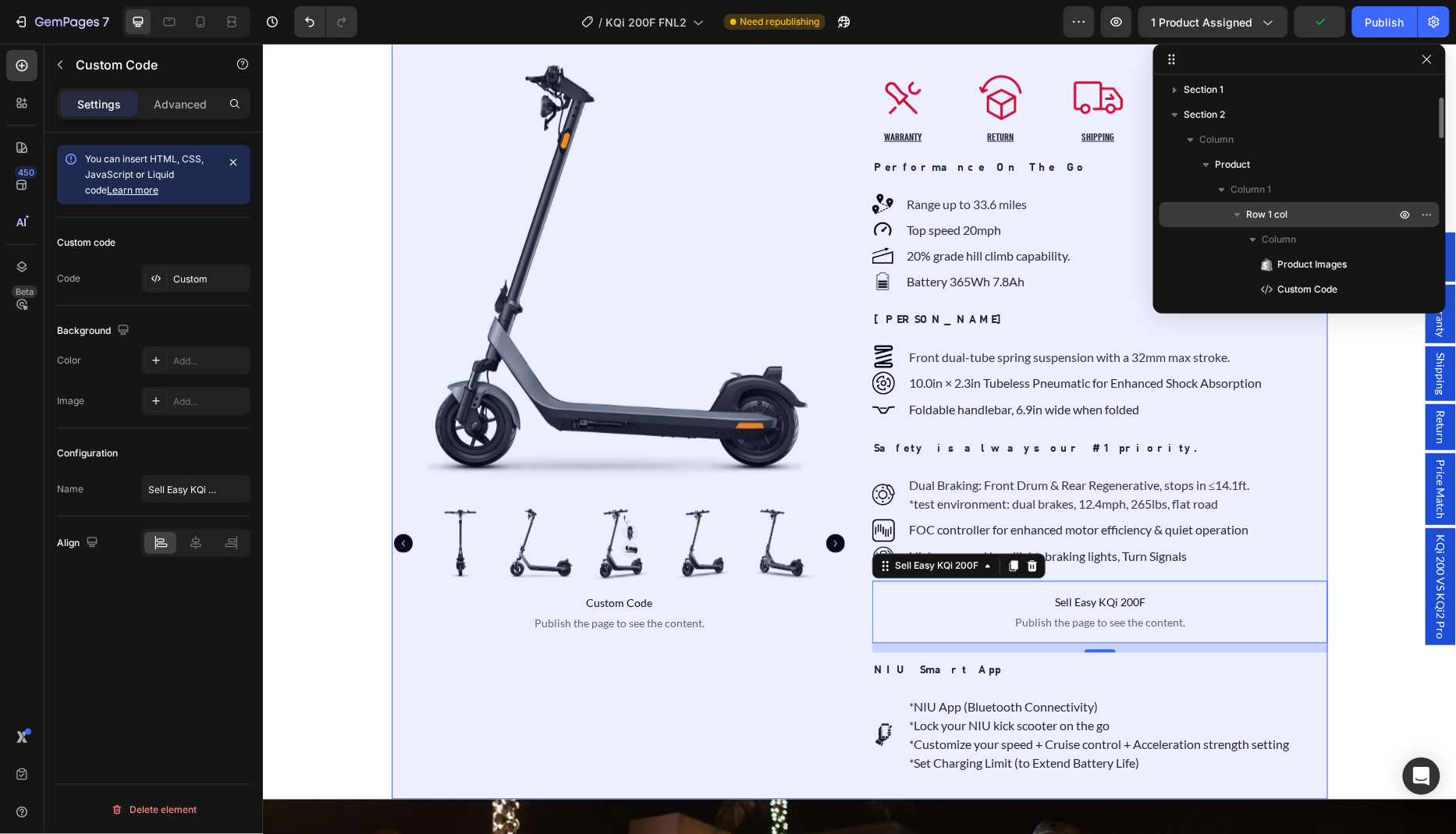
scroll to position [130, 0]
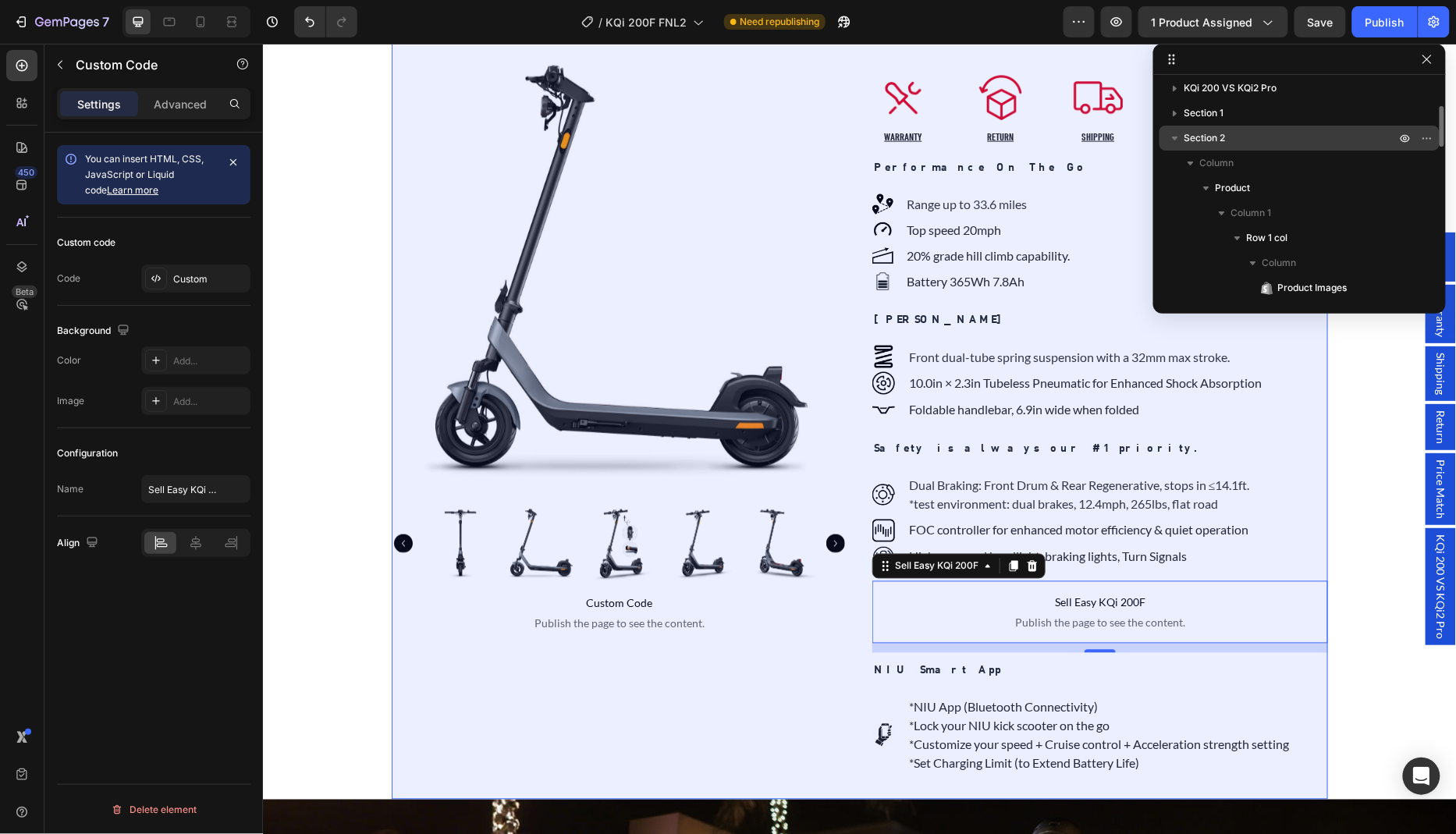
click at [1237, 142] on p "Section 2" at bounding box center [1291, 137] width 215 height 16
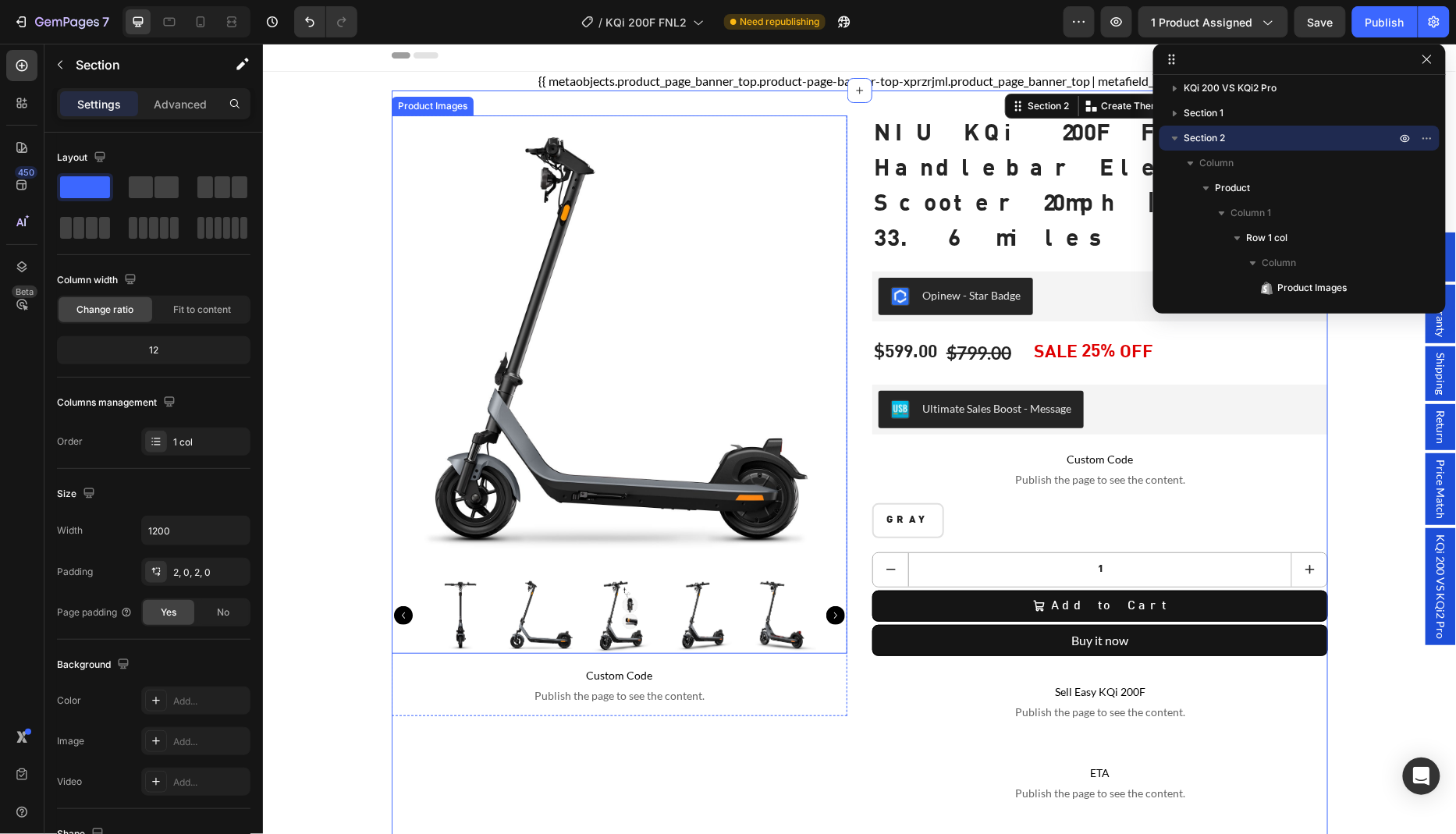
scroll to position [0, 0]
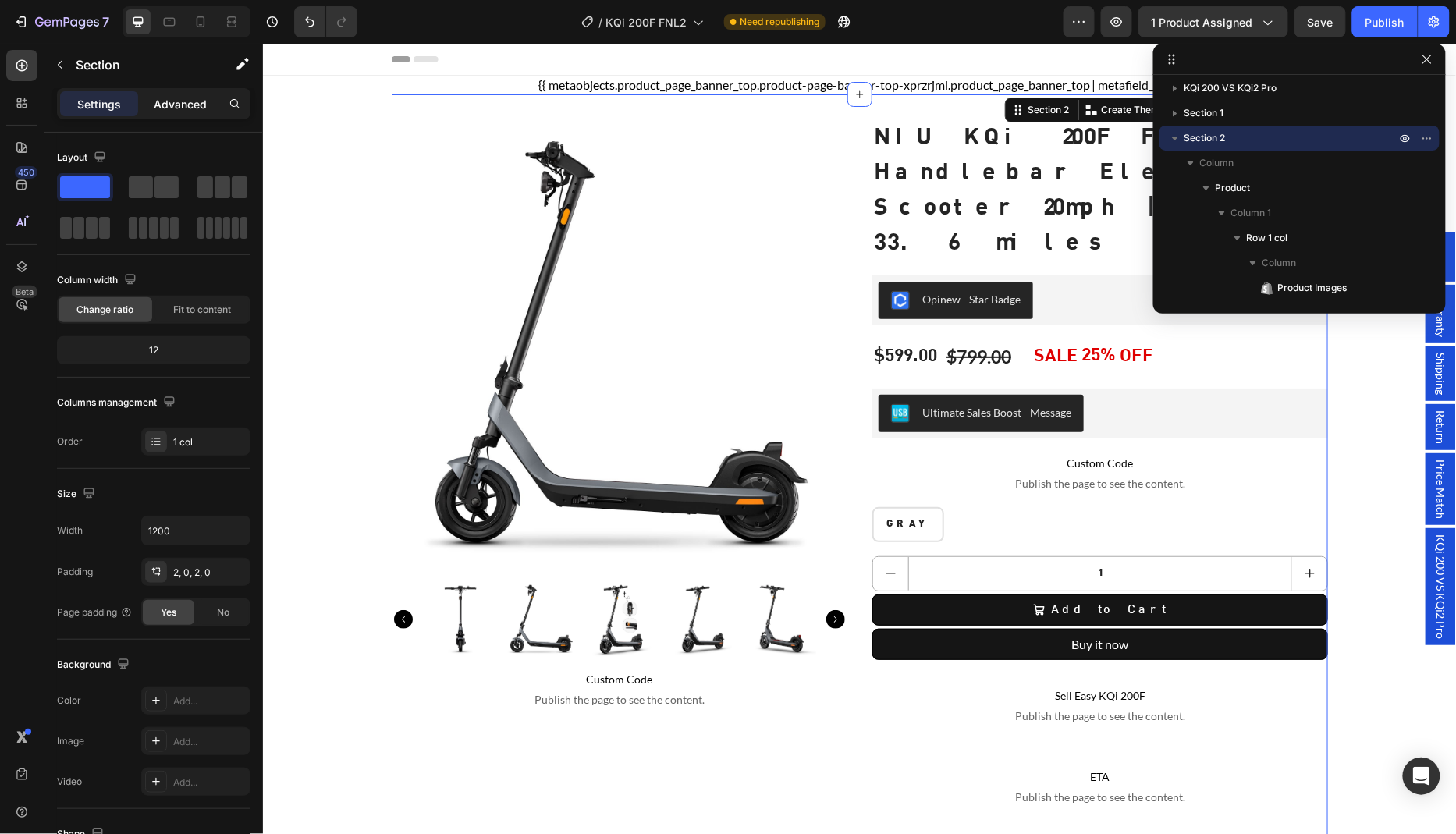
click at [169, 108] on p "Advanced" at bounding box center [180, 105] width 53 height 16
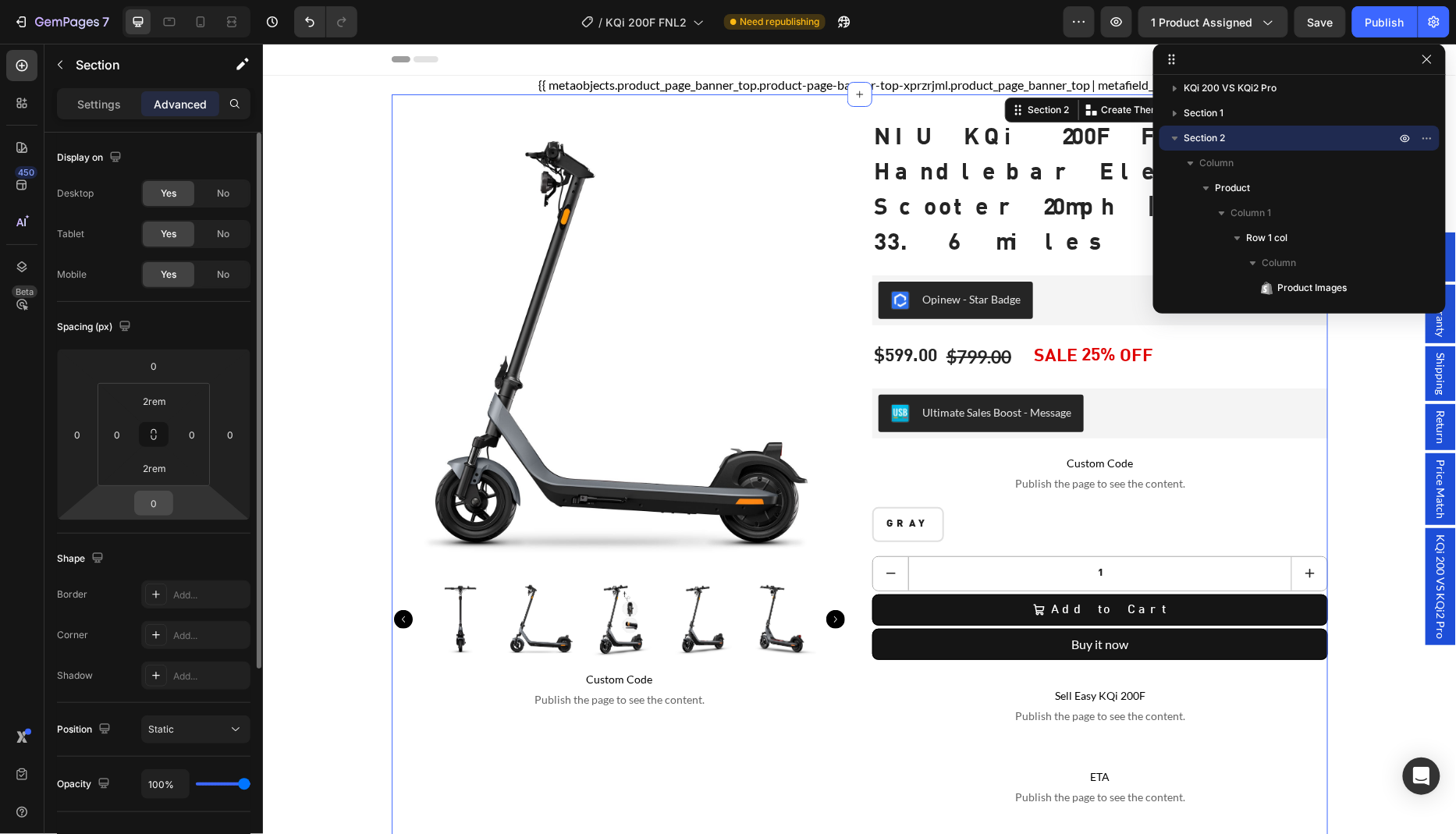
click at [163, 501] on input "0" at bounding box center [154, 503] width 31 height 23
type input "10"
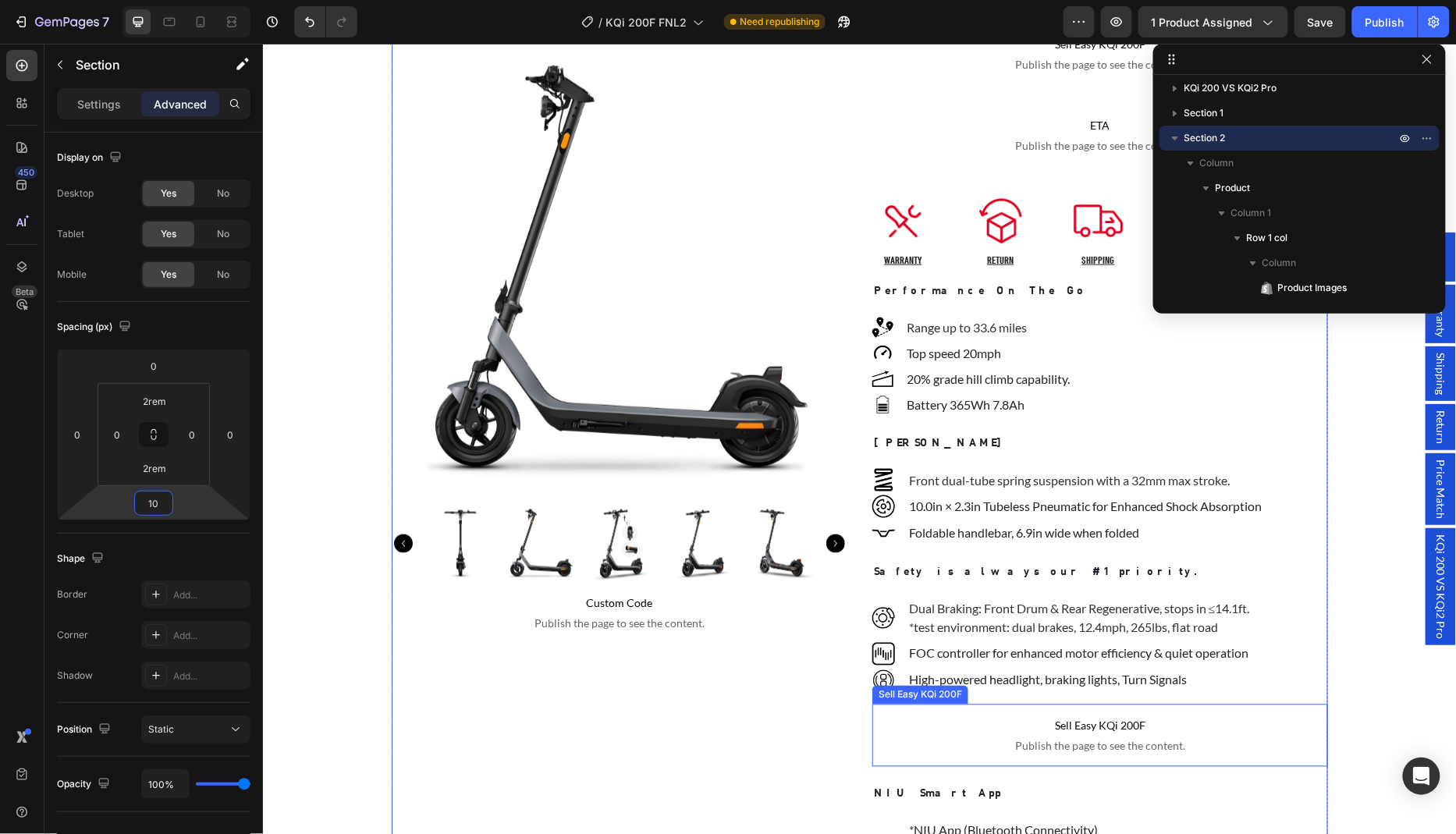
scroll to position [845, 0]
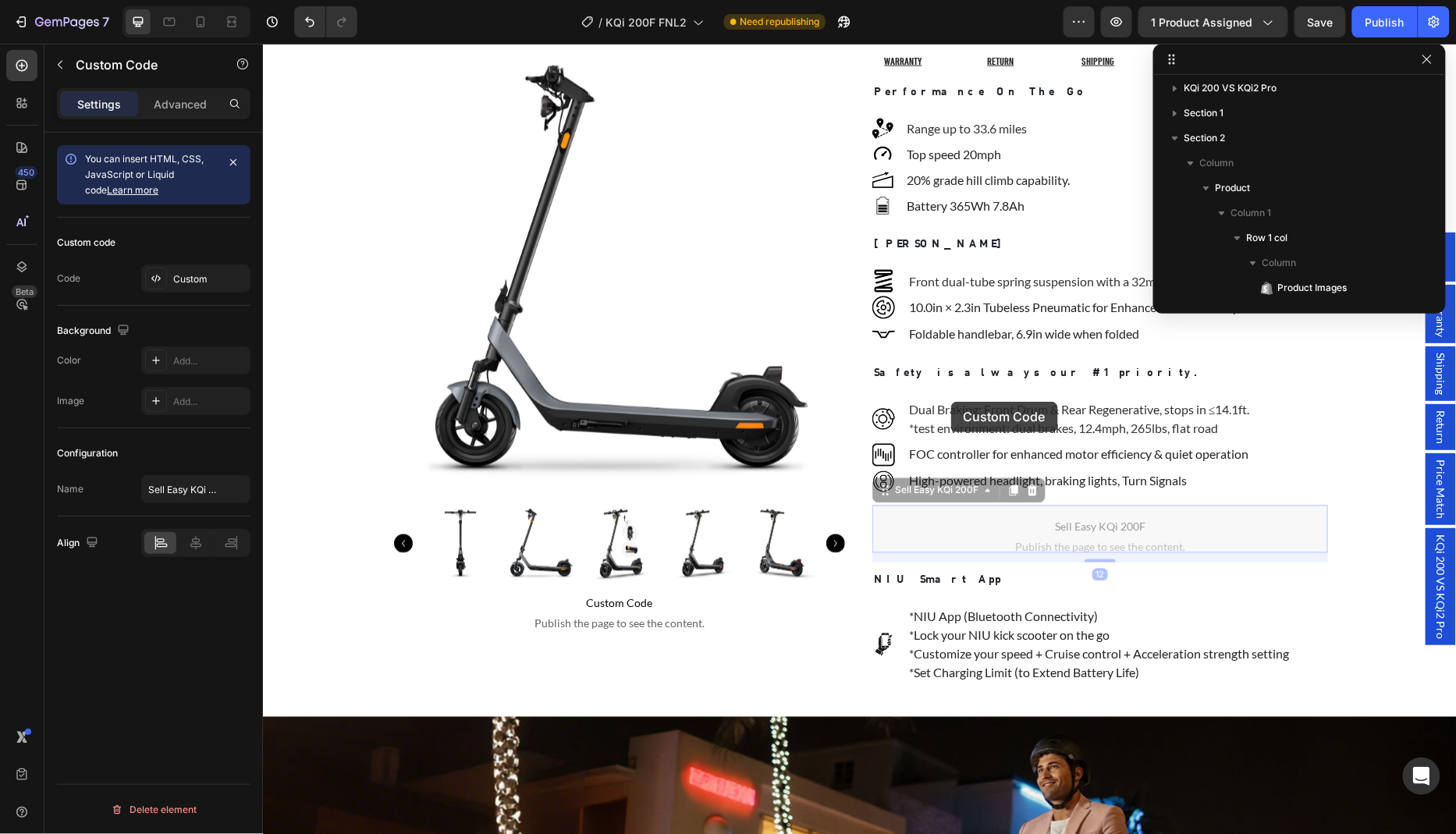
scroll to position [2056, 0]
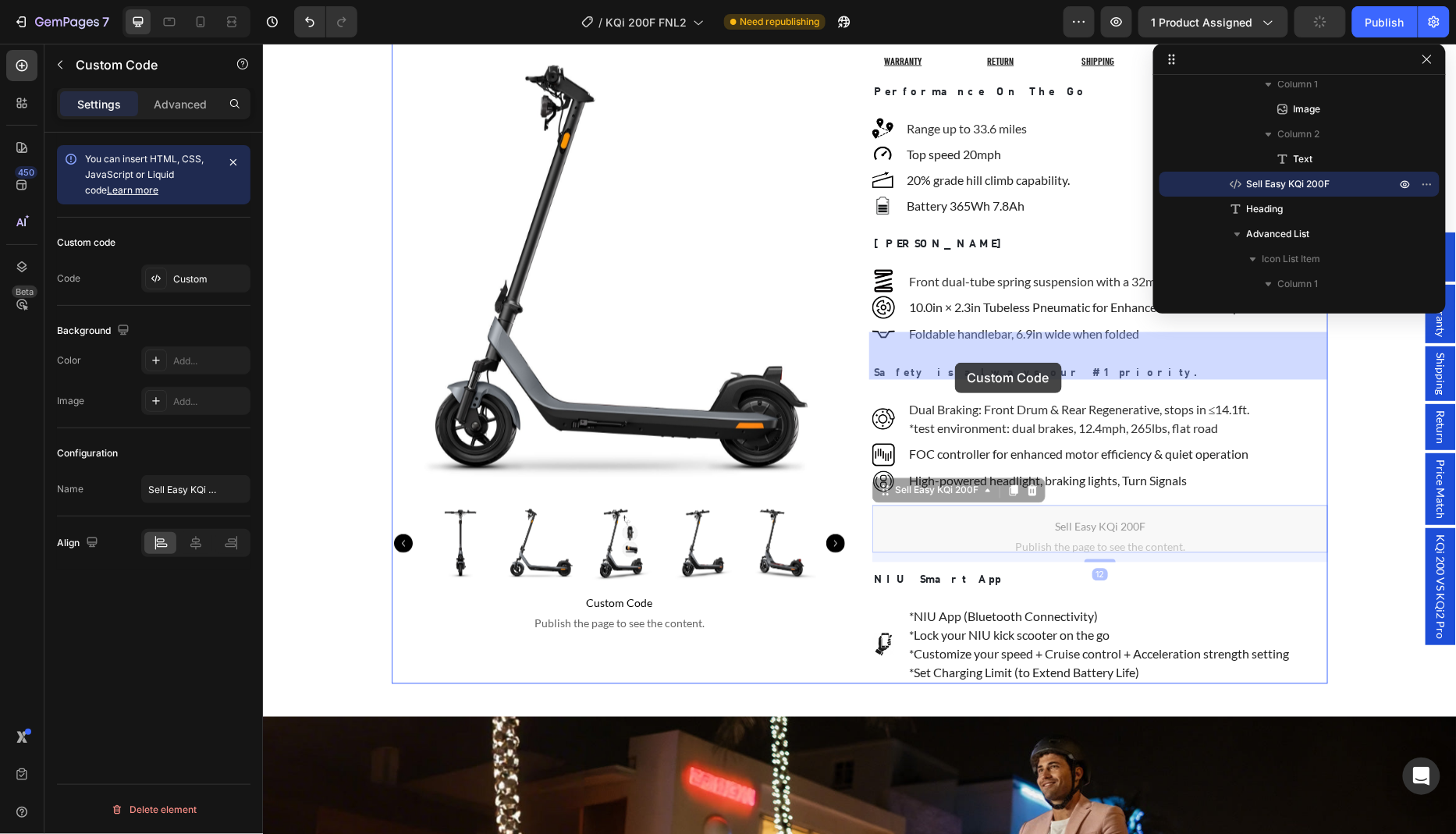
drag, startPoint x: 958, startPoint y: 355, endPoint x: 954, endPoint y: 362, distance: 8.1
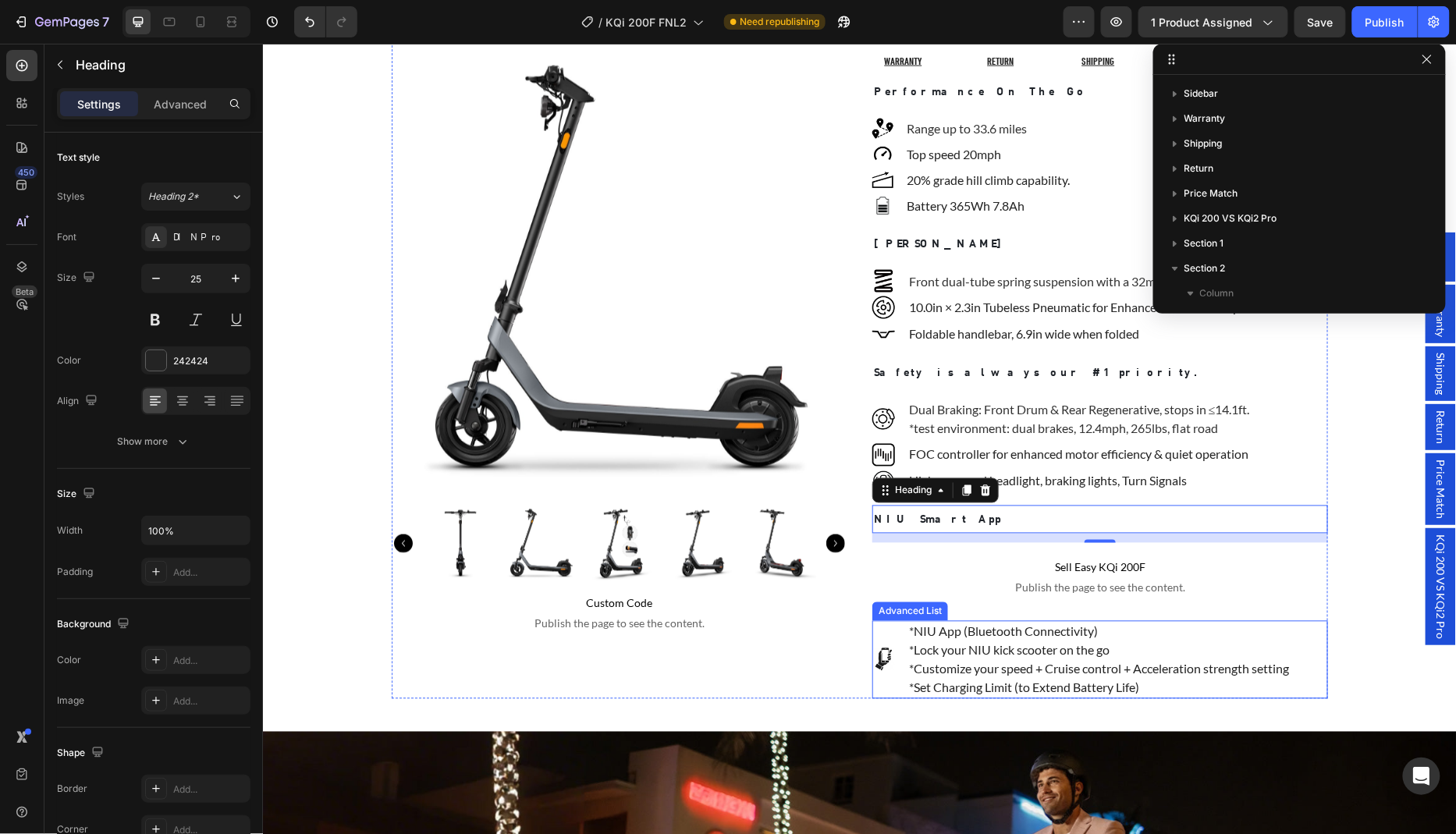
scroll to position [2056, 0]
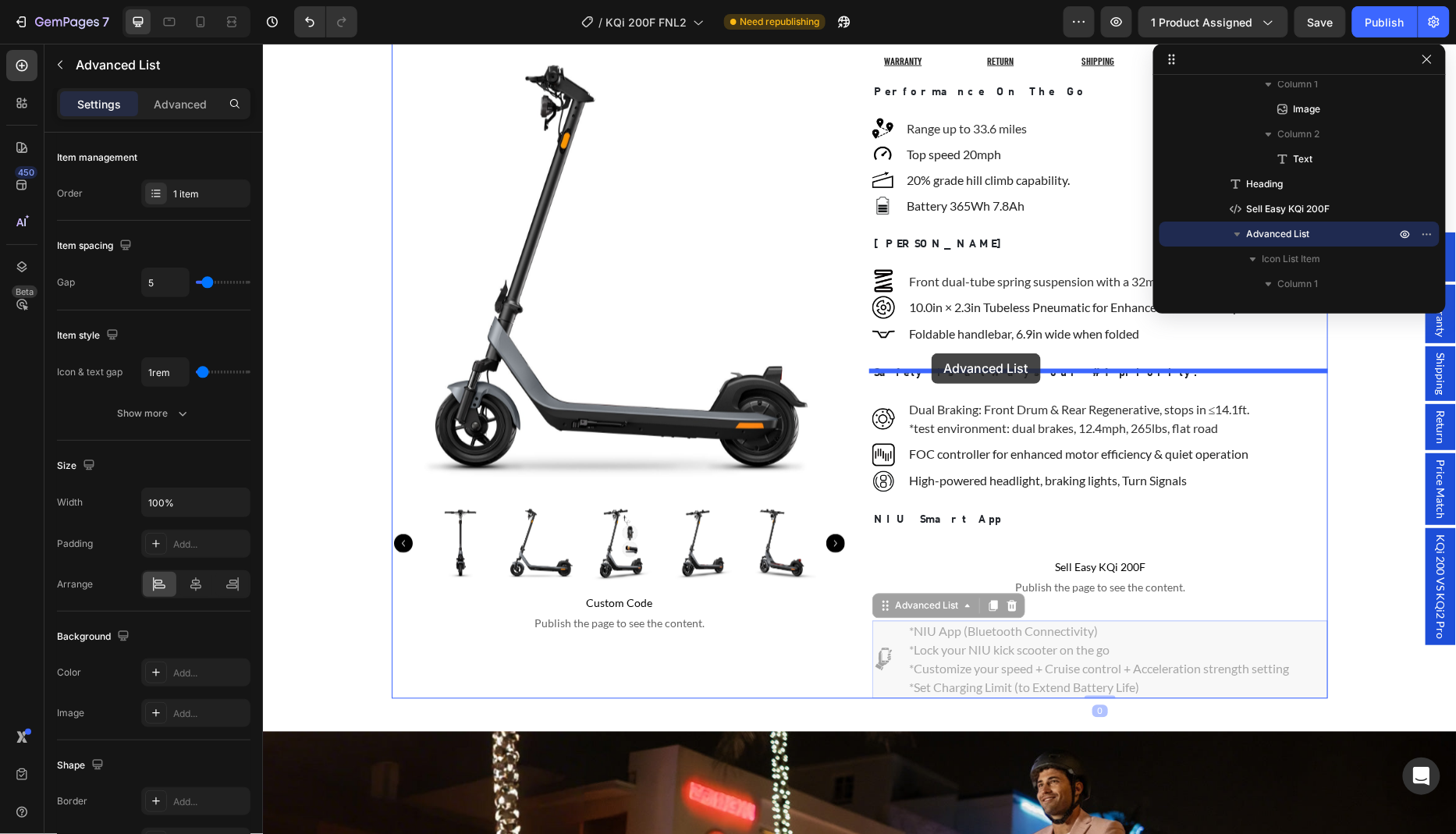
drag, startPoint x: 890, startPoint y: 421, endPoint x: 931, endPoint y: 353, distance: 79.4
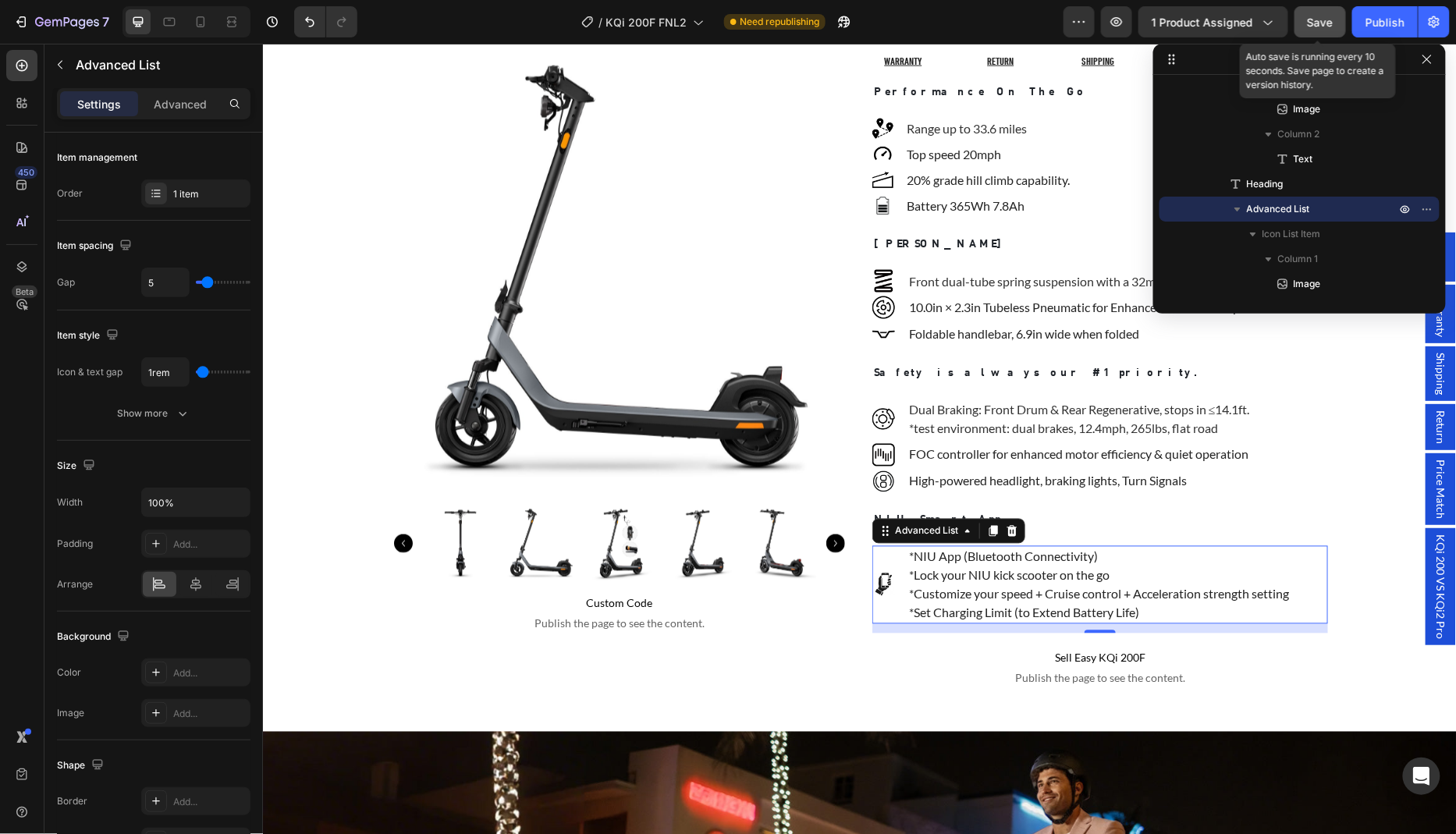
click at [1322, 28] on div "Save" at bounding box center [1320, 22] width 26 height 16
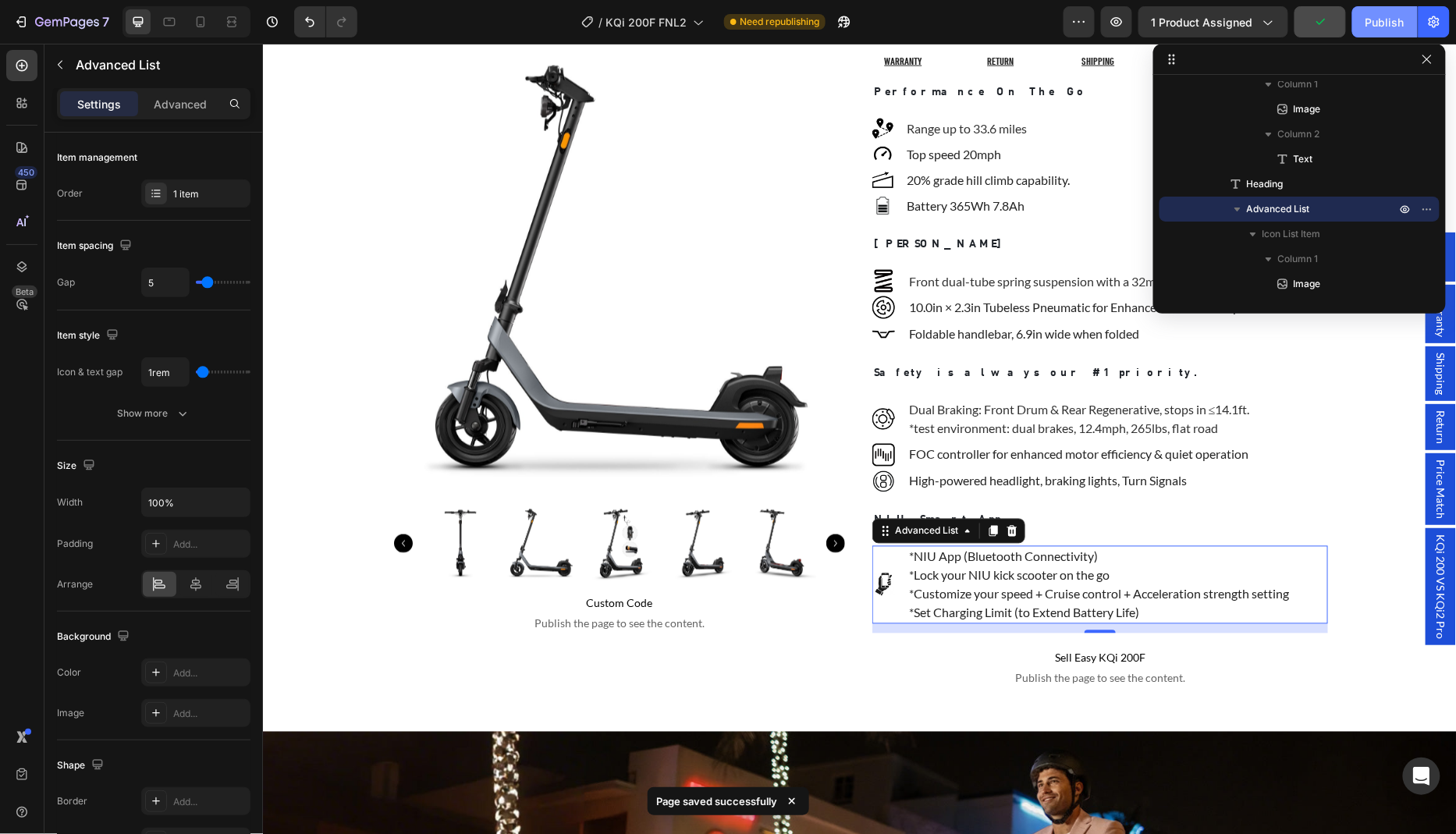
click at [1385, 26] on div "Publish" at bounding box center [1384, 22] width 39 height 16
click at [1421, 61] on icon "button" at bounding box center [1426, 58] width 12 height 12
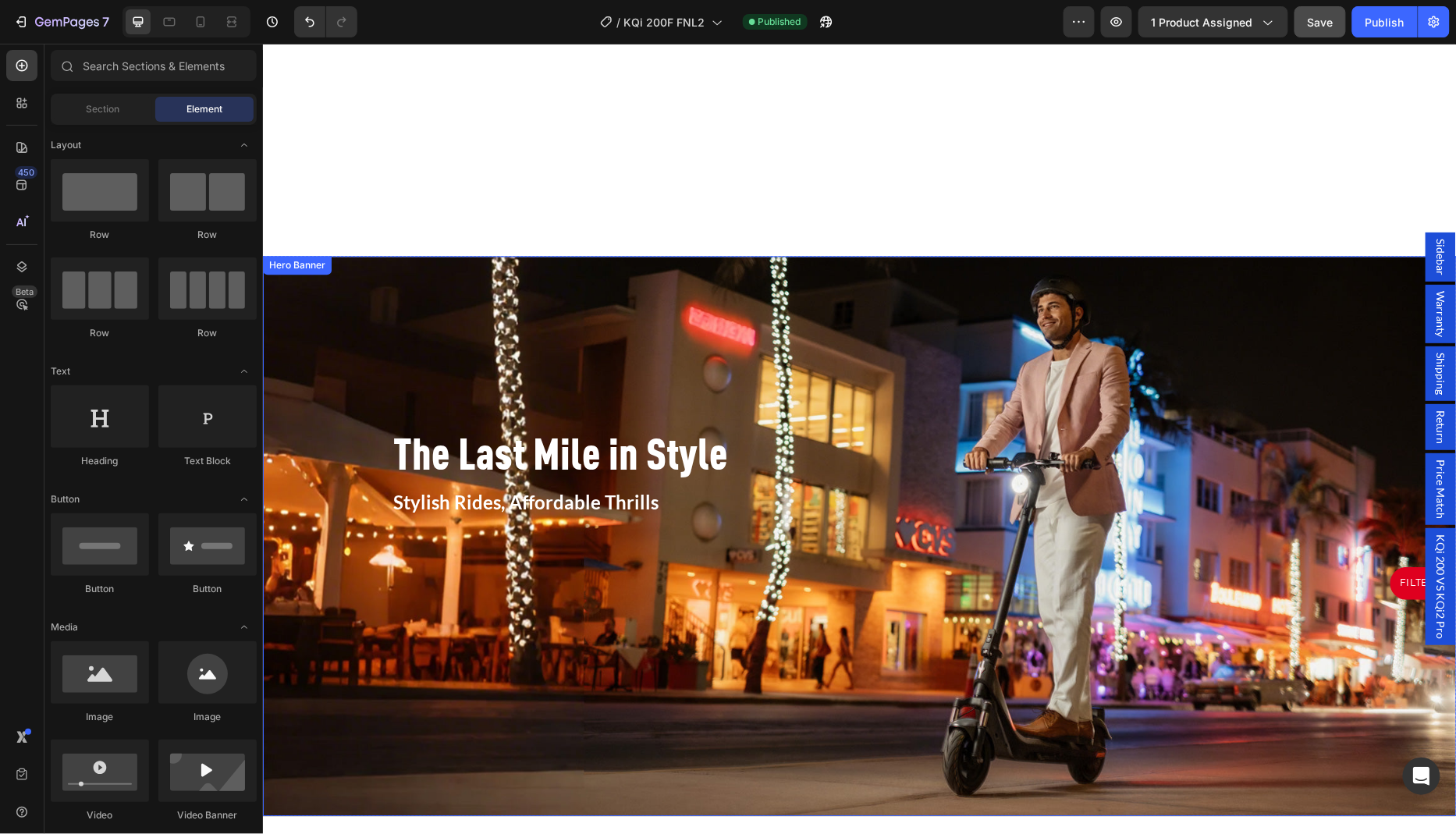
scroll to position [1332, 0]
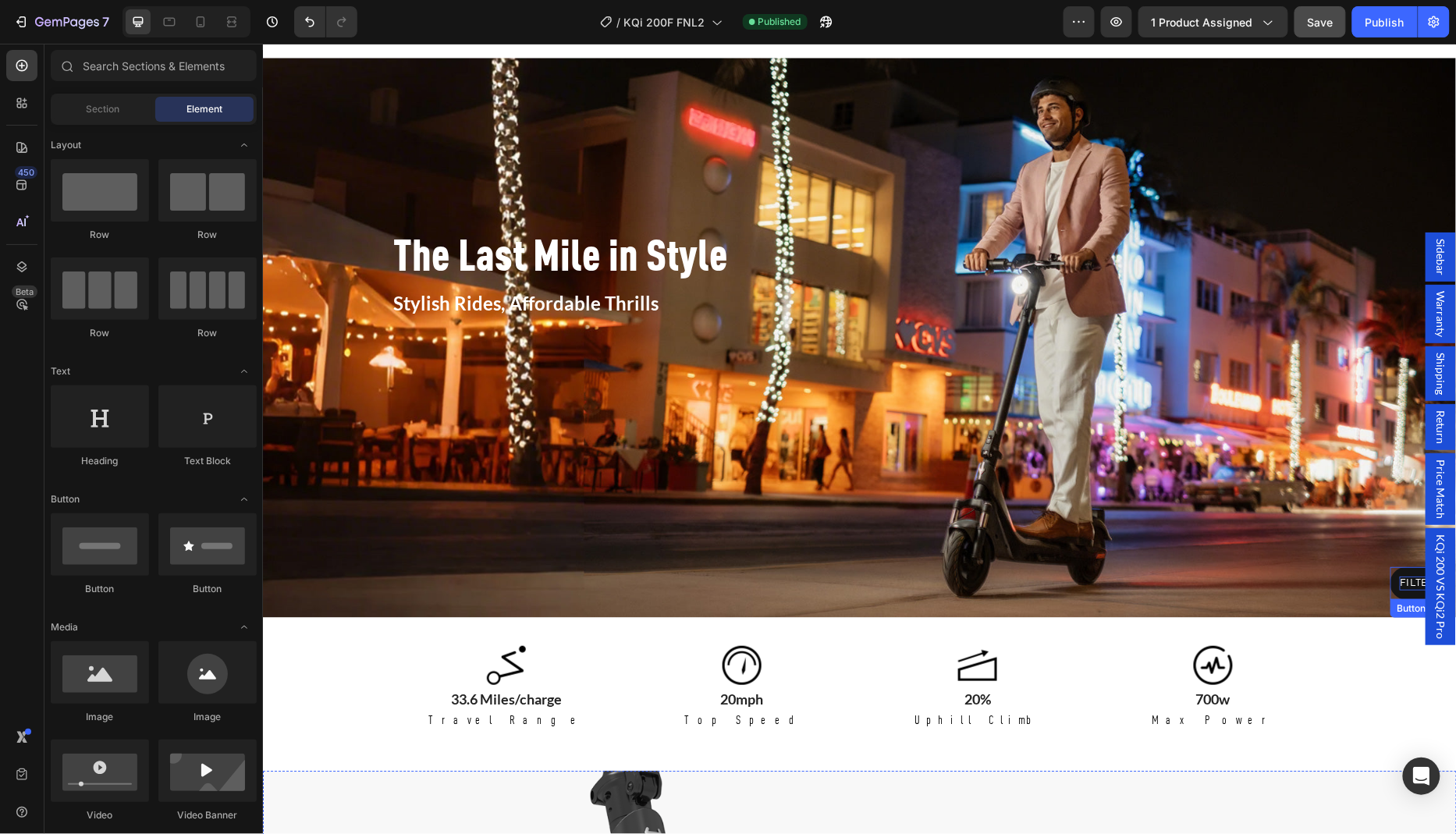
click at [1413, 583] on p "FILTER" at bounding box center [1417, 582] width 36 height 14
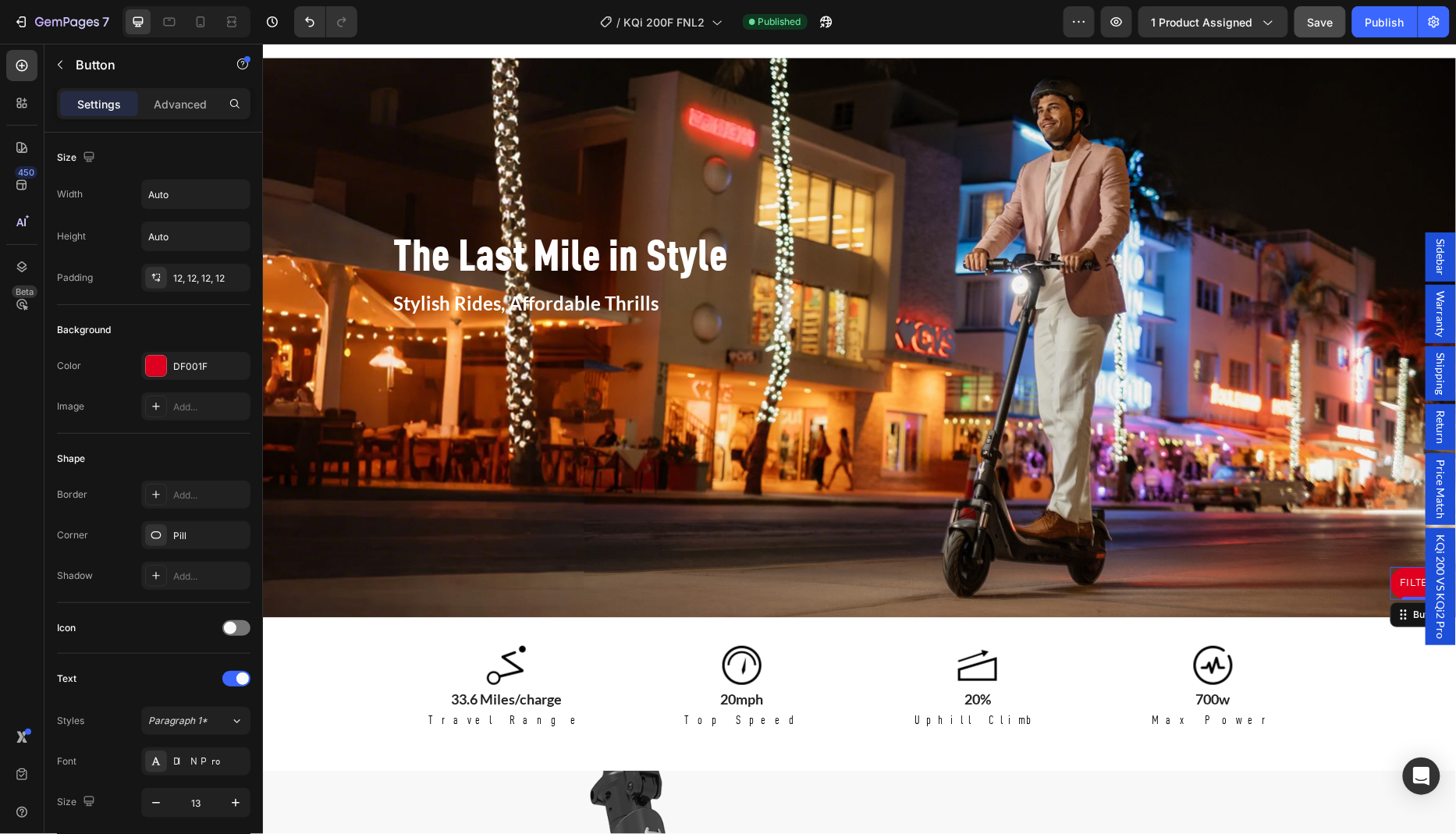
click at [1444, 274] on span "Sidebar" at bounding box center [1440, 256] width 16 height 37
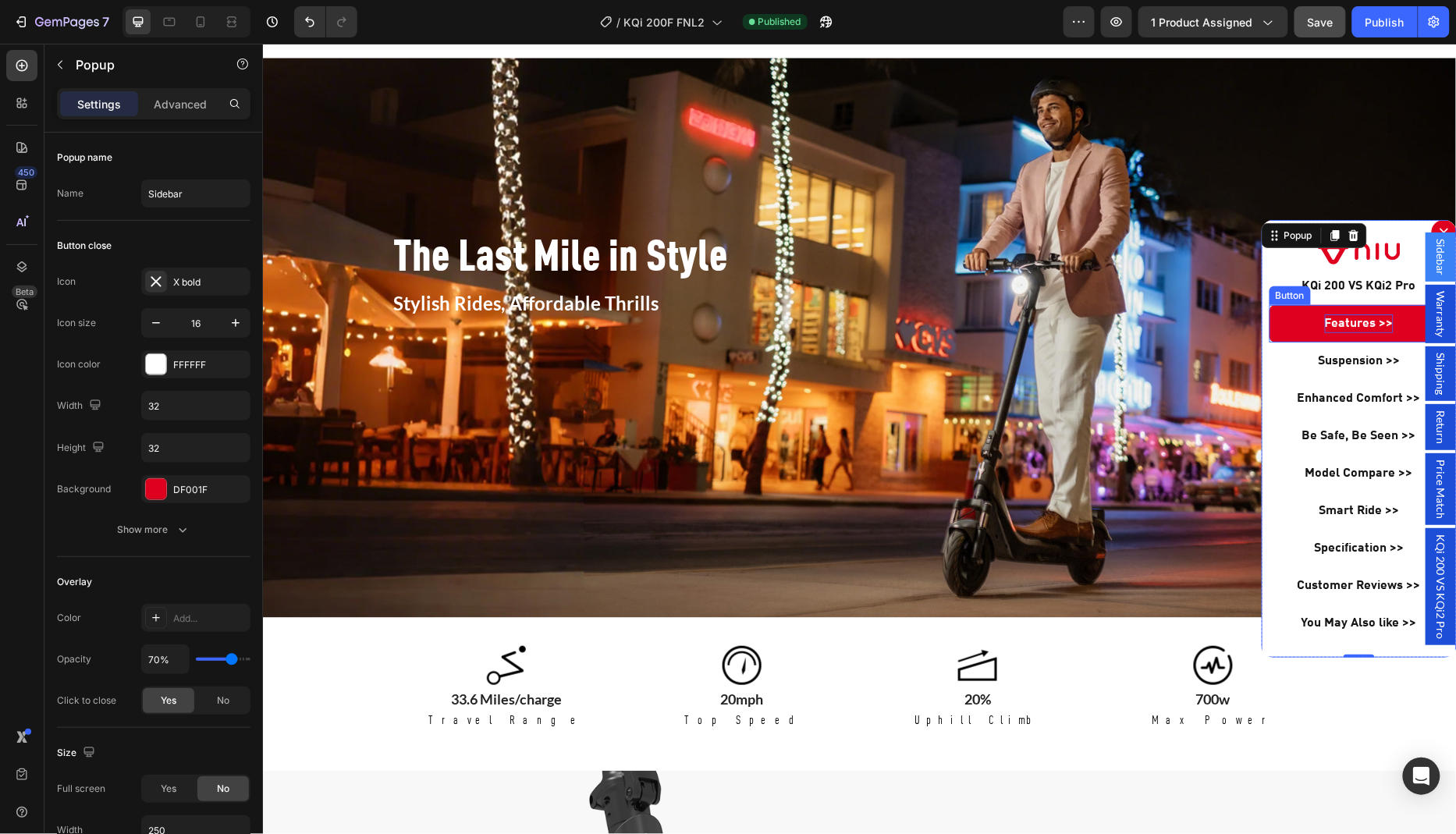
click at [1341, 326] on p "Features >>" at bounding box center [1358, 323] width 68 height 19
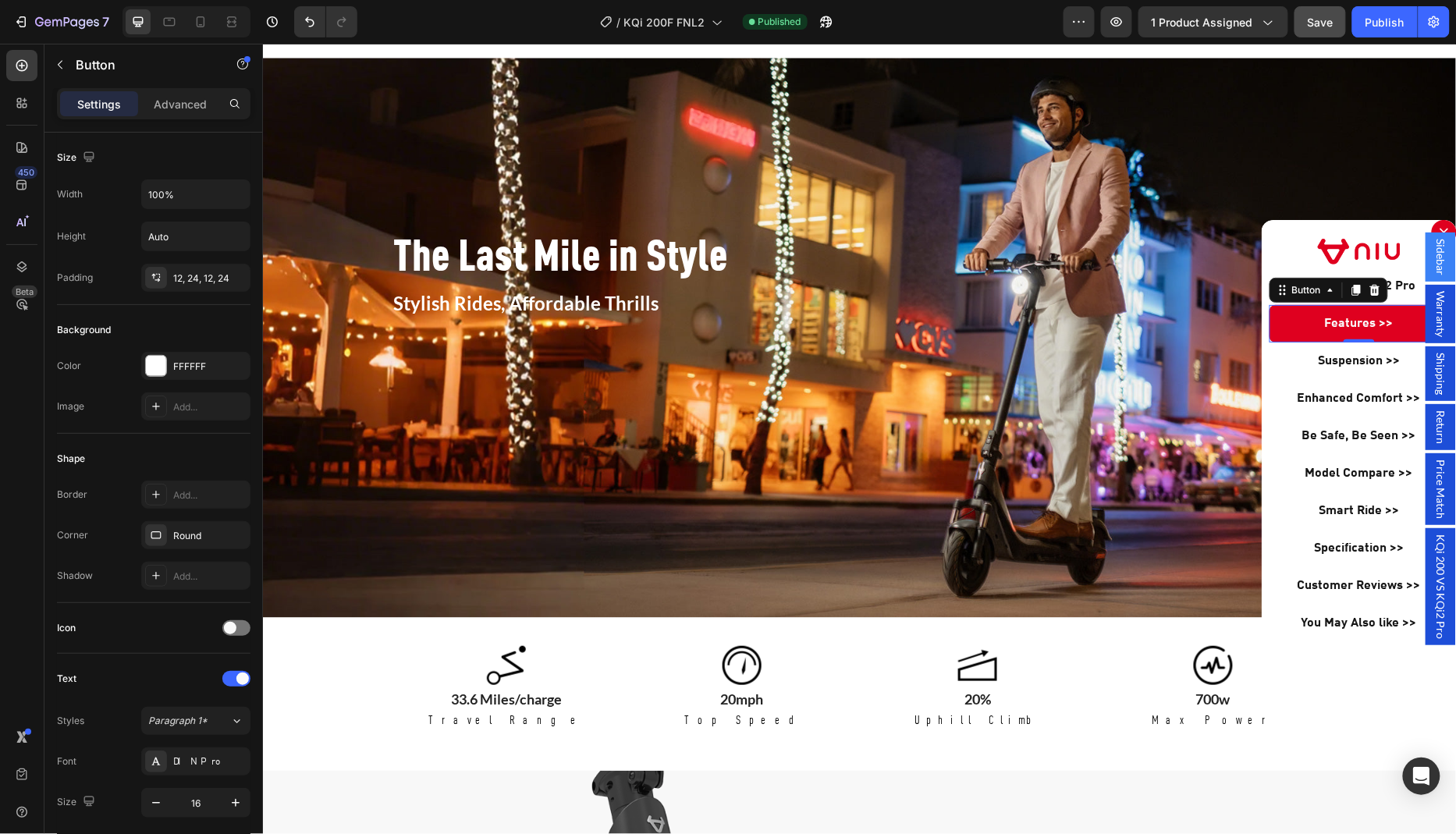
click at [1305, 327] on link "Features >>" at bounding box center [1358, 322] width 180 height 37
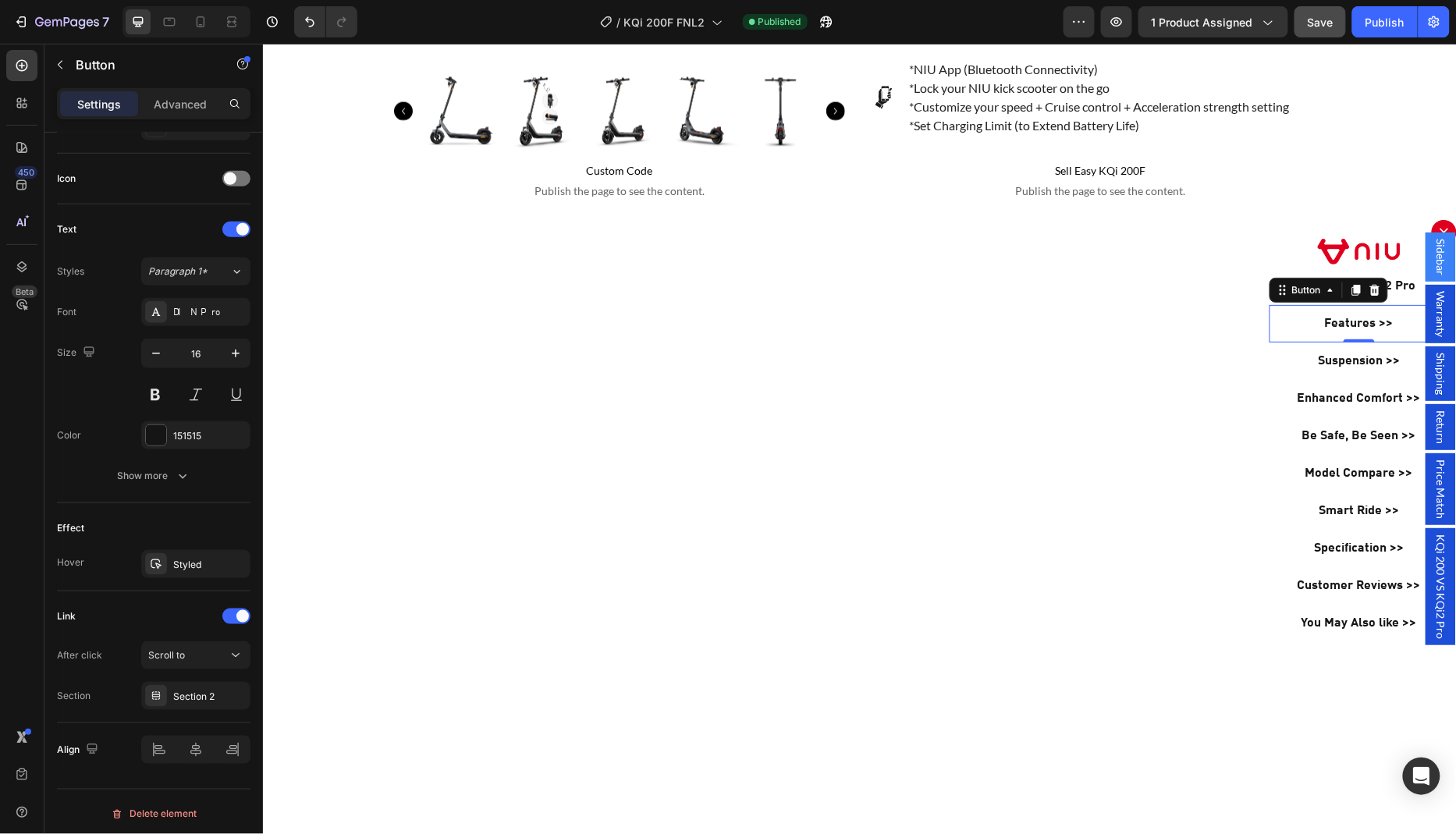
scroll to position [273, 0]
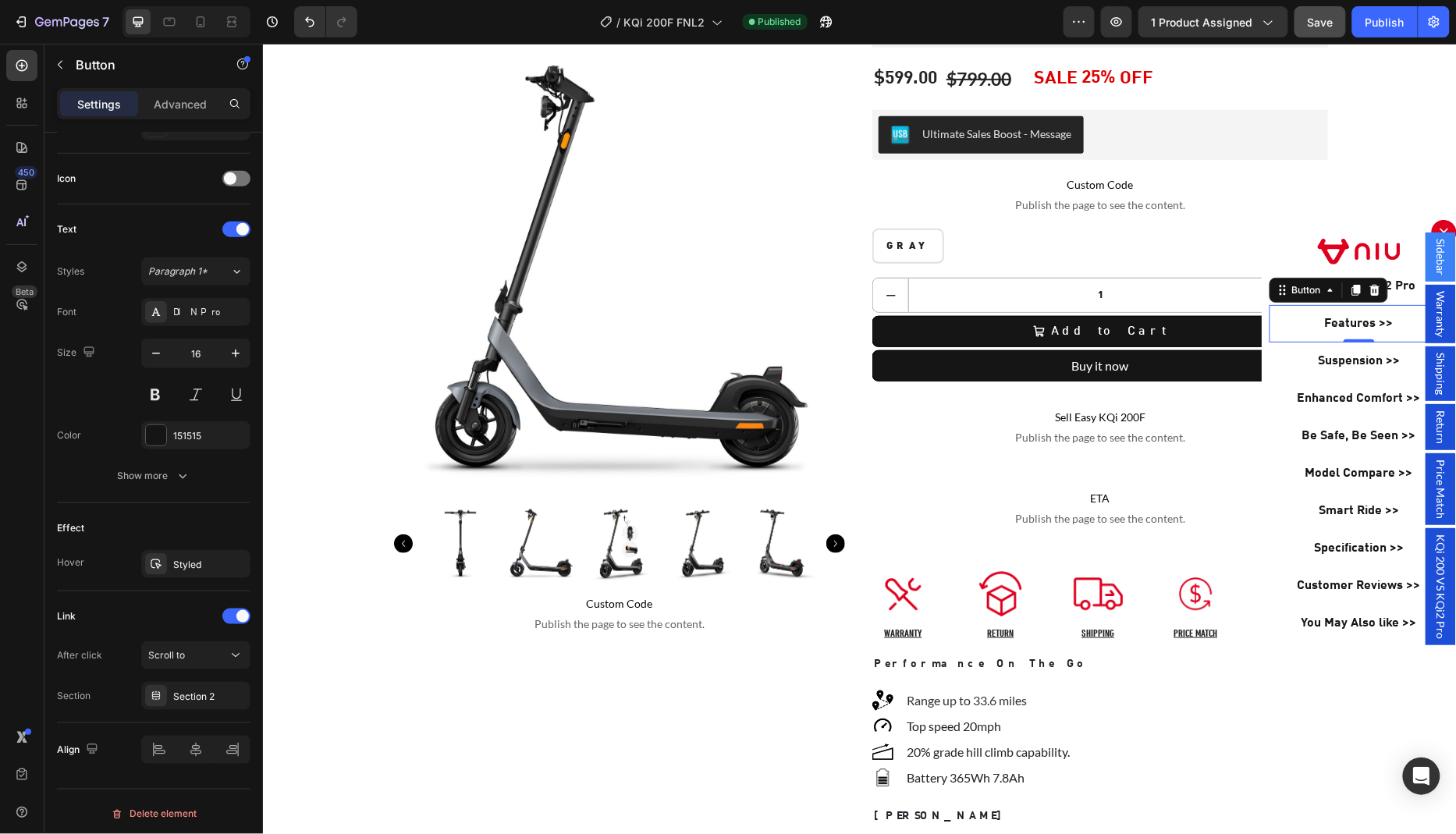
click at [940, 513] on div "Backdrop" at bounding box center [858, 438] width 1193 height 790
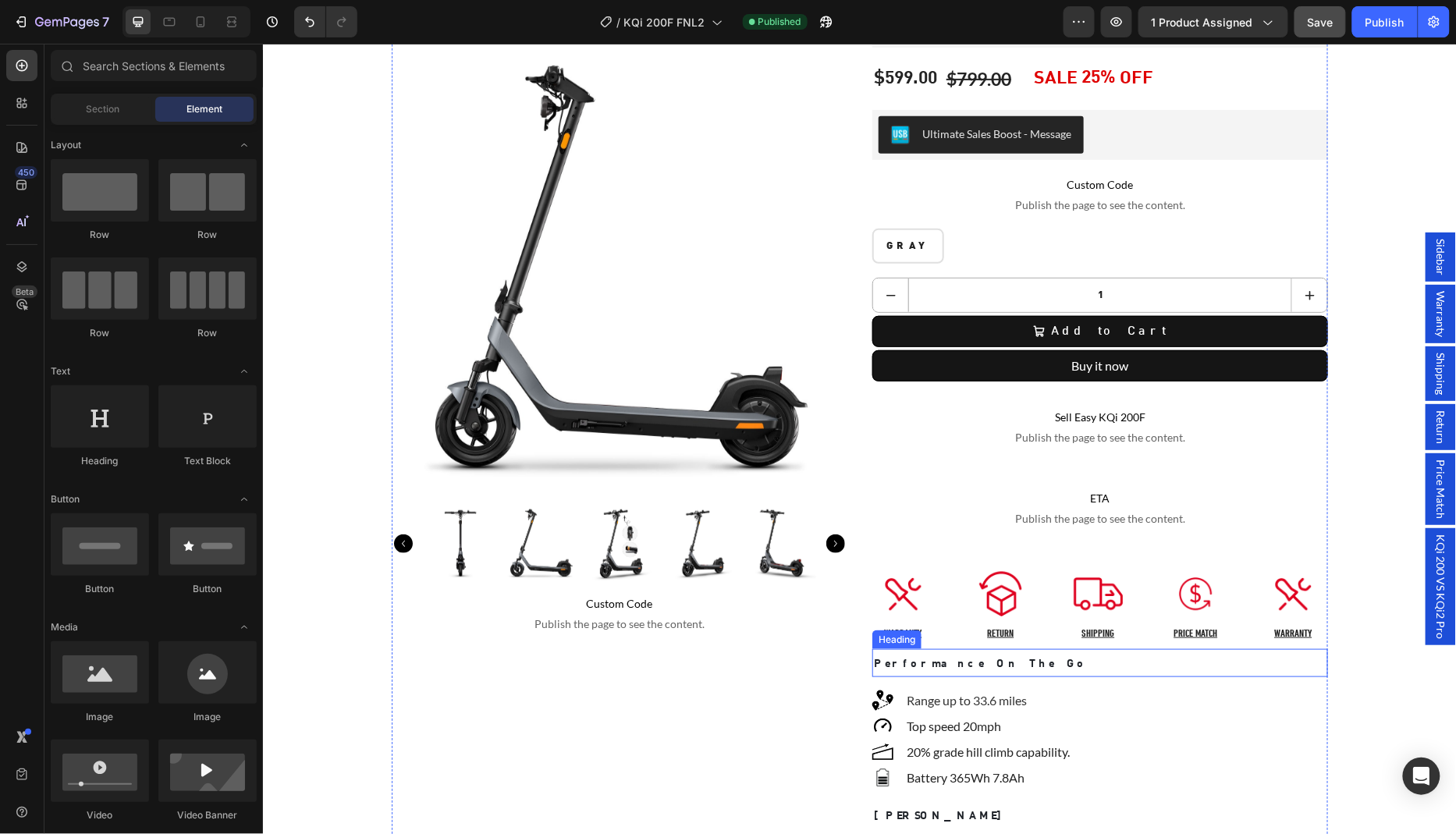
click at [902, 658] on strong "Performance On The Go" at bounding box center [979, 663] width 213 height 11
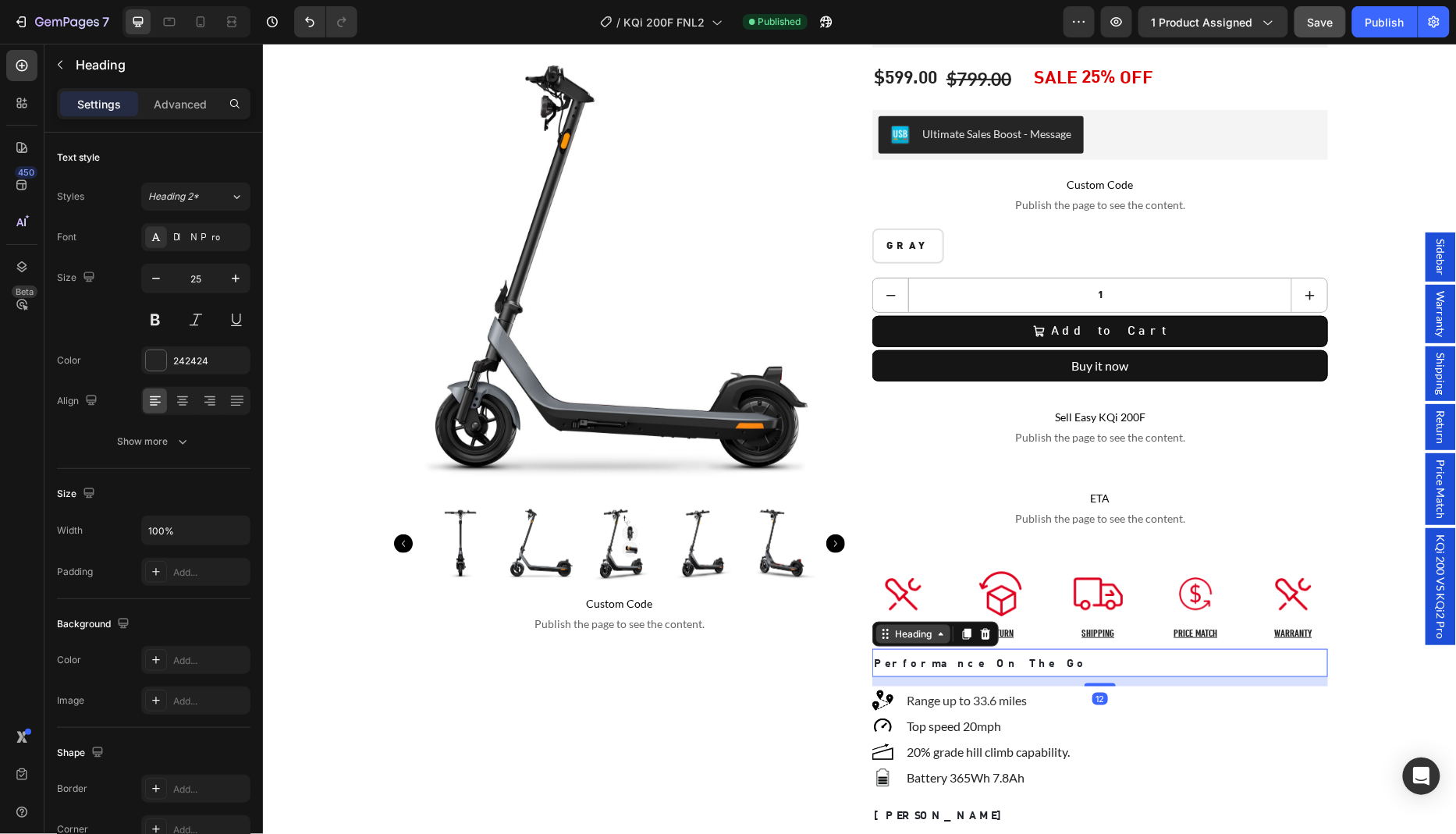
click at [894, 627] on div "Heading" at bounding box center [912, 633] width 43 height 14
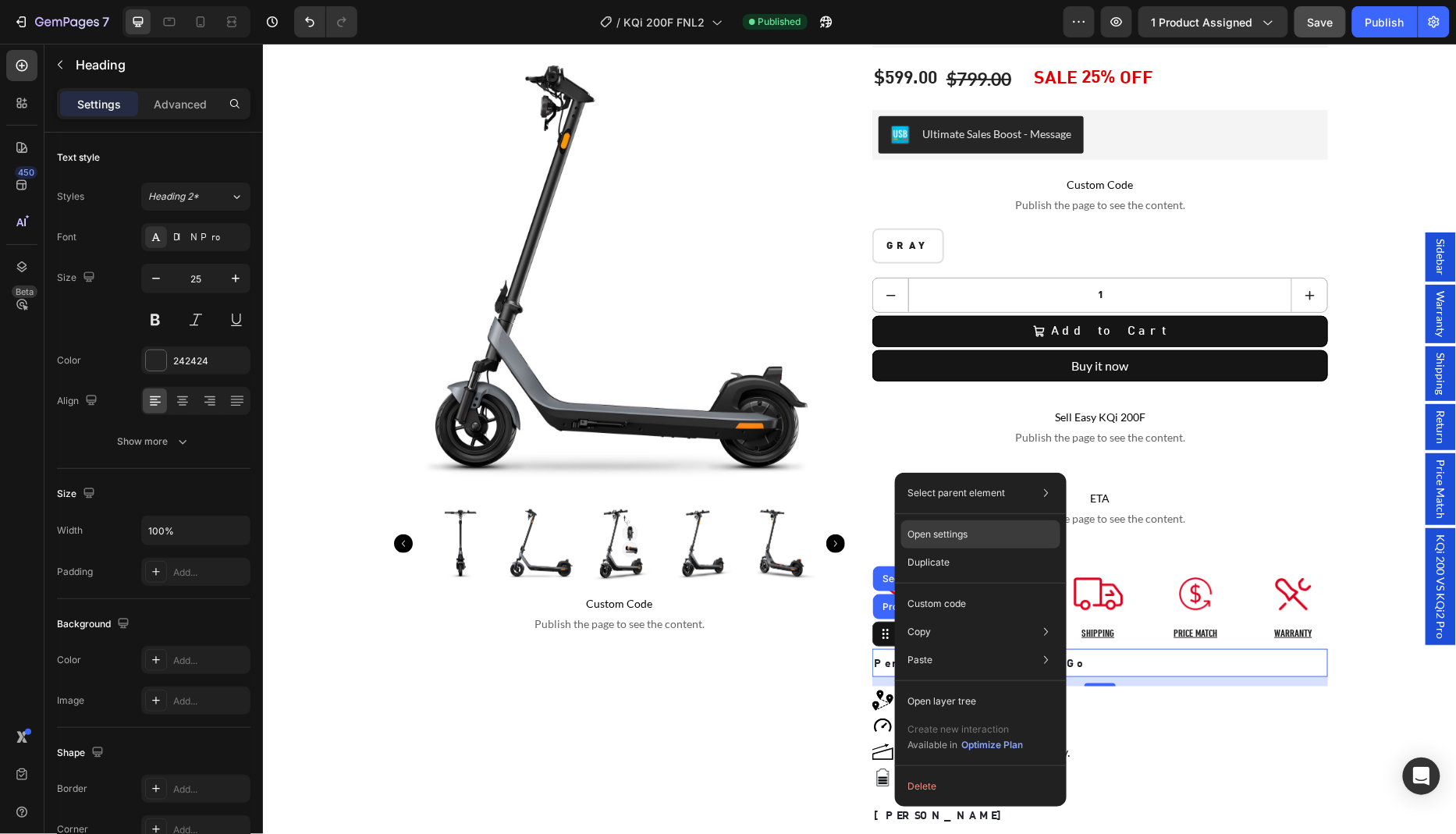
click at [962, 539] on p "Open settings" at bounding box center [937, 533] width 60 height 14
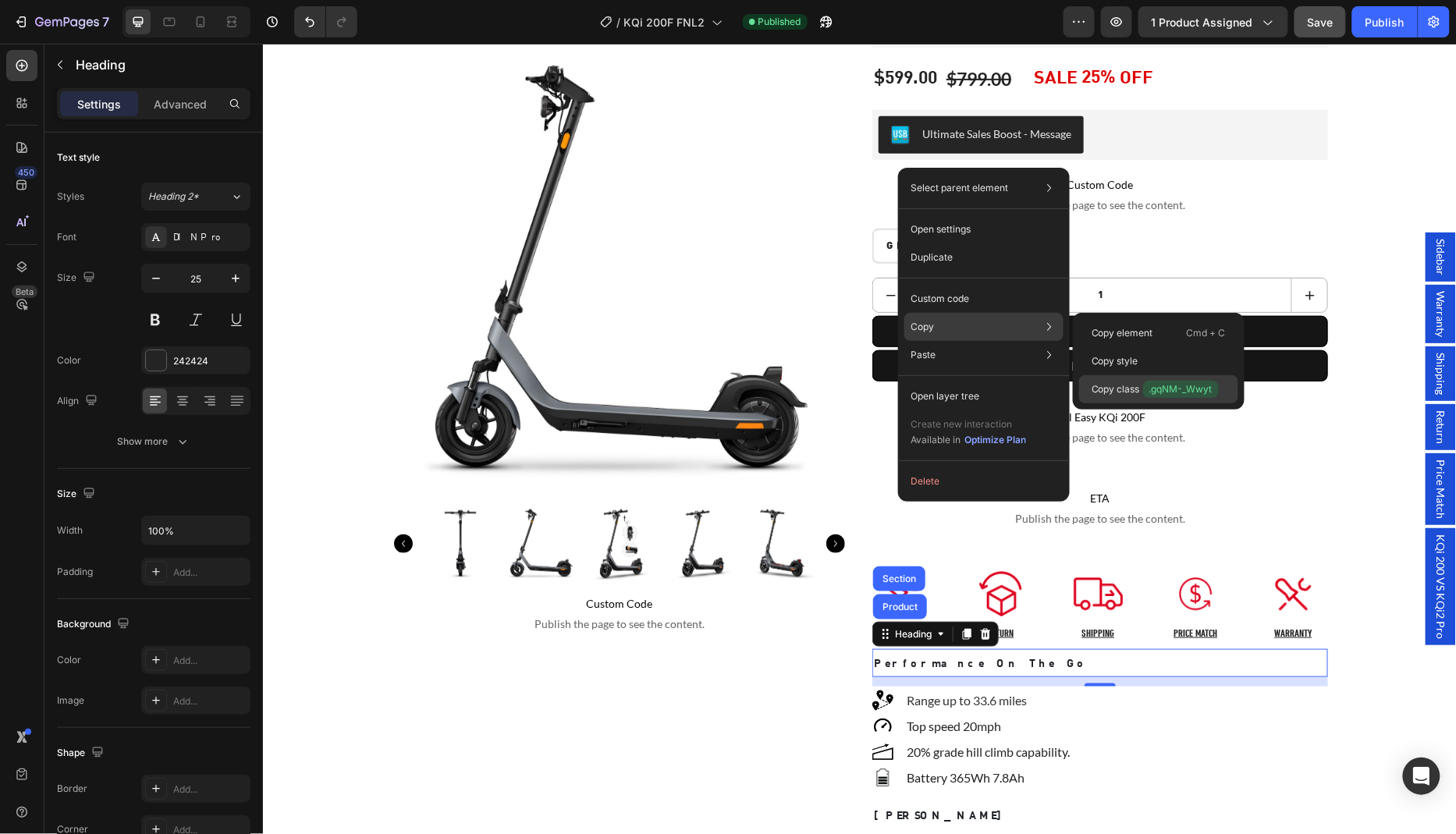
click at [1188, 390] on span ".gqNM-_Wwyt" at bounding box center [1181, 389] width 76 height 17
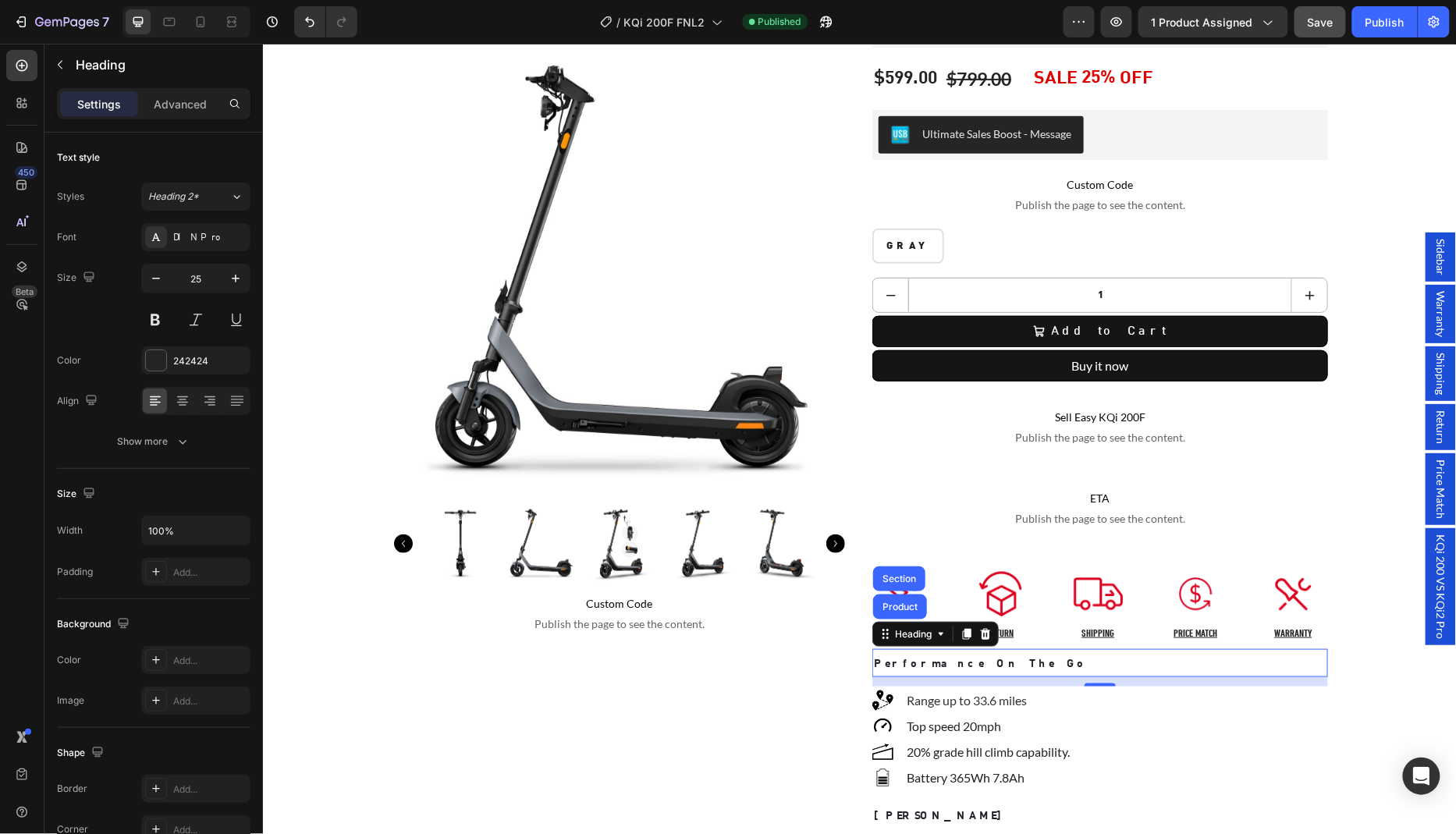
click at [1444, 274] on span "Sidebar" at bounding box center [1440, 256] width 16 height 37
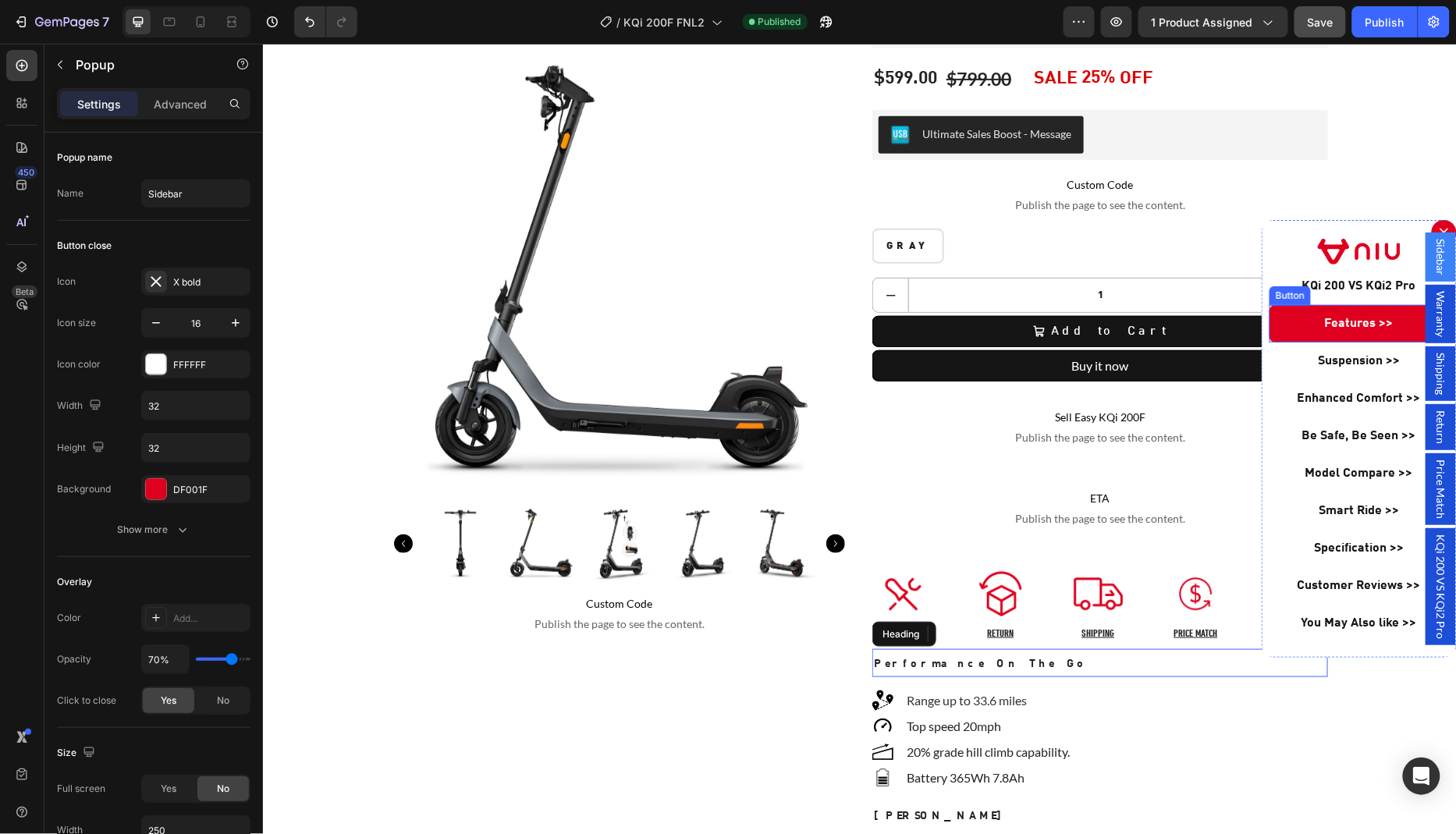
click at [1305, 325] on link "Features >>" at bounding box center [1358, 322] width 180 height 37
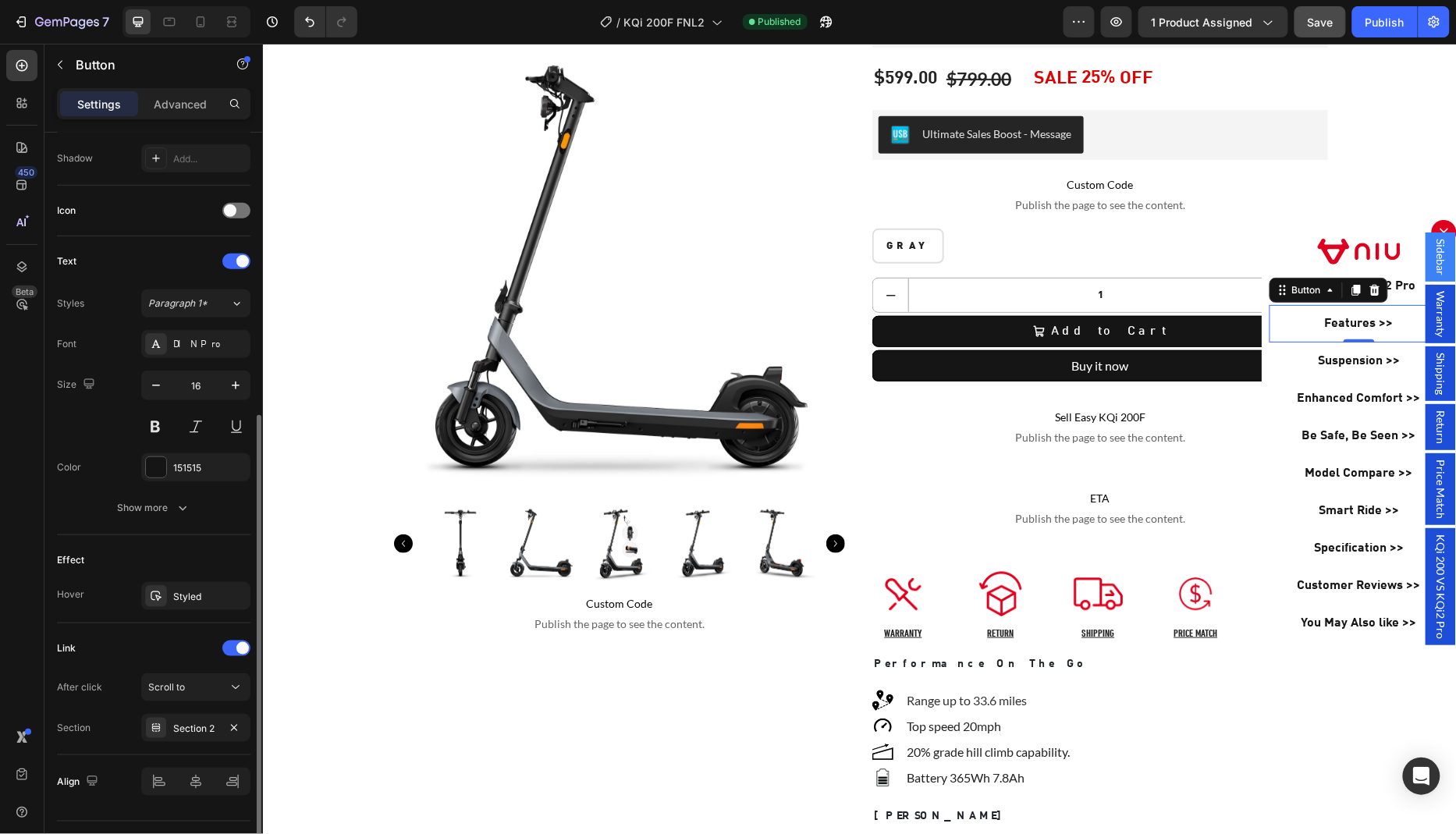
scroll to position [450, 0]
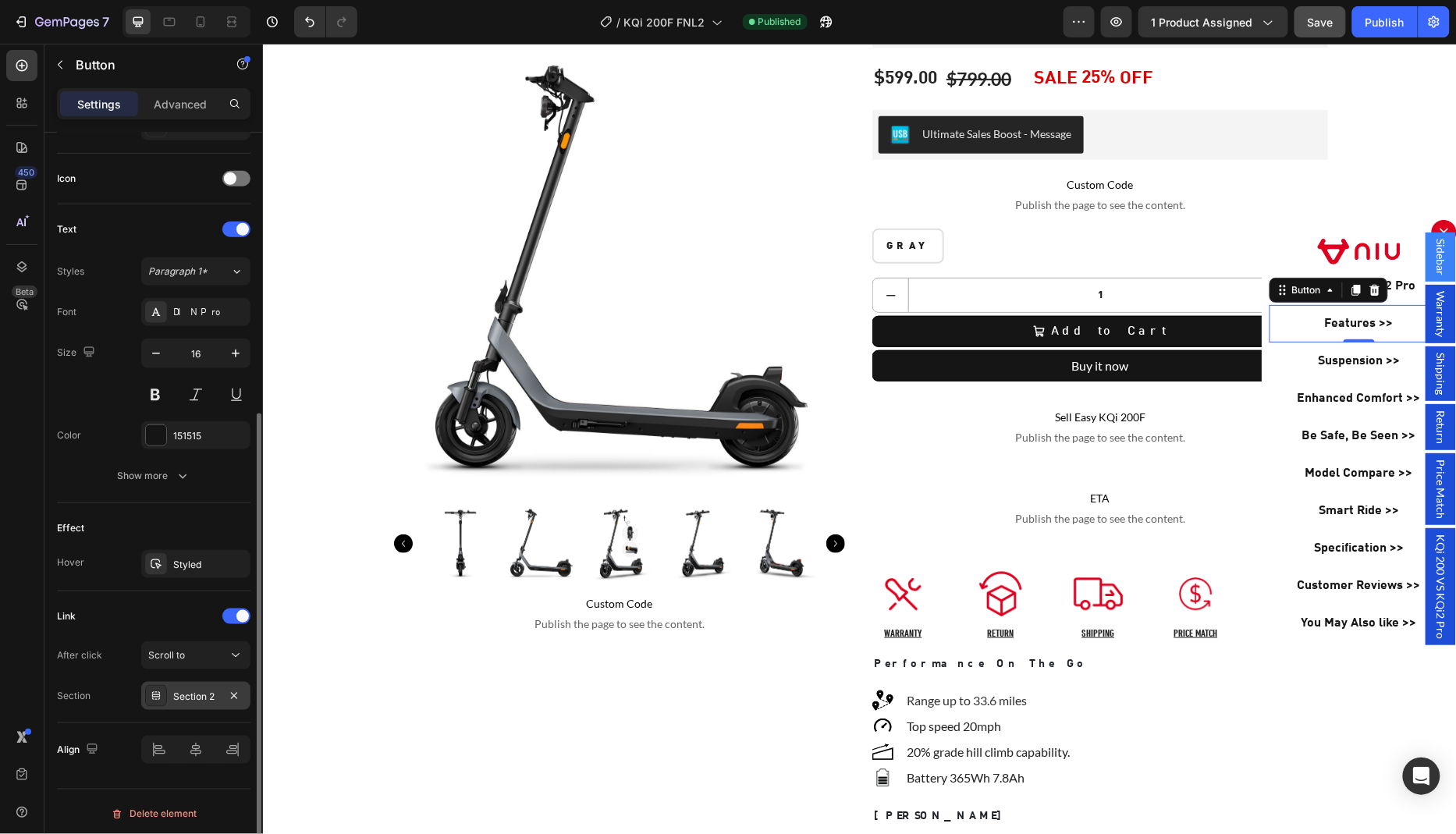
click at [175, 694] on div "Section 2" at bounding box center [195, 696] width 45 height 14
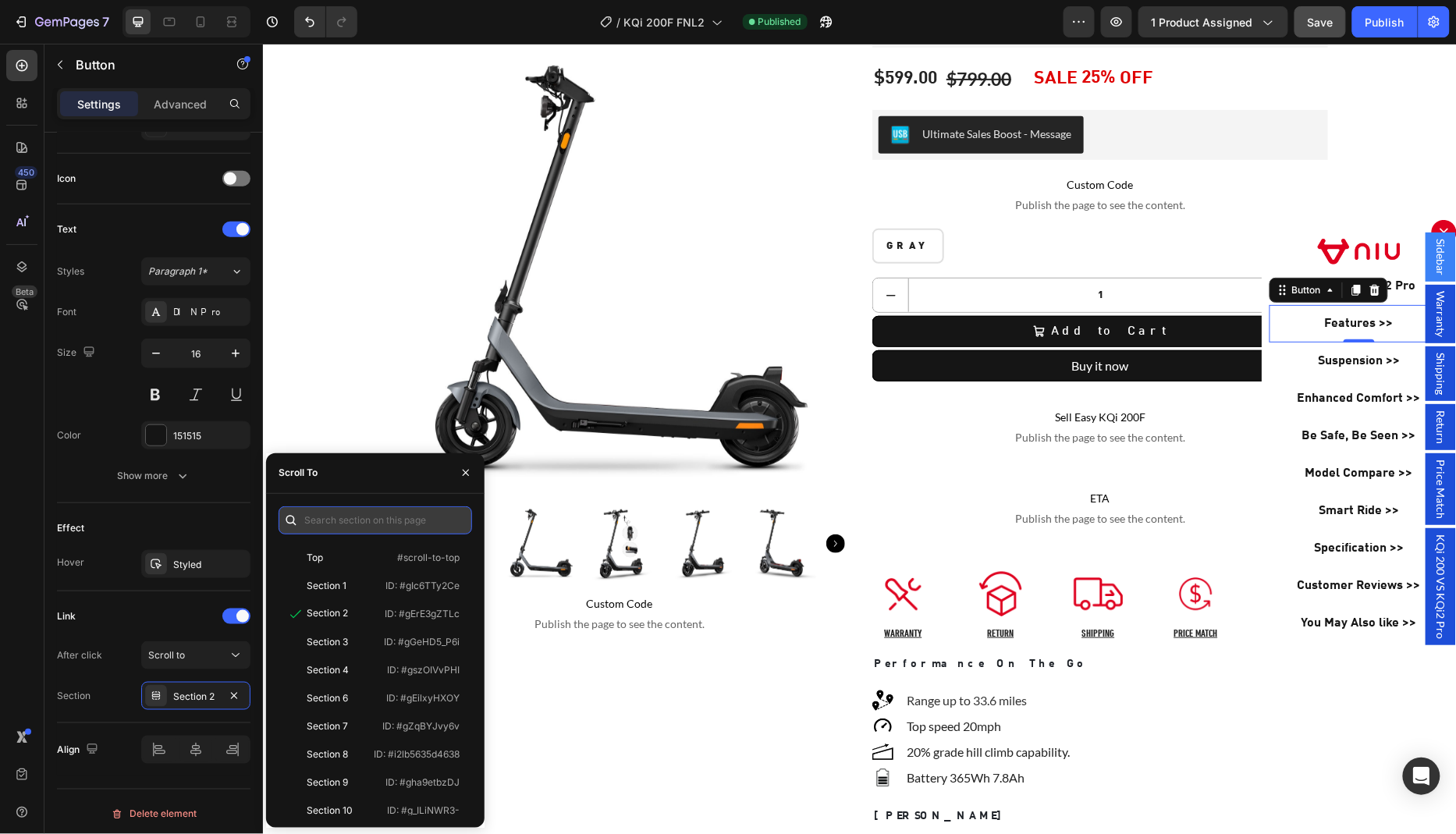
click at [352, 518] on input "text" at bounding box center [375, 520] width 194 height 28
paste input ".gqNM-_Wwyt"
type input ".gqNM-_Wwyt"
click at [465, 477] on icon "button" at bounding box center [465, 473] width 12 height 12
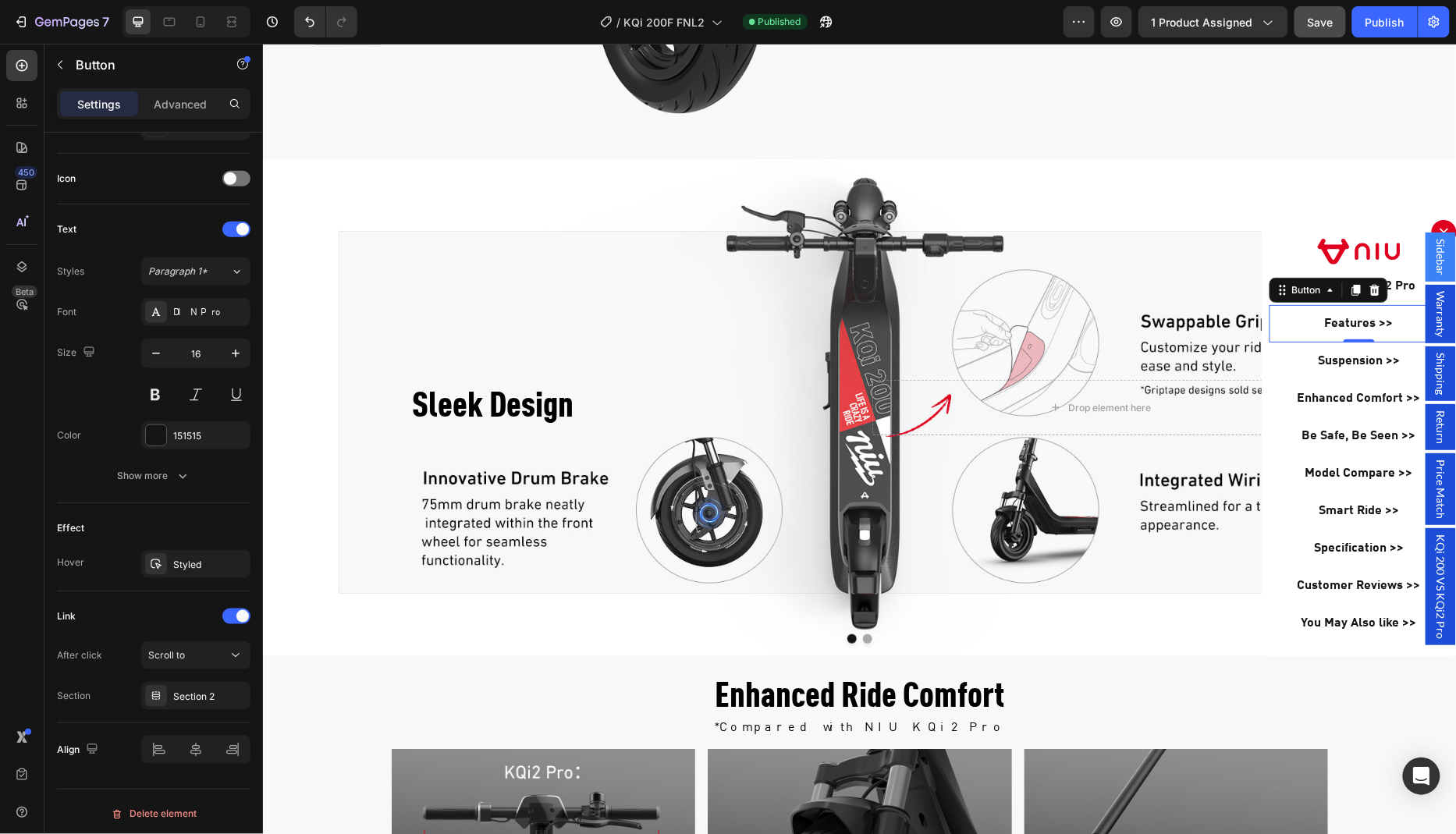
scroll to position [2759, 0]
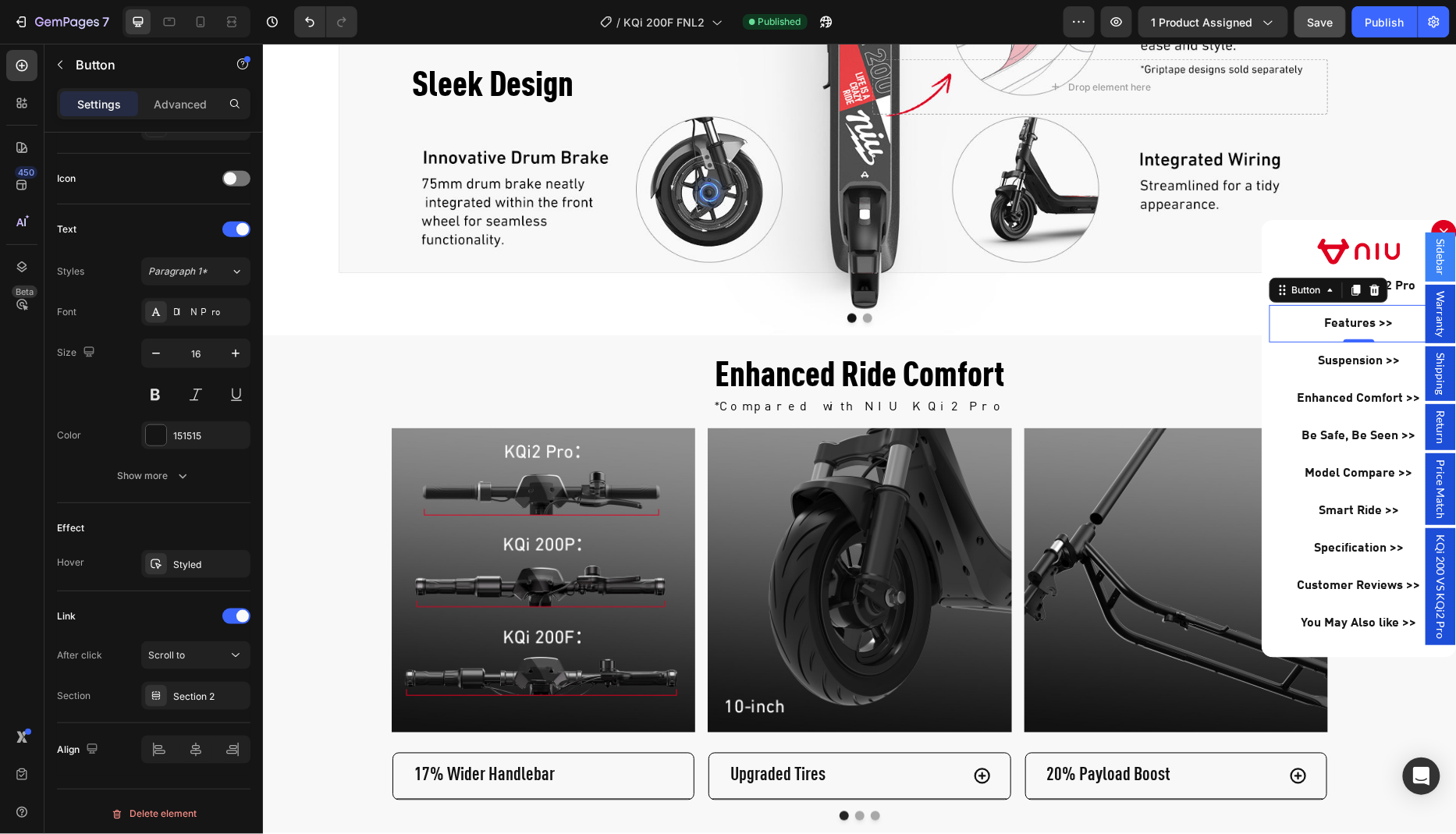
click at [306, 423] on div "Backdrop" at bounding box center [858, 438] width 1193 height 790
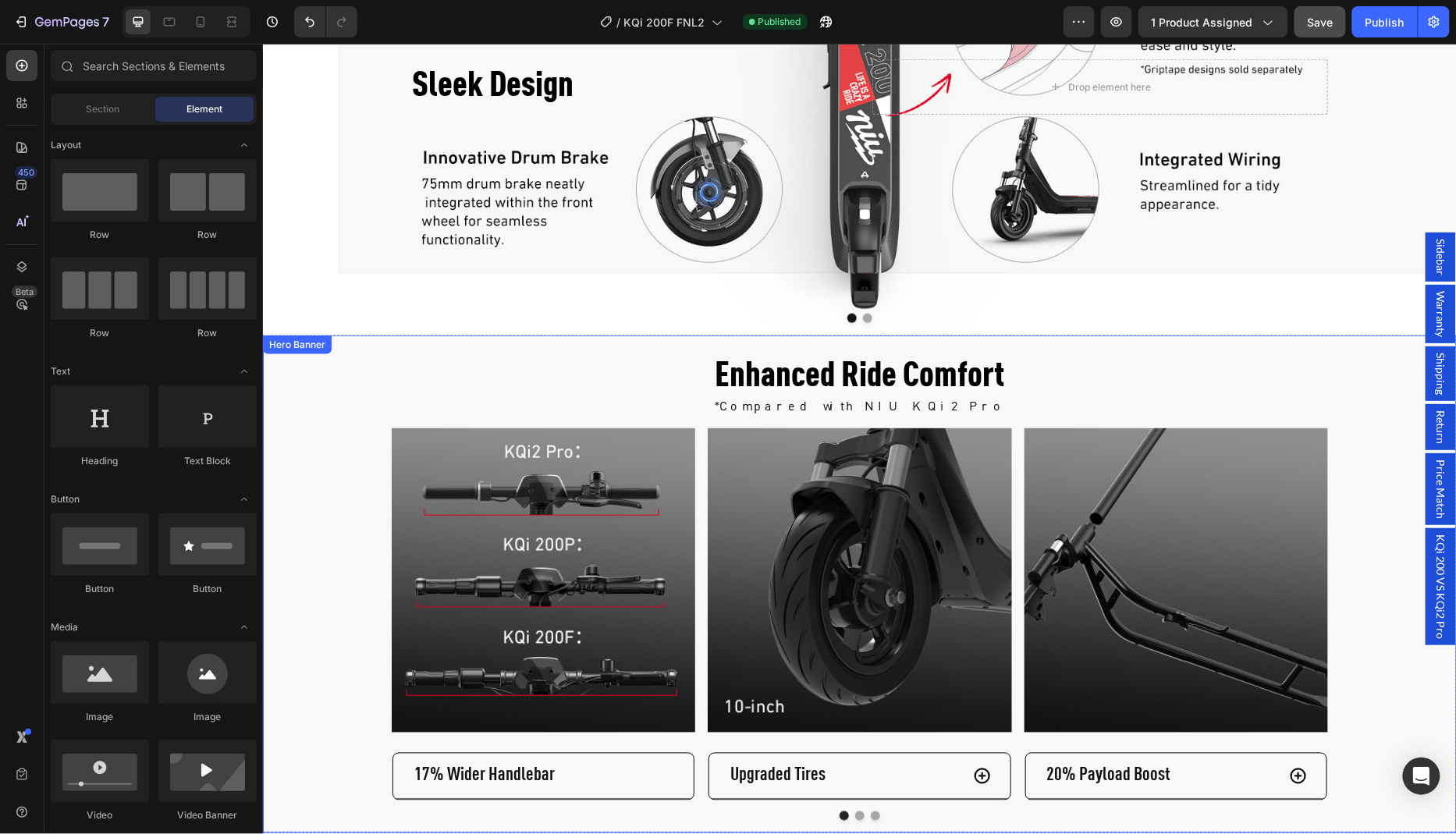
click at [328, 408] on div "Background Image" at bounding box center [858, 583] width 1193 height 497
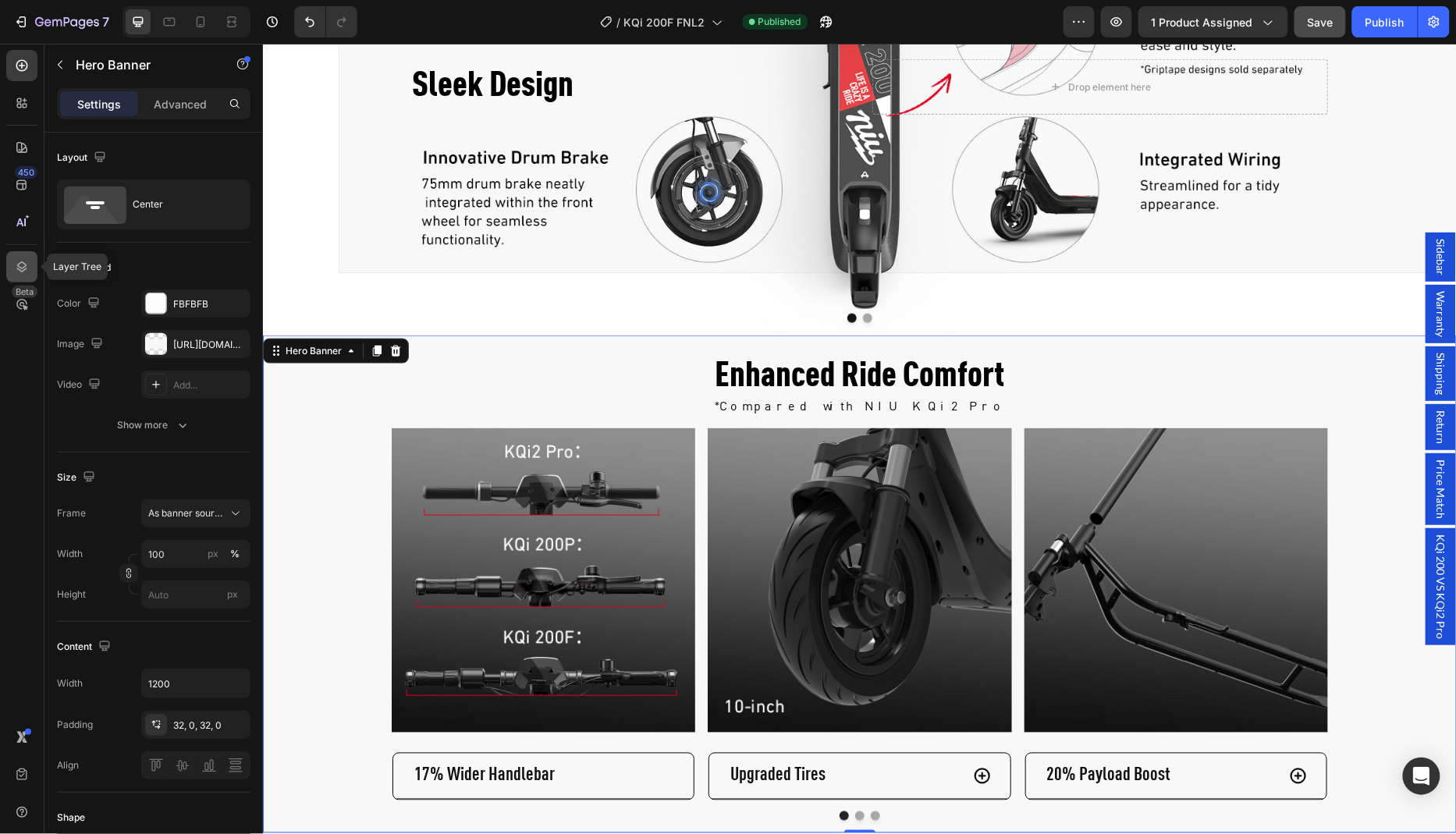
click at [19, 268] on icon at bounding box center [21, 267] width 16 height 16
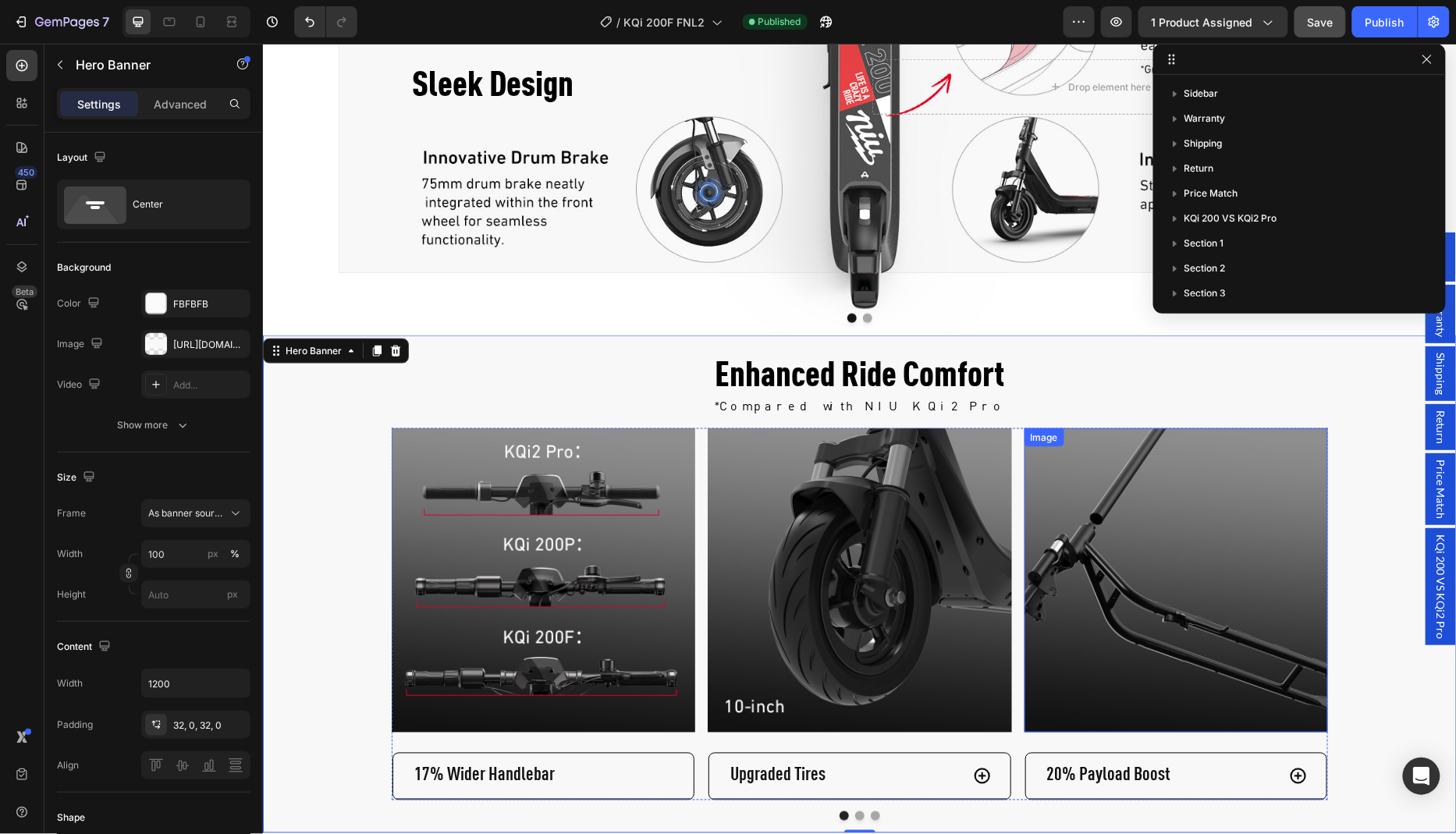
scroll to position [359, 0]
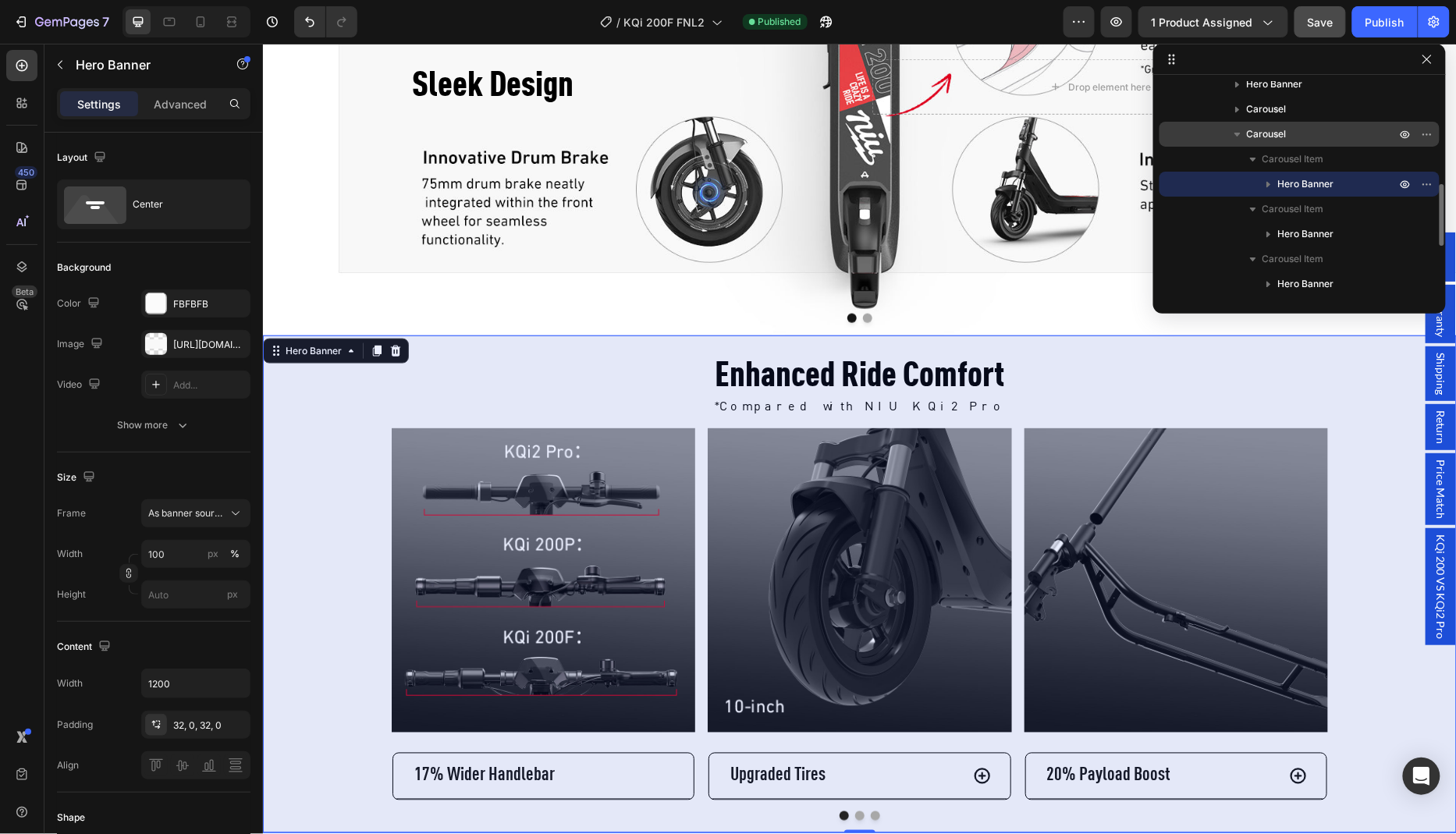
click at [1286, 138] on span "Carousel" at bounding box center [1267, 133] width 40 height 16
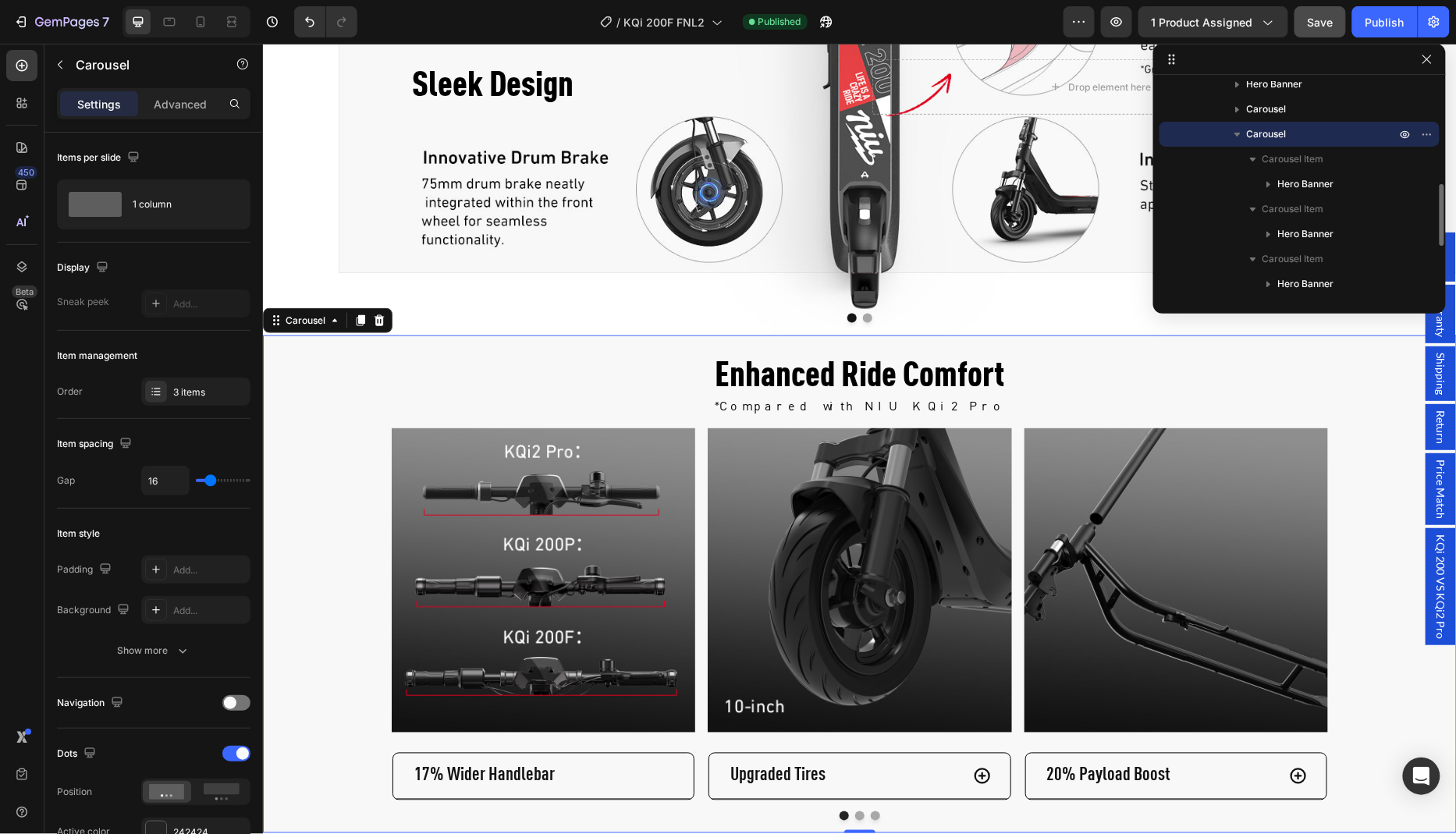
click at [1276, 138] on span "Carousel" at bounding box center [1267, 133] width 40 height 16
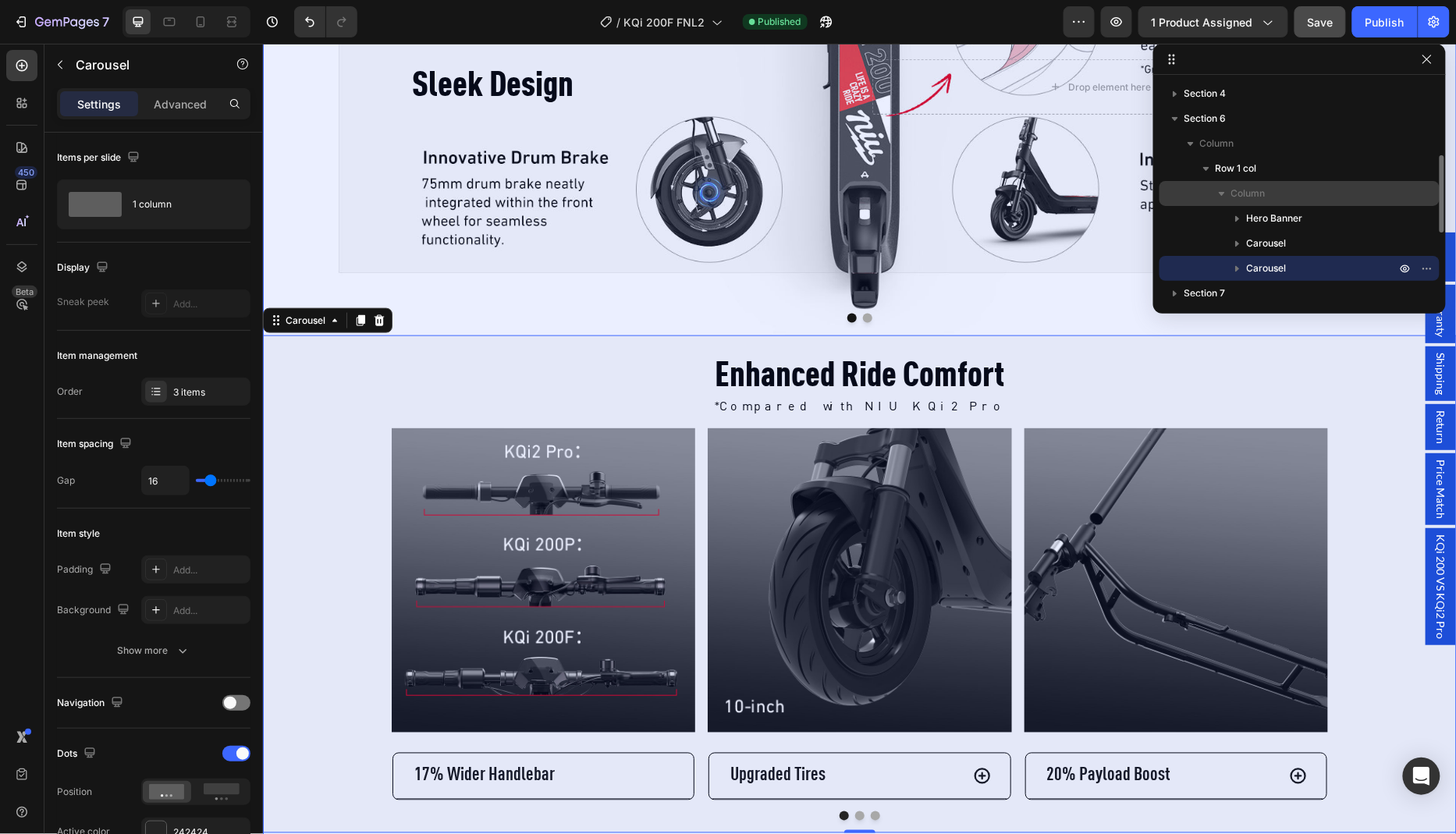
scroll to position [220, 0]
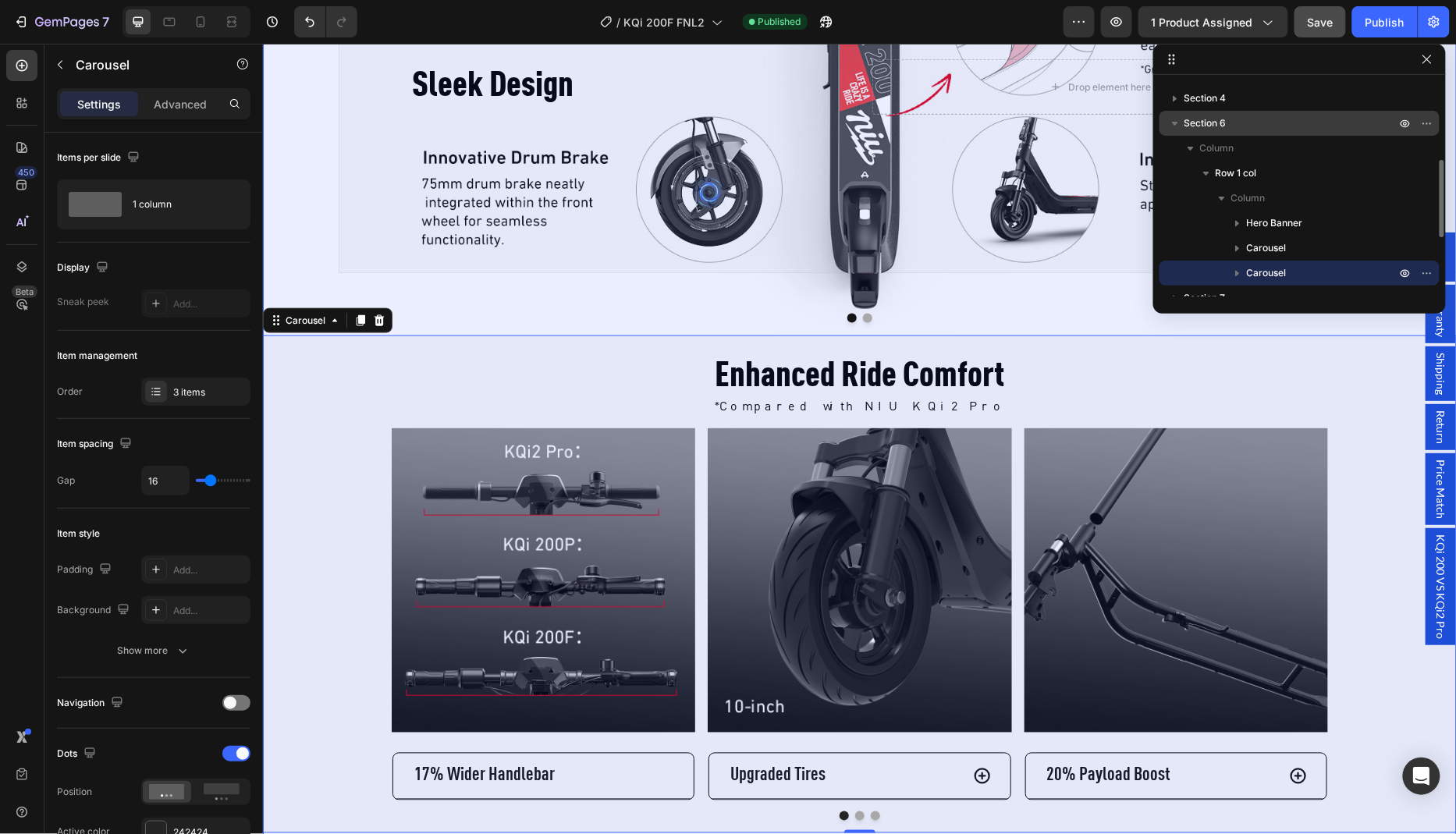
click at [1224, 125] on span "Section 6" at bounding box center [1205, 123] width 42 height 16
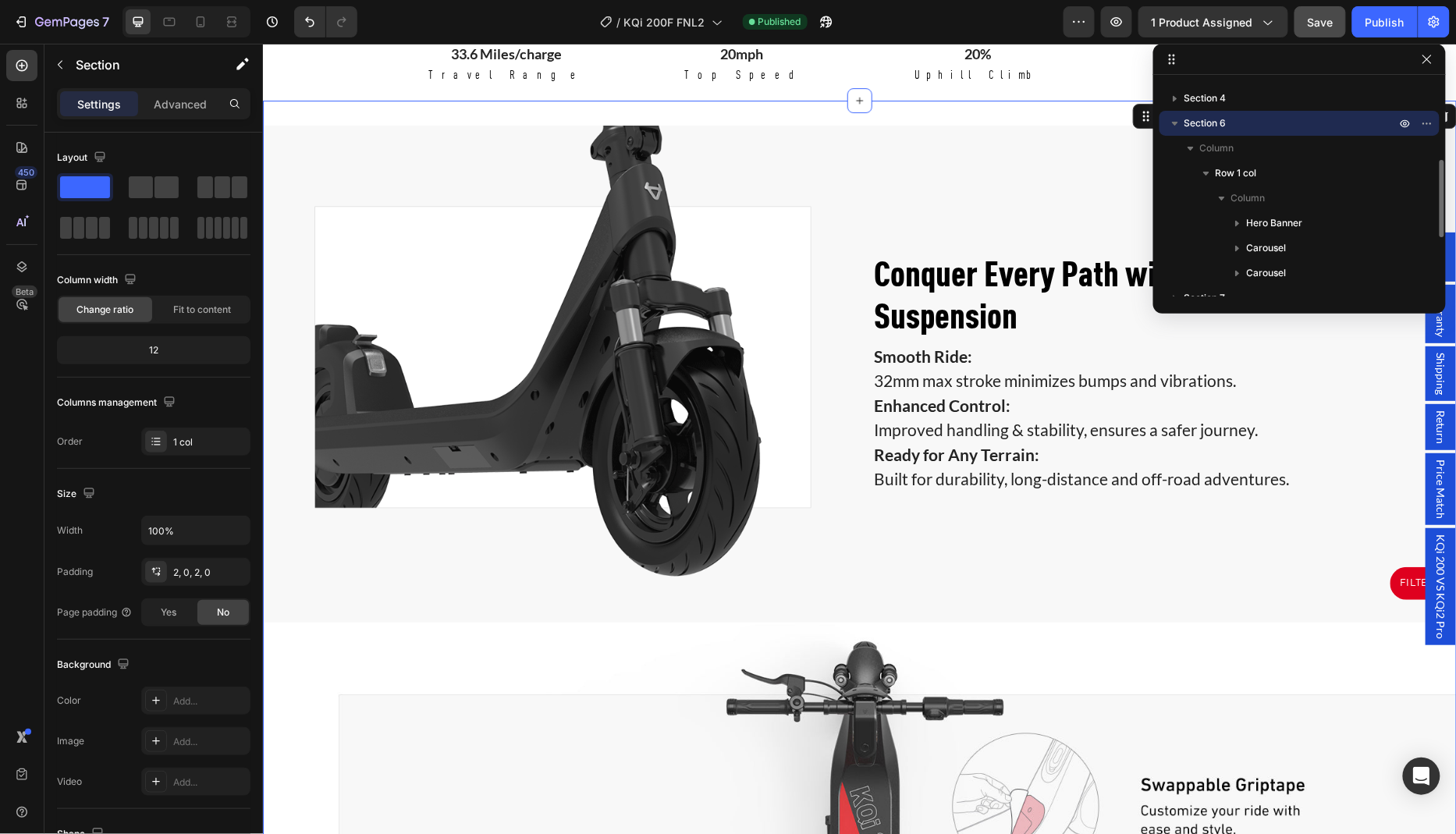
scroll to position [1963, 0]
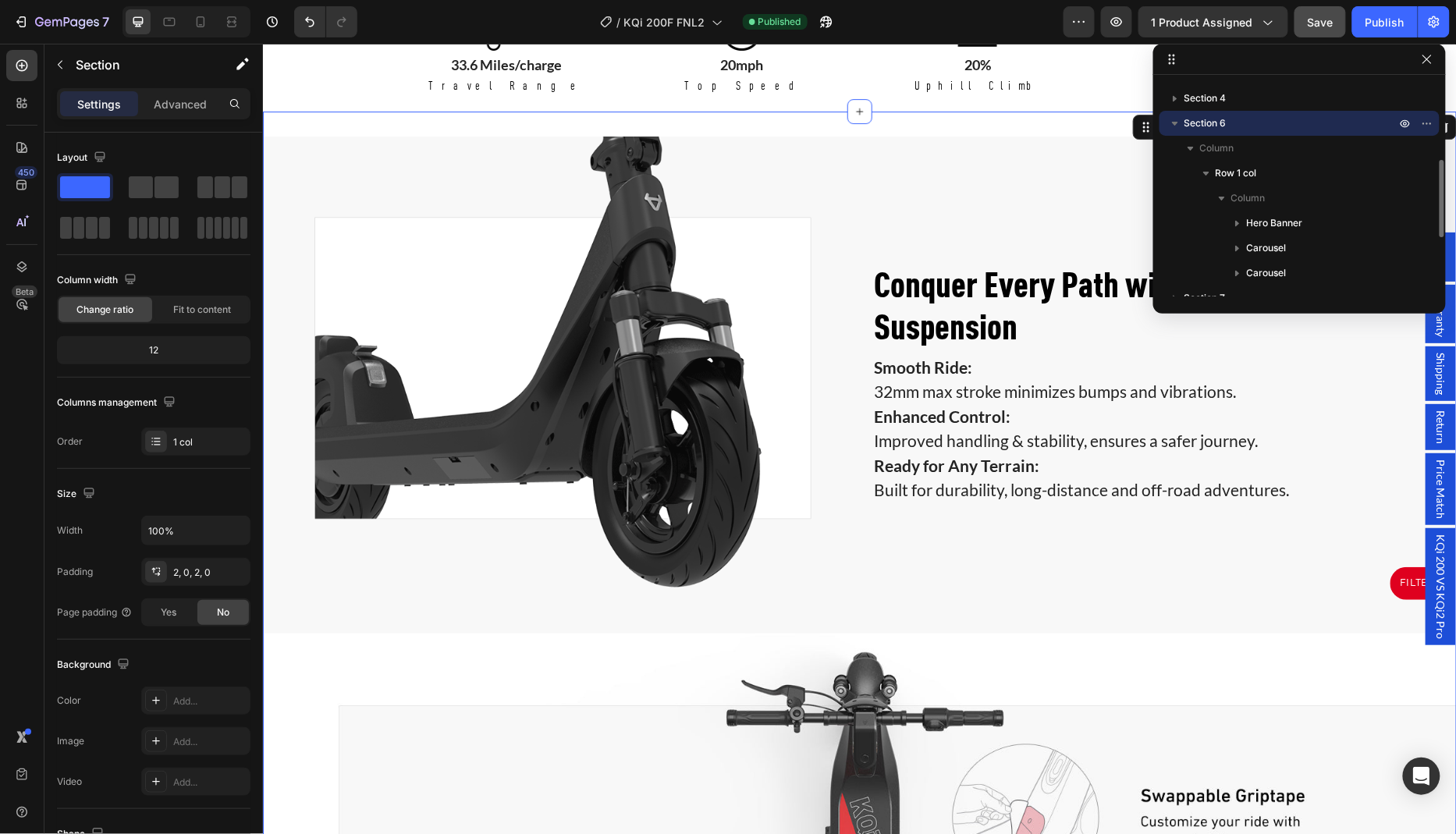
click at [1178, 122] on icon "button" at bounding box center [1175, 123] width 7 height 4
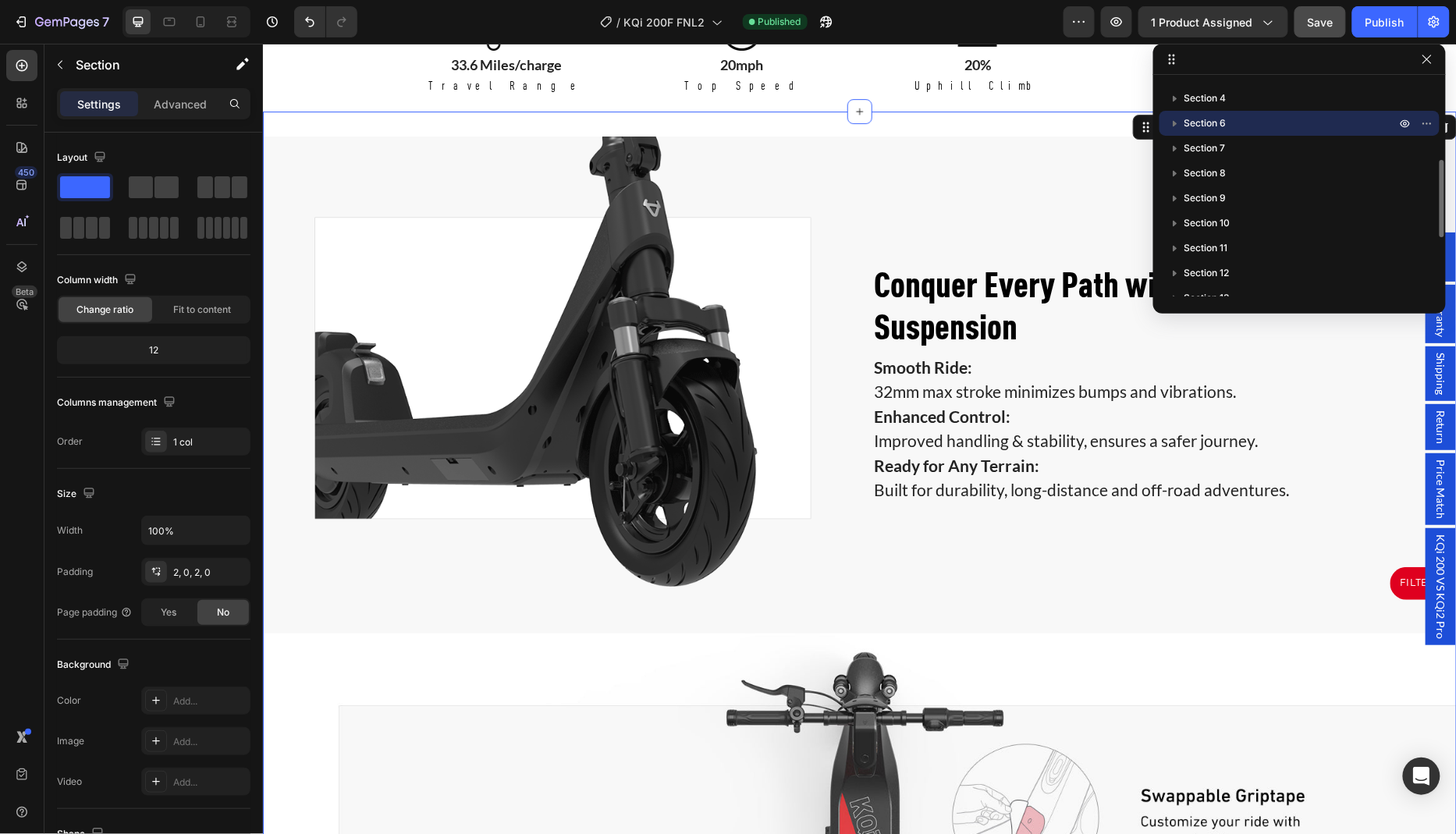
click at [1206, 120] on span "Section 6" at bounding box center [1205, 123] width 42 height 16
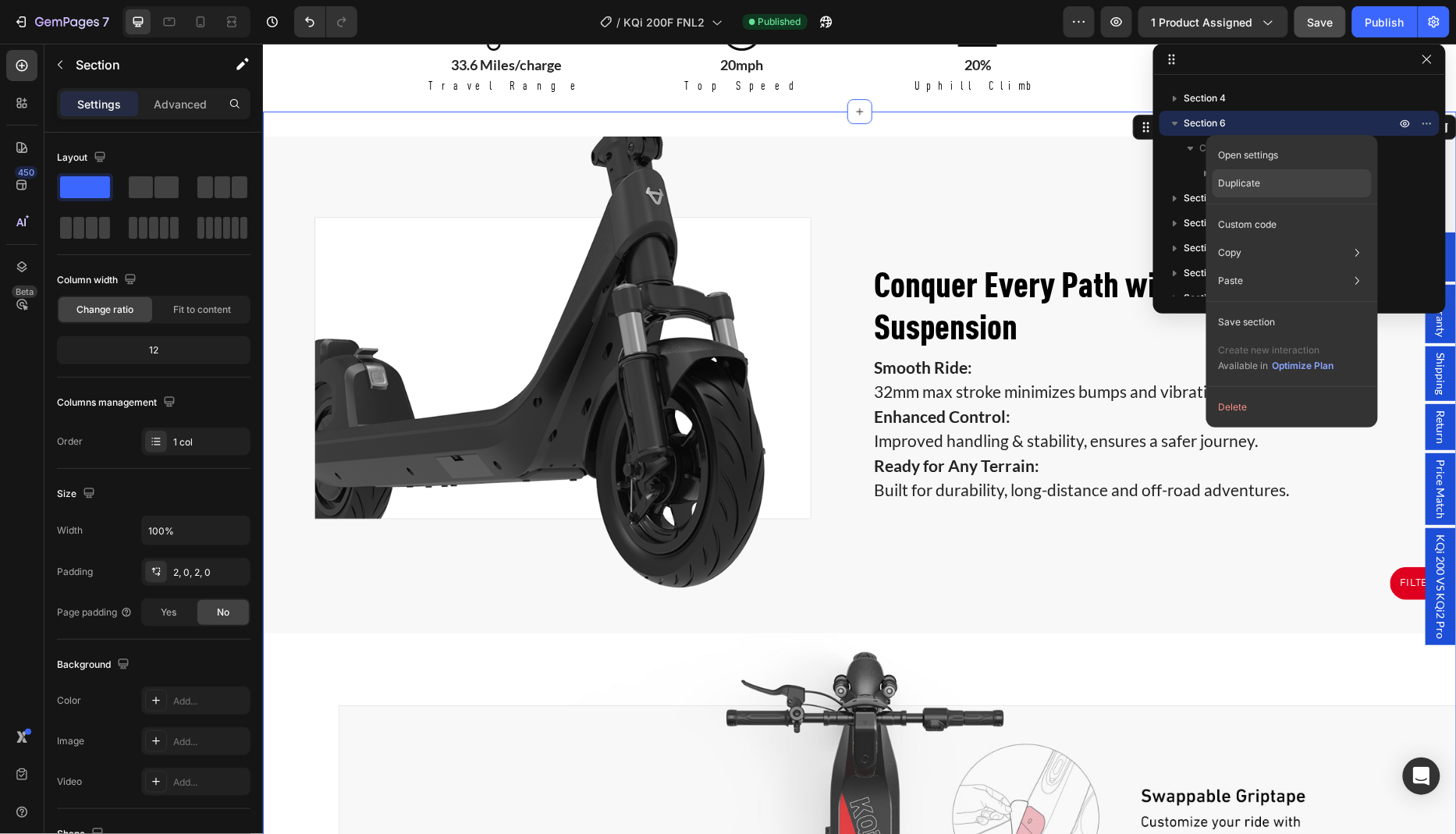
click at [1249, 184] on p "Duplicate" at bounding box center [1239, 183] width 42 height 14
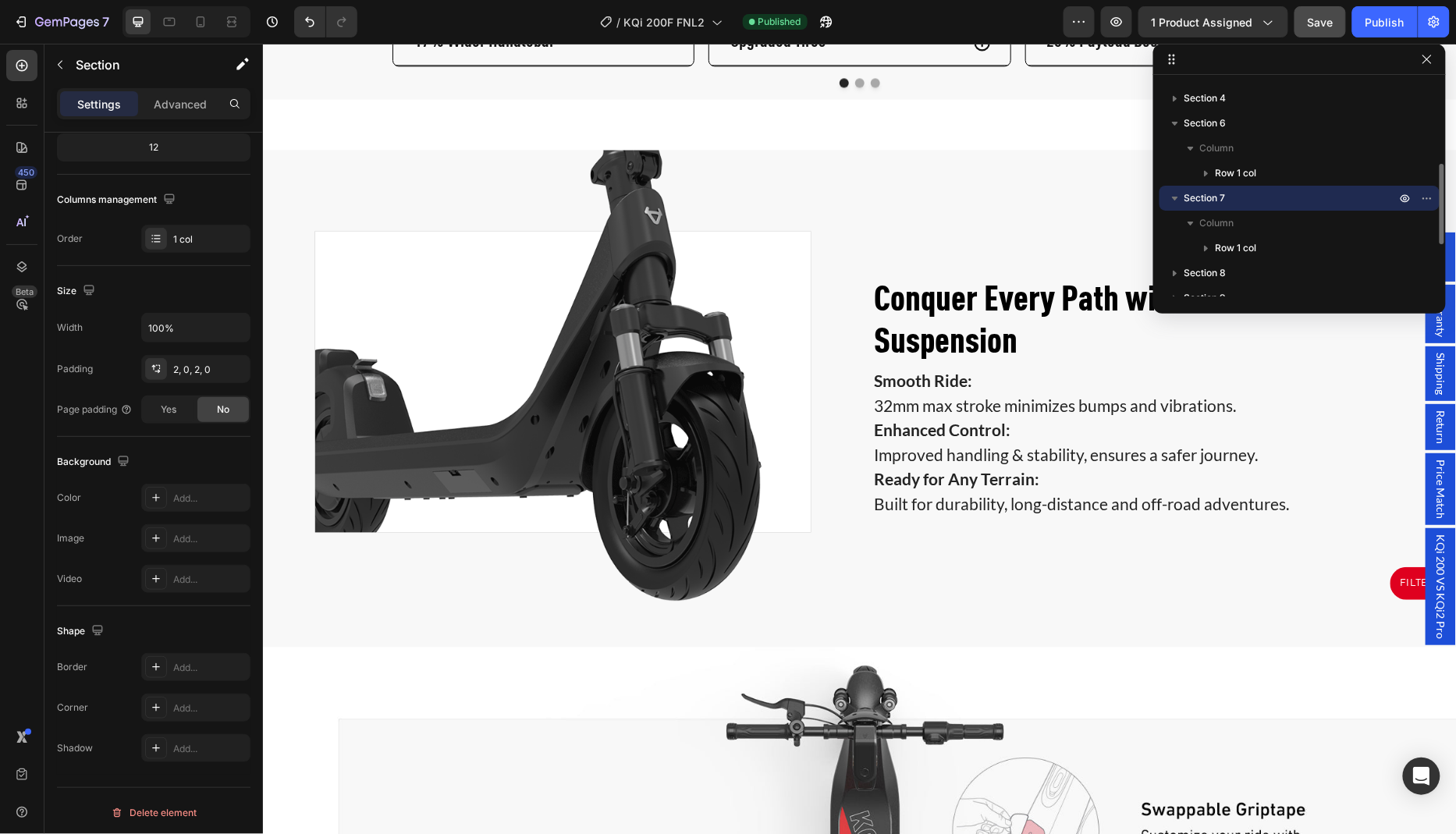
scroll to position [3492, 0]
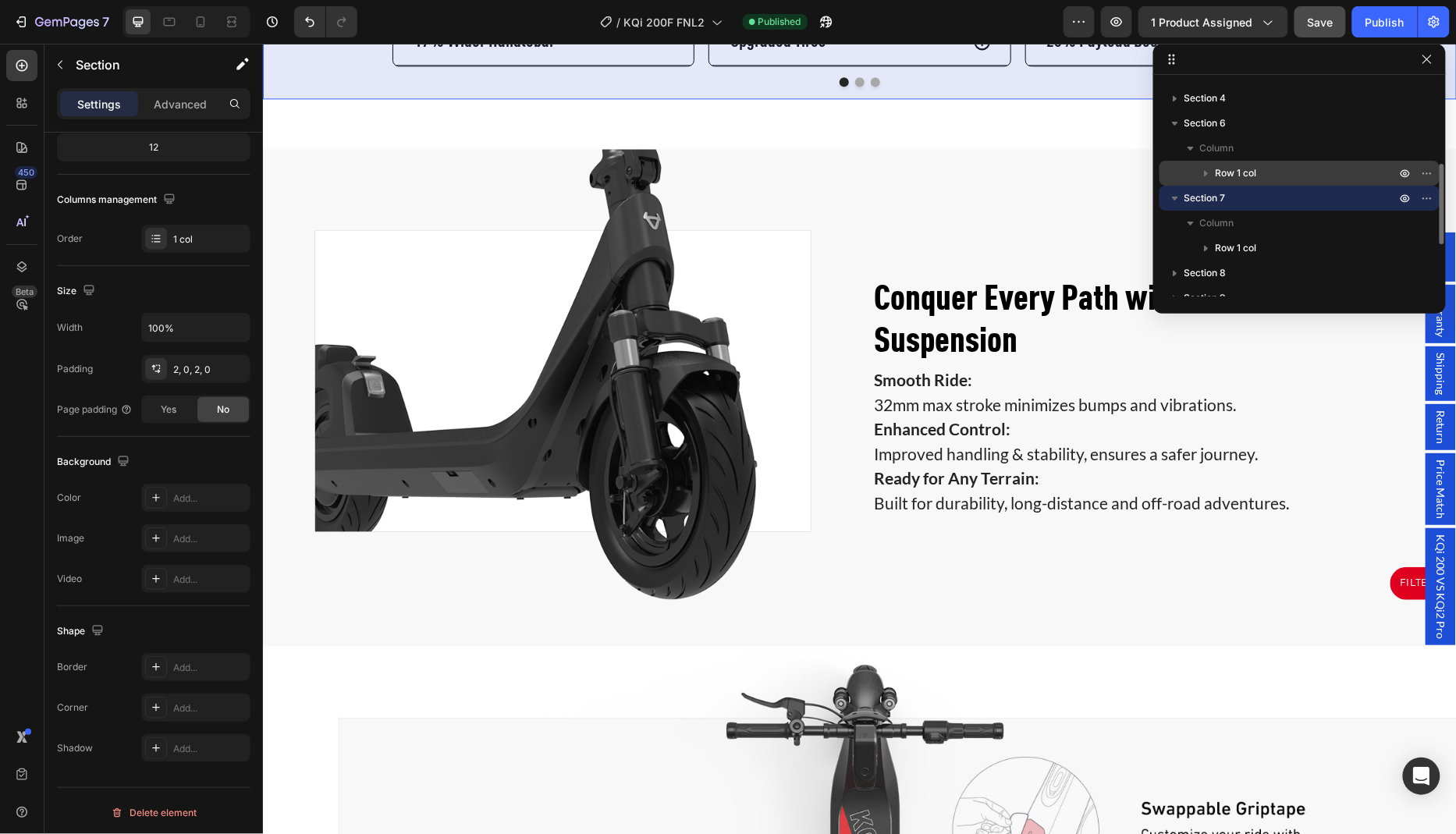
click at [1211, 173] on icon "button" at bounding box center [1206, 173] width 16 height 16
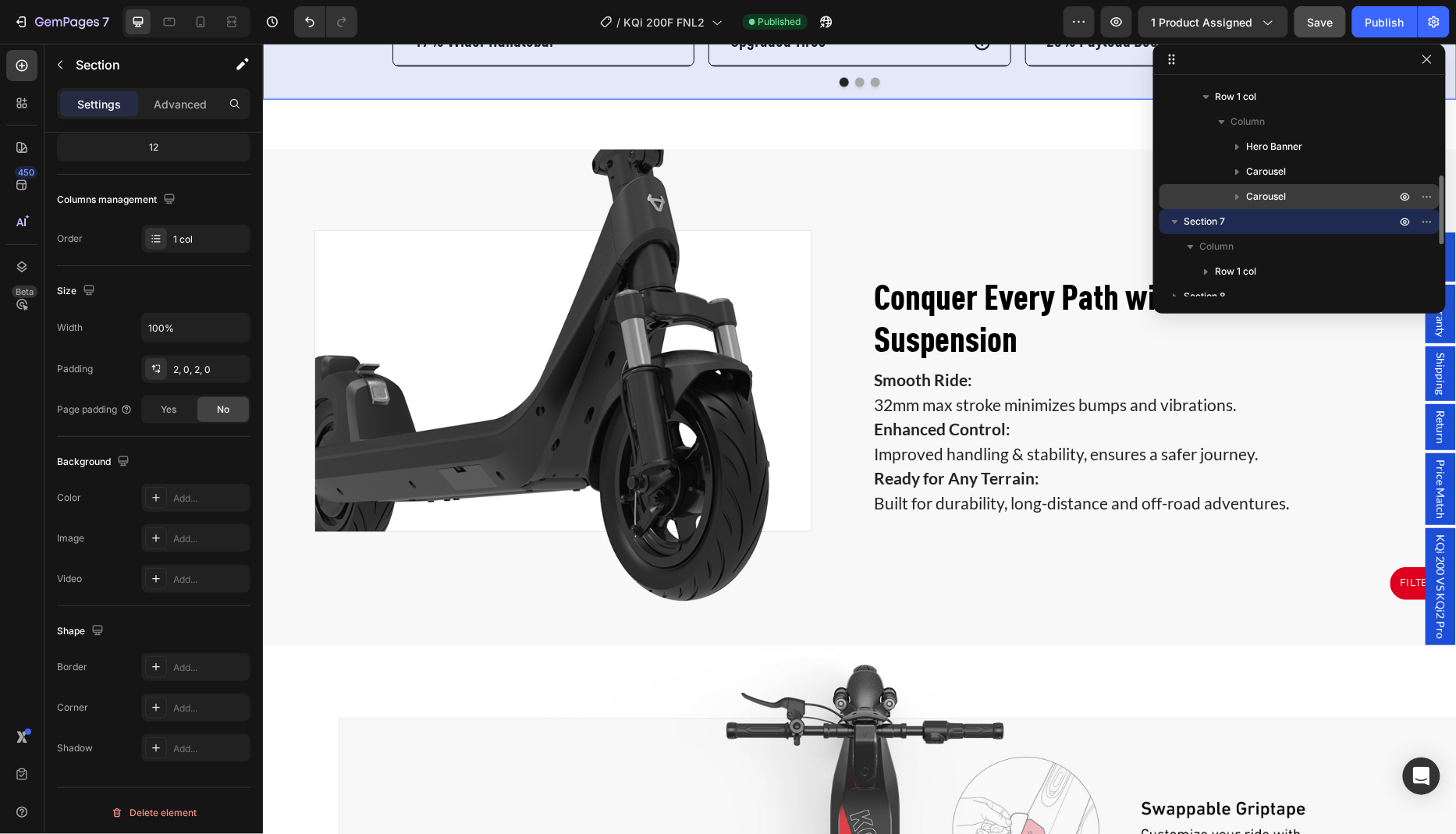
click at [1272, 192] on span "Carousel" at bounding box center [1267, 196] width 40 height 16
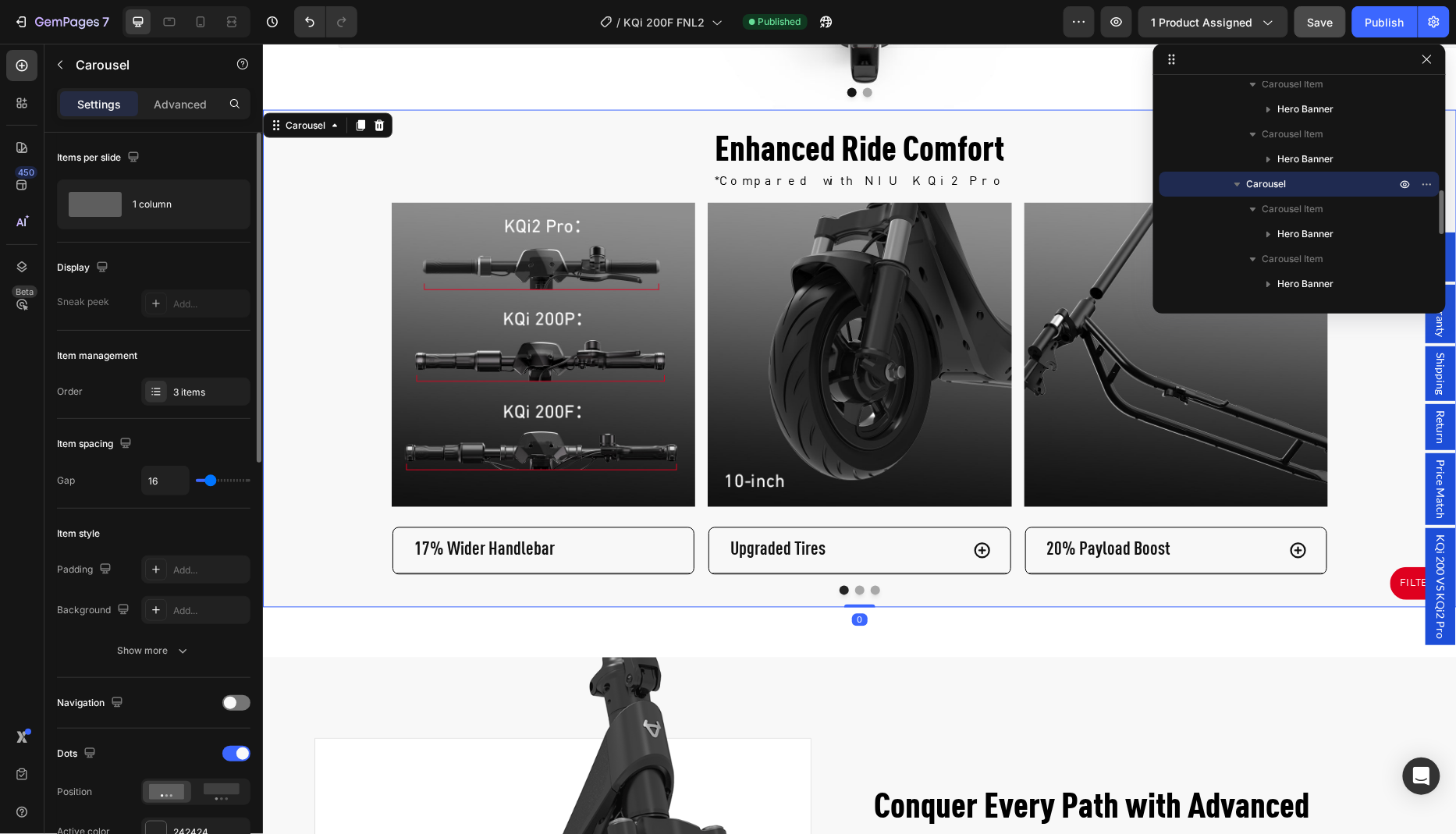
scroll to position [2977, 0]
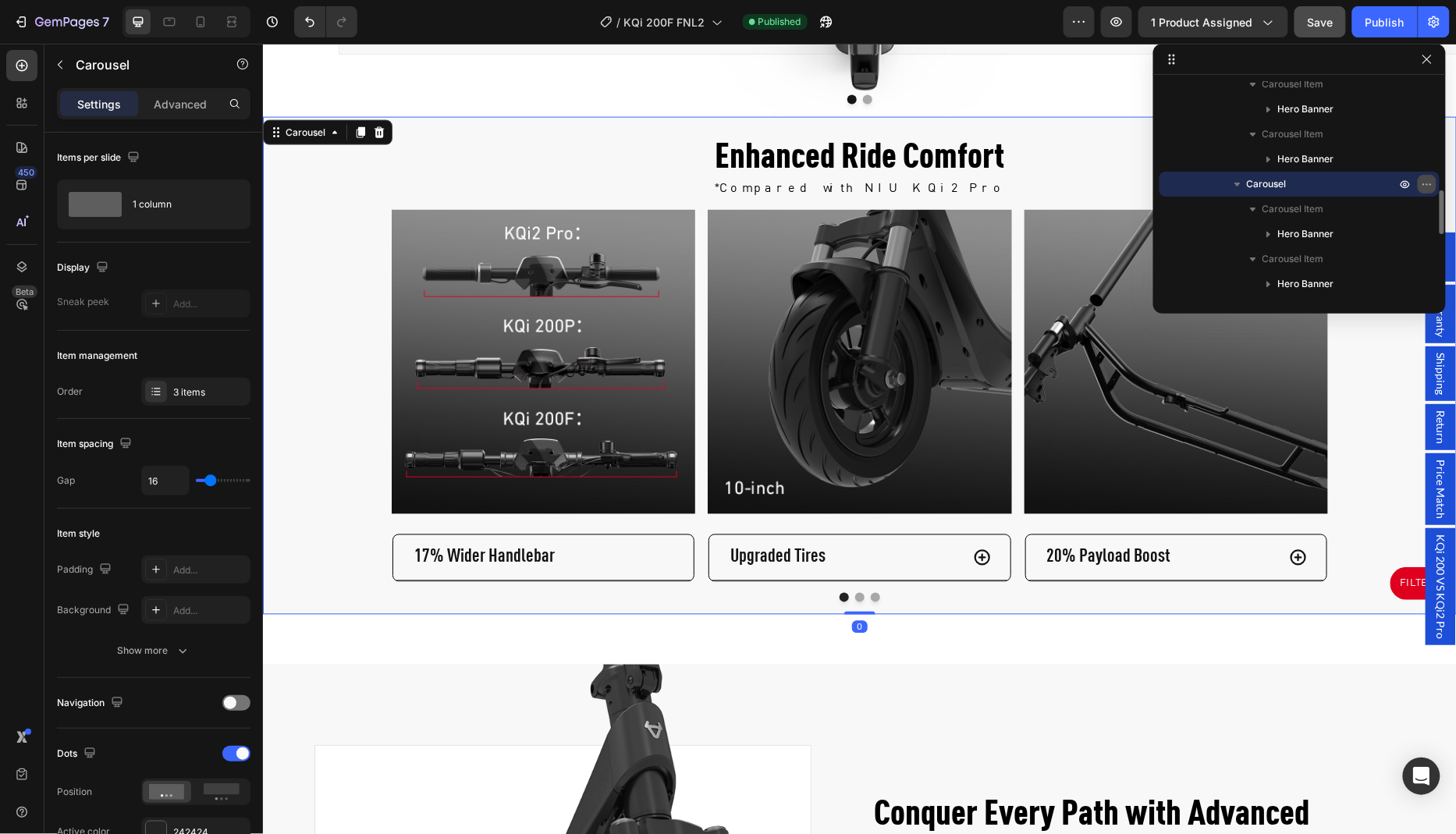
click at [1426, 181] on icon "button" at bounding box center [1426, 184] width 12 height 12
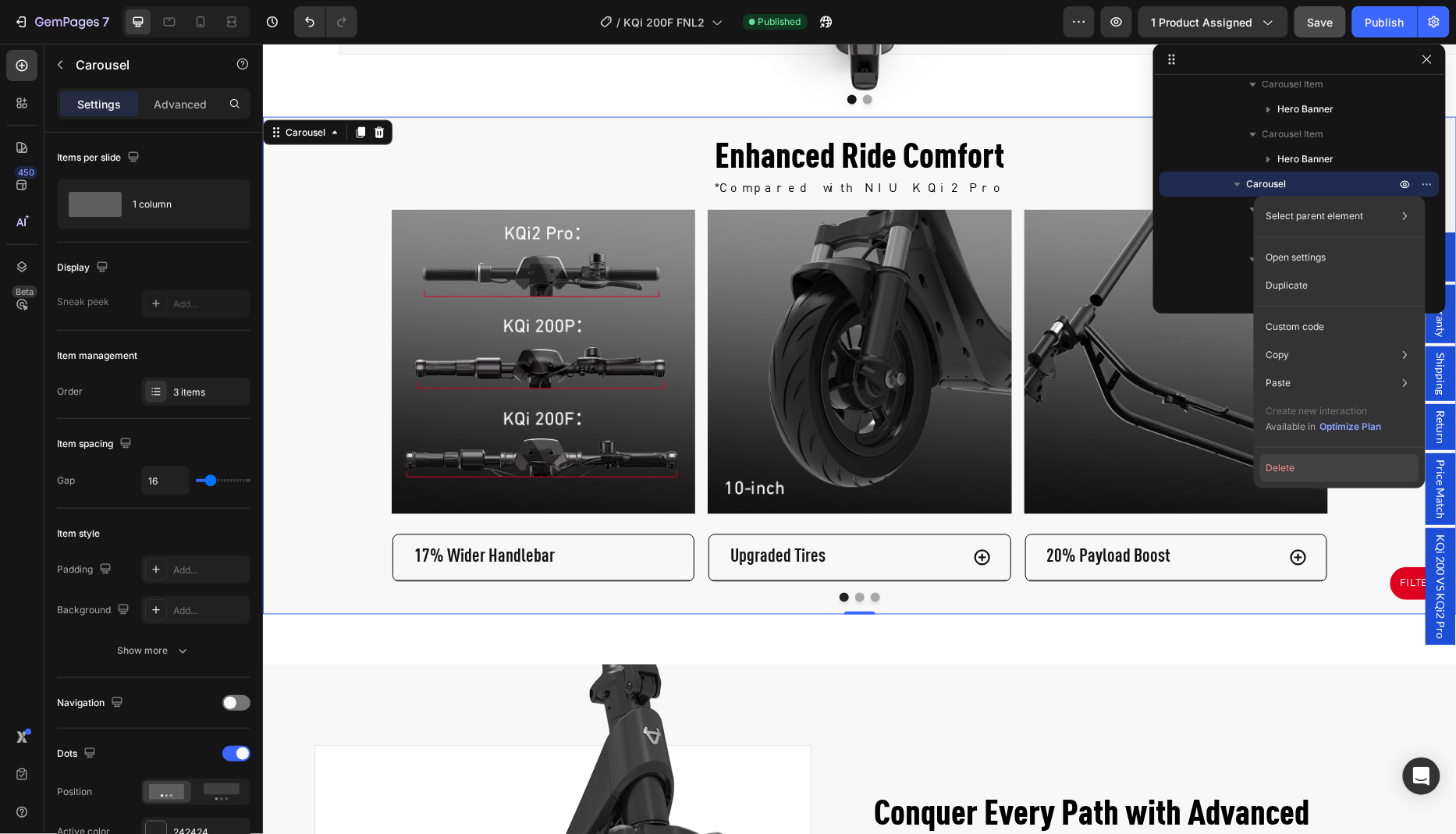
click at [1295, 467] on button "Delete" at bounding box center [1339, 468] width 159 height 28
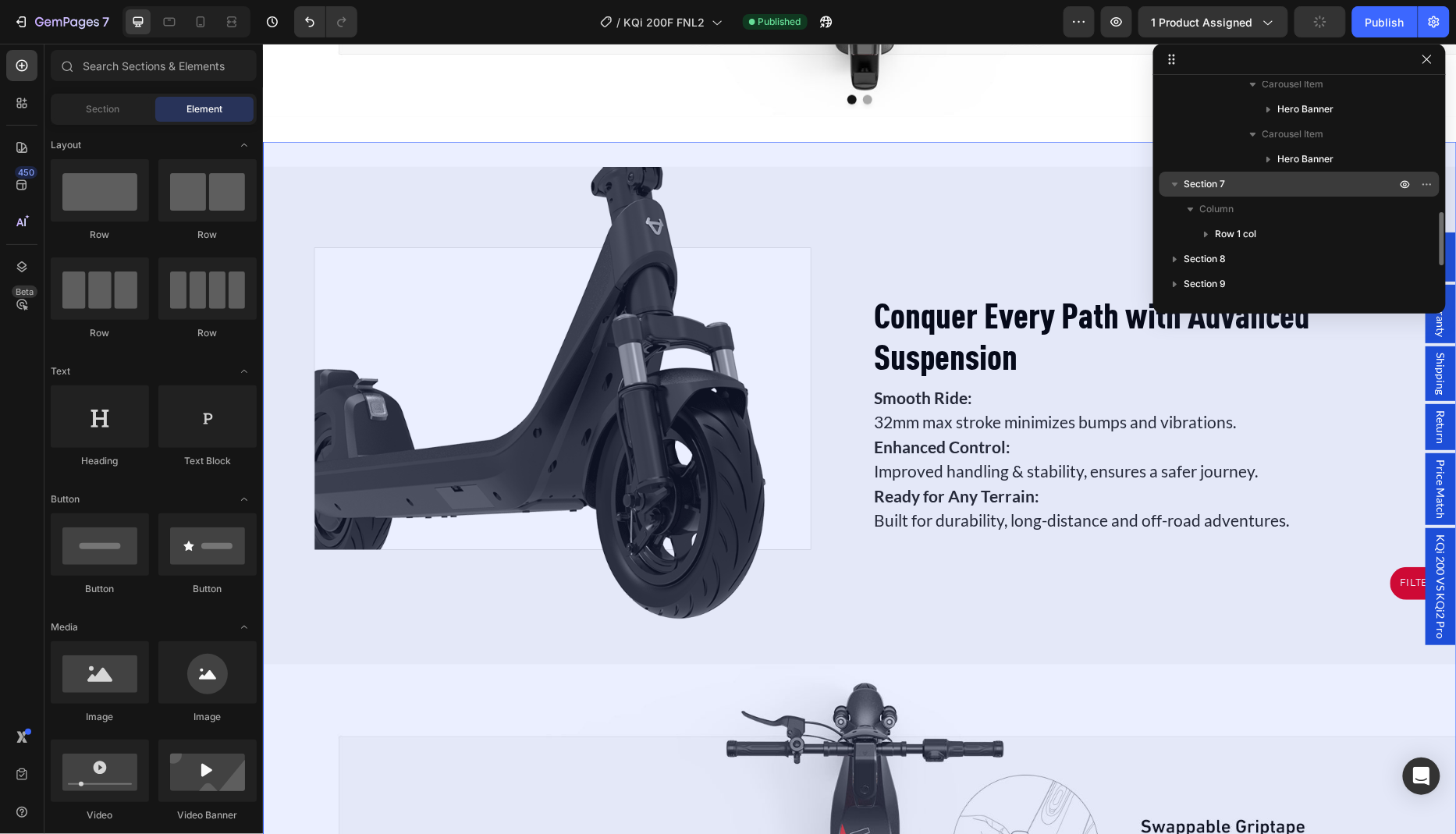
click at [1262, 177] on div "Section 7" at bounding box center [1299, 184] width 268 height 25
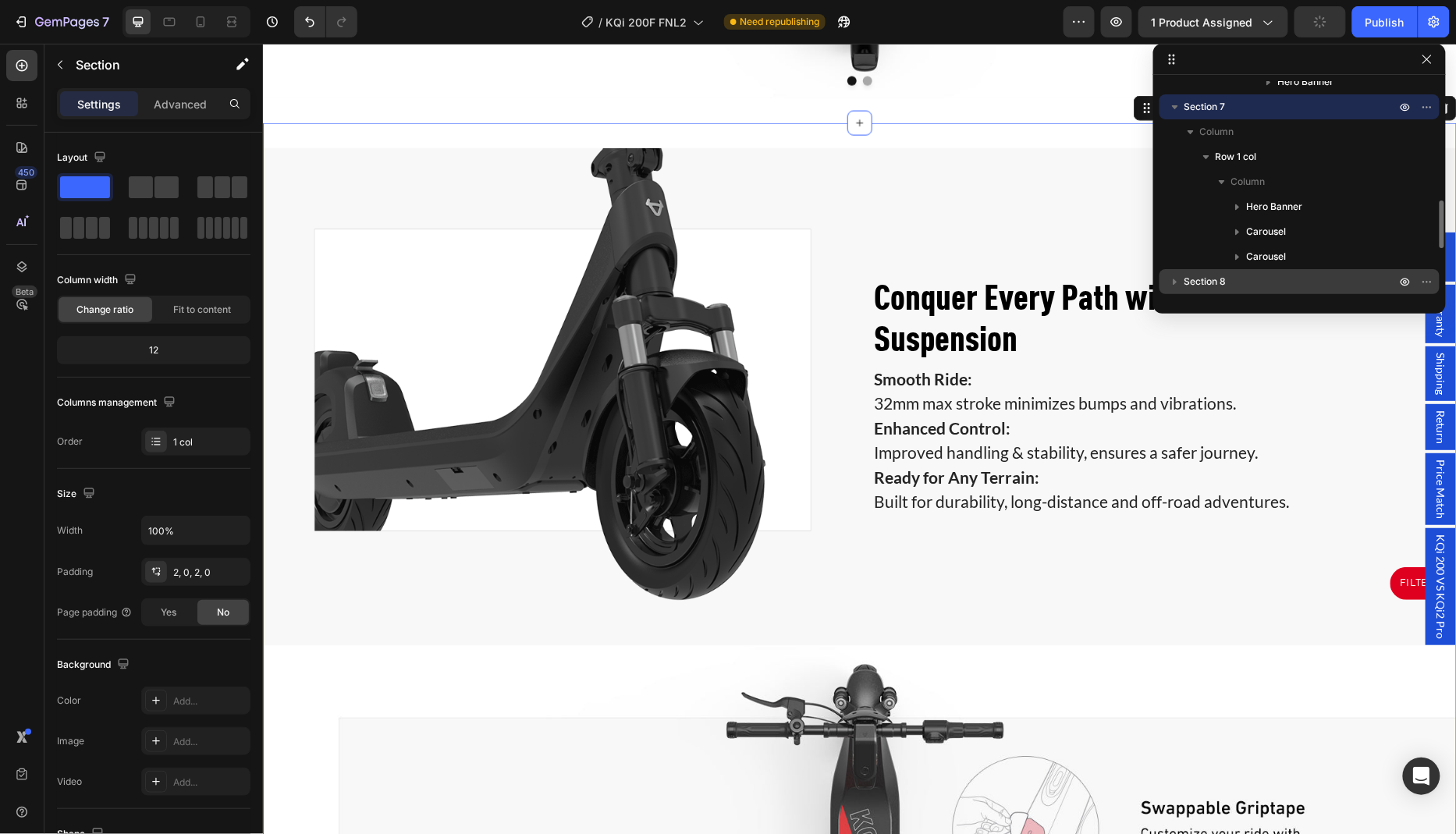
scroll to position [636, 0]
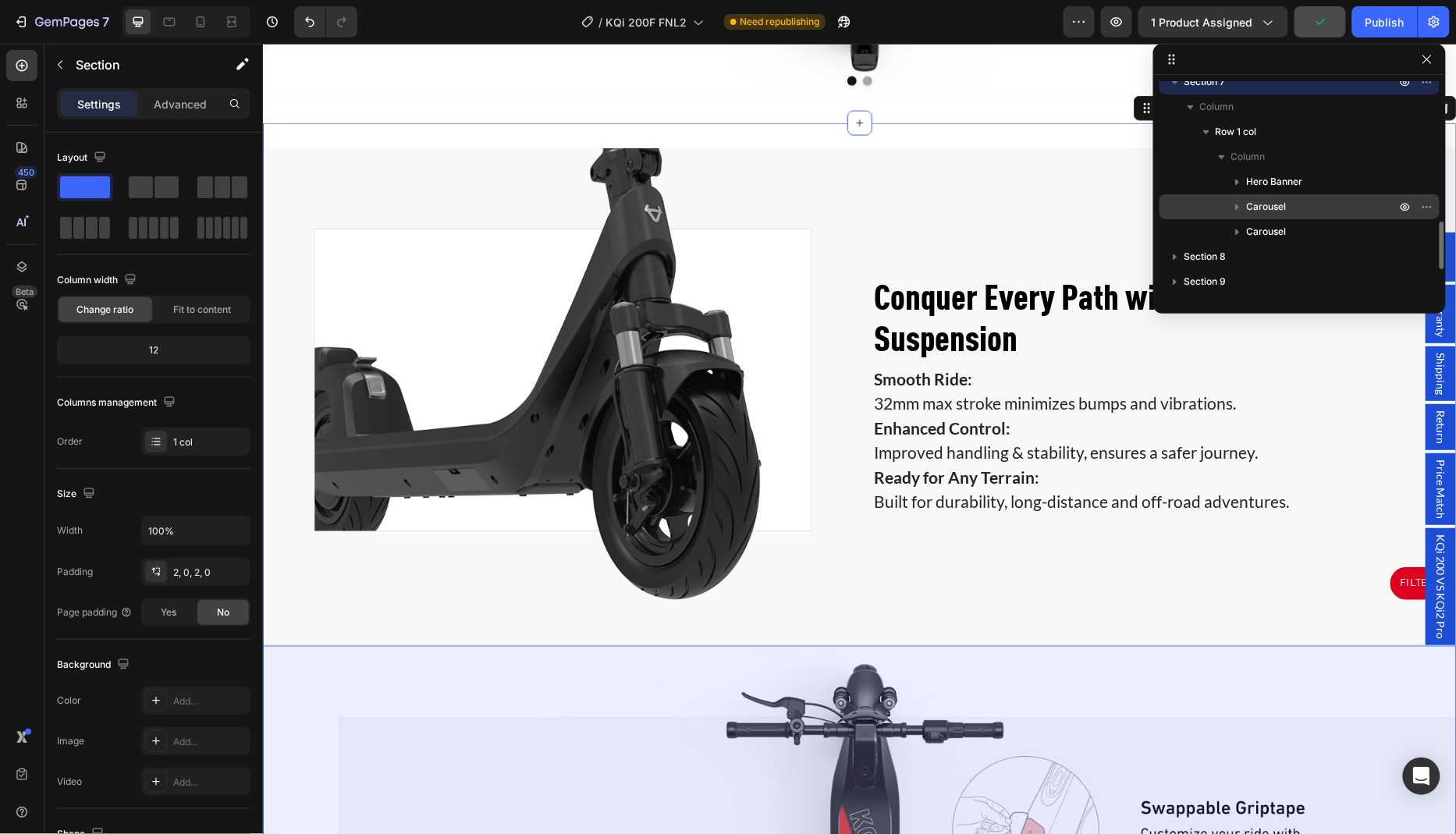
click at [1295, 210] on p "Carousel" at bounding box center [1323, 207] width 152 height 16
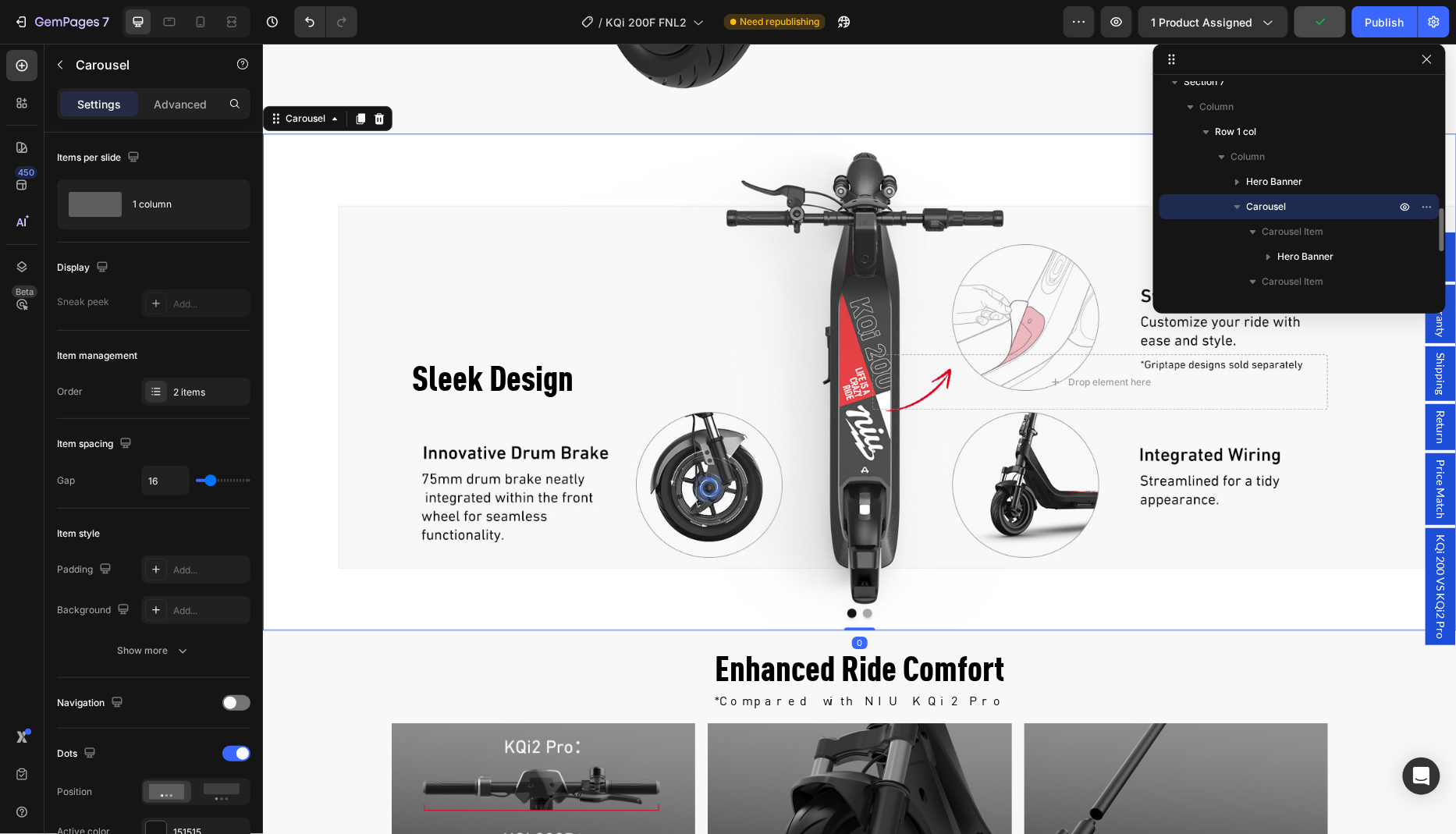
scroll to position [3511, 0]
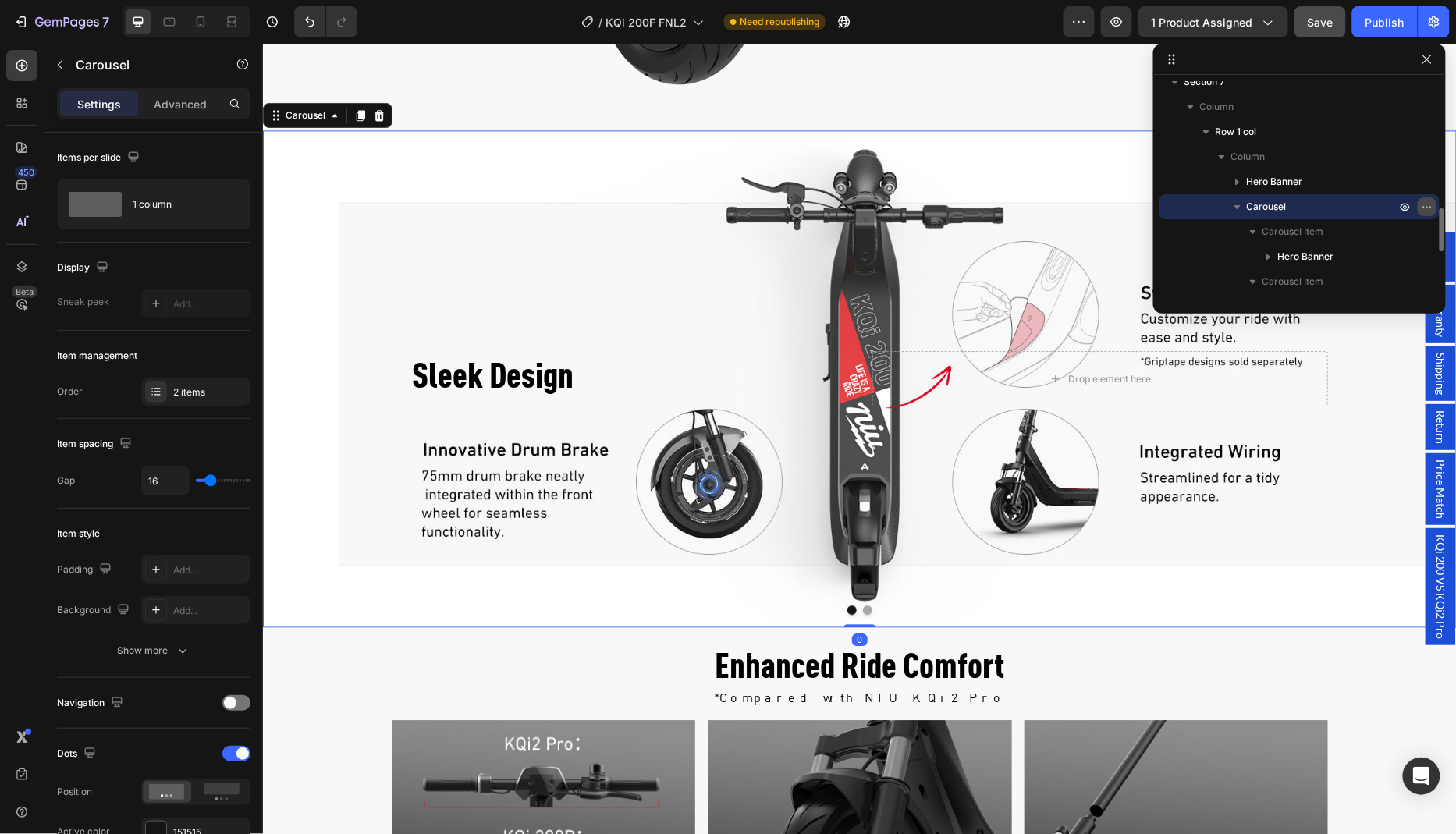
click at [1430, 207] on icon "button" at bounding box center [1430, 207] width 2 height 2
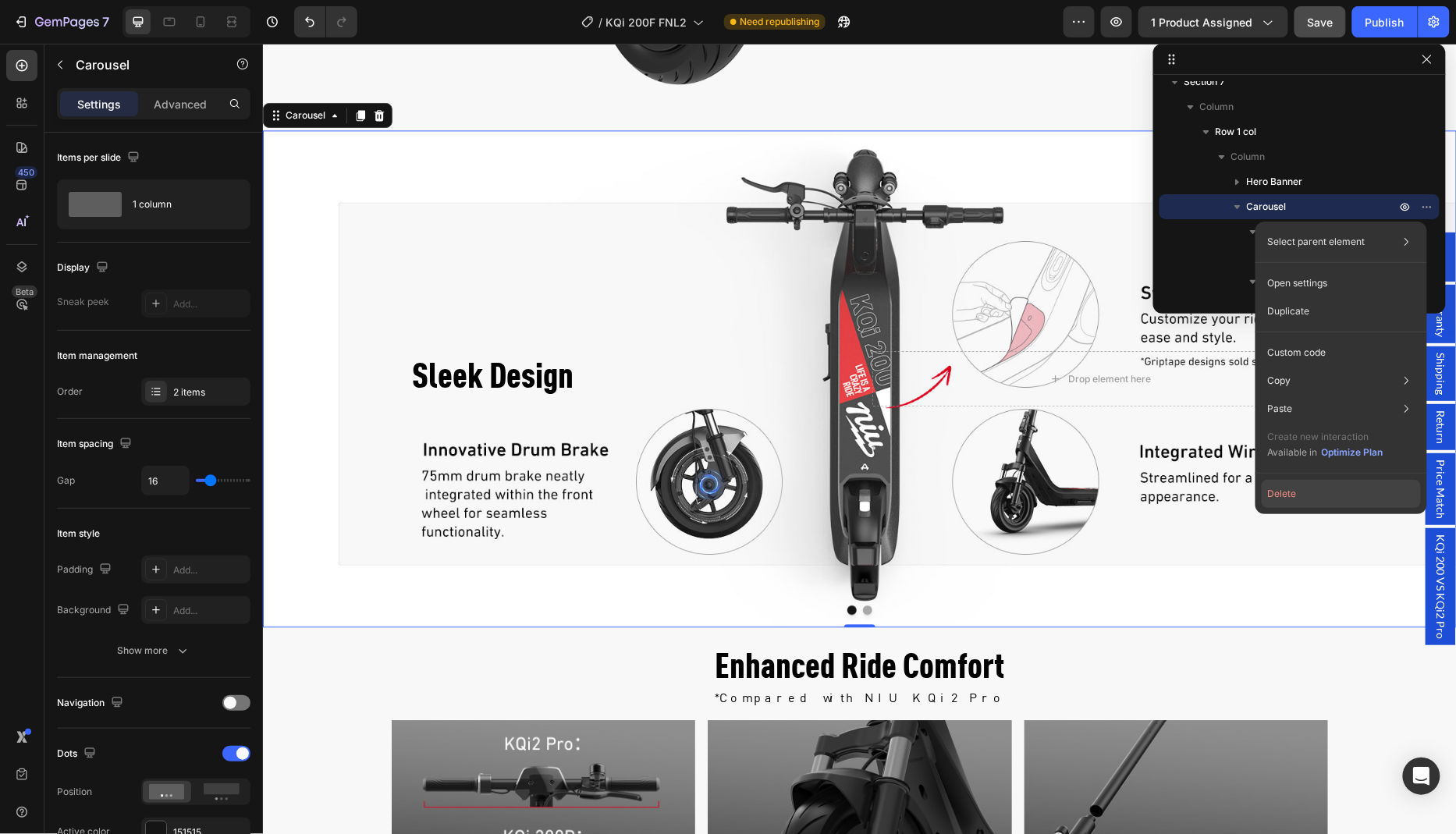
click at [1304, 495] on button "Delete" at bounding box center [1341, 494] width 159 height 28
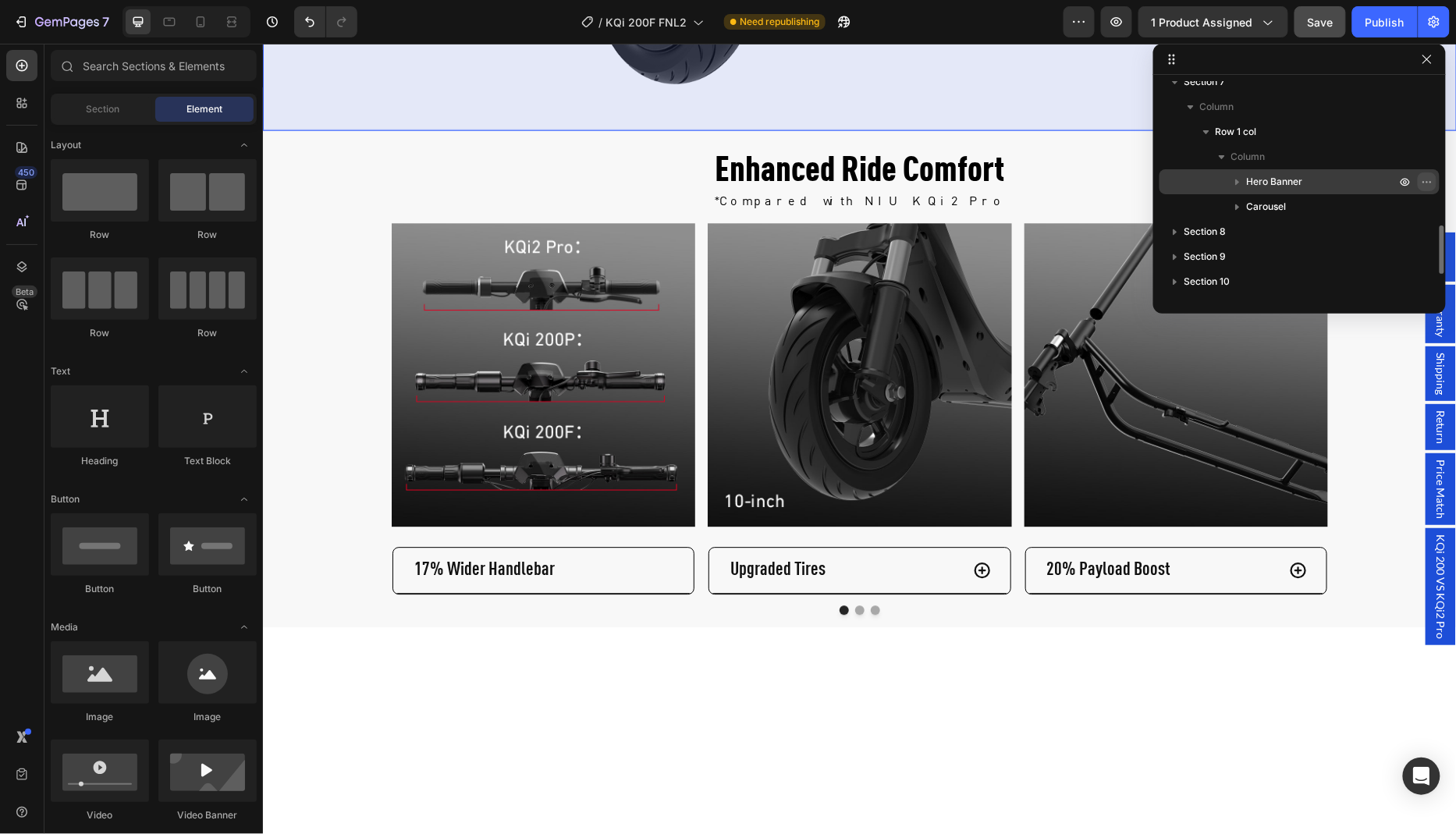
click at [1430, 182] on icon "button" at bounding box center [1430, 182] width 2 height 2
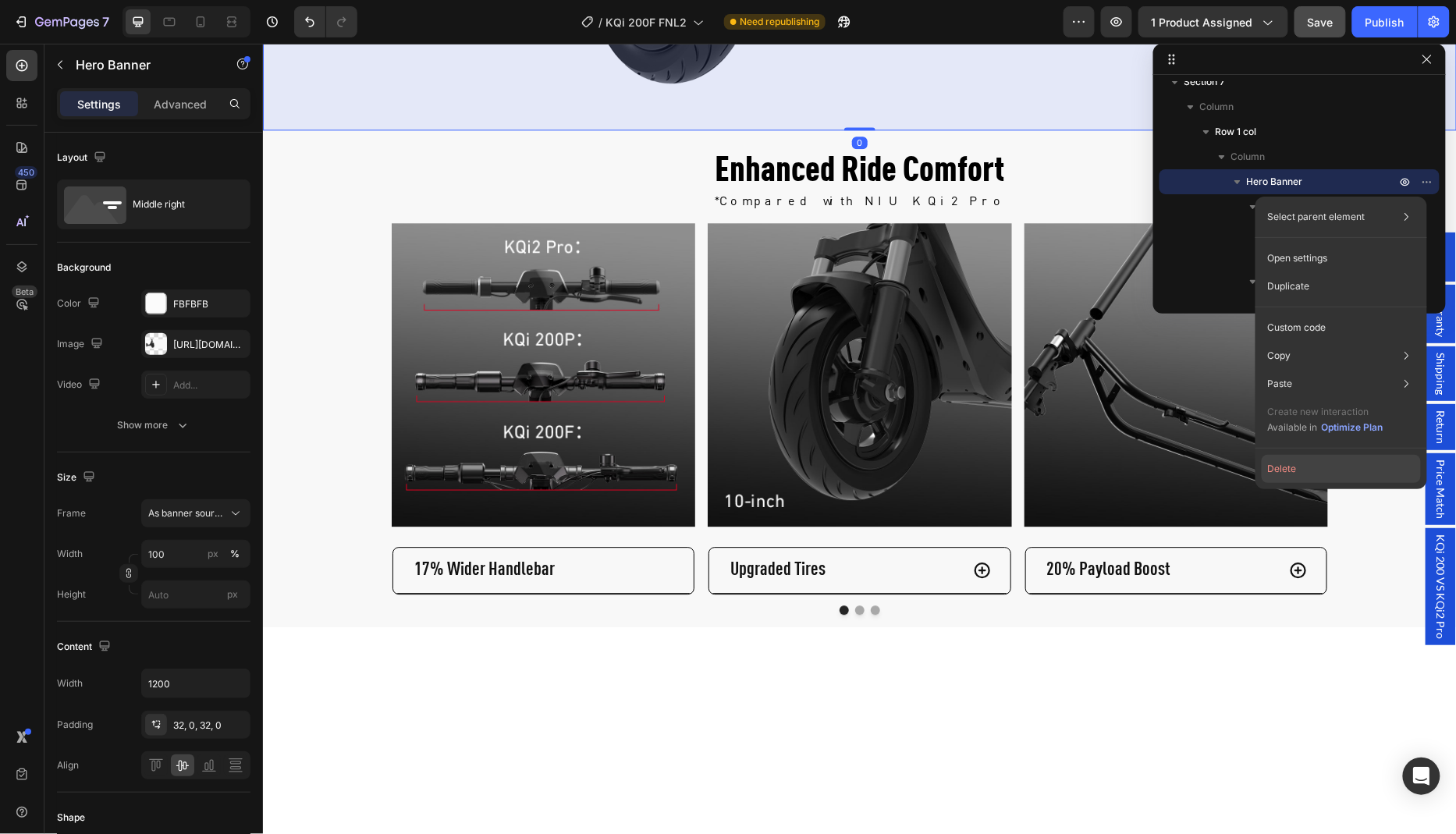
click at [1300, 462] on button "Delete" at bounding box center [1341, 468] width 159 height 28
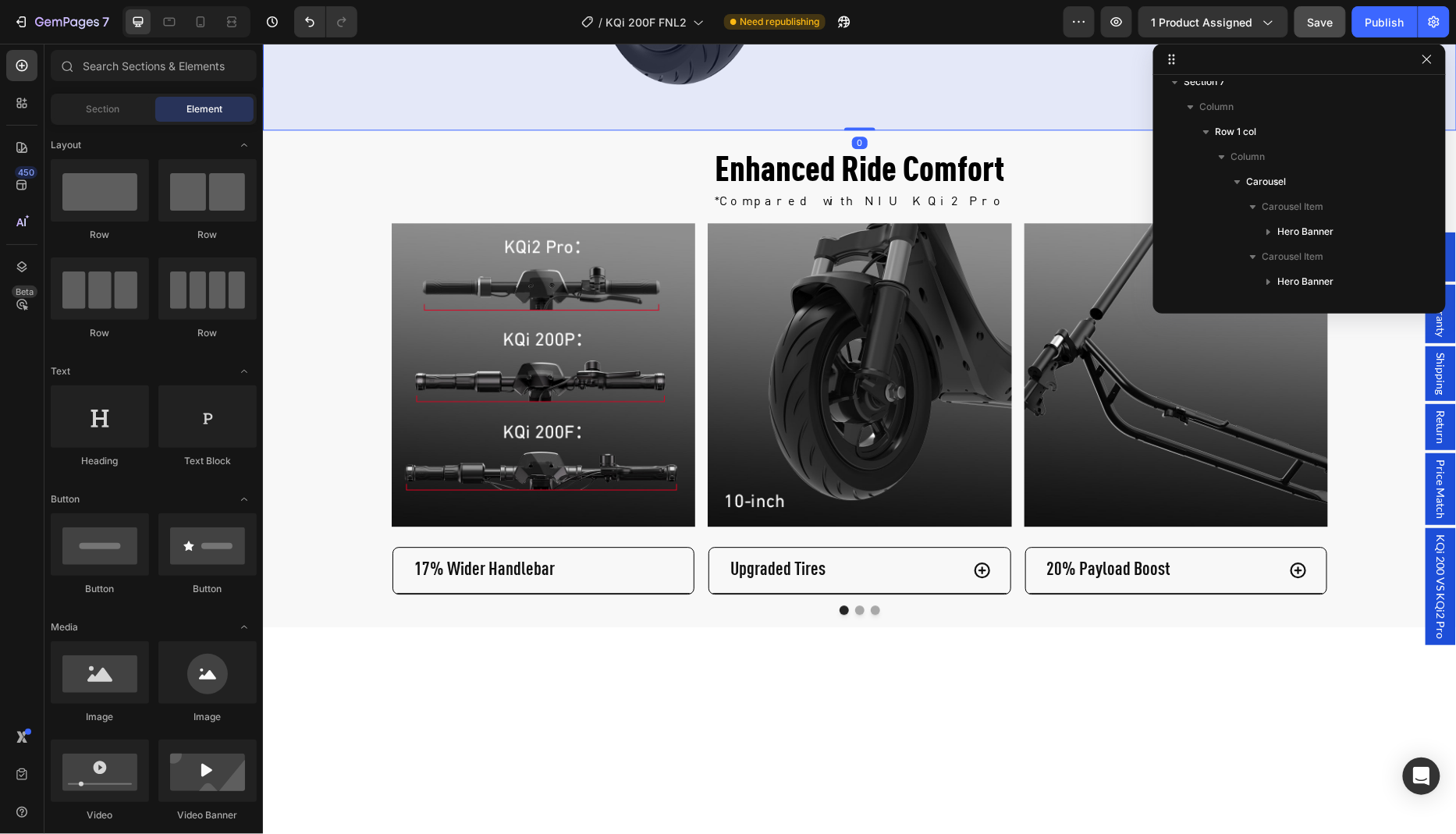
scroll to position [3014, 0]
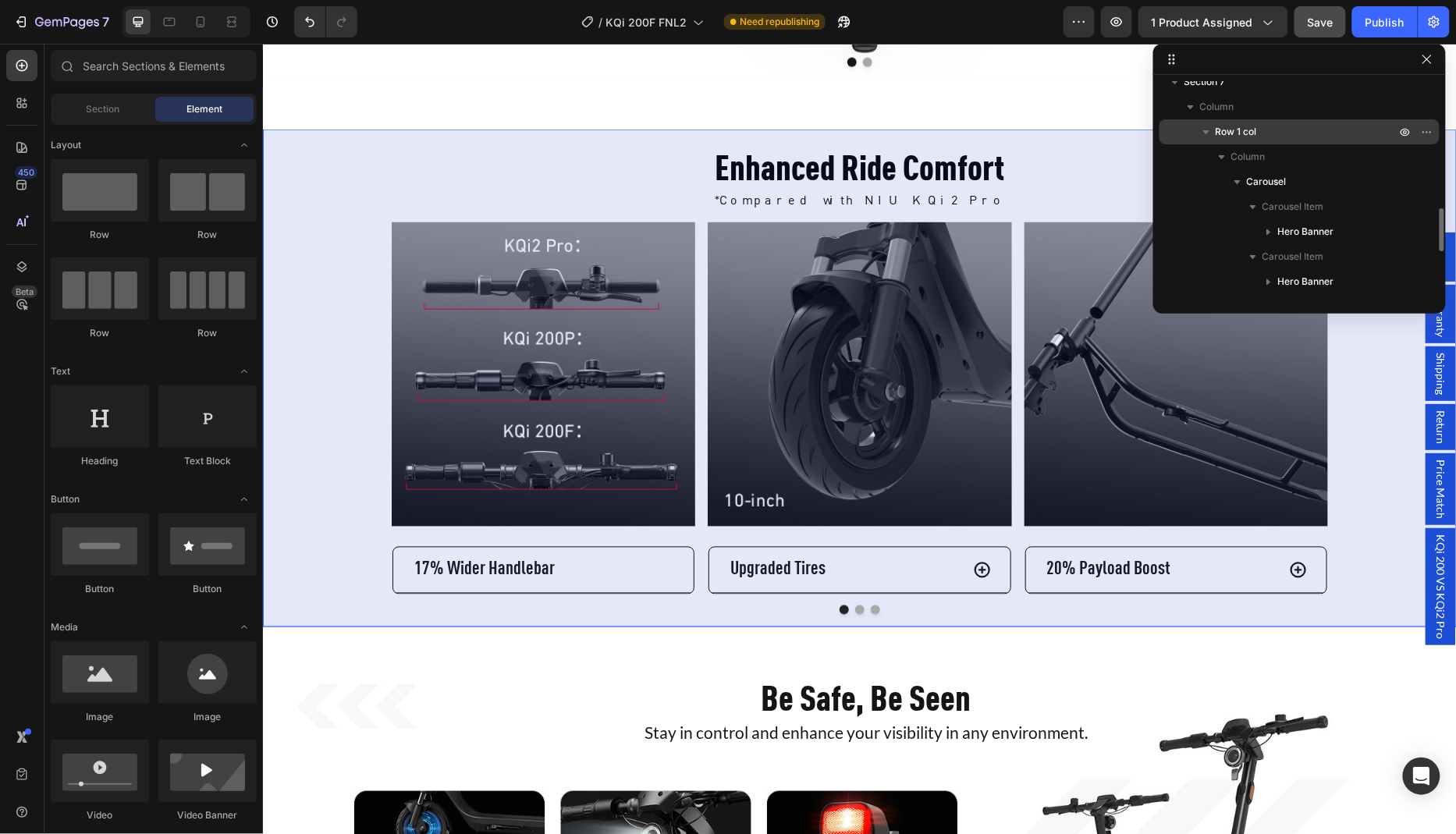
click at [1250, 141] on div "Row 1 col" at bounding box center [1299, 132] width 268 height 25
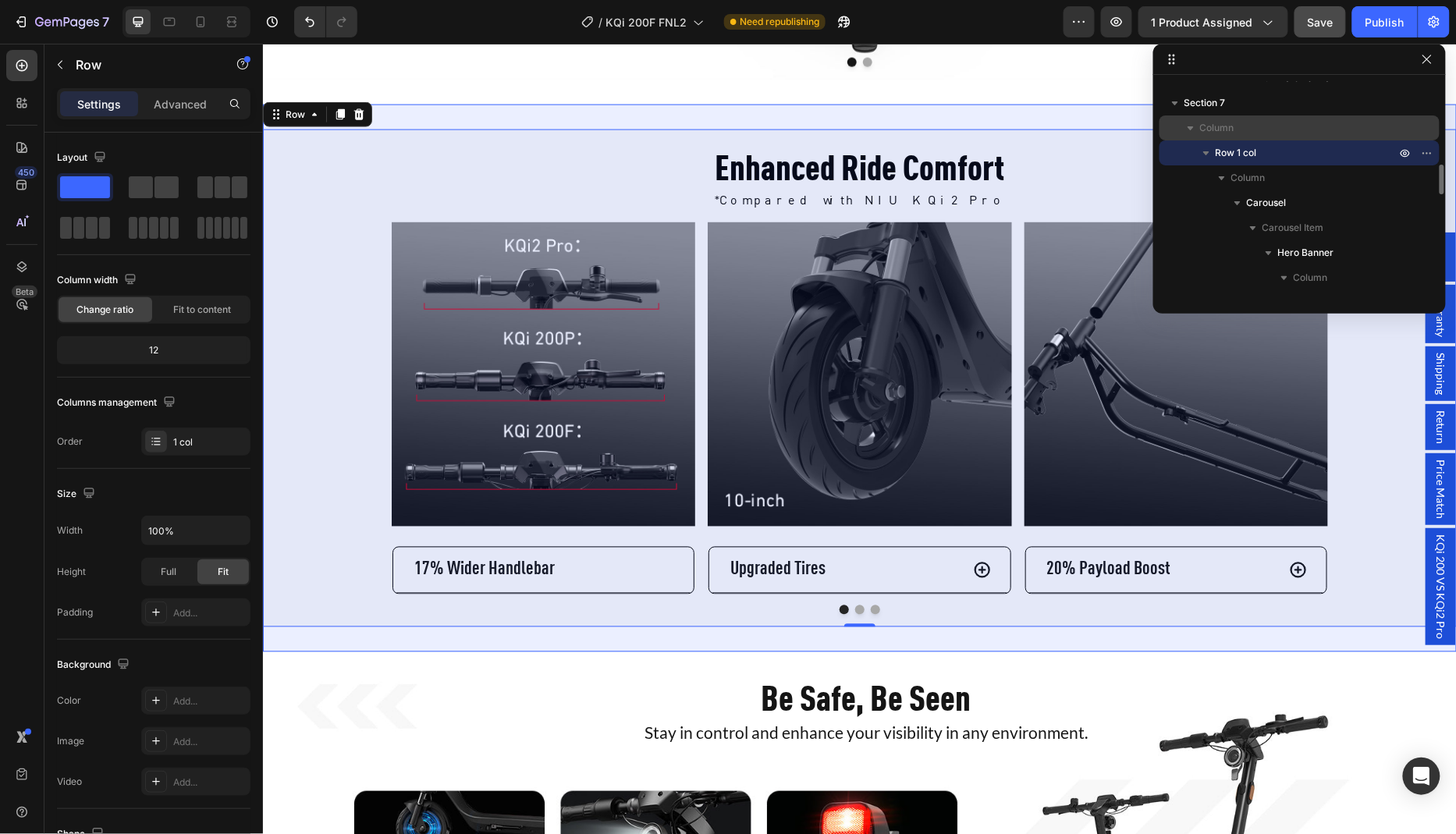
scroll to position [612, 0]
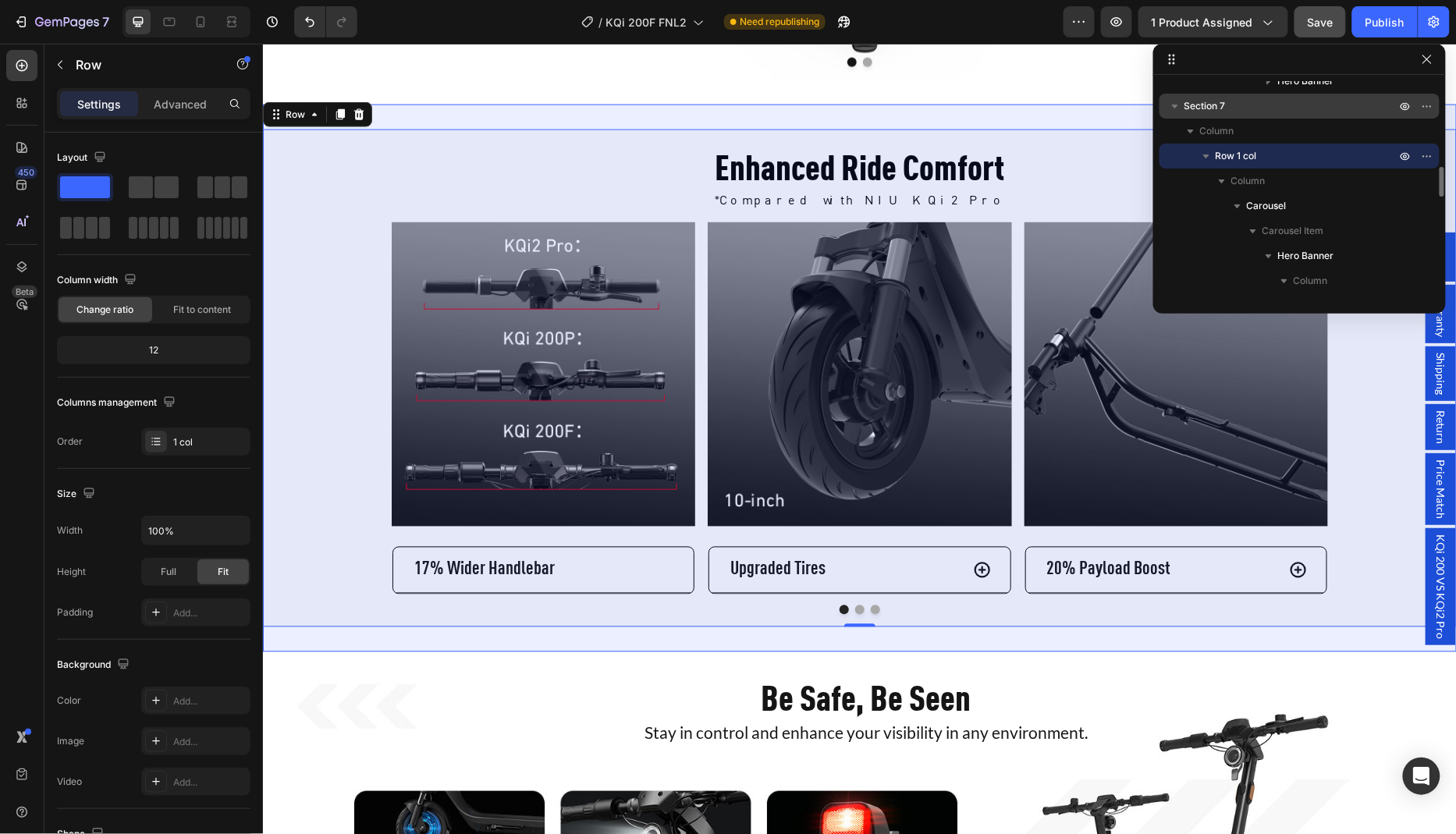
click at [1225, 105] on p "Section 7" at bounding box center [1291, 105] width 215 height 16
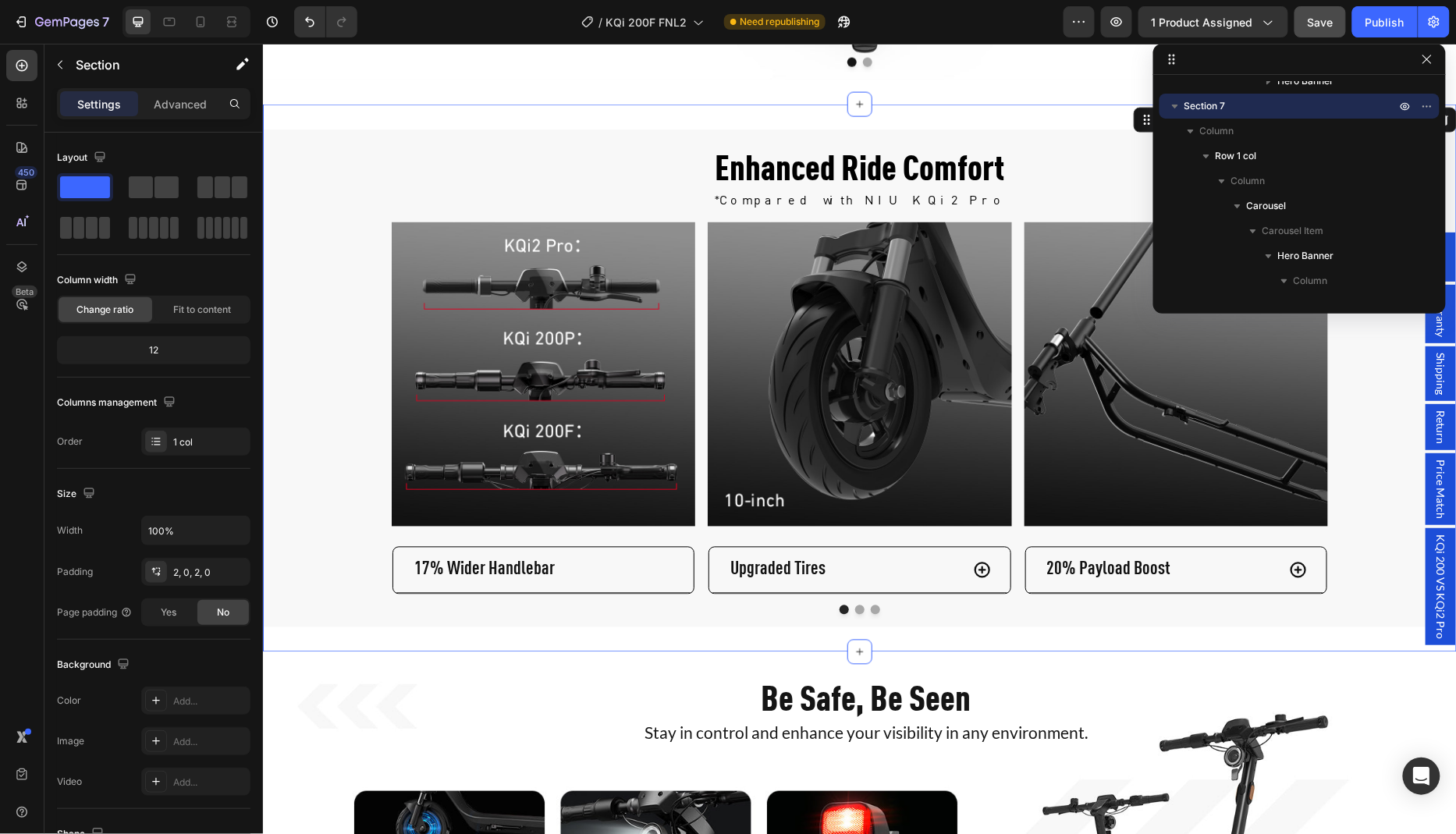
click at [1445, 274] on span "Sidebar" at bounding box center [1440, 256] width 16 height 37
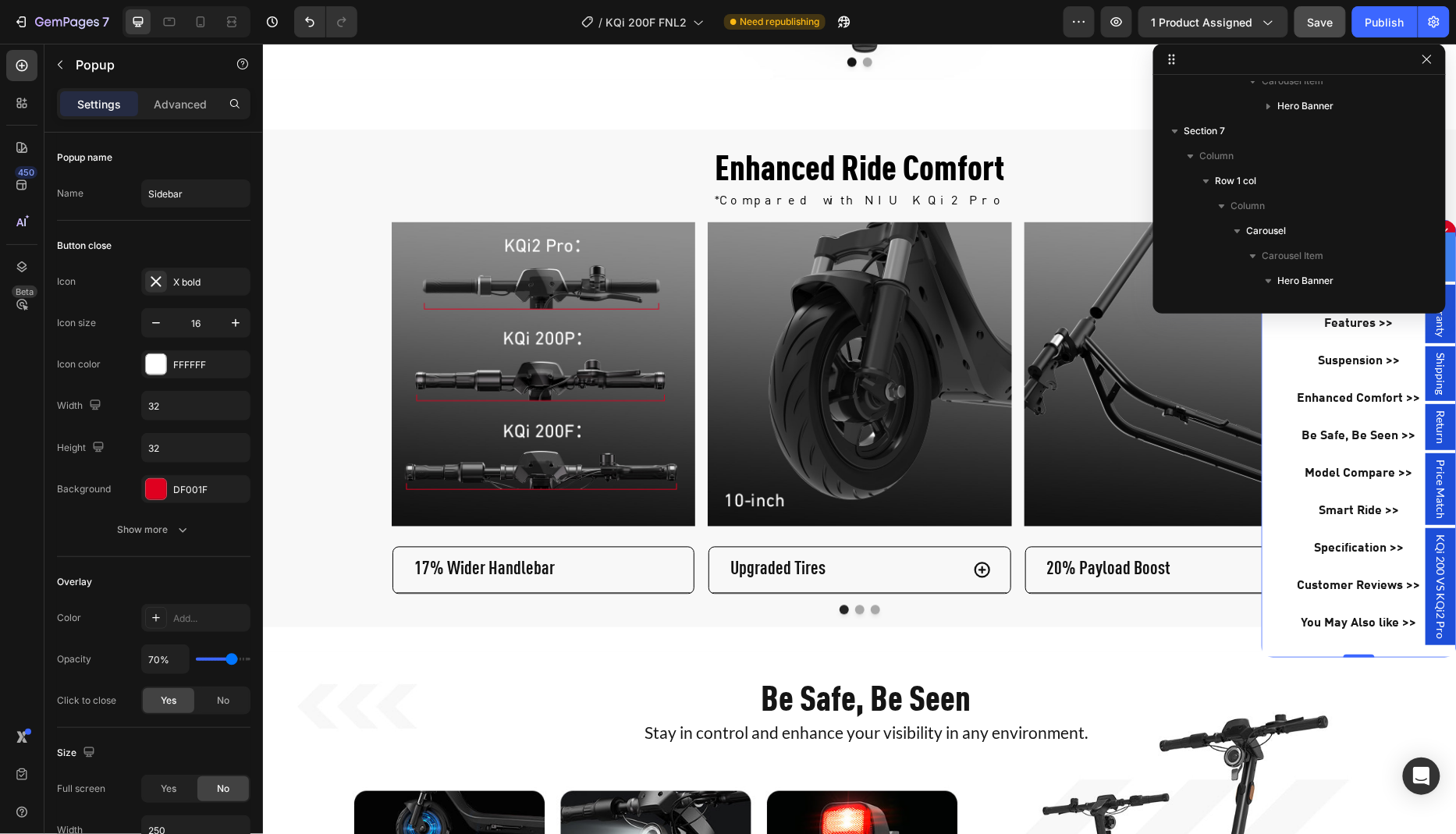
scroll to position [0, 0]
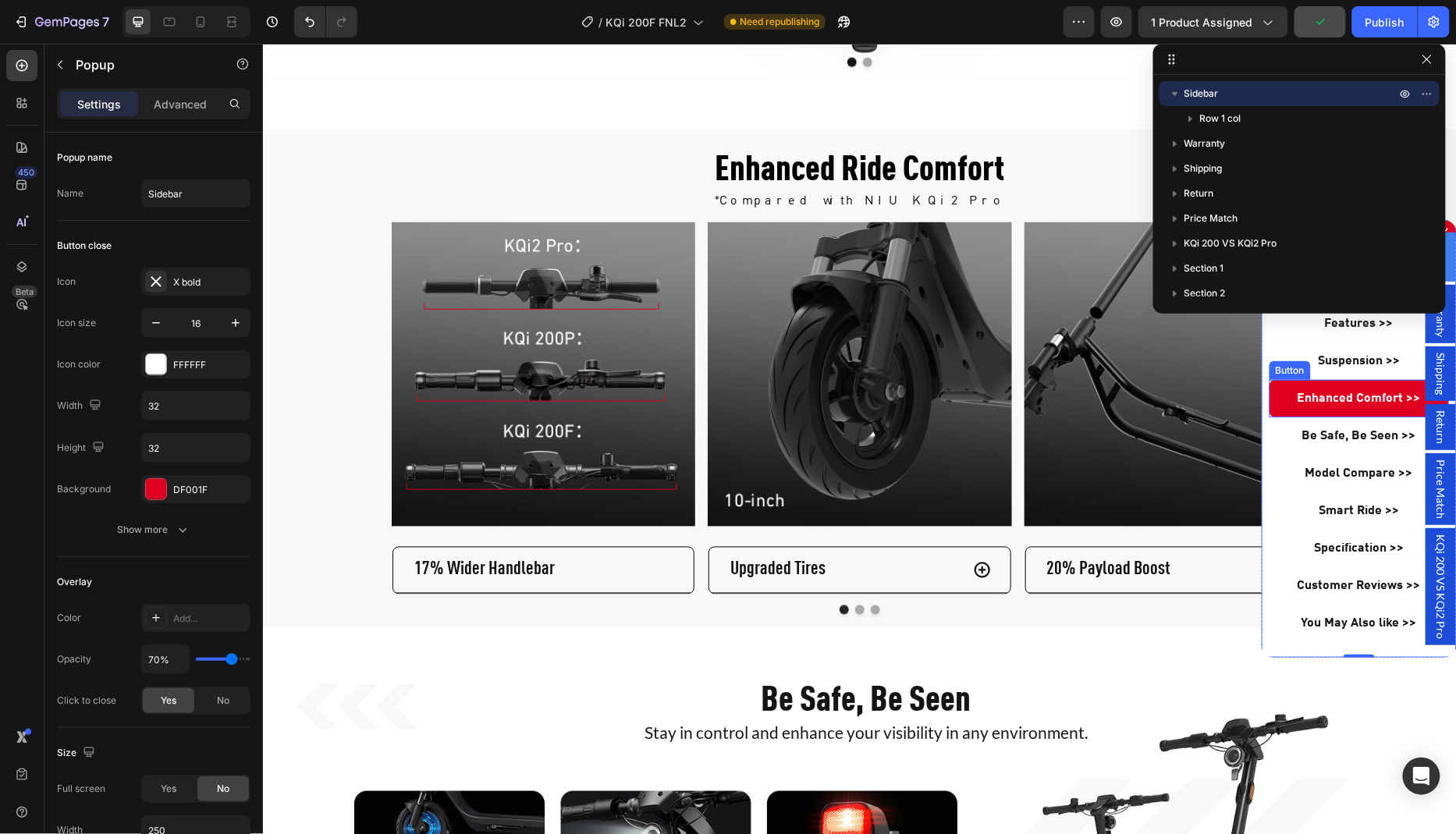
click at [1285, 398] on link "Enhanced Comfort >>" at bounding box center [1358, 397] width 180 height 37
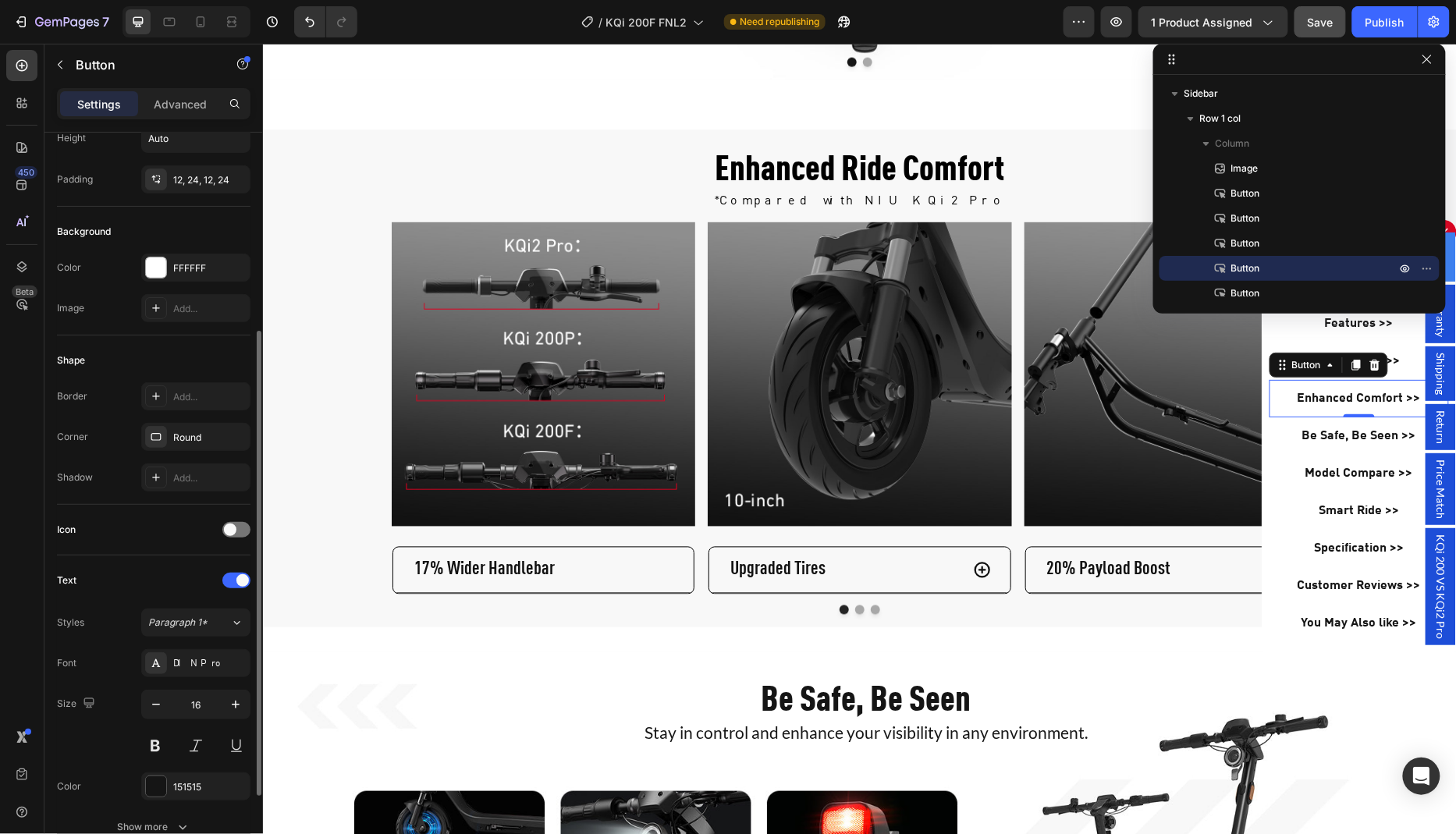
scroll to position [410, 0]
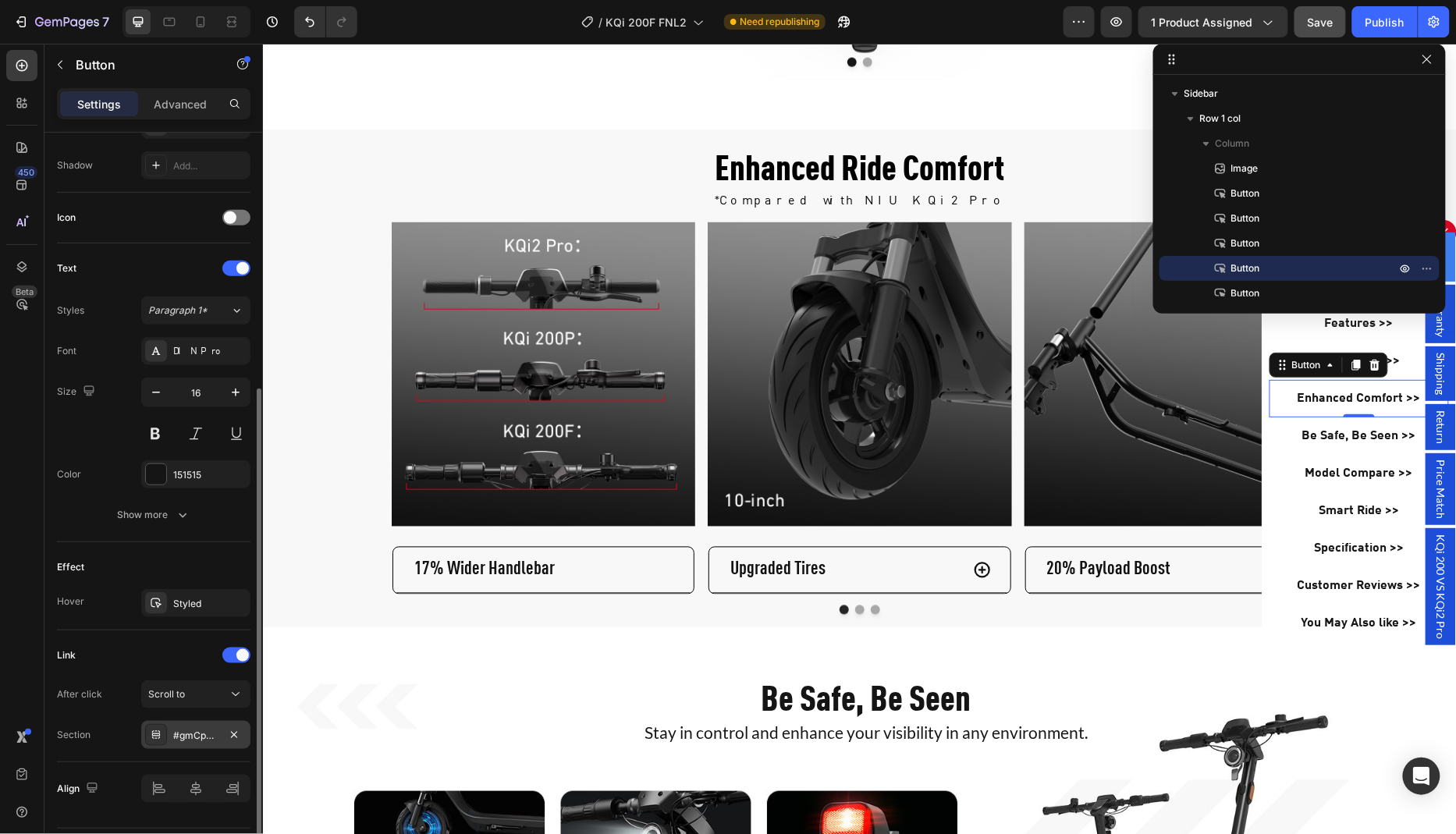
click at [189, 735] on div "#gmCpJW2e_H" at bounding box center [195, 735] width 45 height 14
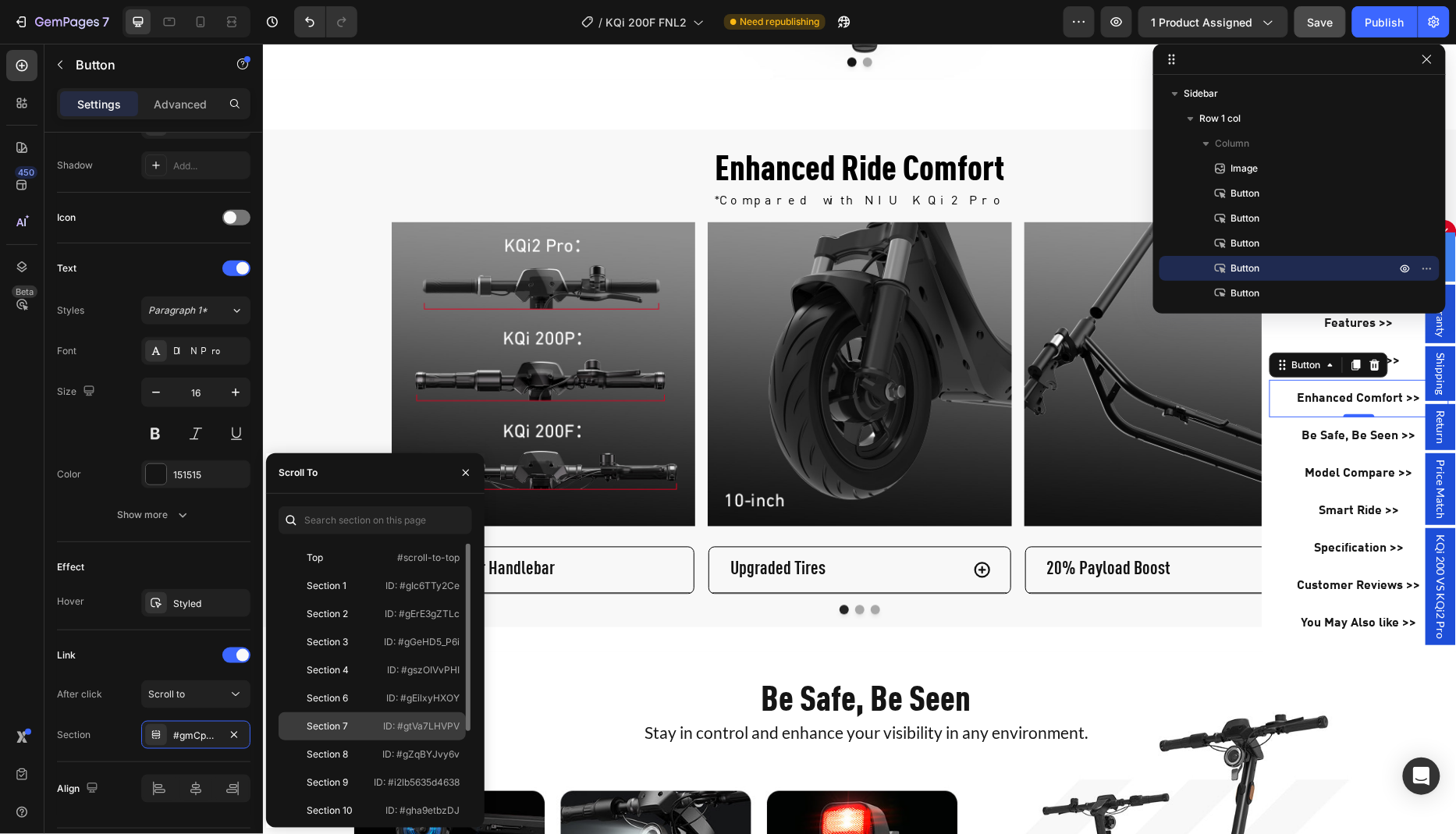
click at [353, 725] on div "Section 7" at bounding box center [330, 725] width 91 height 14
click at [7, 647] on div "450 Beta" at bounding box center [22, 386] width 31 height 672
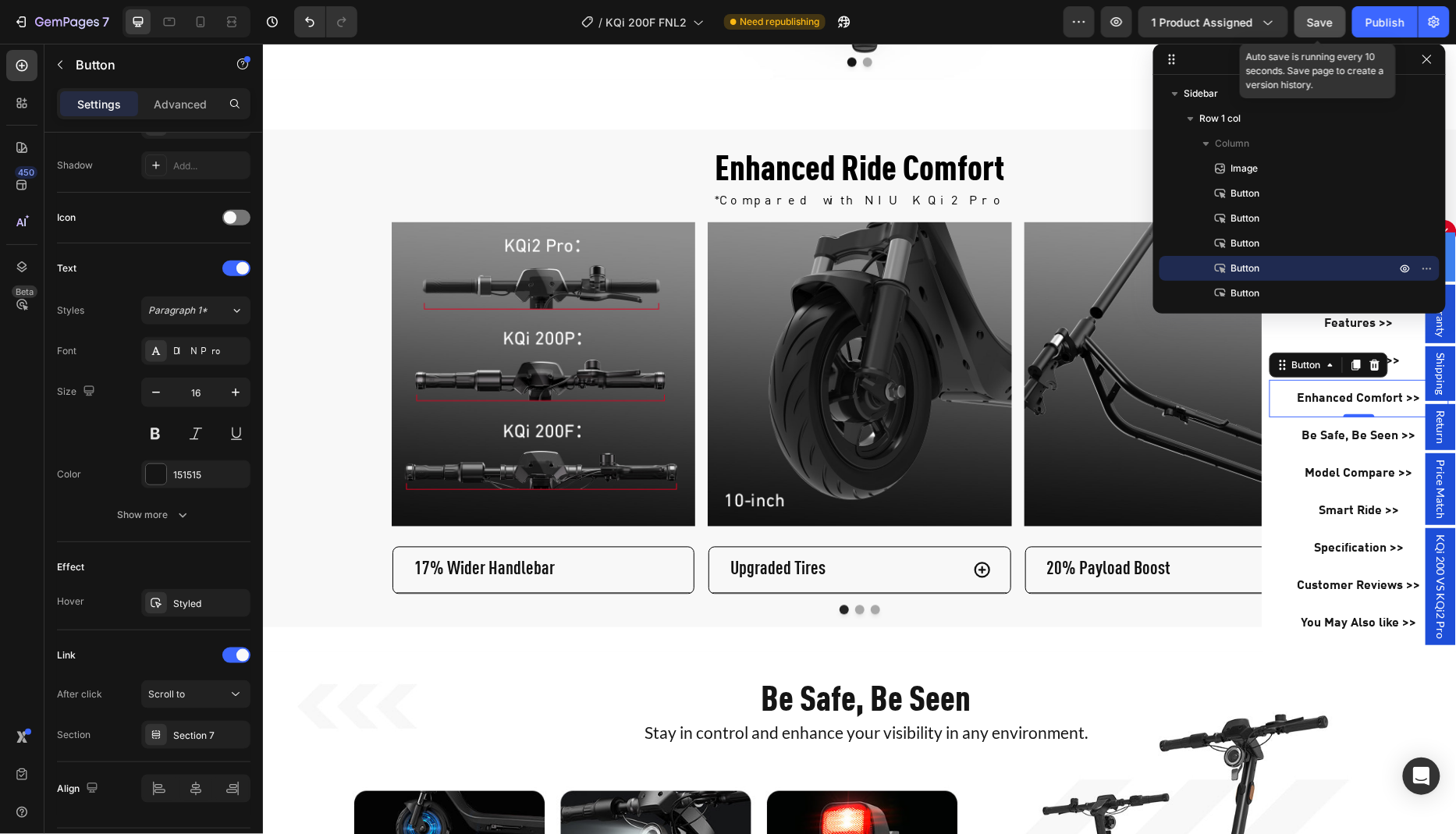
click at [1324, 23] on span "Save" at bounding box center [1320, 22] width 26 height 13
click at [1430, 67] on button "button" at bounding box center [1426, 59] width 19 height 19
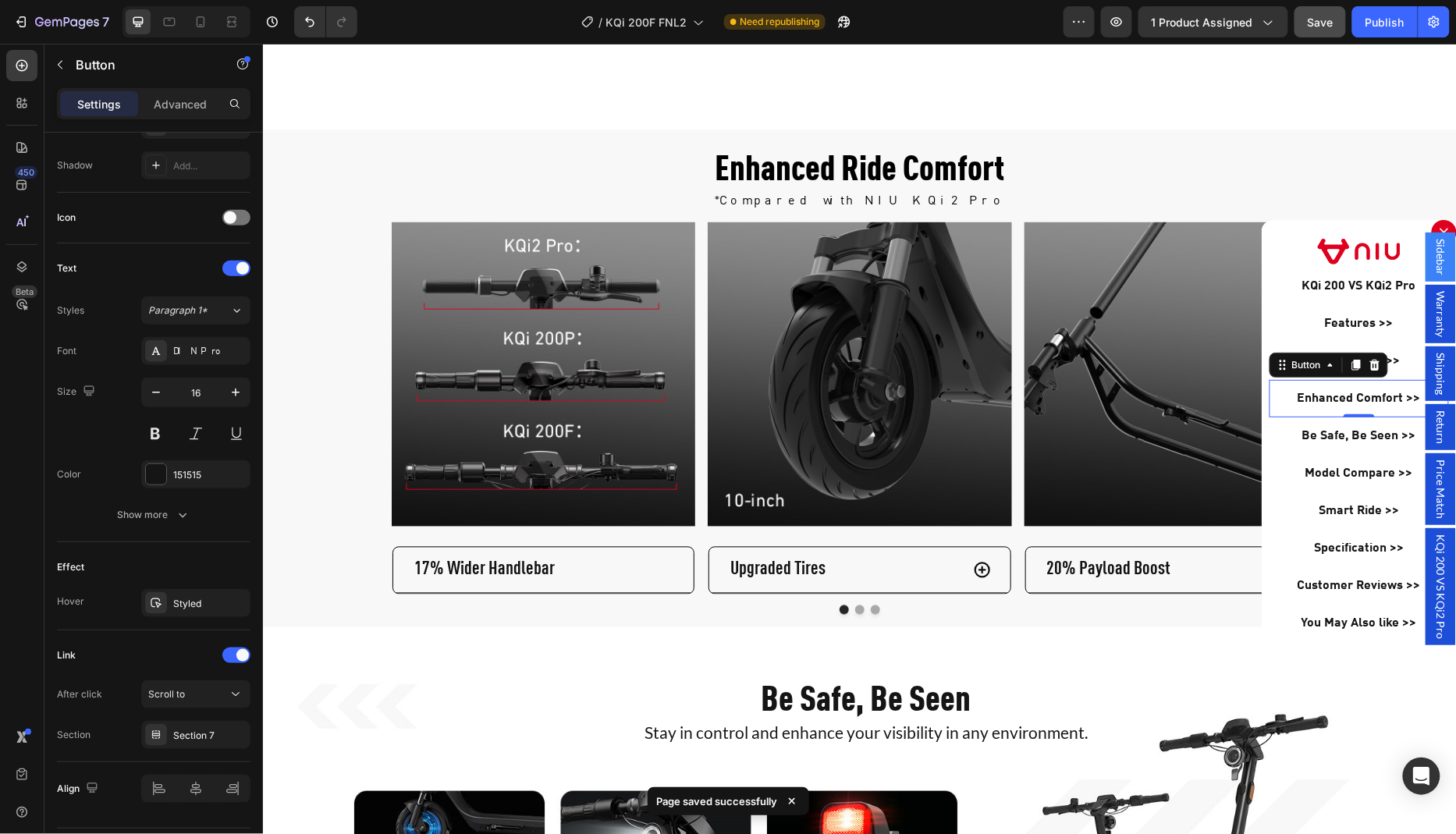
scroll to position [3245, 0]
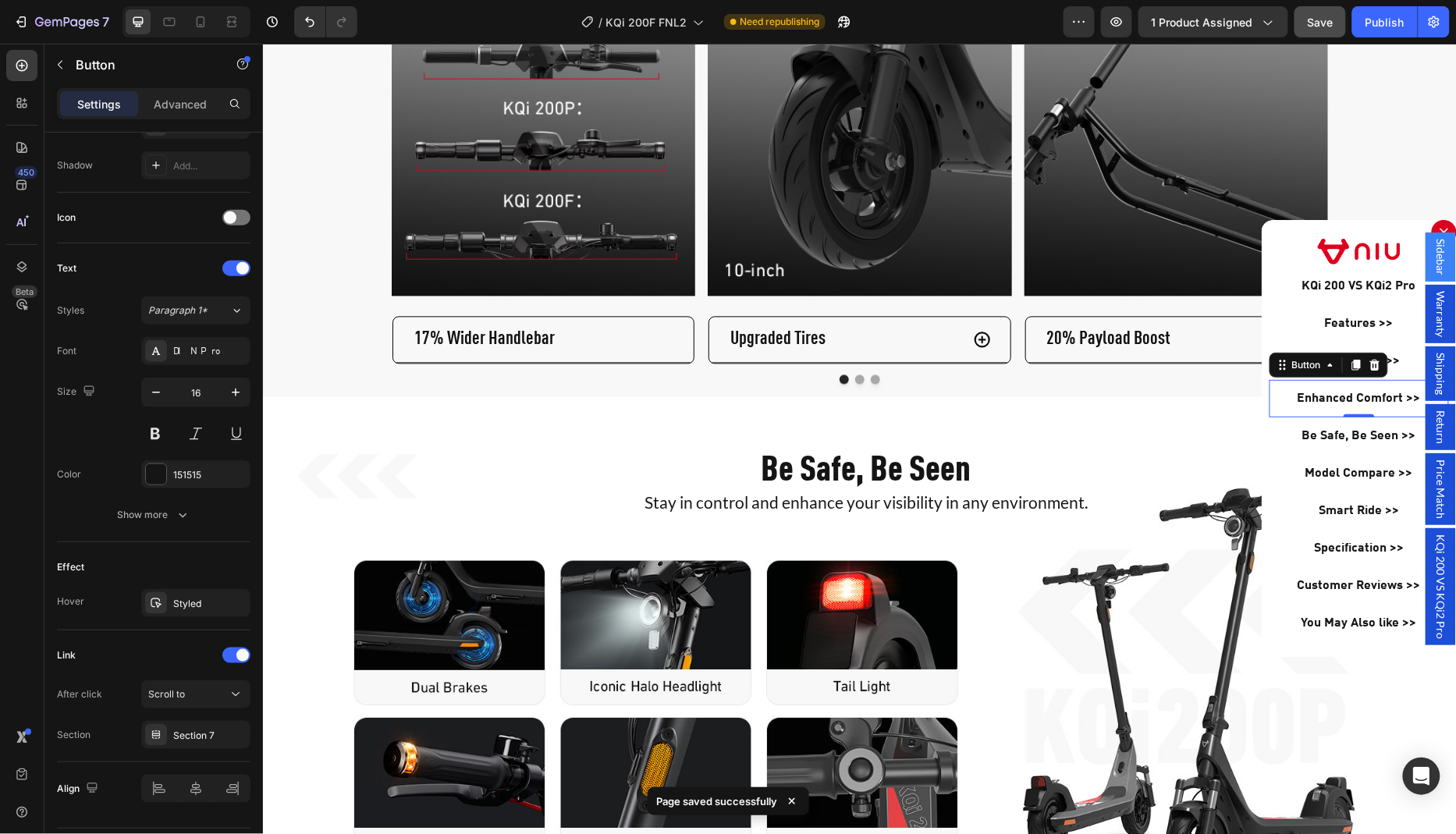
click at [923, 437] on div "Backdrop" at bounding box center [858, 438] width 1193 height 790
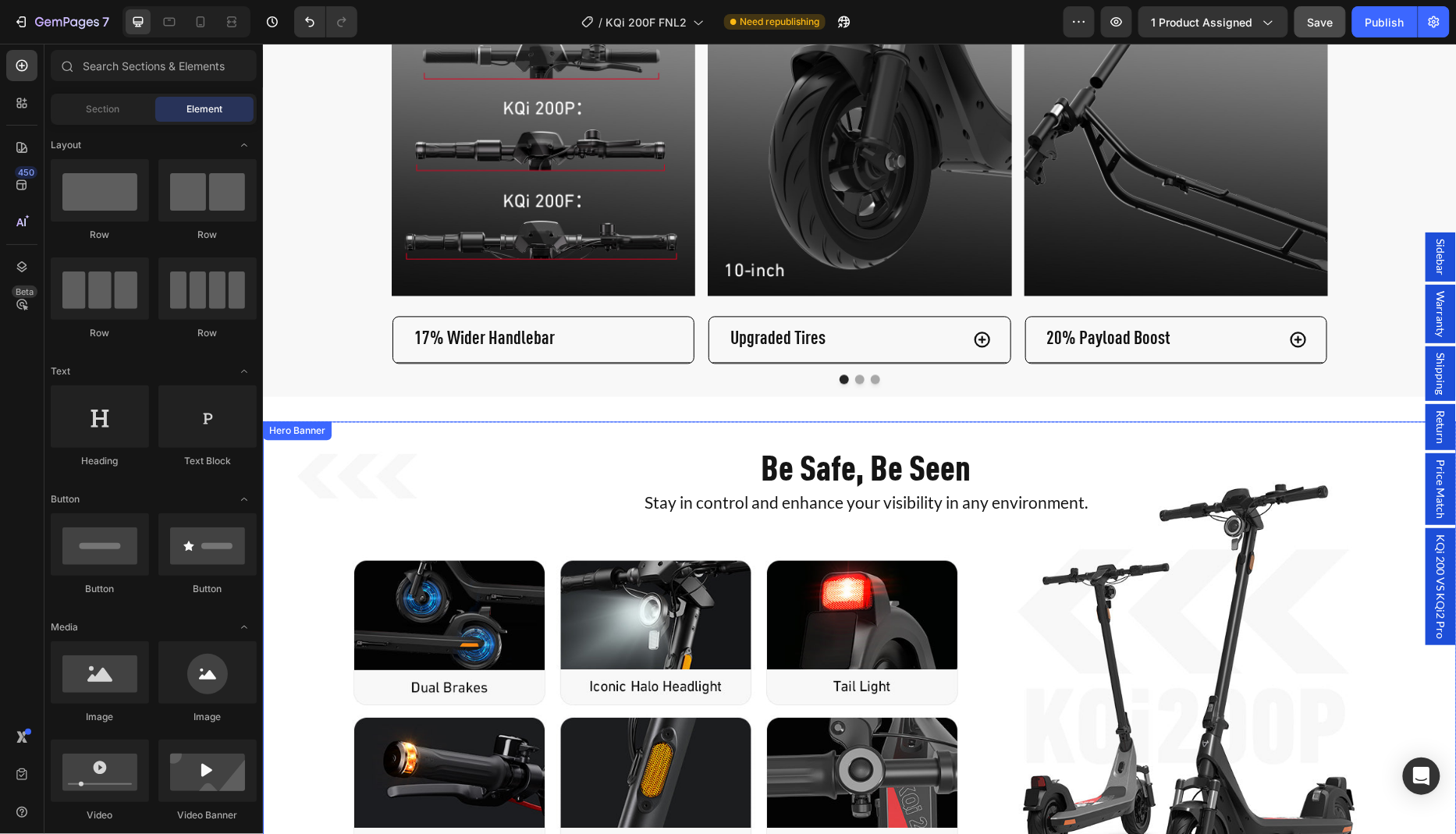
click at [312, 447] on div "Background Image" at bounding box center [858, 670] width 1193 height 497
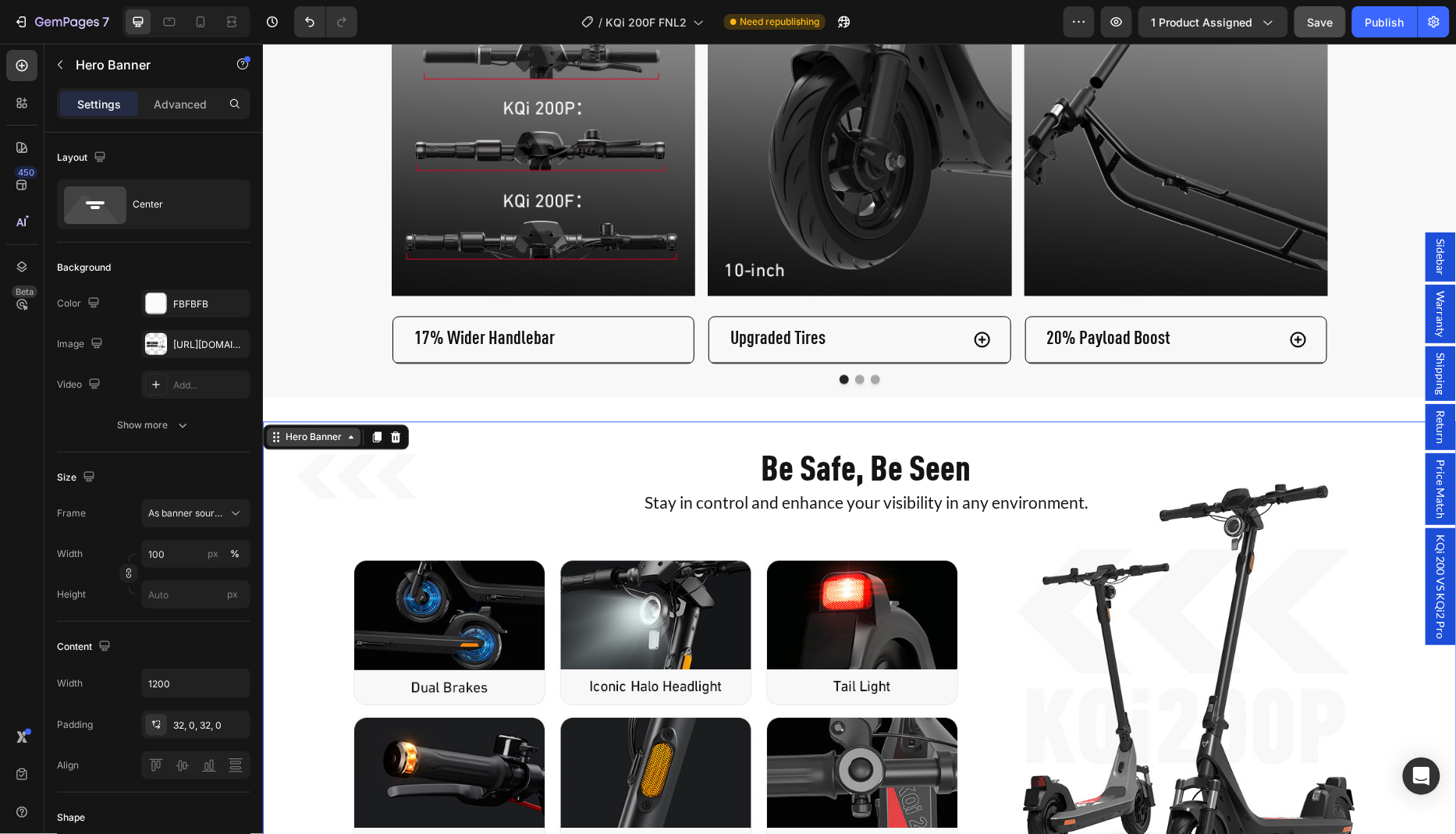
click at [297, 430] on div "Hero Banner" at bounding box center [313, 436] width 63 height 14
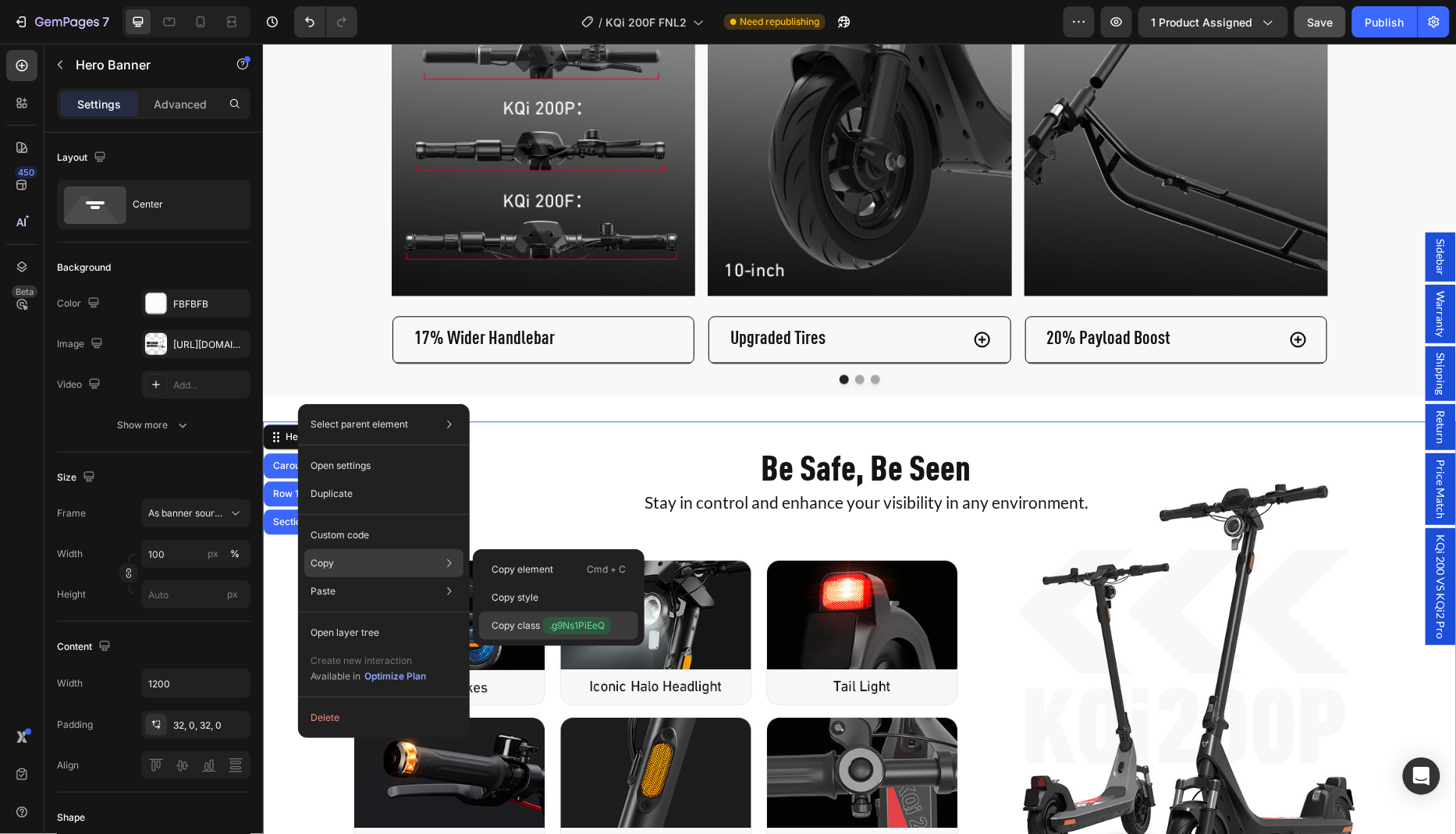
click at [567, 622] on span ".g9Ns1PiEeQ" at bounding box center [576, 625] width 68 height 17
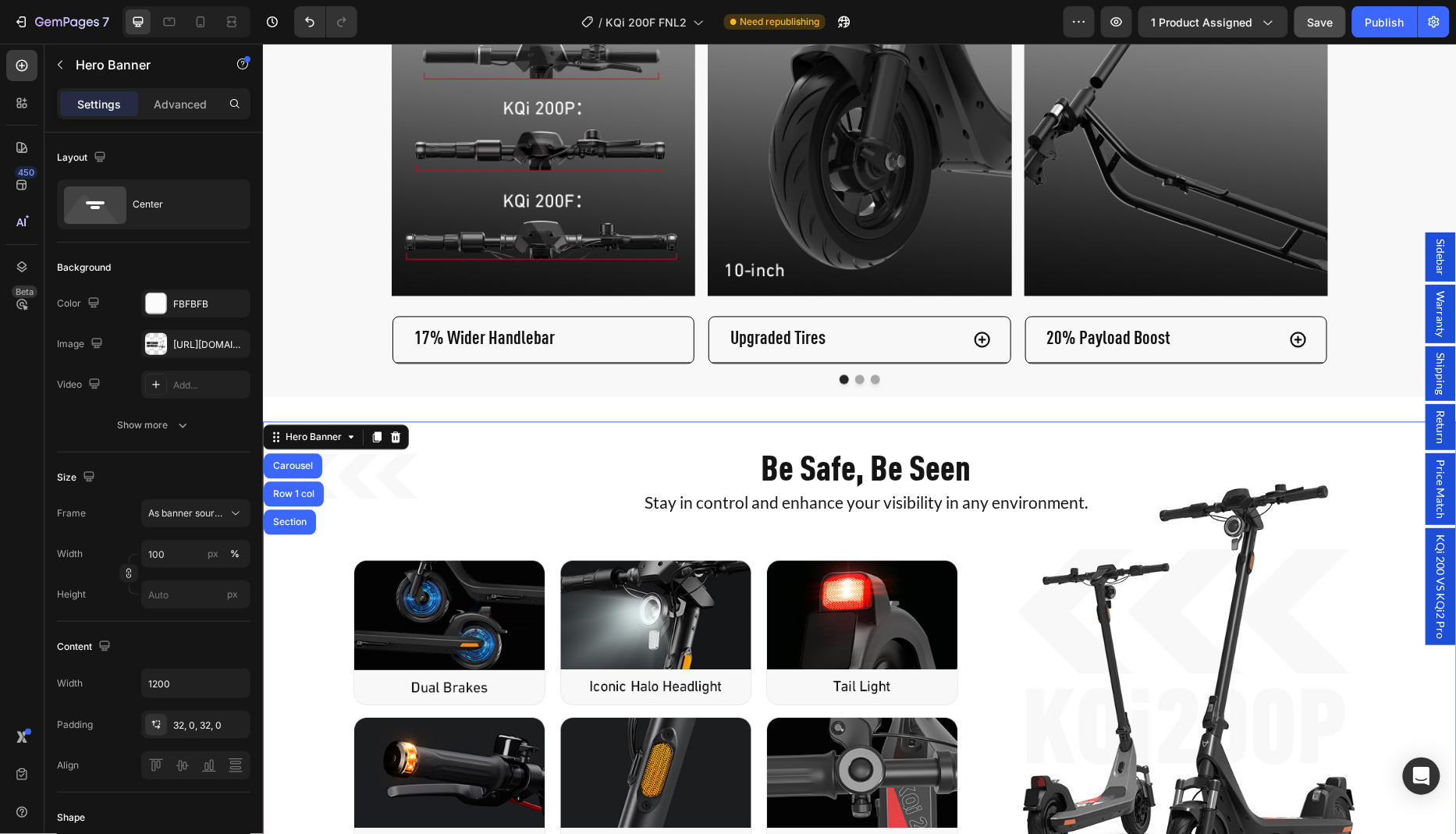
click at [1444, 274] on span "Sidebar" at bounding box center [1440, 256] width 16 height 37
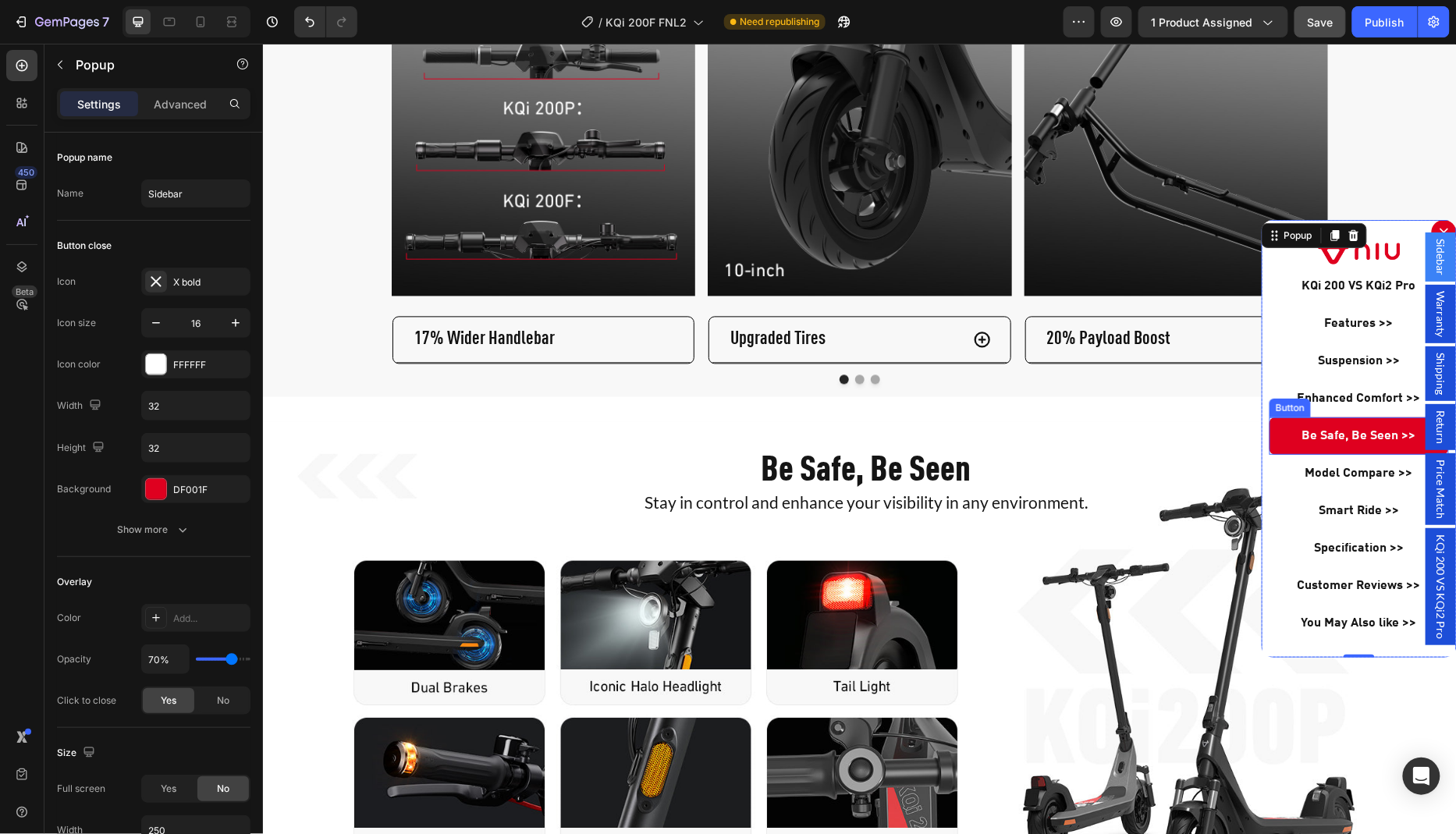
click at [1283, 437] on link "Be Safe, Be Seen >>" at bounding box center [1358, 435] width 180 height 37
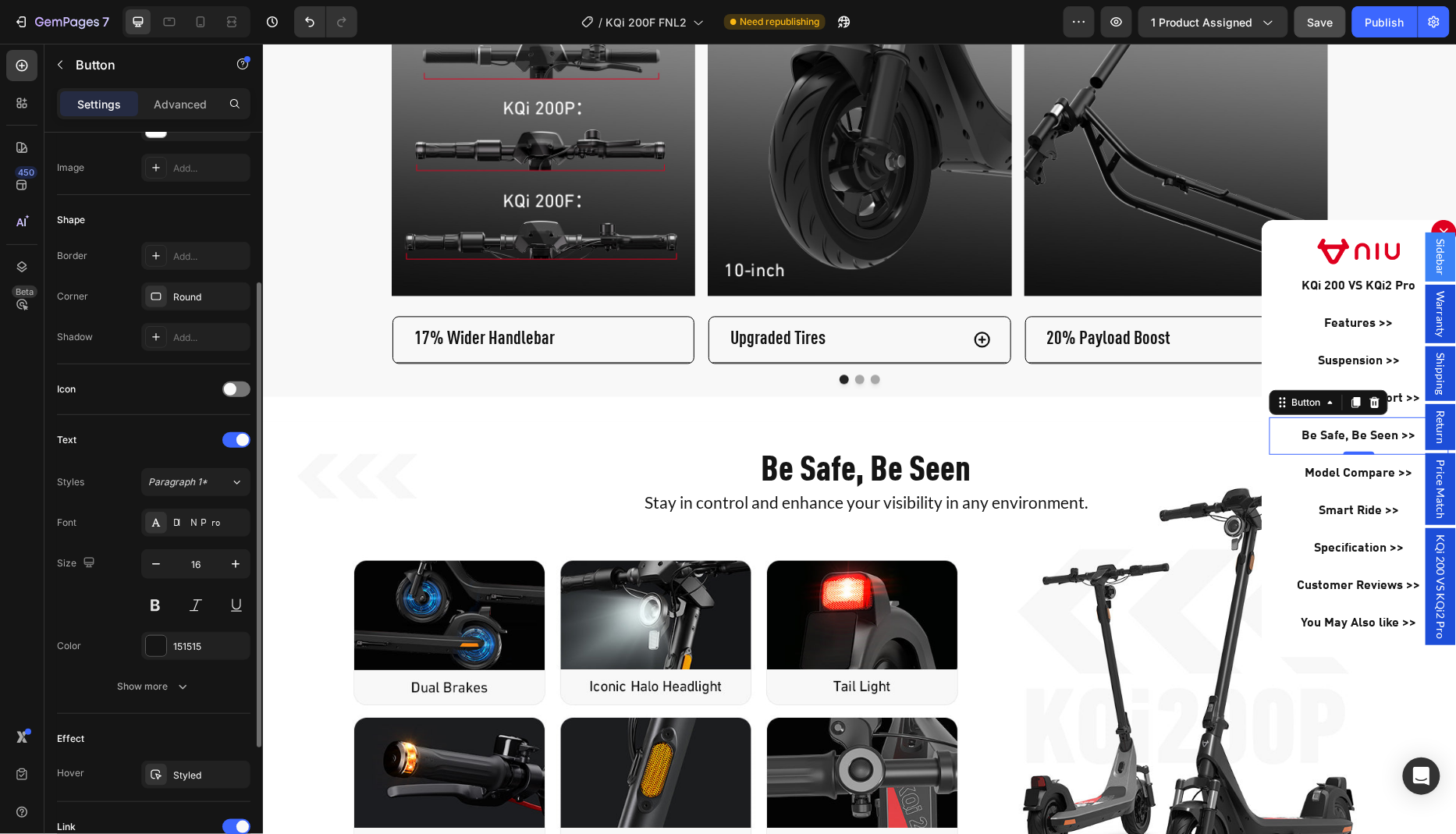
scroll to position [448, 0]
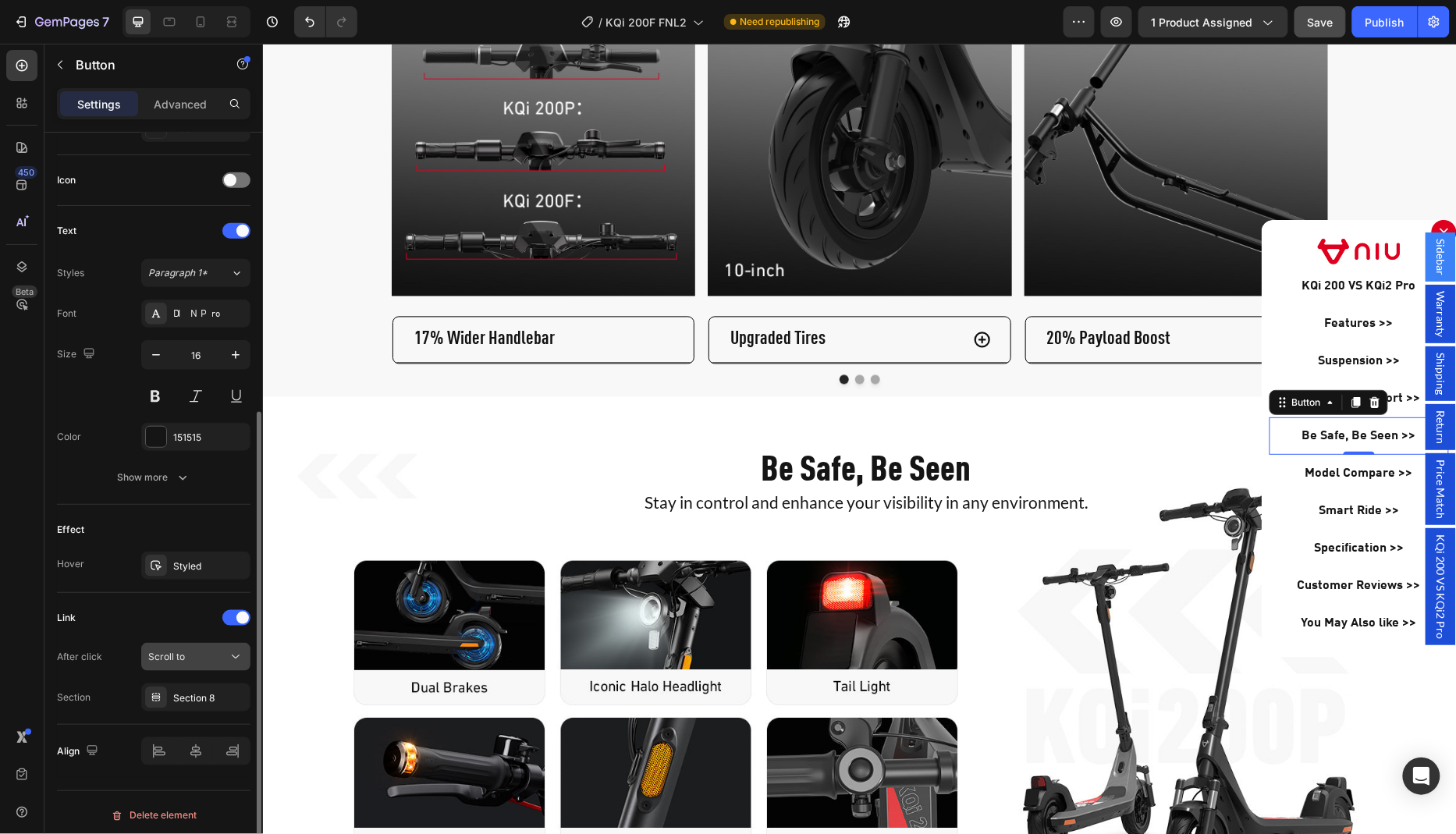
click at [203, 655] on div "Scroll to" at bounding box center [188, 656] width 80 height 14
click at [11, 673] on div "450 Beta" at bounding box center [22, 386] width 31 height 672
click at [184, 692] on div "Section 8" at bounding box center [195, 697] width 45 height 14
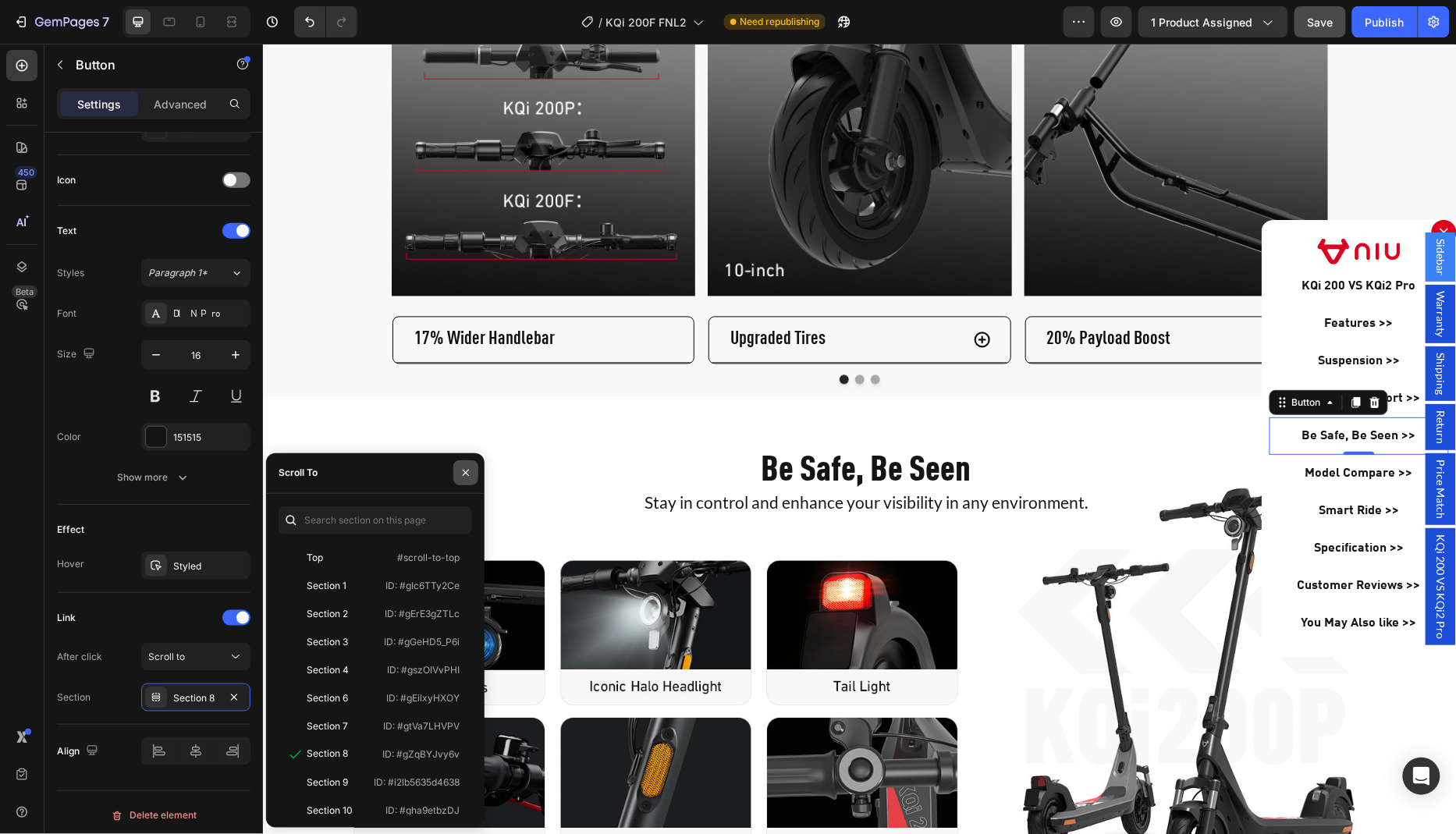
click at [470, 470] on icon "button" at bounding box center [465, 473] width 12 height 12
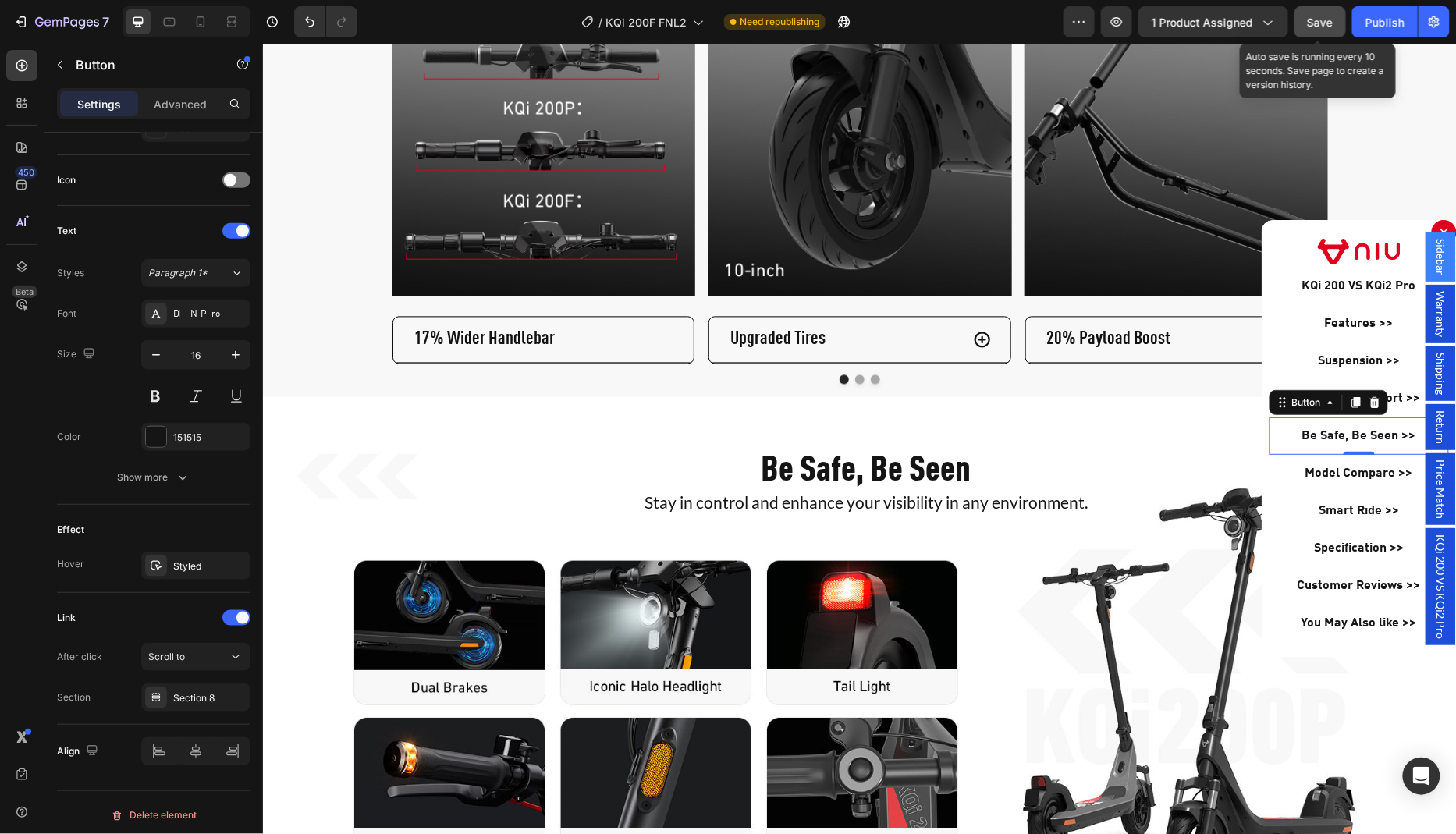
click at [1321, 22] on span "Save" at bounding box center [1320, 22] width 26 height 13
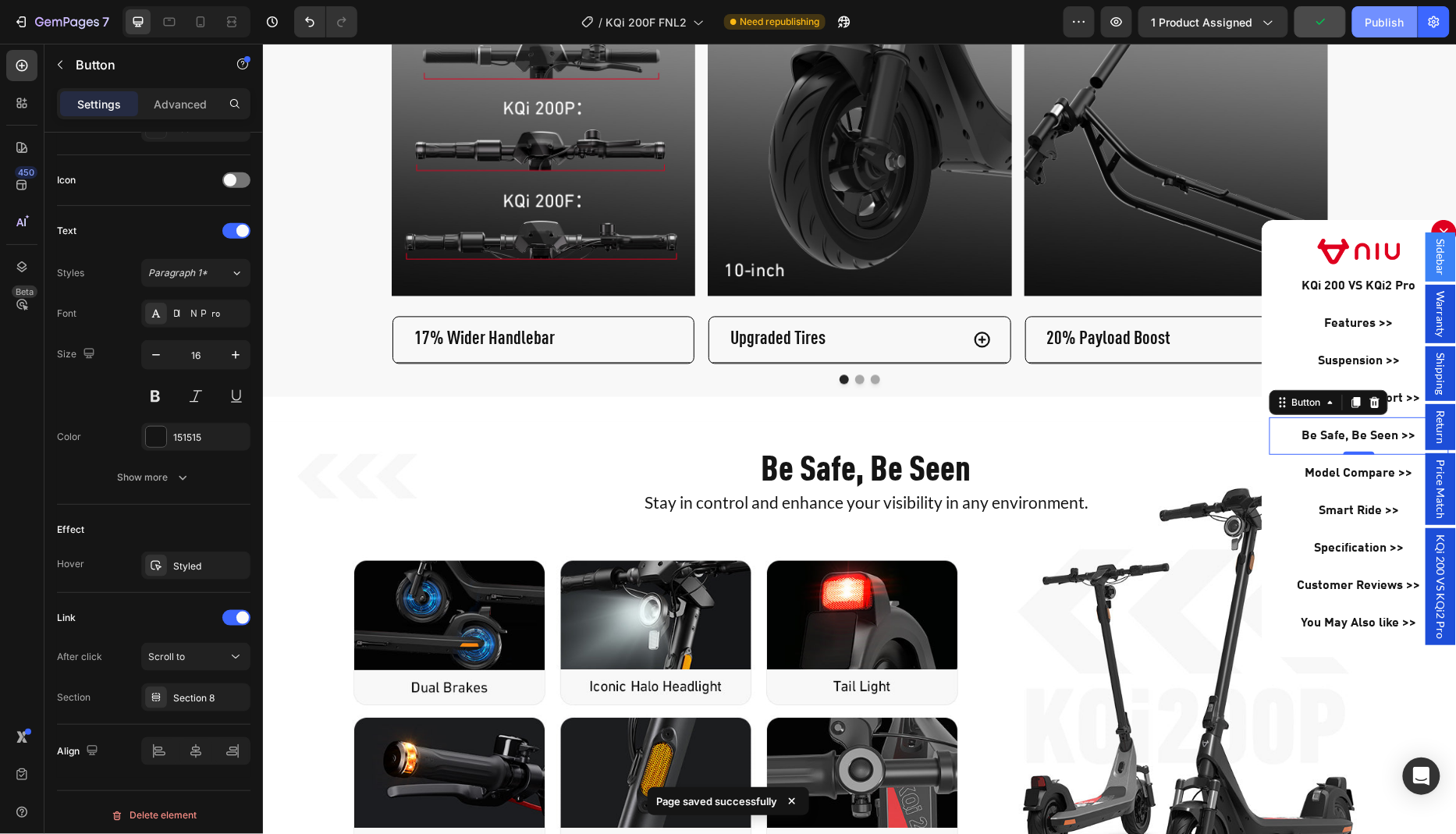
click at [1381, 23] on div "Publish" at bounding box center [1384, 22] width 39 height 16
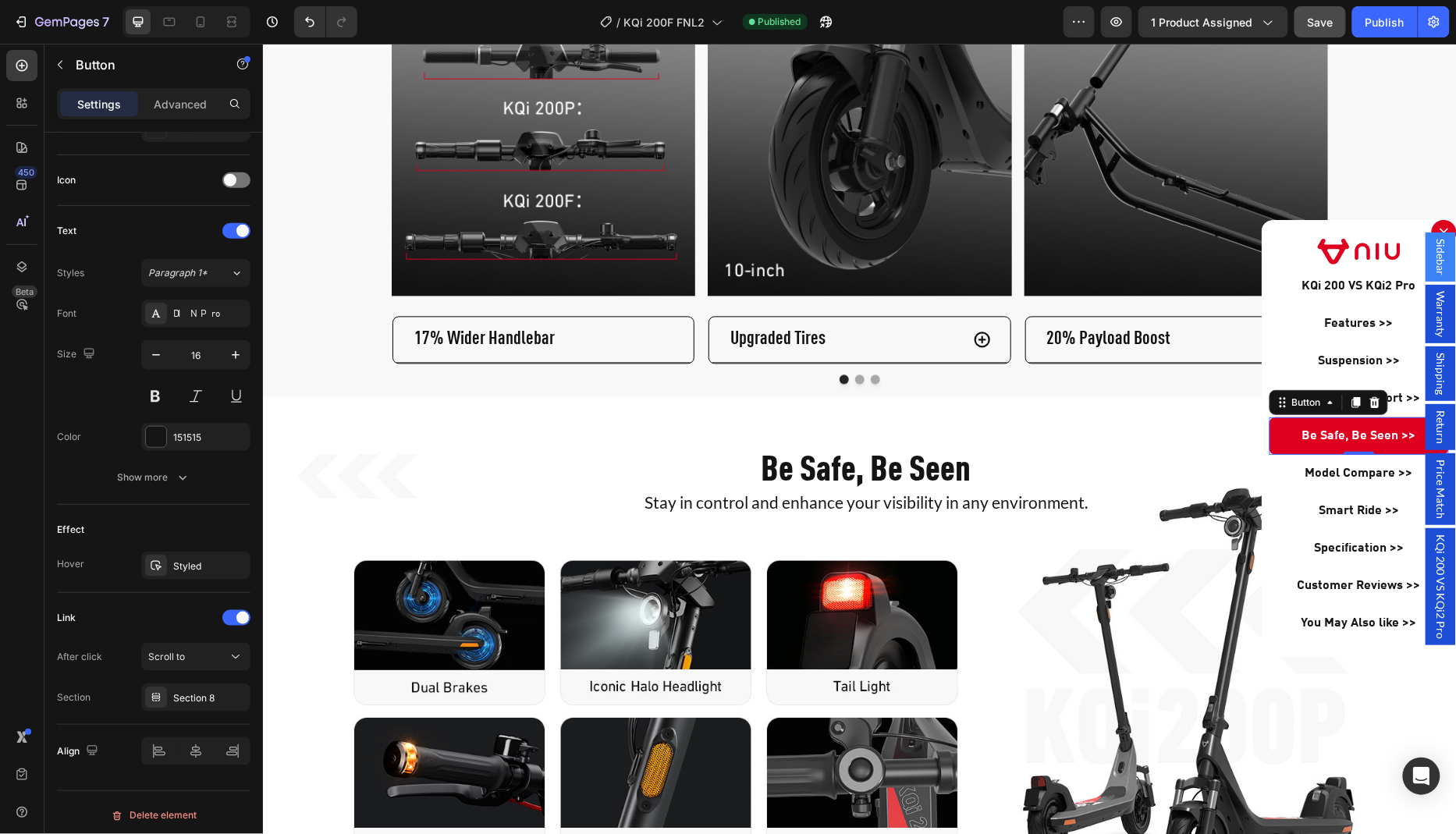
click at [1286, 435] on link "Be Safe, Be Seen >>" at bounding box center [1358, 435] width 180 height 37
click at [1374, 400] on icon "Dialog body" at bounding box center [1374, 401] width 12 height 12
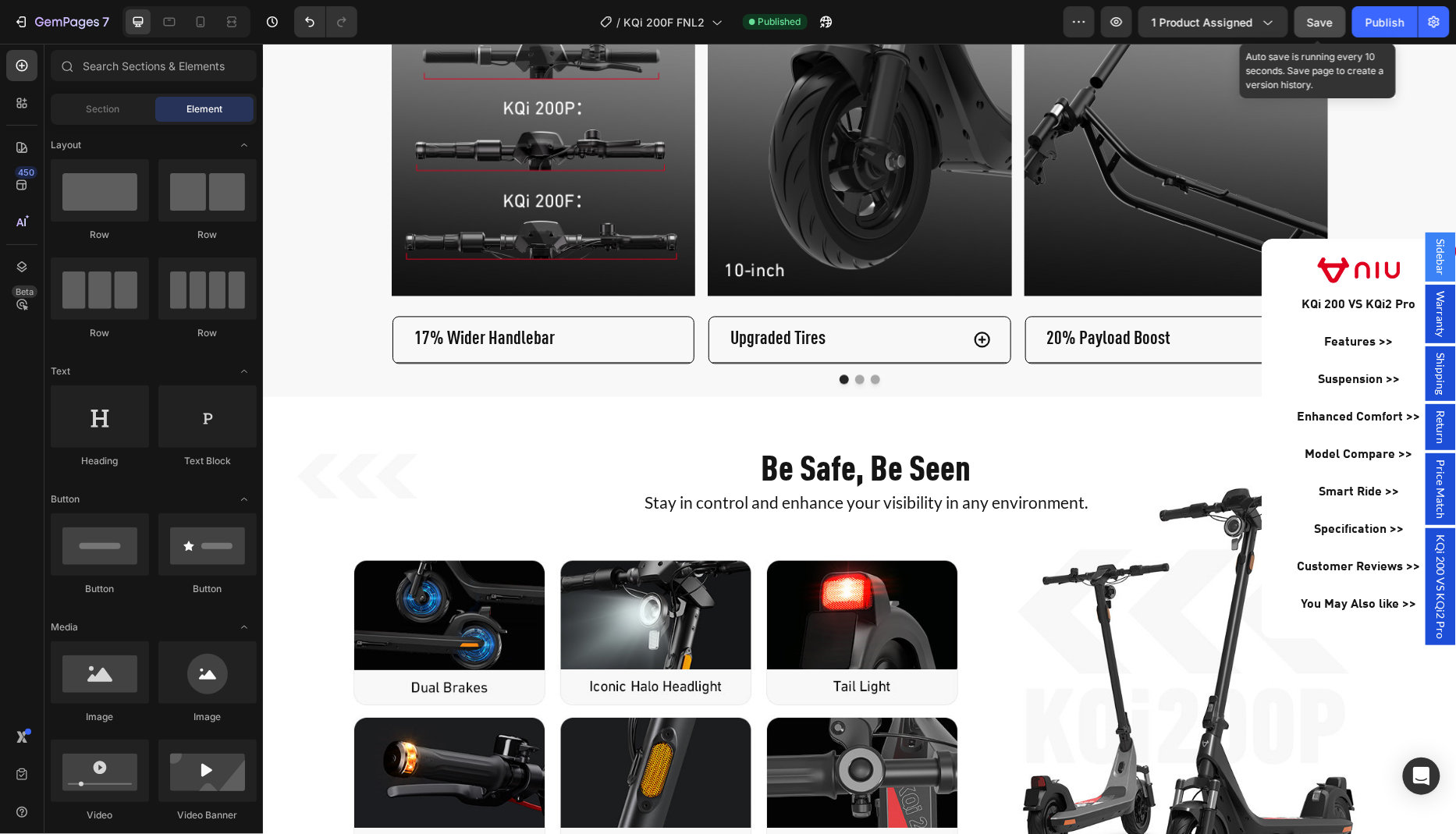
click at [1317, 30] on button "Save" at bounding box center [1320, 22] width 52 height 31
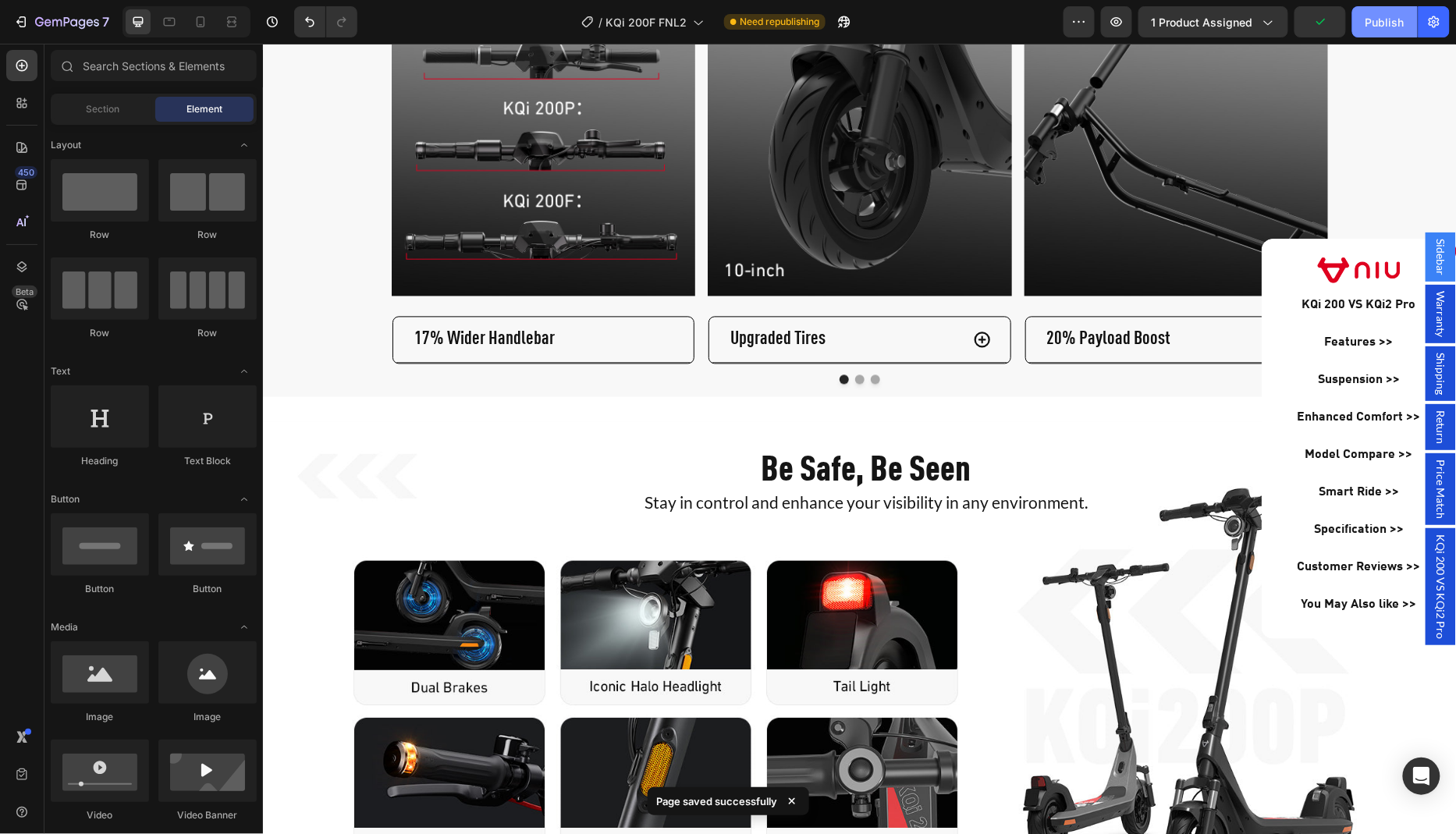
click at [1373, 31] on button "Publish" at bounding box center [1385, 22] width 66 height 31
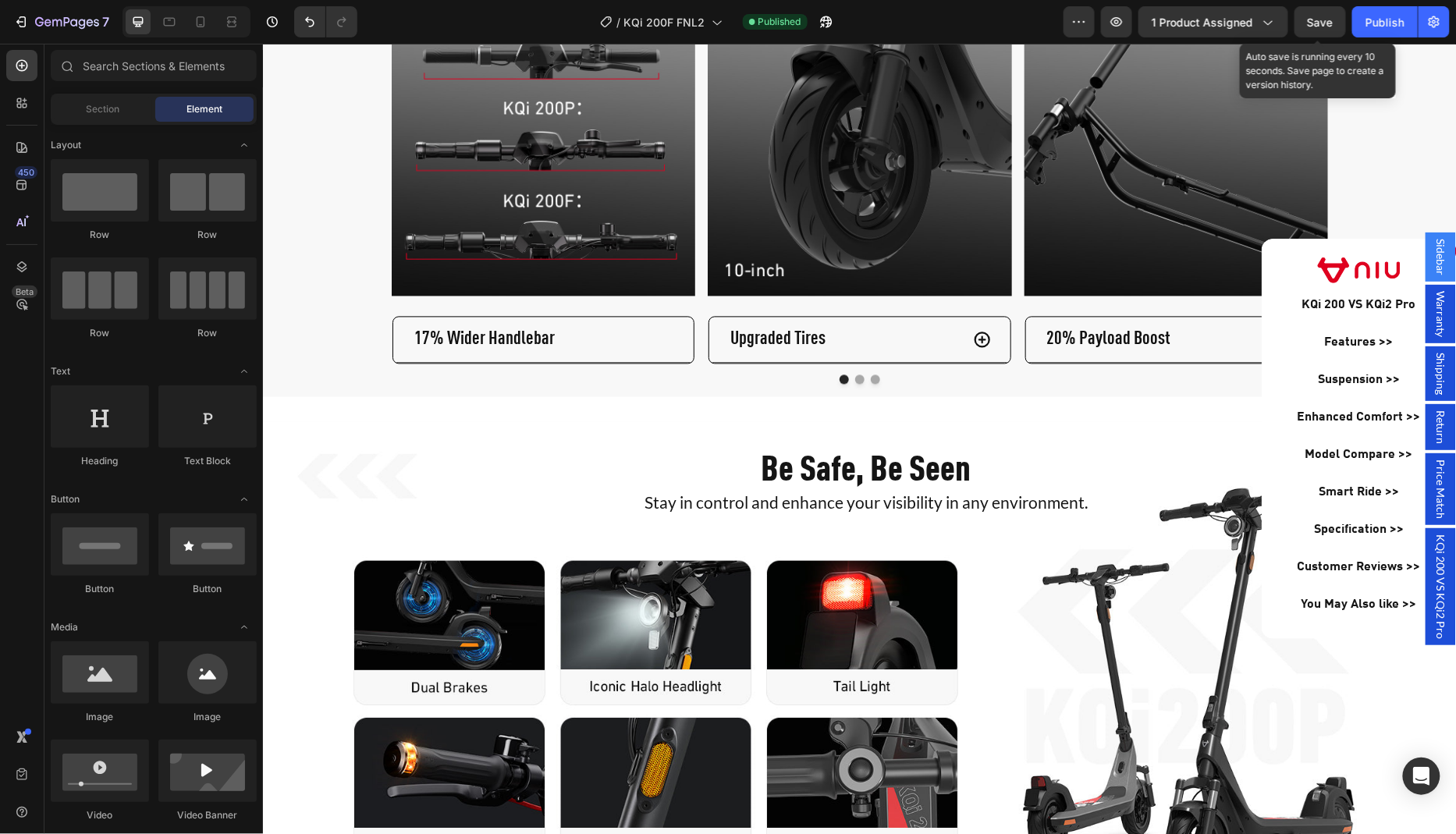
click at [1319, 23] on span "Save" at bounding box center [1320, 22] width 26 height 13
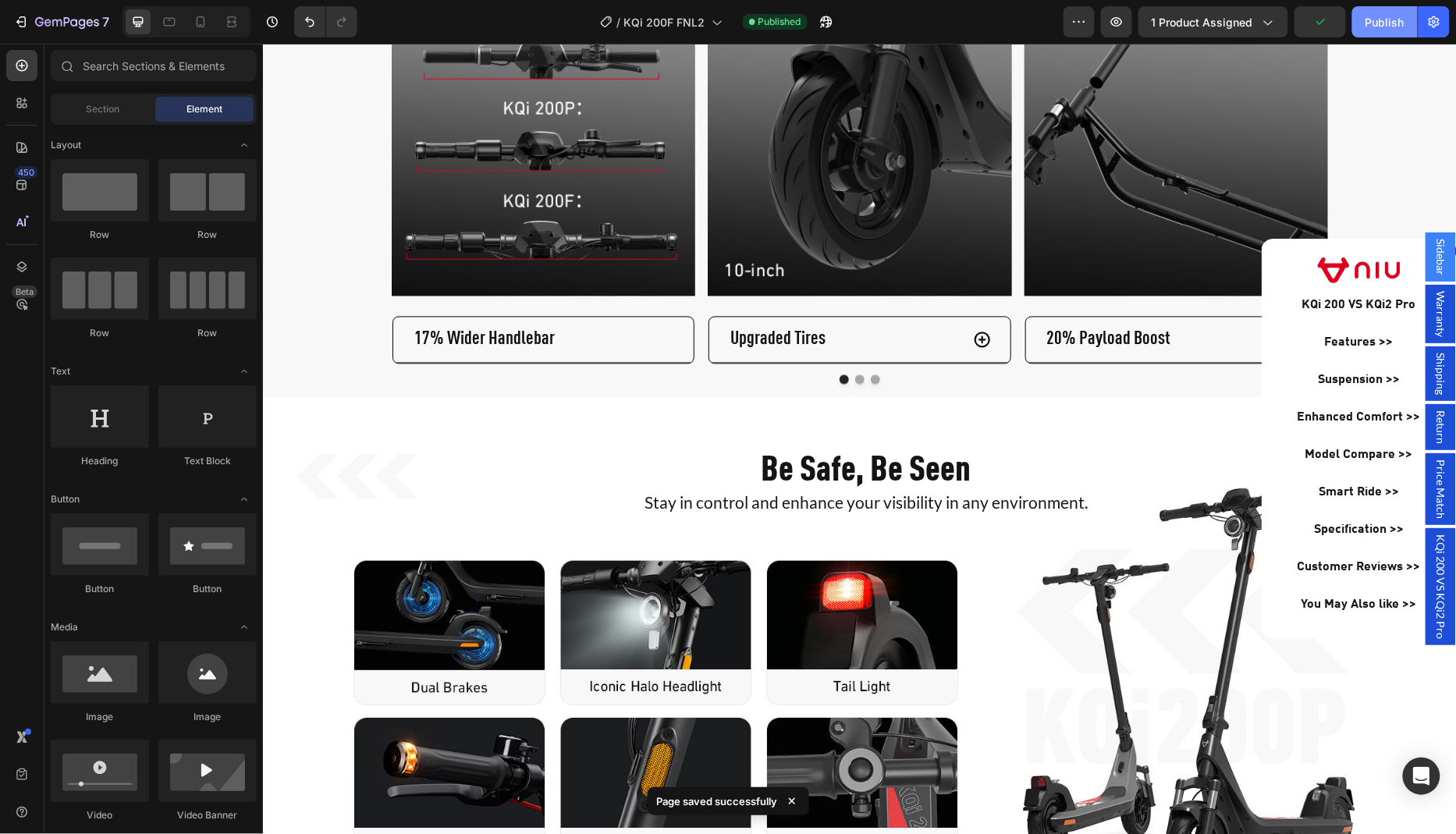
click at [1392, 32] on button "Publish" at bounding box center [1385, 22] width 66 height 31
click at [833, 26] on icon "button" at bounding box center [826, 21] width 16 height 16
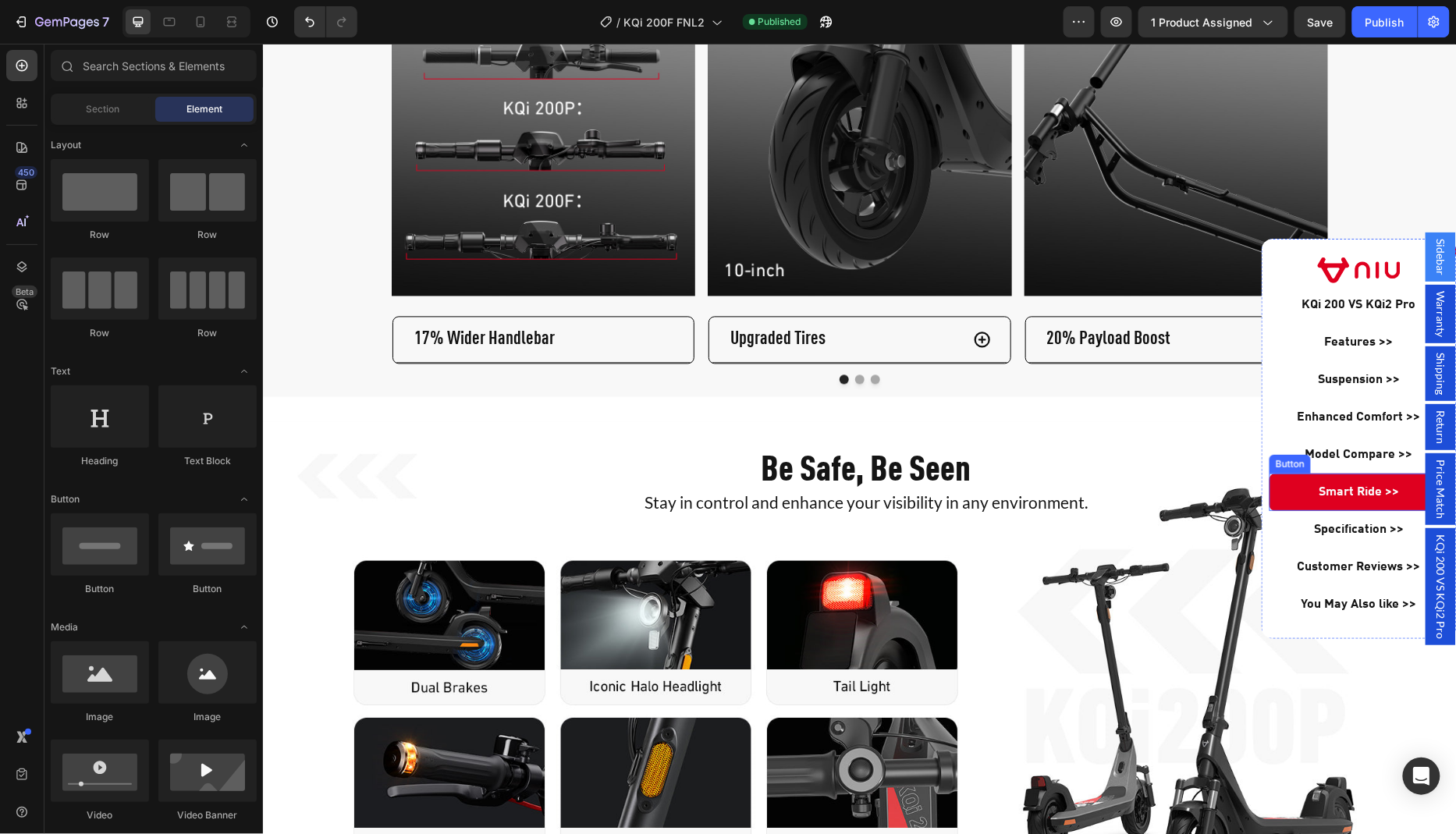
click at [1296, 488] on link "Smart Ride >>" at bounding box center [1358, 491] width 180 height 37
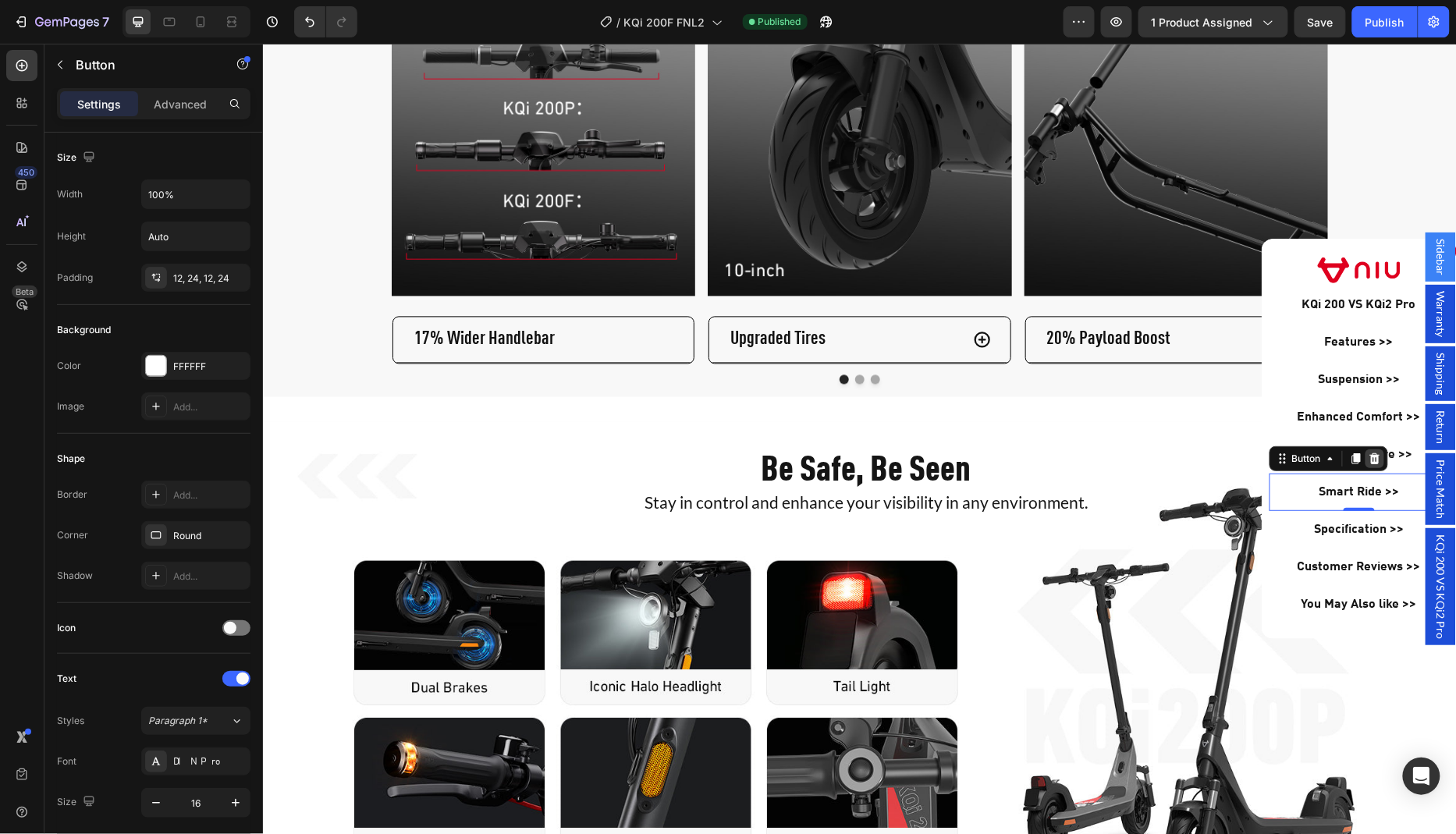
click at [1374, 454] on icon "Dialog body" at bounding box center [1374, 457] width 10 height 11
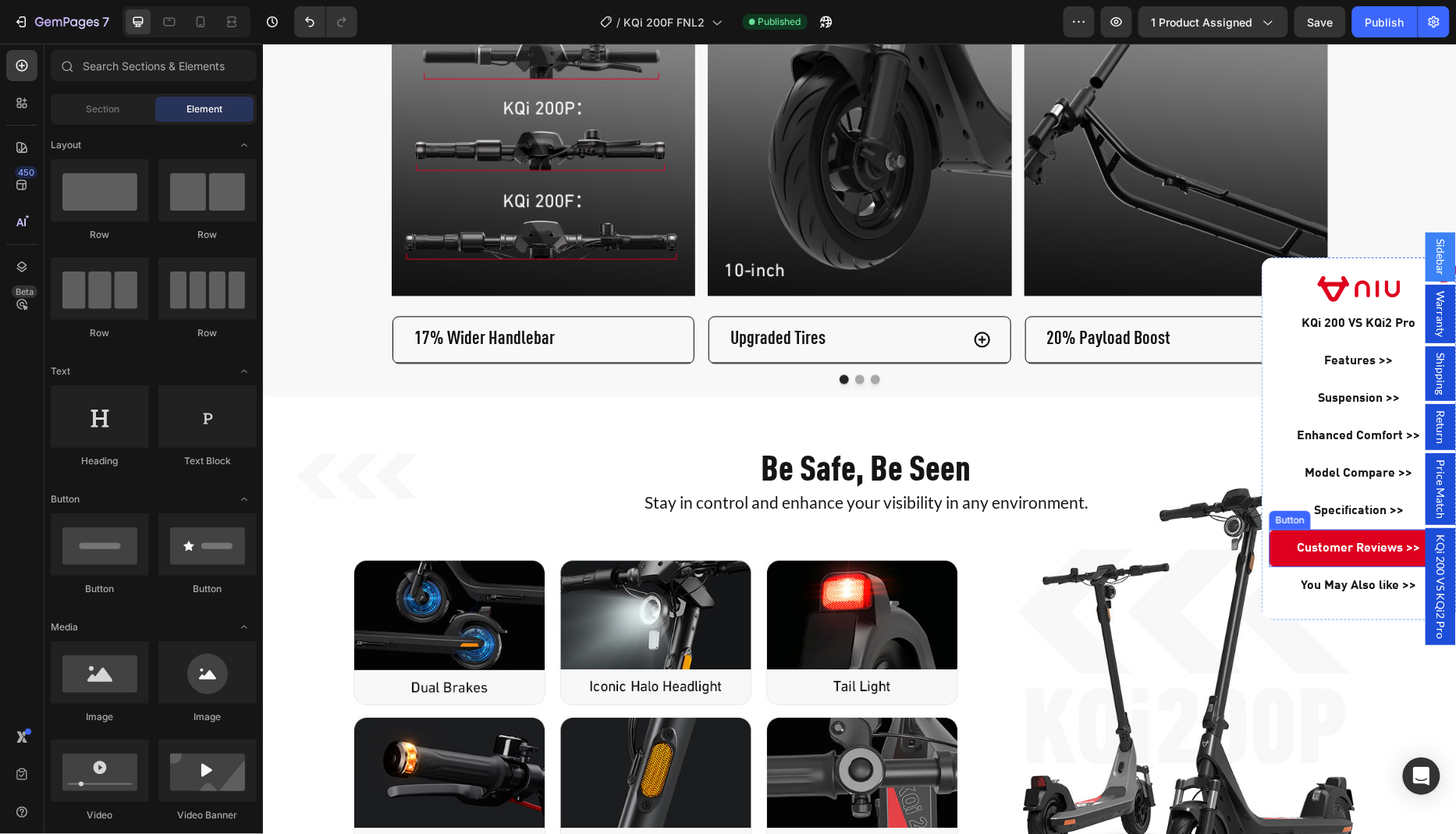
scroll to position [3301, 0]
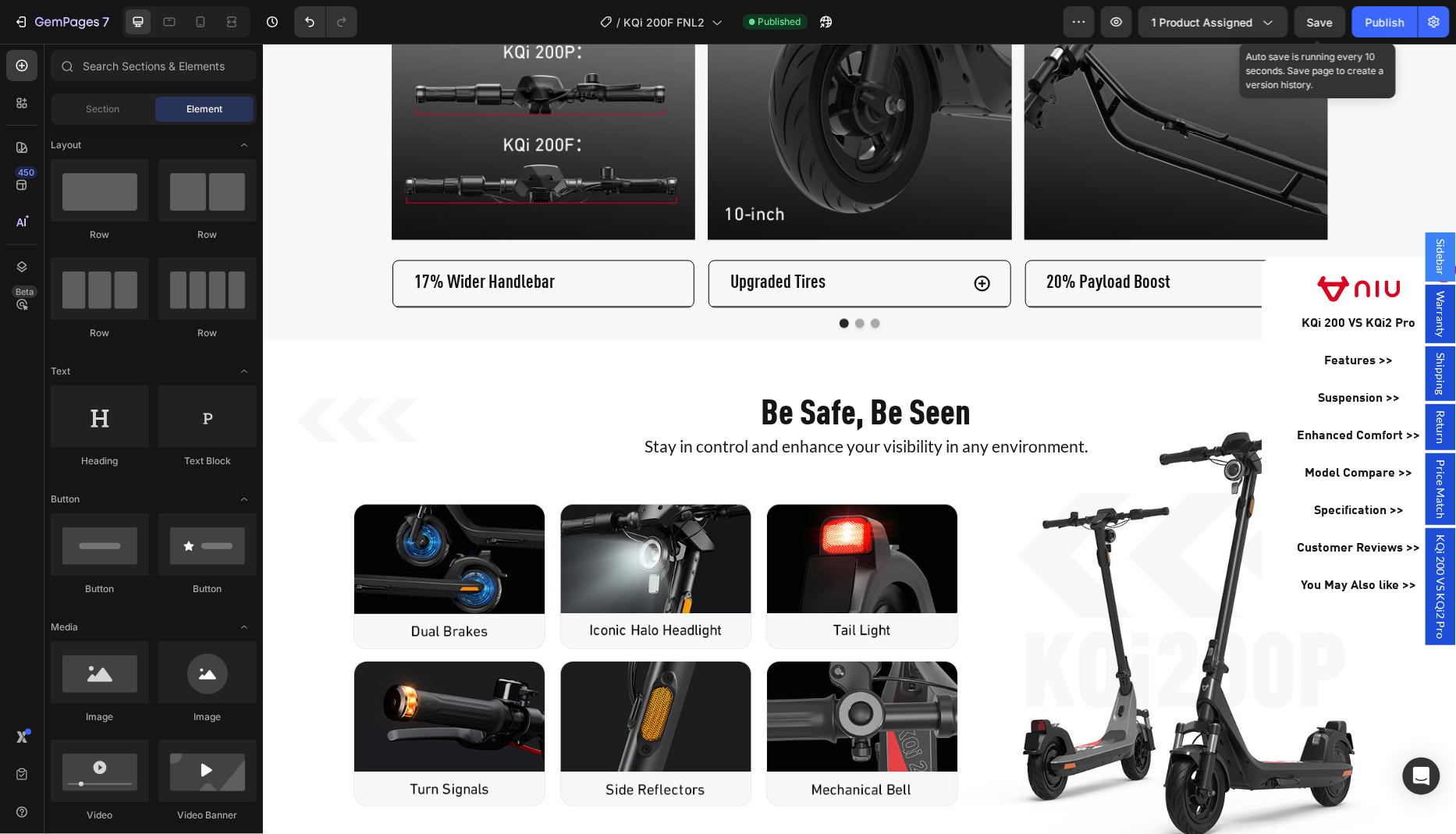
click at [1320, 22] on span "Save" at bounding box center [1320, 22] width 26 height 13
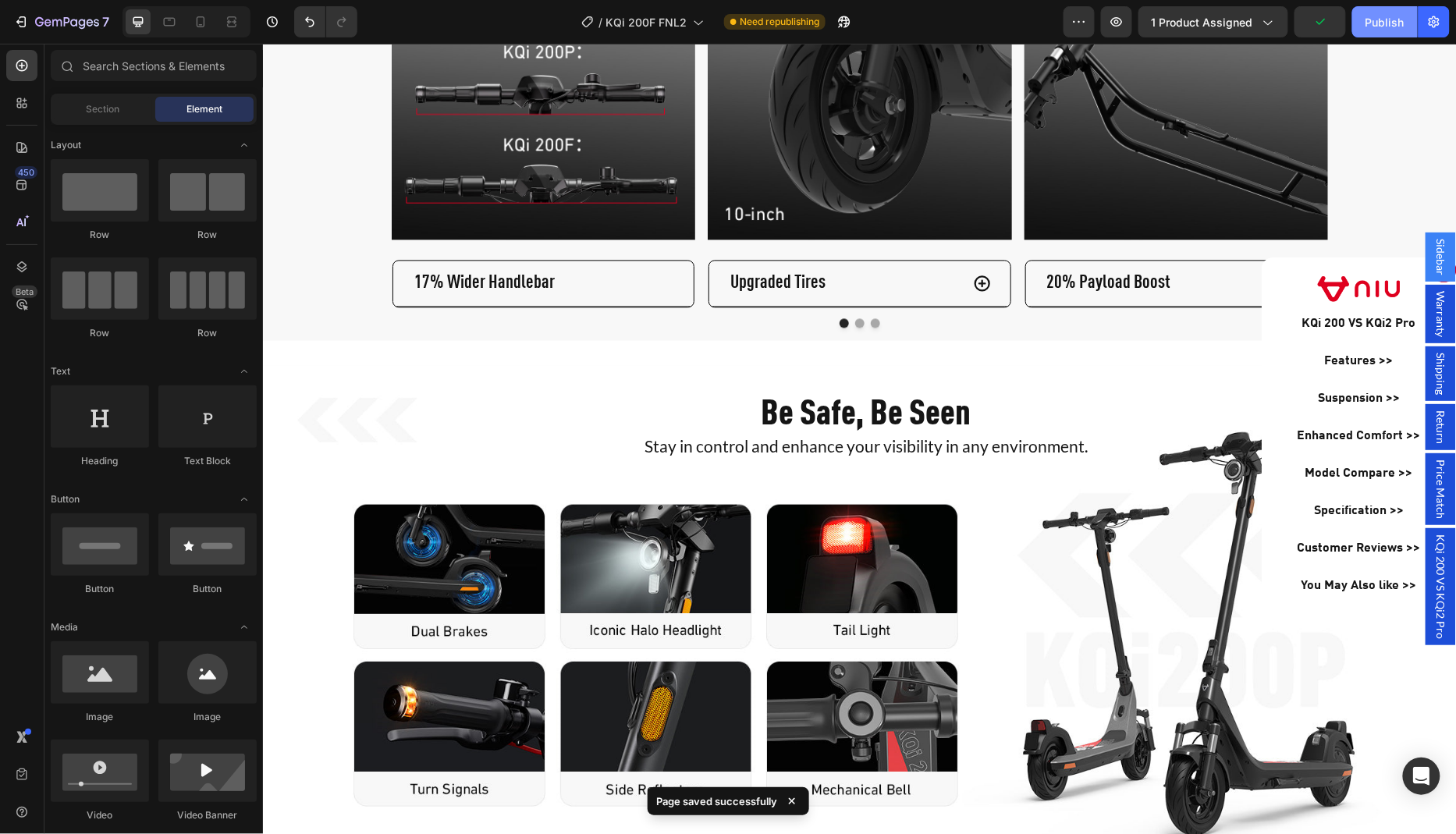
click at [1377, 30] on button "Publish" at bounding box center [1385, 22] width 66 height 31
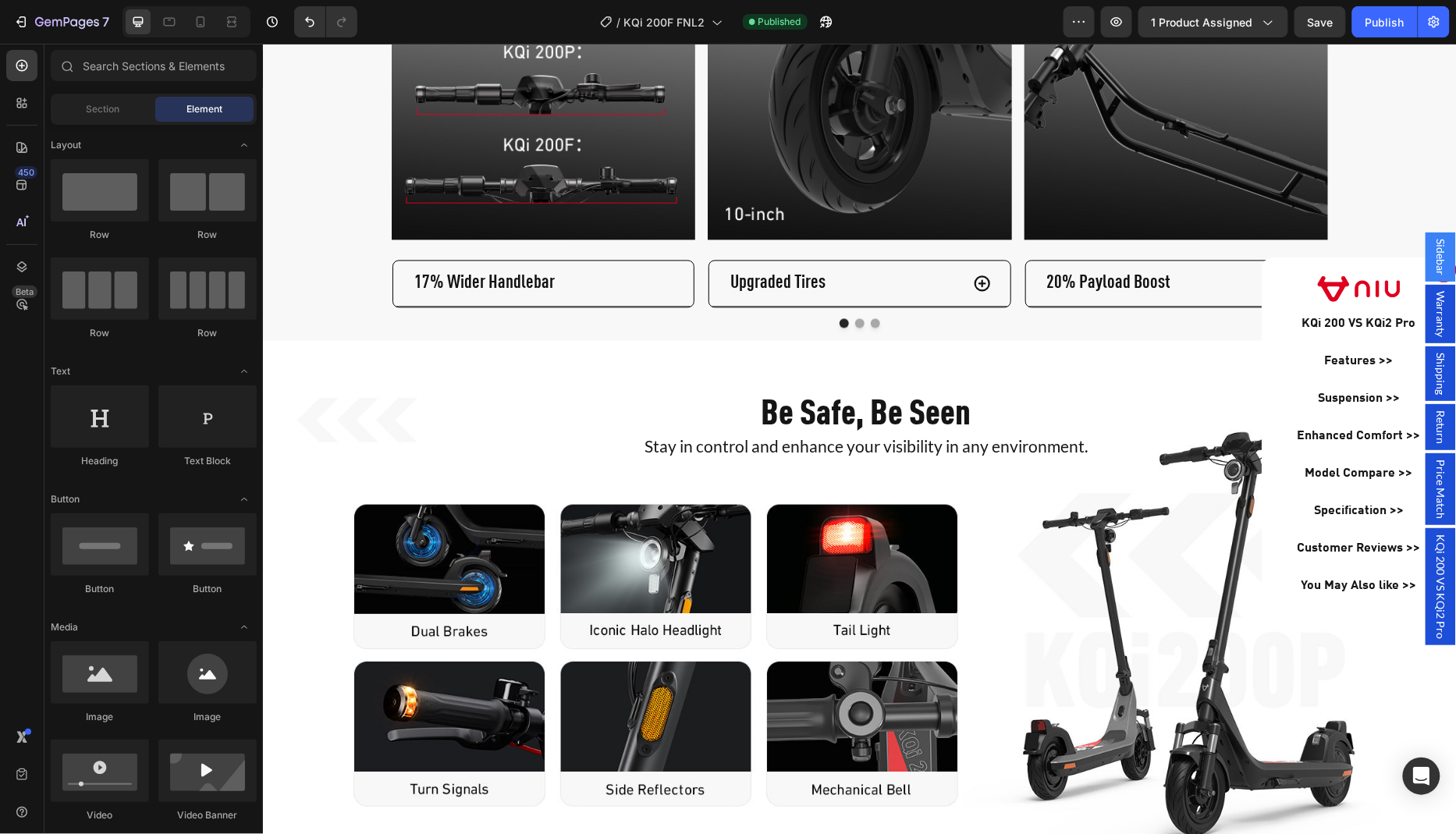
click at [1446, 561] on span "KQi 200 VS KQi2 Pro" at bounding box center [1440, 585] width 16 height 105
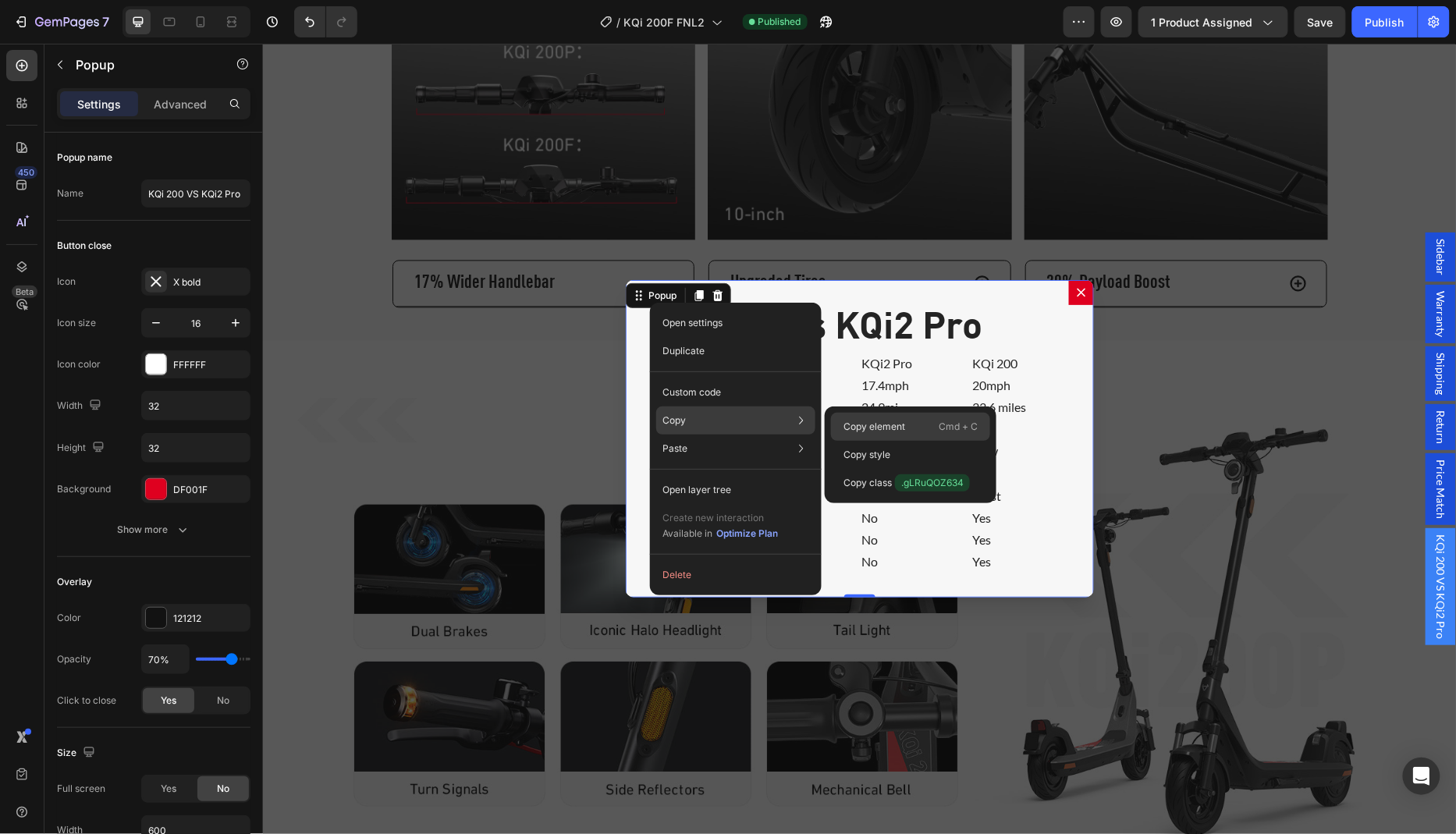
drag, startPoint x: 872, startPoint y: 427, endPoint x: 609, endPoint y: 384, distance: 266.5
click at [872, 427] on p "Copy element" at bounding box center [874, 426] width 62 height 14
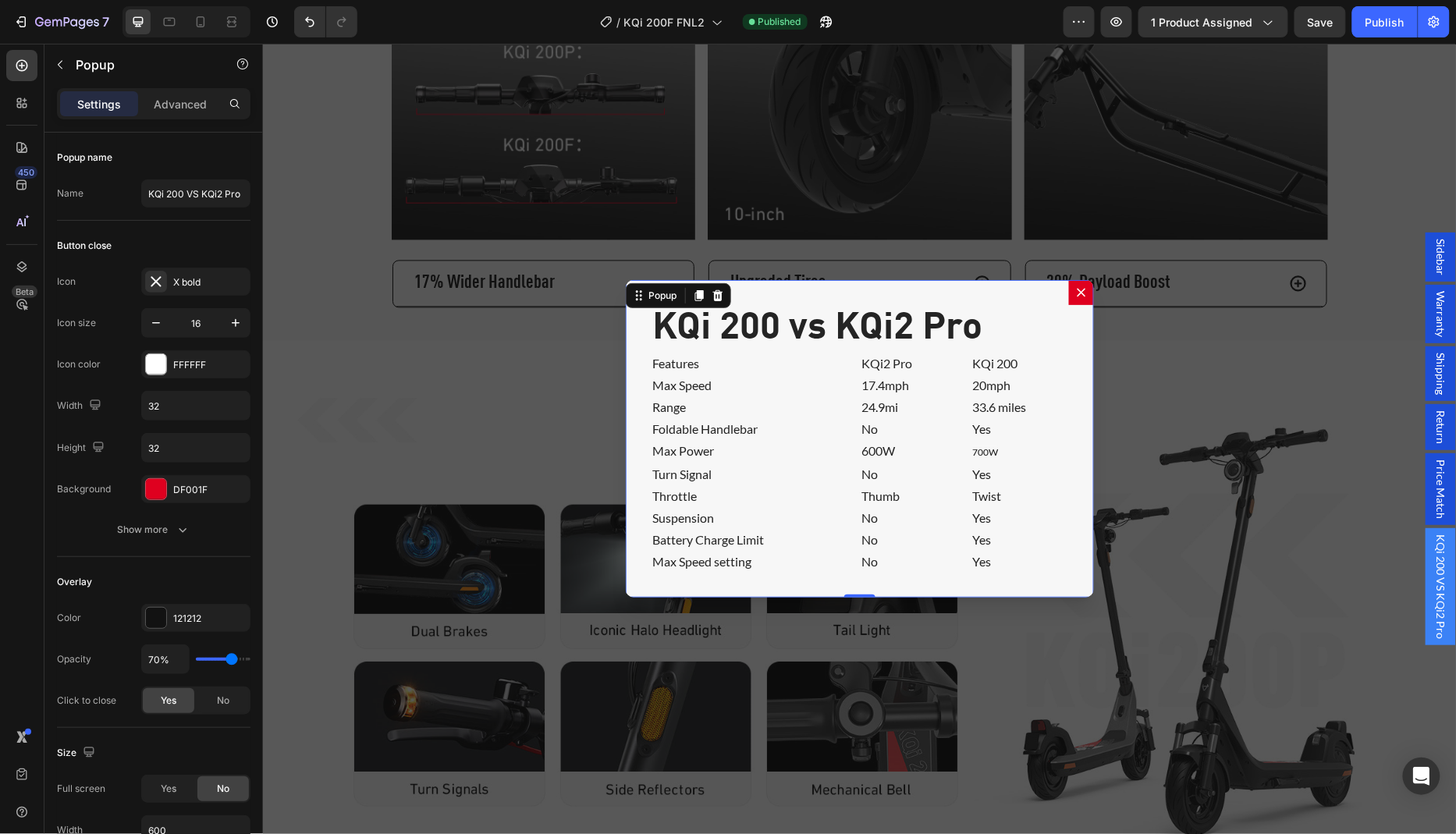
click at [1077, 296] on icon "Dialog content" at bounding box center [1080, 291] width 8 height 8
